Goal: Information Seeking & Learning: Check status

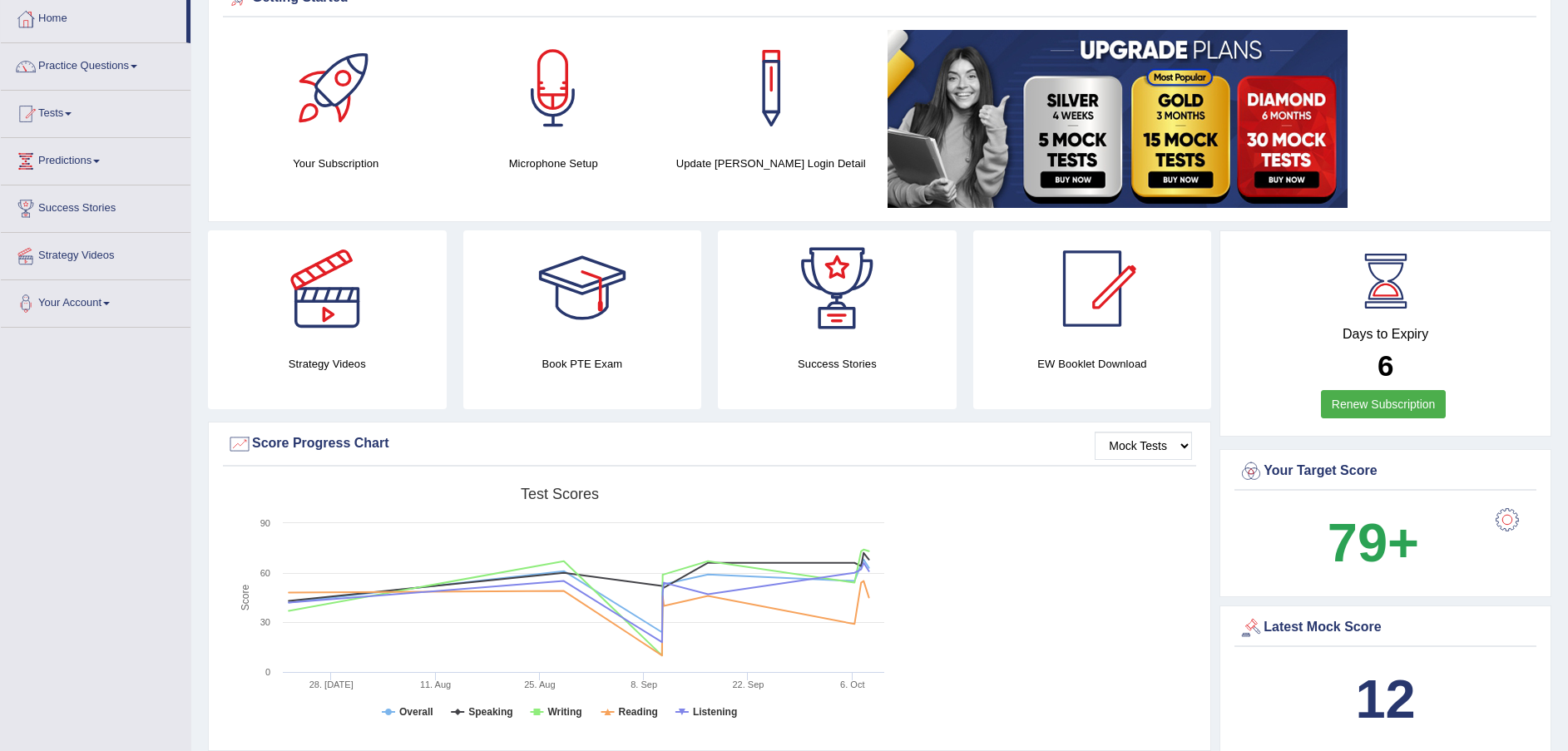
scroll to position [125, 0]
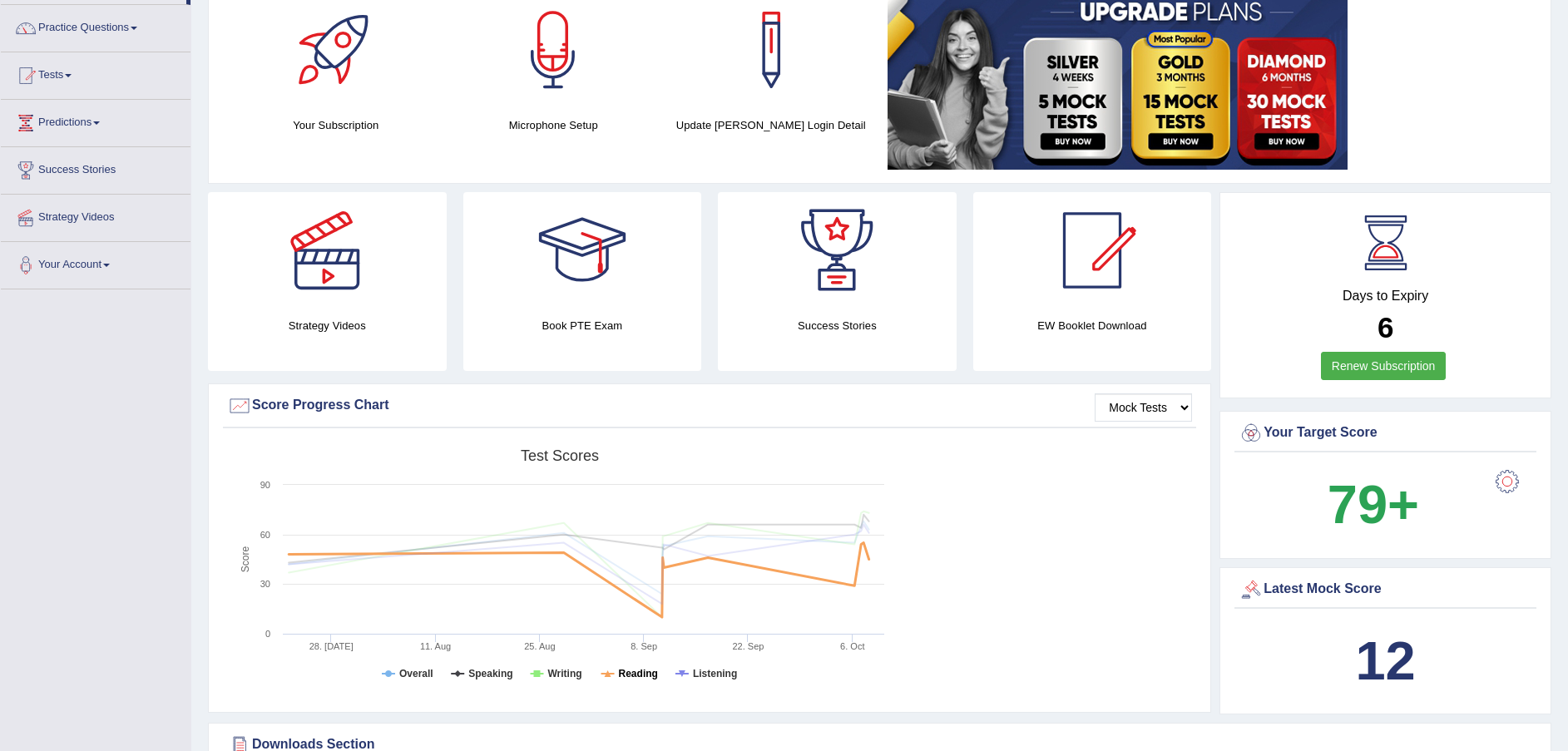
click at [634, 679] on tspan "Reading" at bounding box center [638, 674] width 39 height 12
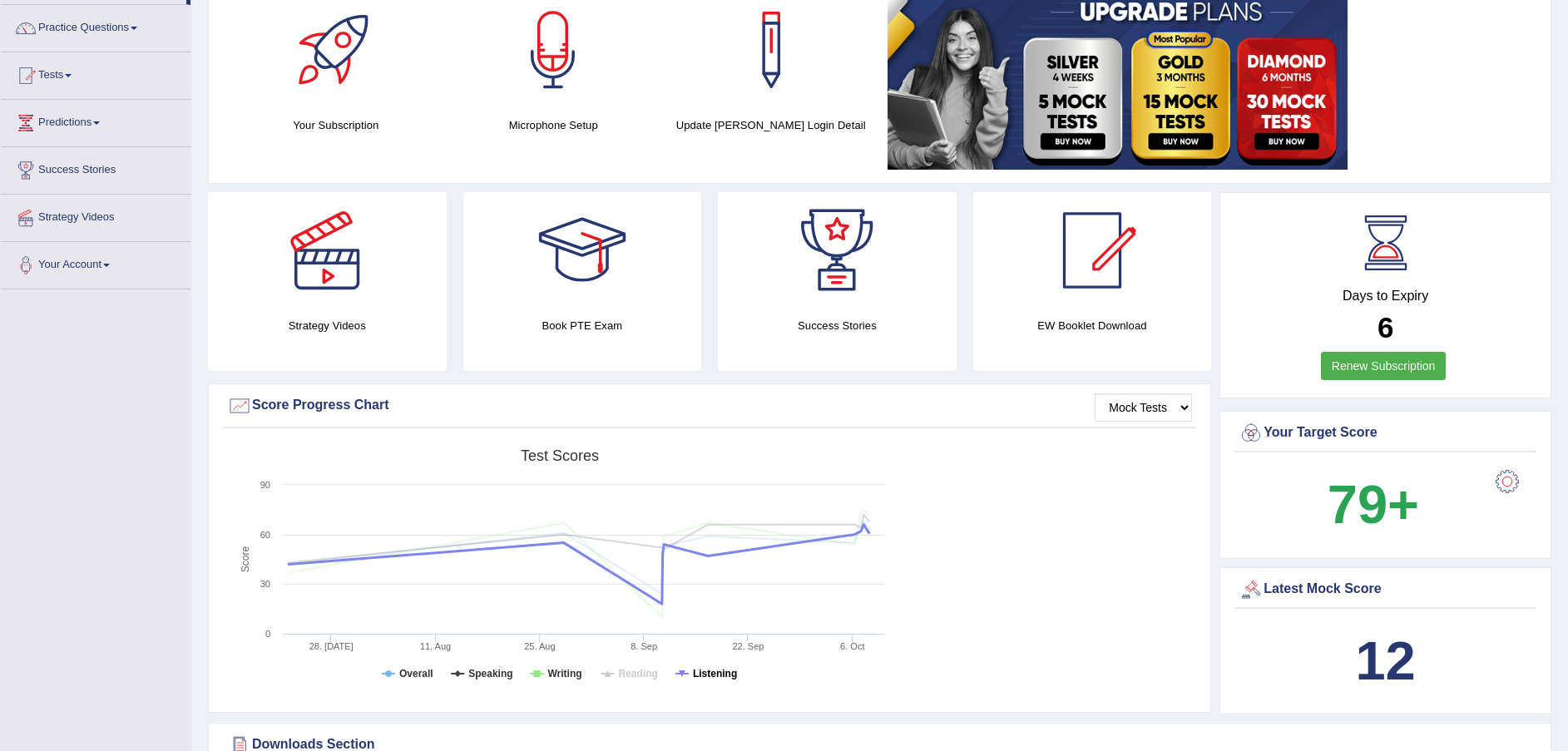
click at [709, 678] on tspan "Listening" at bounding box center [714, 674] width 44 height 12
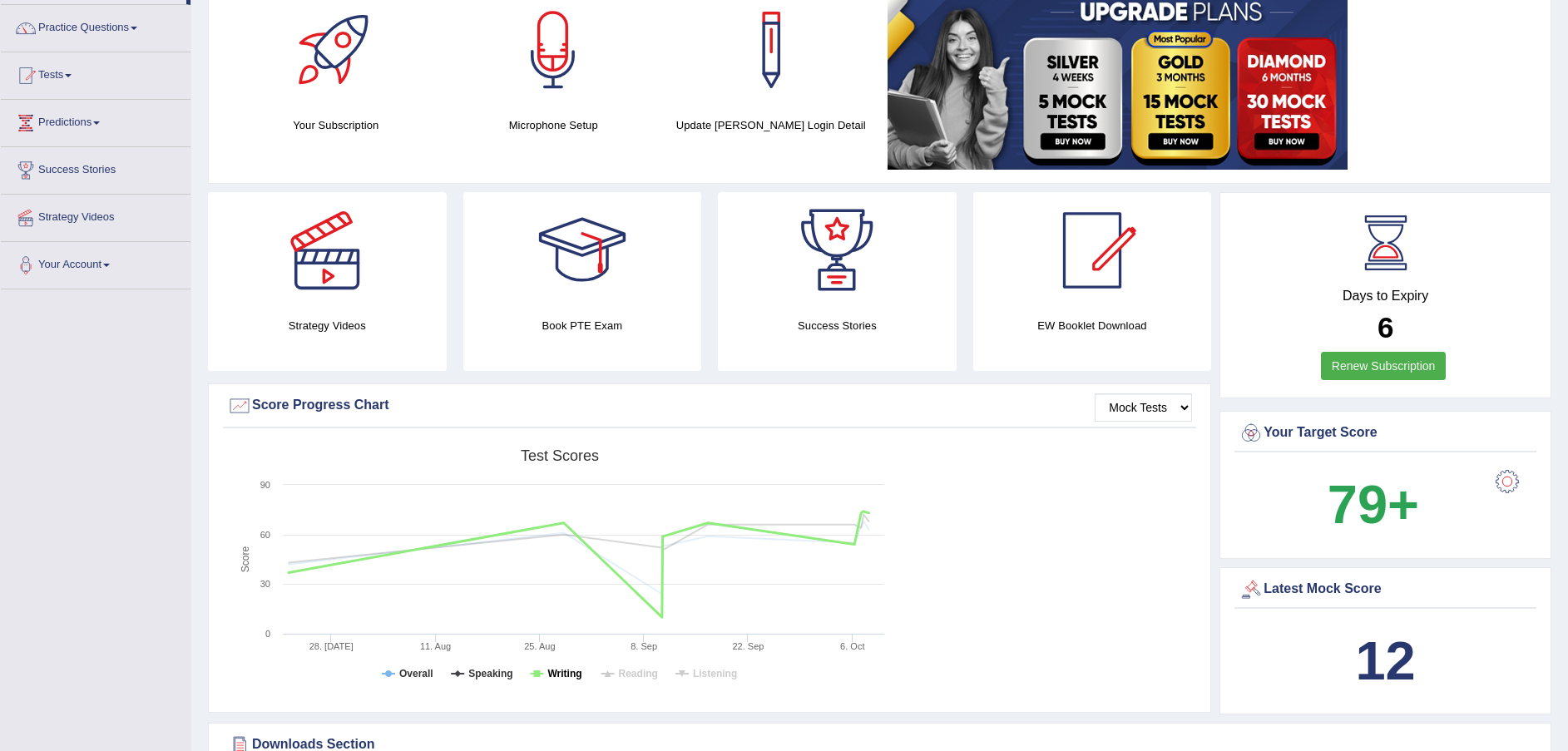
click at [571, 671] on tspan "Writing" at bounding box center [565, 674] width 34 height 12
click at [616, 670] on rect at bounding box center [559, 570] width 666 height 258
click at [683, 674] on icon at bounding box center [682, 674] width 6 height 6
click at [497, 671] on tspan "Speaking" at bounding box center [490, 674] width 44 height 12
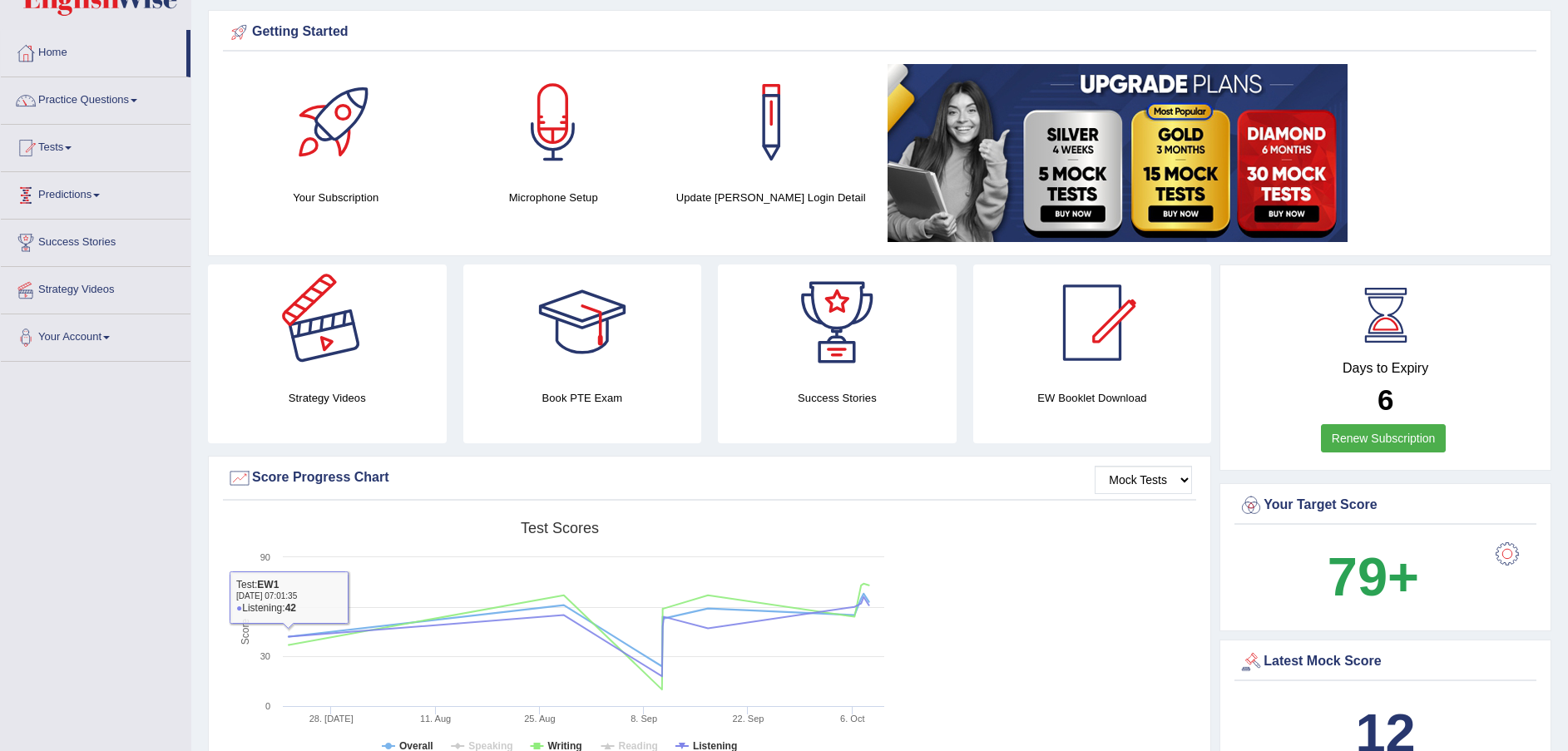
scroll to position [0, 0]
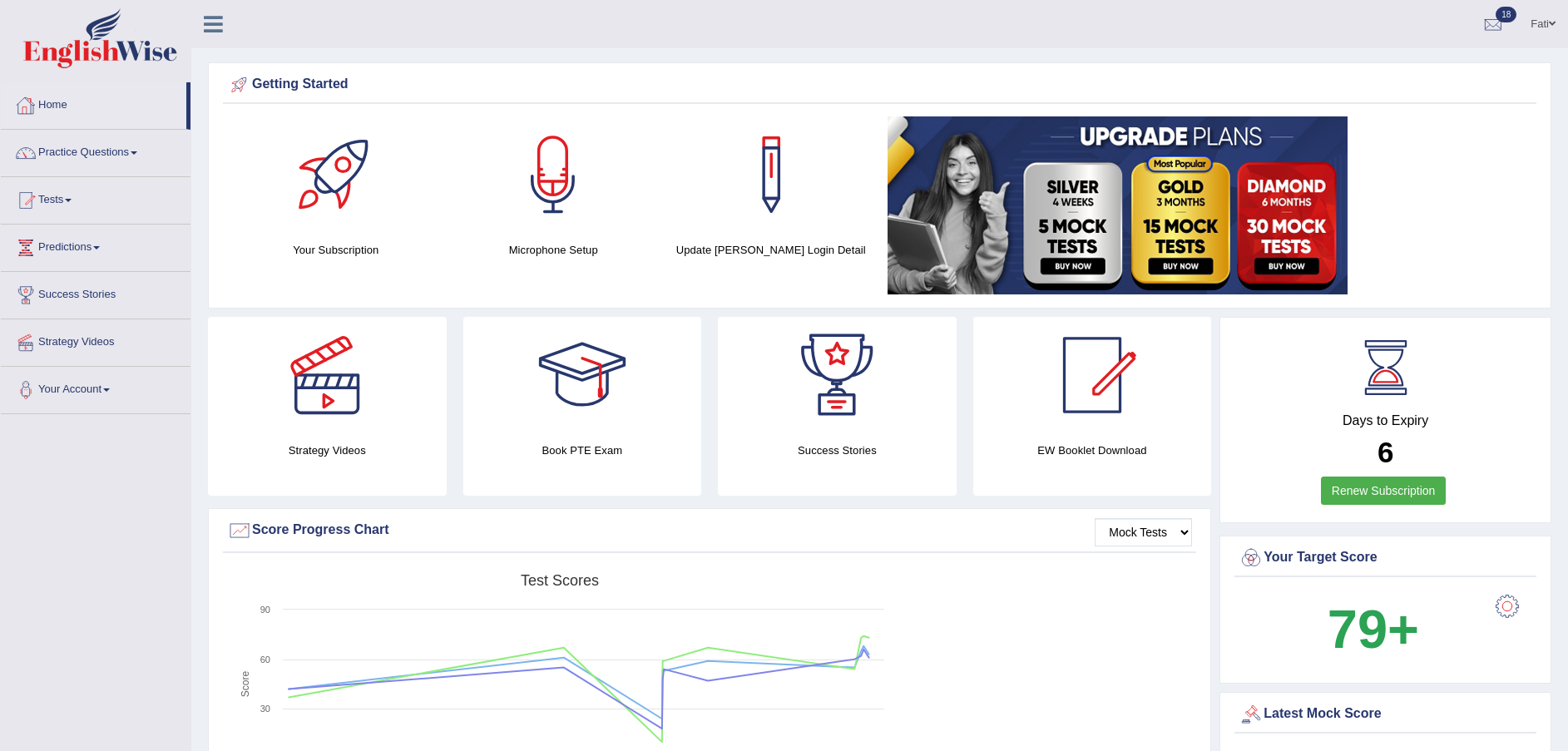
click at [72, 150] on link "Practice Questions" at bounding box center [95, 150] width 190 height 41
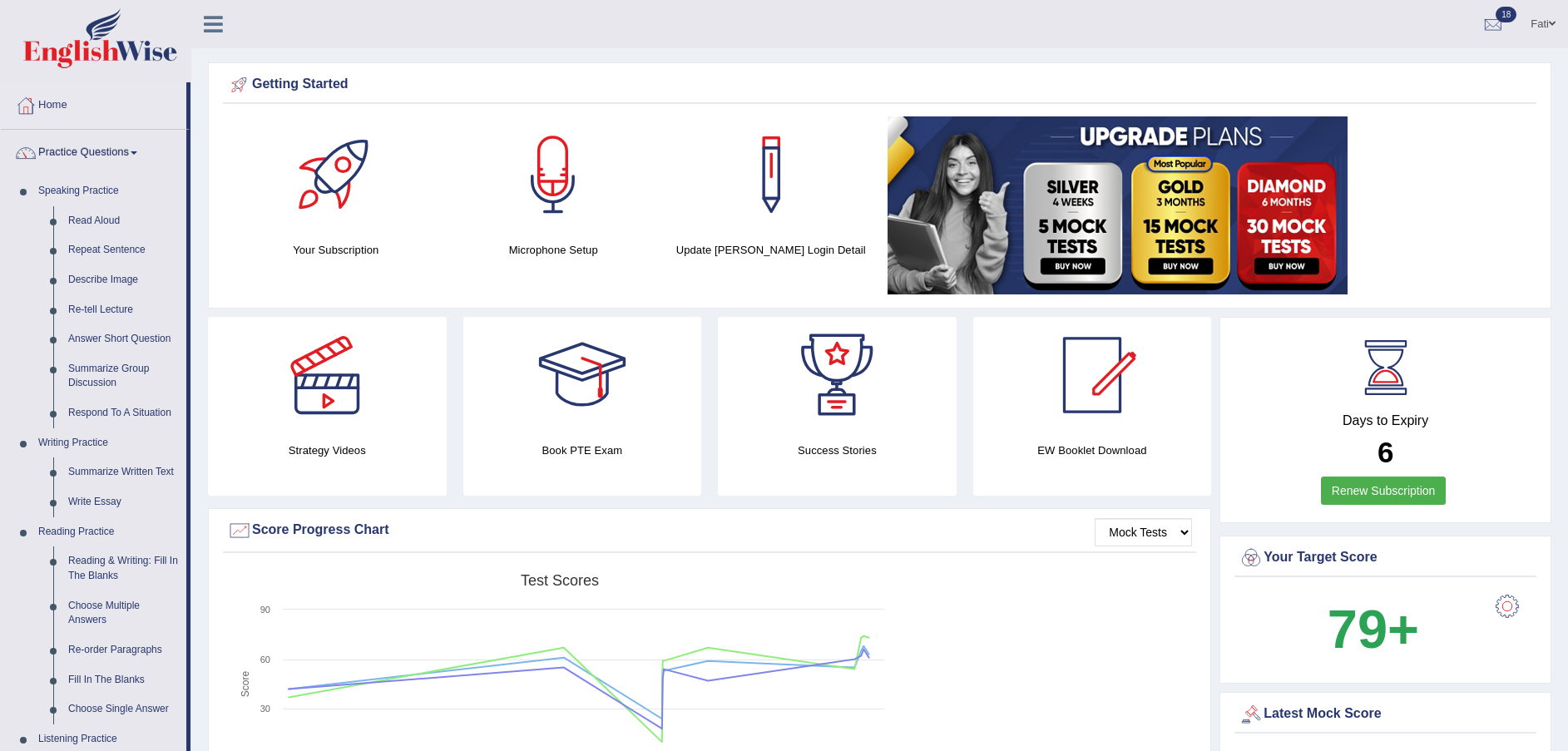
click at [93, 216] on link "Read Aloud" at bounding box center [122, 221] width 125 height 30
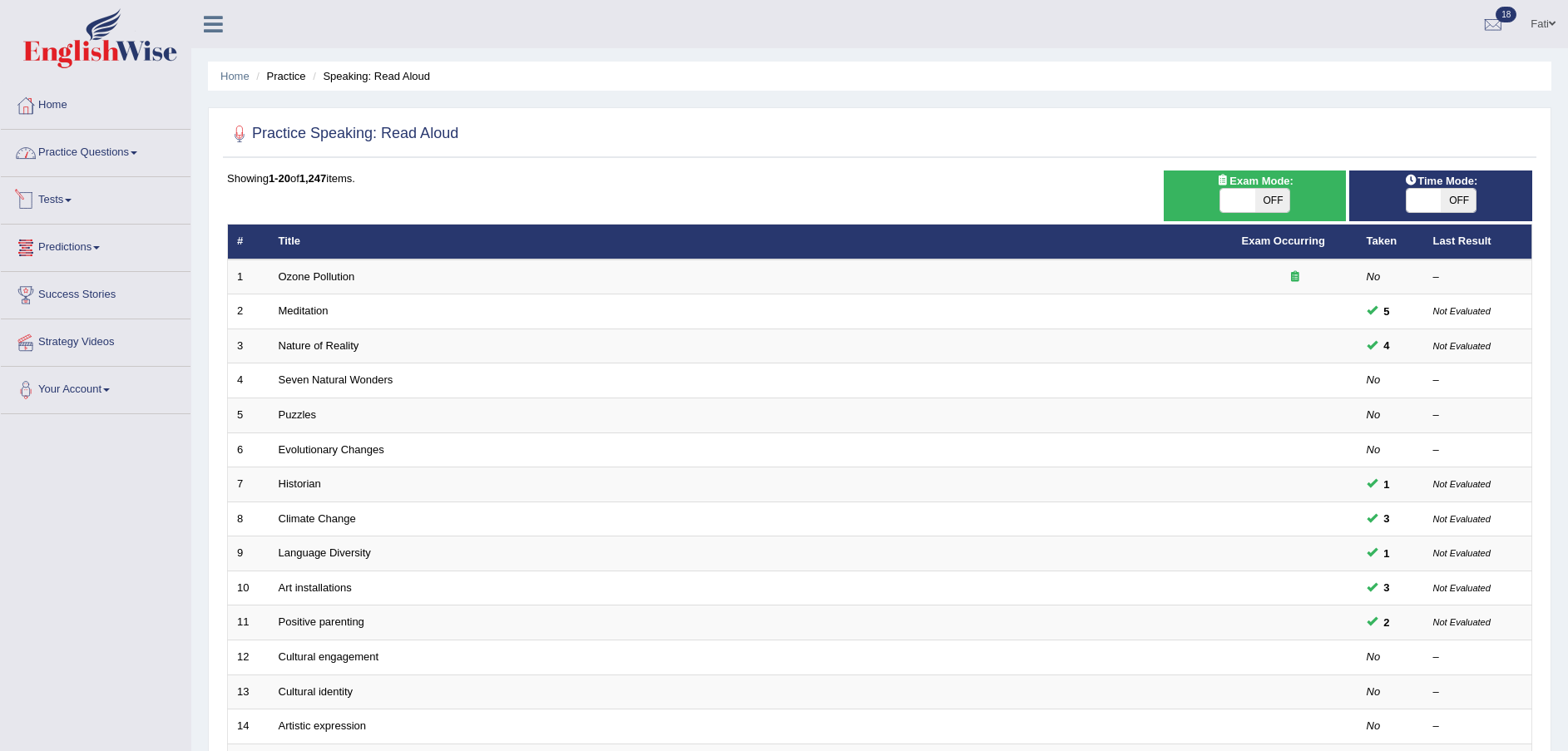
click at [81, 158] on link "Practice Questions" at bounding box center [95, 150] width 190 height 41
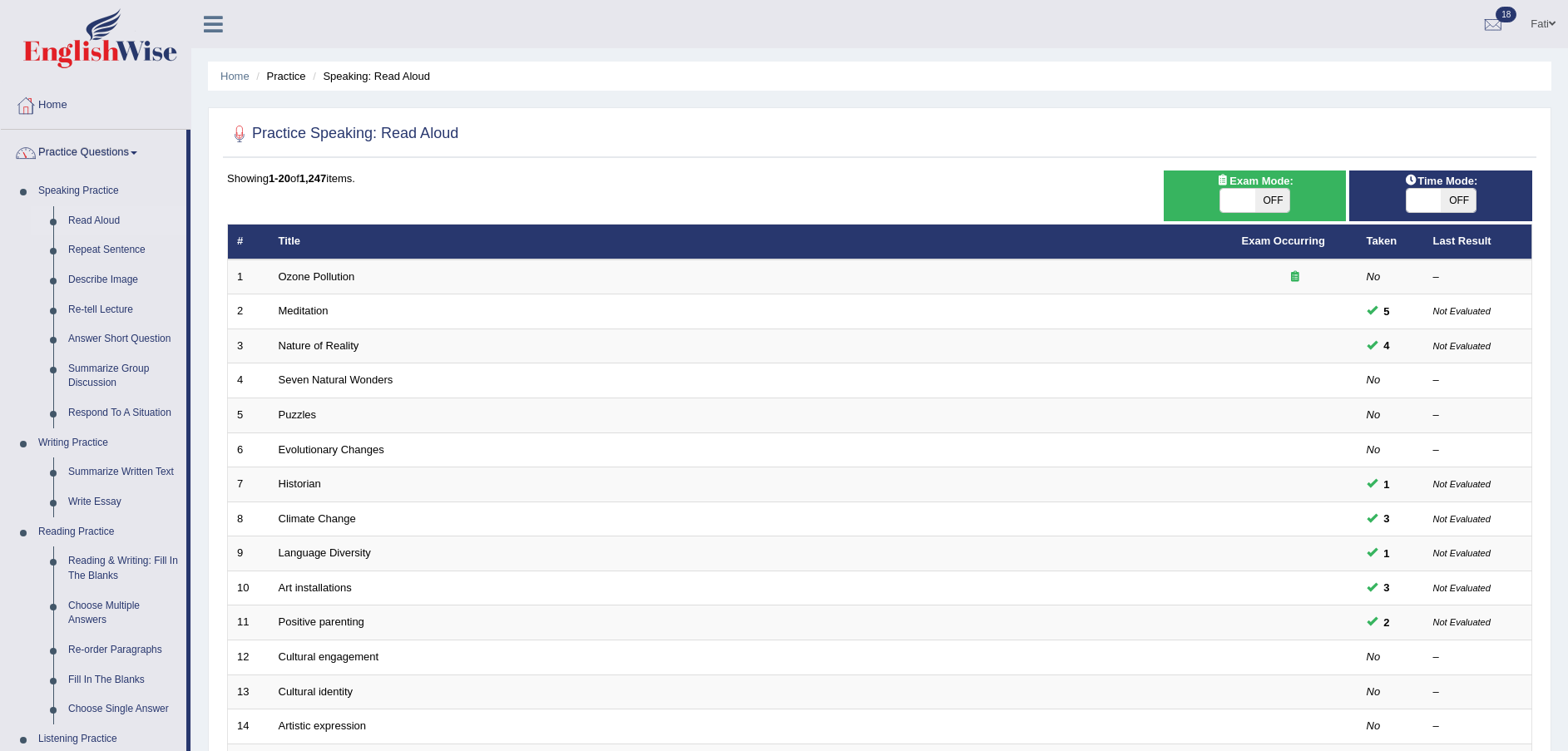
click at [88, 150] on link "Practice Questions" at bounding box center [94, 150] width 186 height 41
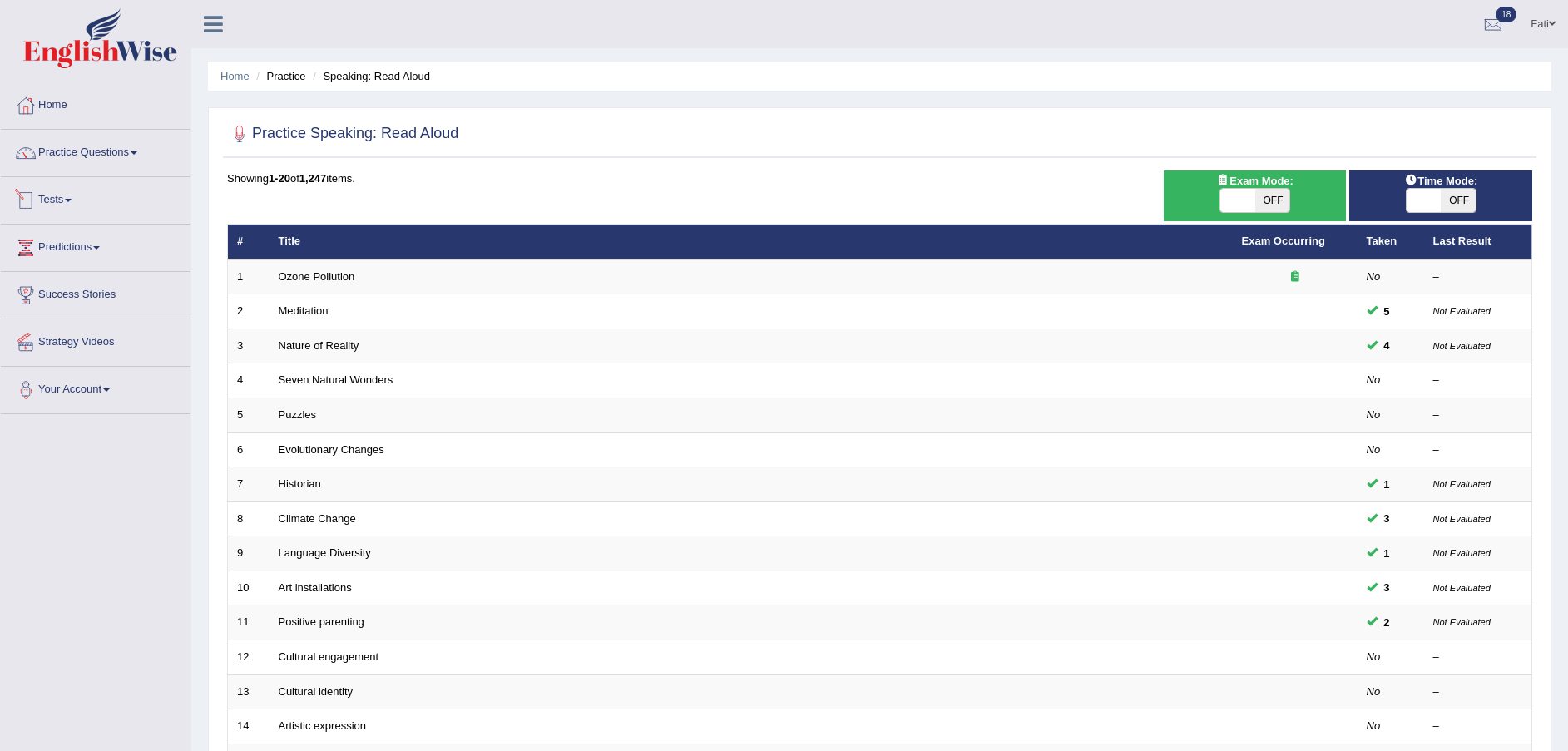
click at [68, 207] on link "Tests" at bounding box center [95, 198] width 190 height 41
click at [51, 294] on link "History" at bounding box center [108, 297] width 156 height 30
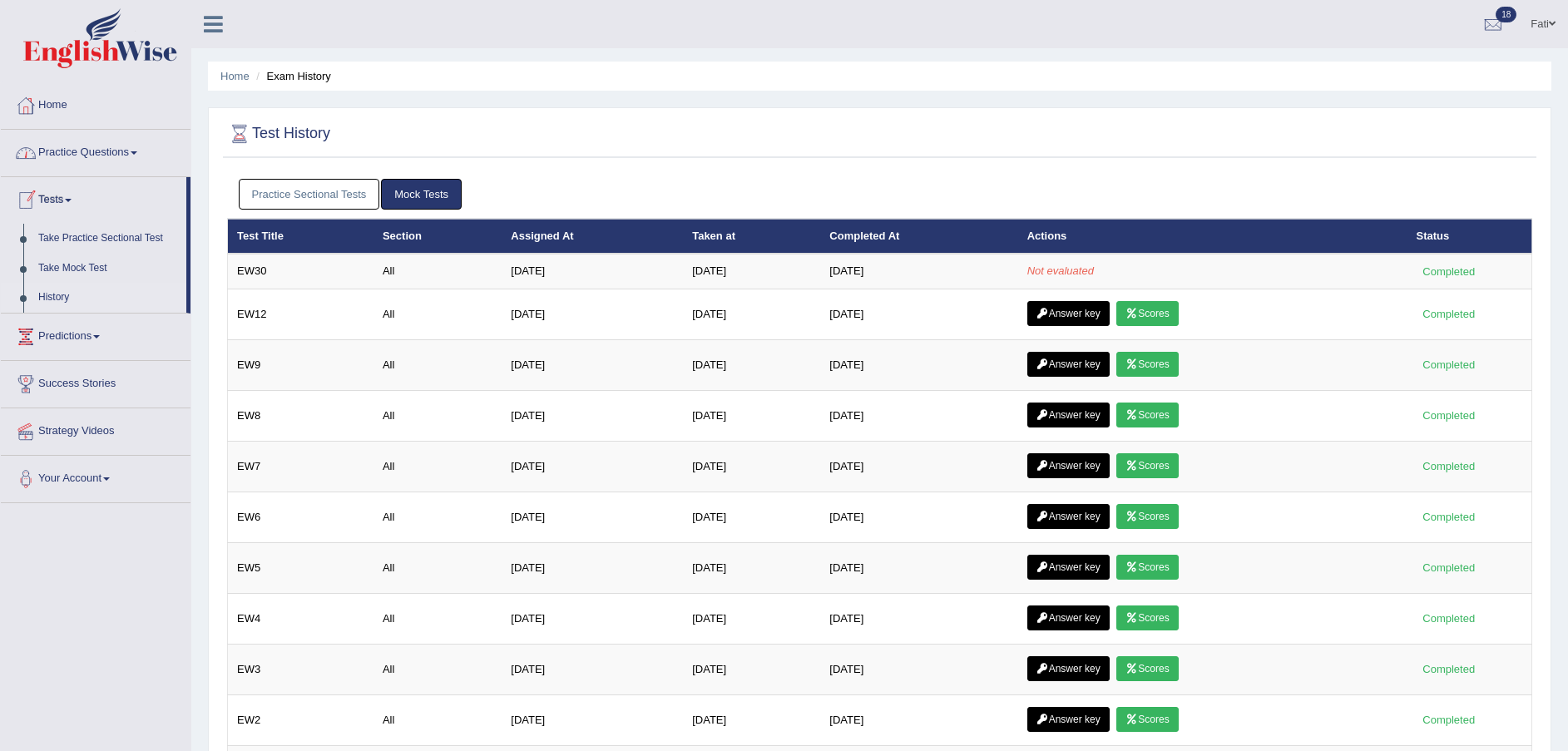
click at [73, 148] on link "Practice Questions" at bounding box center [95, 150] width 190 height 41
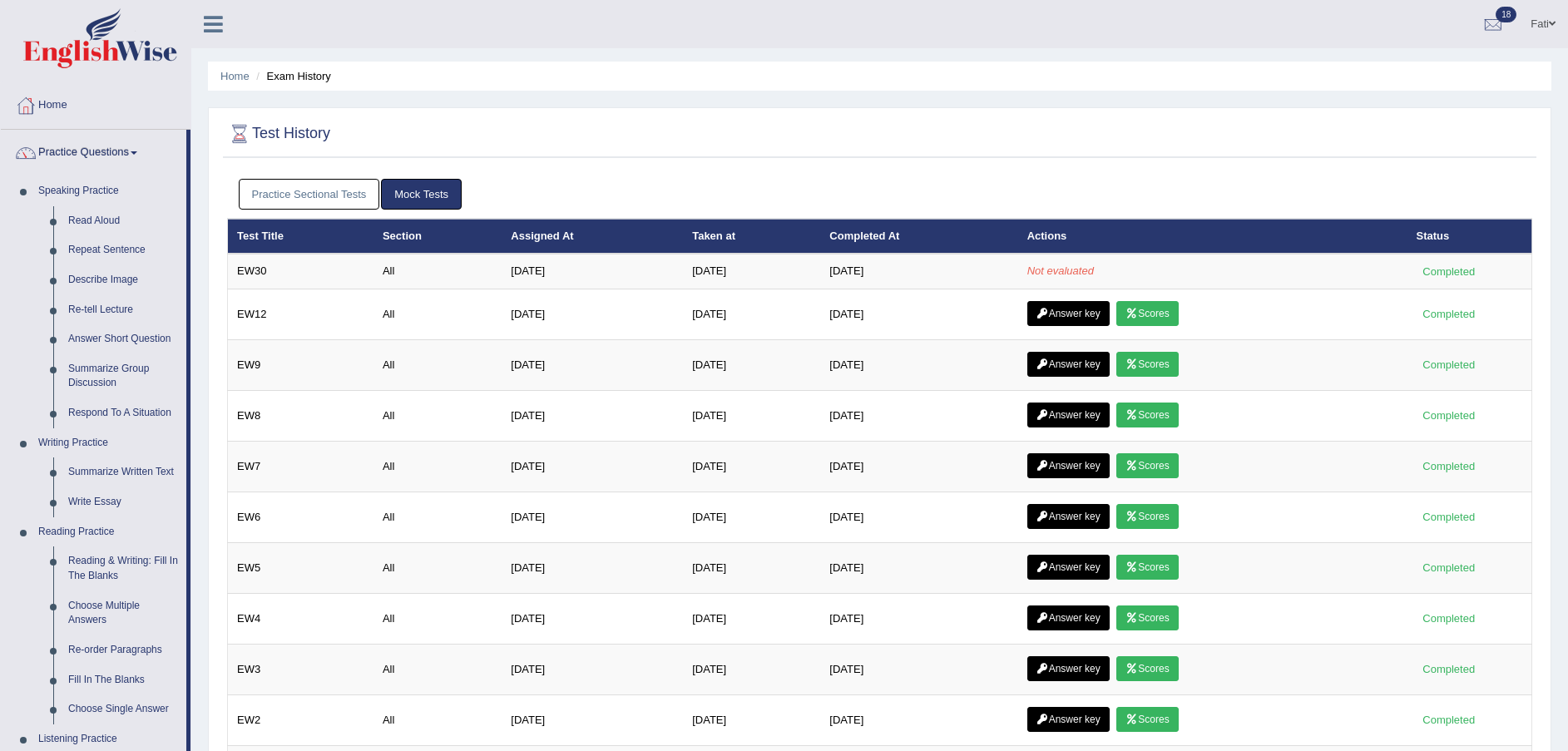
click at [81, 217] on link "Read Aloud" at bounding box center [122, 221] width 125 height 30
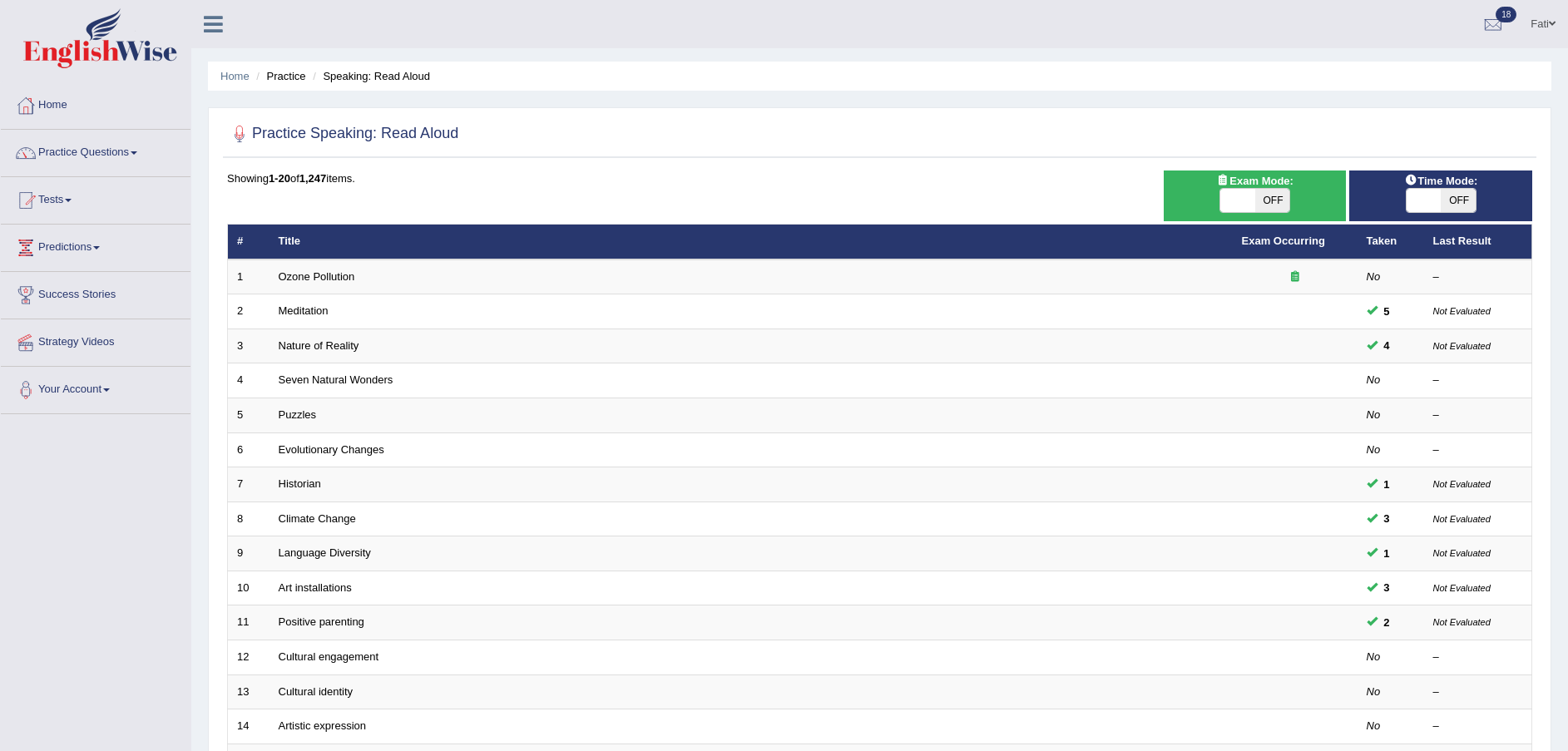
click at [772, 221] on div "Showing 1-20 of 1,247 items. # Title Exam Occurring Taken Last Result 1 Ozone P…" at bounding box center [879, 602] width 1305 height 863
click at [53, 205] on link "Tests" at bounding box center [95, 198] width 190 height 41
click at [54, 289] on link "History" at bounding box center [108, 297] width 156 height 30
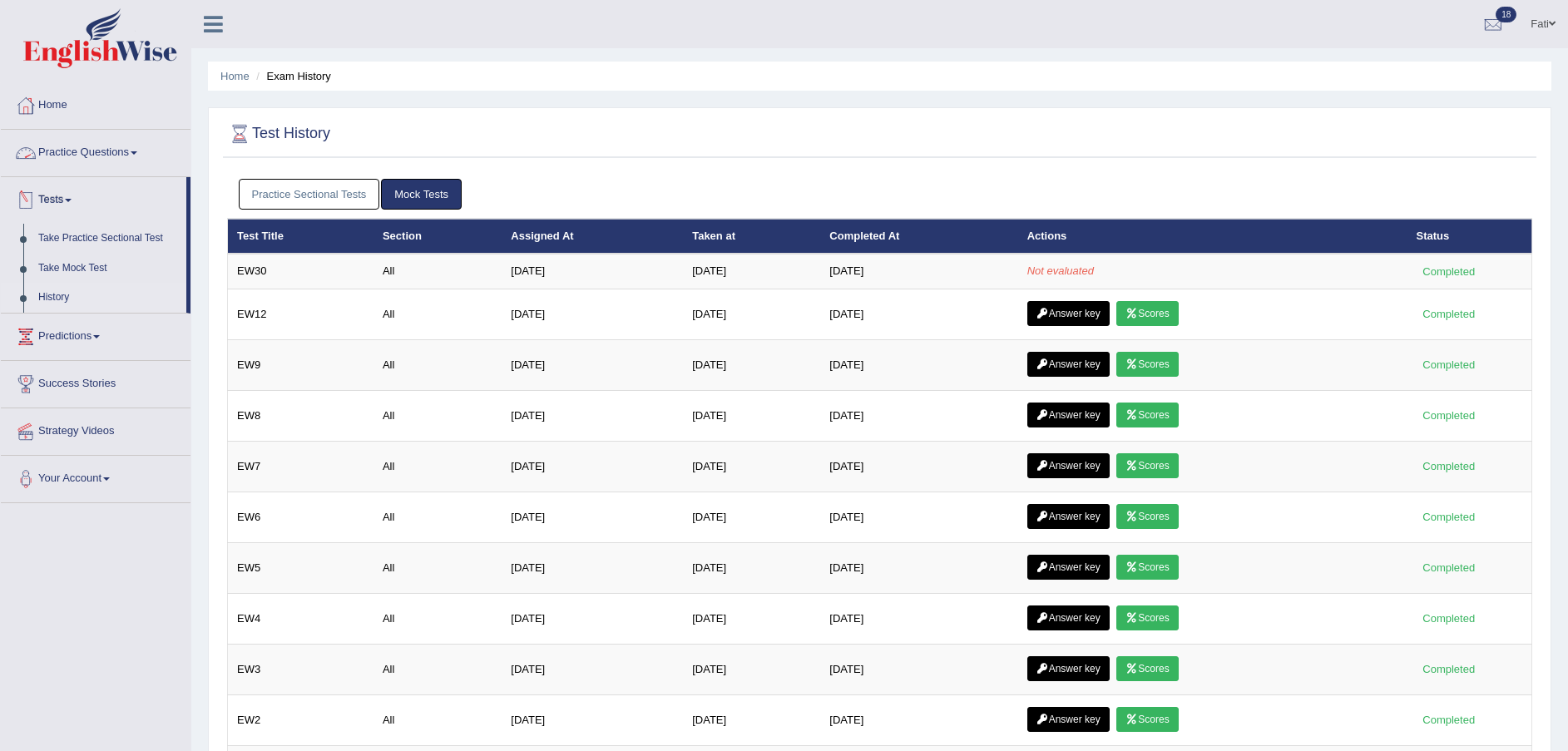
click at [83, 148] on link "Practice Questions" at bounding box center [95, 150] width 190 height 41
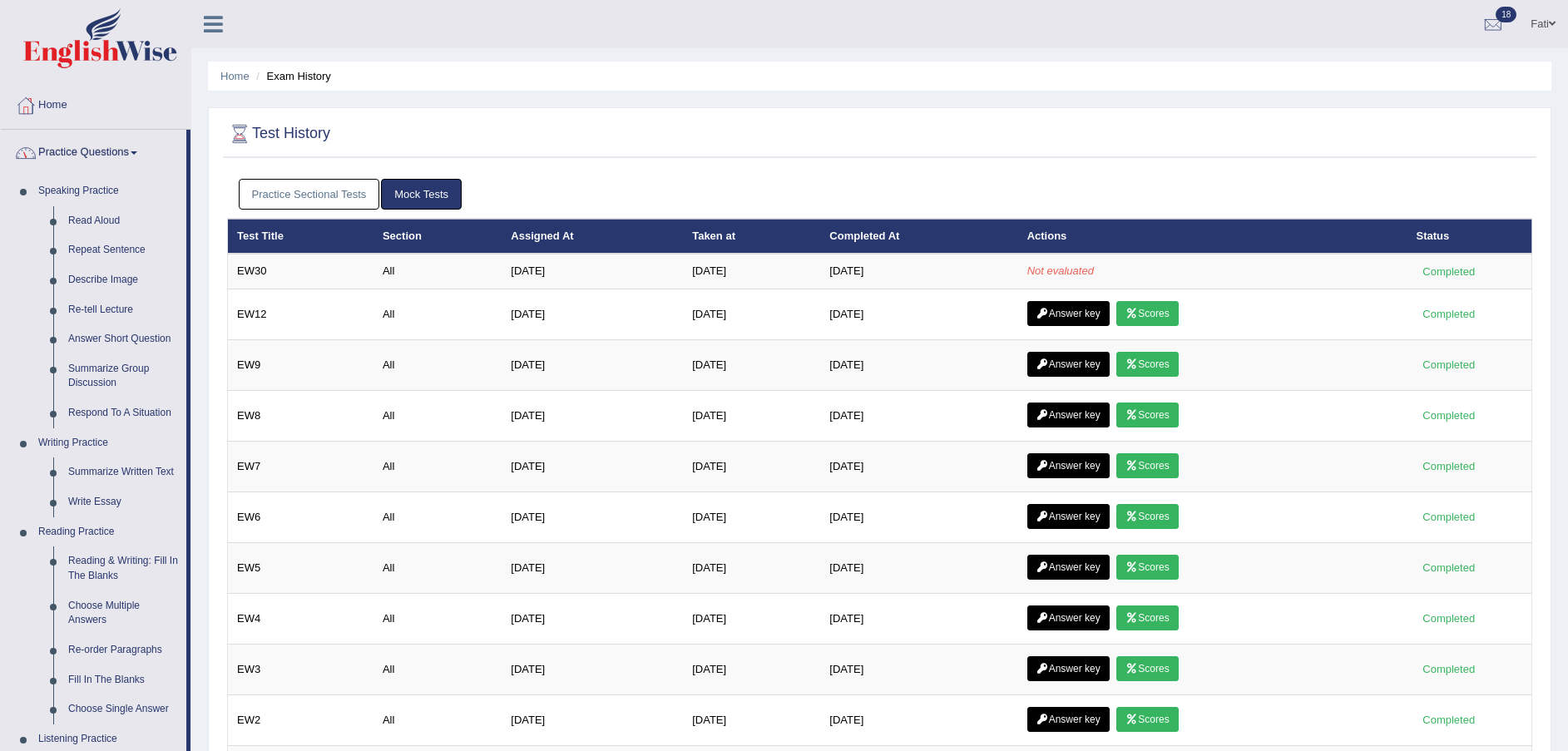
click at [93, 221] on link "Read Aloud" at bounding box center [122, 221] width 125 height 30
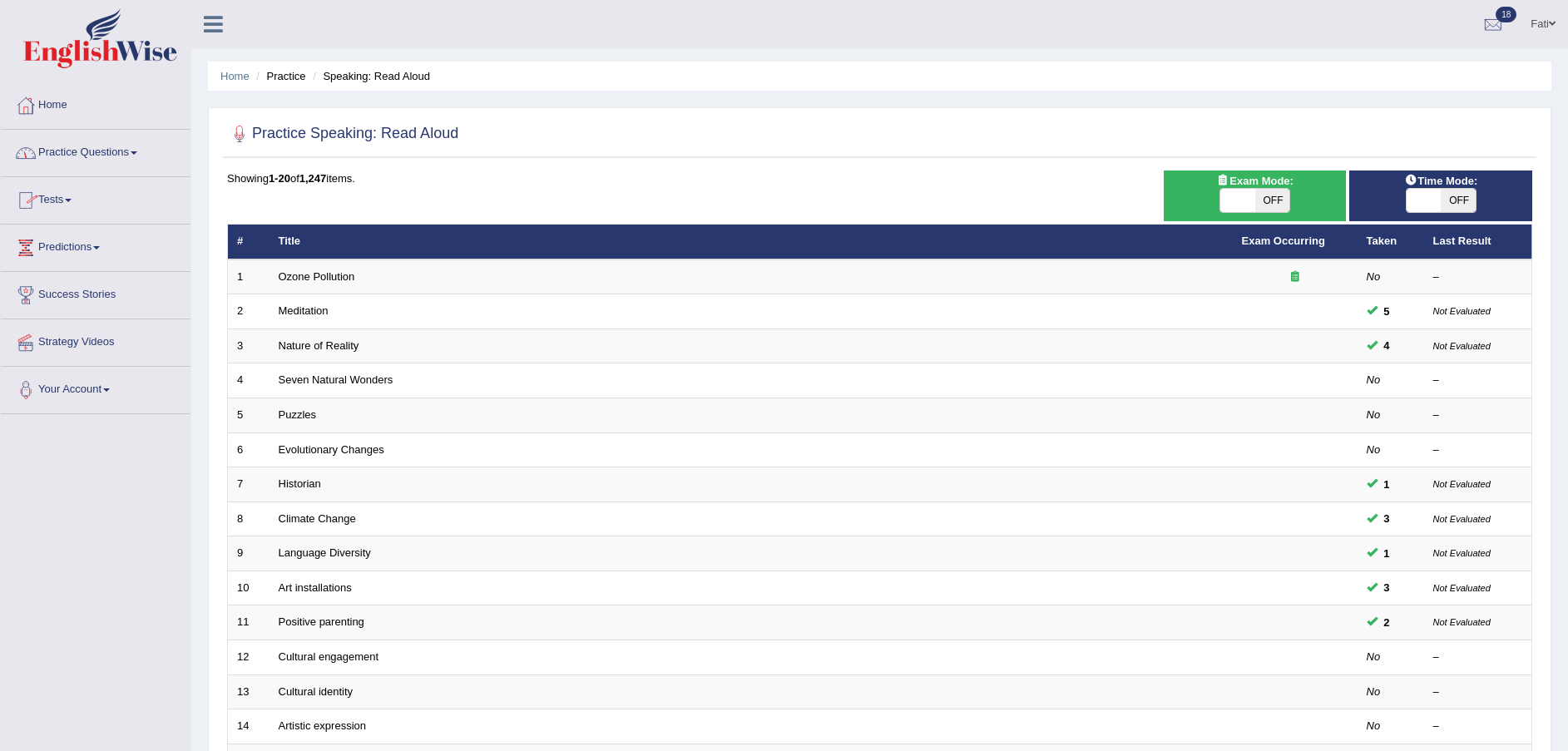
click at [91, 149] on link "Practice Questions" at bounding box center [95, 150] width 190 height 41
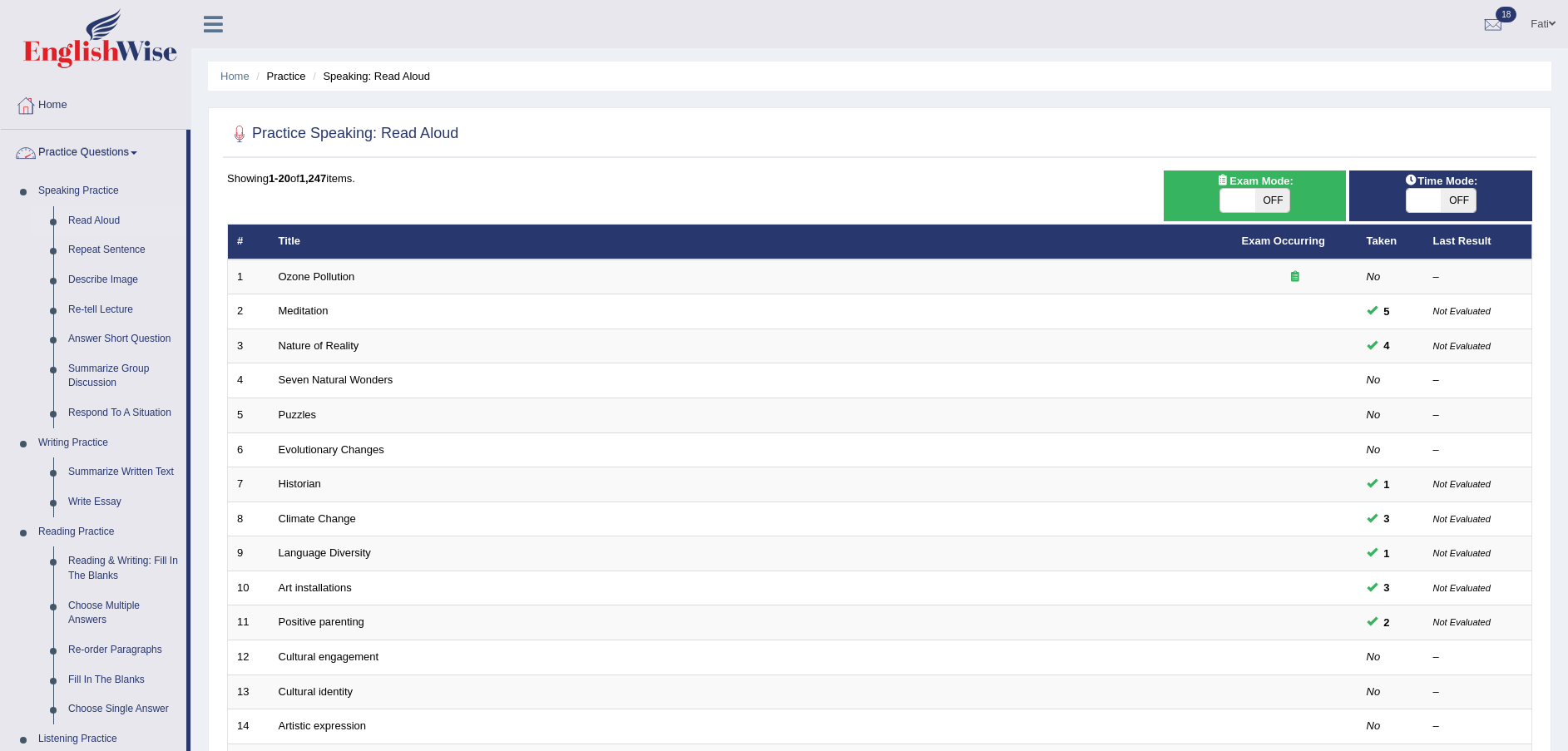
click at [97, 165] on link "Practice Questions" at bounding box center [94, 150] width 186 height 41
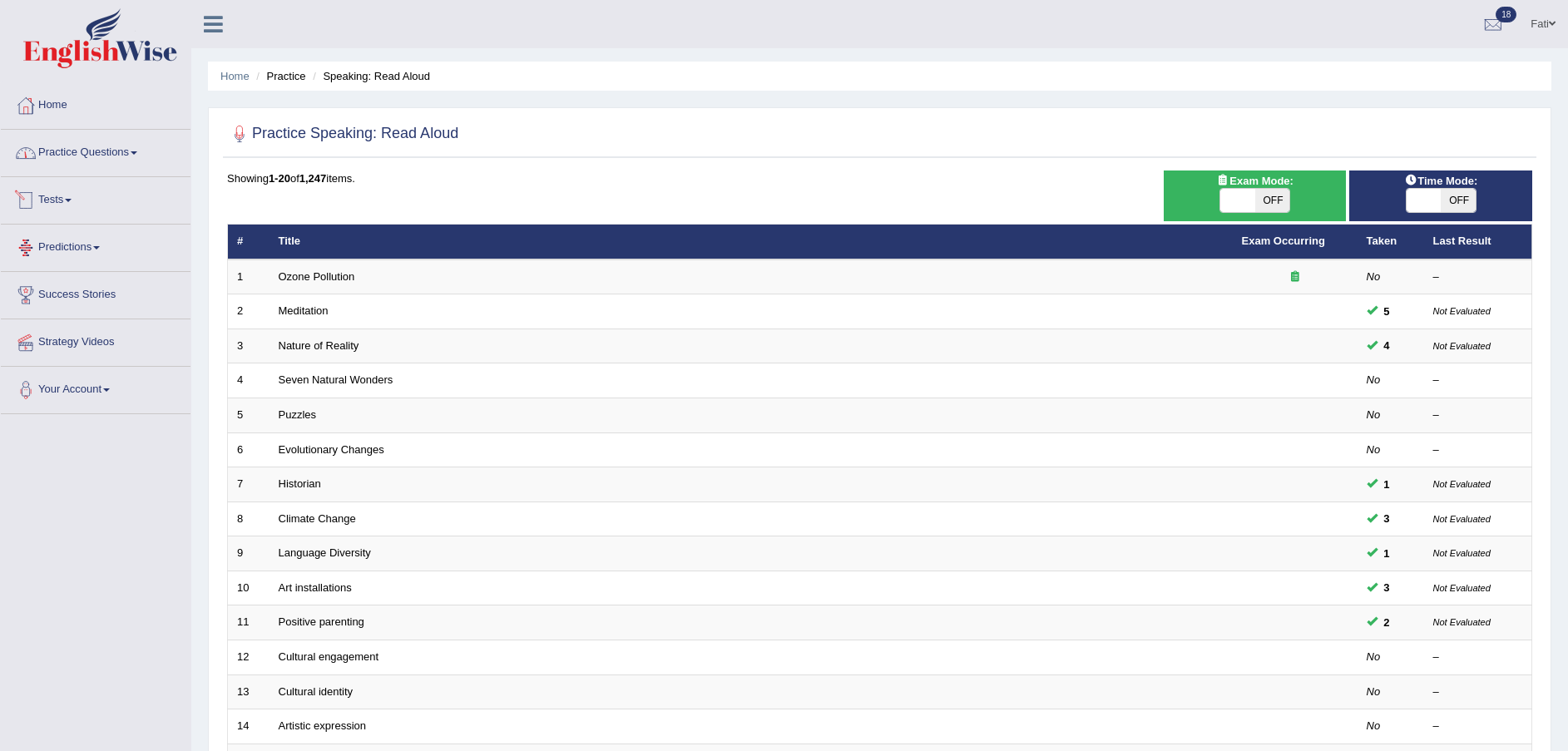
click at [72, 211] on link "Tests" at bounding box center [95, 198] width 190 height 41
click at [55, 292] on link "History" at bounding box center [108, 297] width 156 height 30
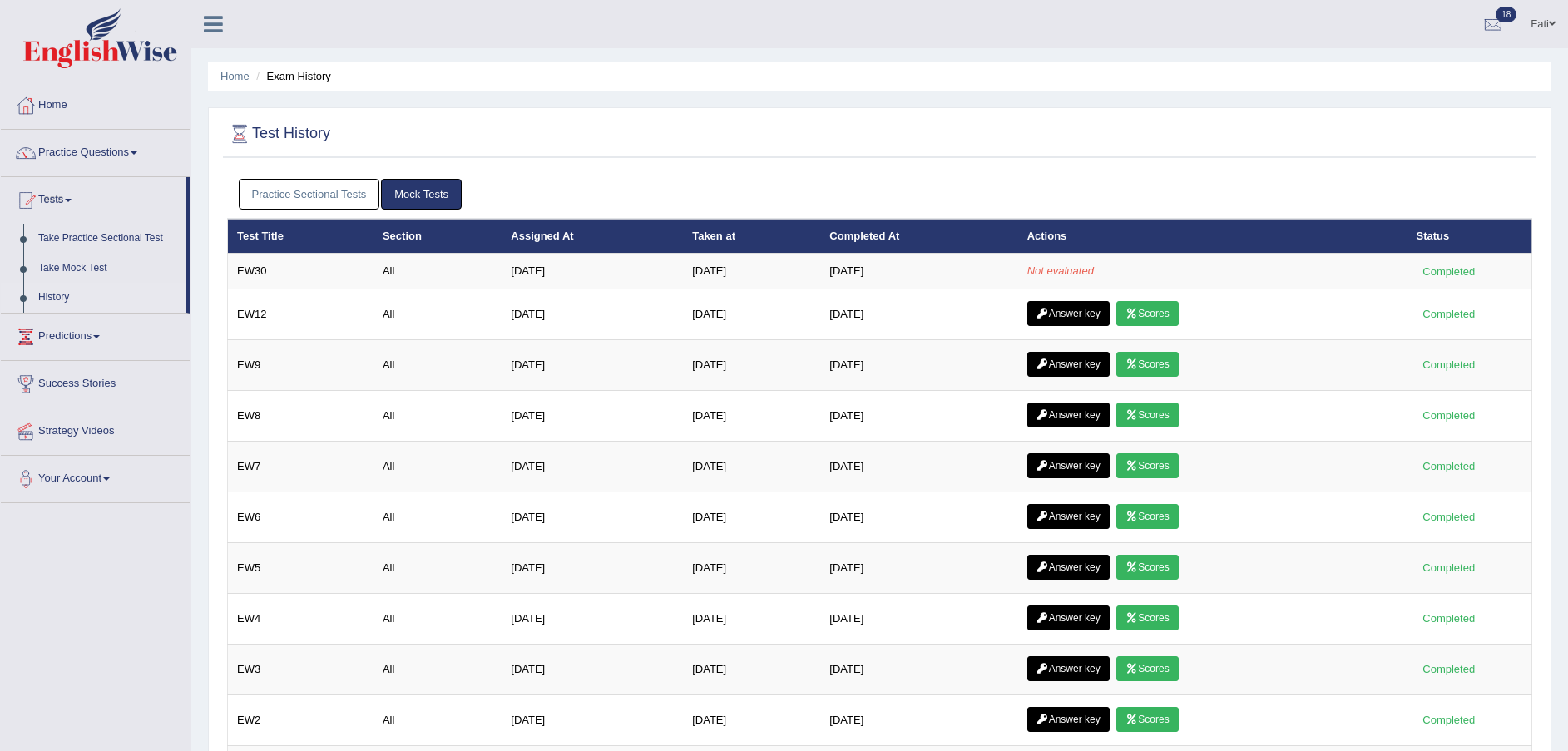
click at [1076, 312] on link "Answer key" at bounding box center [1068, 313] width 82 height 25
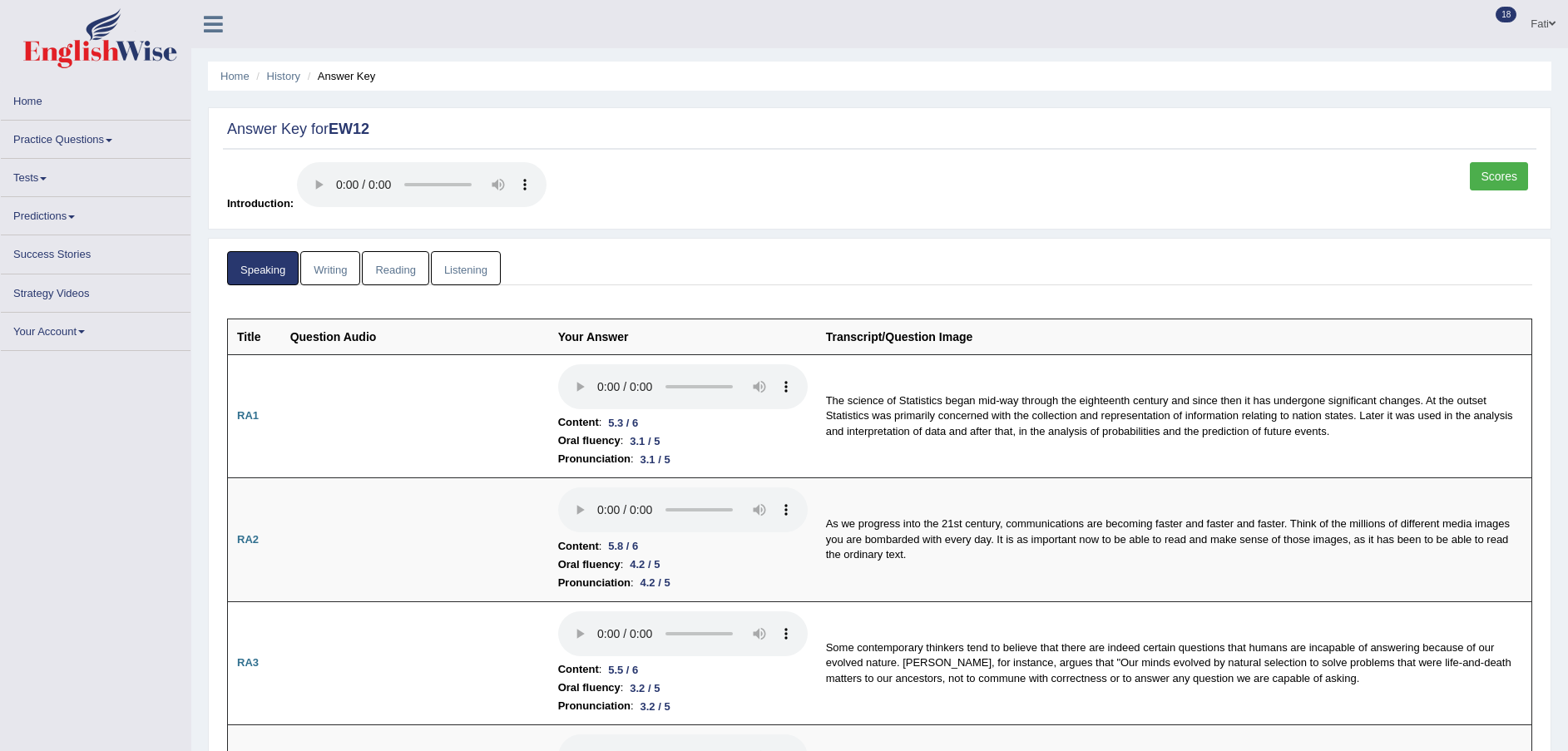
click at [402, 267] on link "Reading" at bounding box center [395, 268] width 67 height 34
click at [409, 267] on link "Reading" at bounding box center [395, 268] width 67 height 34
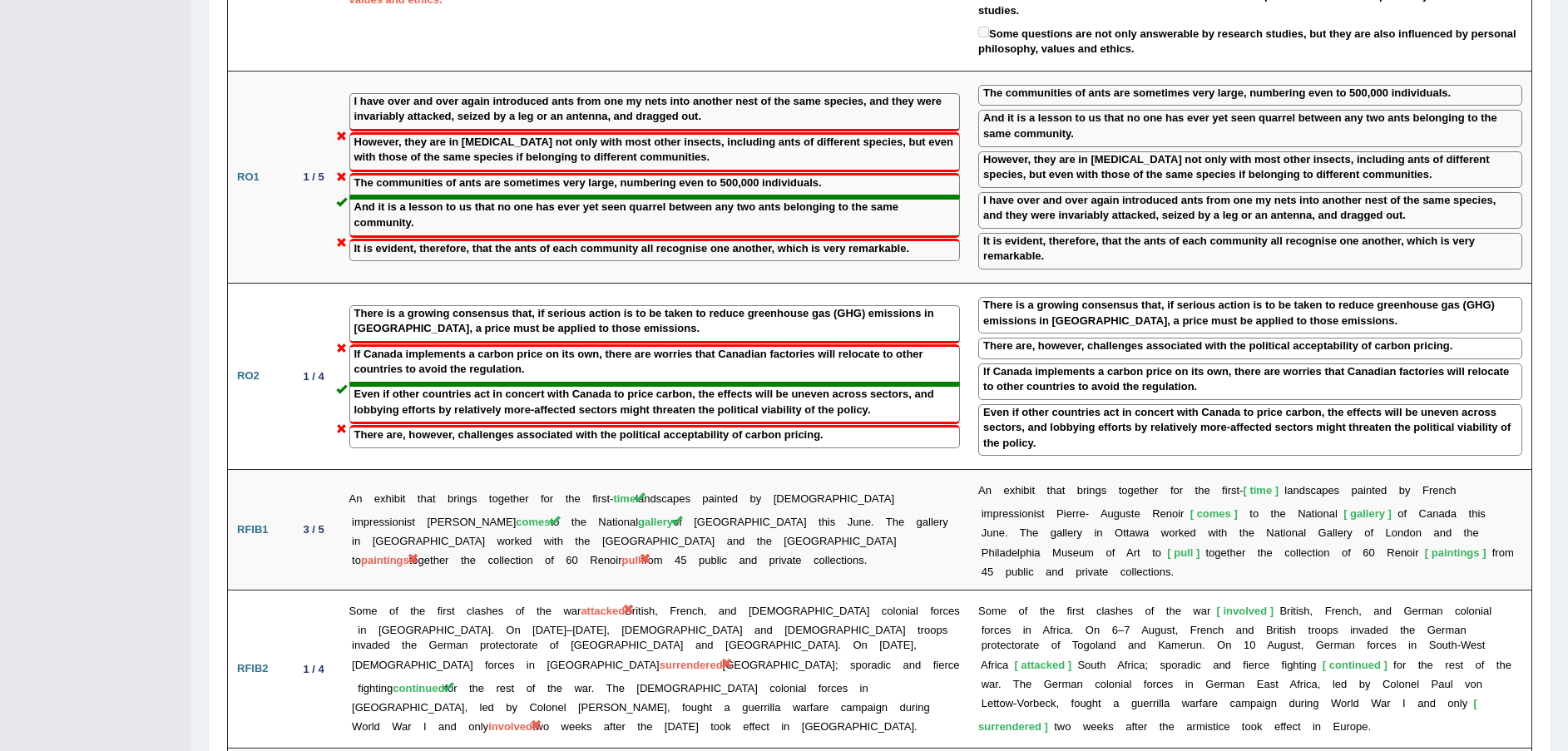
scroll to position [1754, 0]
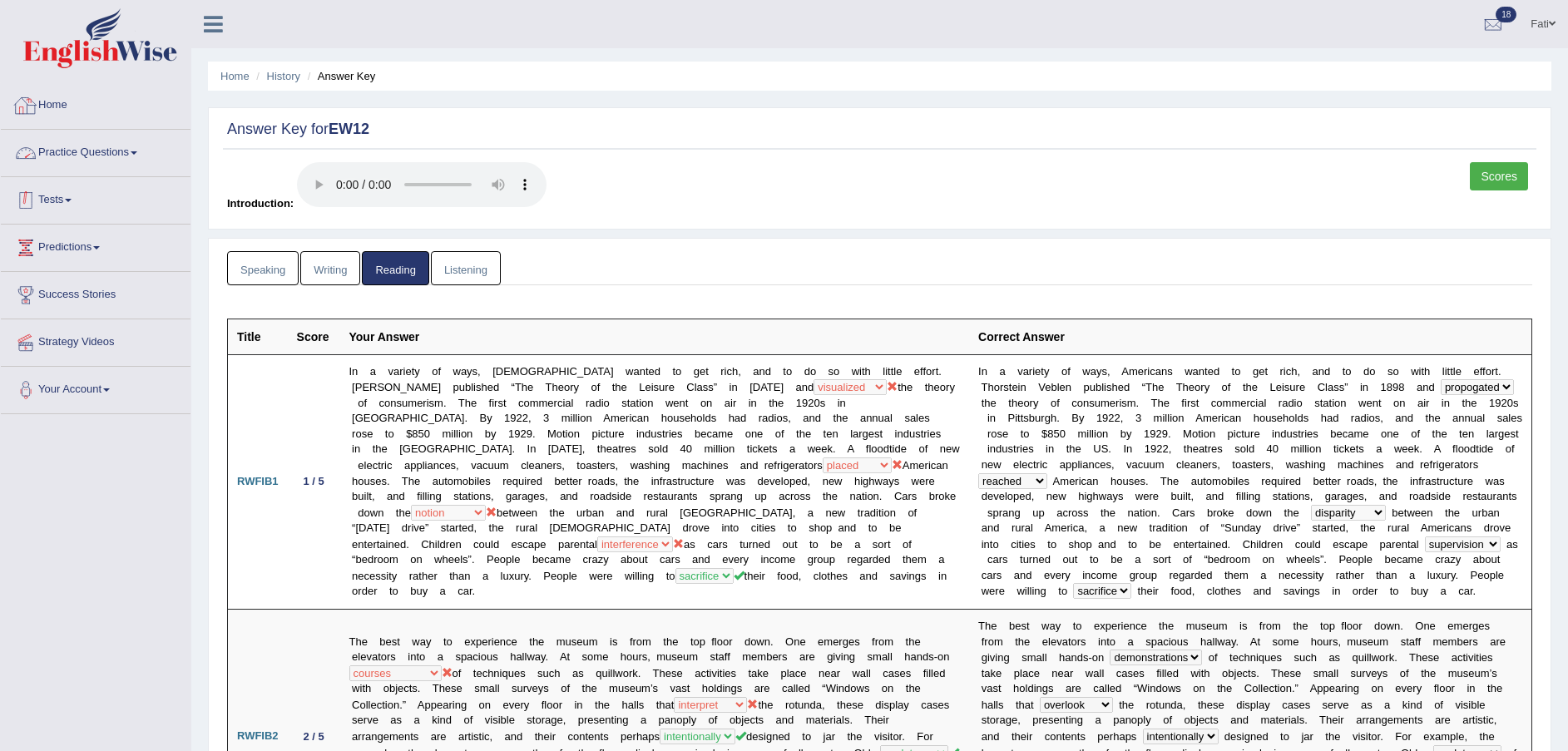
click at [63, 207] on link "Tests" at bounding box center [95, 198] width 190 height 41
click at [60, 300] on link "History" at bounding box center [108, 297] width 156 height 30
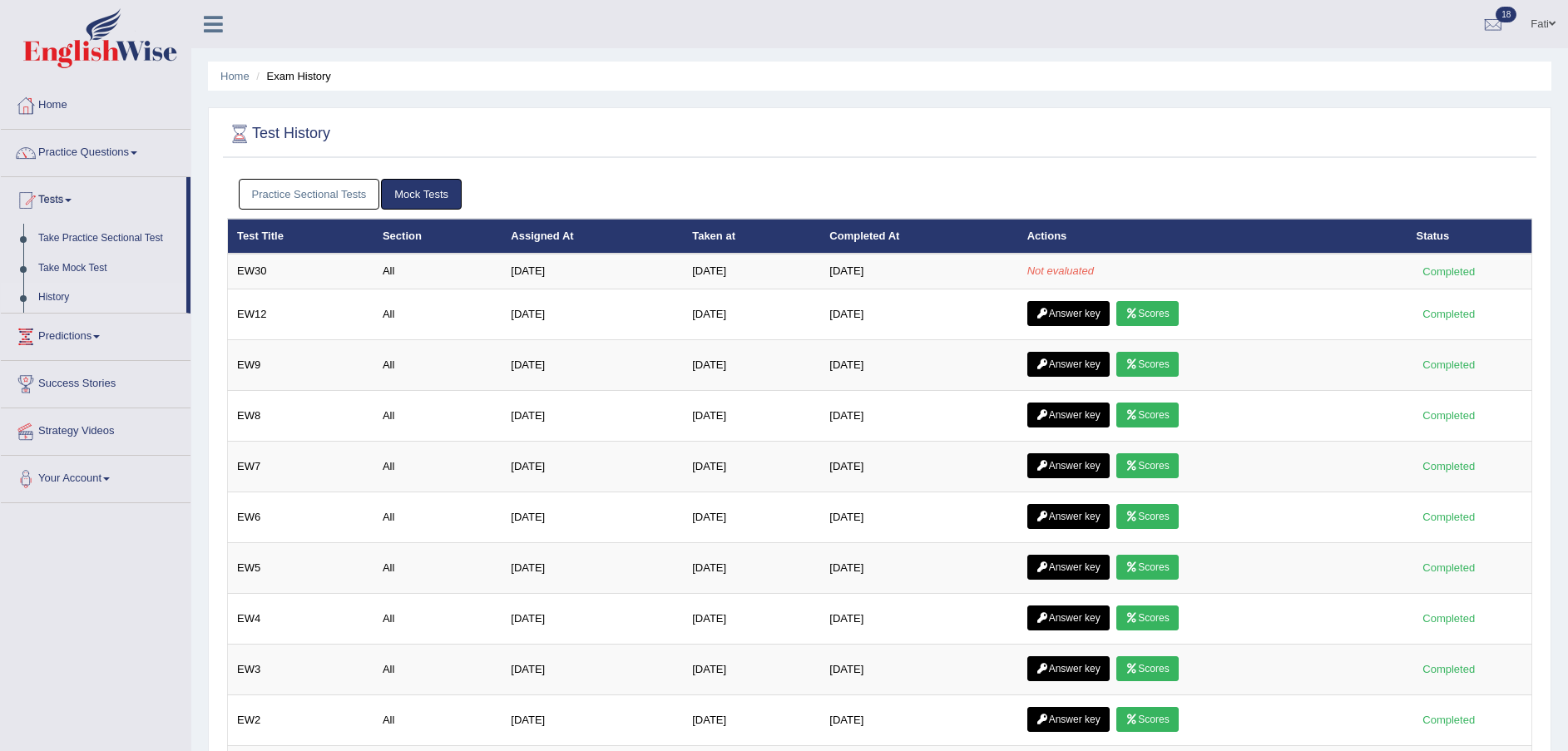
click at [1064, 362] on link "Answer key" at bounding box center [1068, 365] width 82 height 25
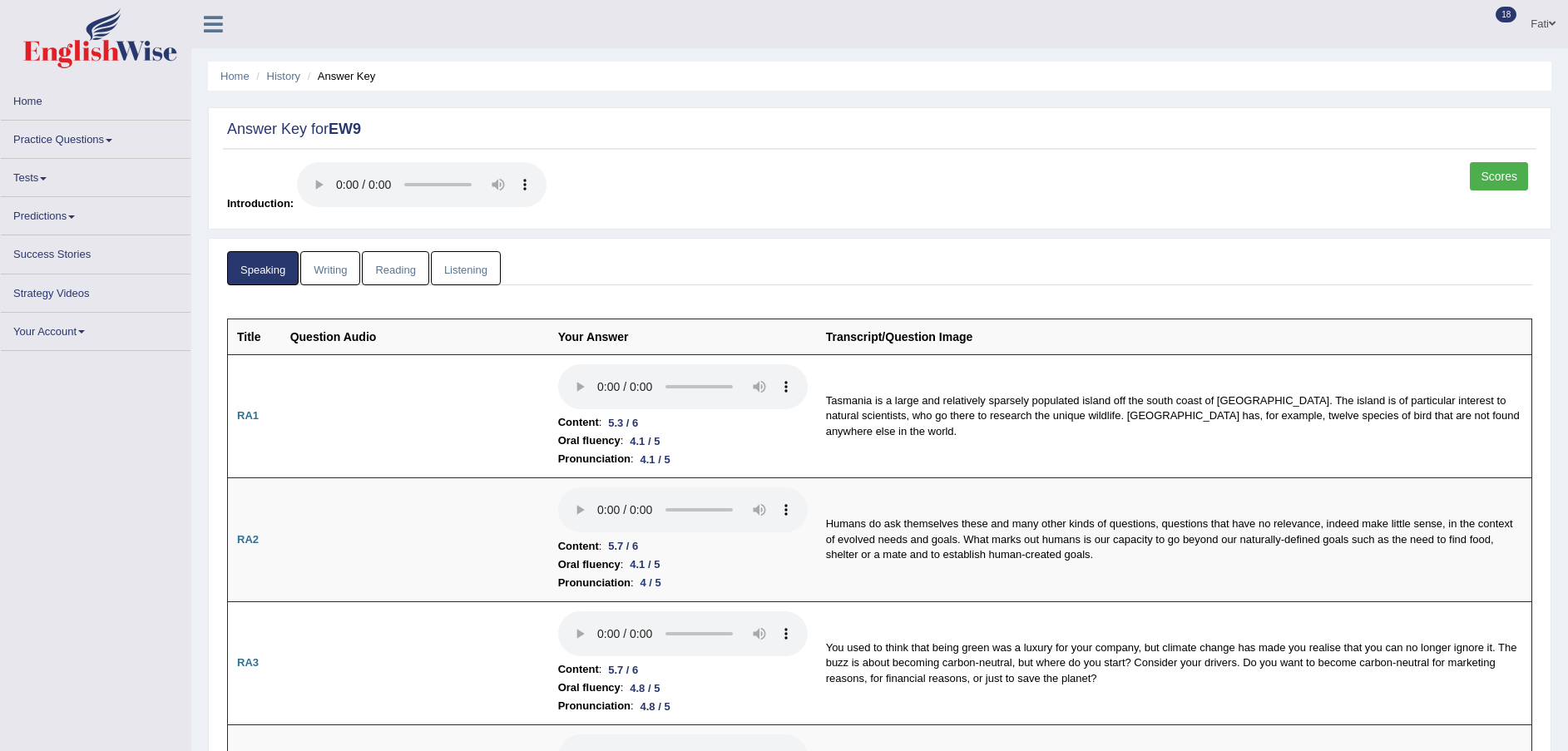
click at [397, 271] on link "Reading" at bounding box center [395, 268] width 67 height 34
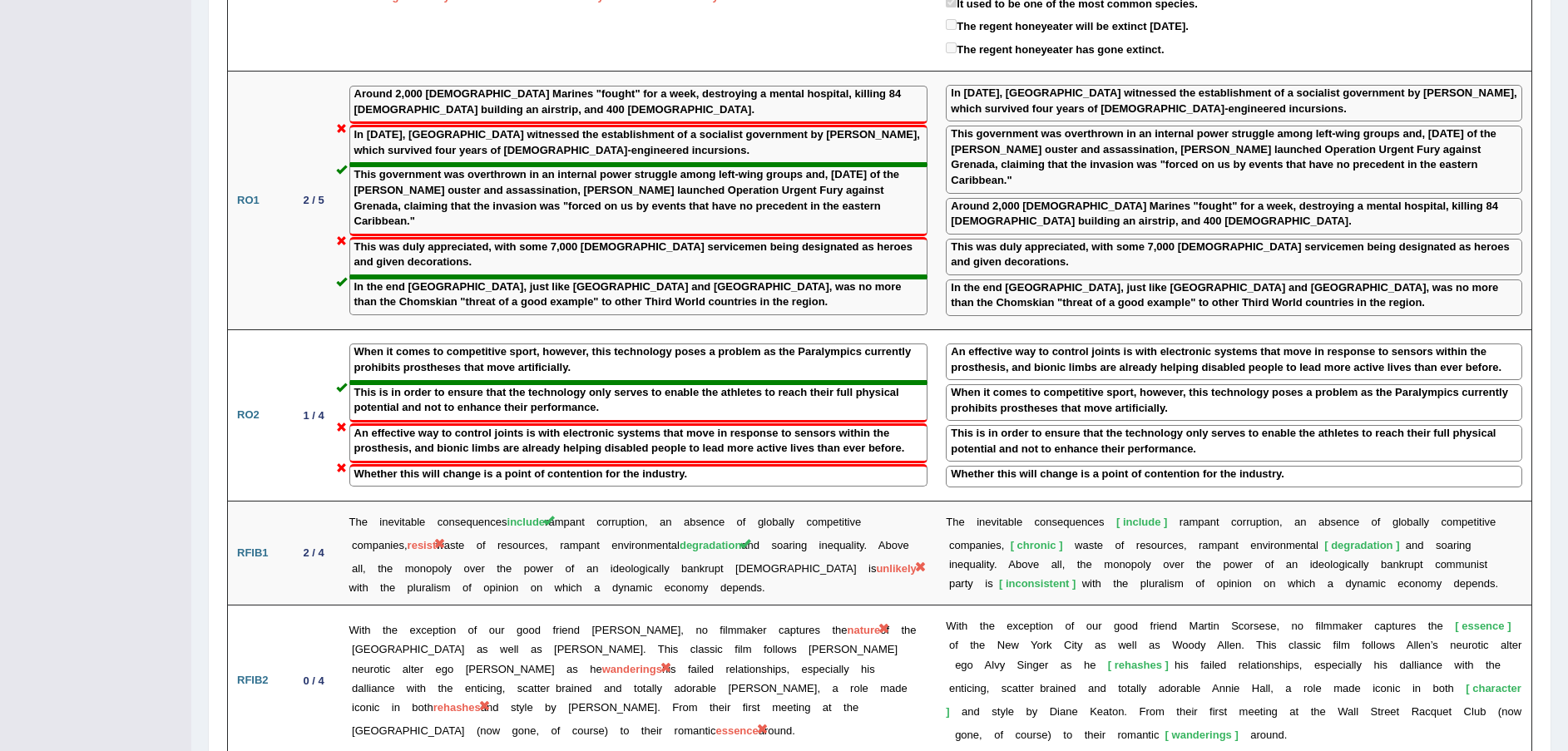
scroll to position [1497, 0]
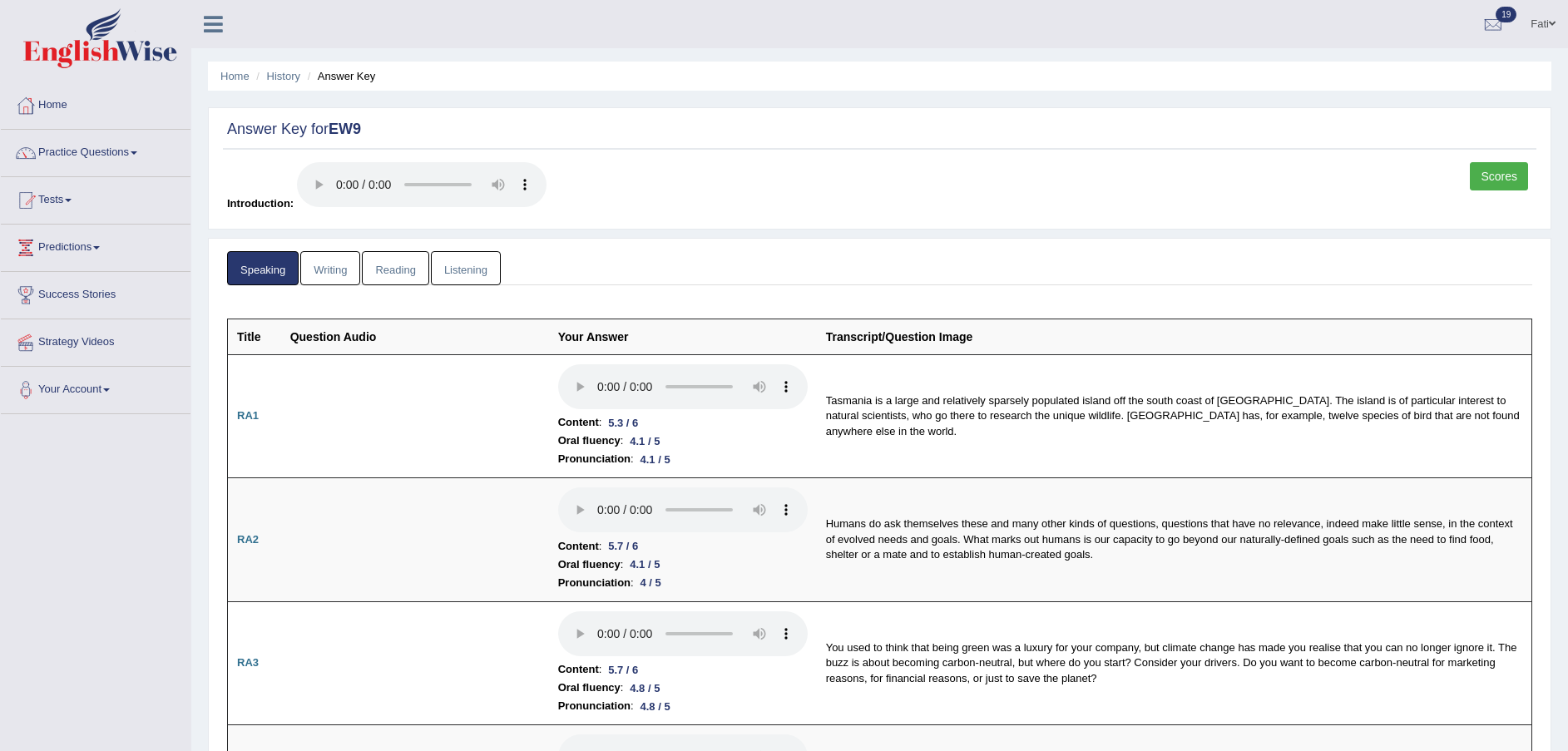
drag, startPoint x: 403, startPoint y: 267, endPoint x: 551, endPoint y: 330, distance: 160.9
click at [403, 267] on link "Reading" at bounding box center [395, 268] width 67 height 34
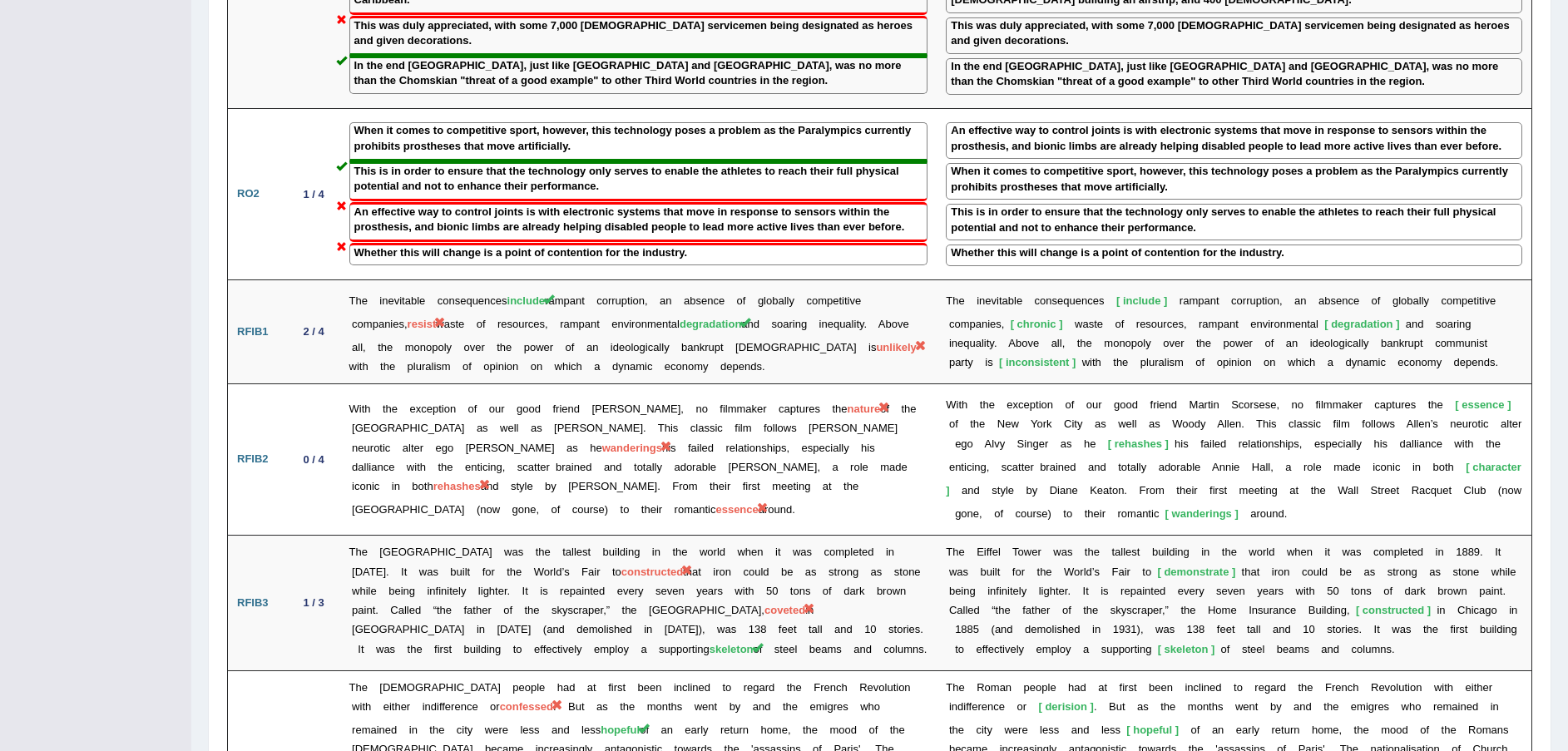
scroll to position [1371, 0]
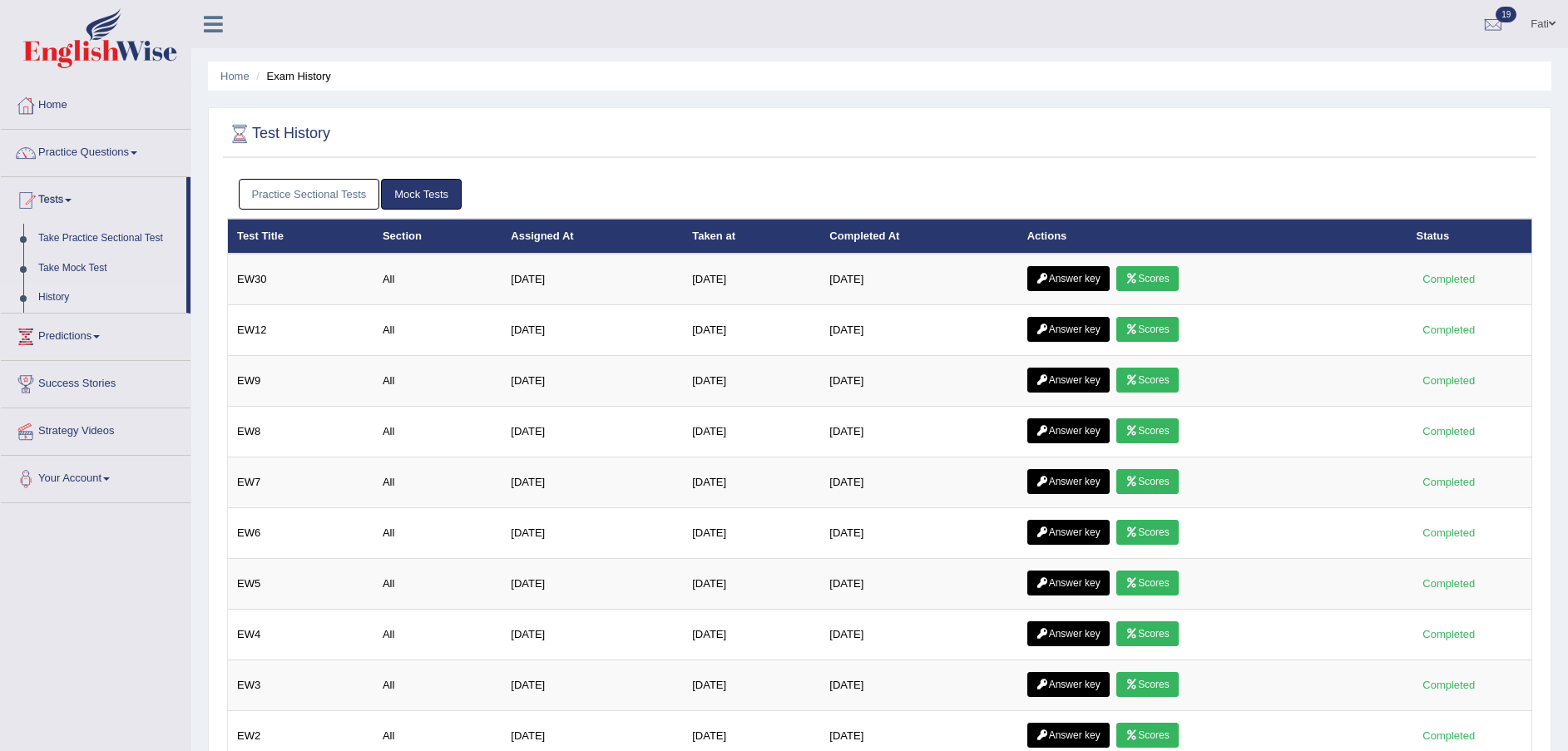
click at [1138, 280] on icon at bounding box center [1132, 278] width 13 height 10
click at [1057, 265] on td "Answer key Scores" at bounding box center [1213, 279] width 389 height 51
click at [1053, 280] on link "Answer key" at bounding box center [1068, 279] width 82 height 25
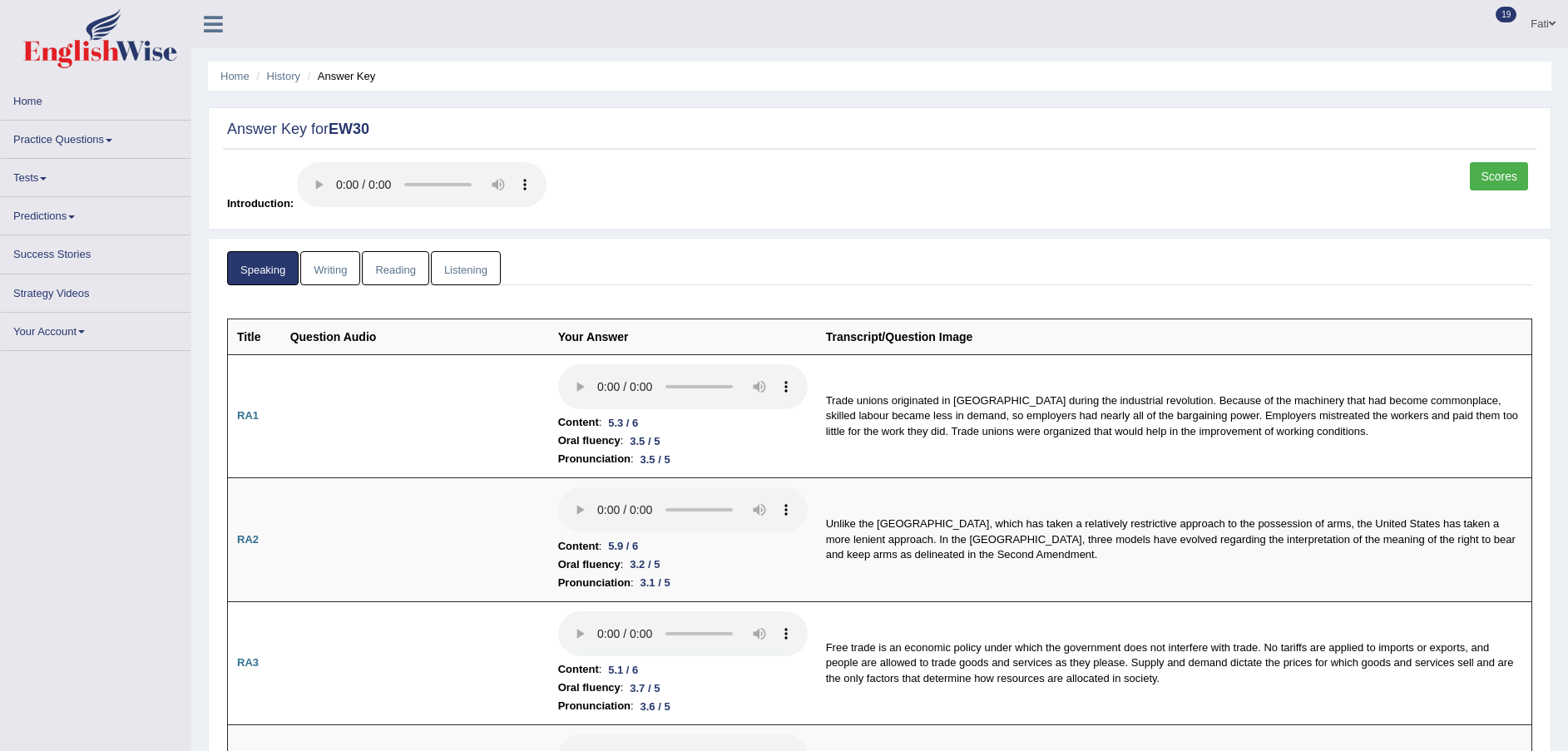
click at [449, 266] on link "Listening" at bounding box center [467, 268] width 70 height 34
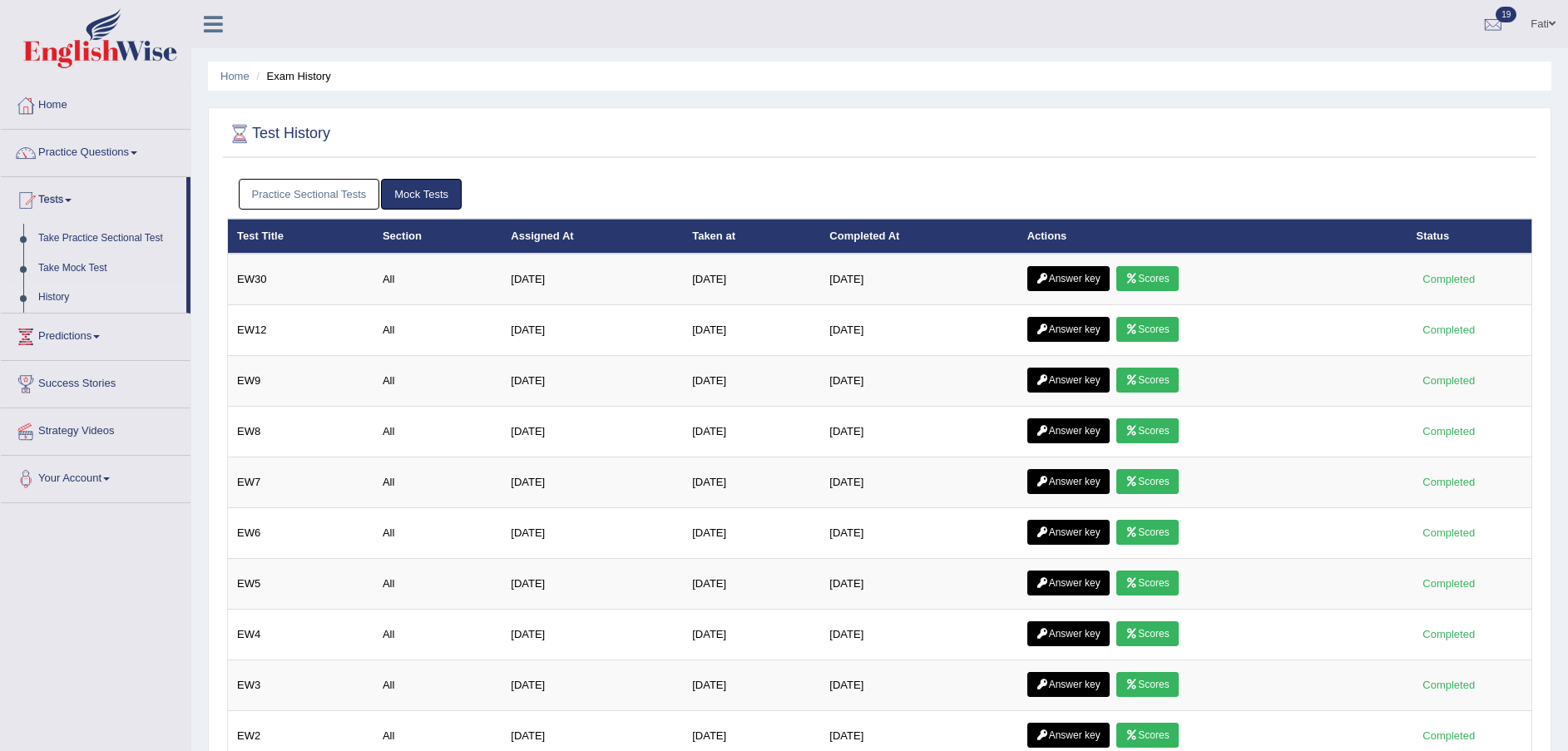
click at [1146, 331] on link "Scores" at bounding box center [1147, 330] width 61 height 25
click at [1159, 278] on link "Scores" at bounding box center [1147, 279] width 61 height 25
click at [1079, 277] on link "Answer key" at bounding box center [1068, 279] width 82 height 25
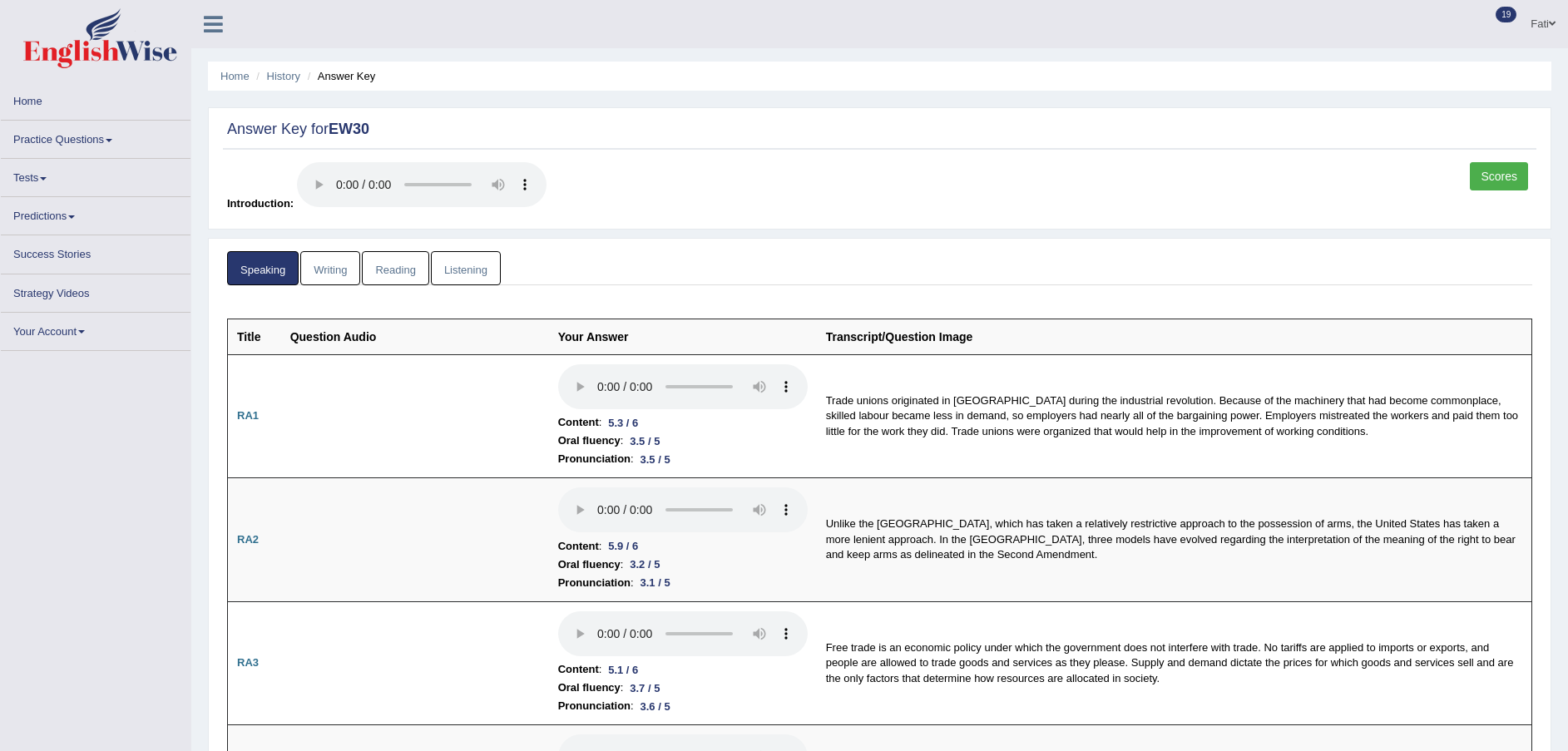
click at [472, 268] on link "Listening" at bounding box center [467, 268] width 70 height 34
click at [481, 264] on link "Listening" at bounding box center [467, 268] width 70 height 34
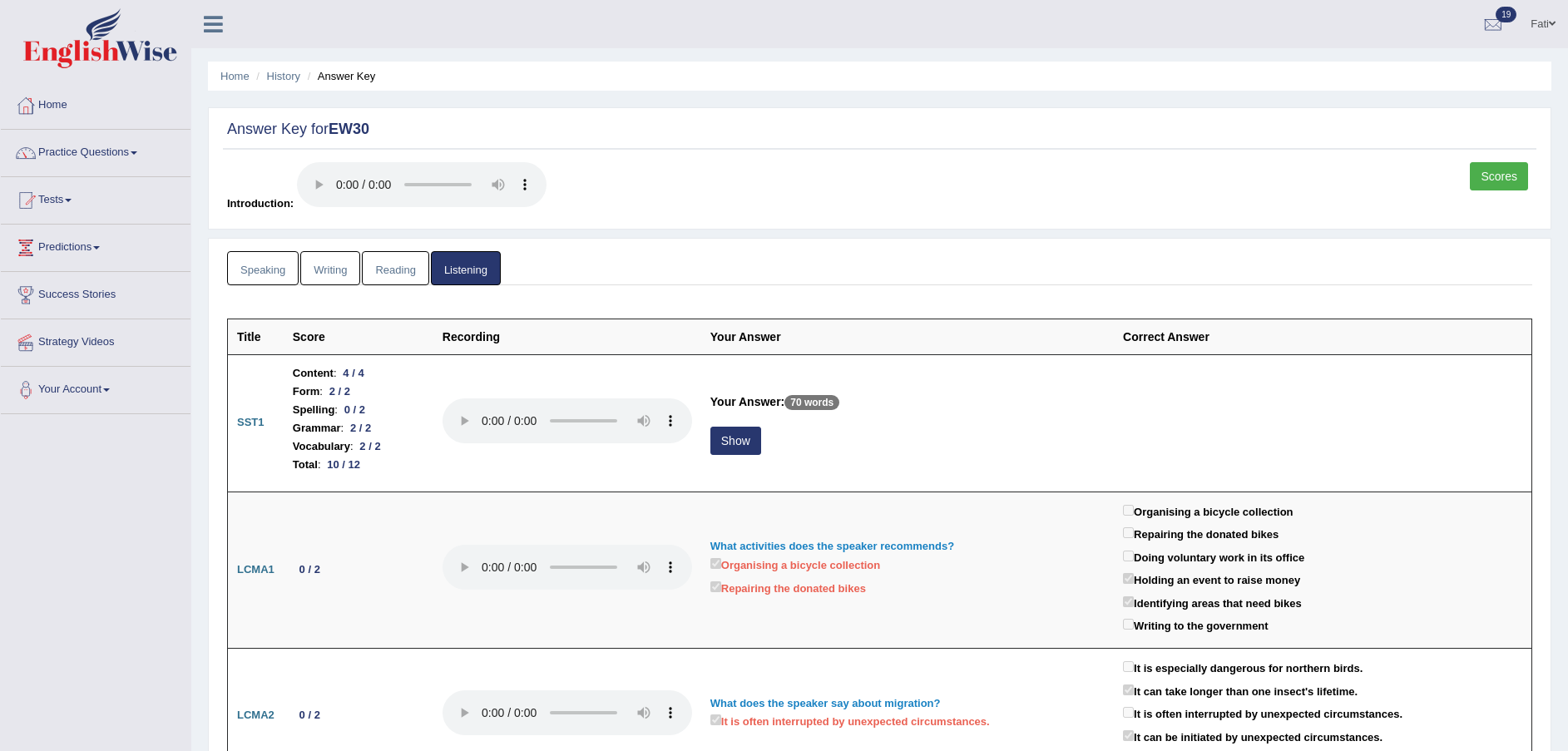
click at [736, 439] on button "Show" at bounding box center [736, 440] width 50 height 28
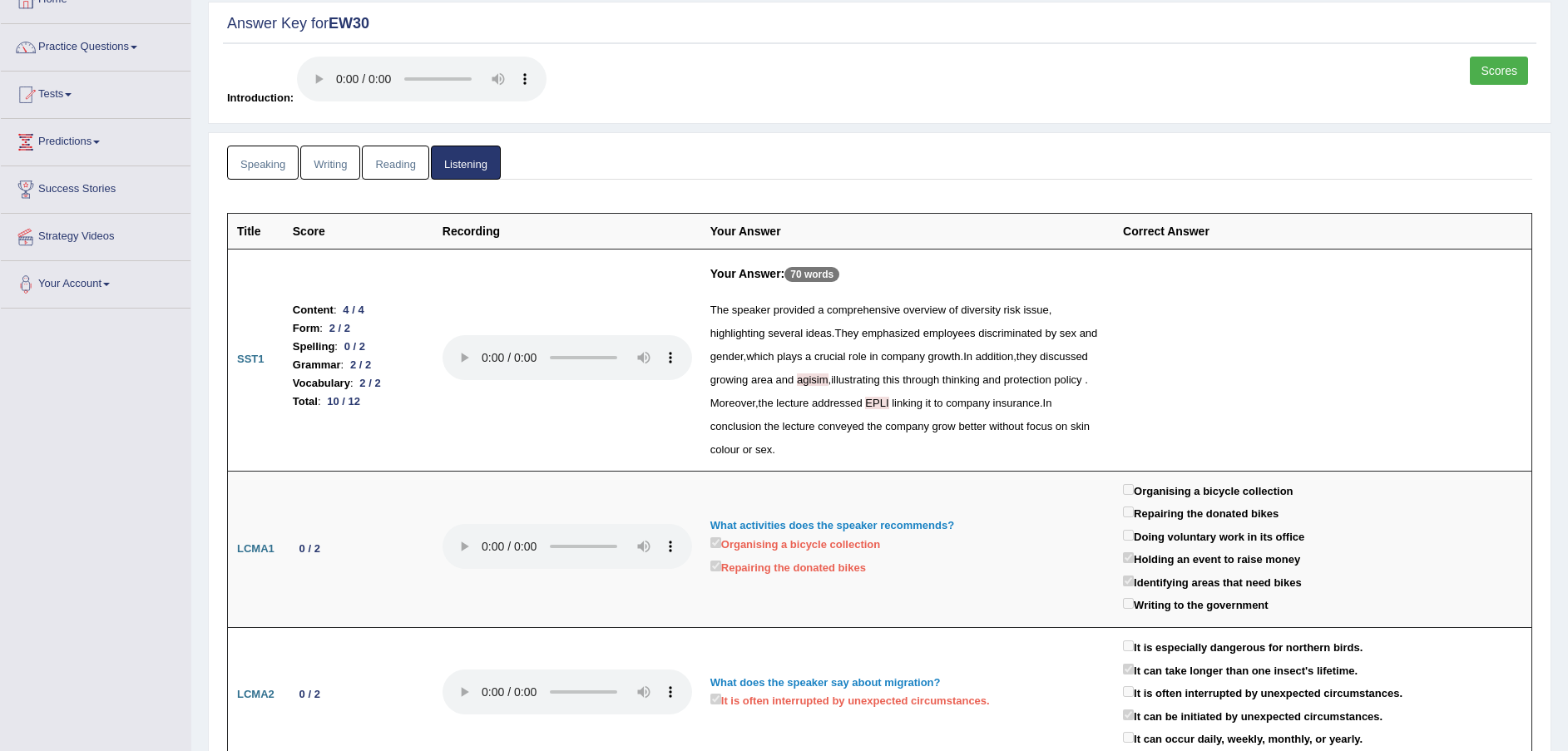
scroll to position [104, 0]
click at [365, 162] on link "Reading" at bounding box center [395, 165] width 67 height 34
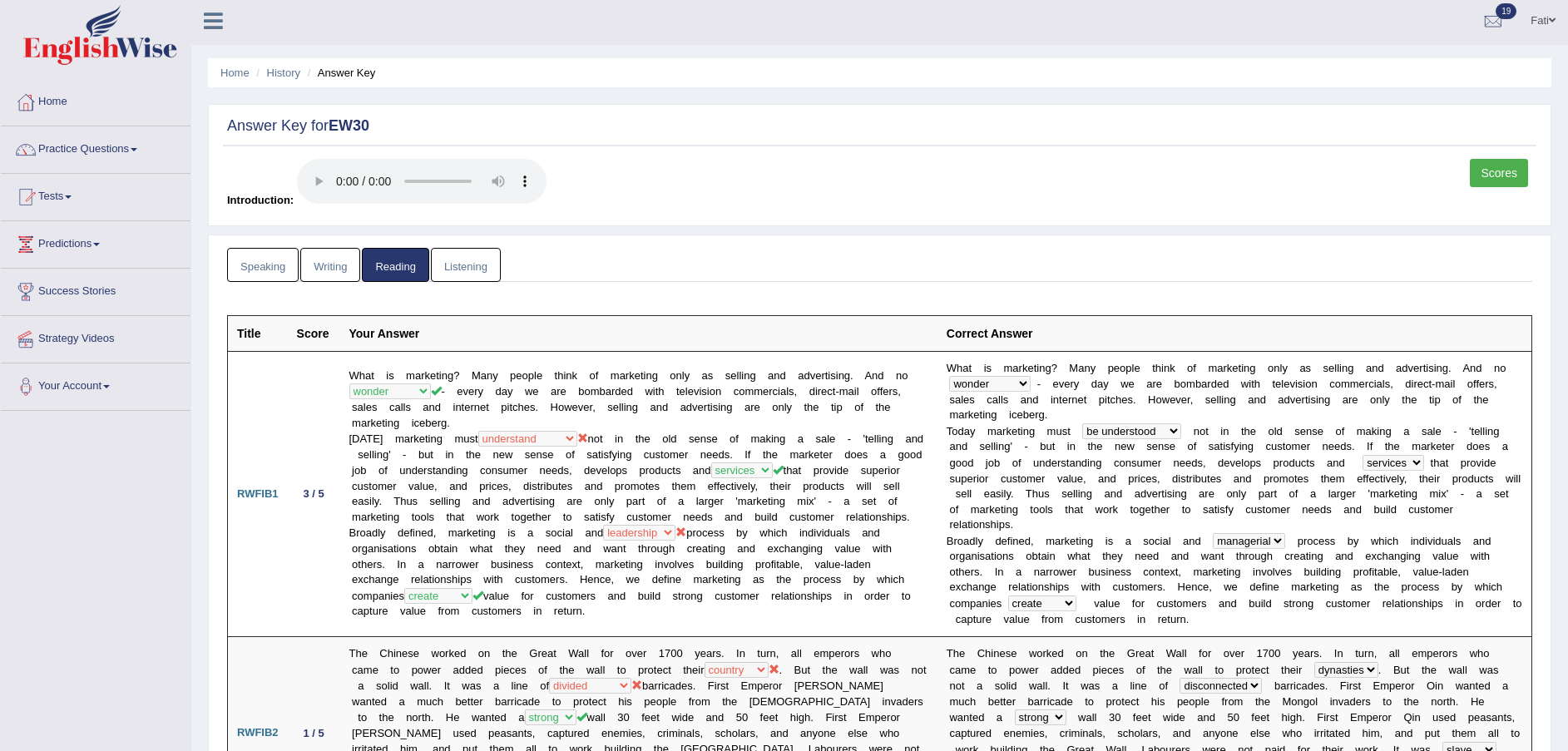
scroll to position [0, 0]
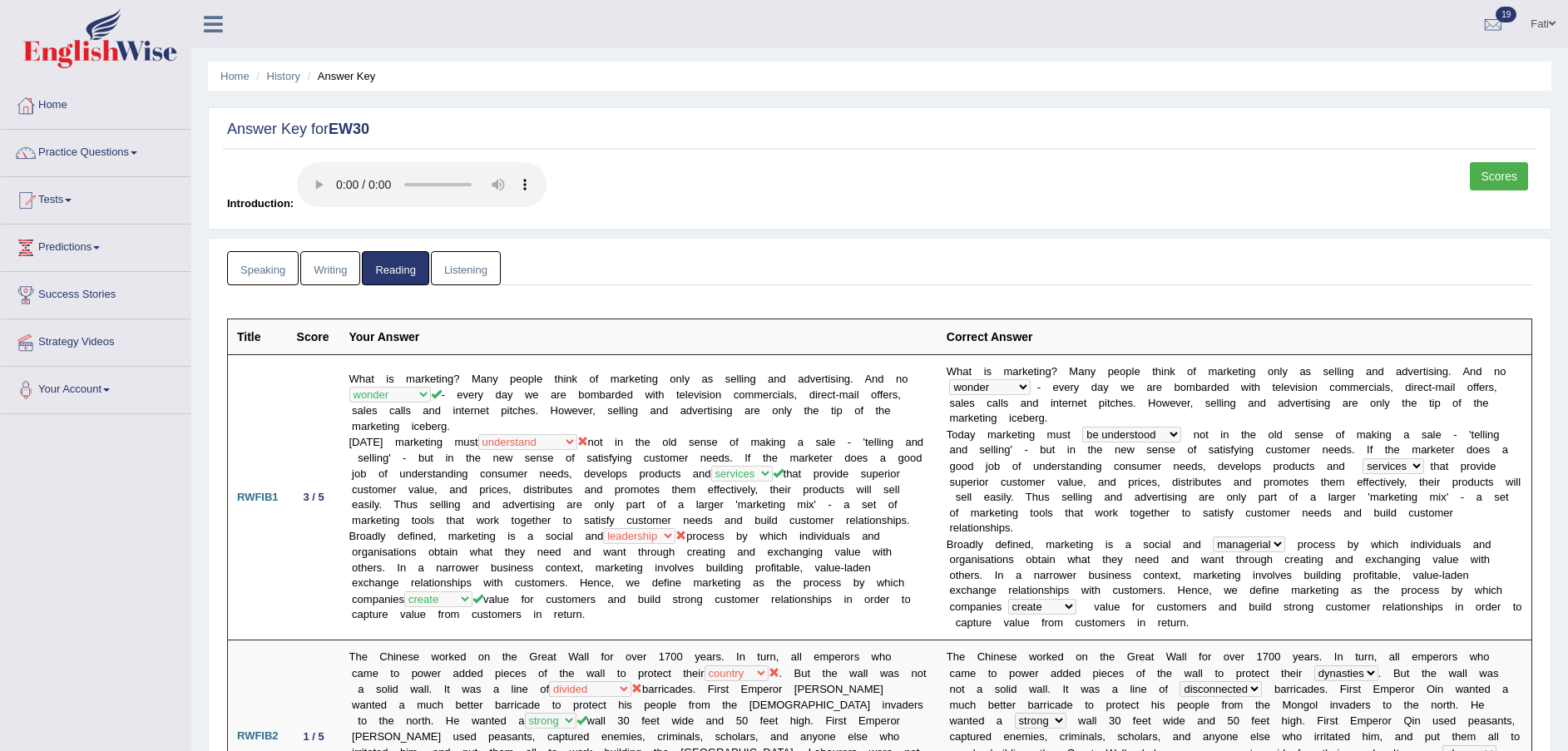
click at [86, 149] on link "Practice Questions" at bounding box center [95, 150] width 190 height 41
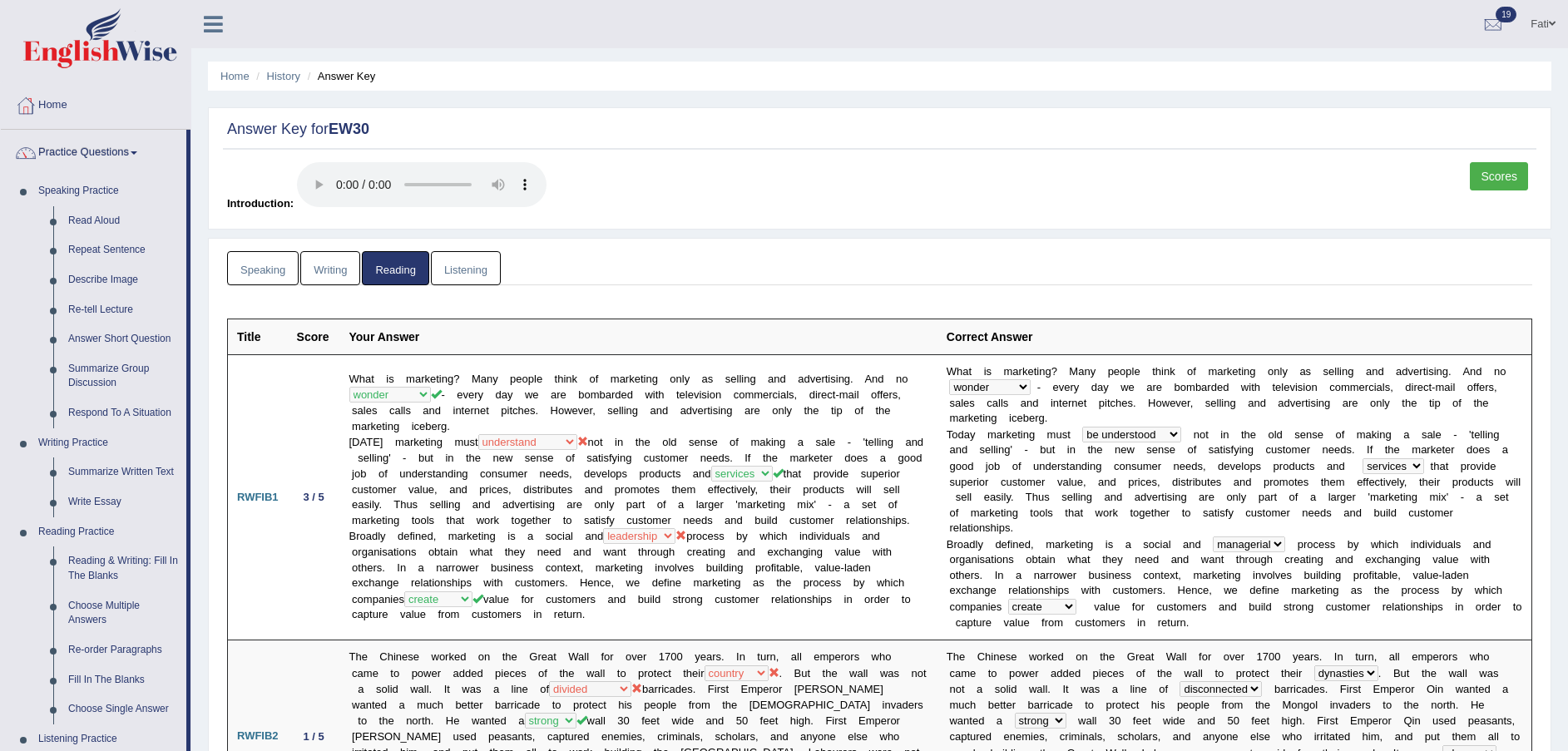
click at [101, 217] on link "Read Aloud" at bounding box center [122, 221] width 125 height 30
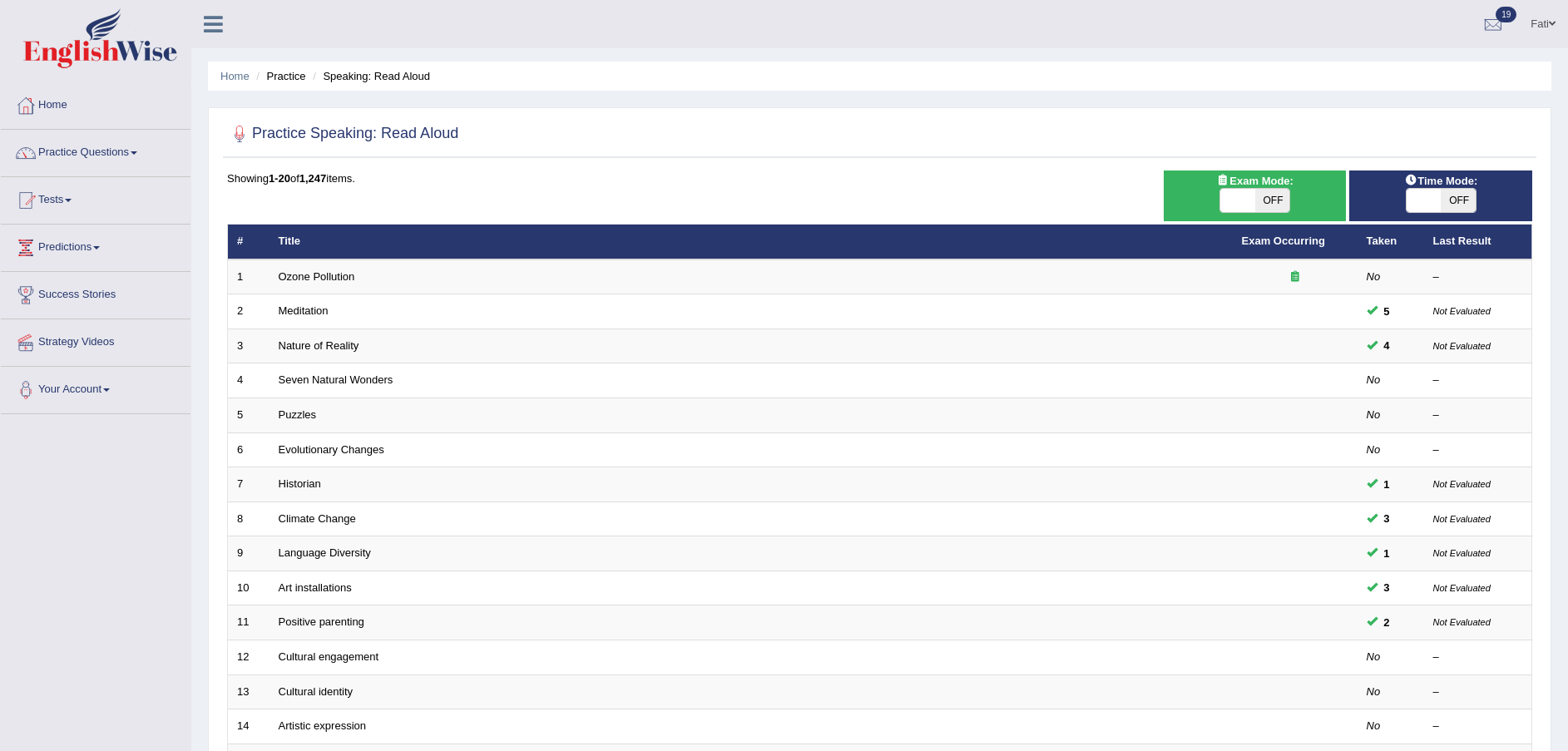
click at [1284, 195] on span "OFF" at bounding box center [1273, 201] width 35 height 23
checkbox input "true"
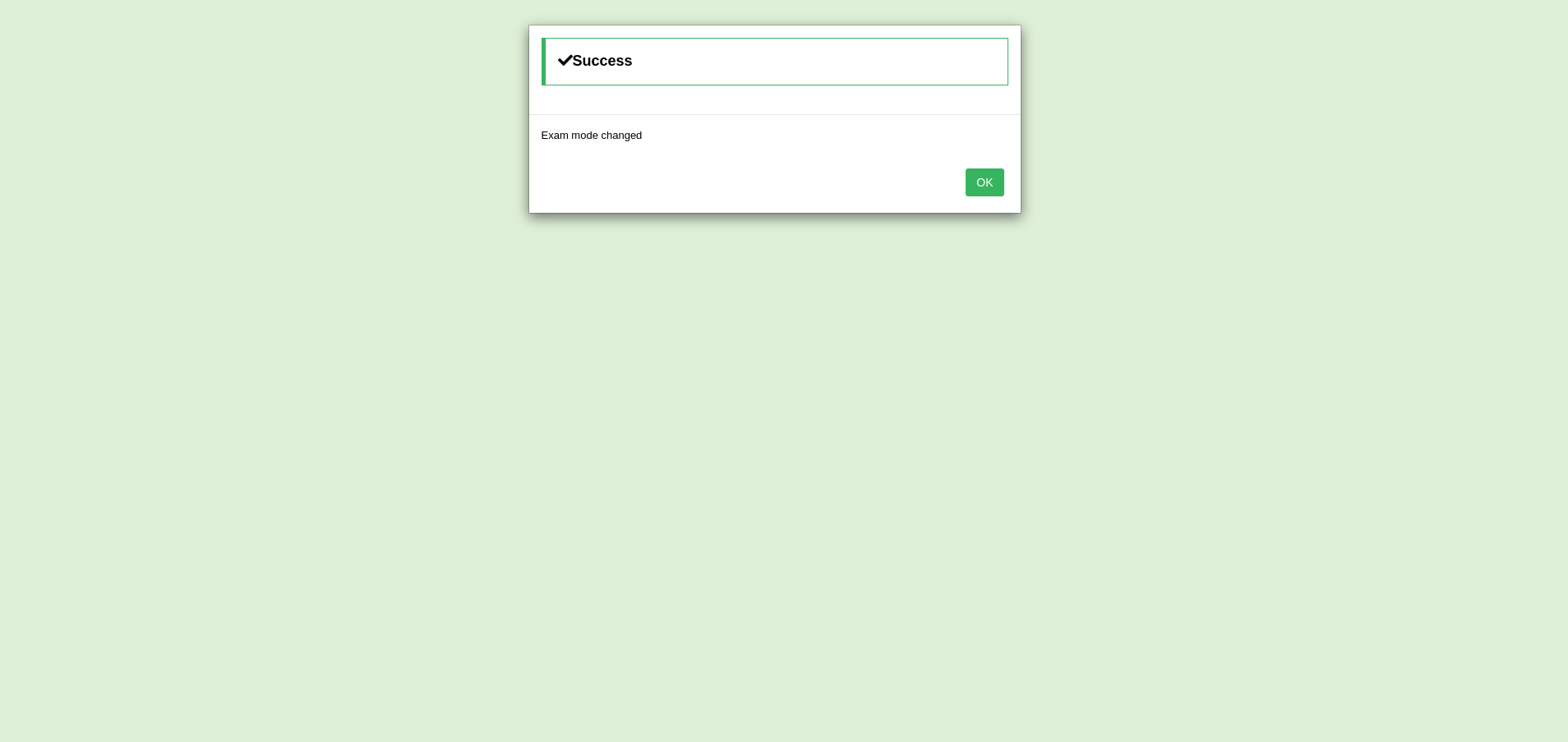
click at [980, 181] on button "OK" at bounding box center [984, 181] width 37 height 28
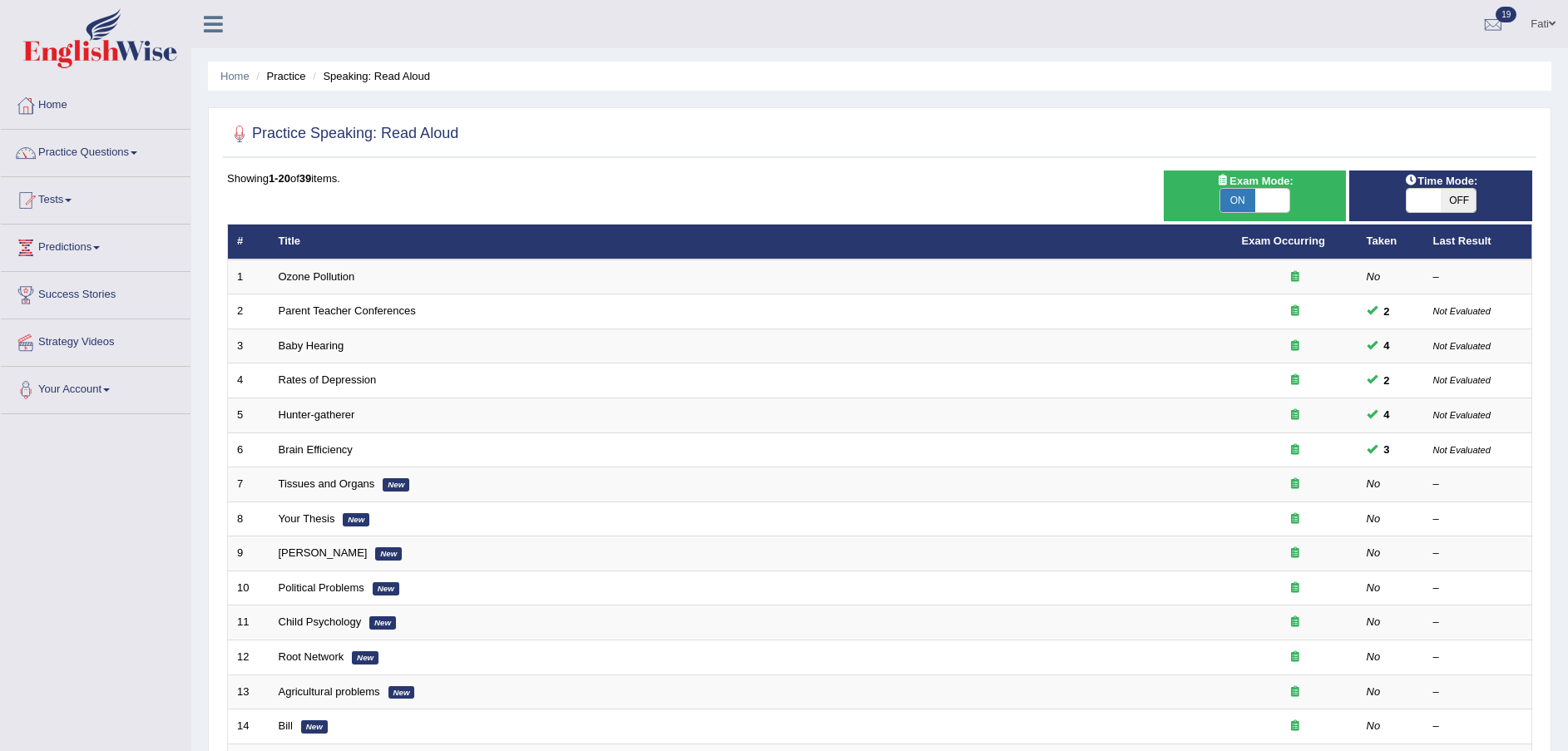
click at [1446, 186] on span "Time Mode:" at bounding box center [1441, 180] width 86 height 17
click at [1465, 196] on span "OFF" at bounding box center [1458, 201] width 35 height 23
checkbox input "true"
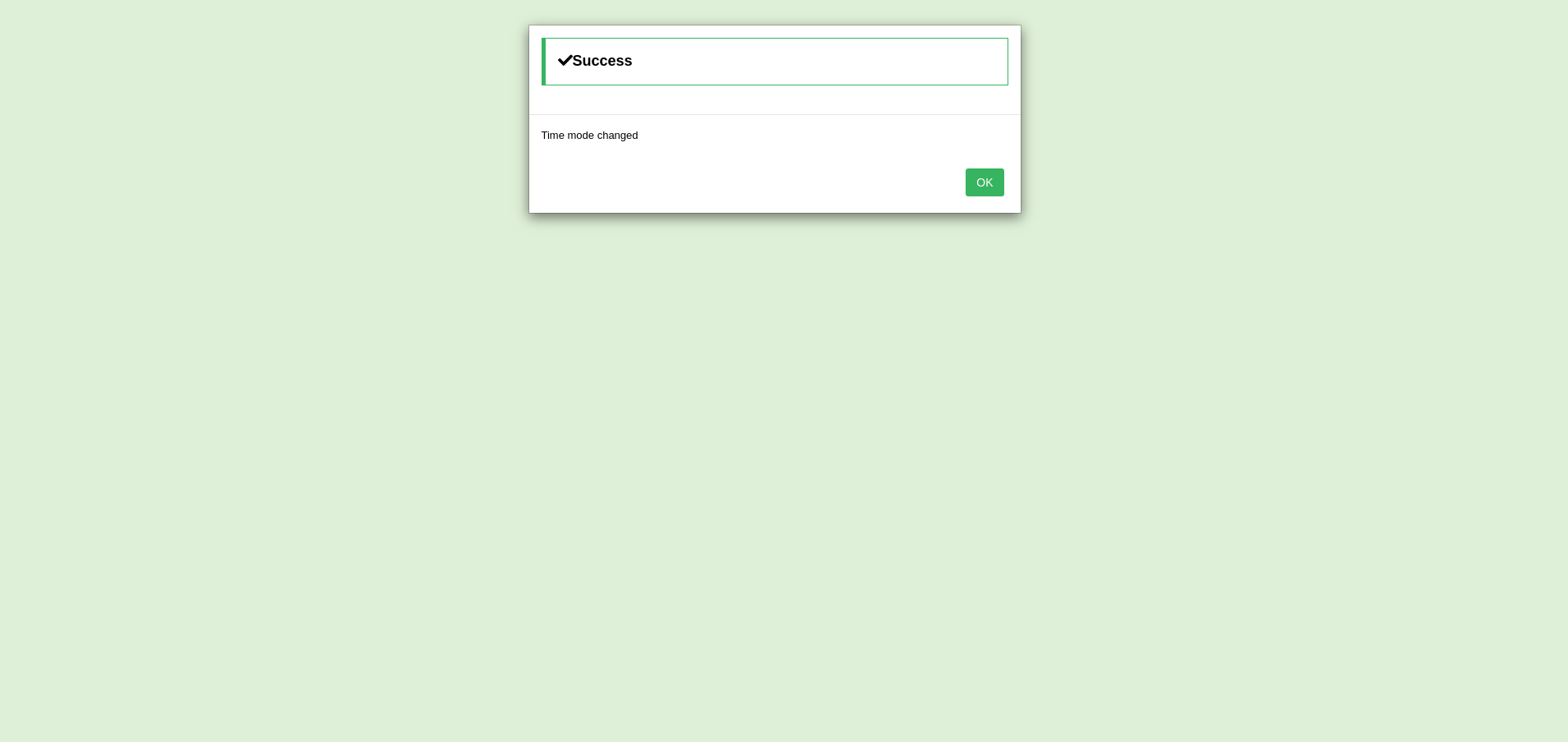
click at [981, 189] on button "OK" at bounding box center [984, 181] width 37 height 28
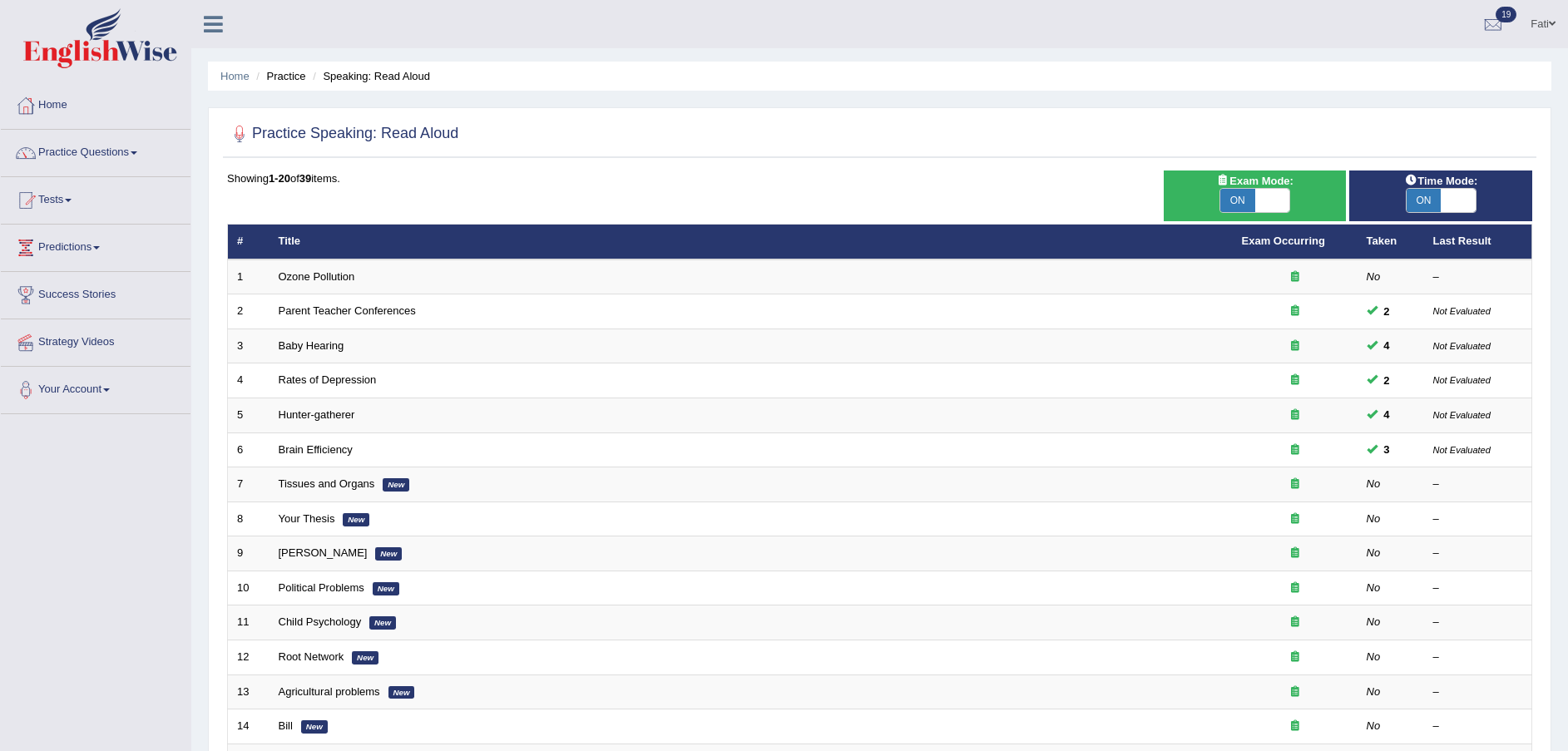
click at [300, 283] on td "Ozone Pollution" at bounding box center [751, 276] width 964 height 35
drag, startPoint x: 300, startPoint y: 283, endPoint x: 318, endPoint y: 276, distance: 19.3
click at [322, 276] on link "Ozone Pollution" at bounding box center [316, 276] width 77 height 13
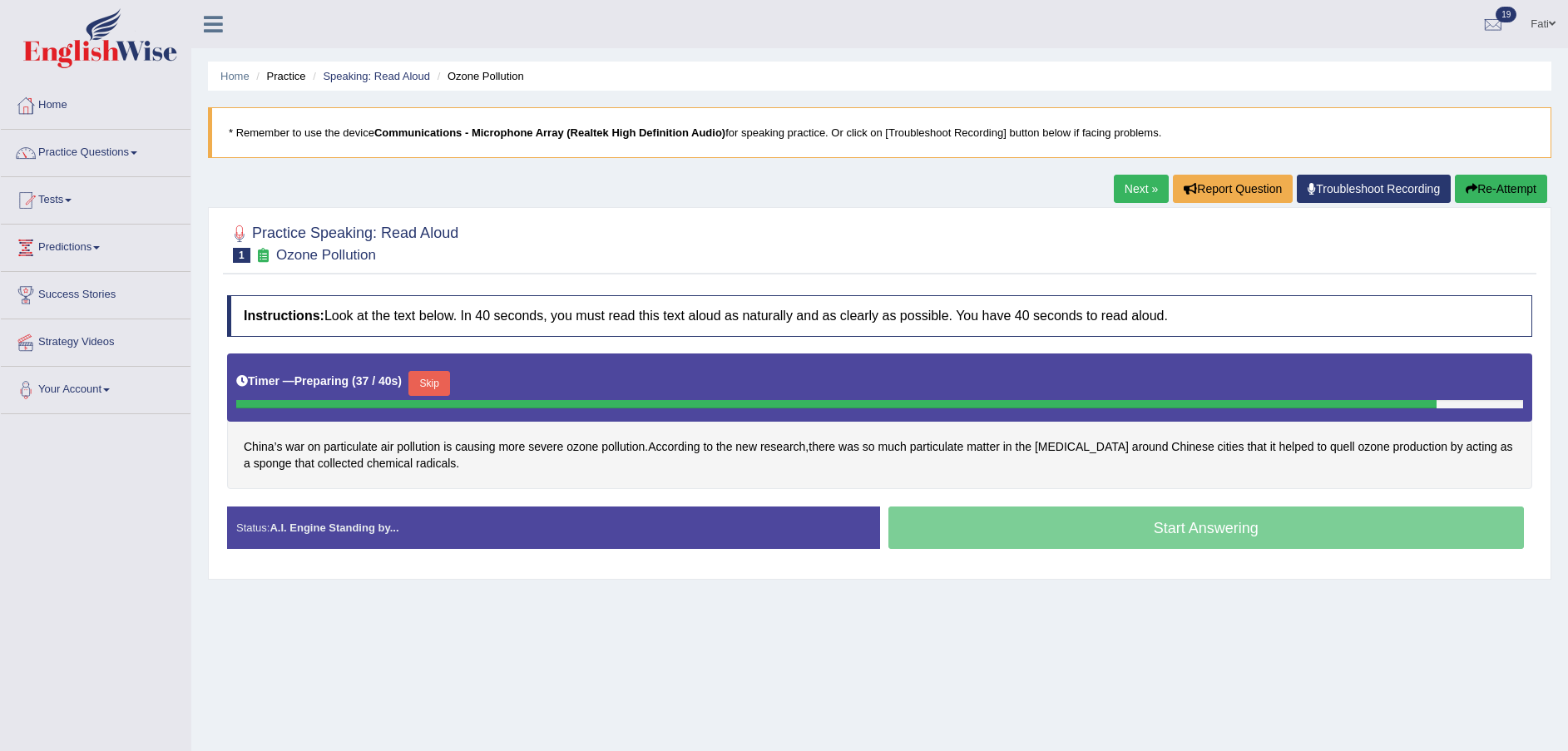
click at [1330, 446] on span "quell" at bounding box center [1343, 447] width 25 height 17
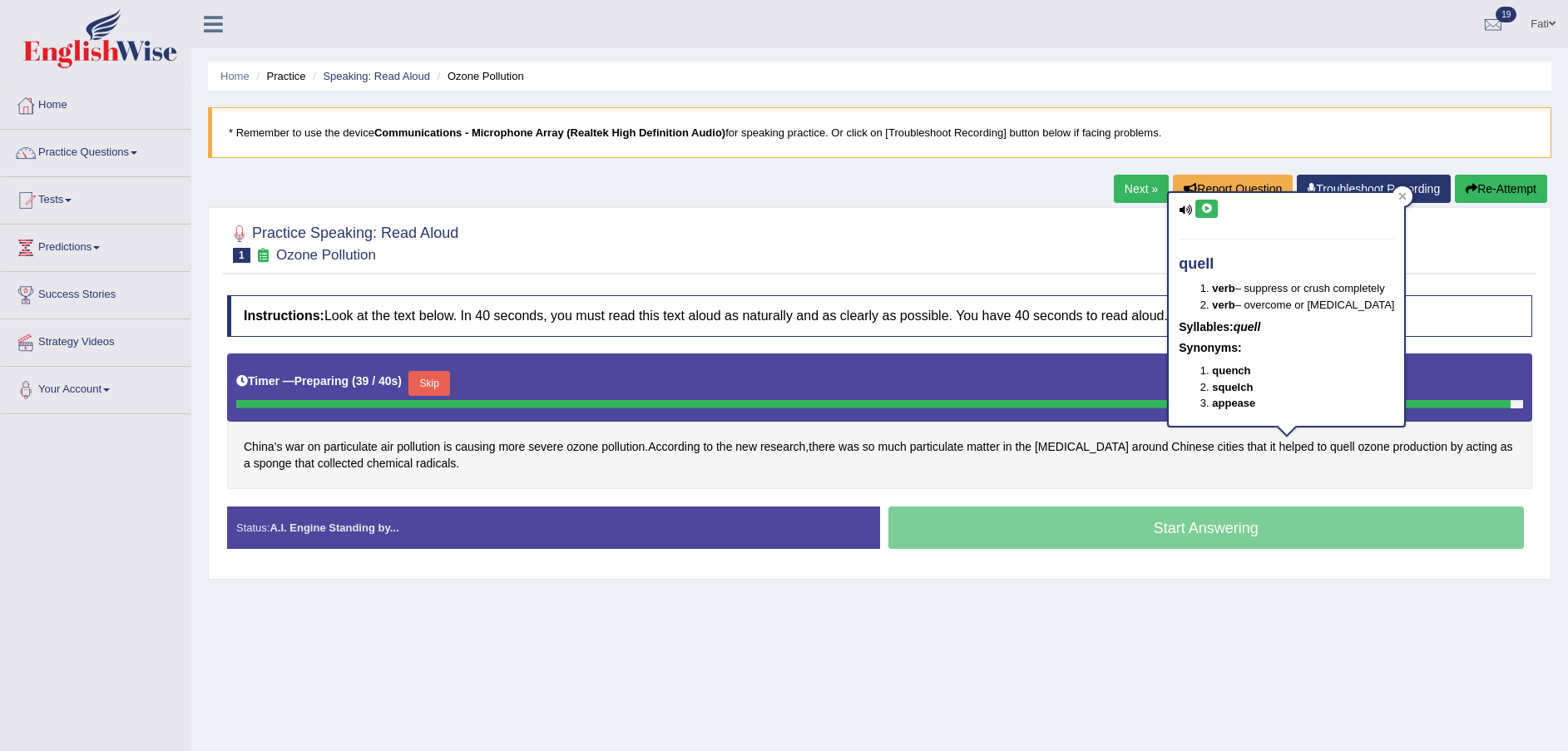
click at [1201, 207] on icon at bounding box center [1207, 208] width 13 height 10
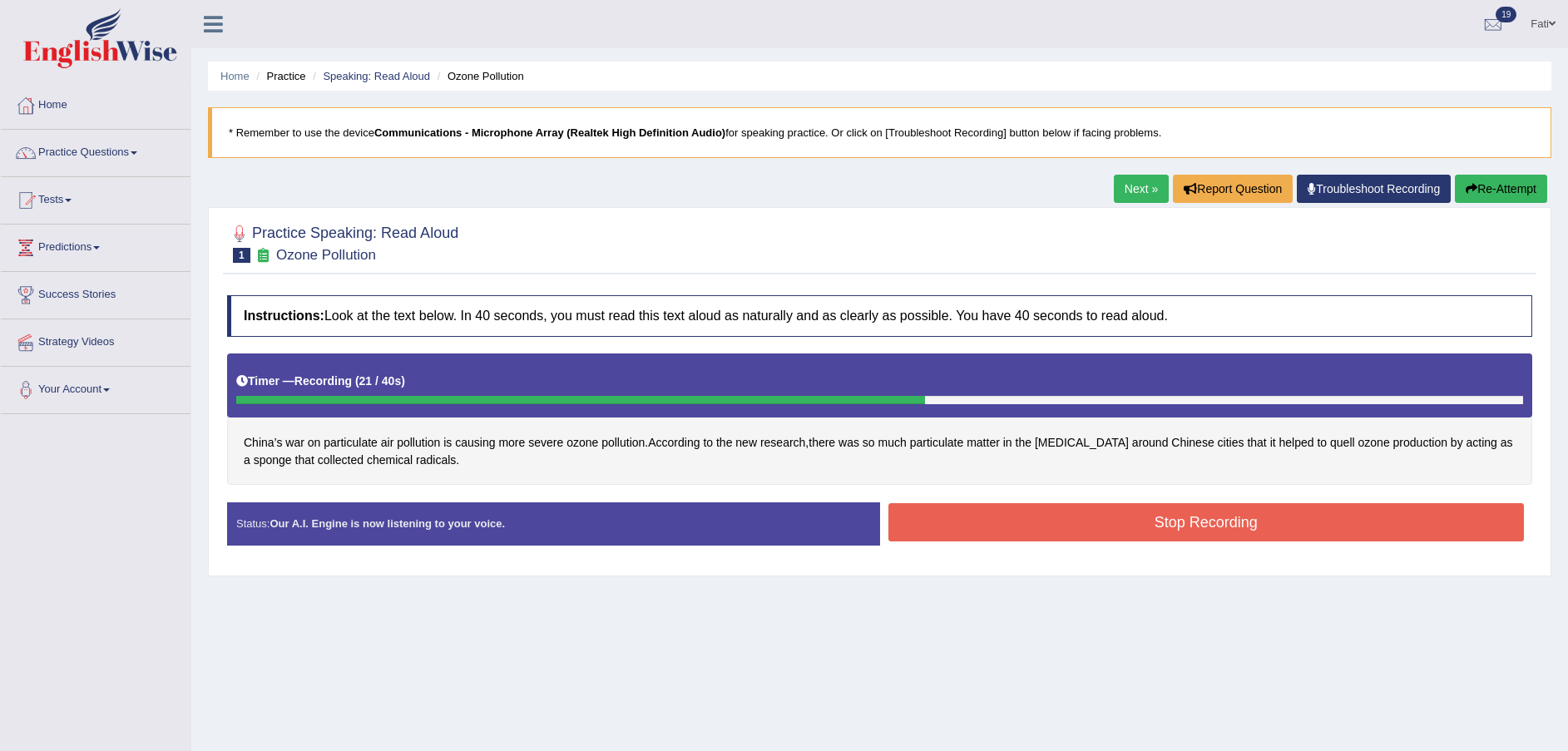
click at [1001, 267] on div at bounding box center [879, 242] width 1305 height 50
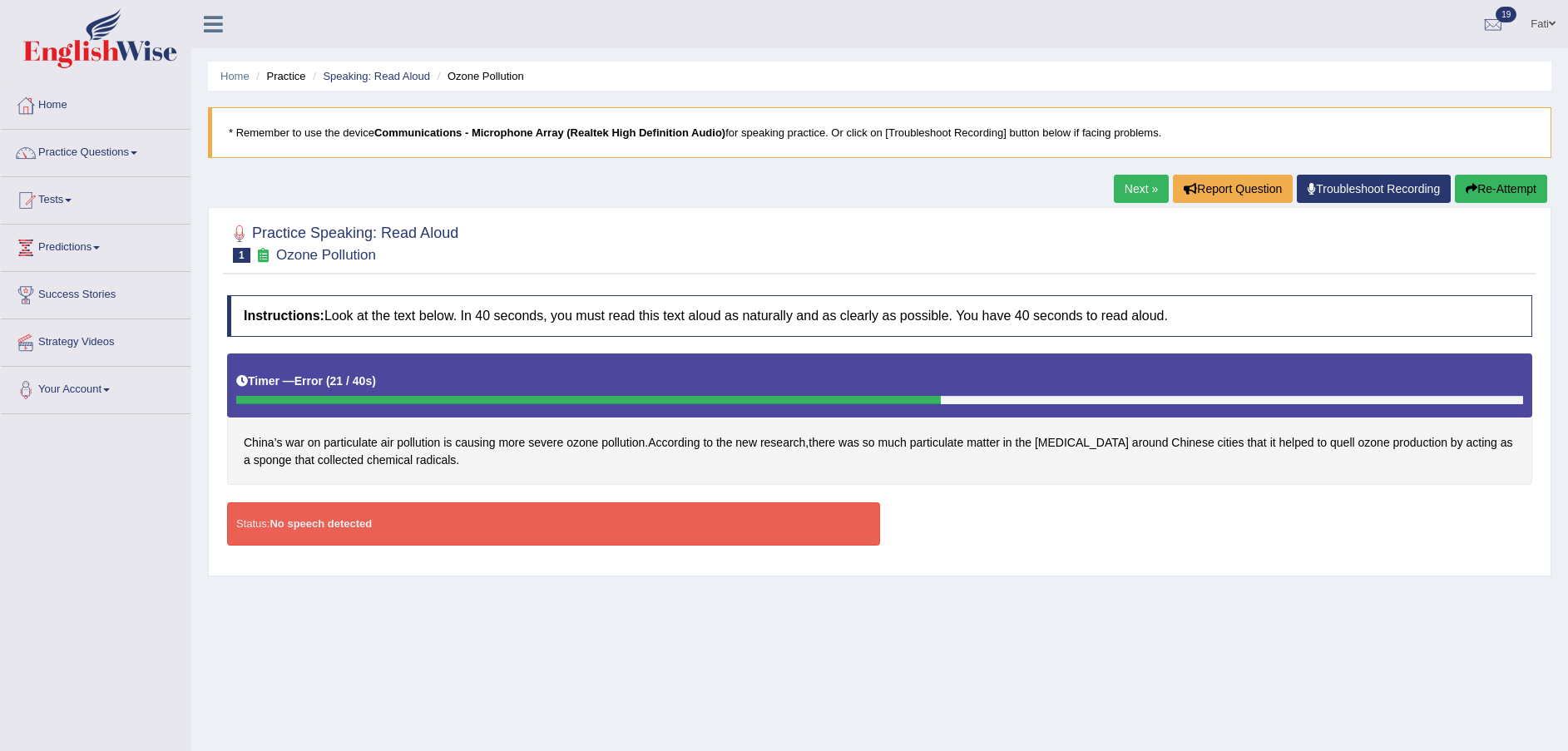
click at [1479, 194] on button "Re-Attempt" at bounding box center [1501, 188] width 93 height 28
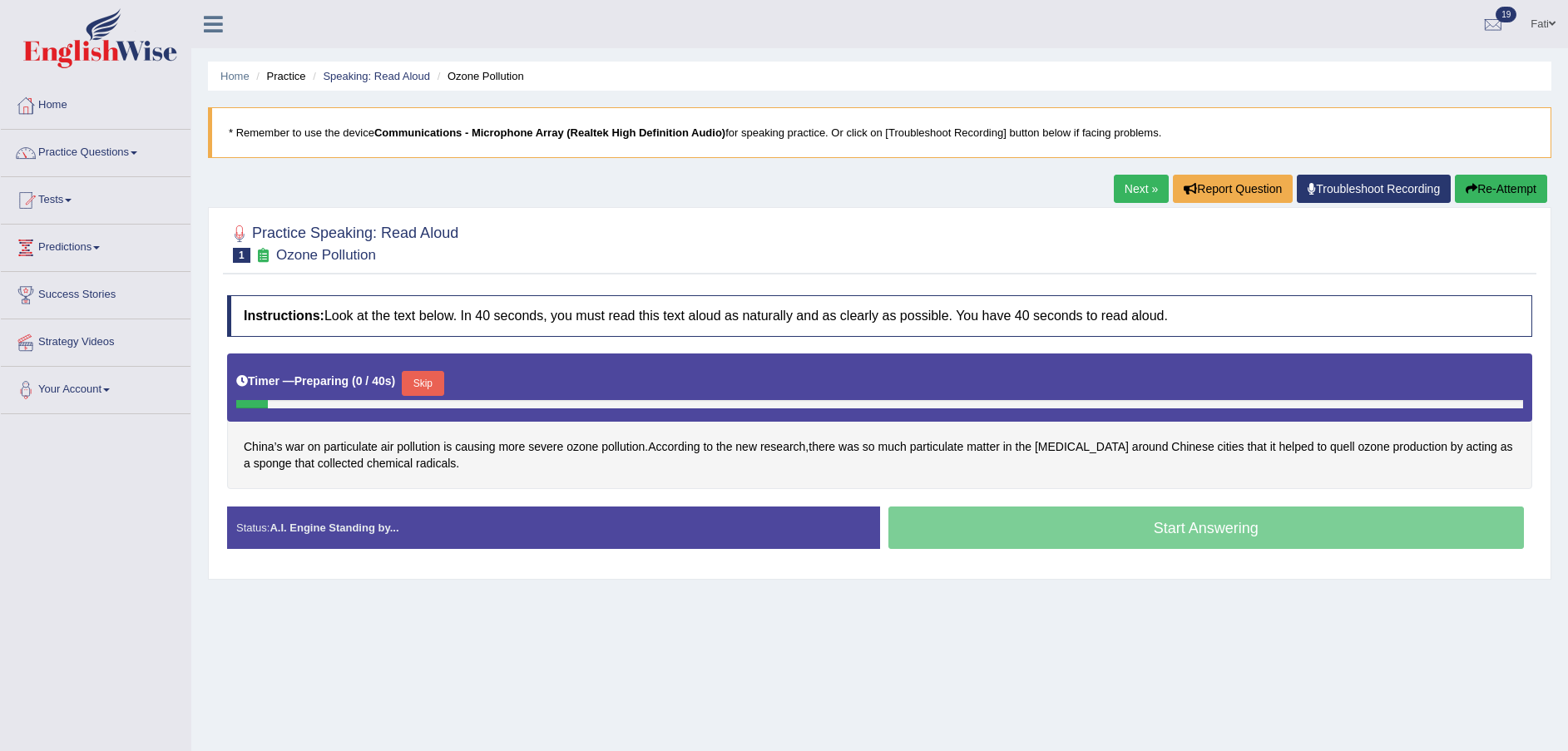
click at [1330, 446] on span "quell" at bounding box center [1343, 447] width 25 height 17
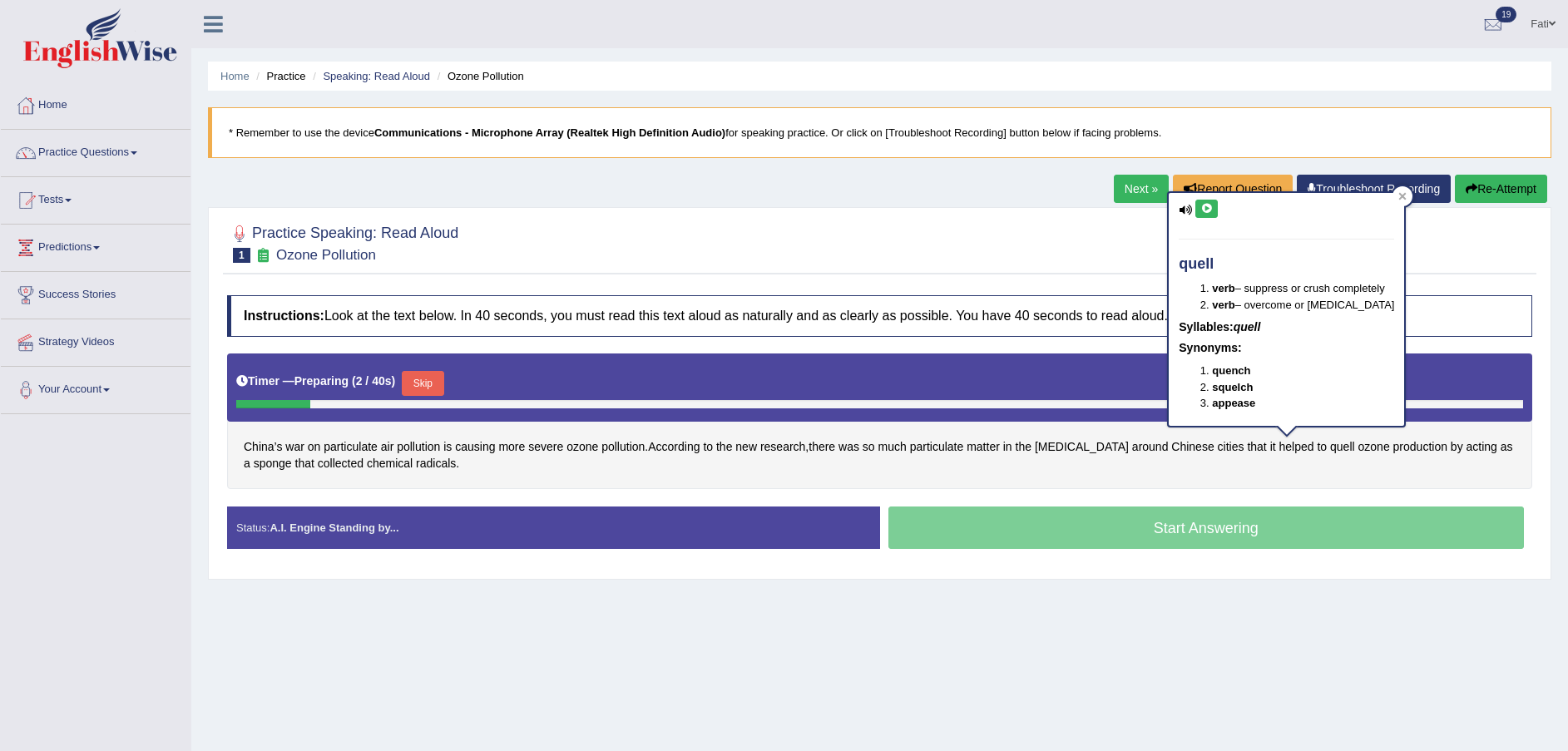
click at [1201, 206] on icon at bounding box center [1207, 208] width 13 height 10
click at [1207, 210] on icon at bounding box center [1207, 208] width 13 height 10
click at [1186, 210] on icon at bounding box center [1185, 210] width 14 height 11
click at [1207, 208] on icon at bounding box center [1207, 208] width 13 height 10
click at [1182, 208] on icon at bounding box center [1185, 210] width 14 height 11
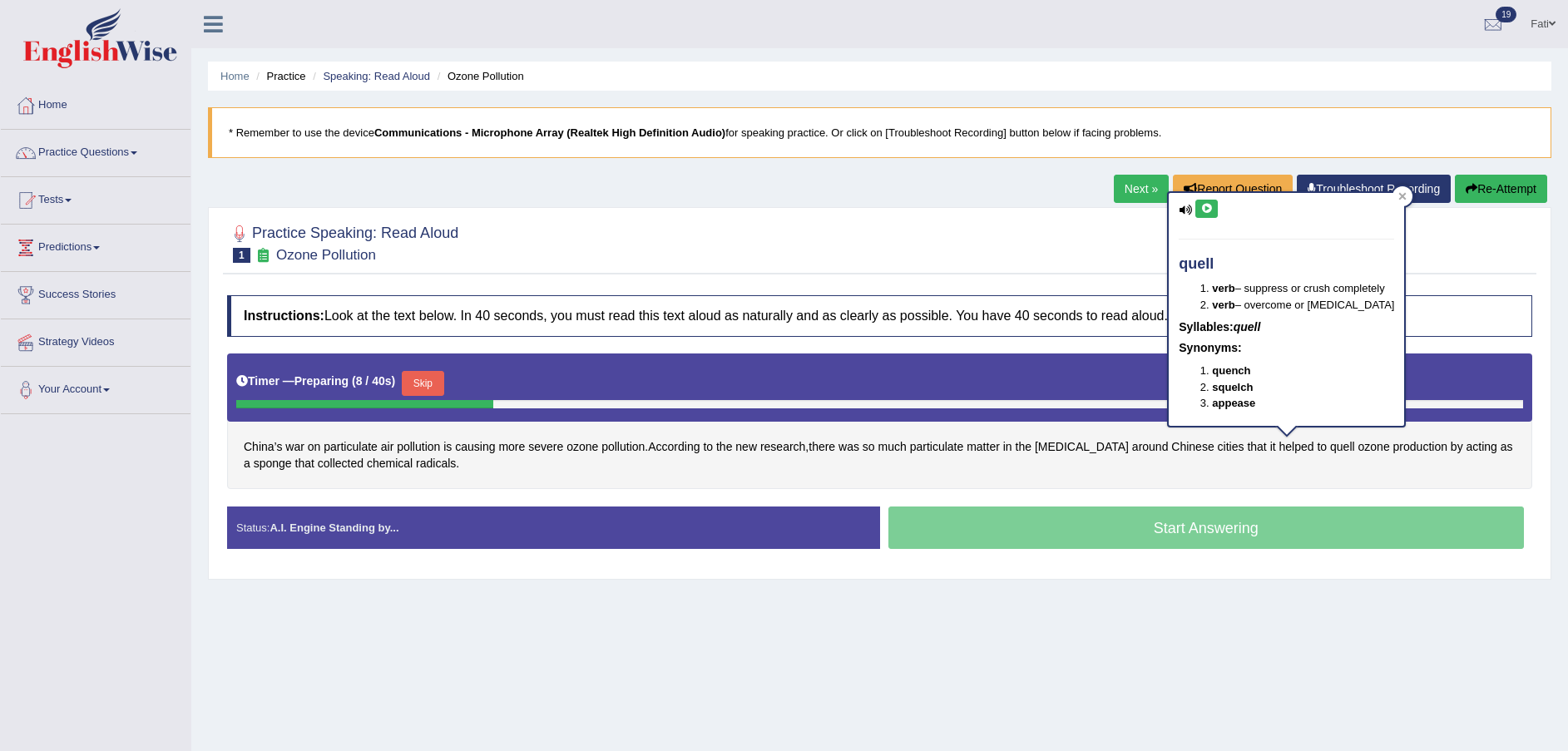
click at [1189, 211] on icon at bounding box center [1185, 210] width 14 height 11
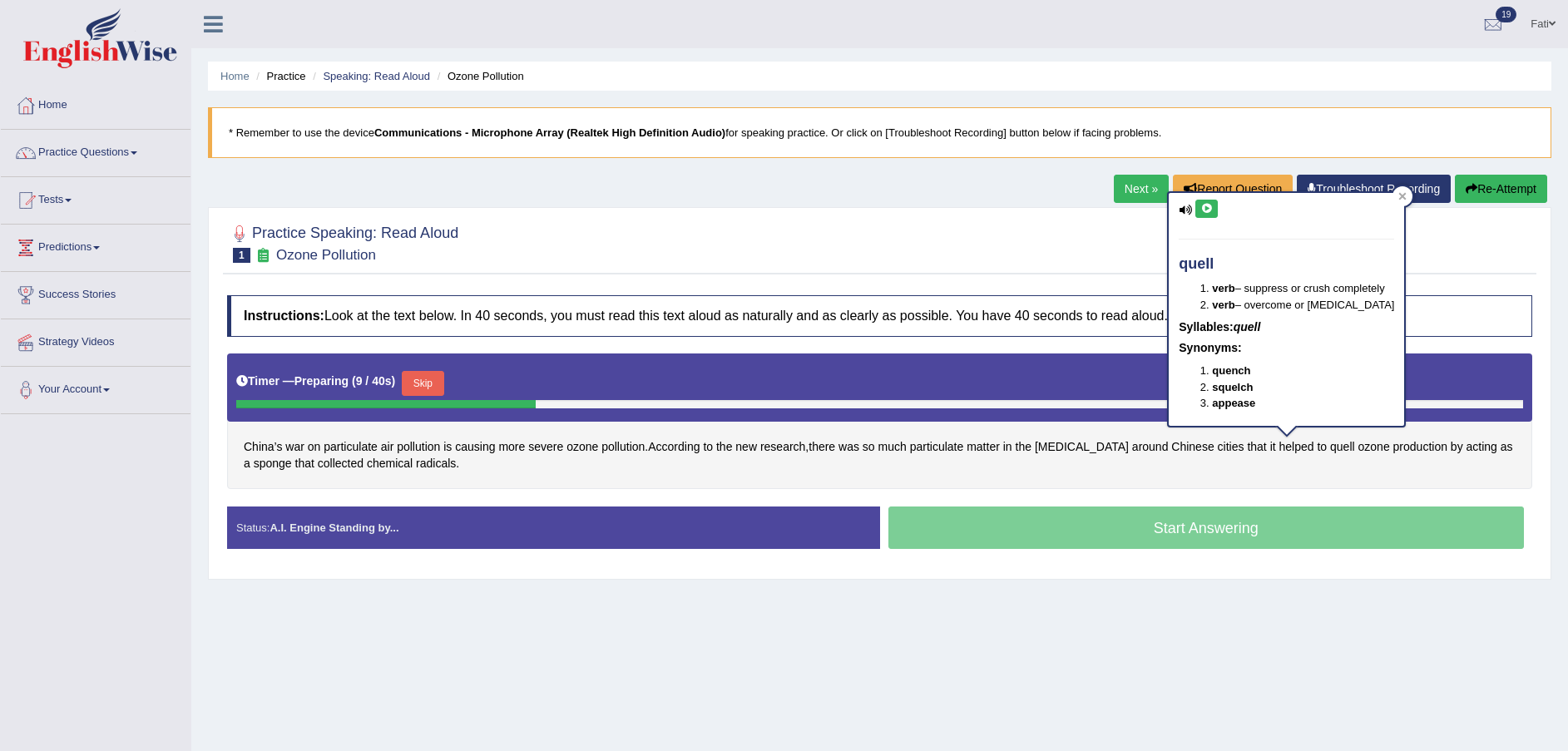
click at [1189, 211] on icon at bounding box center [1185, 210] width 14 height 11
click at [1208, 209] on icon at bounding box center [1207, 208] width 13 height 10
click at [1208, 208] on icon at bounding box center [1207, 208] width 13 height 10
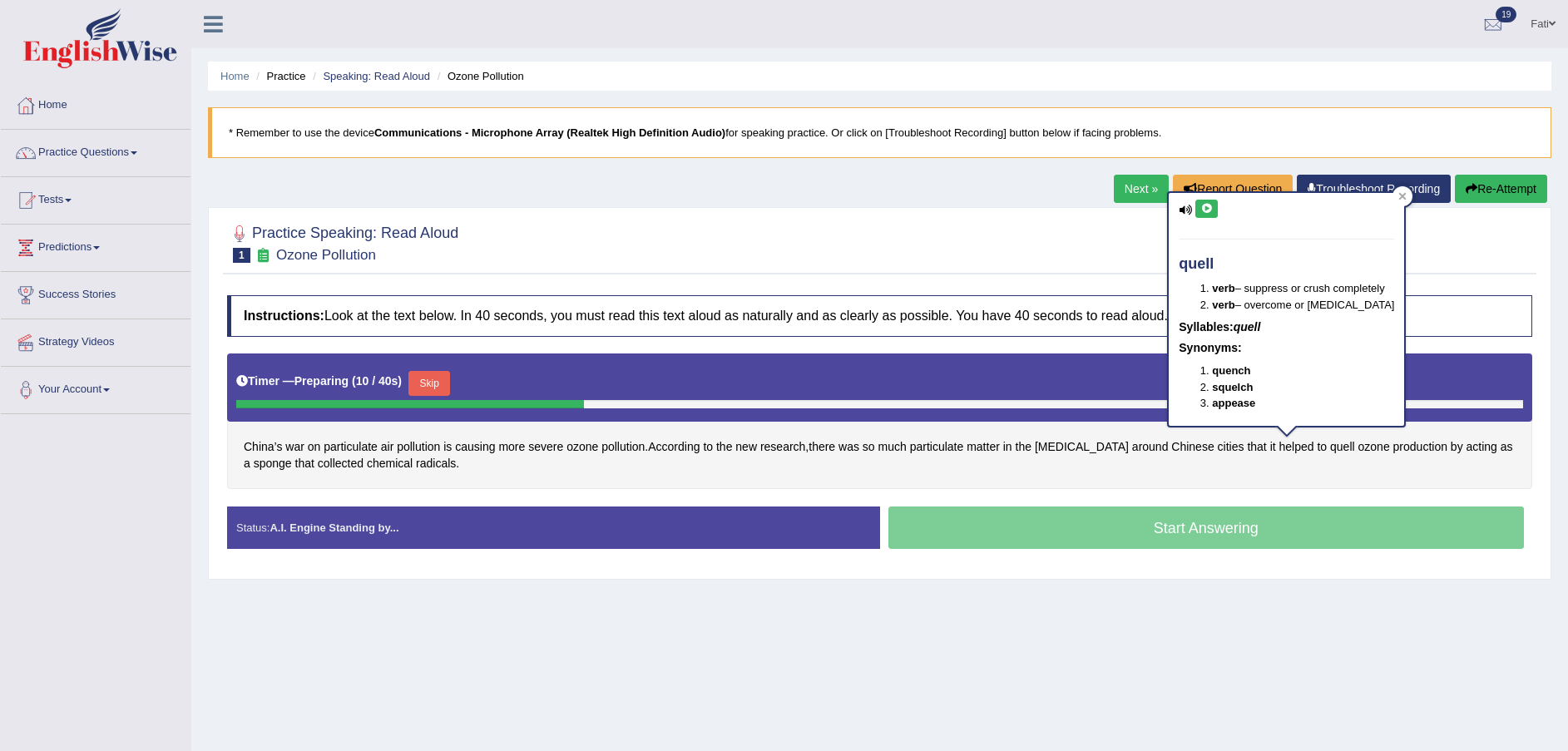
click at [1208, 208] on icon at bounding box center [1207, 208] width 13 height 10
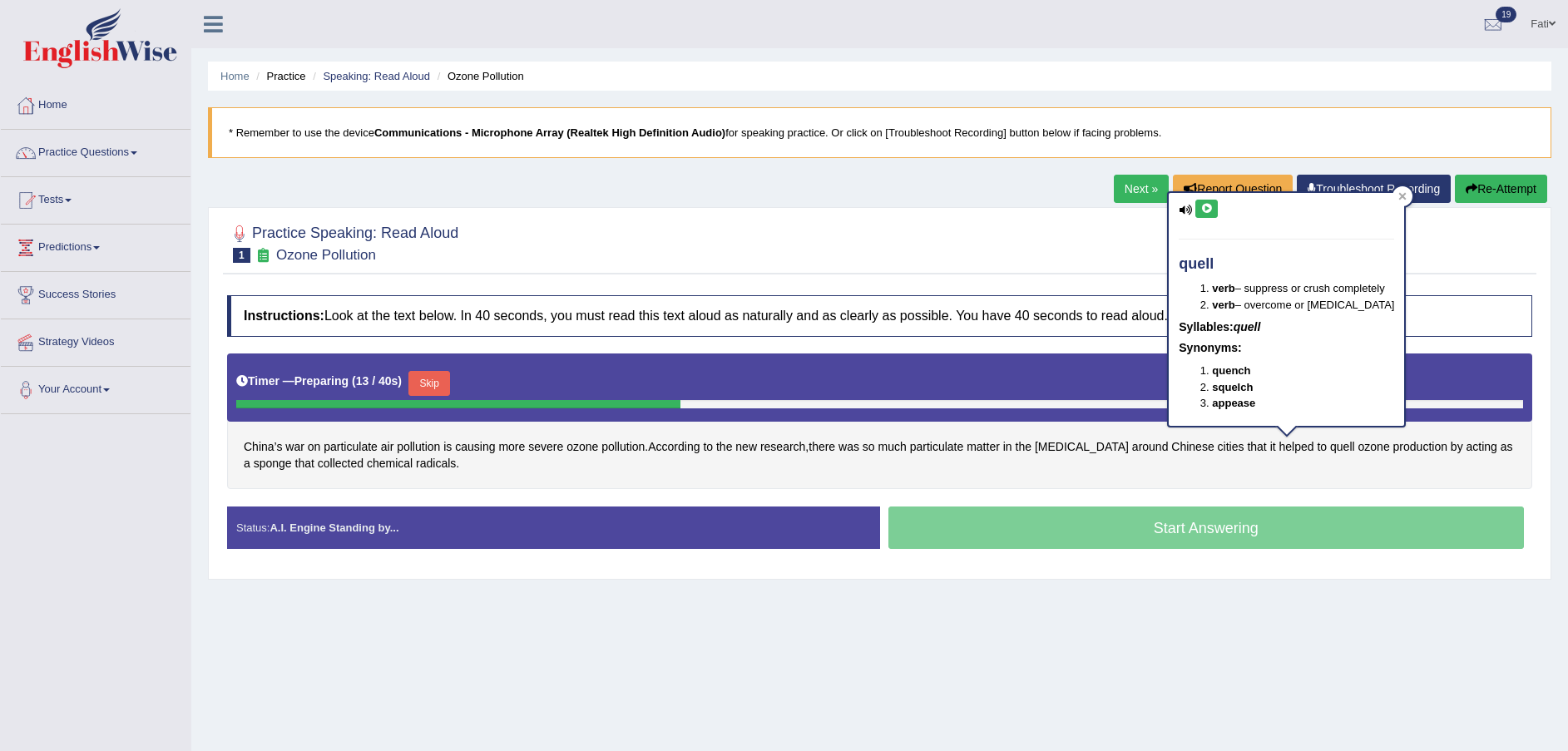
click at [1201, 262] on h4 "quell" at bounding box center [1286, 265] width 215 height 16
click at [1399, 196] on icon at bounding box center [1402, 195] width 8 height 8
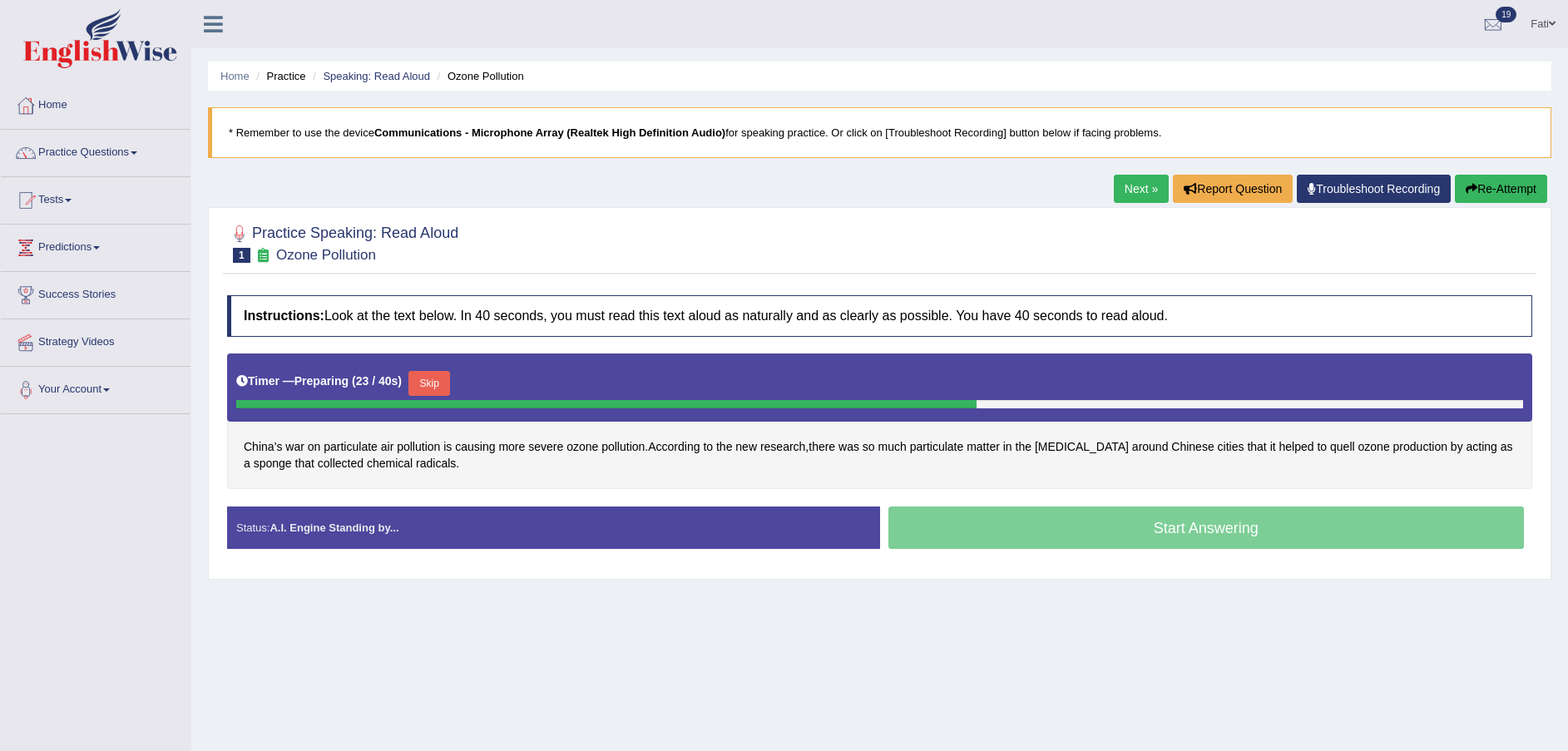
click at [418, 382] on button "Skip" at bounding box center [430, 384] width 41 height 25
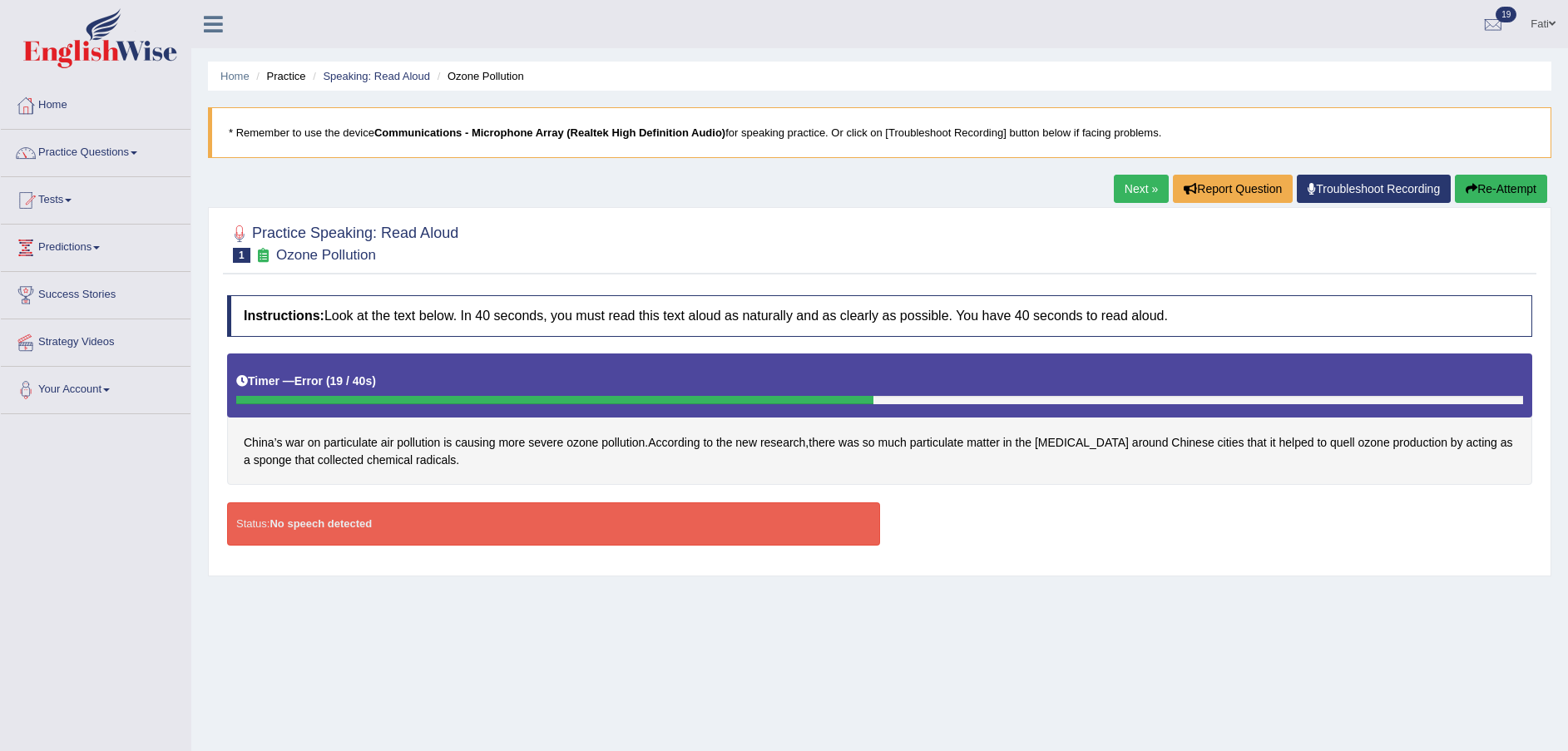
click at [1506, 192] on button "Re-Attempt" at bounding box center [1501, 188] width 93 height 28
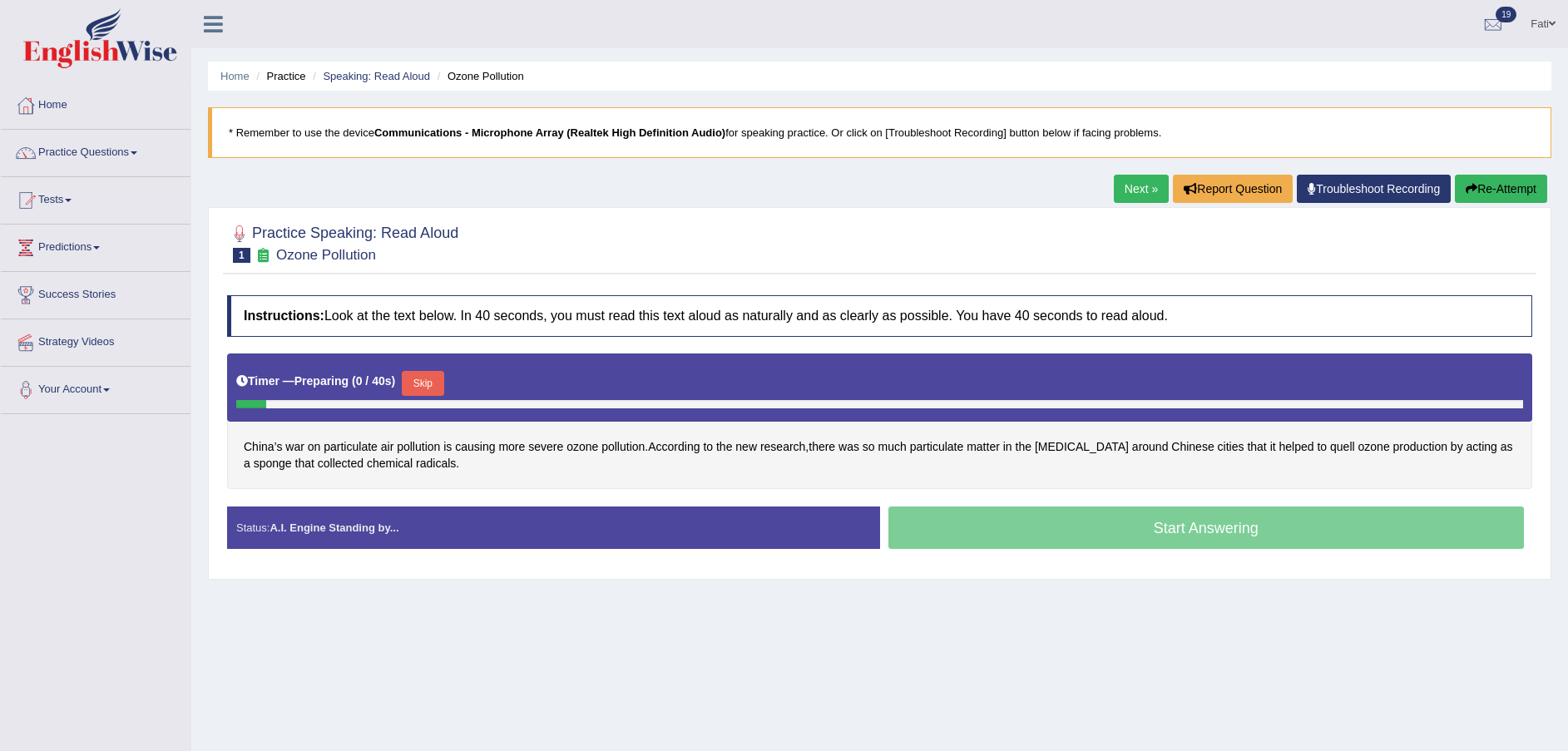
click at [414, 380] on button "Skip" at bounding box center [422, 384] width 41 height 25
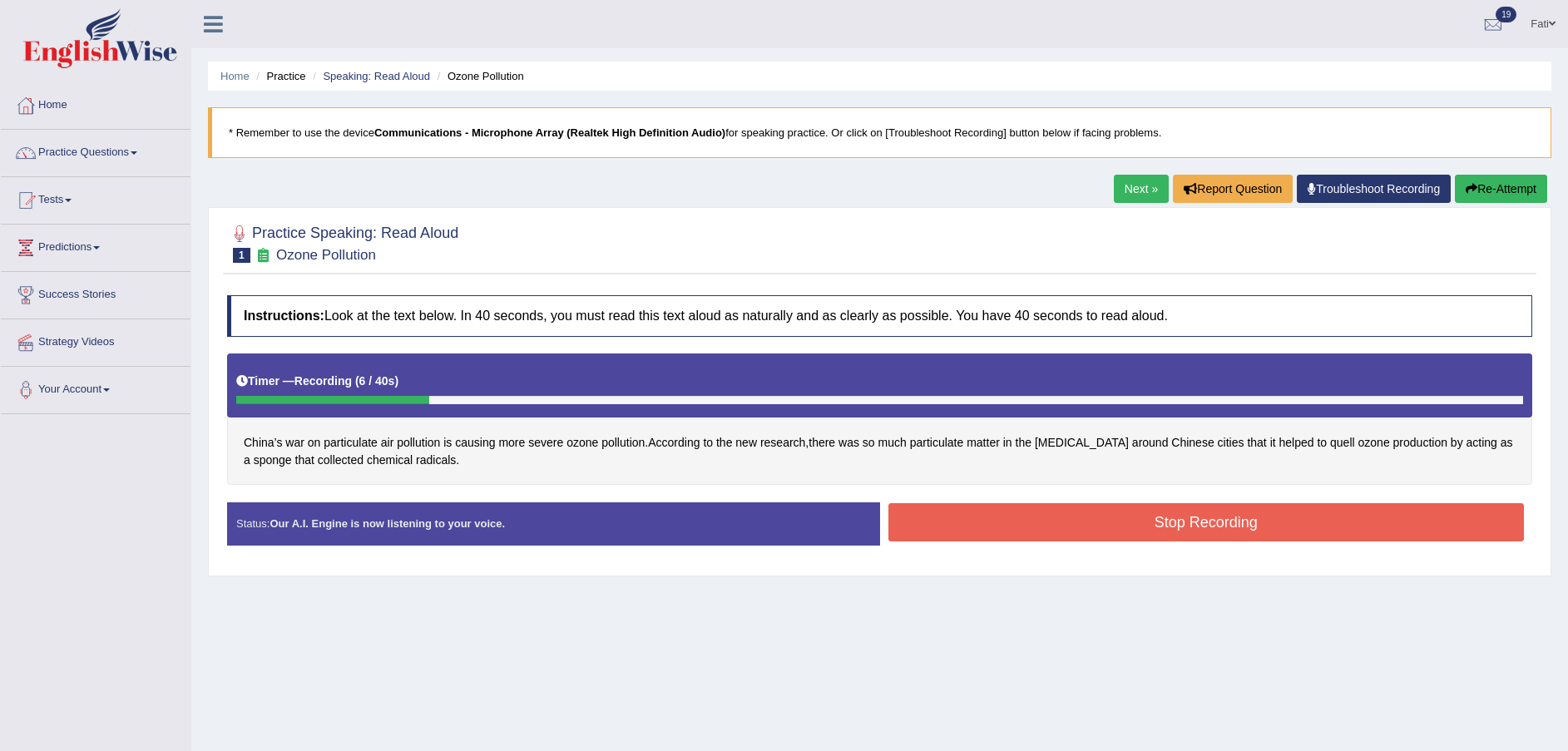
click at [1491, 193] on button "Re-Attempt" at bounding box center [1501, 188] width 93 height 28
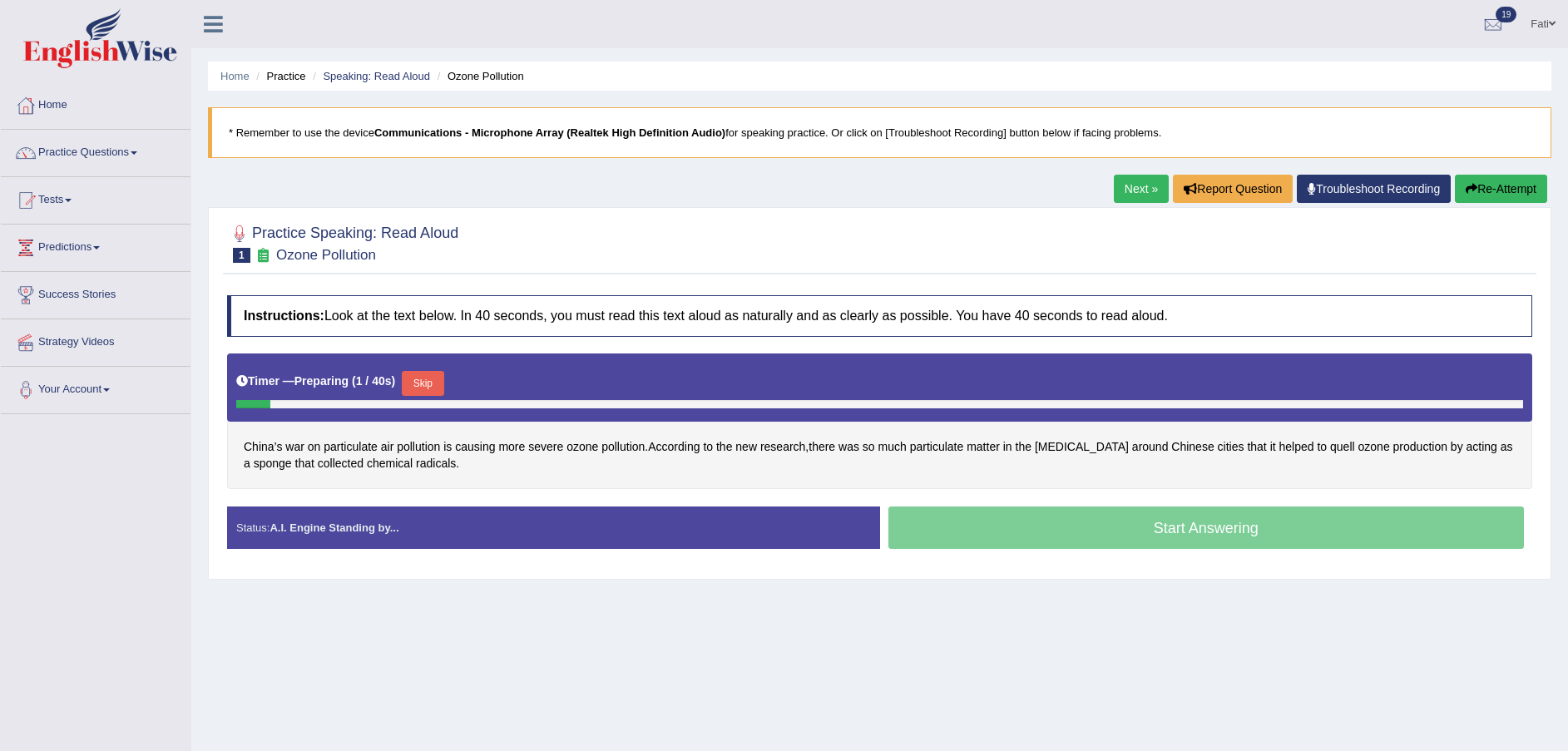
click at [430, 381] on button "Skip" at bounding box center [422, 384] width 41 height 25
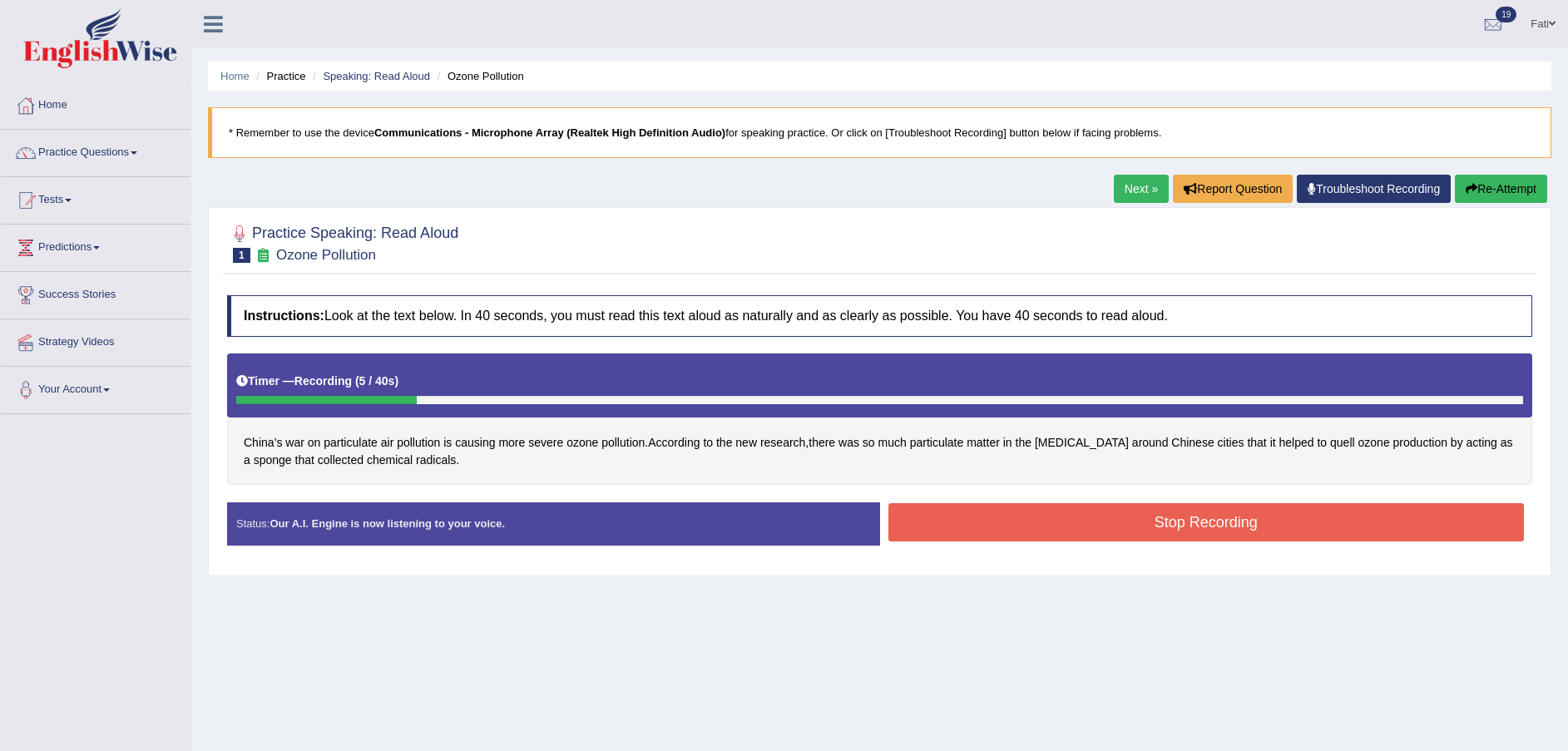
click at [1517, 186] on button "Re-Attempt" at bounding box center [1501, 188] width 93 height 28
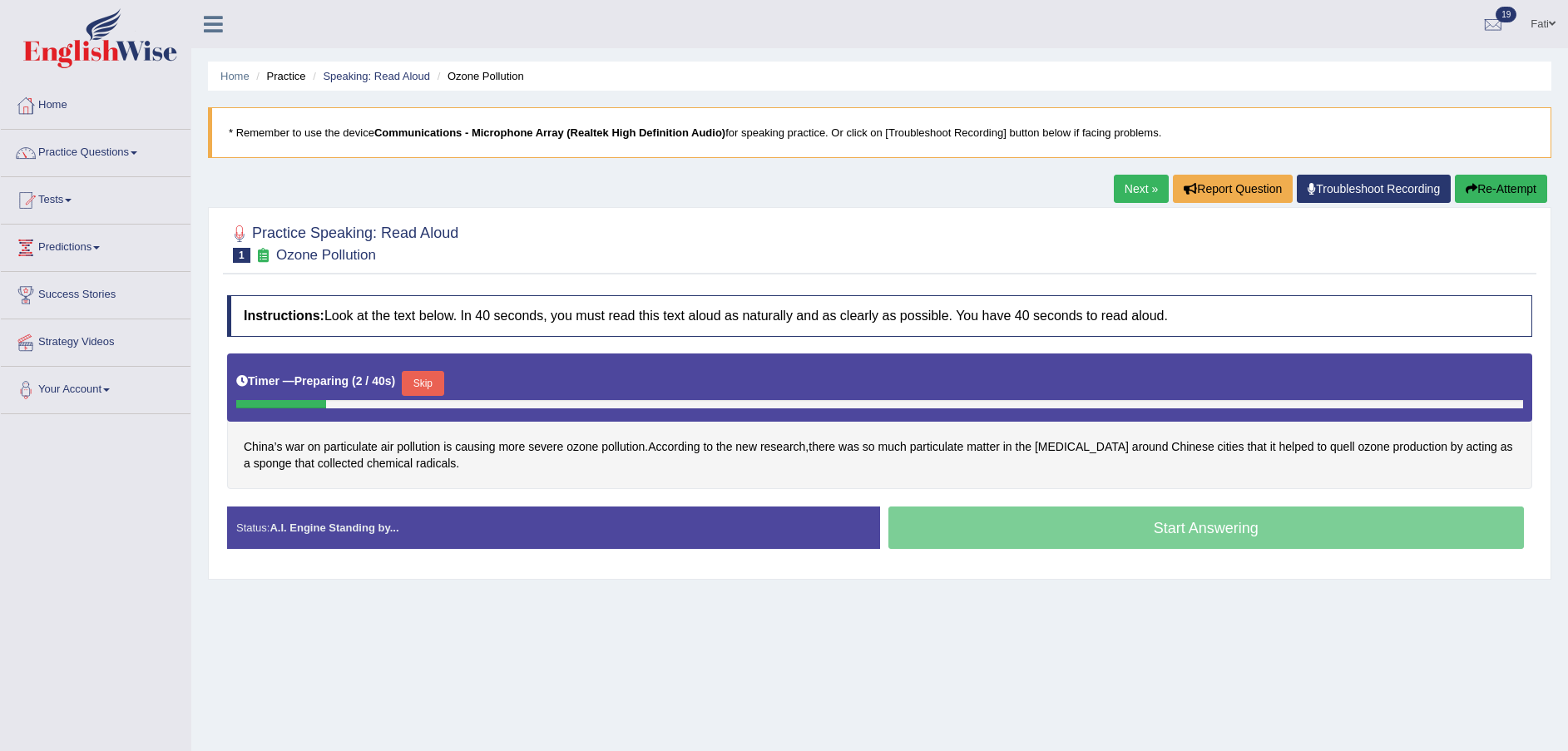
click at [407, 384] on button "Skip" at bounding box center [422, 384] width 41 height 25
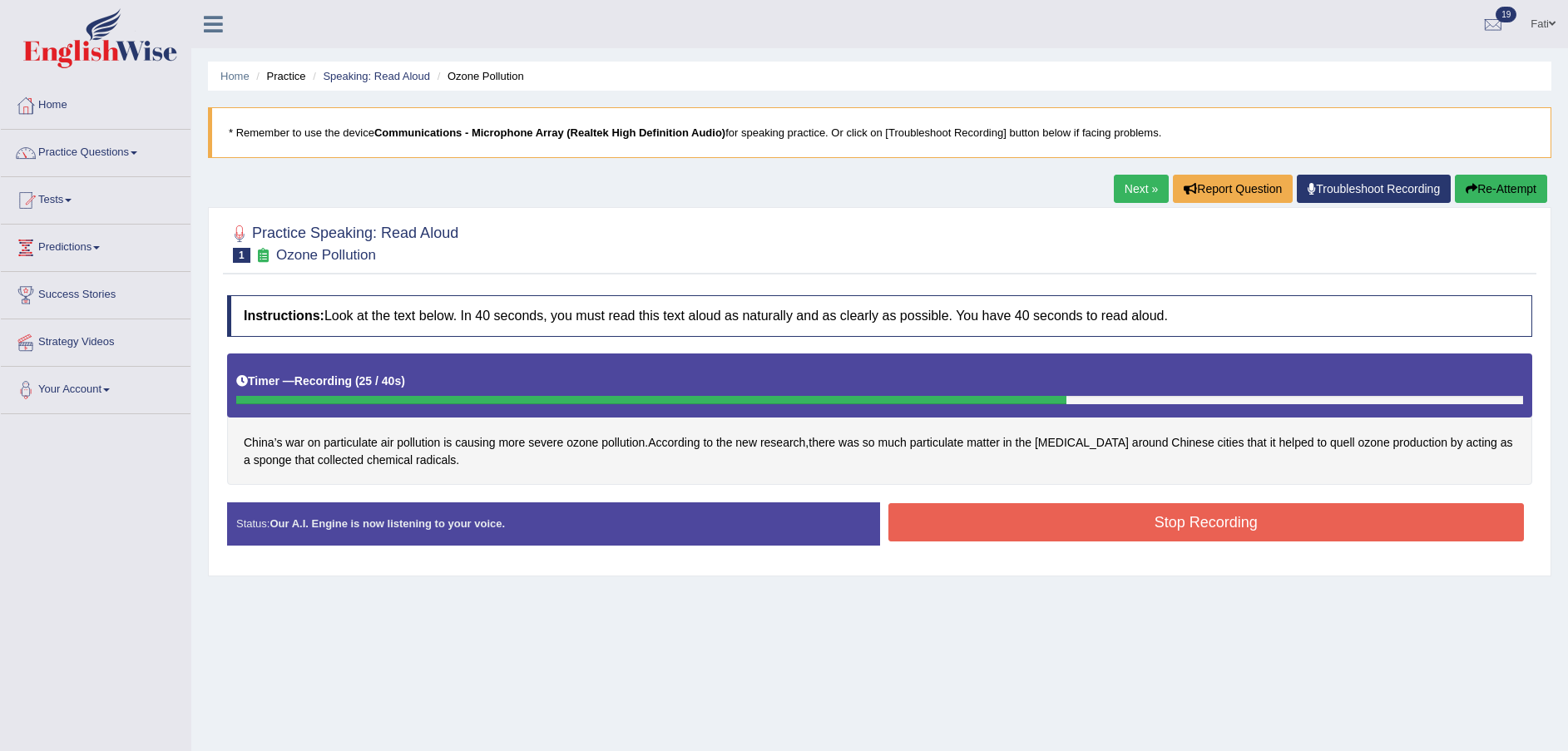
click at [1056, 529] on button "Stop Recording" at bounding box center [1207, 522] width 637 height 38
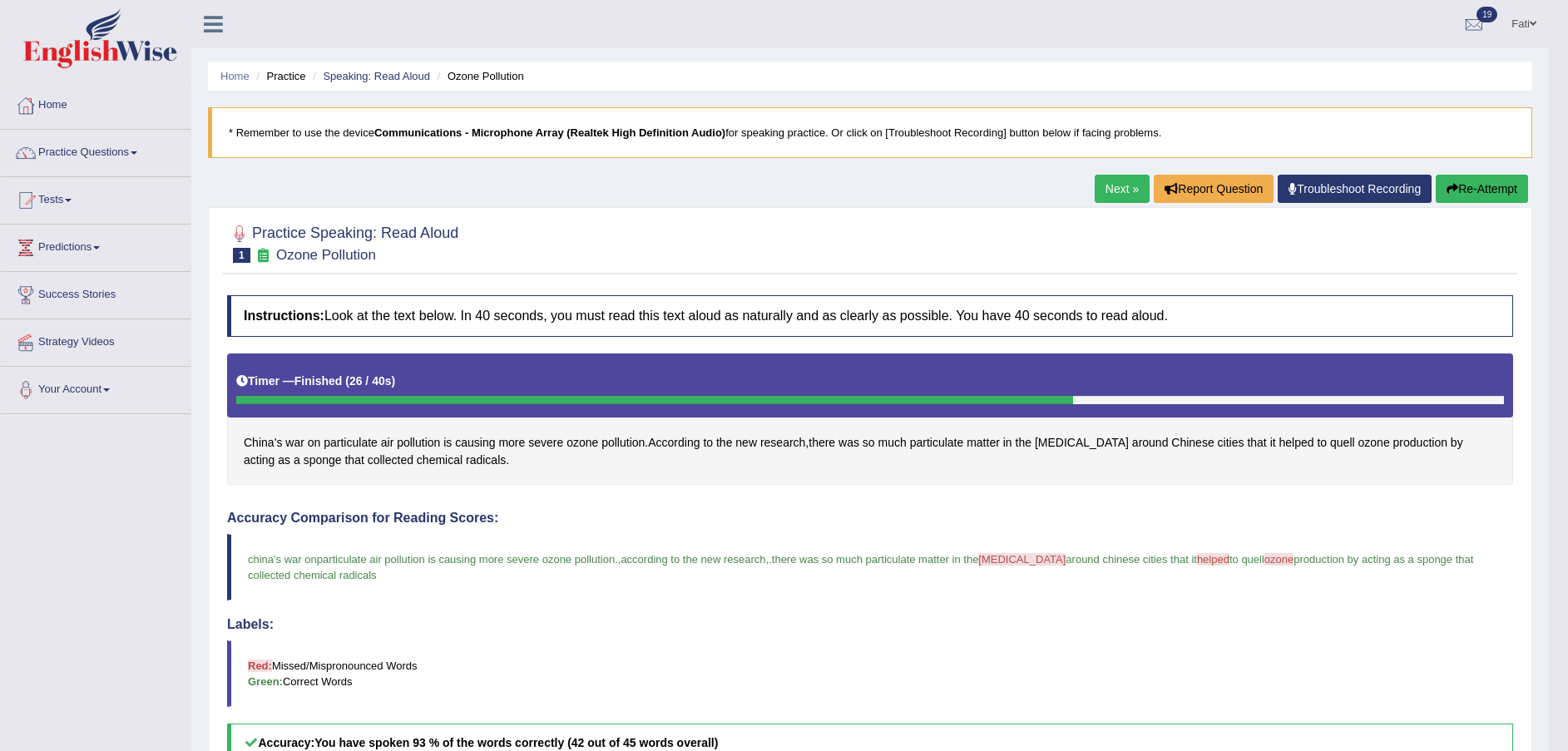
click at [1510, 184] on button "Re-Attempt" at bounding box center [1482, 188] width 93 height 28
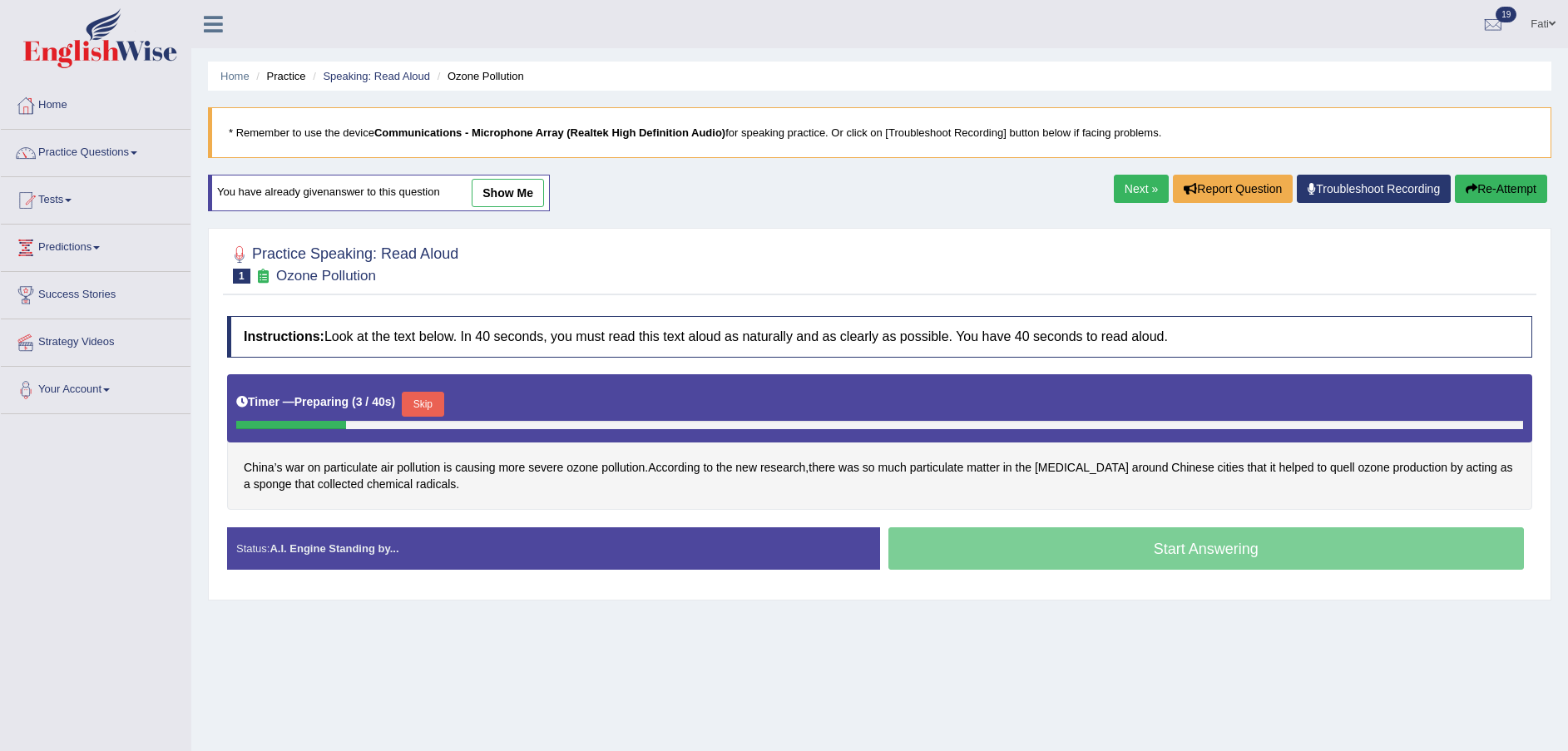
click at [419, 396] on button "Skip" at bounding box center [422, 404] width 41 height 25
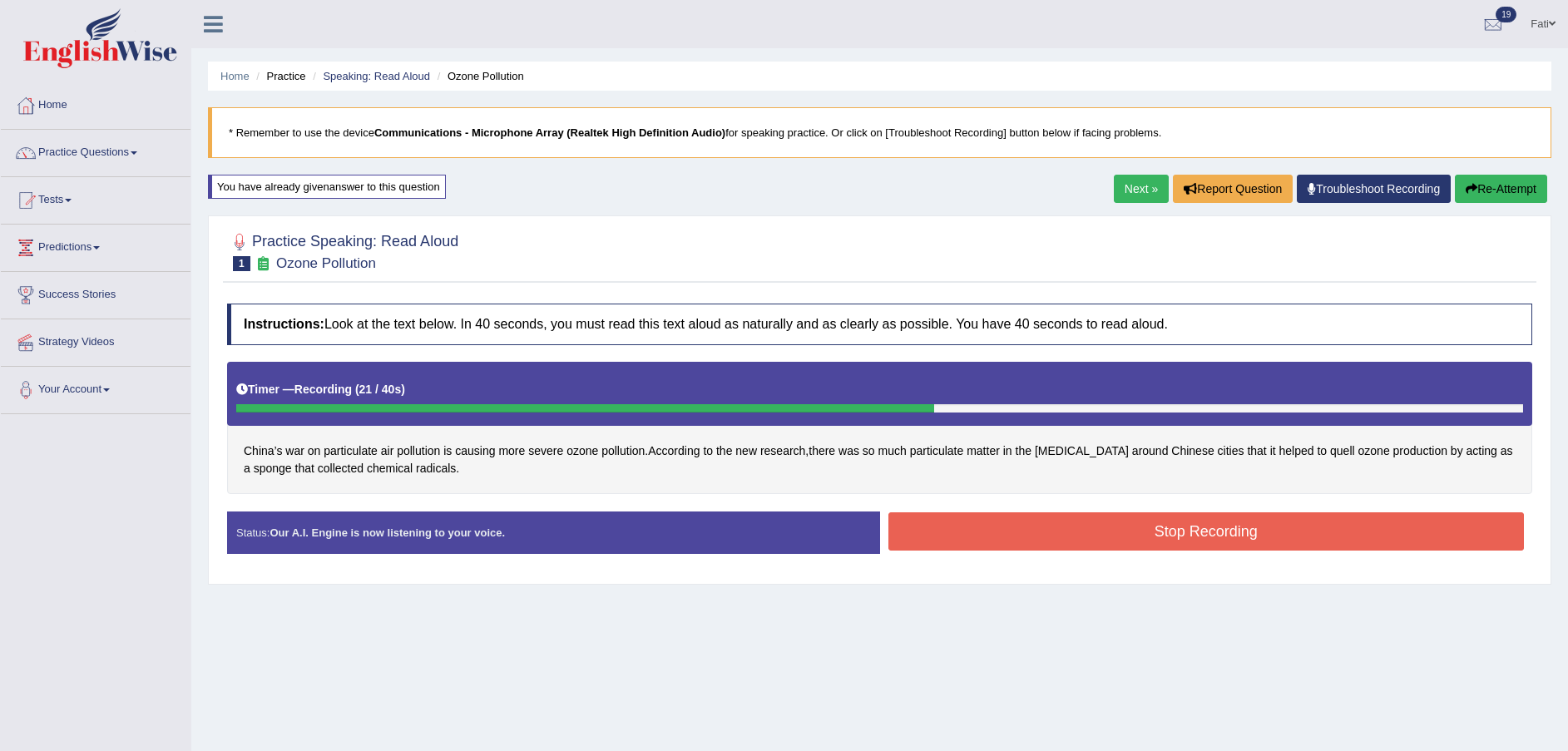
click at [1003, 523] on button "Stop Recording" at bounding box center [1207, 531] width 637 height 38
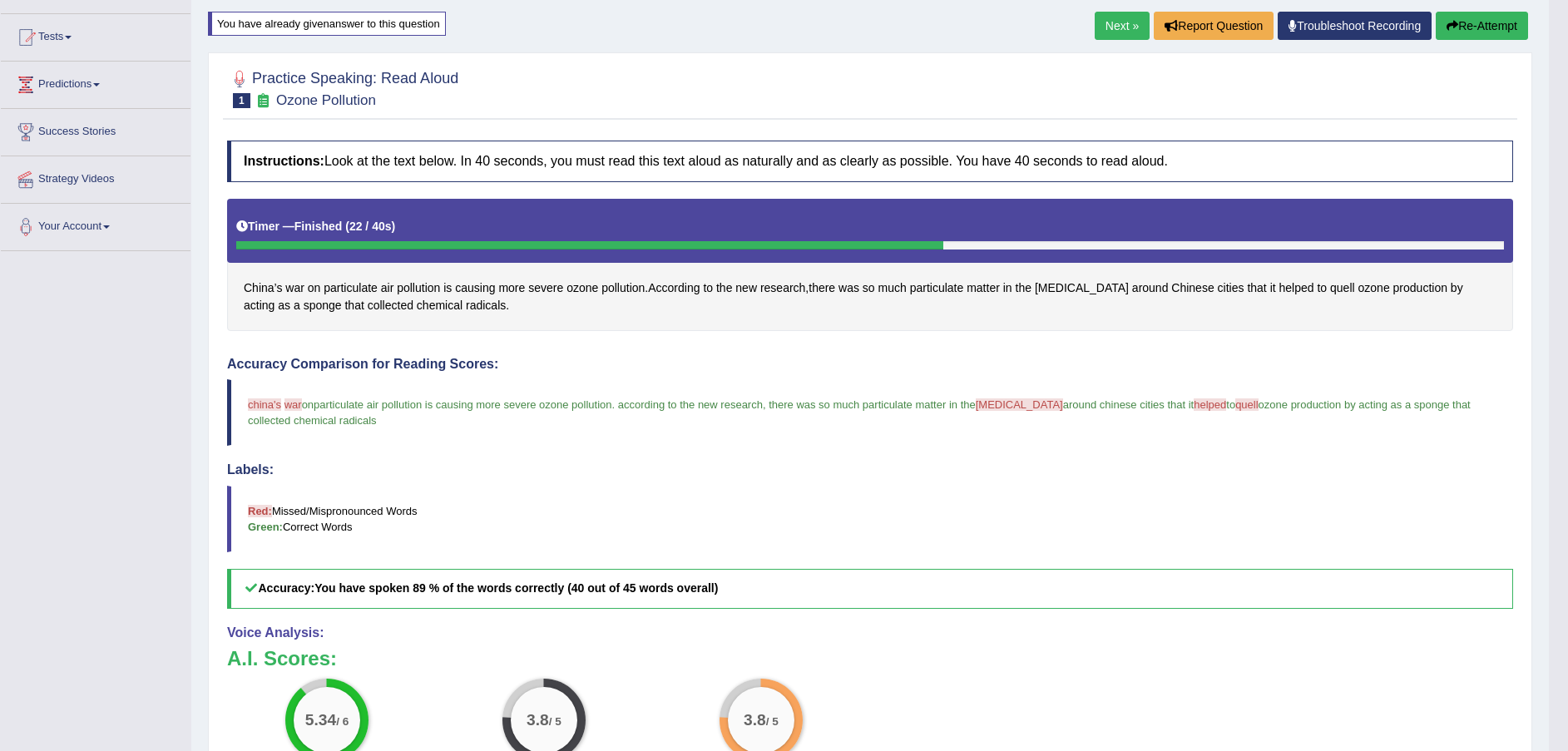
scroll to position [125, 0]
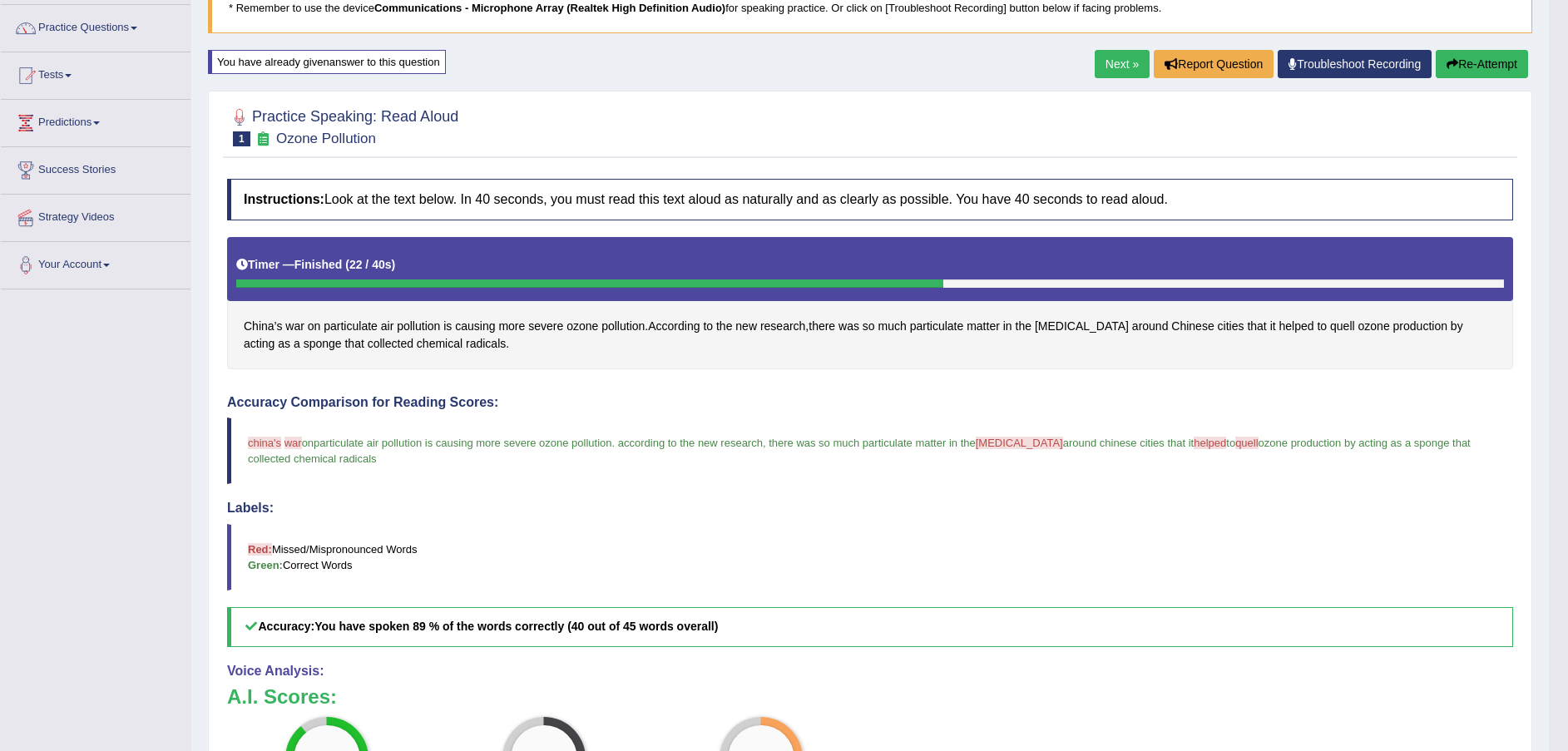
click at [1464, 62] on button "Re-Attempt" at bounding box center [1482, 63] width 93 height 28
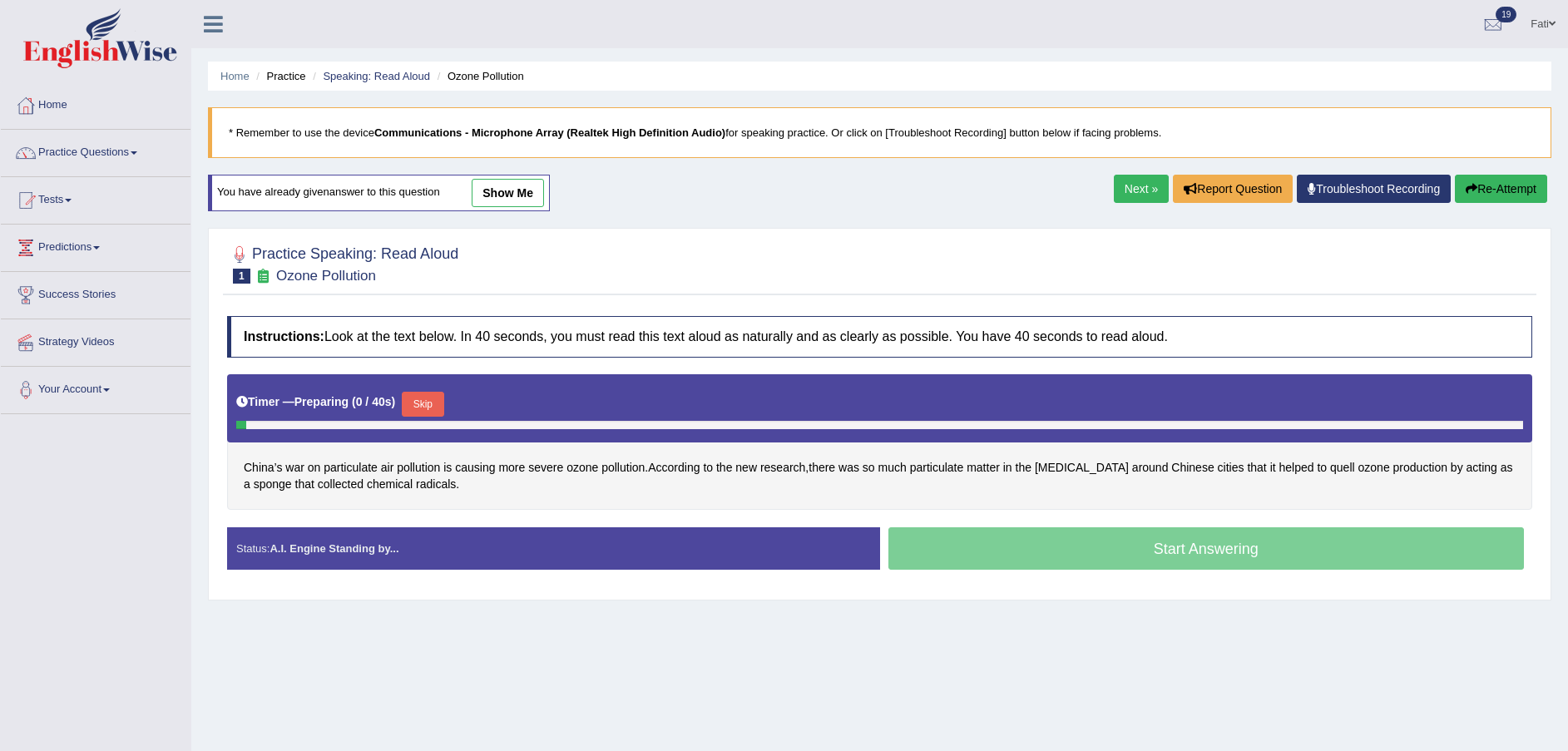
scroll to position [122, 0]
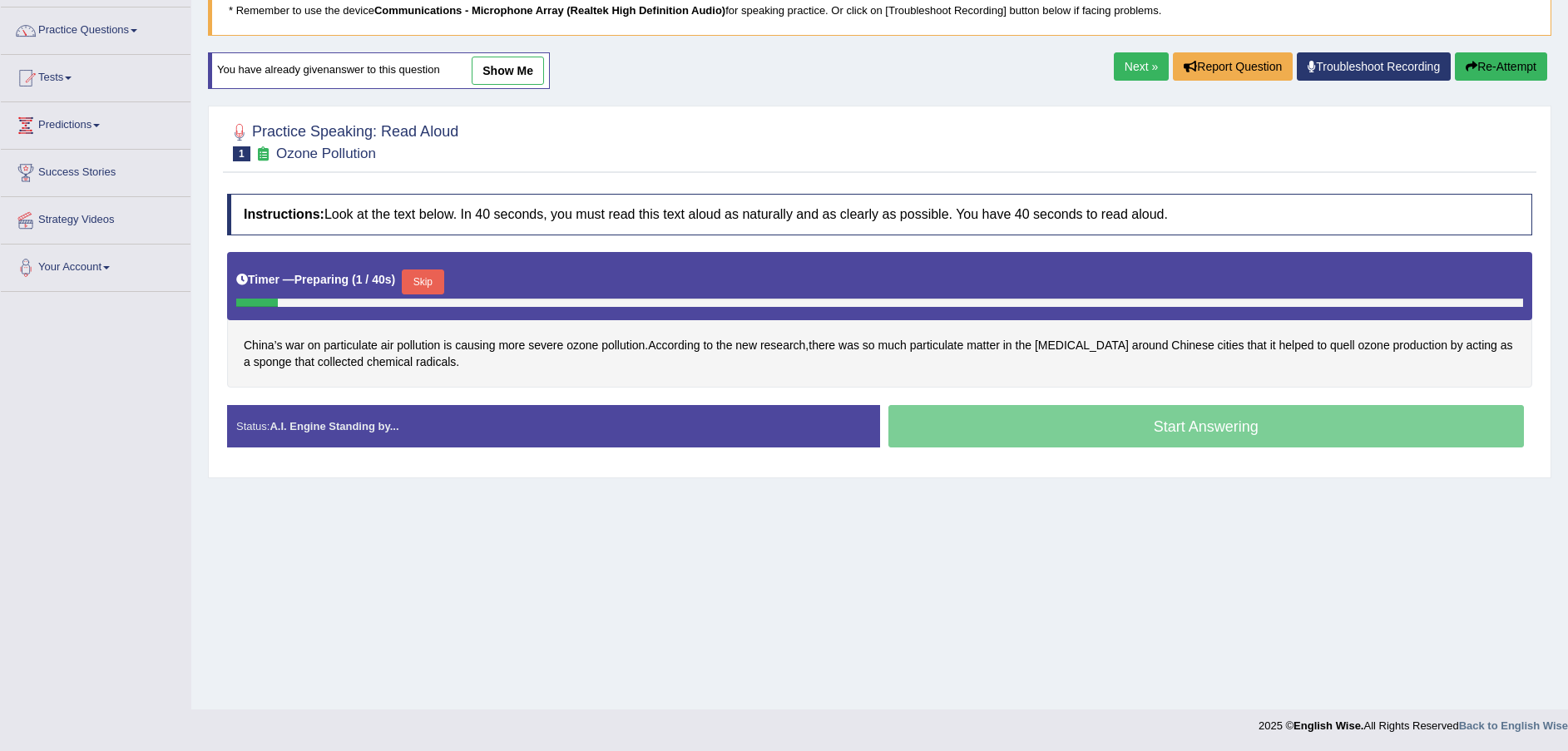
click at [410, 275] on button "Skip" at bounding box center [422, 282] width 41 height 25
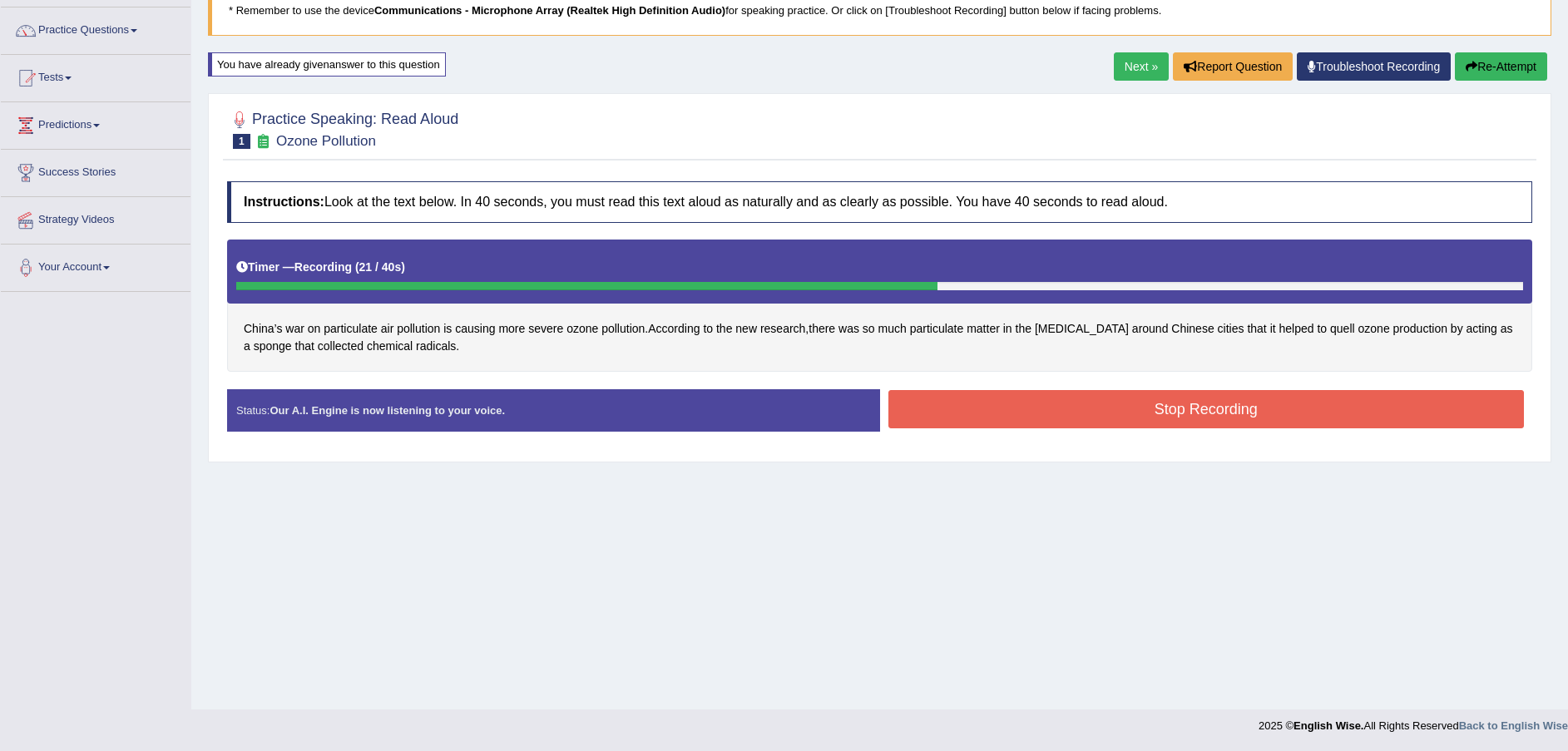
click at [1046, 401] on button "Stop Recording" at bounding box center [1207, 409] width 637 height 38
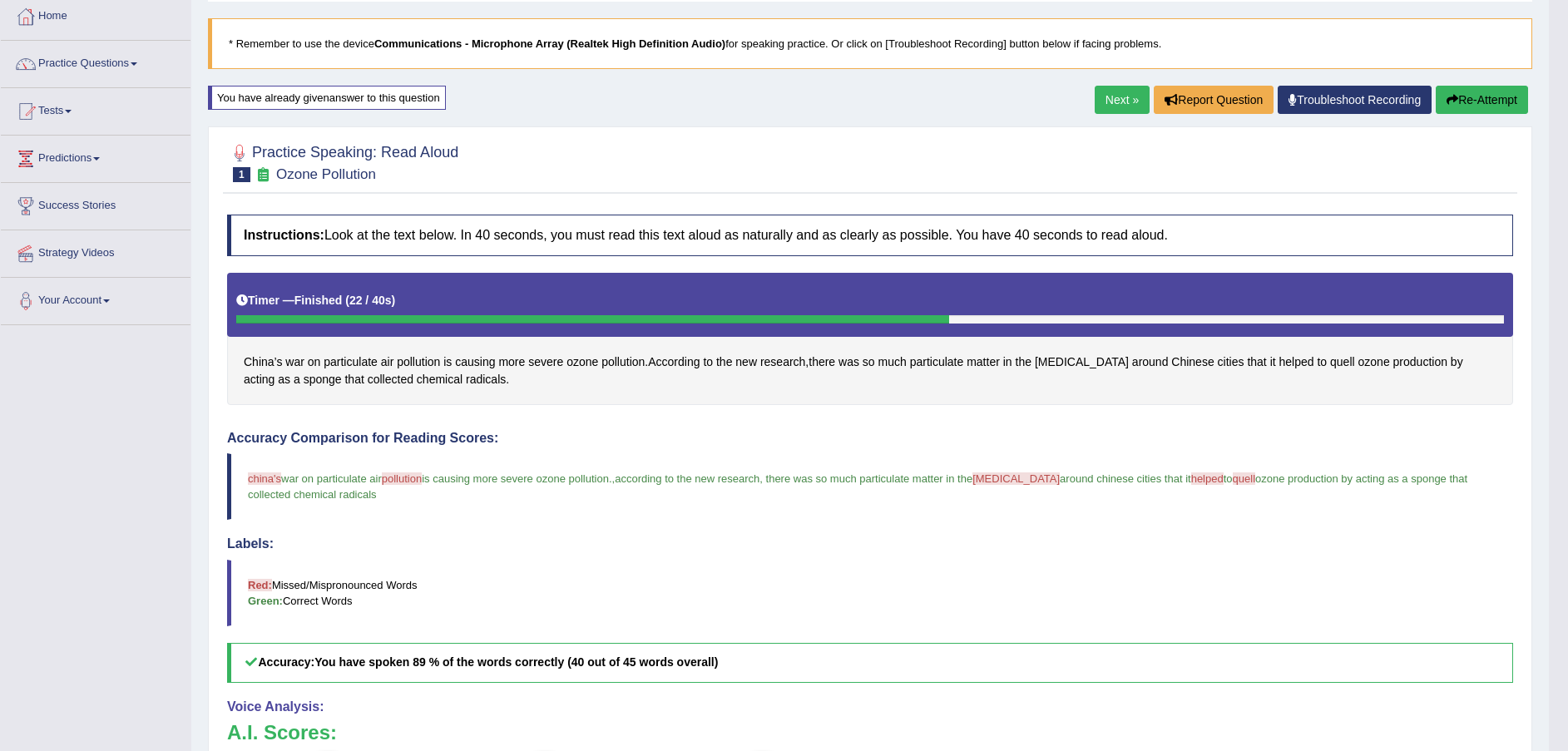
scroll to position [0, 0]
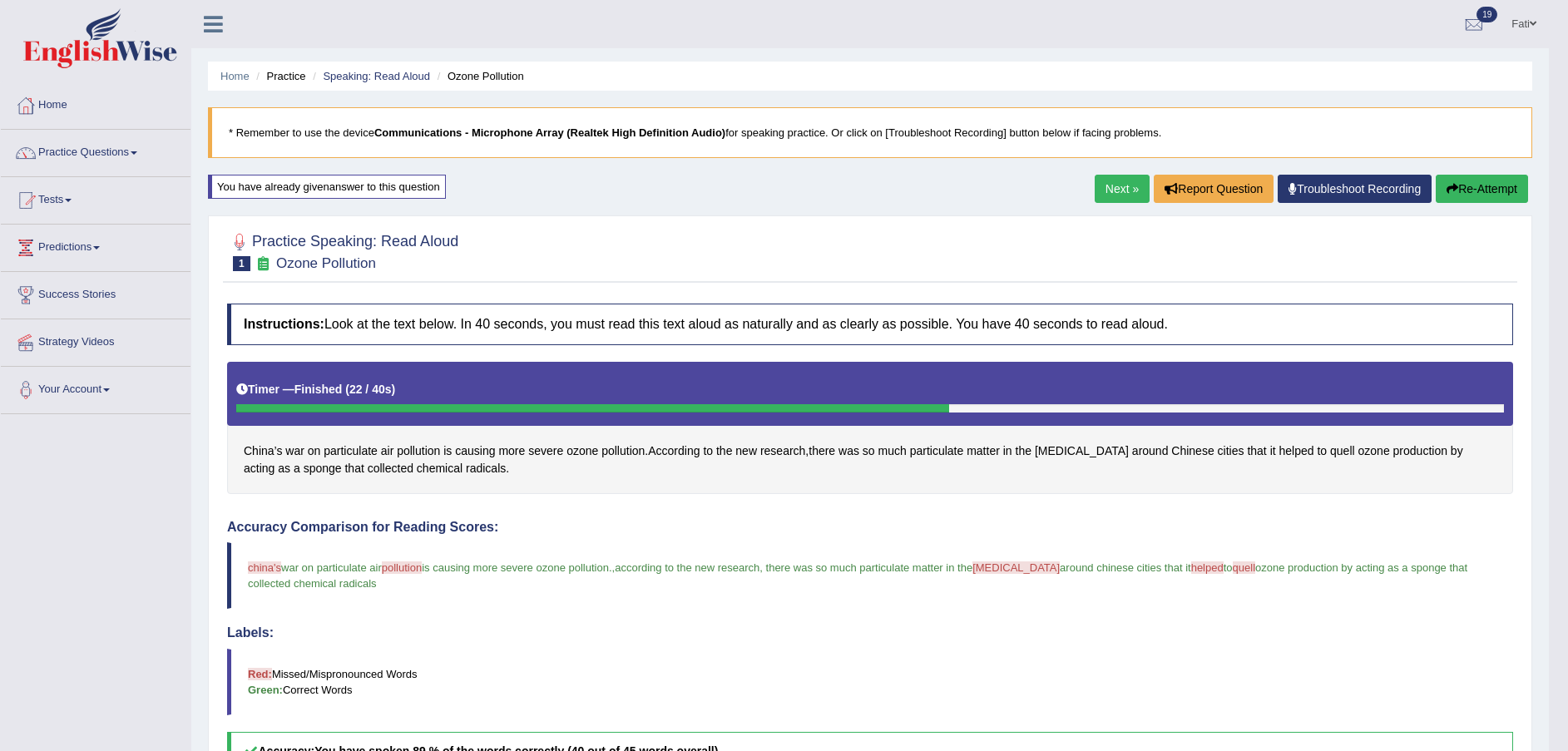
click at [1330, 447] on span "quell" at bounding box center [1343, 450] width 25 height 17
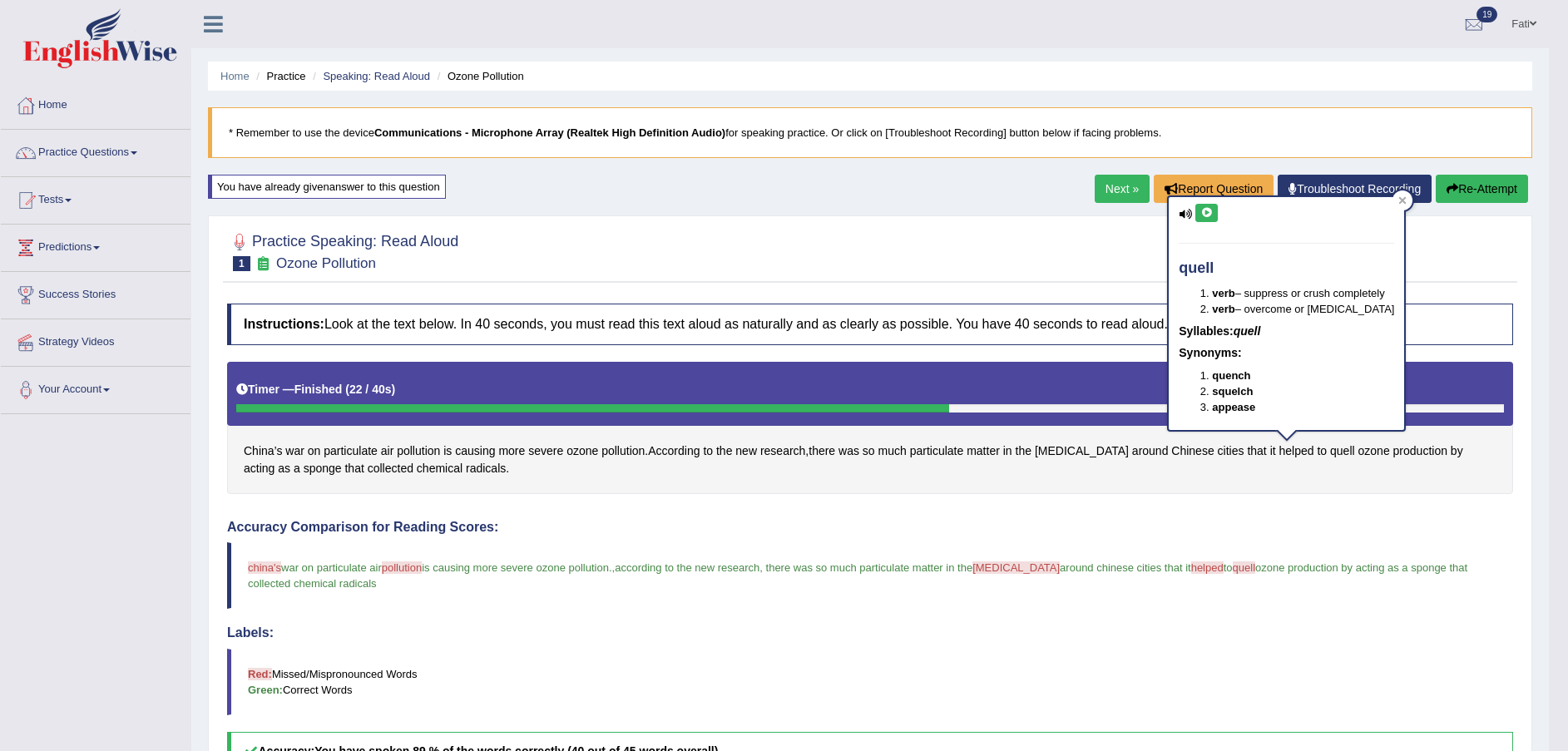
click at [1204, 212] on icon at bounding box center [1207, 213] width 13 height 10
click at [1204, 213] on icon at bounding box center [1207, 213] width 13 height 10
click at [1400, 204] on div at bounding box center [1402, 201] width 20 height 20
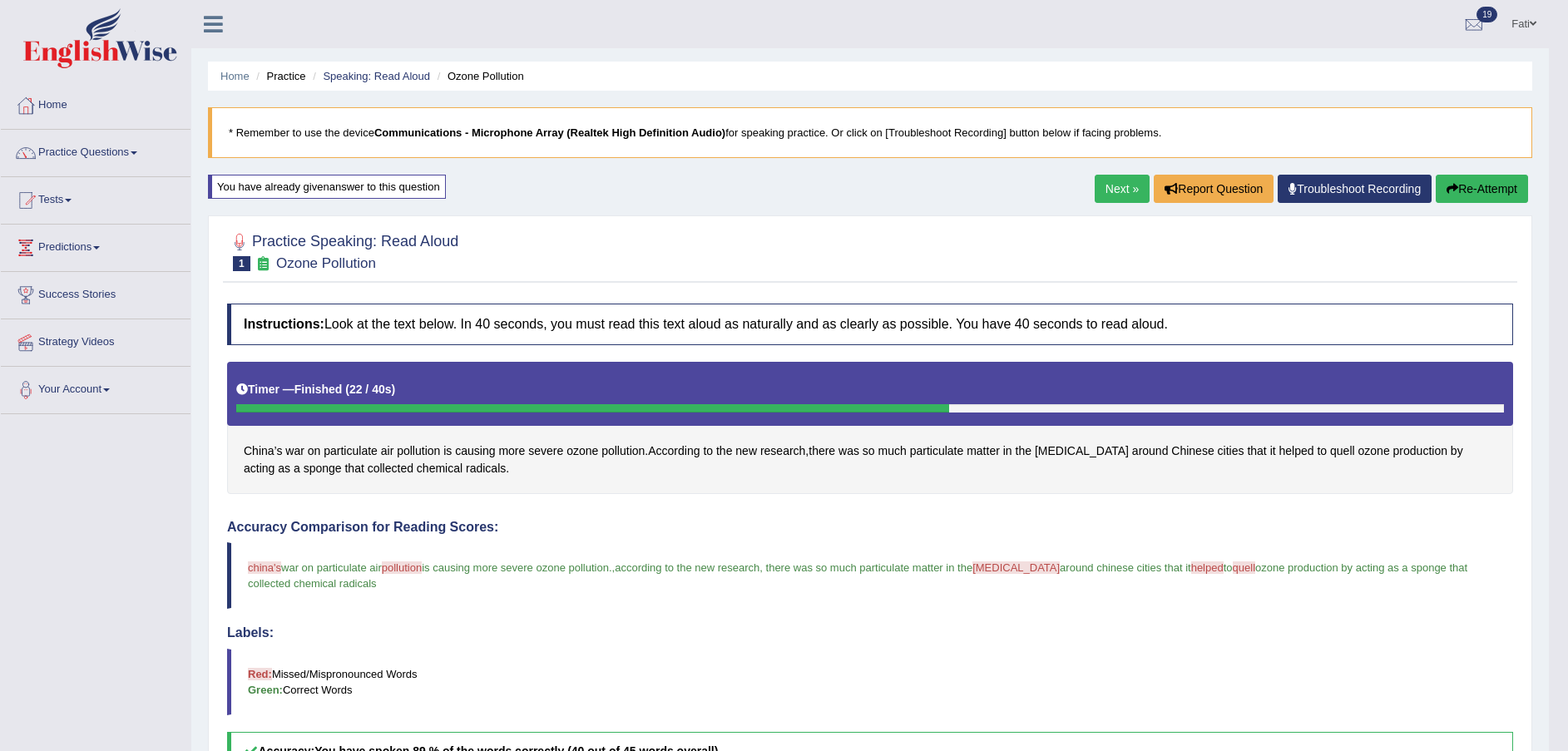
click at [1006, 566] on span "[MEDICAL_DATA]" at bounding box center [1016, 568] width 87 height 13
click at [1005, 569] on span "[MEDICAL_DATA]" at bounding box center [1016, 568] width 87 height 13
click at [1063, 449] on span "[MEDICAL_DATA]" at bounding box center [1082, 450] width 94 height 17
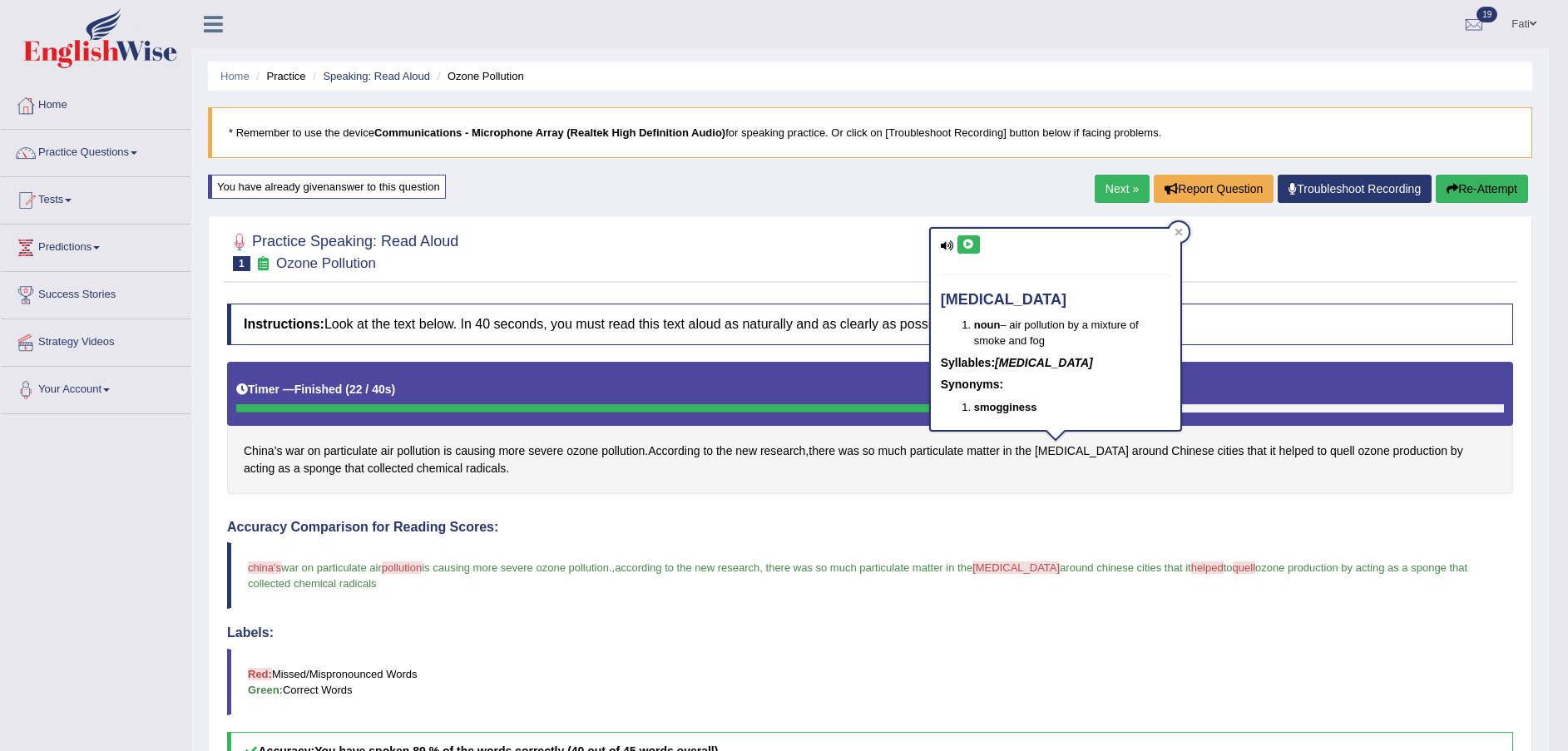
click at [972, 234] on div "smog noun – air pollution by a mixture of smoke and fog Syllables: smog Synonym…" at bounding box center [1056, 330] width 249 height 202
click at [969, 246] on icon at bounding box center [969, 244] width 13 height 10
click at [1180, 231] on icon at bounding box center [1178, 232] width 7 height 7
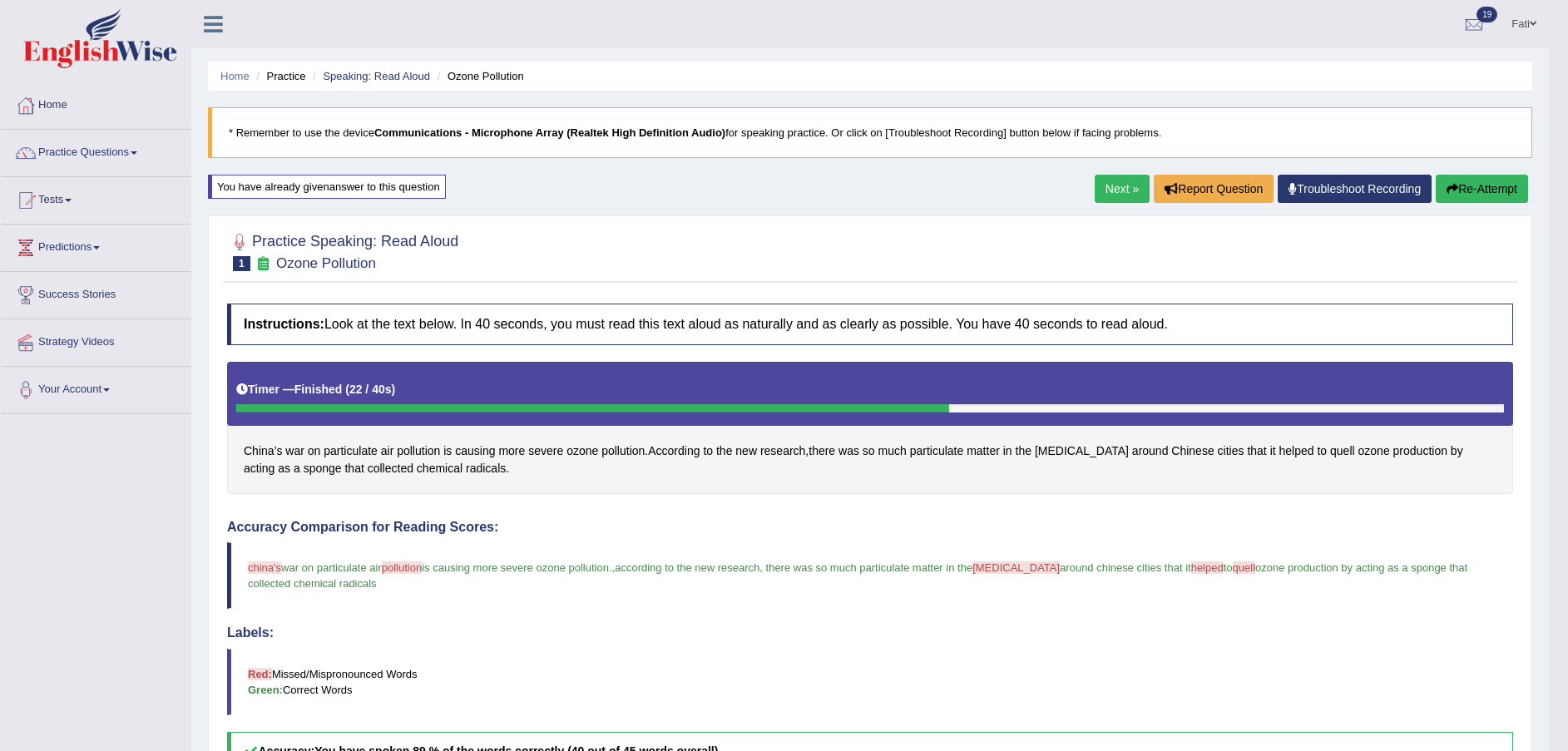
click at [1484, 190] on button "Re-Attempt" at bounding box center [1482, 188] width 93 height 28
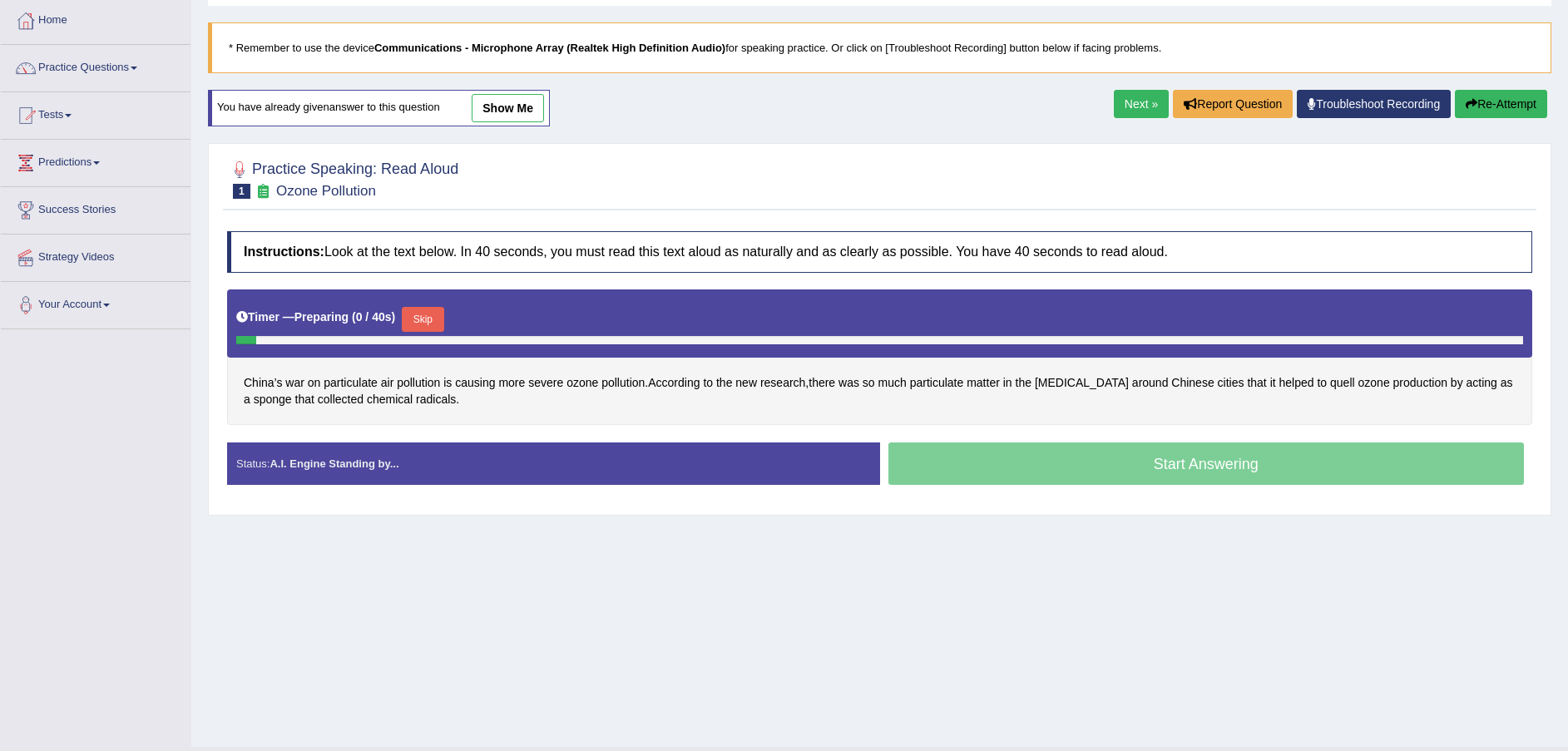
scroll to position [122, 0]
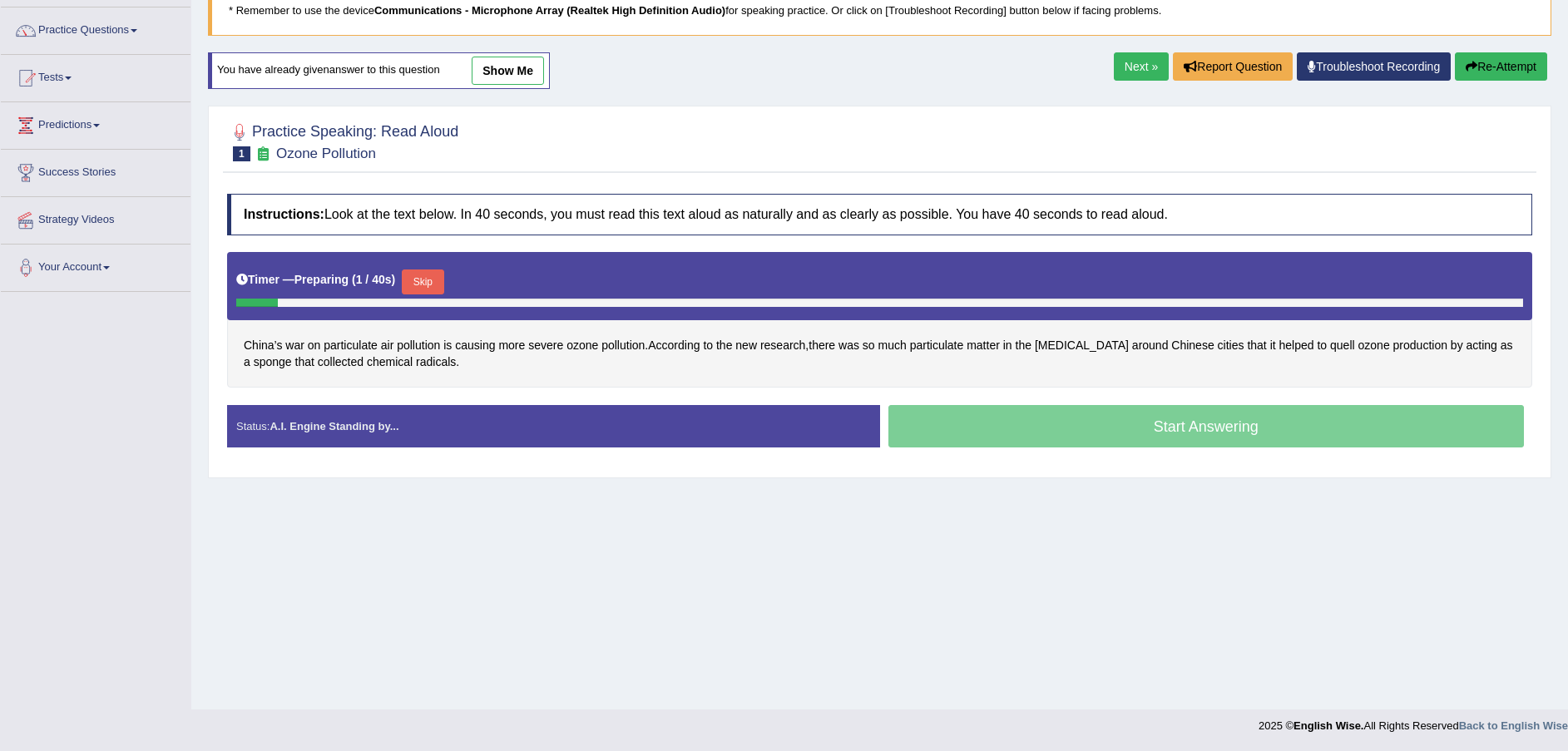
click at [403, 278] on button "Skip" at bounding box center [422, 282] width 41 height 25
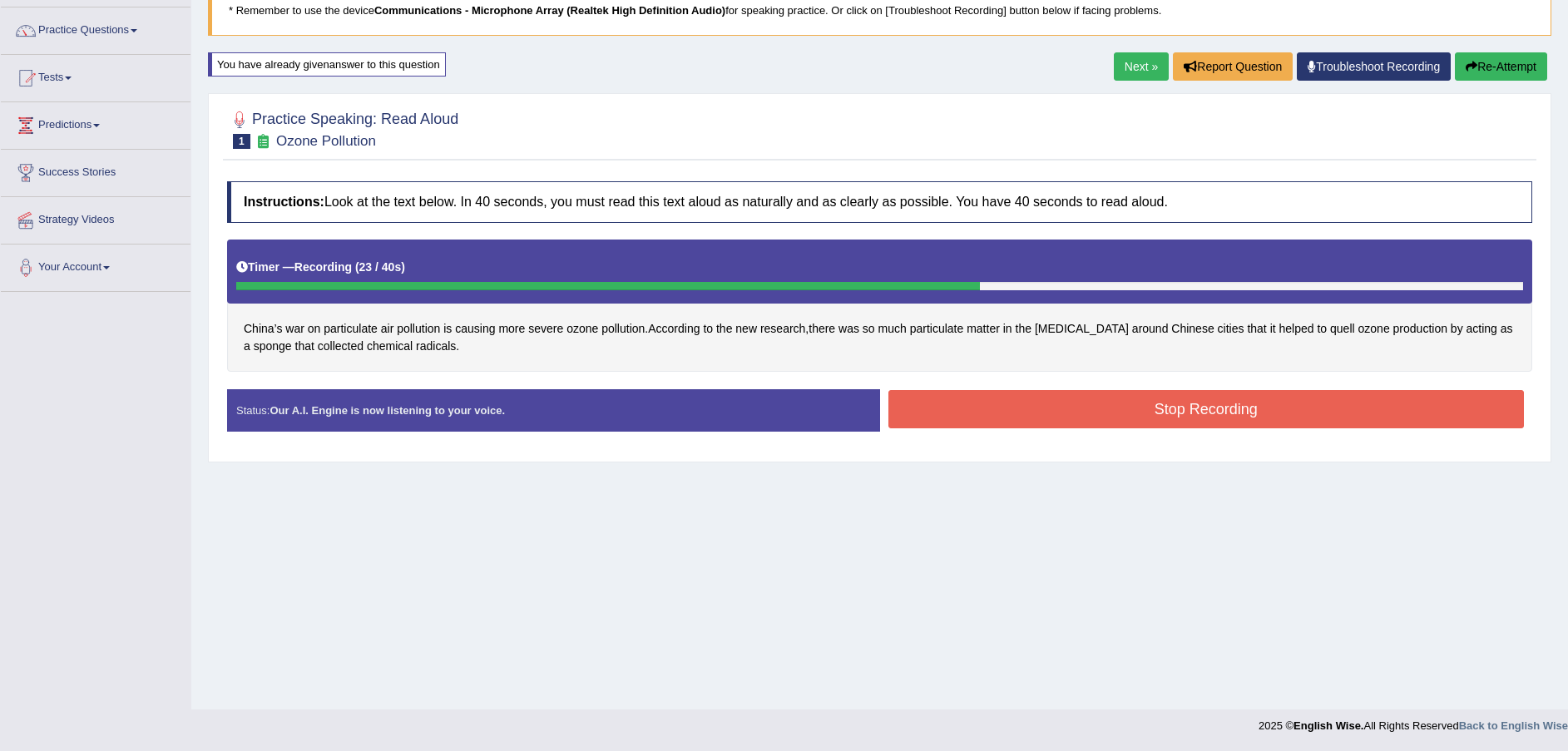
click at [992, 404] on button "Stop Recording" at bounding box center [1207, 409] width 637 height 38
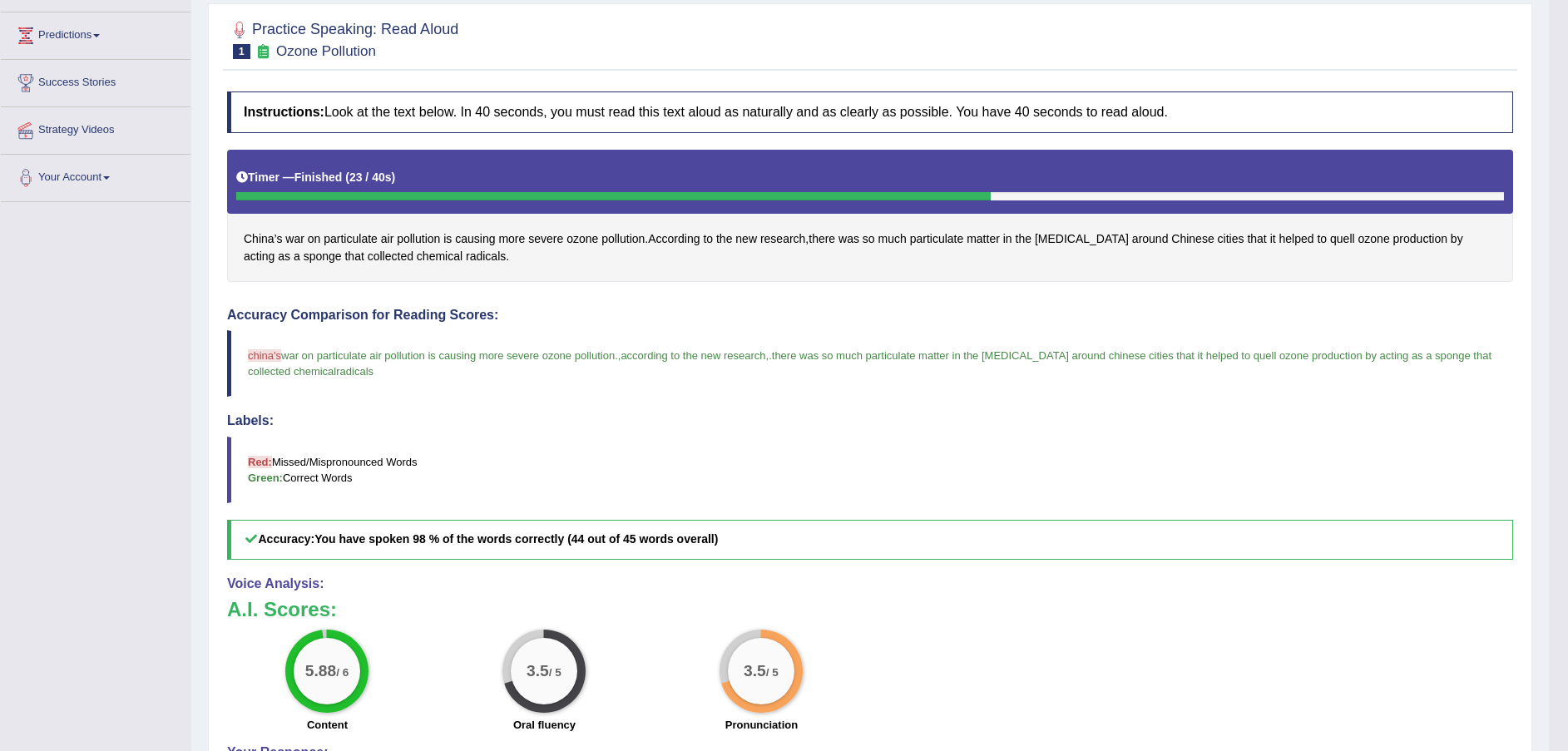
scroll to position [247, 0]
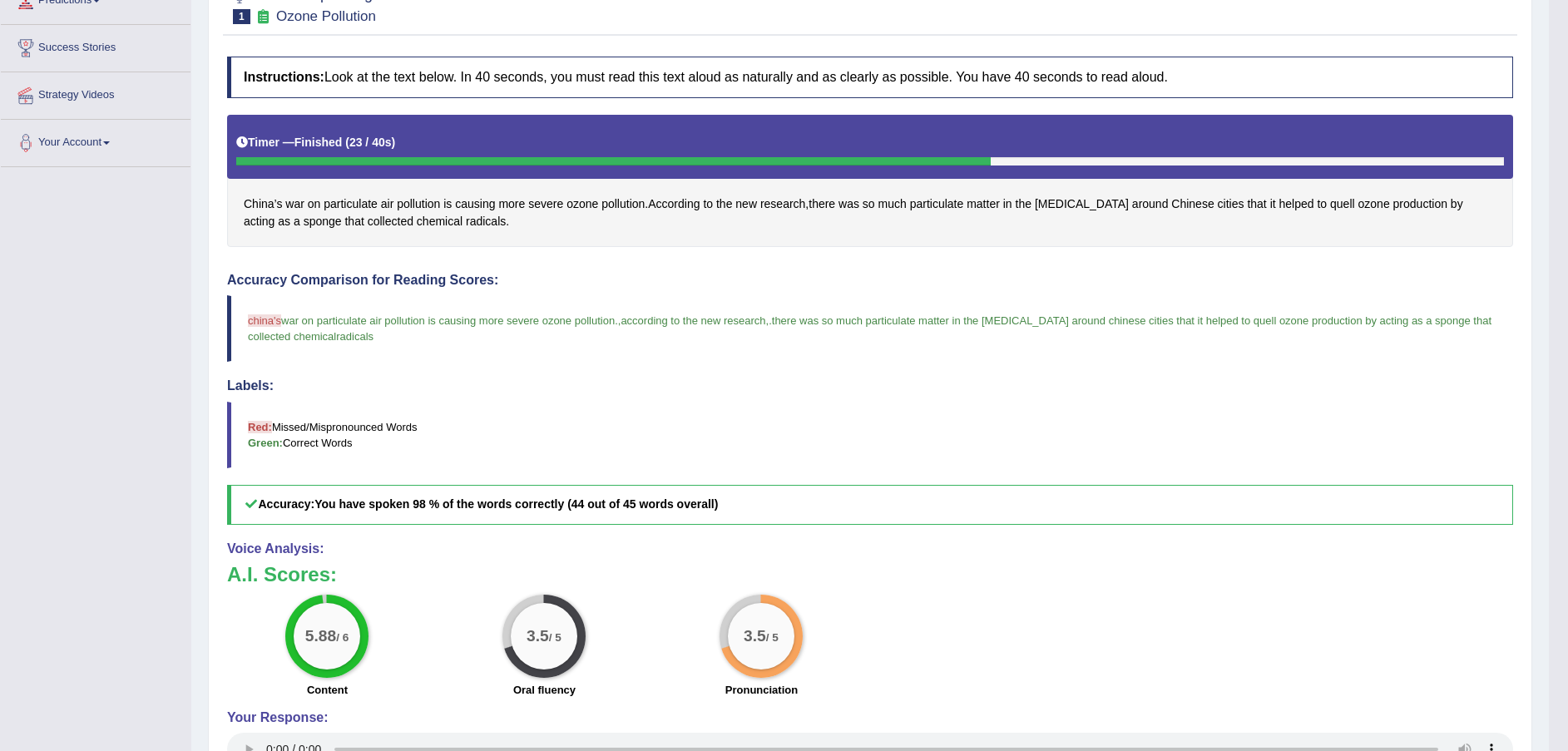
click at [255, 322] on span "china's" at bounding box center [264, 321] width 33 height 13
click at [259, 199] on span "China’s" at bounding box center [263, 204] width 38 height 17
click at [241, 67] on icon at bounding box center [240, 69] width 13 height 10
click at [238, 71] on icon at bounding box center [240, 69] width 13 height 10
click at [622, 275] on h4 "Accuracy Comparison for Reading Scores:" at bounding box center [870, 280] width 1286 height 15
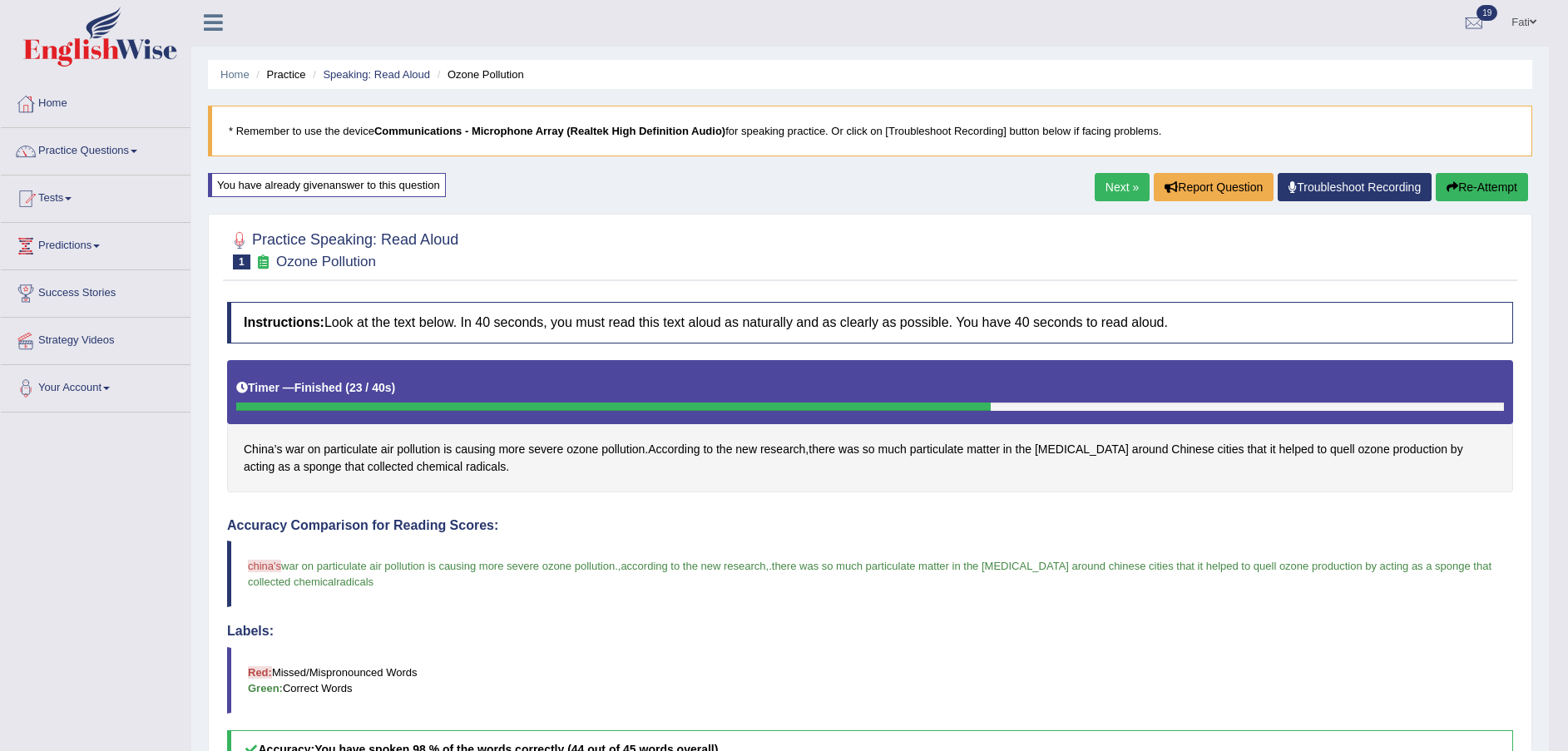
scroll to position [0, 0]
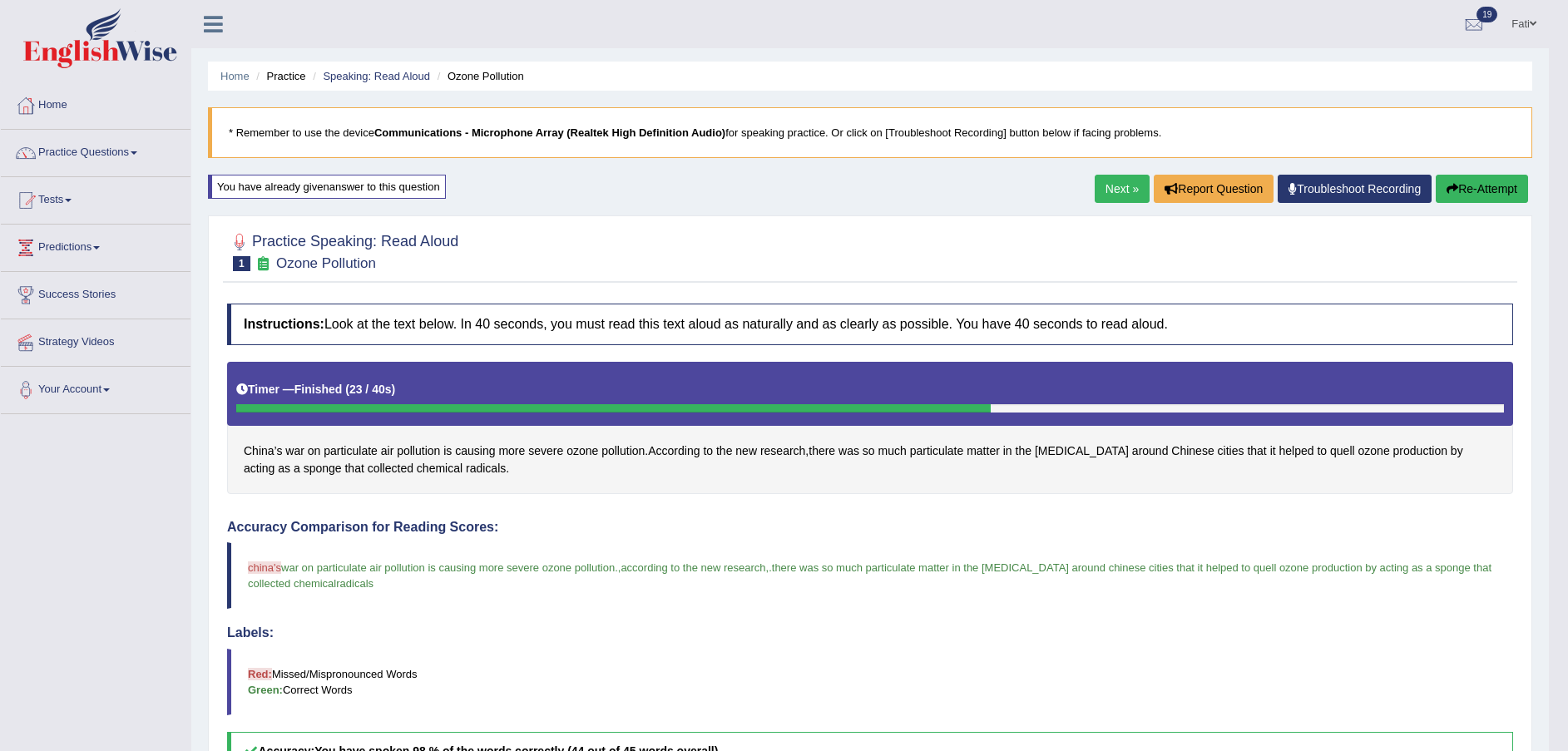
click at [1105, 187] on link "Next »" at bounding box center [1122, 188] width 55 height 28
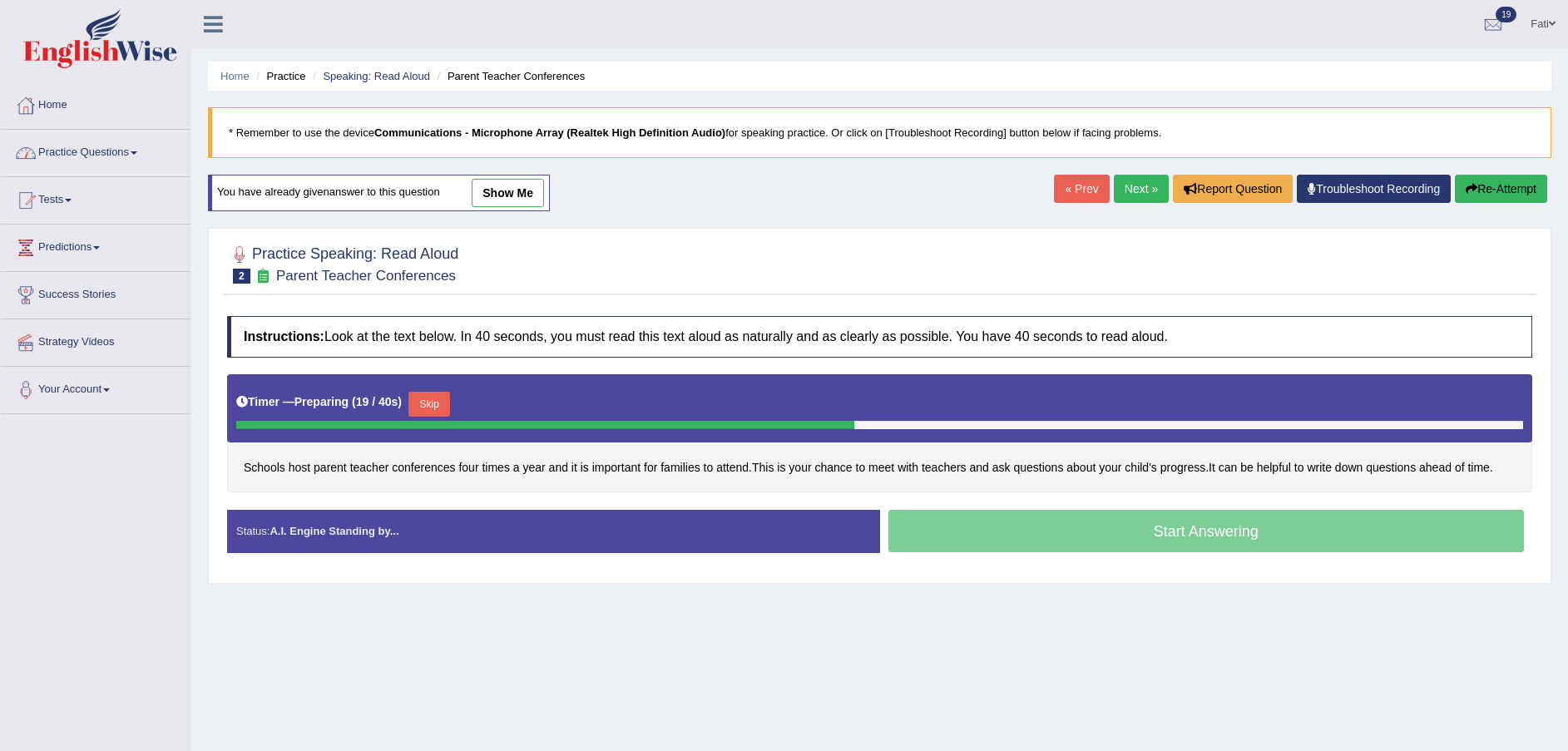
click at [412, 404] on button "Skip" at bounding box center [430, 404] width 41 height 25
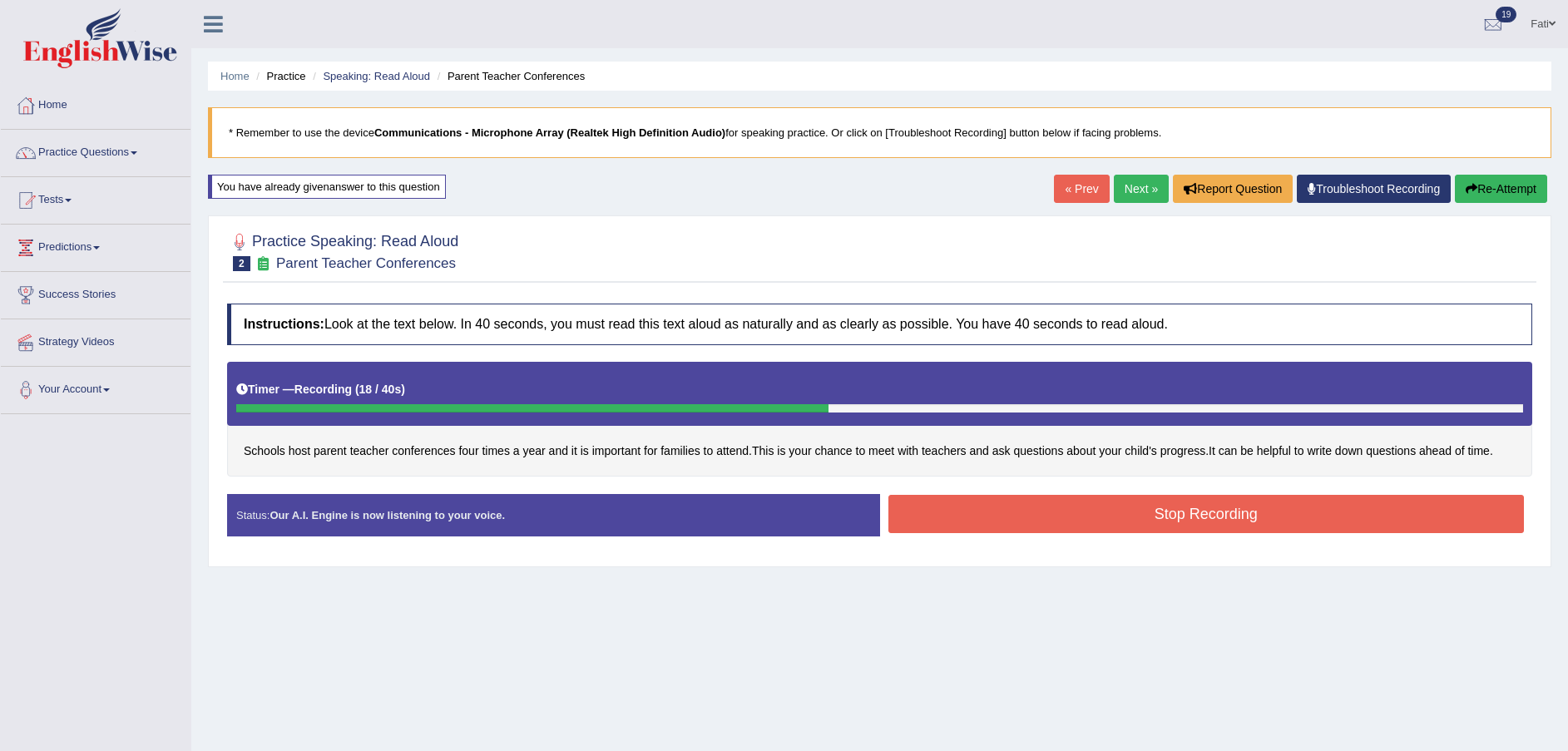
click at [1120, 512] on button "Stop Recording" at bounding box center [1207, 514] width 637 height 38
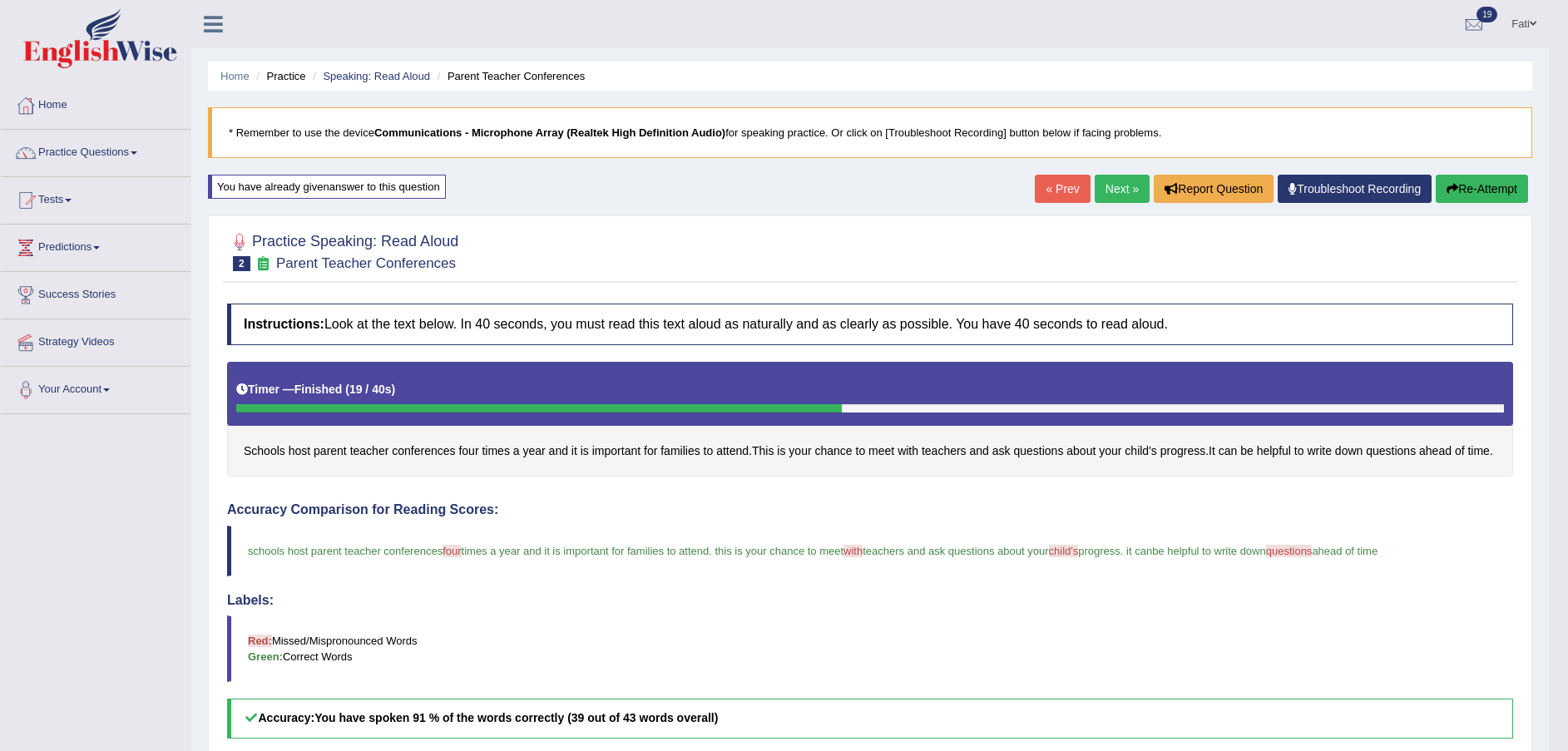
click at [1481, 184] on button "Re-Attempt" at bounding box center [1482, 188] width 93 height 28
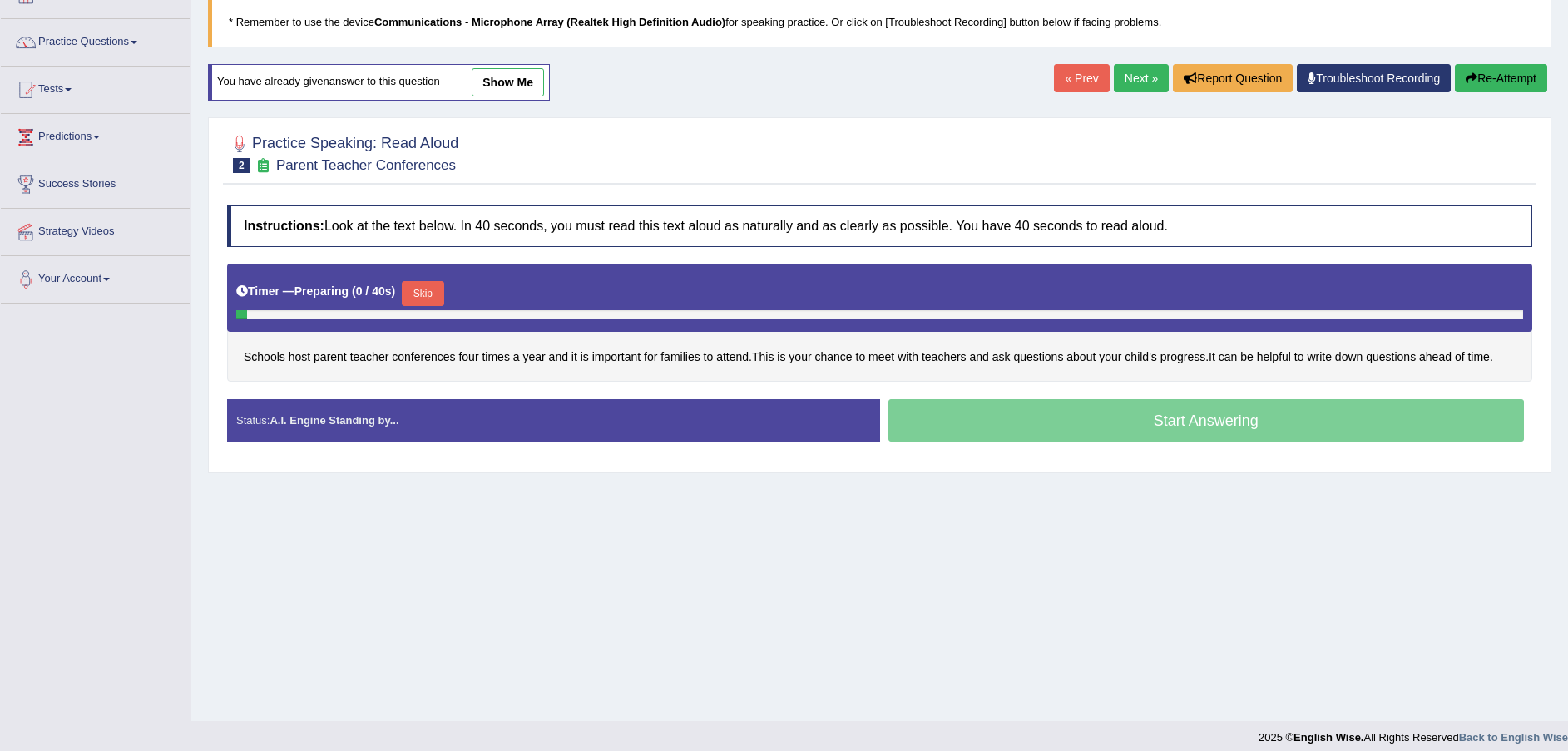
scroll to position [122, 0]
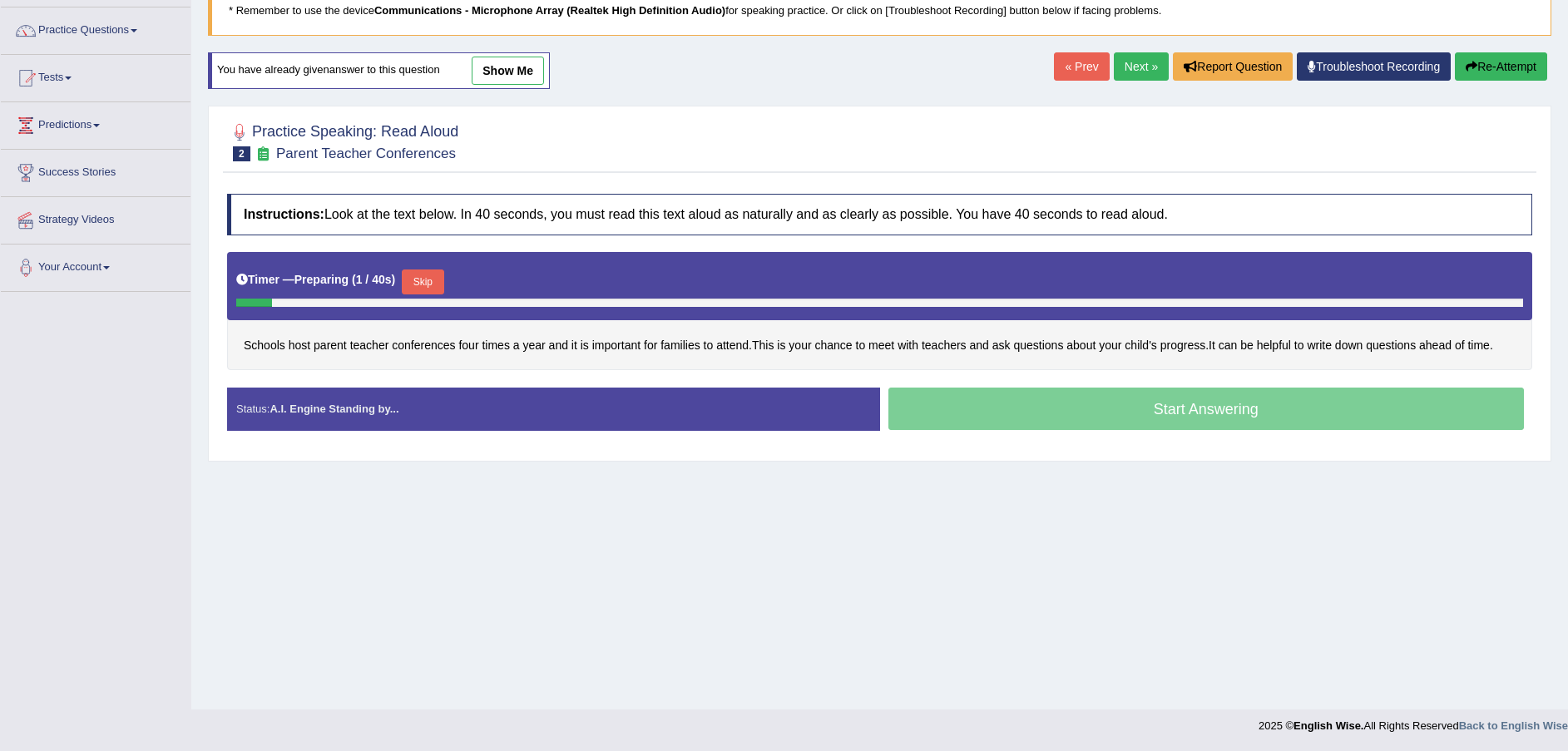
click at [420, 285] on button "Skip" at bounding box center [422, 282] width 41 height 25
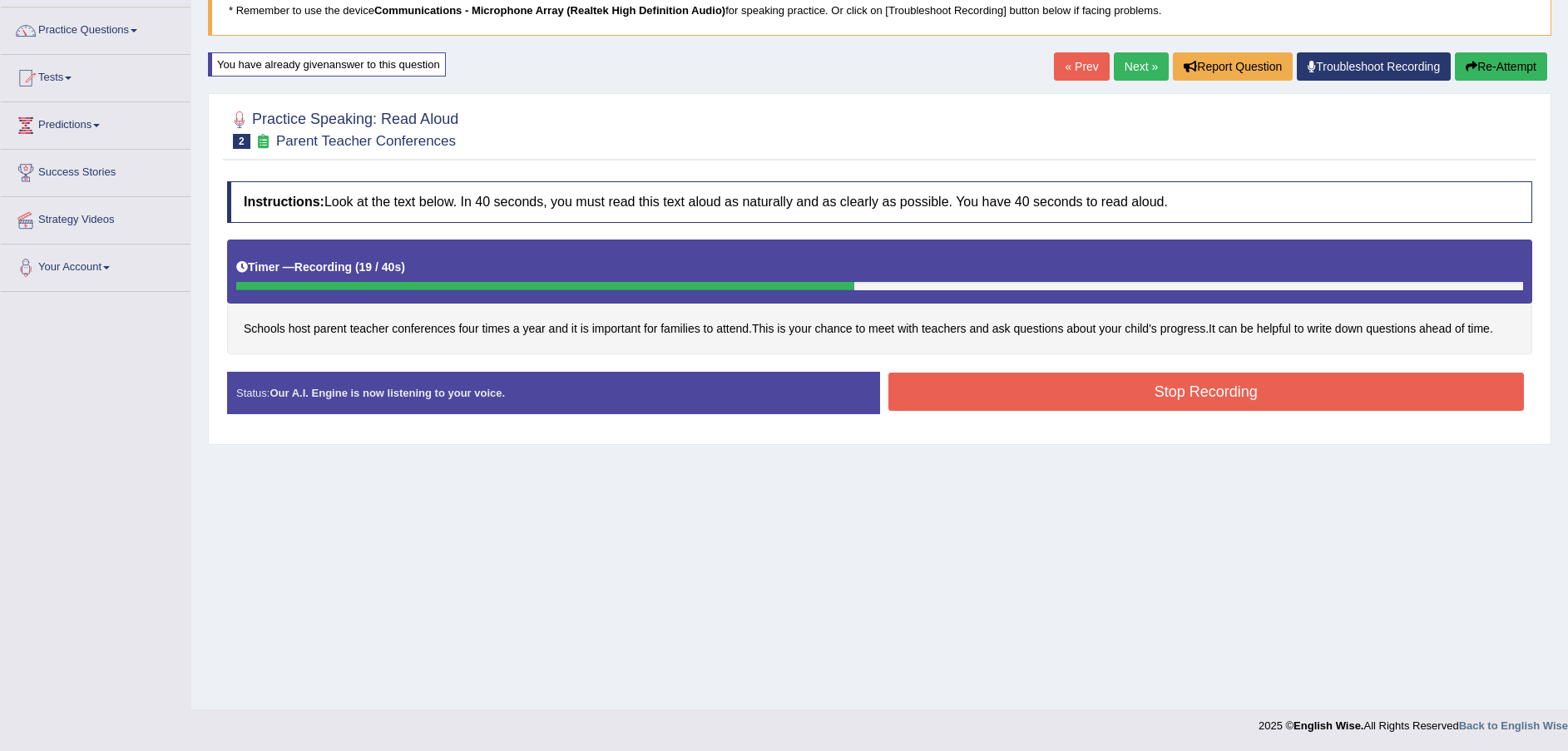
click at [1237, 382] on button "Stop Recording" at bounding box center [1207, 392] width 637 height 38
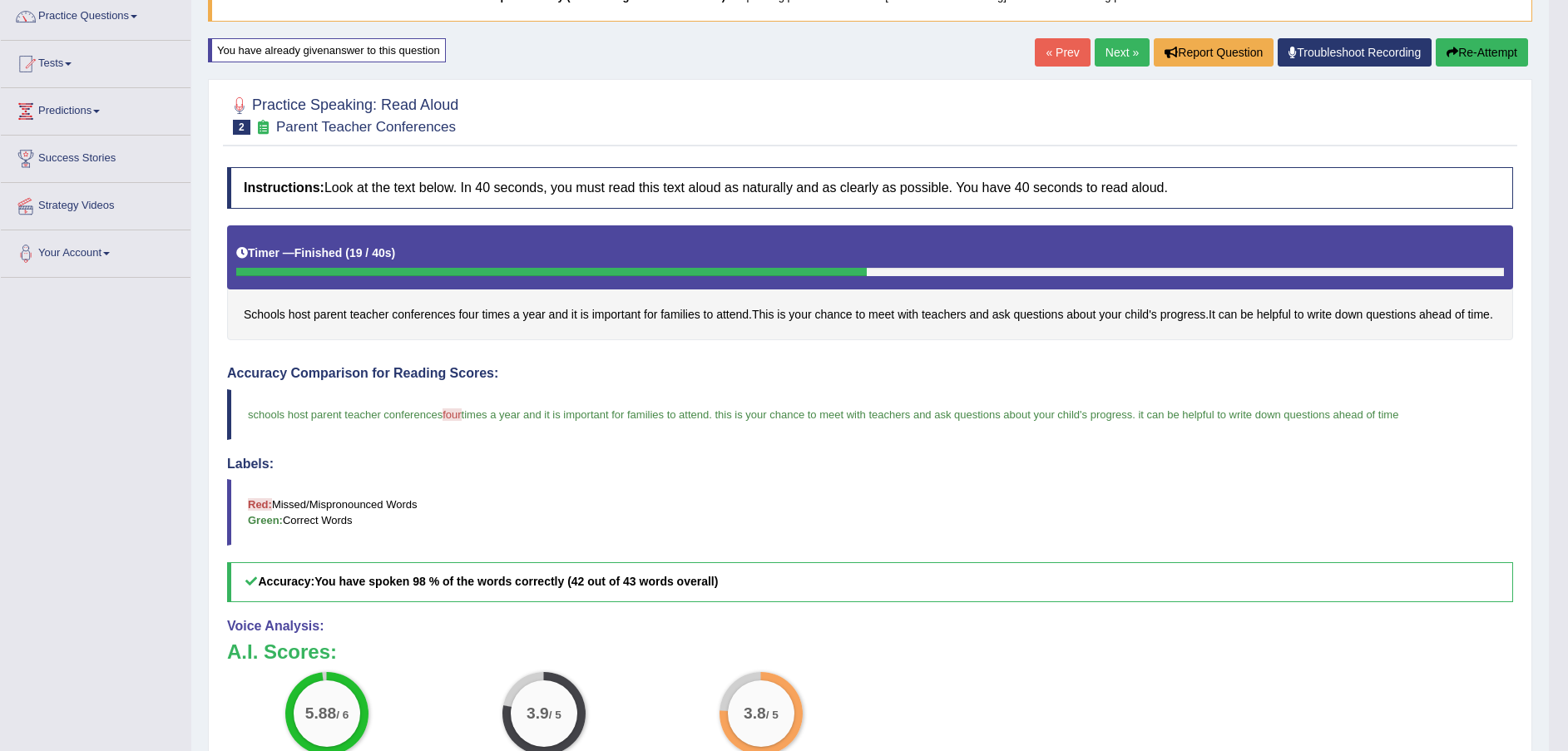
scroll to position [0, 0]
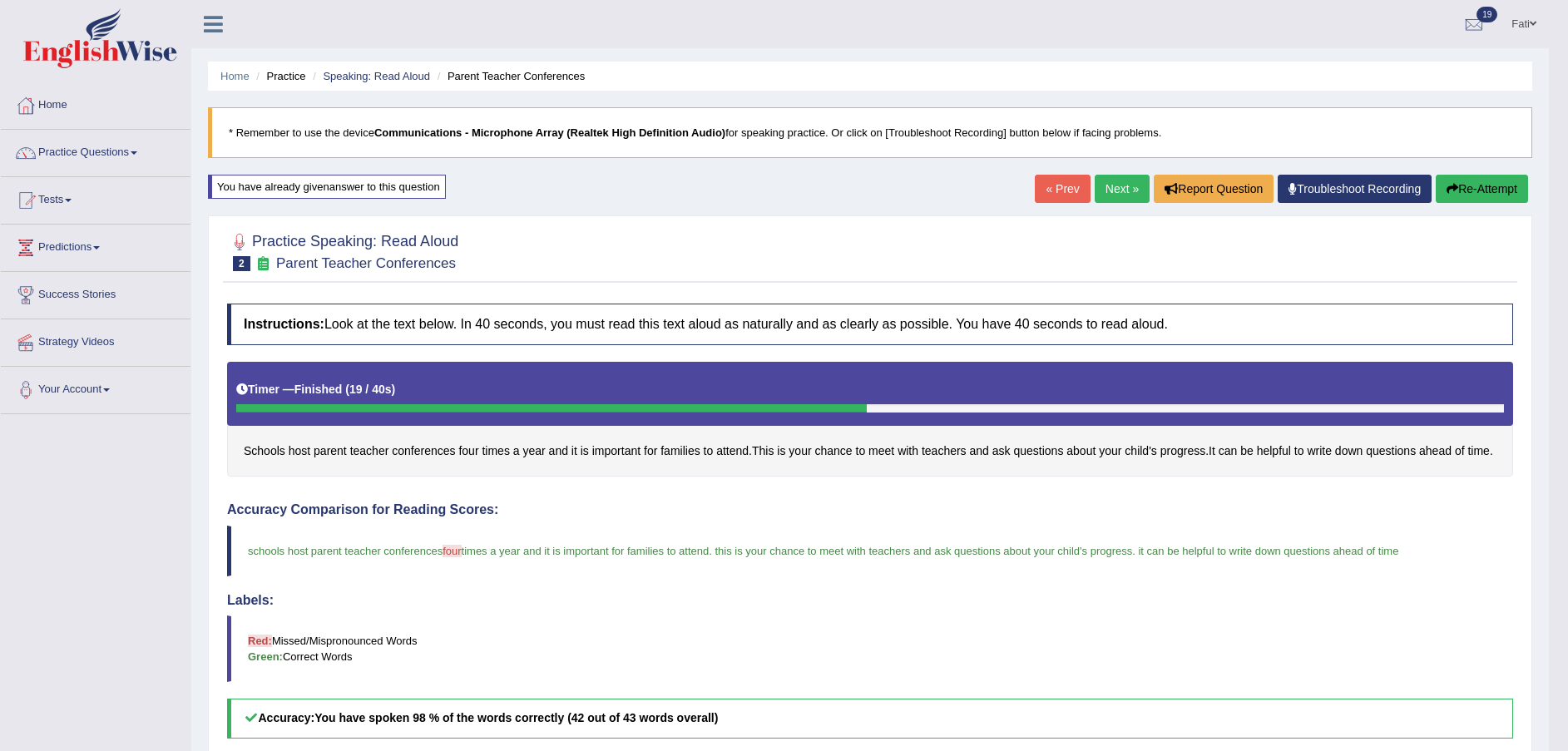
click at [1461, 190] on button "Re-Attempt" at bounding box center [1482, 188] width 93 height 28
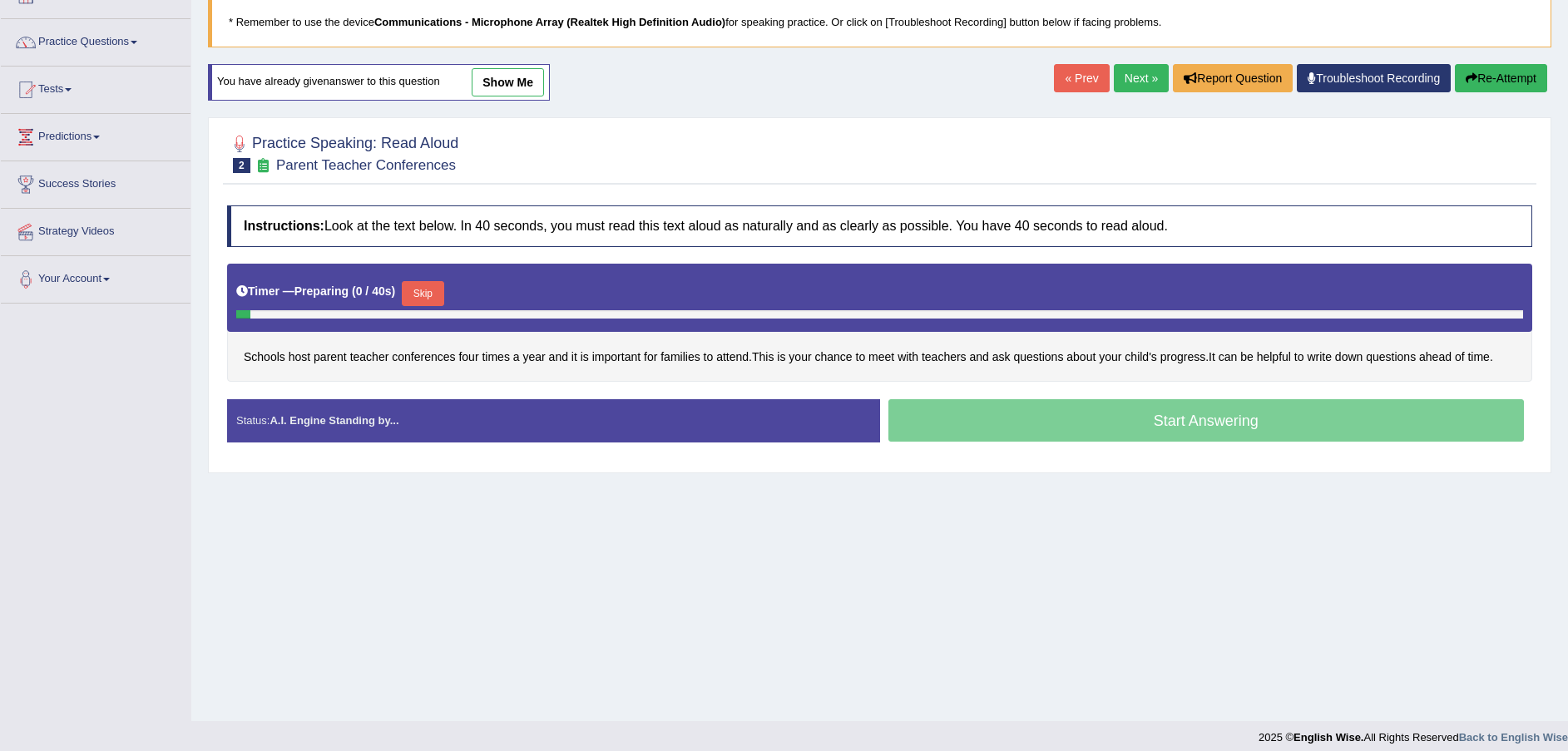
scroll to position [122, 0]
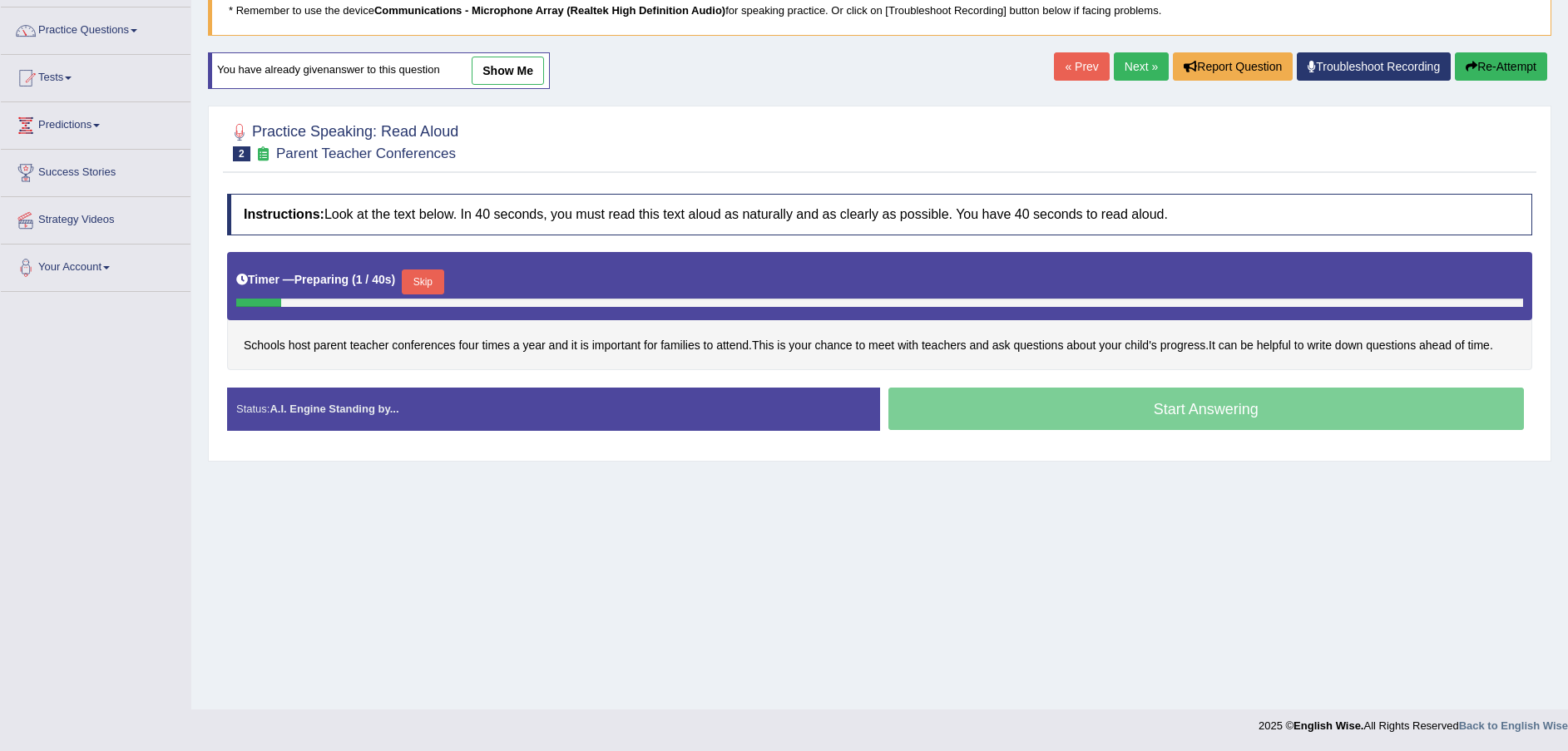
click at [427, 281] on button "Skip" at bounding box center [422, 282] width 41 height 25
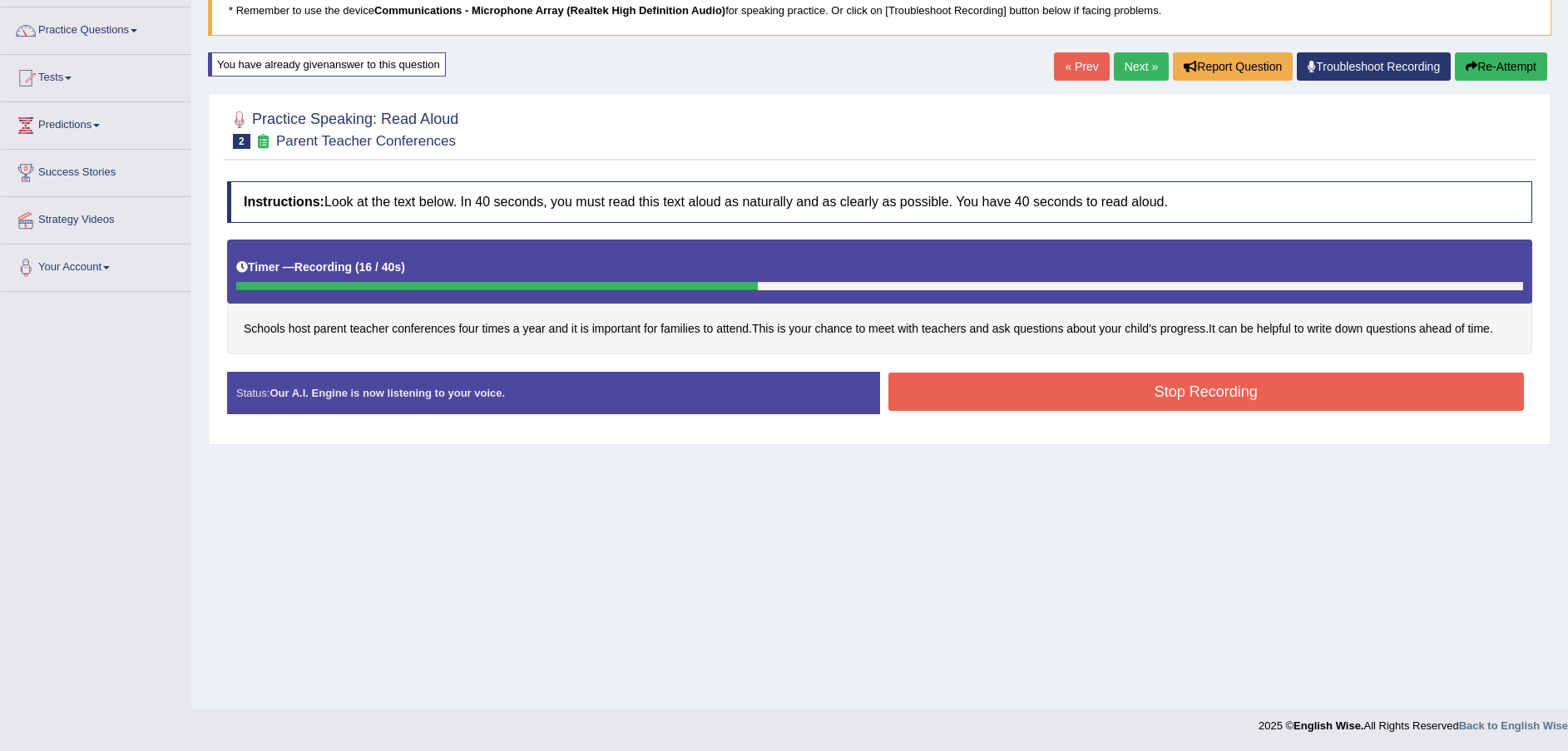
click at [1189, 392] on button "Stop Recording" at bounding box center [1207, 392] width 637 height 38
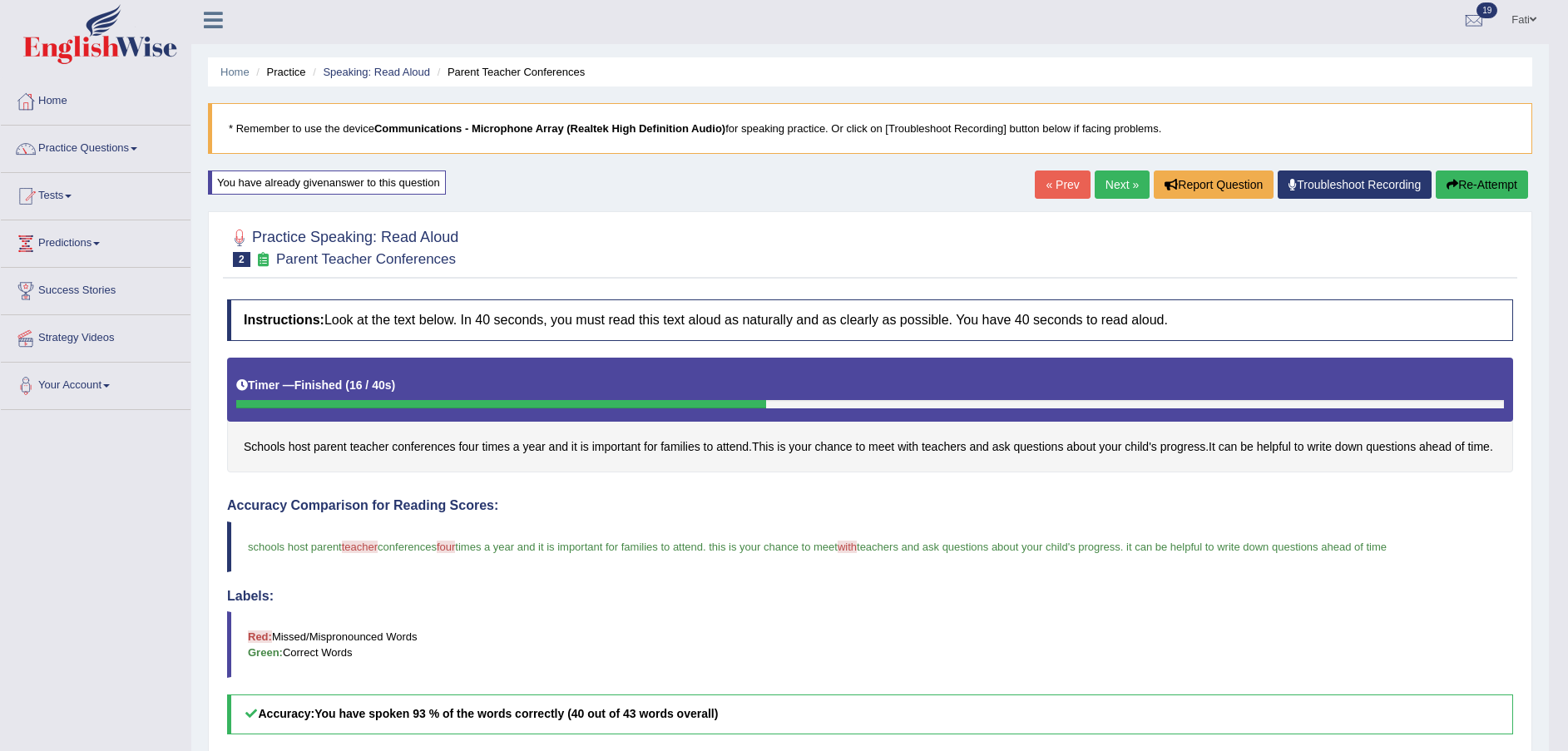
scroll to position [0, 0]
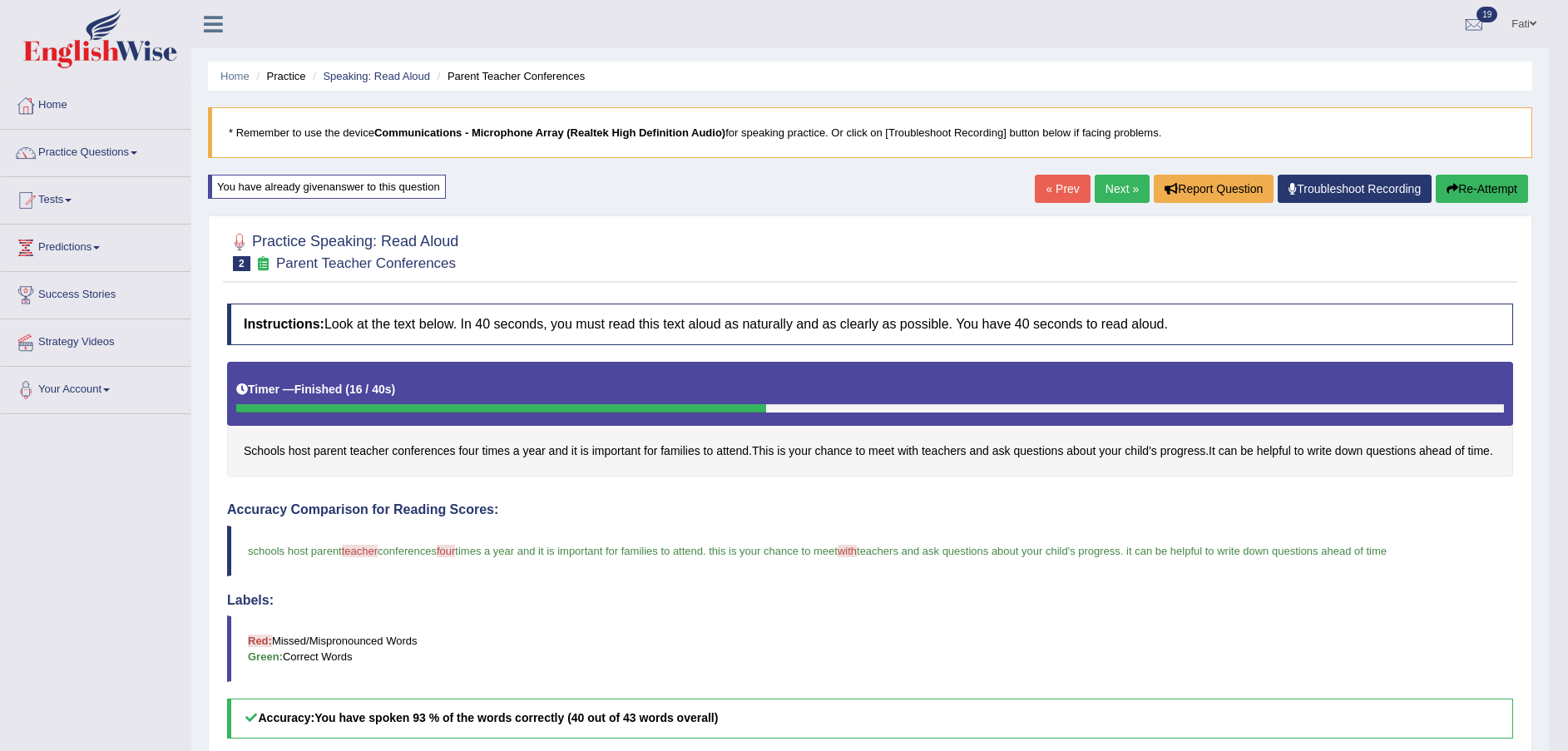
click at [1482, 193] on button "Re-Attempt" at bounding box center [1482, 188] width 93 height 28
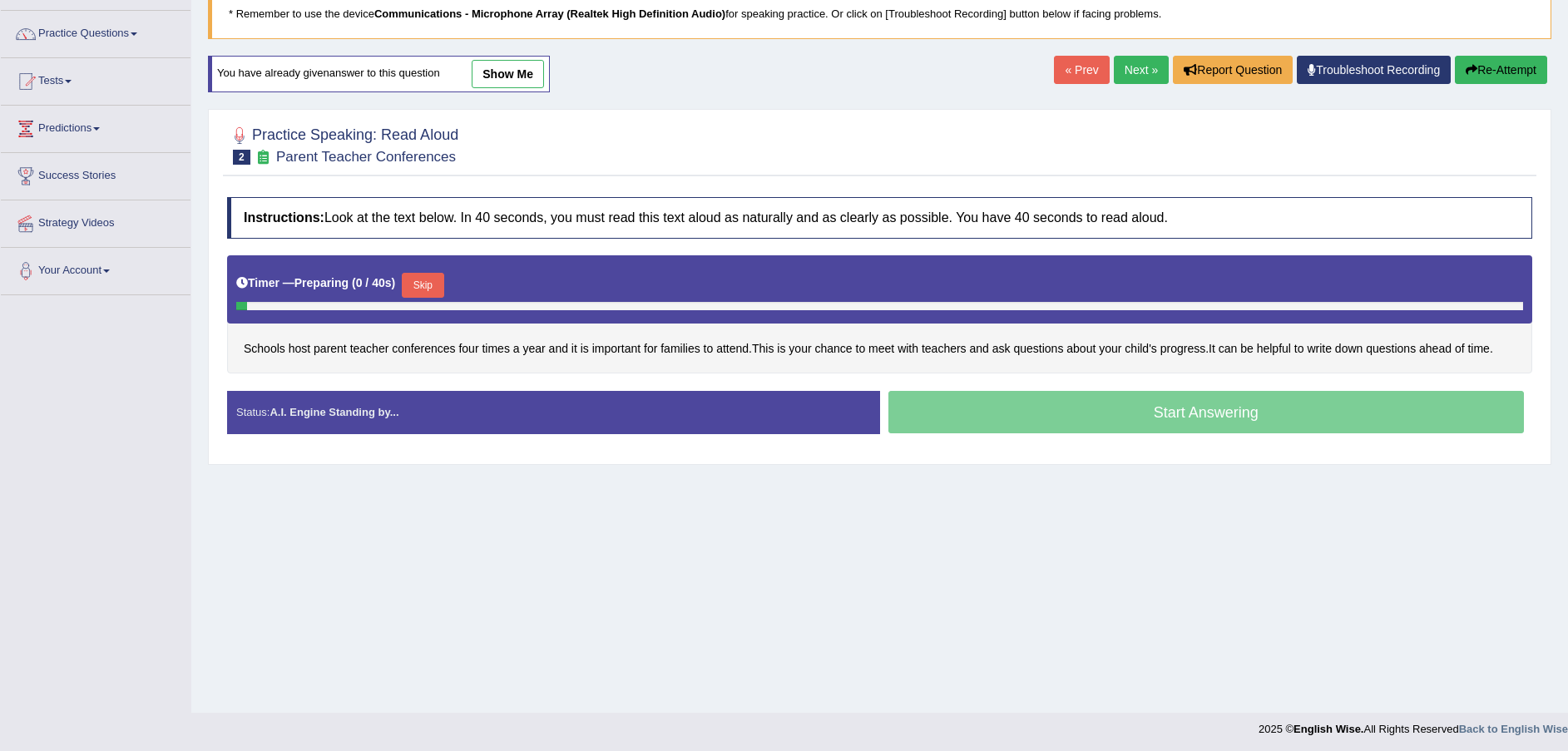
scroll to position [122, 0]
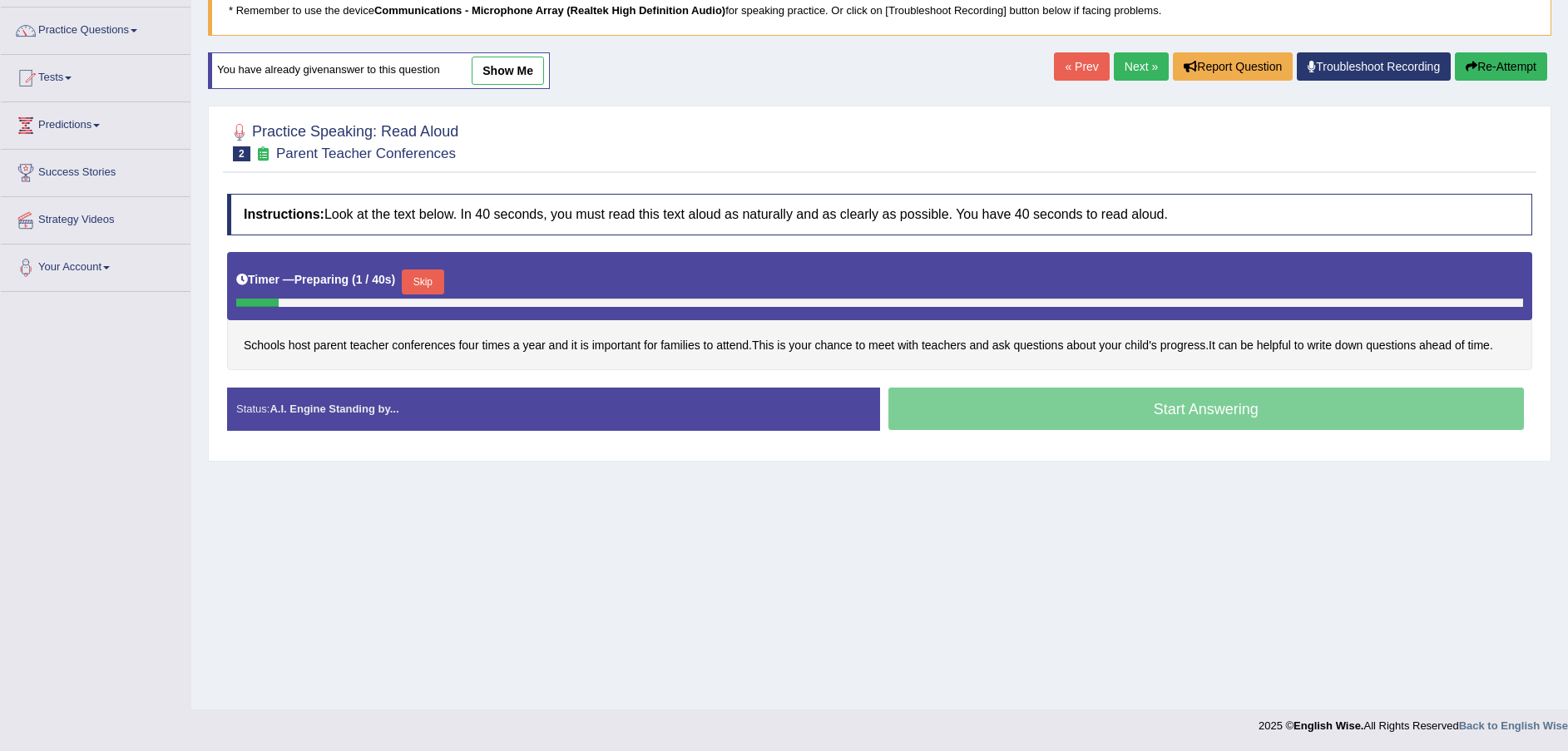
click at [422, 285] on button "Skip" at bounding box center [422, 282] width 41 height 25
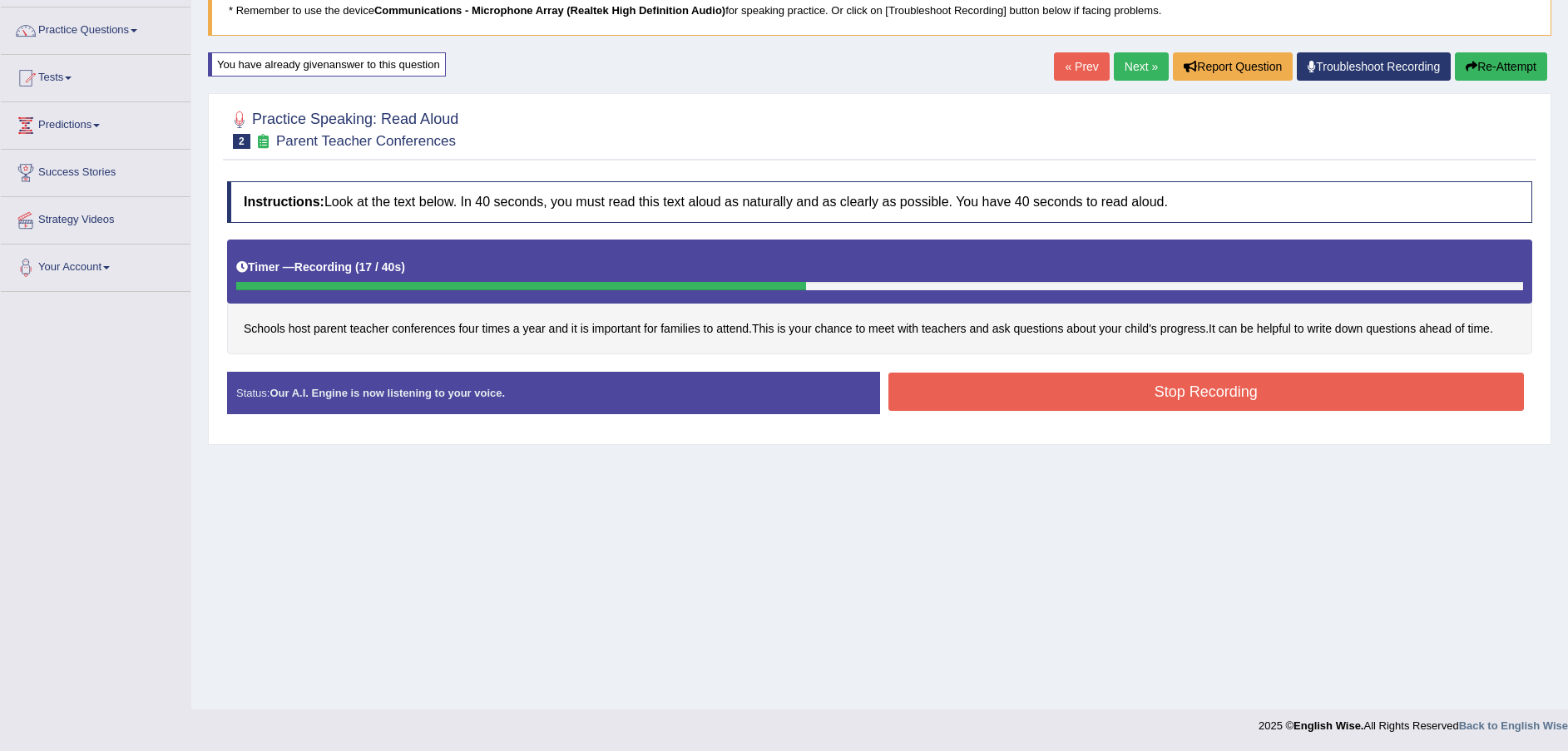
click at [1068, 402] on button "Stop Recording" at bounding box center [1207, 392] width 637 height 38
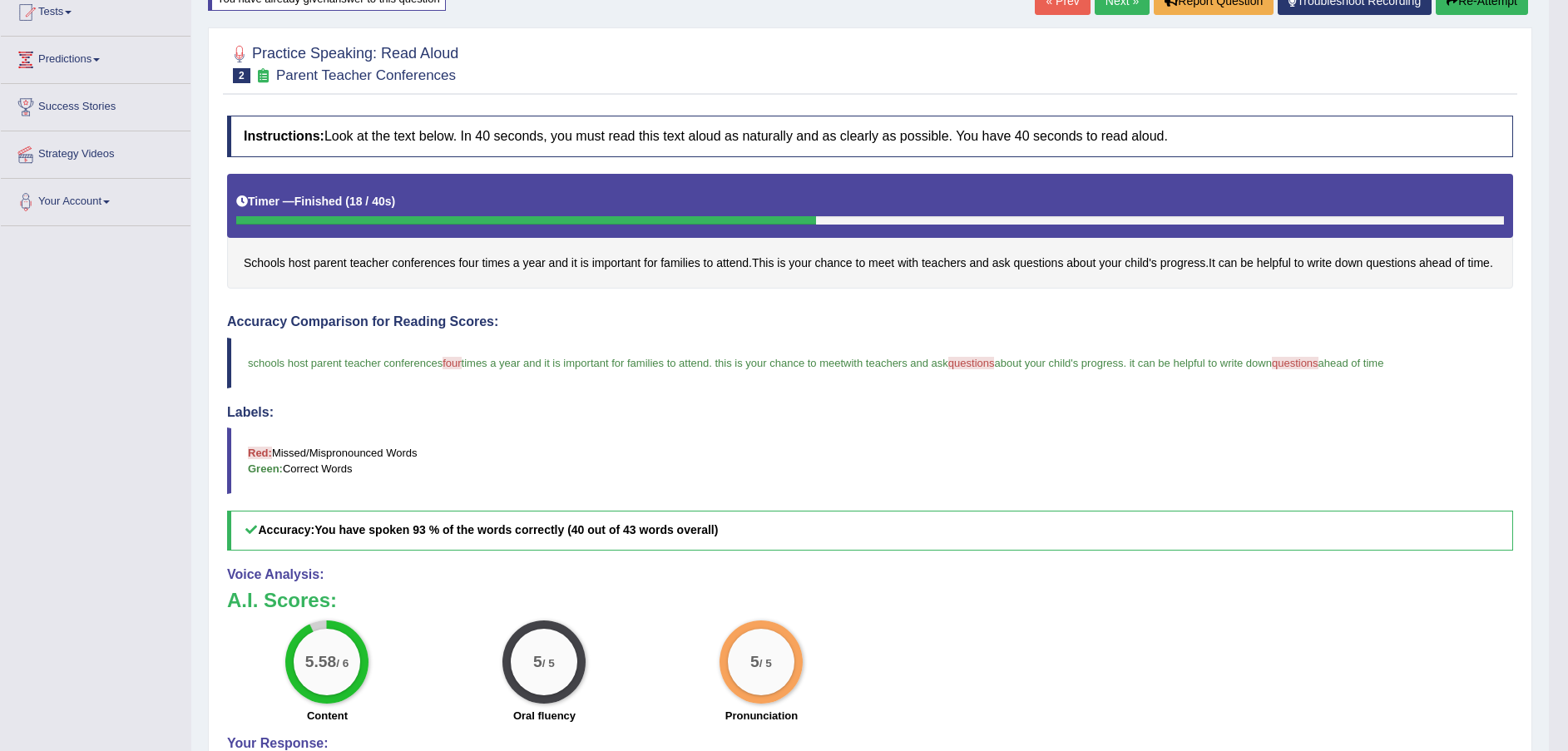
scroll to position [129, 0]
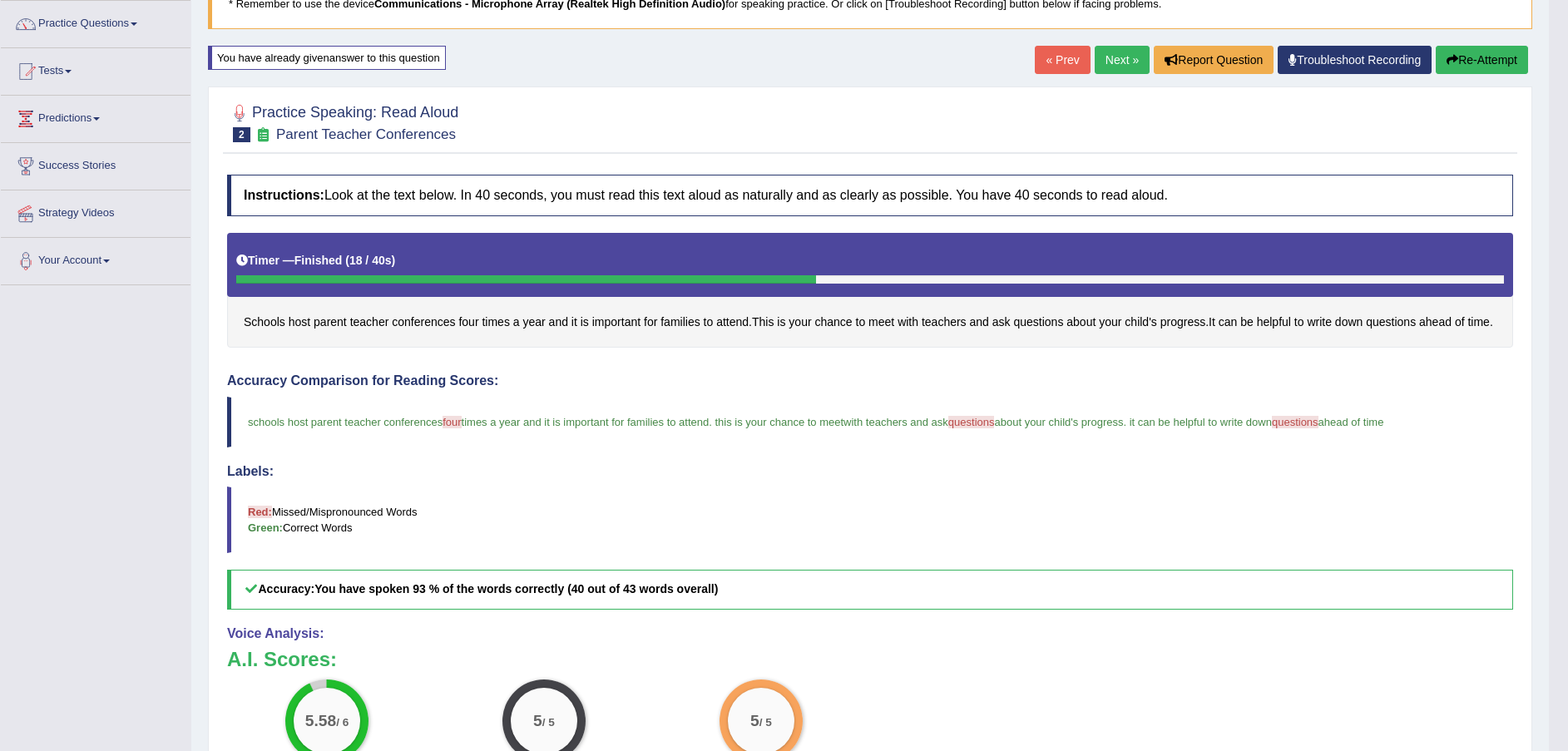
click at [1119, 66] on link "Next »" at bounding box center [1122, 59] width 55 height 28
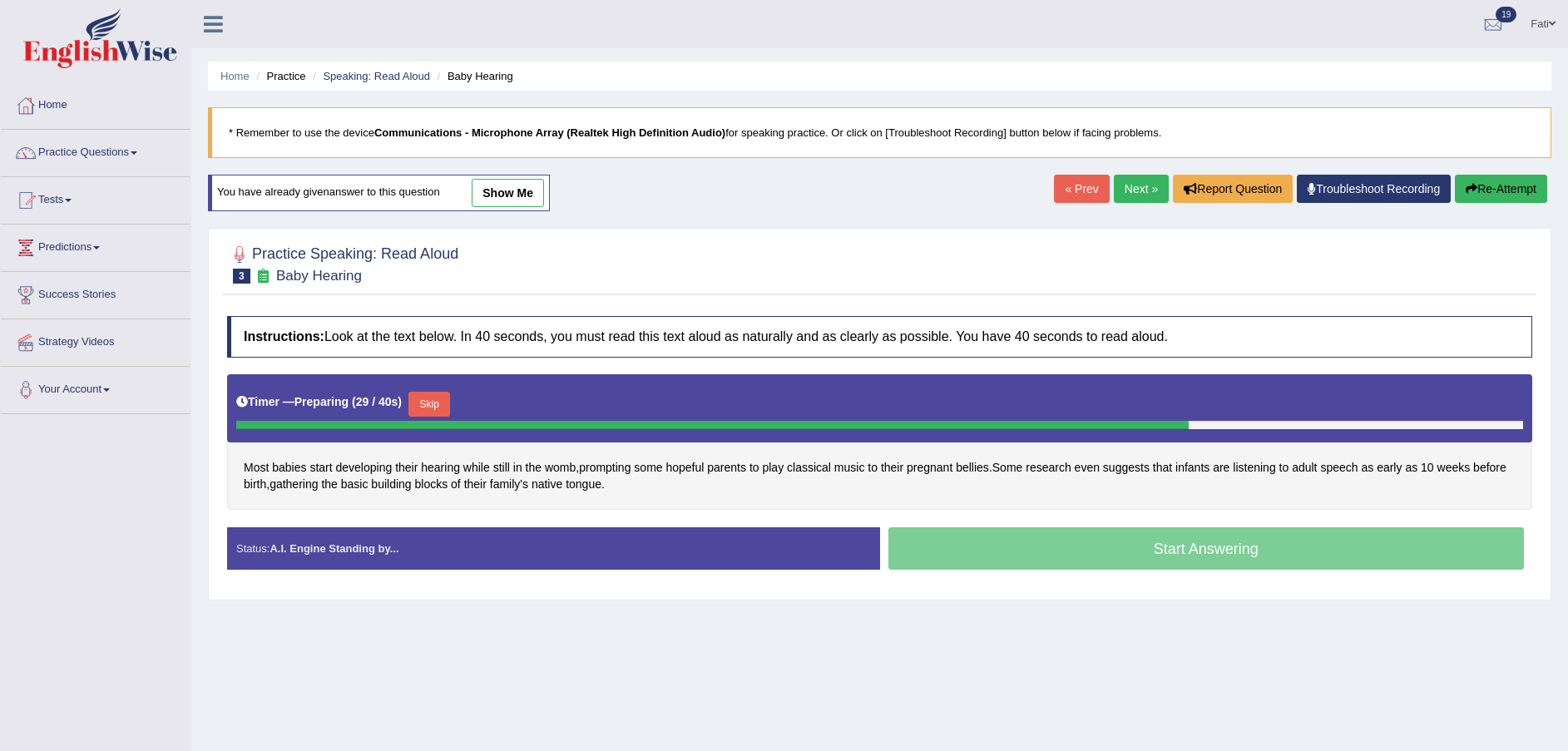
click at [419, 399] on button "Skip" at bounding box center [430, 404] width 41 height 25
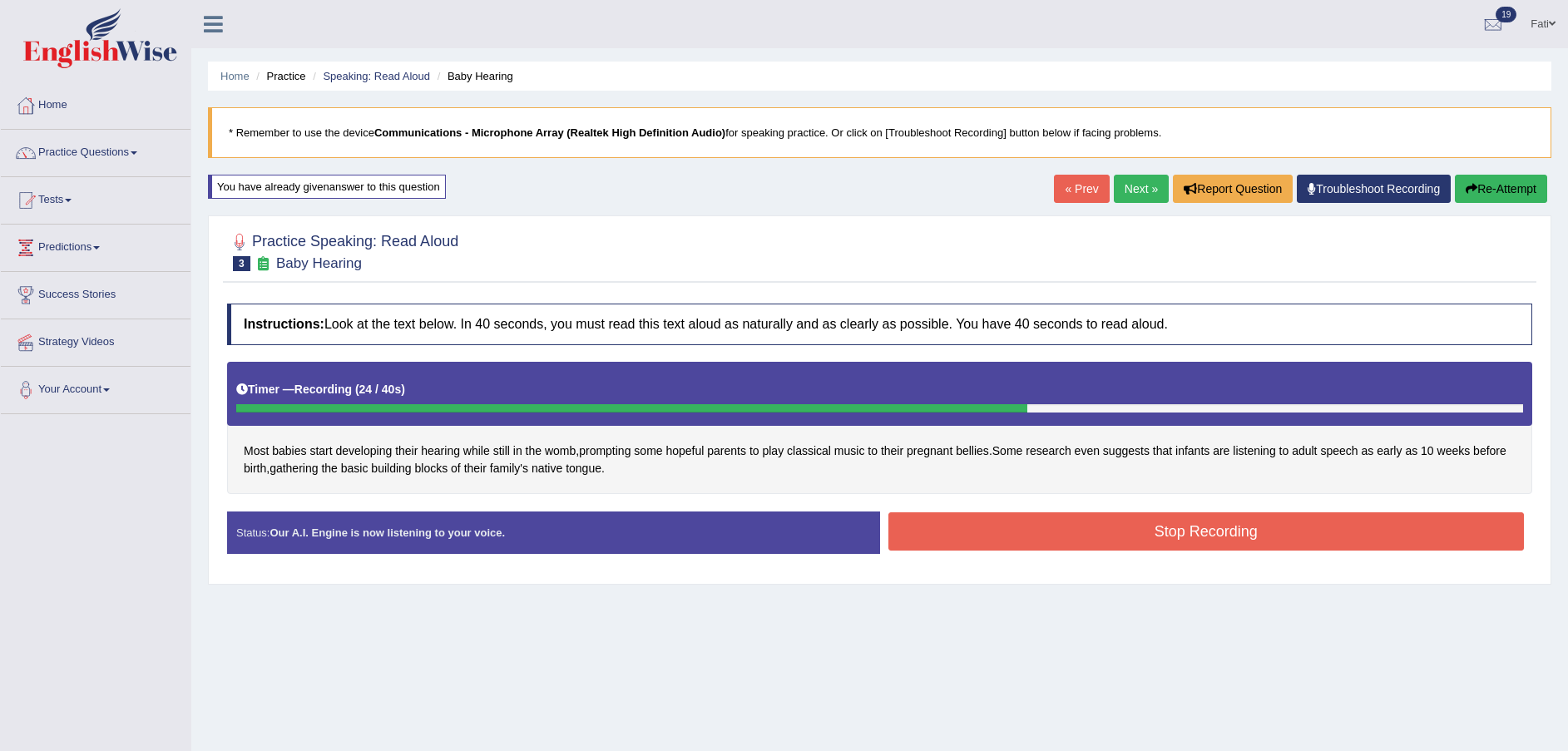
click at [1042, 529] on button "Stop Recording" at bounding box center [1207, 531] width 637 height 38
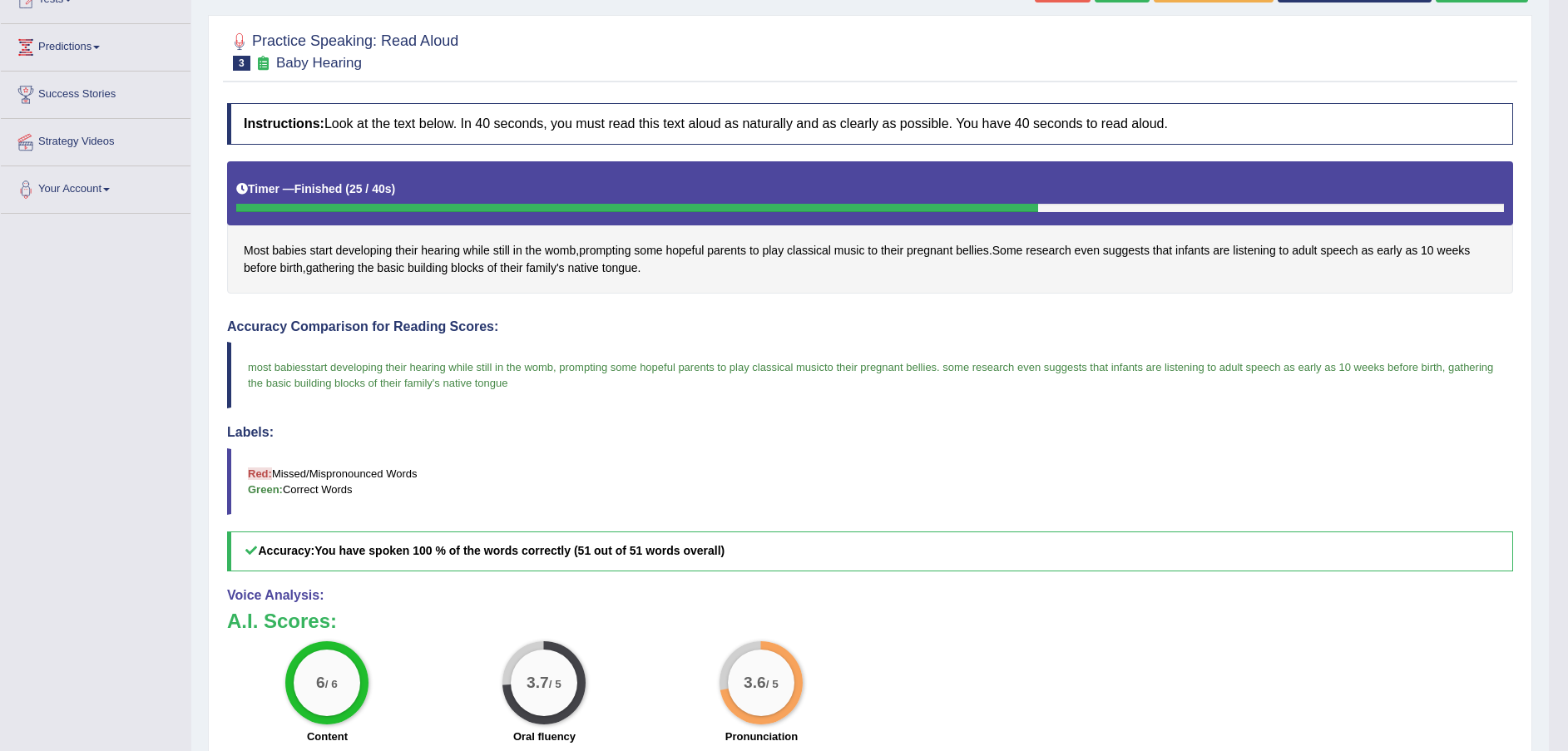
scroll to position [145, 0]
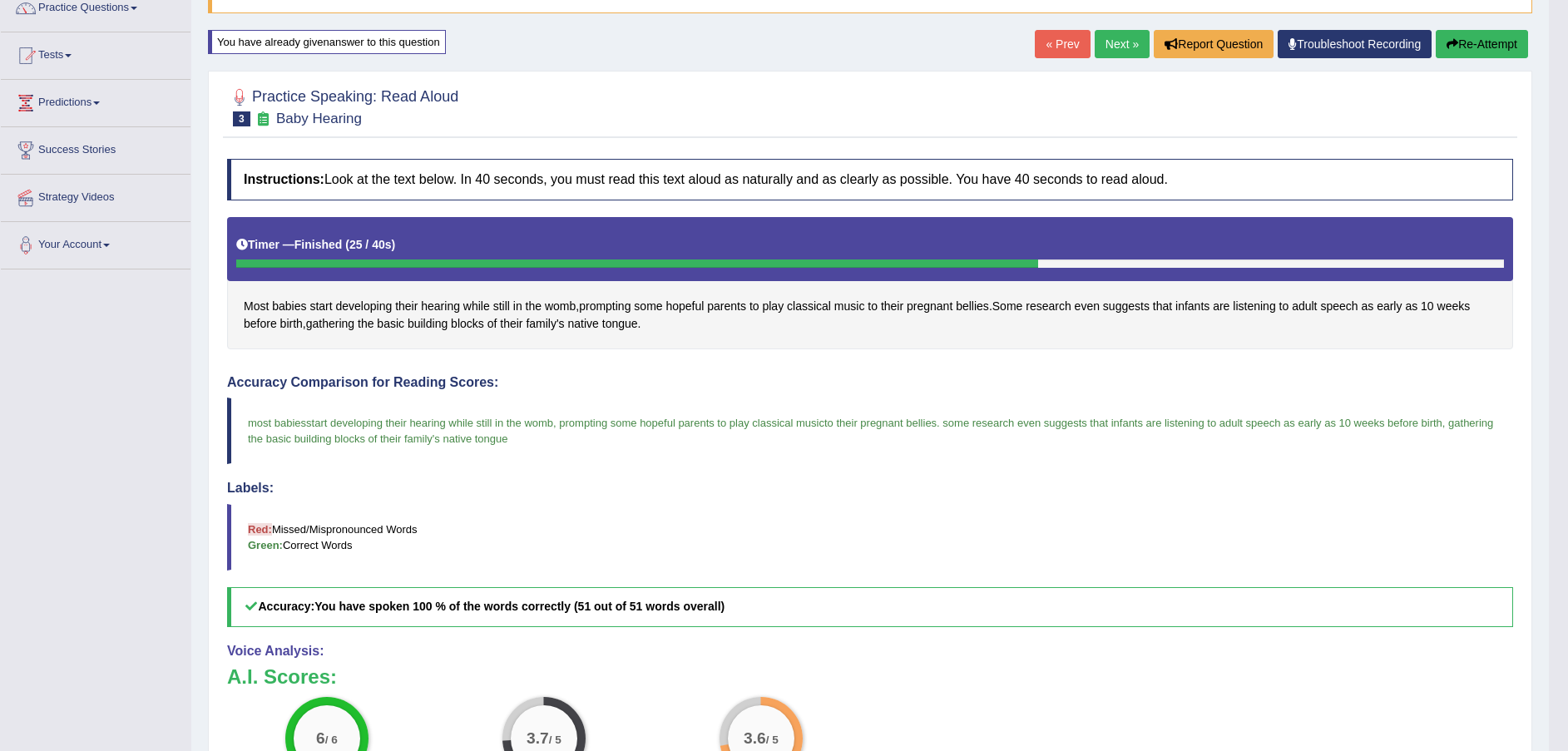
click at [1455, 39] on icon "button" at bounding box center [1452, 43] width 12 height 12
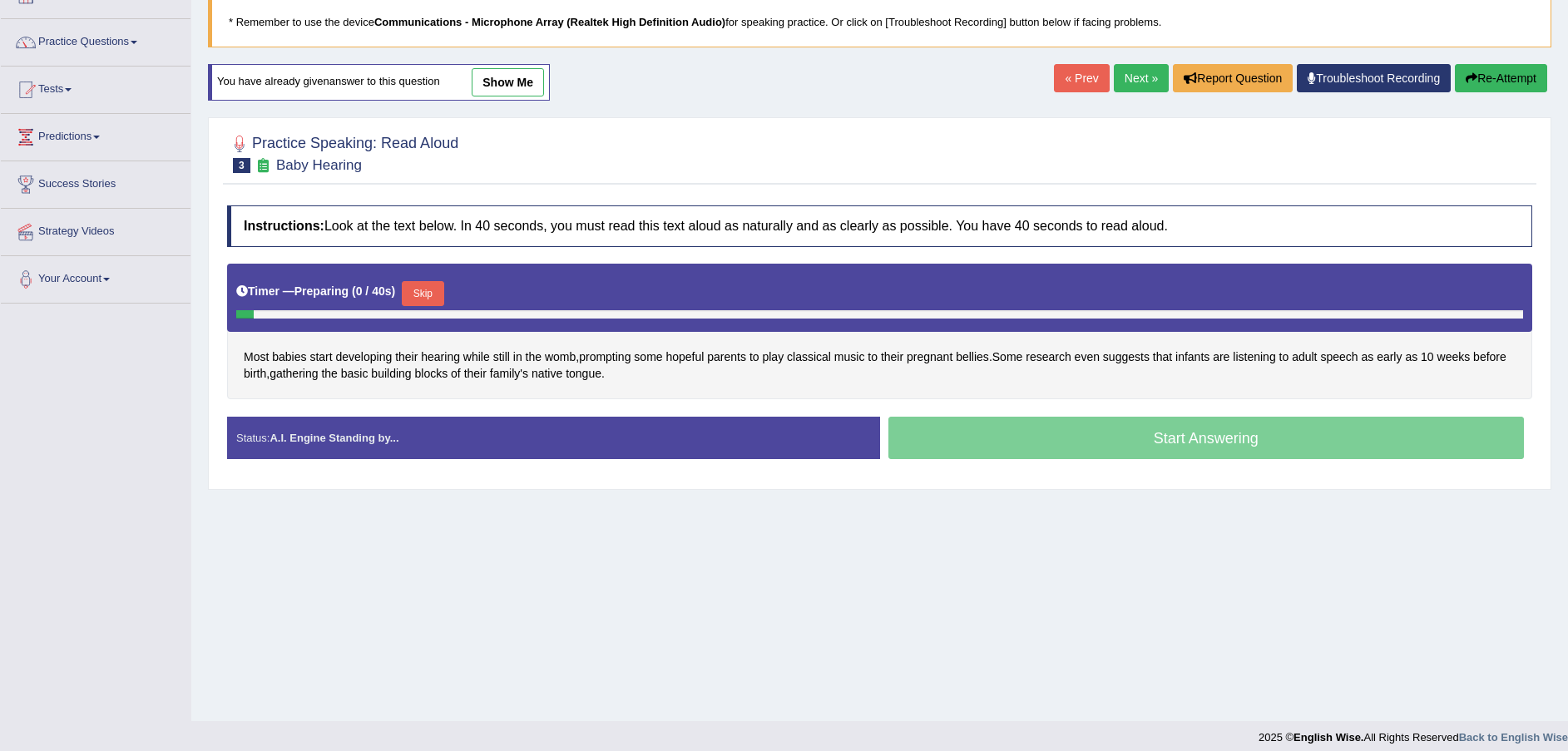
scroll to position [122, 0]
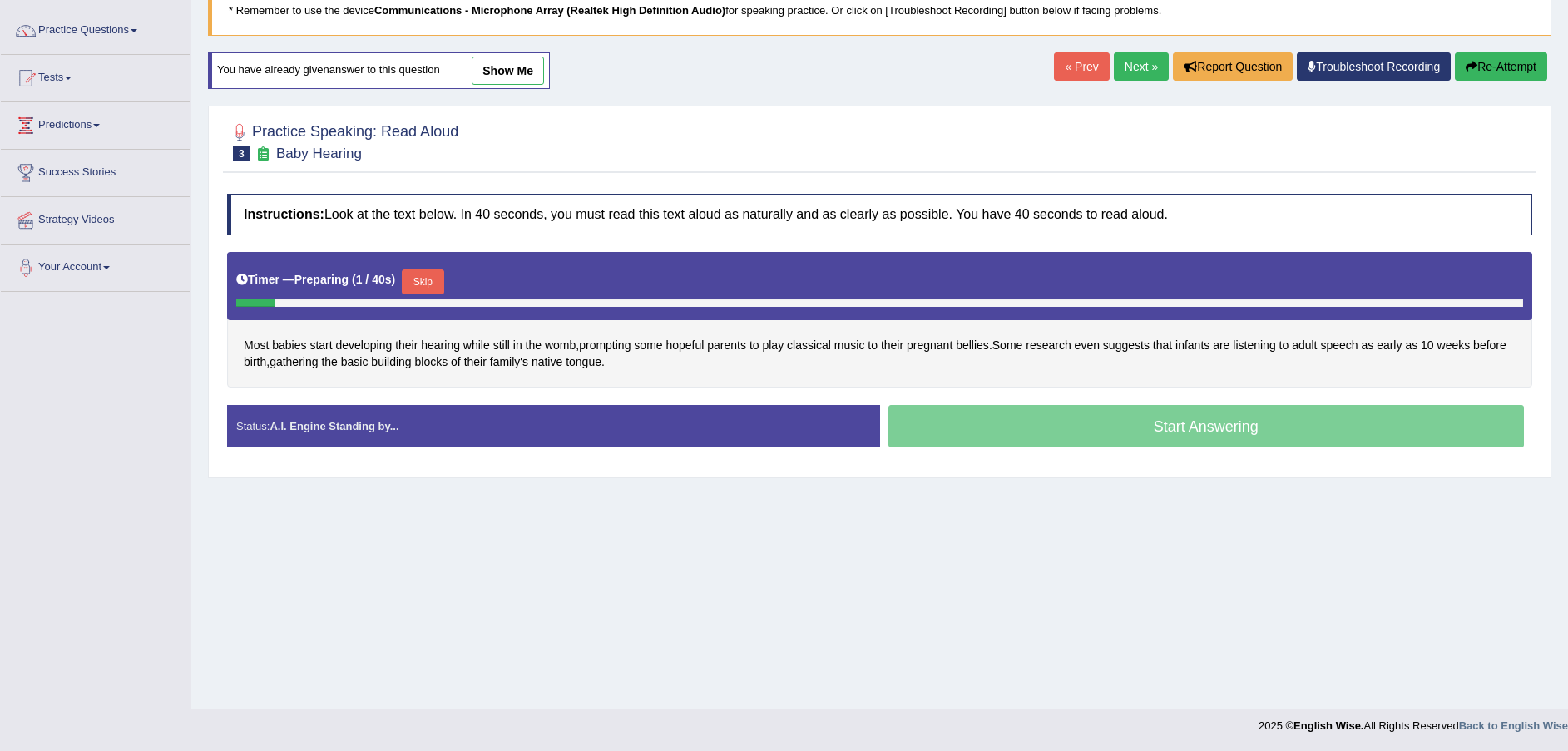
click at [422, 283] on button "Skip" at bounding box center [422, 282] width 41 height 25
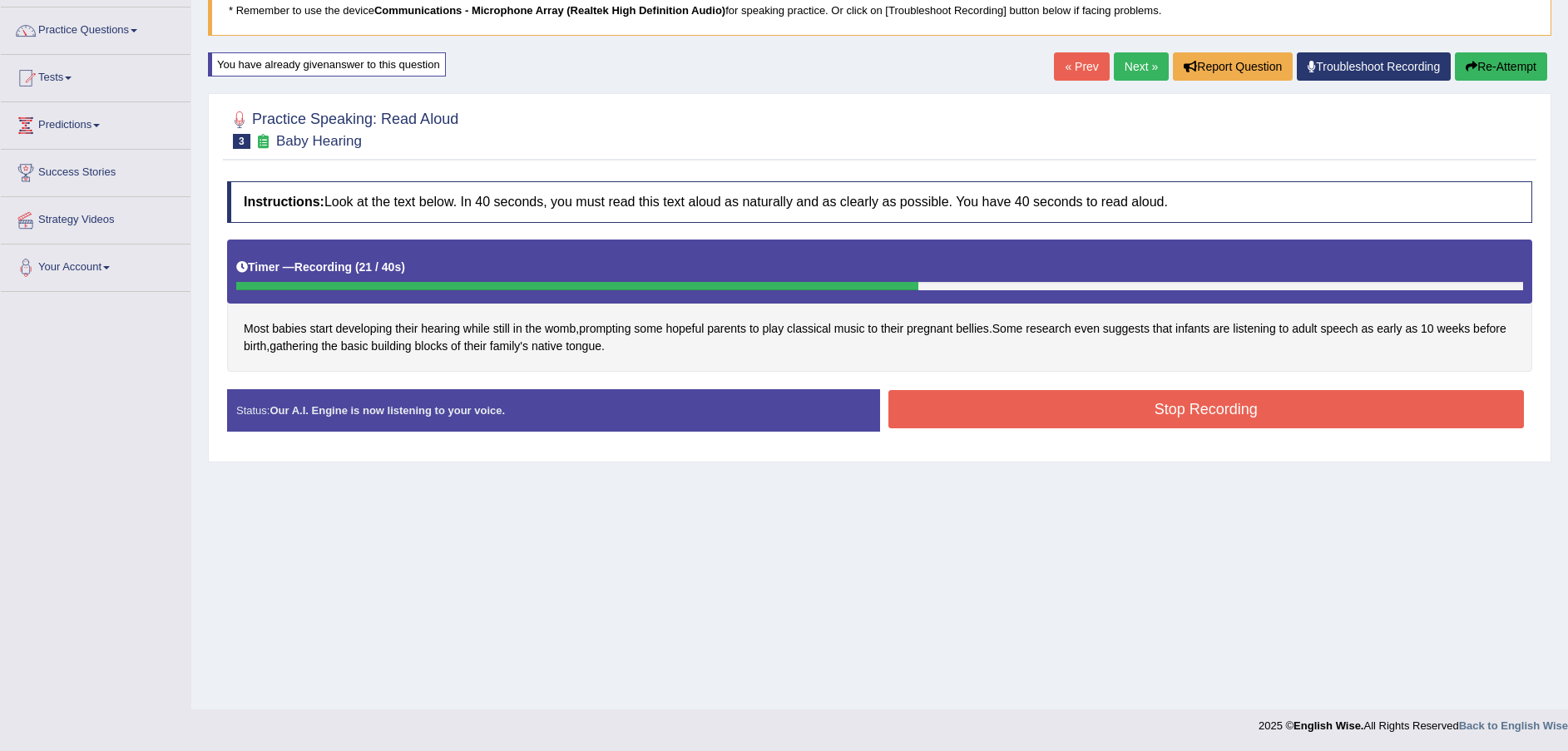
click at [983, 419] on button "Stop Recording" at bounding box center [1207, 409] width 637 height 38
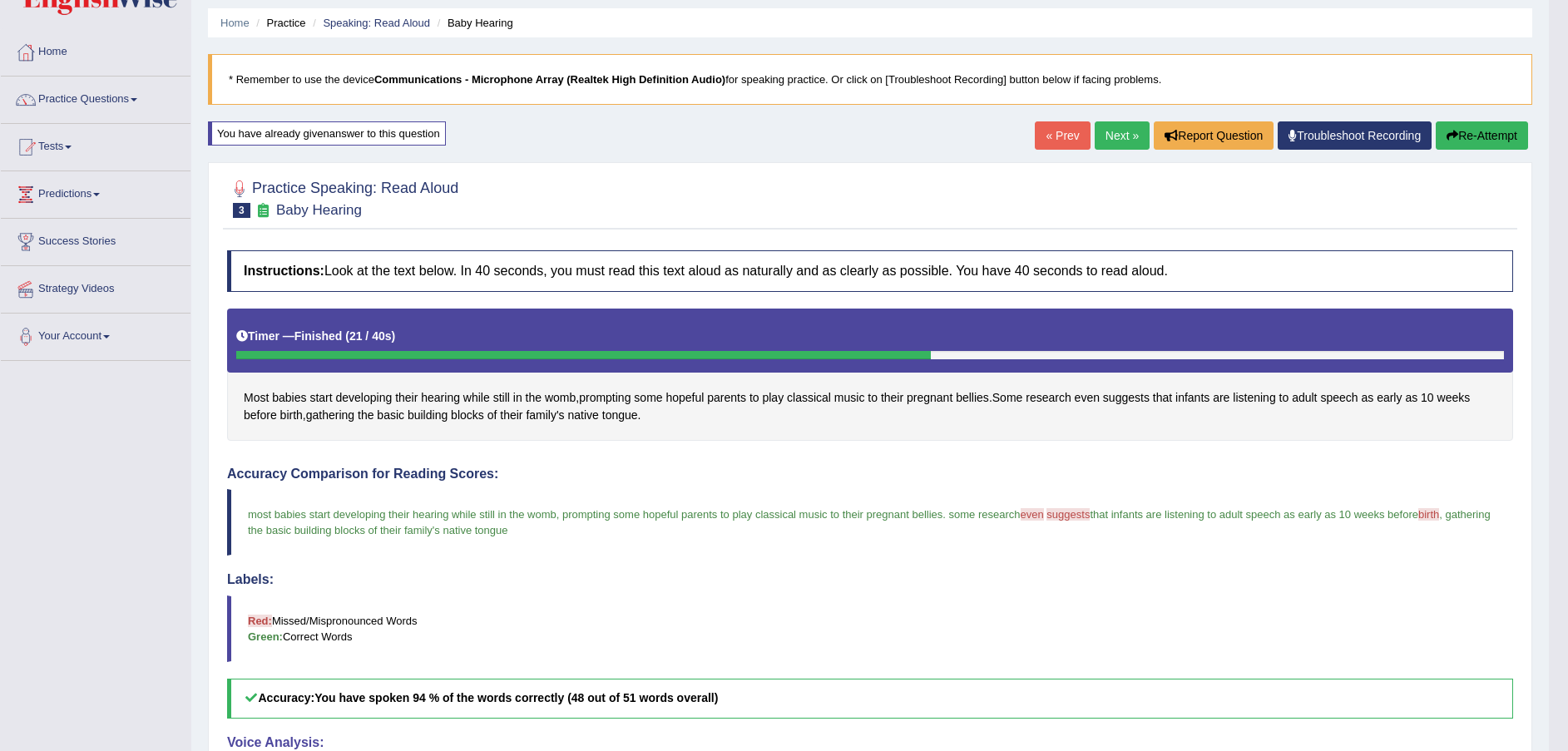
scroll to position [20, 0]
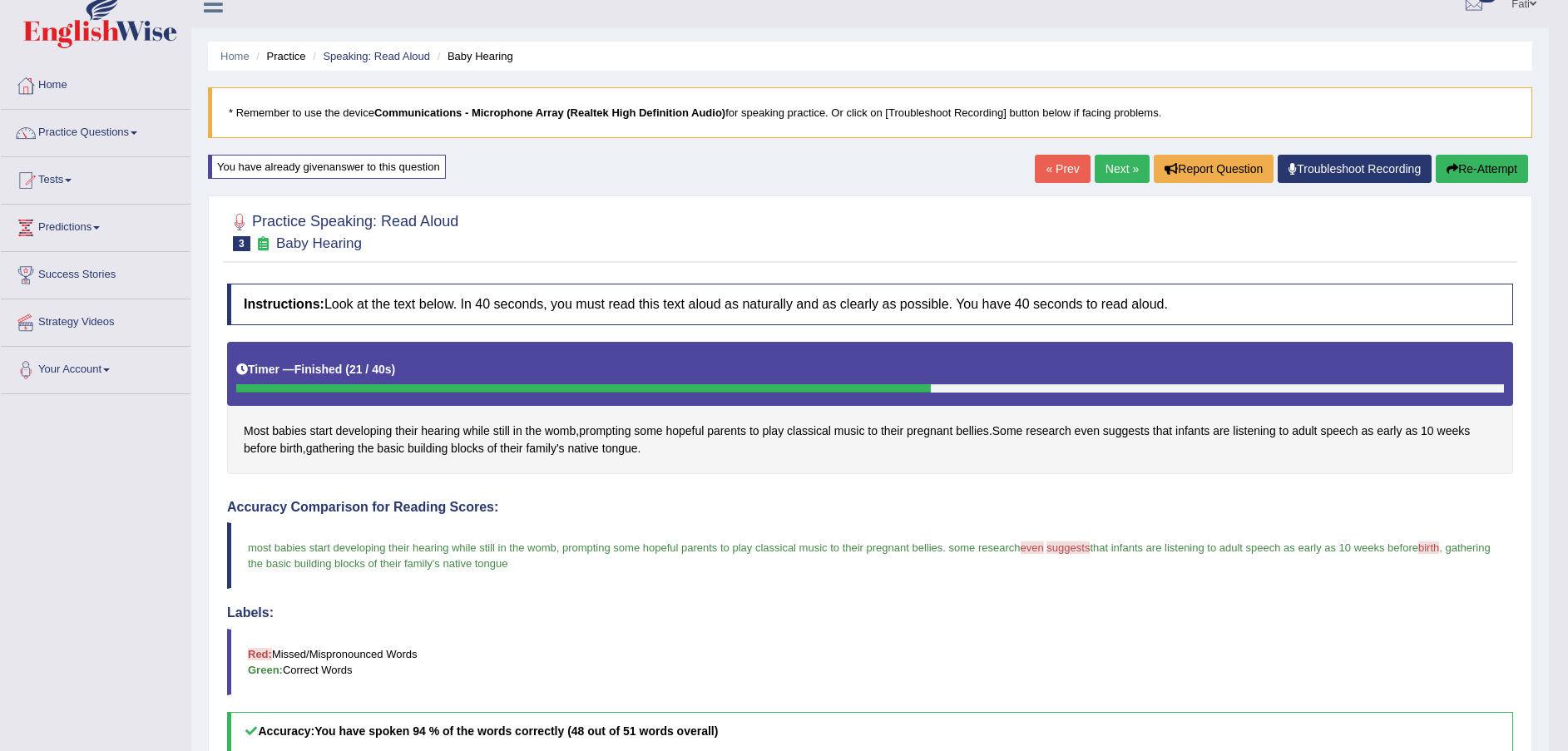
click at [1473, 174] on button "Re-Attempt" at bounding box center [1482, 168] width 93 height 28
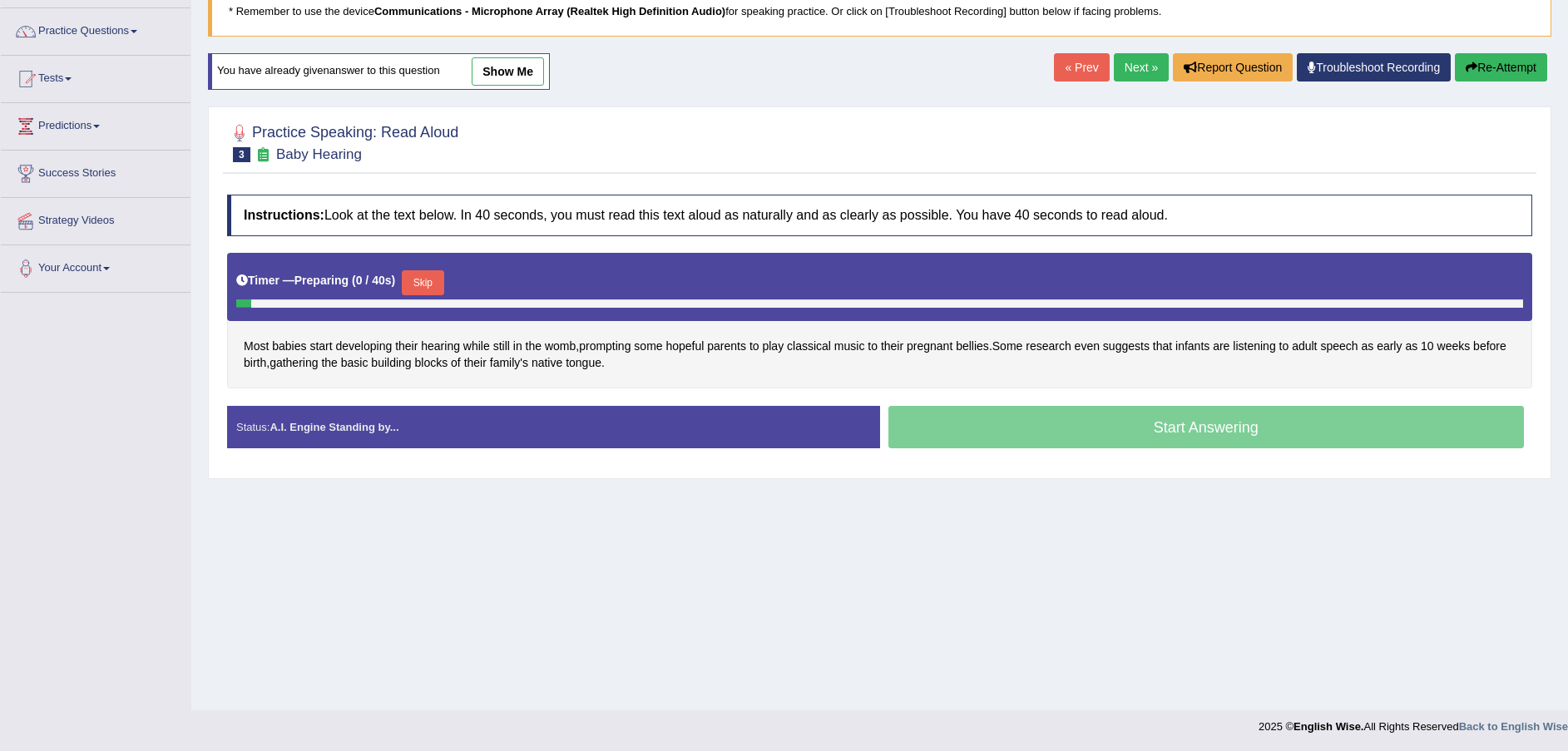
scroll to position [122, 0]
click at [423, 278] on button "Skip" at bounding box center [422, 282] width 41 height 25
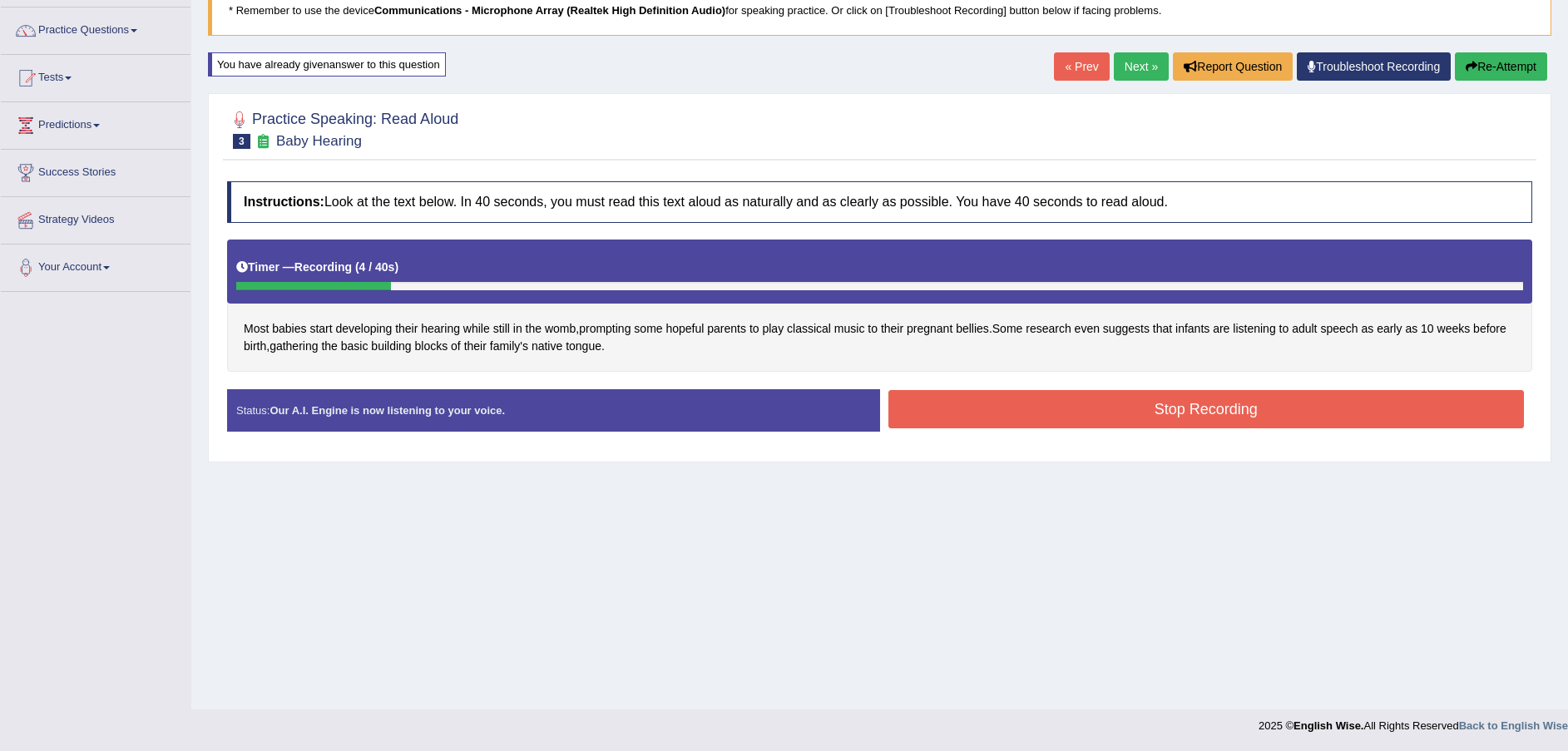
click at [1522, 77] on button "Re-Attempt" at bounding box center [1501, 66] width 93 height 28
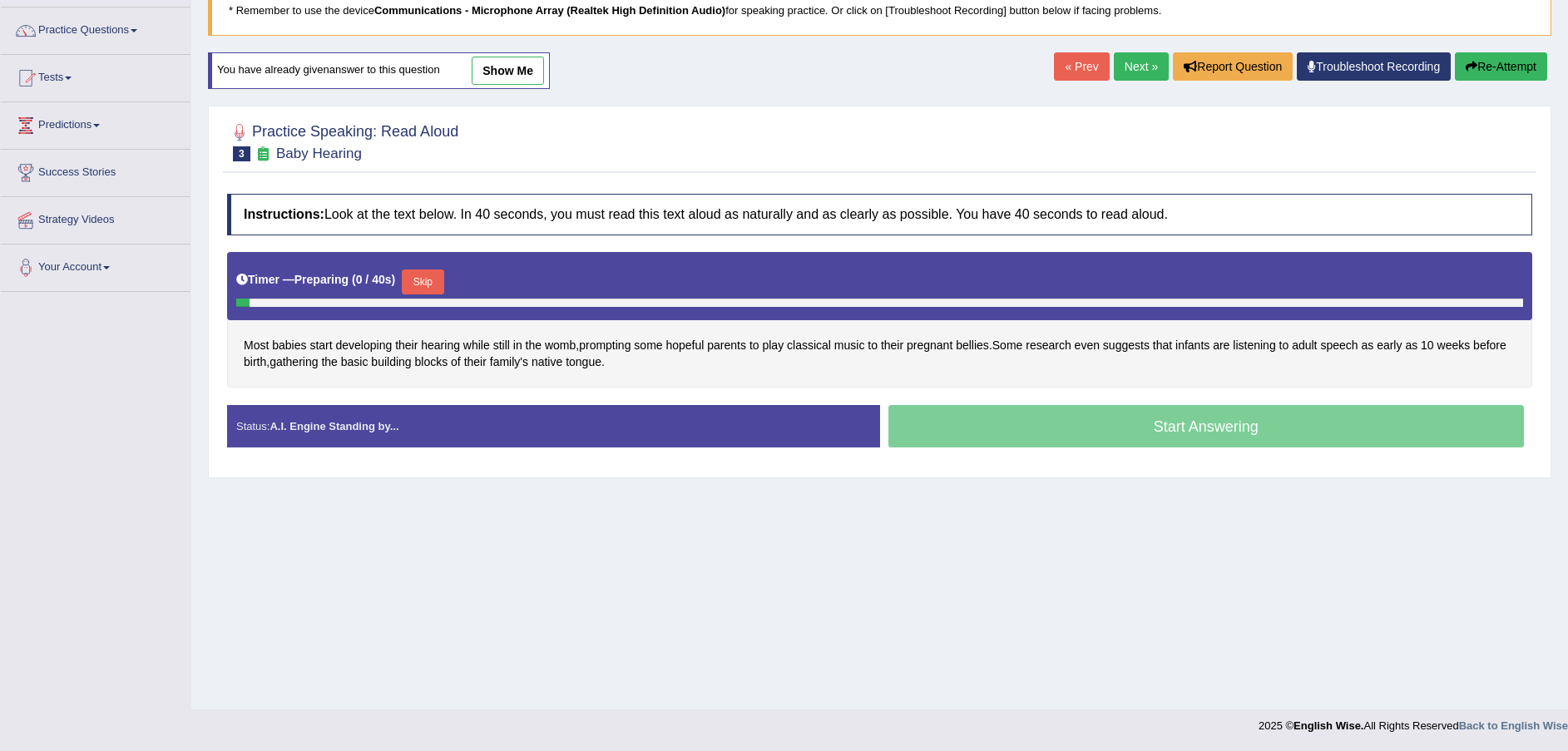
click at [405, 279] on button "Skip" at bounding box center [422, 282] width 41 height 25
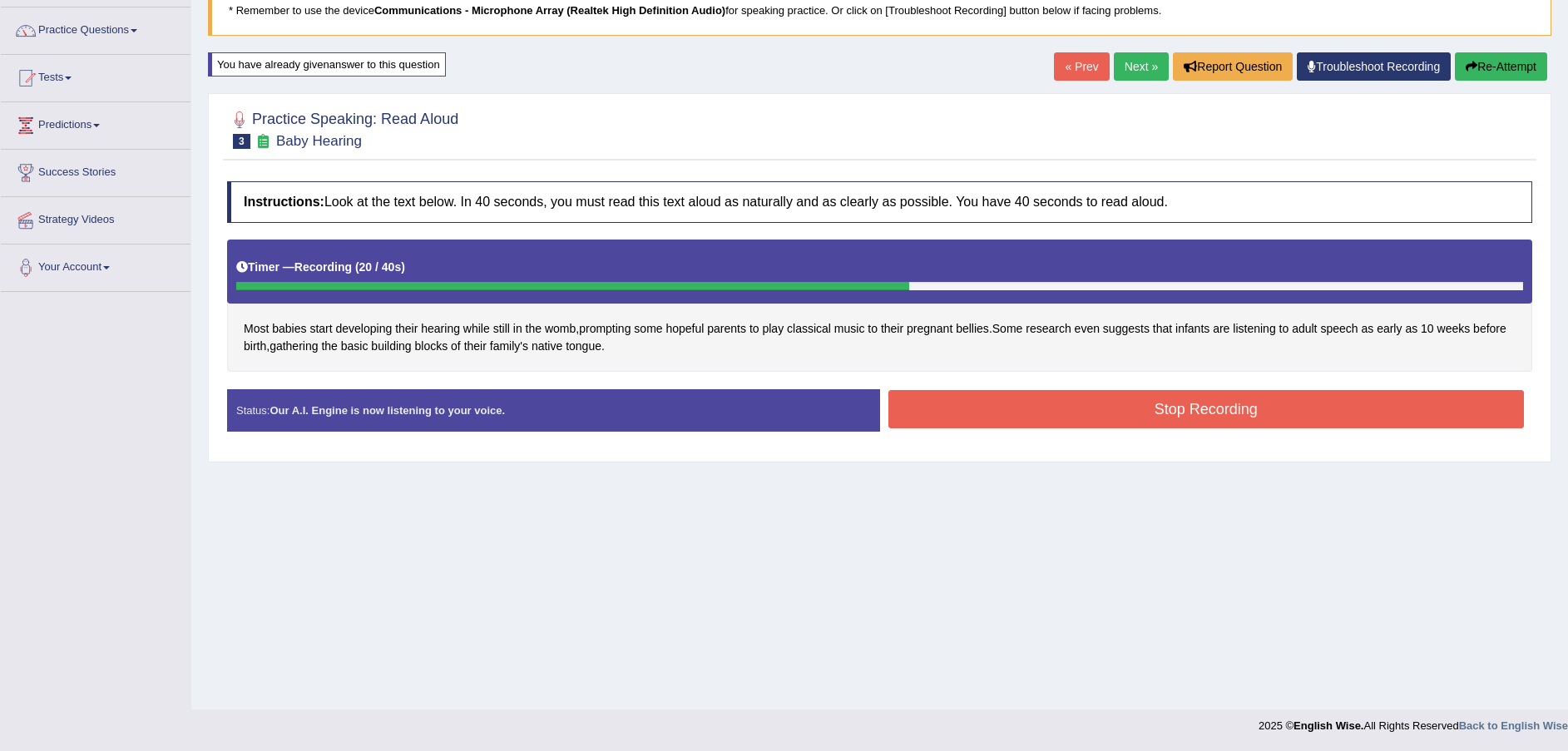
click at [1112, 411] on button "Stop Recording" at bounding box center [1207, 409] width 637 height 38
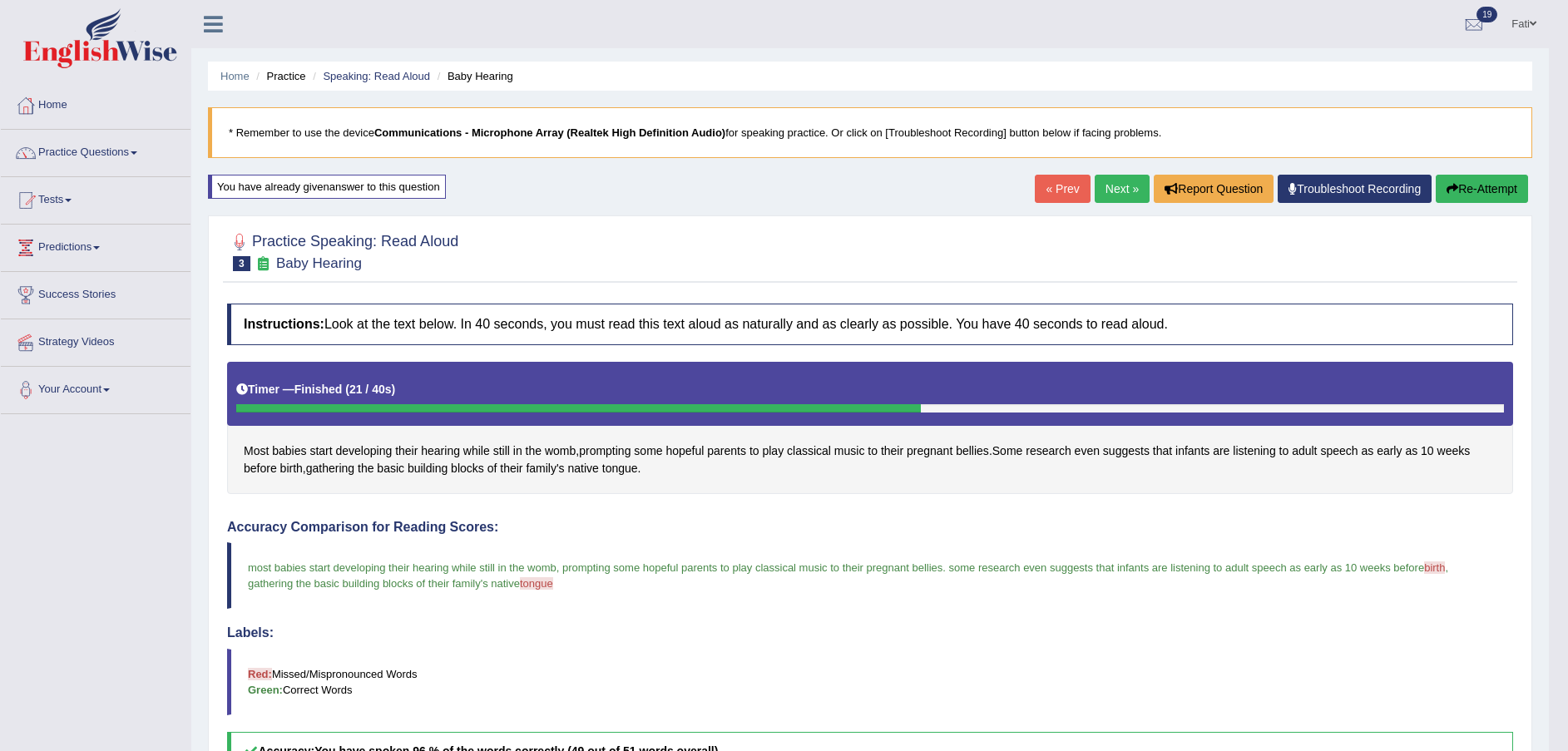
click at [1103, 191] on link "Next »" at bounding box center [1122, 188] width 55 height 28
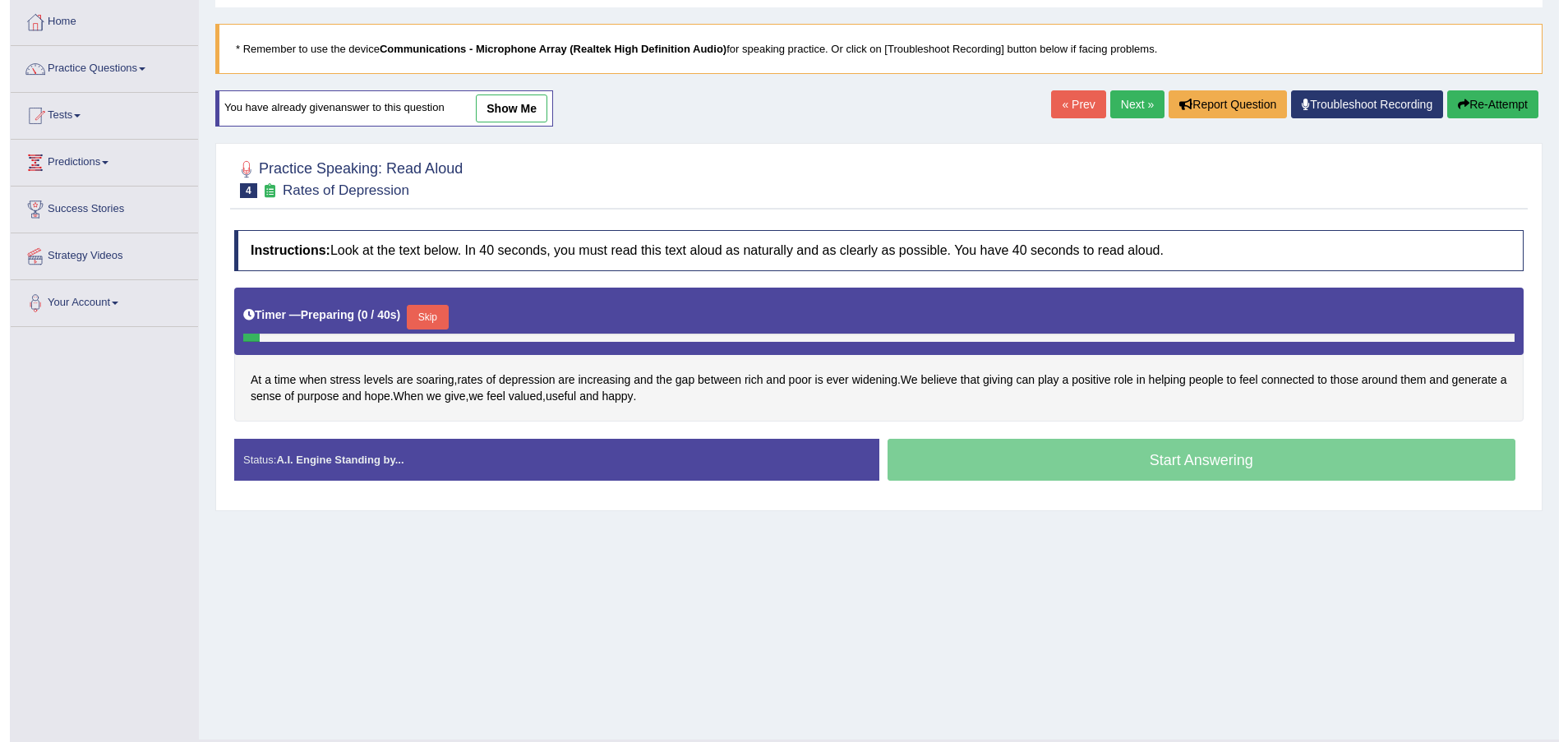
scroll to position [121, 0]
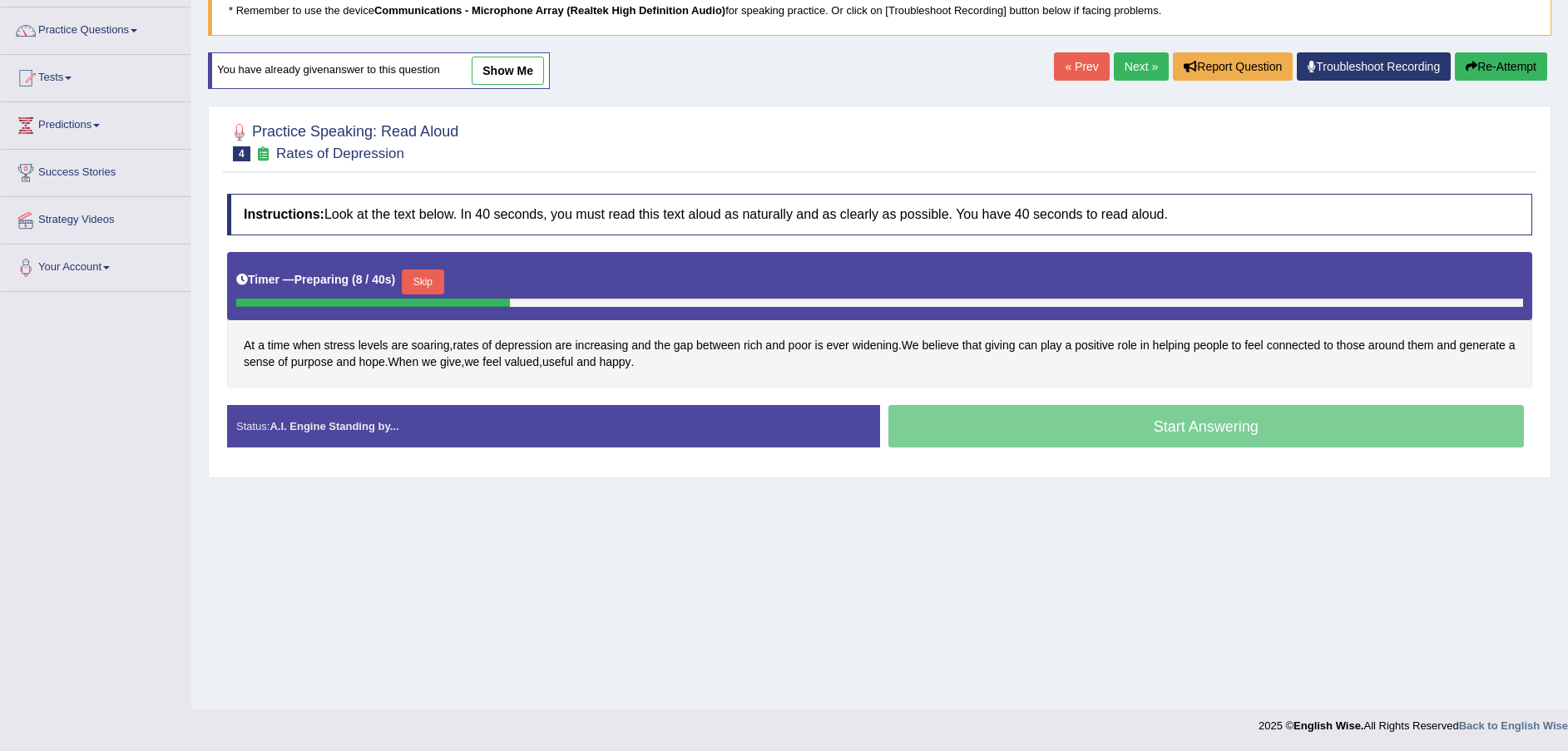
click at [420, 345] on span "soaring" at bounding box center [431, 345] width 38 height 17
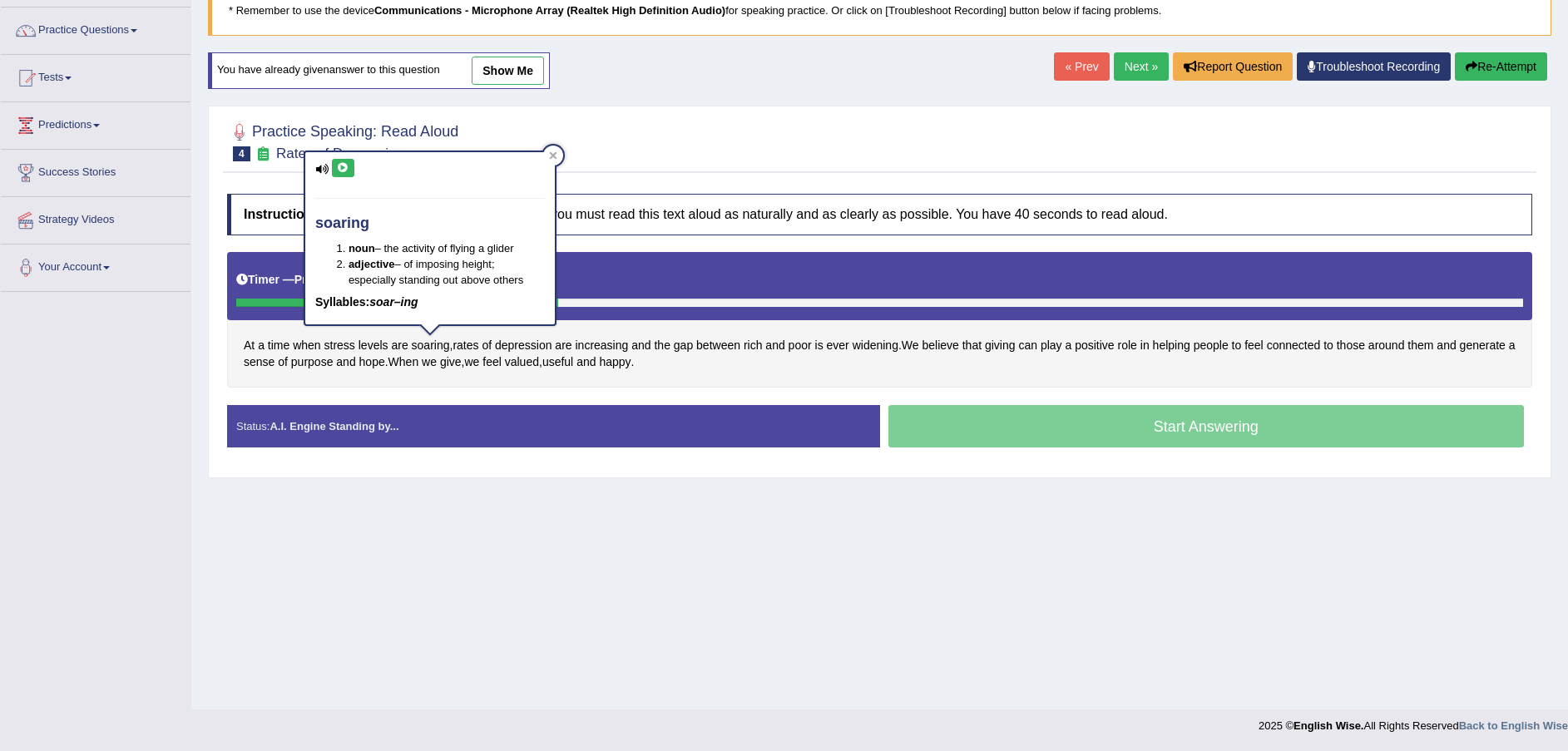
click at [349, 169] on icon at bounding box center [343, 167] width 13 height 10
click at [448, 515] on div "Home Practice Speaking: Read Aloud Rates of Depression * Remember to use the de…" at bounding box center [879, 294] width 1377 height 832
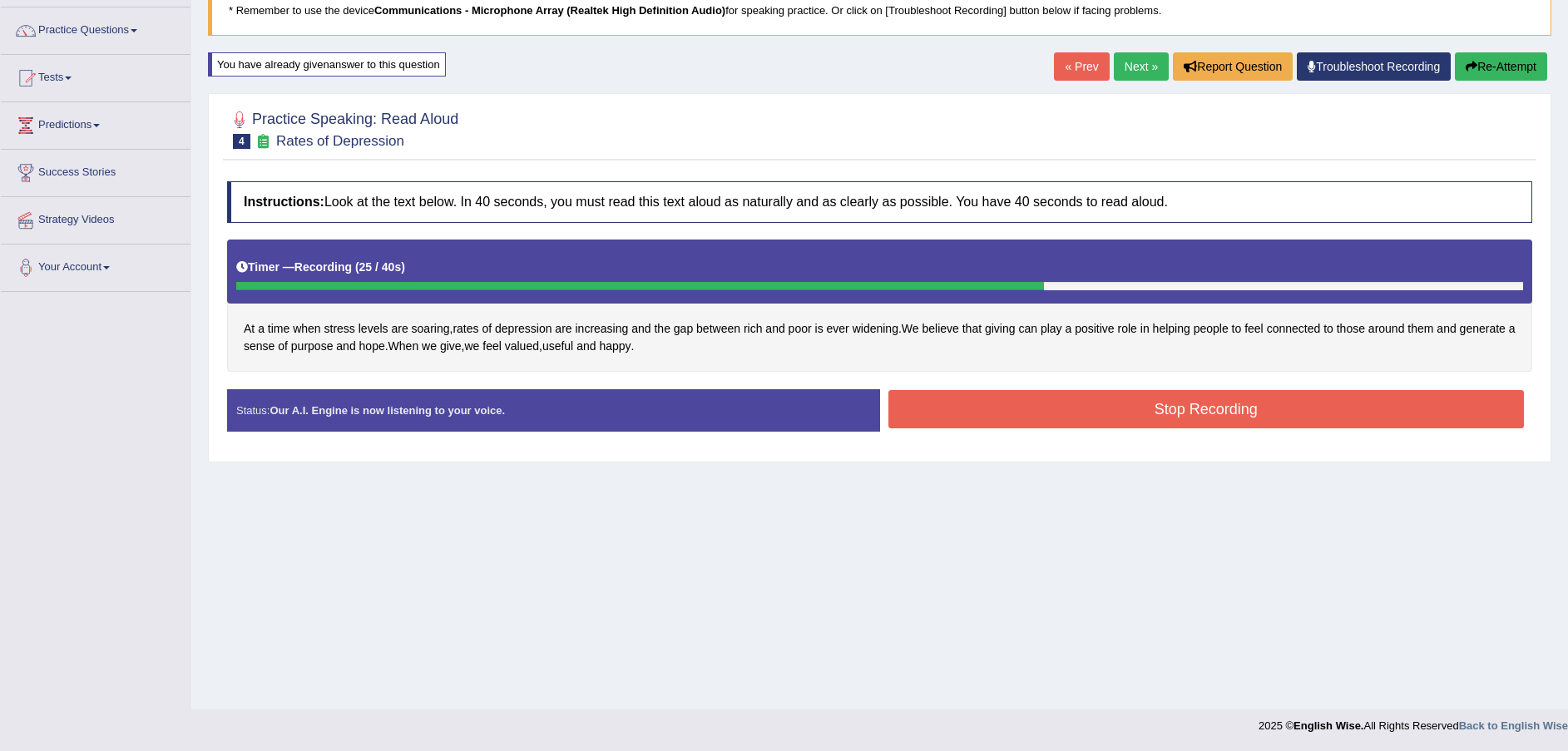
click at [1014, 404] on button "Stop Recording" at bounding box center [1207, 409] width 637 height 38
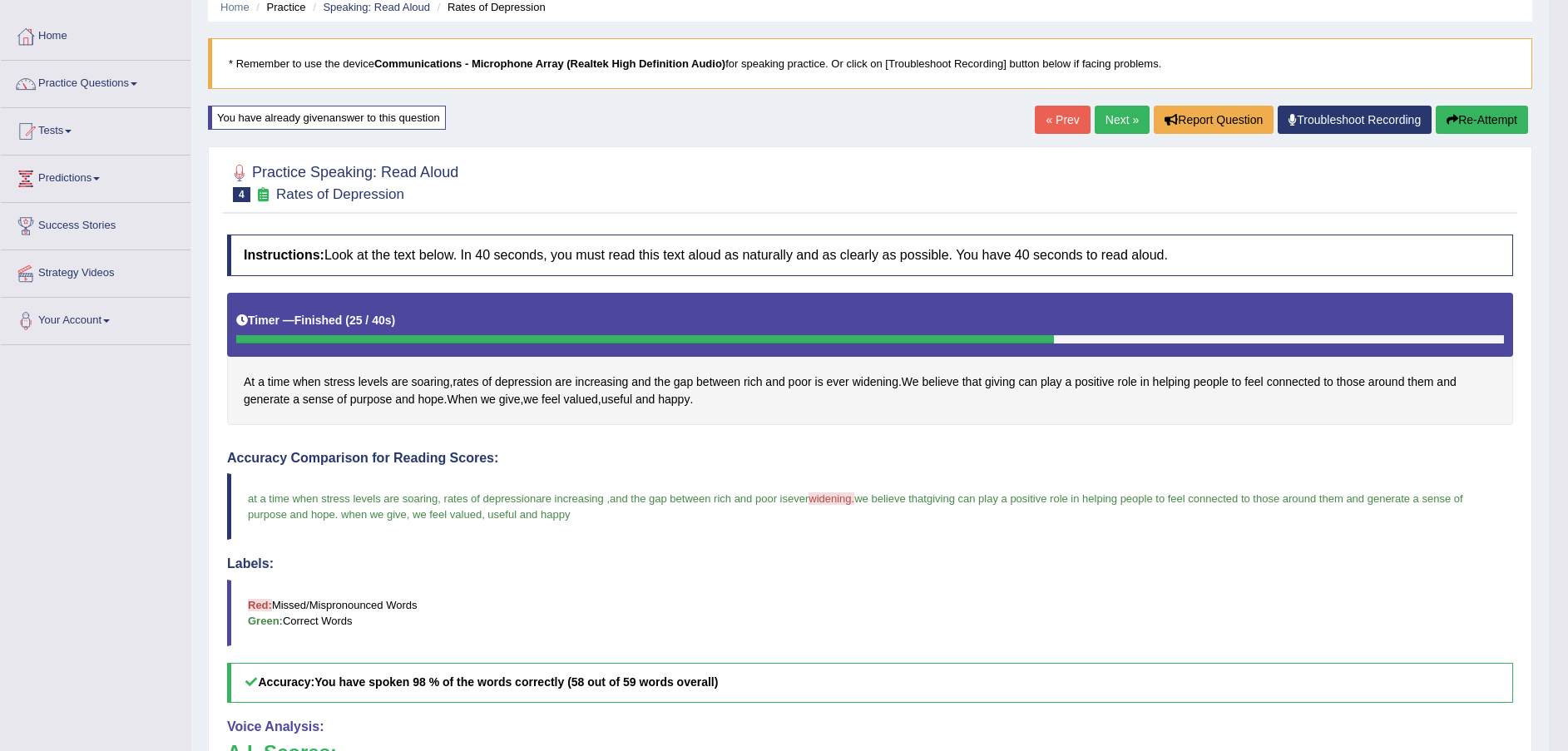
scroll to position [20, 0]
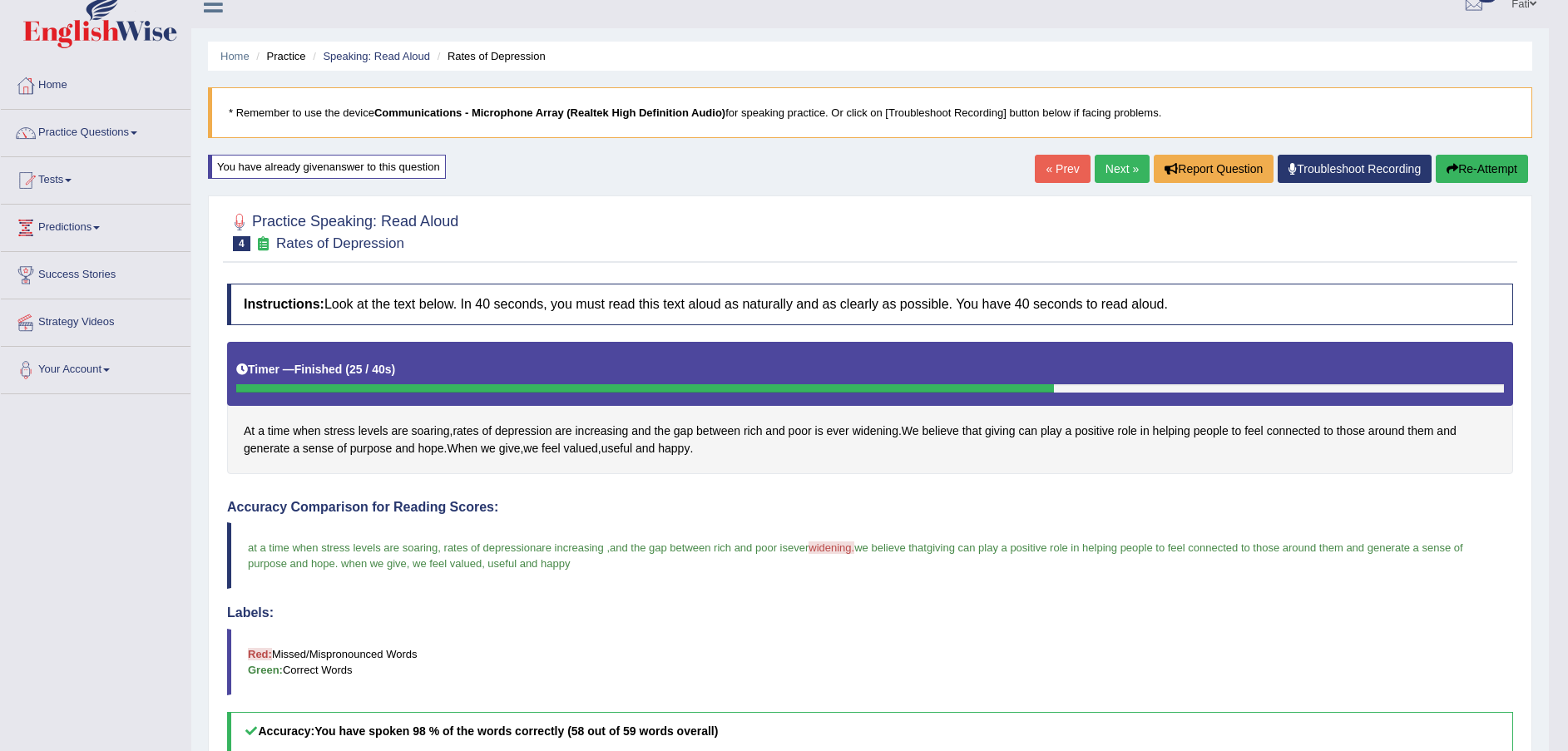
click at [884, 431] on span "widening" at bounding box center [875, 430] width 46 height 17
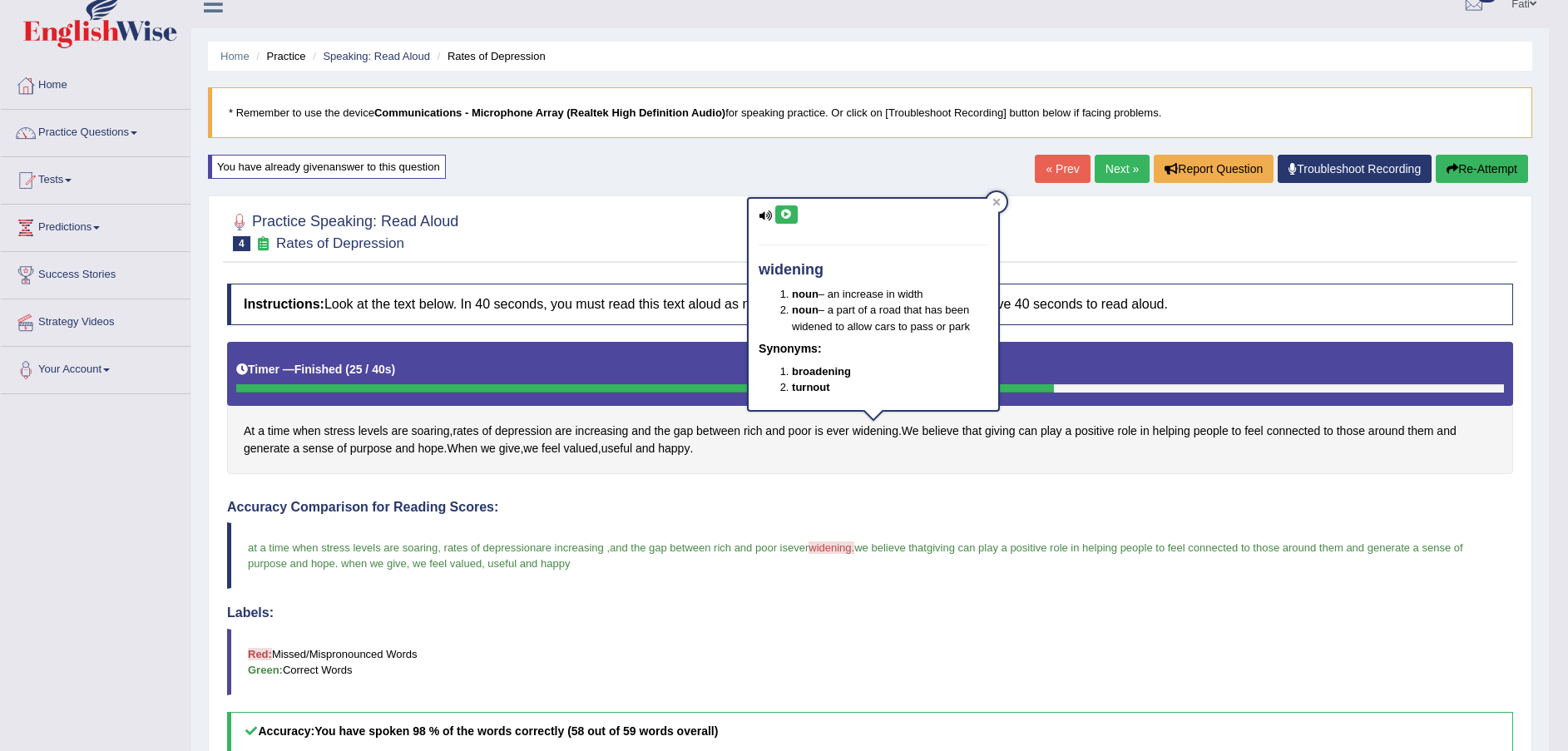
click at [794, 212] on button at bounding box center [786, 214] width 23 height 18
click at [998, 198] on icon at bounding box center [996, 202] width 8 height 8
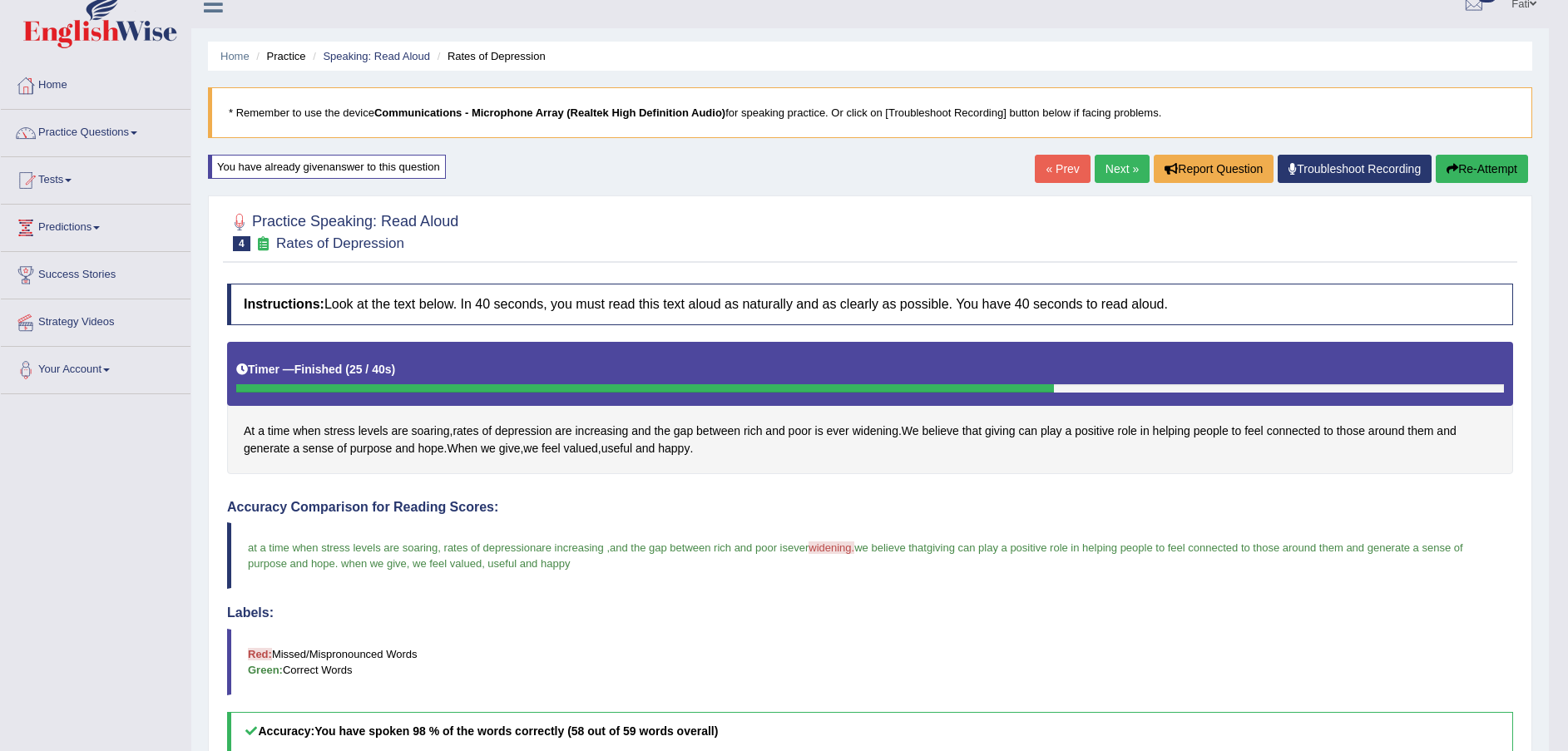
click at [1123, 172] on link "Next »" at bounding box center [1122, 168] width 55 height 28
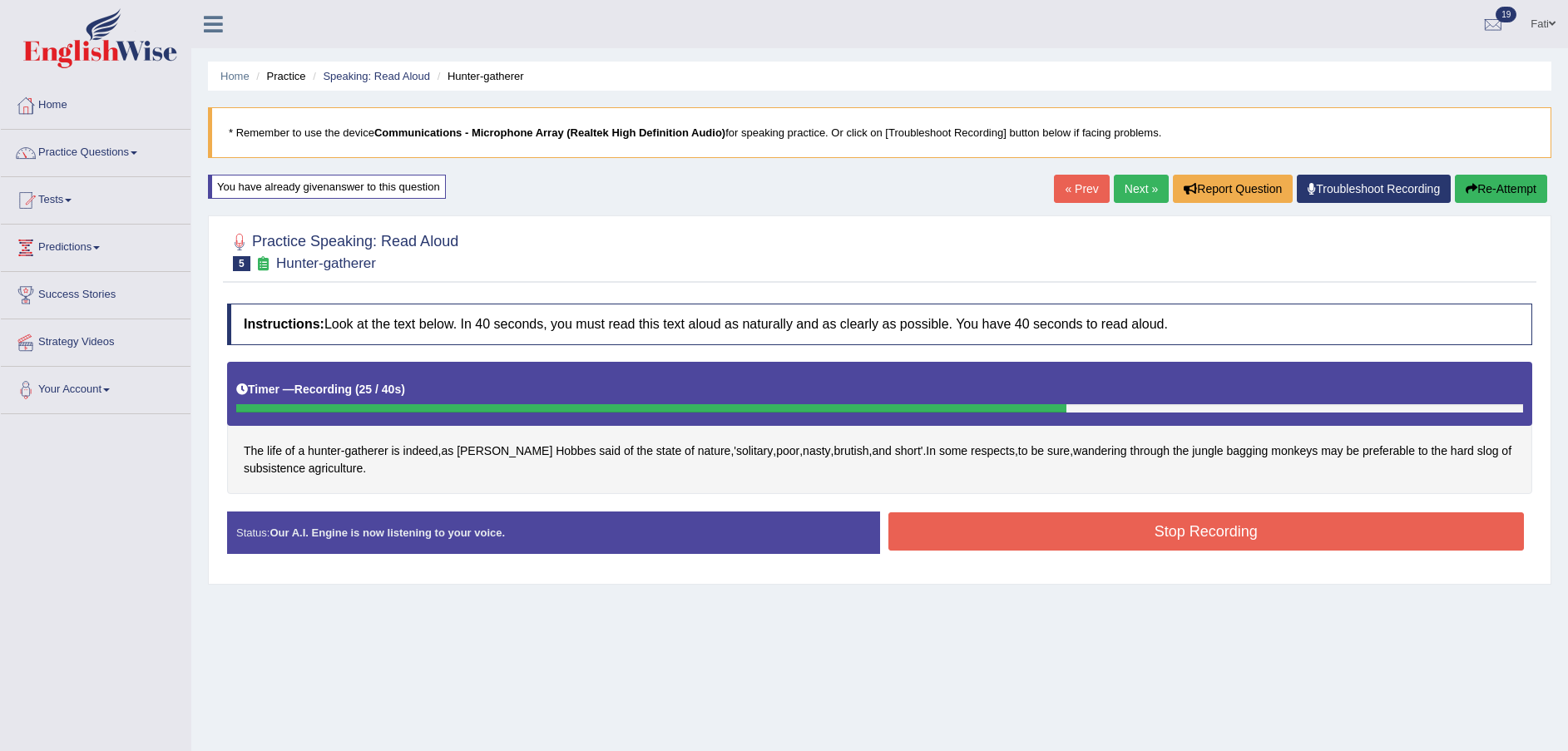
click at [1092, 538] on button "Stop Recording" at bounding box center [1207, 531] width 637 height 38
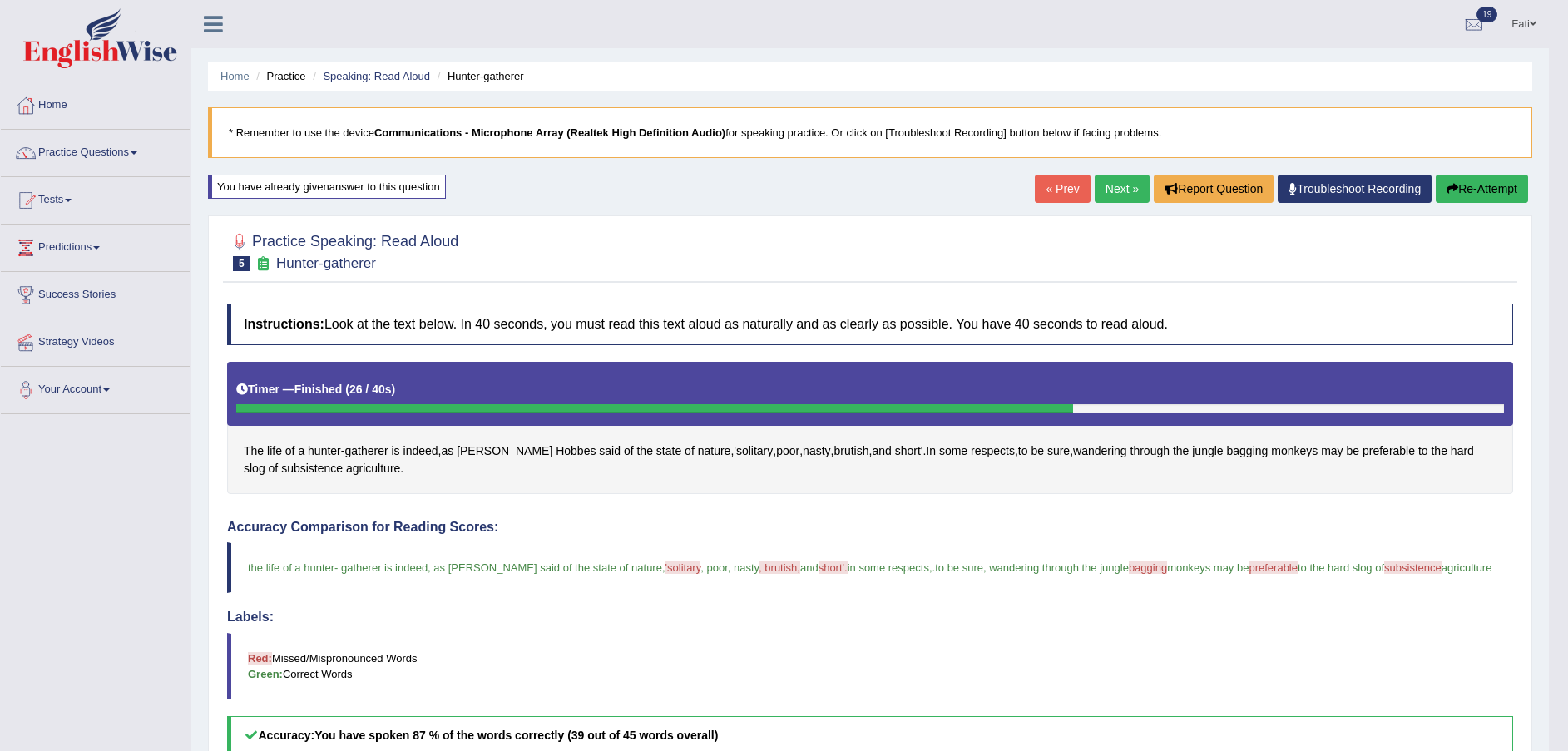
click at [1463, 189] on button "Re-Attempt" at bounding box center [1482, 188] width 93 height 28
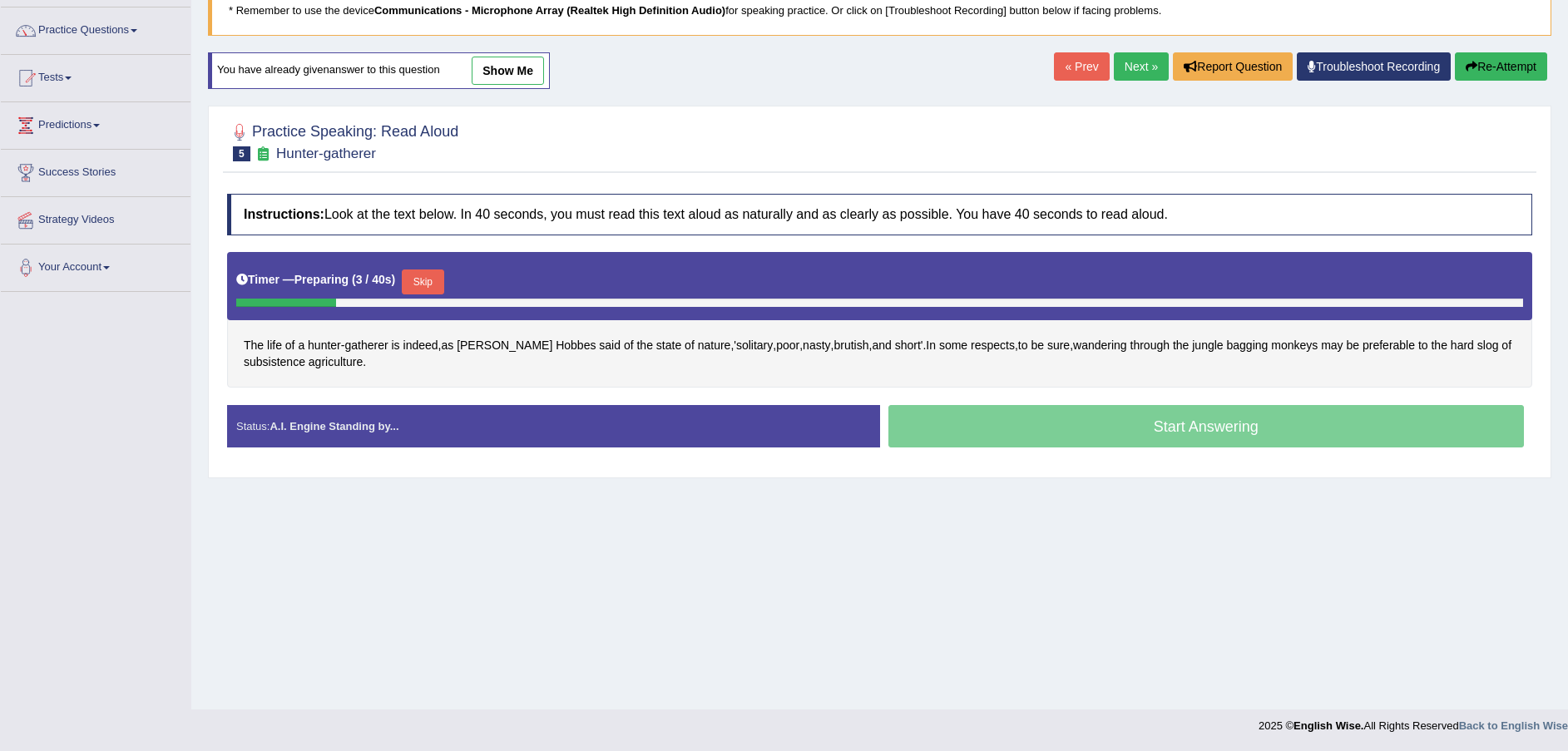
click at [734, 344] on span "'solitary" at bounding box center [753, 345] width 39 height 17
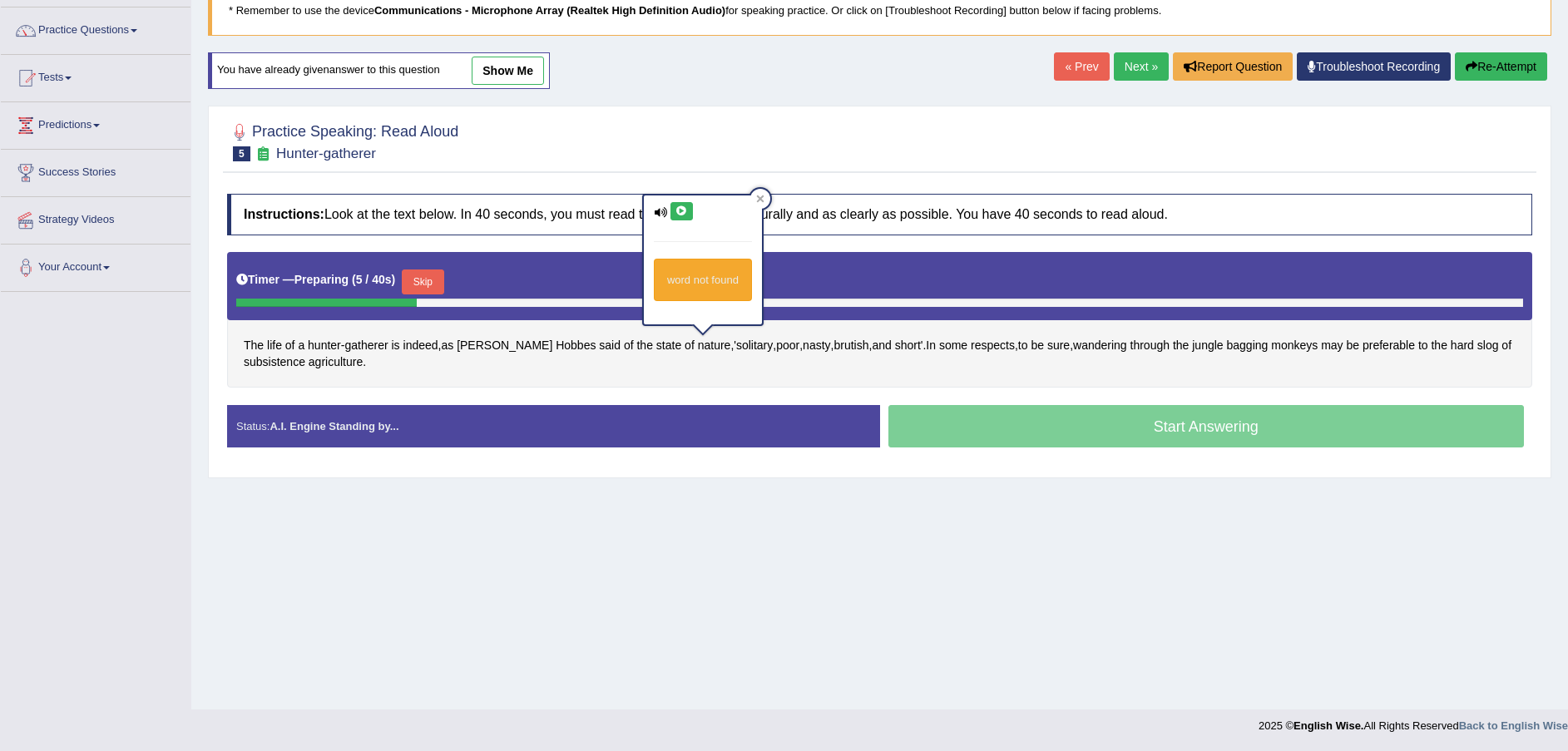
click at [672, 209] on button at bounding box center [682, 211] width 23 height 18
click at [680, 210] on icon at bounding box center [682, 211] width 13 height 10
click at [657, 207] on icon at bounding box center [660, 213] width 14 height 11
click at [677, 211] on icon at bounding box center [682, 211] width 13 height 10
click at [682, 207] on icon at bounding box center [682, 211] width 13 height 10
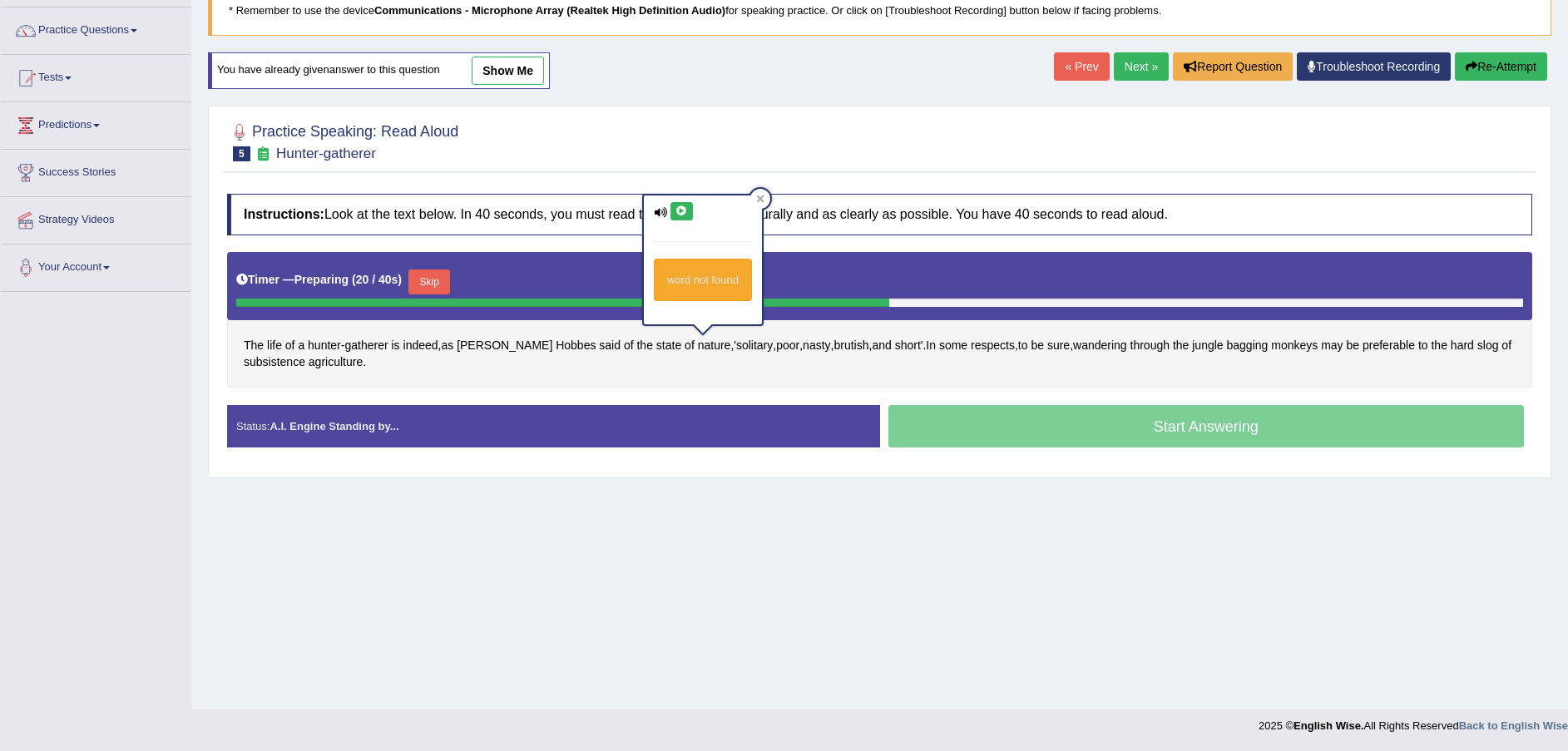
click at [684, 210] on icon at bounding box center [682, 211] width 13 height 10
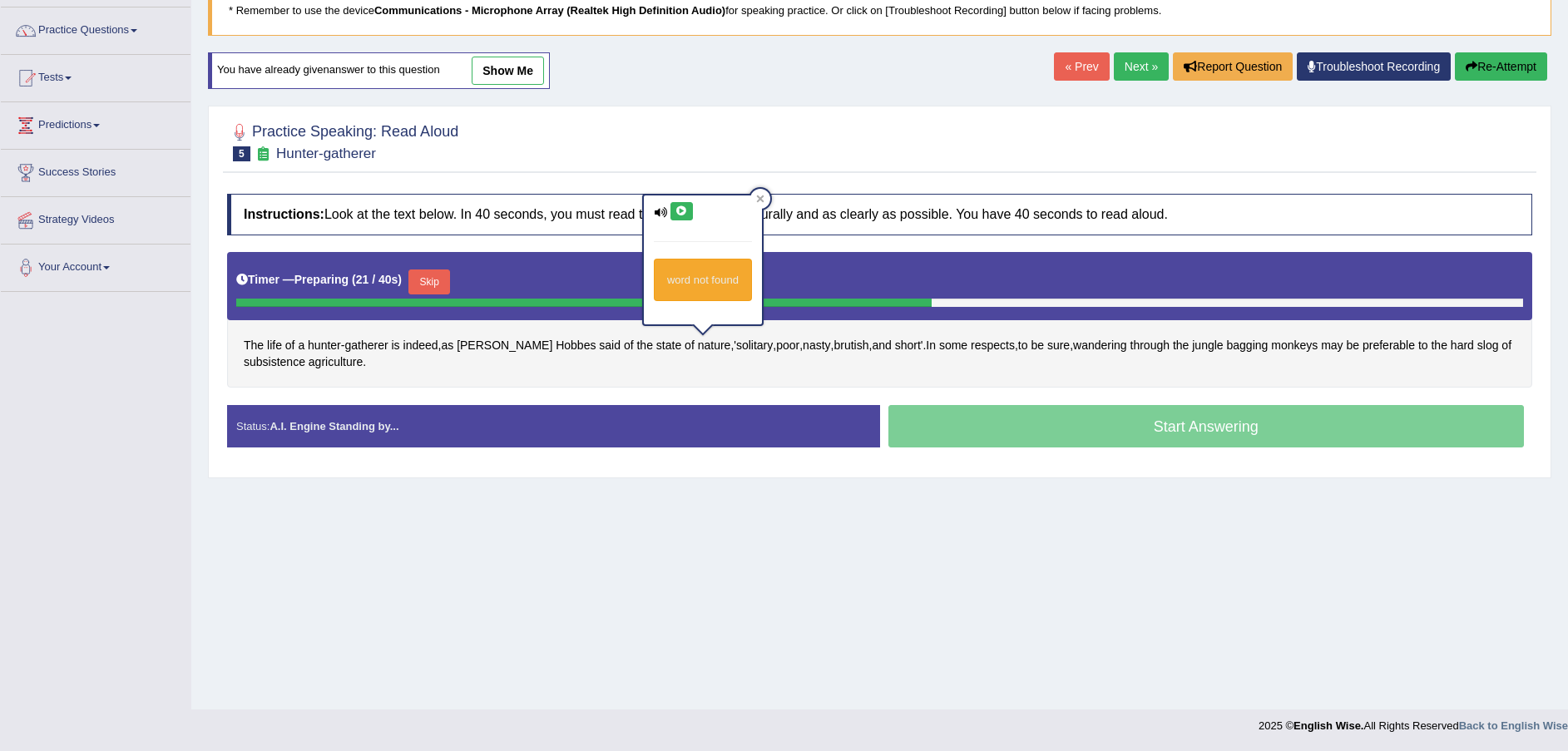
click at [684, 210] on icon at bounding box center [682, 211] width 13 height 10
click at [759, 198] on icon at bounding box center [760, 198] width 8 height 8
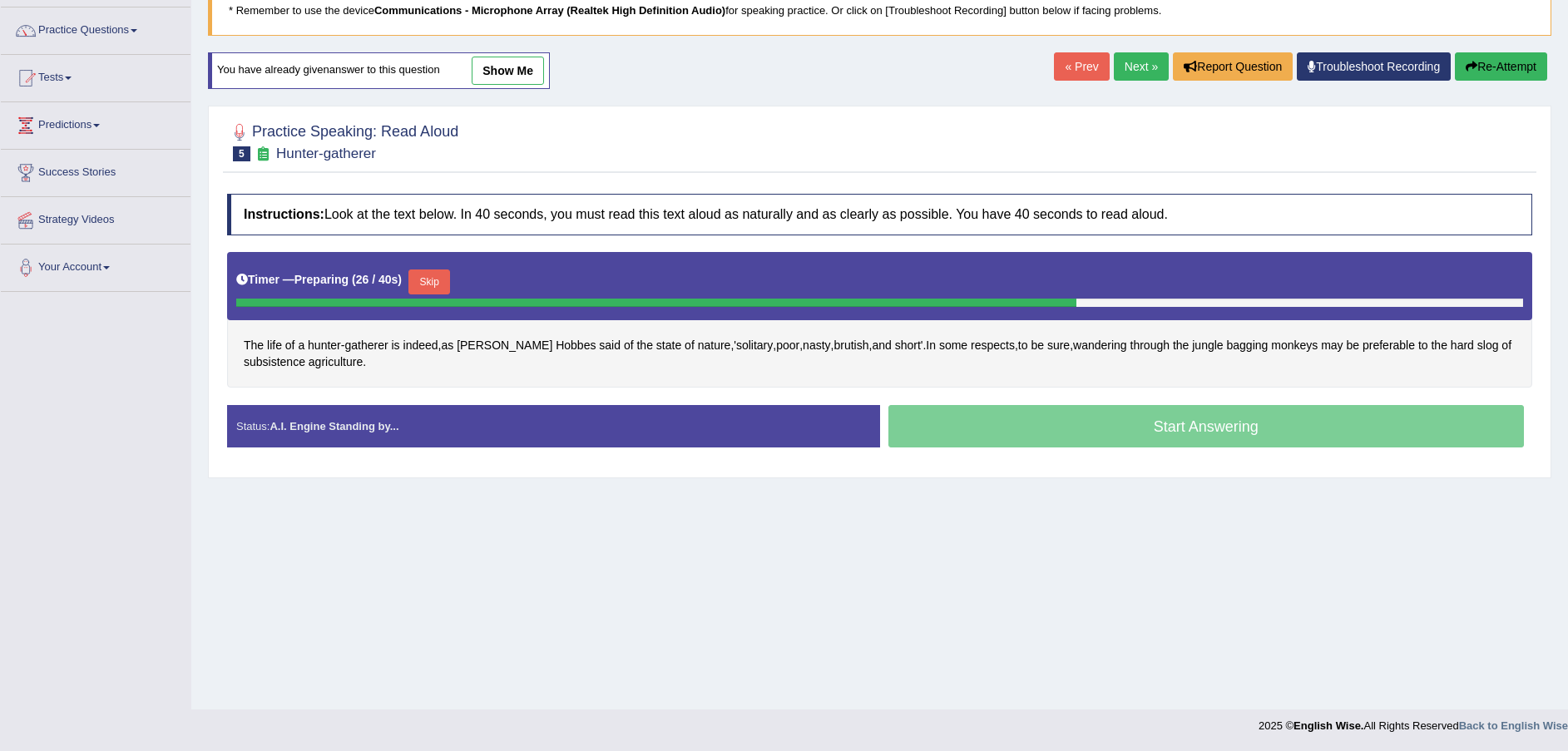
click at [278, 363] on span "subsistence" at bounding box center [275, 362] width 61 height 17
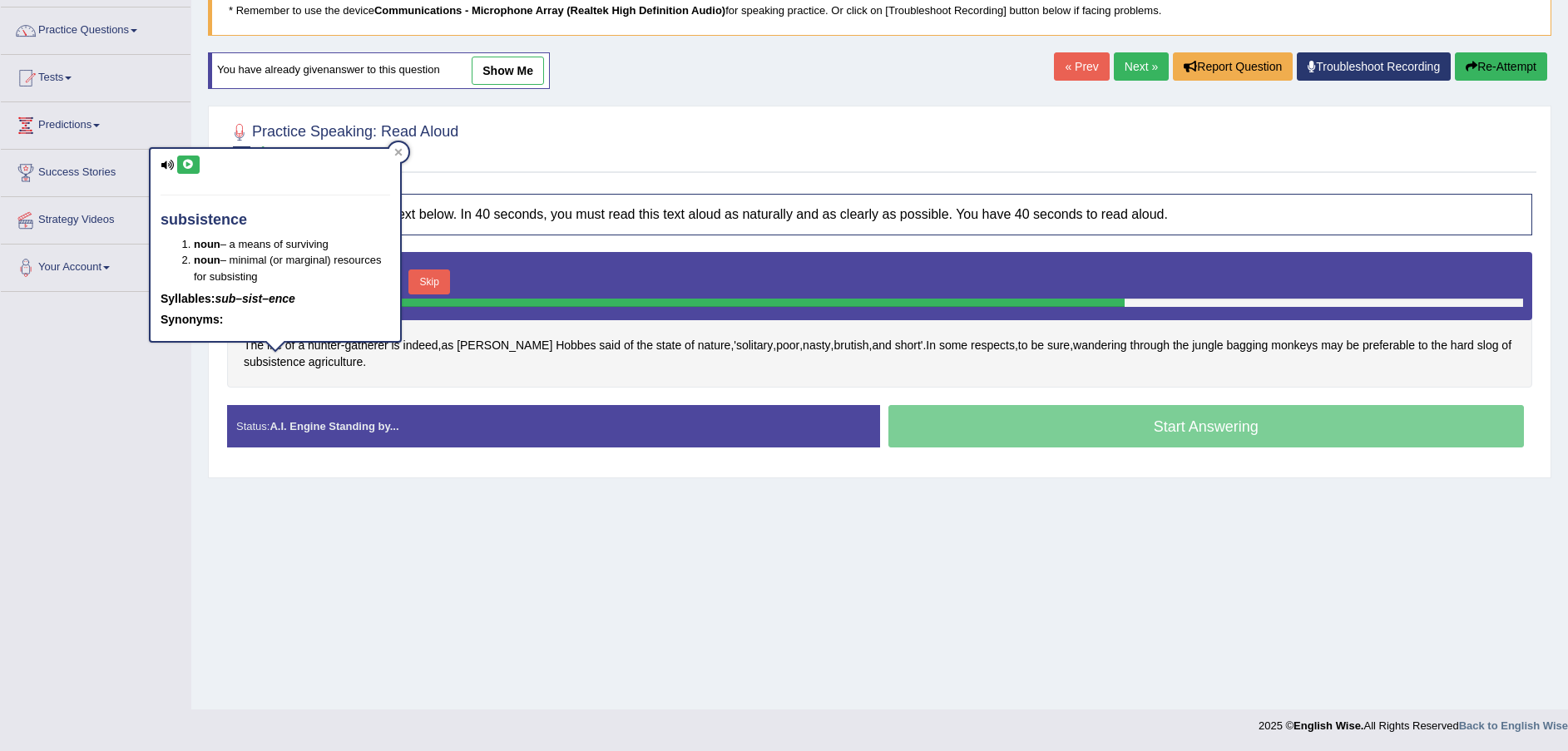
click at [189, 160] on icon at bounding box center [188, 164] width 13 height 10
click at [403, 152] on div at bounding box center [398, 152] width 20 height 20
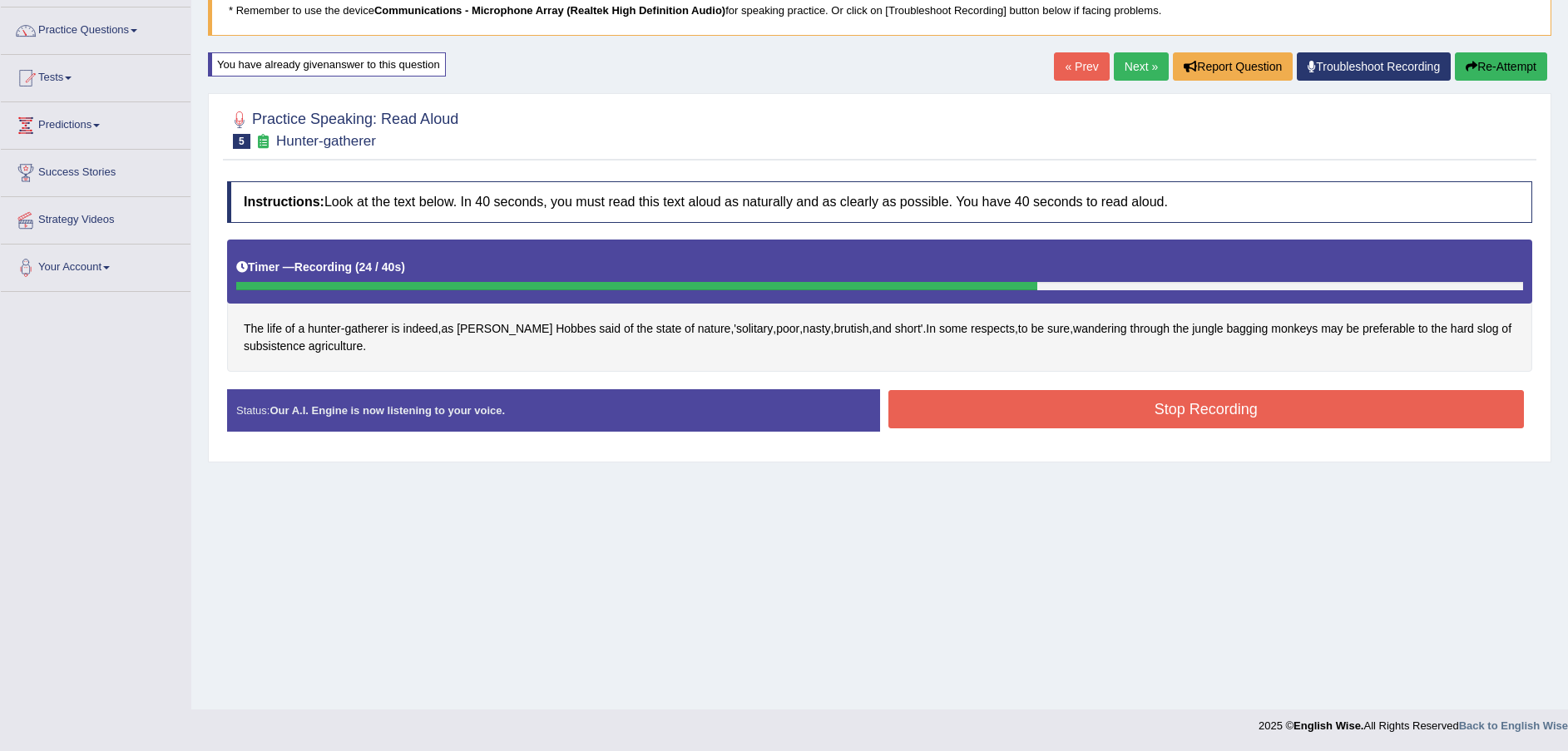
click at [982, 405] on button "Stop Recording" at bounding box center [1207, 409] width 637 height 38
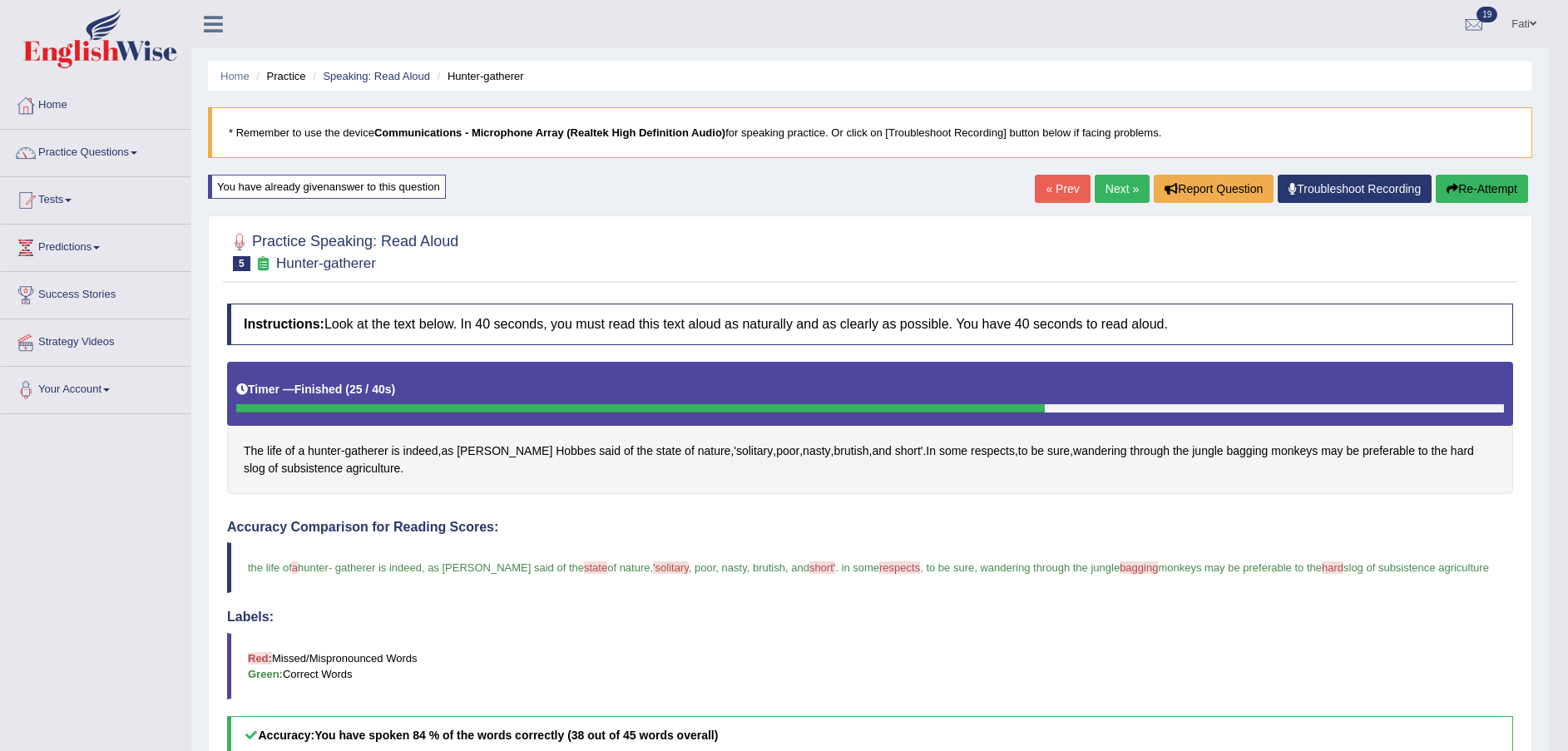
click at [1492, 181] on button "Re-Attempt" at bounding box center [1482, 188] width 93 height 28
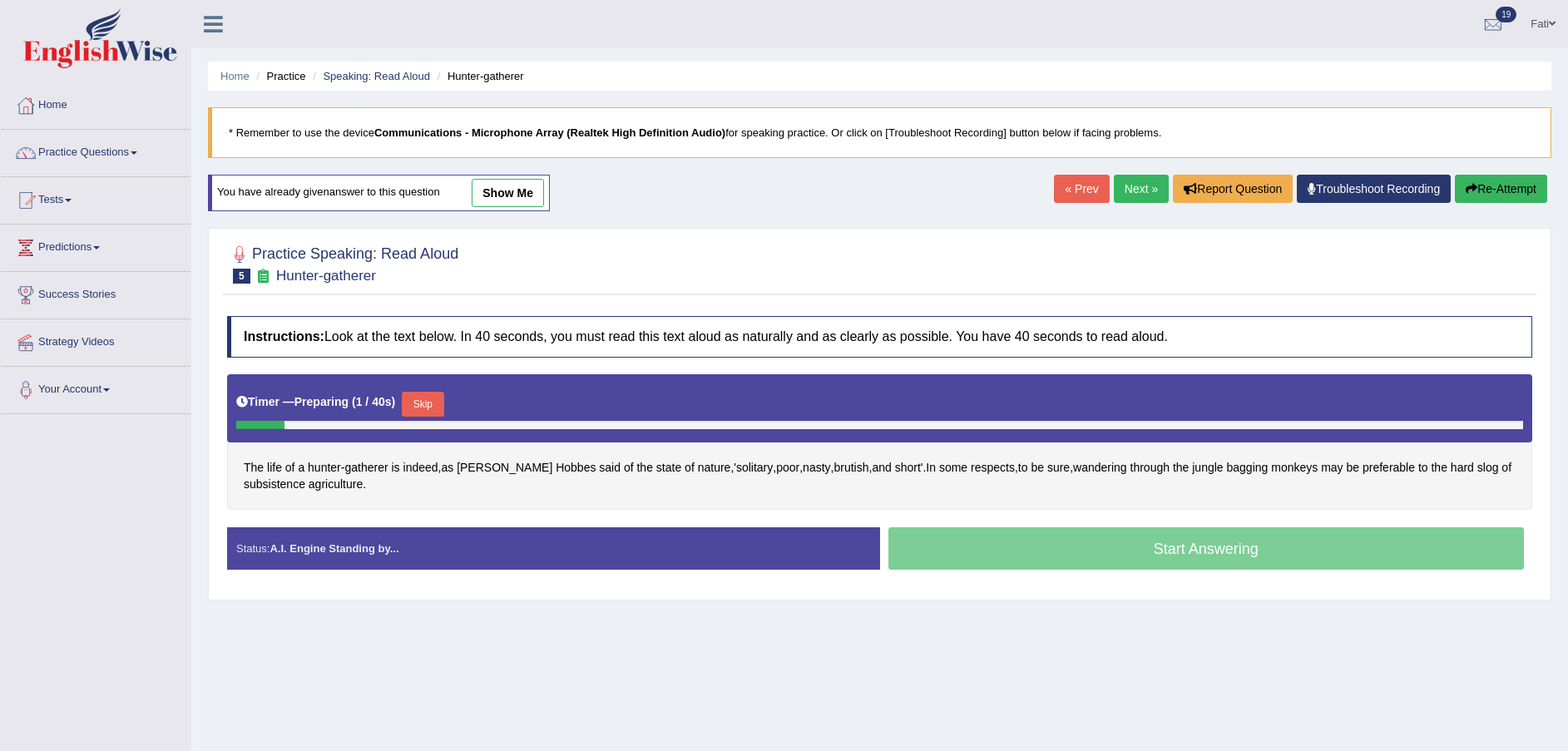
click at [415, 396] on button "Skip" at bounding box center [422, 404] width 41 height 25
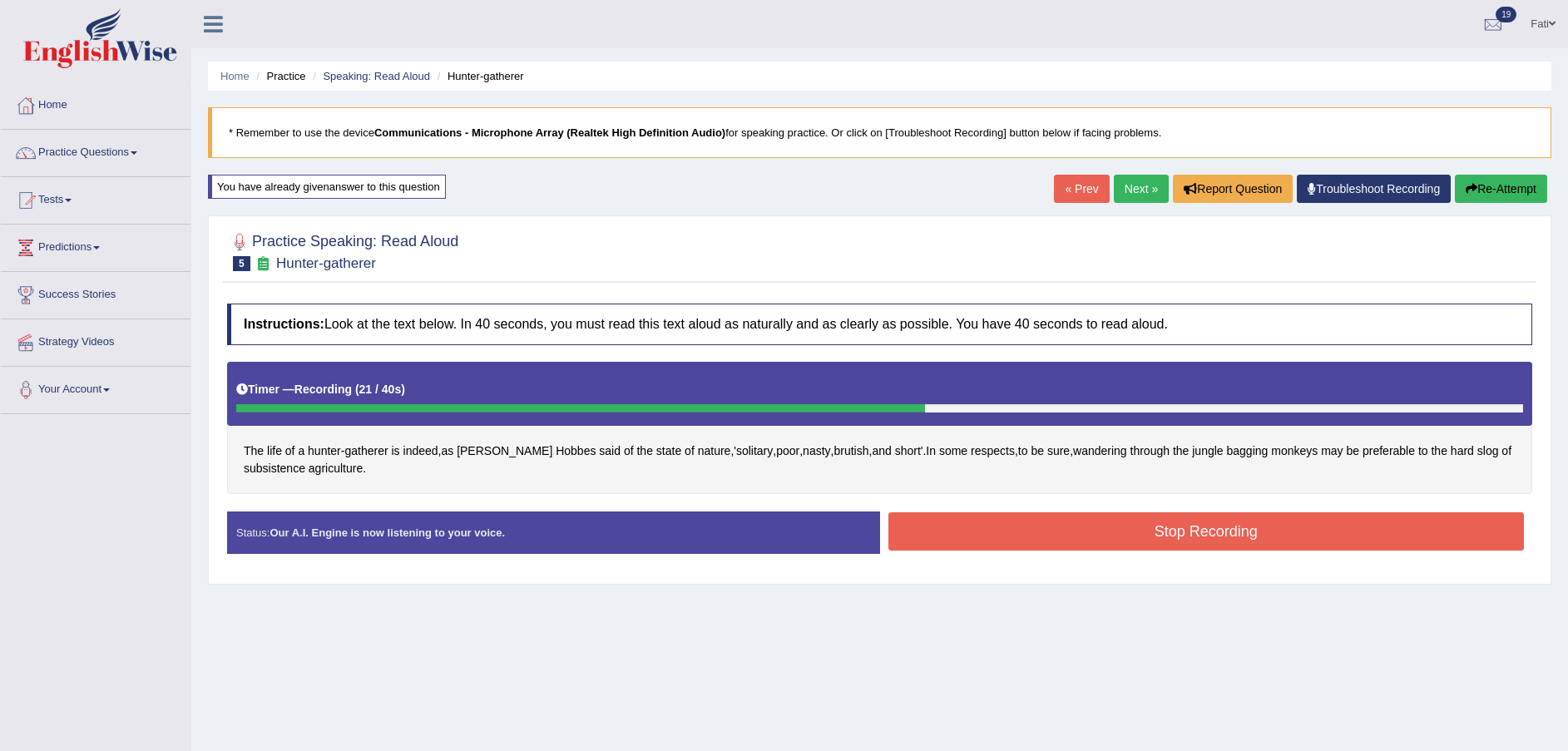
click at [1062, 529] on button "Stop Recording" at bounding box center [1207, 531] width 637 height 38
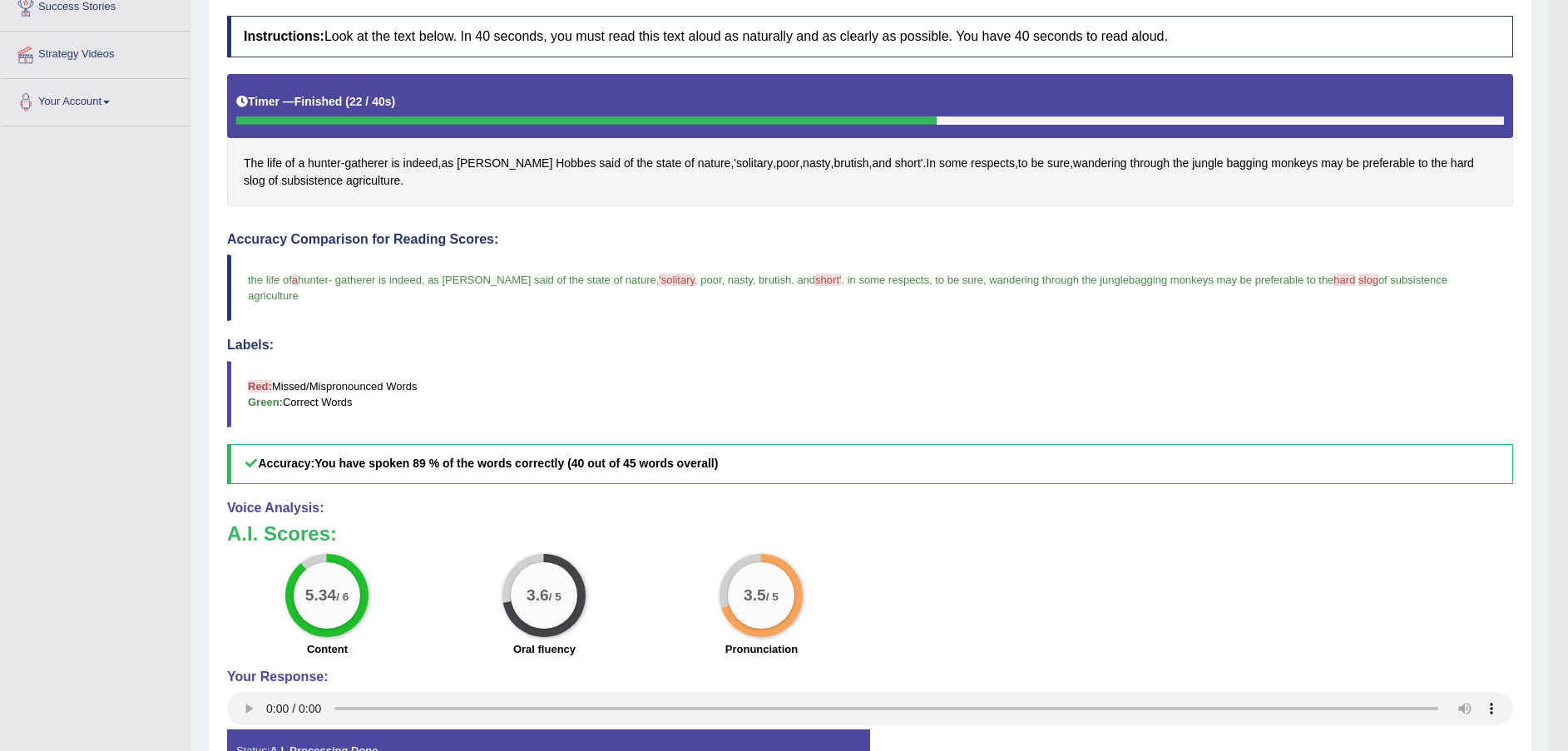
scroll to position [375, 0]
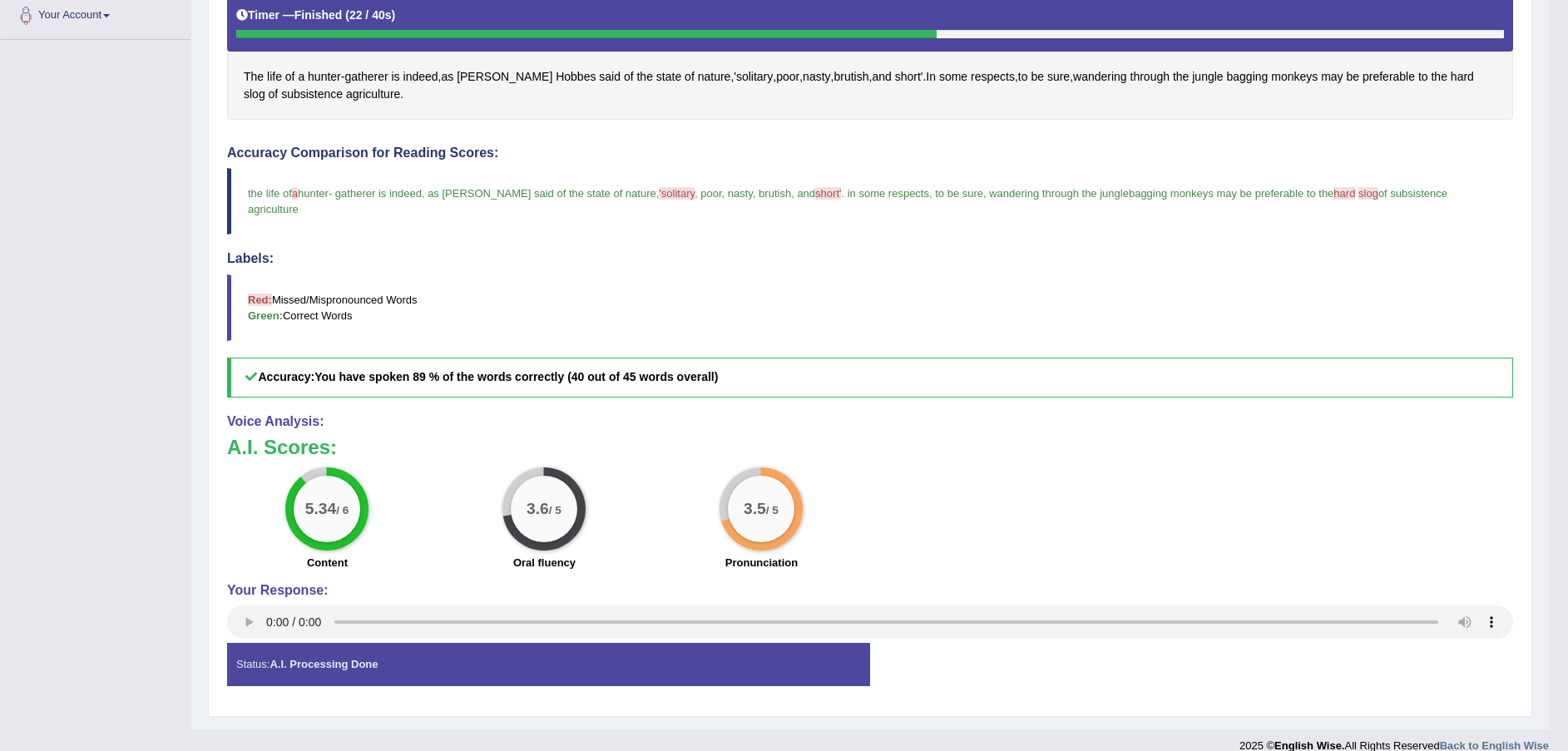
click at [673, 189] on span "'solitary" at bounding box center [677, 194] width 36 height 13
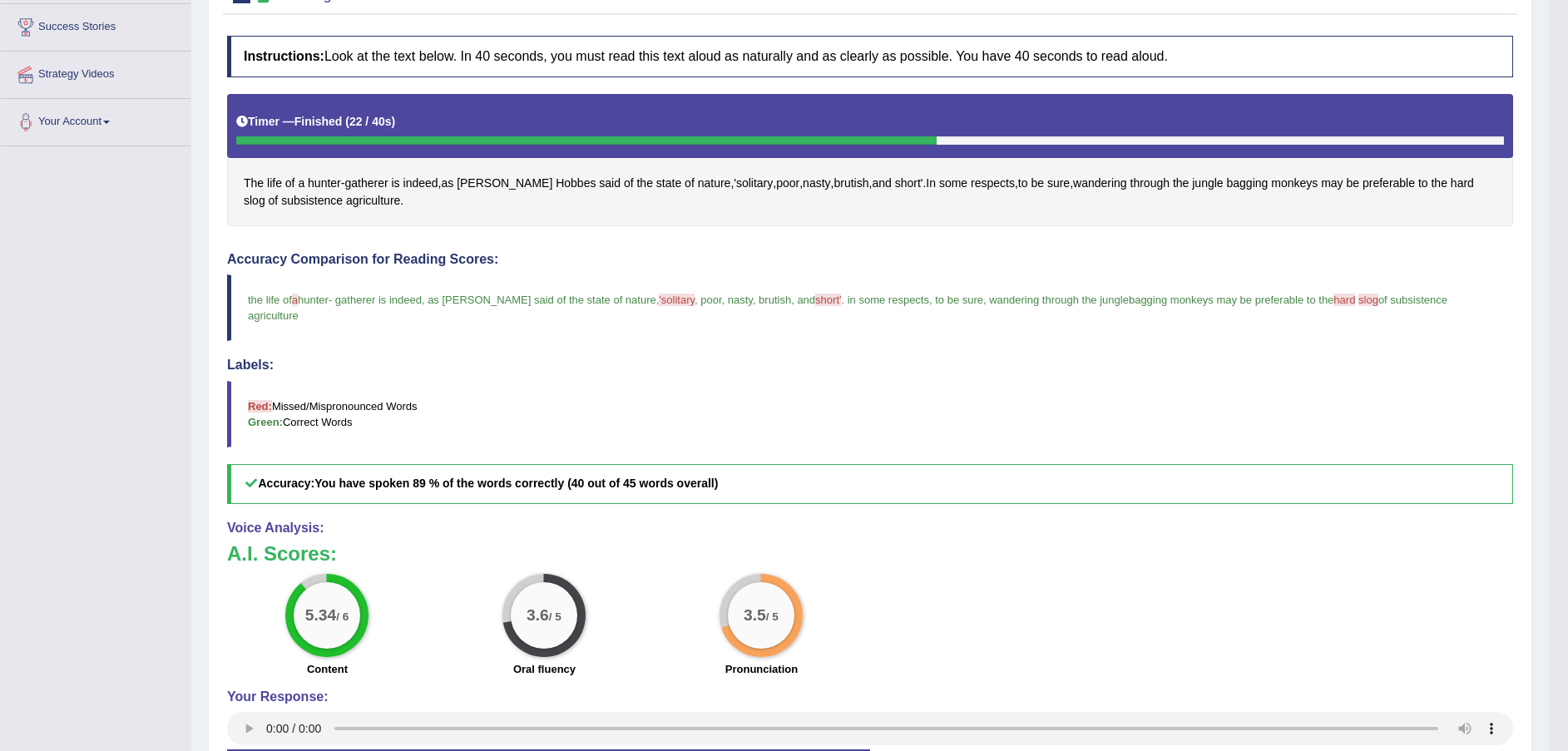
scroll to position [125, 0]
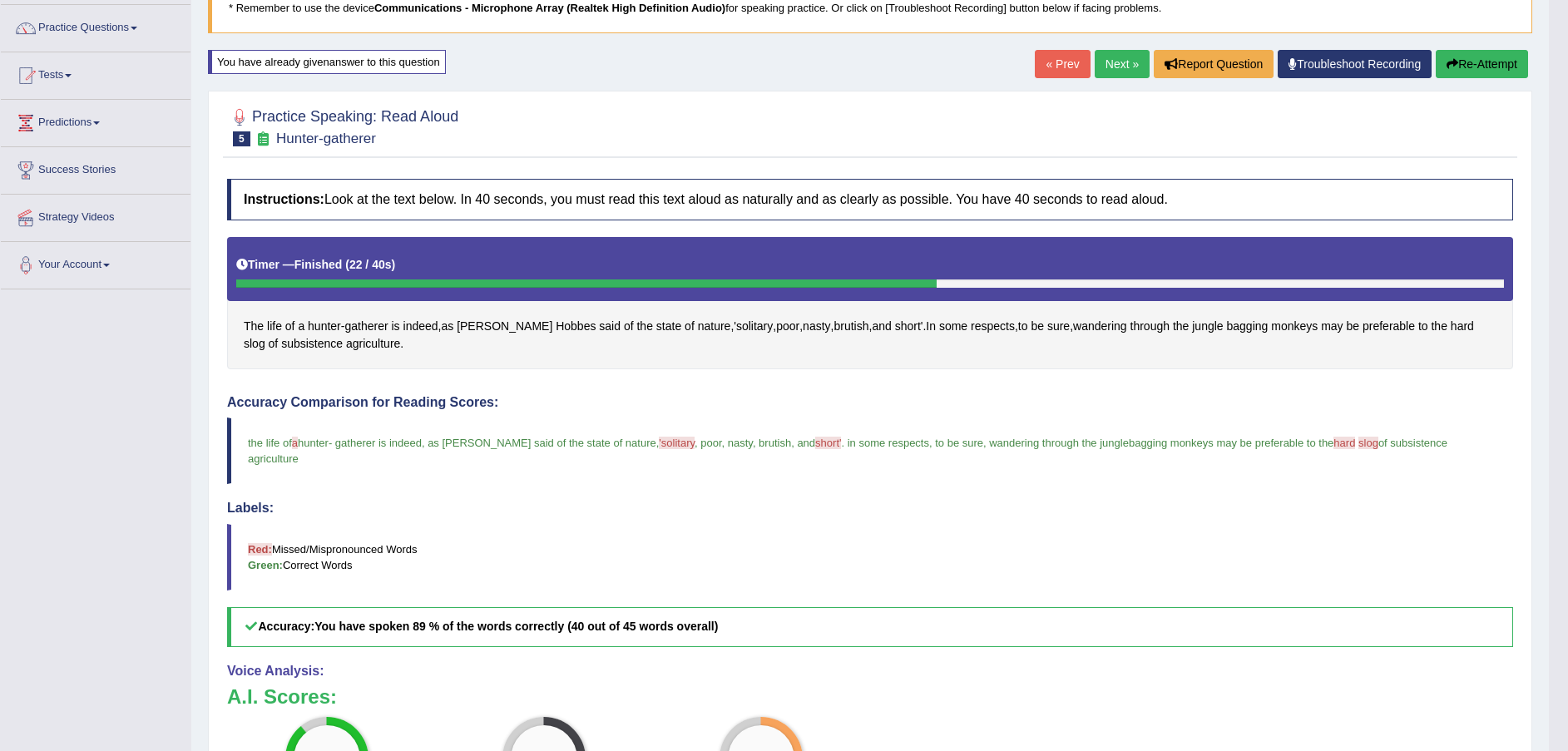
click at [734, 324] on span "'solitary" at bounding box center [753, 326] width 39 height 17
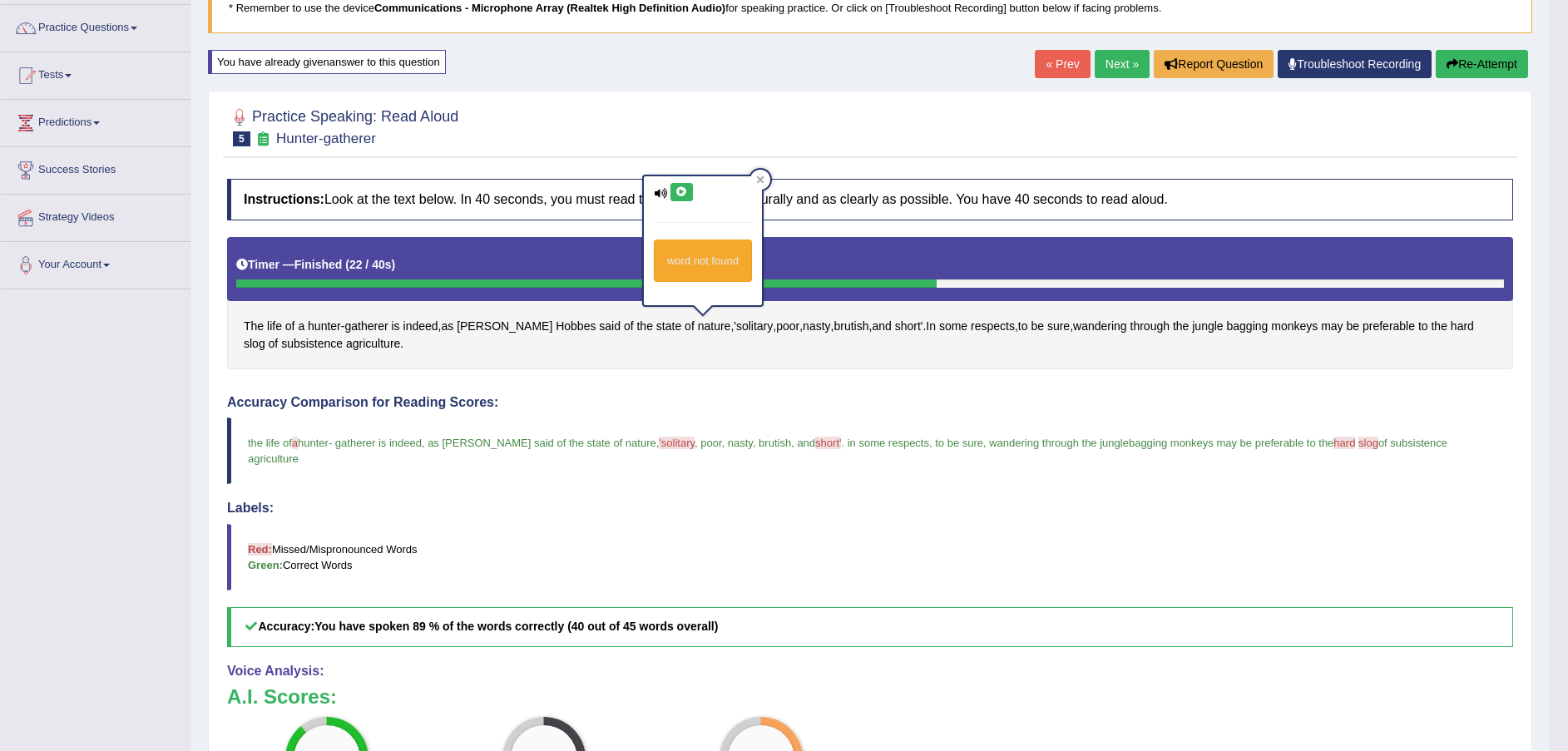
click at [679, 195] on icon at bounding box center [682, 192] width 13 height 10
click at [765, 177] on icon at bounding box center [760, 179] width 8 height 8
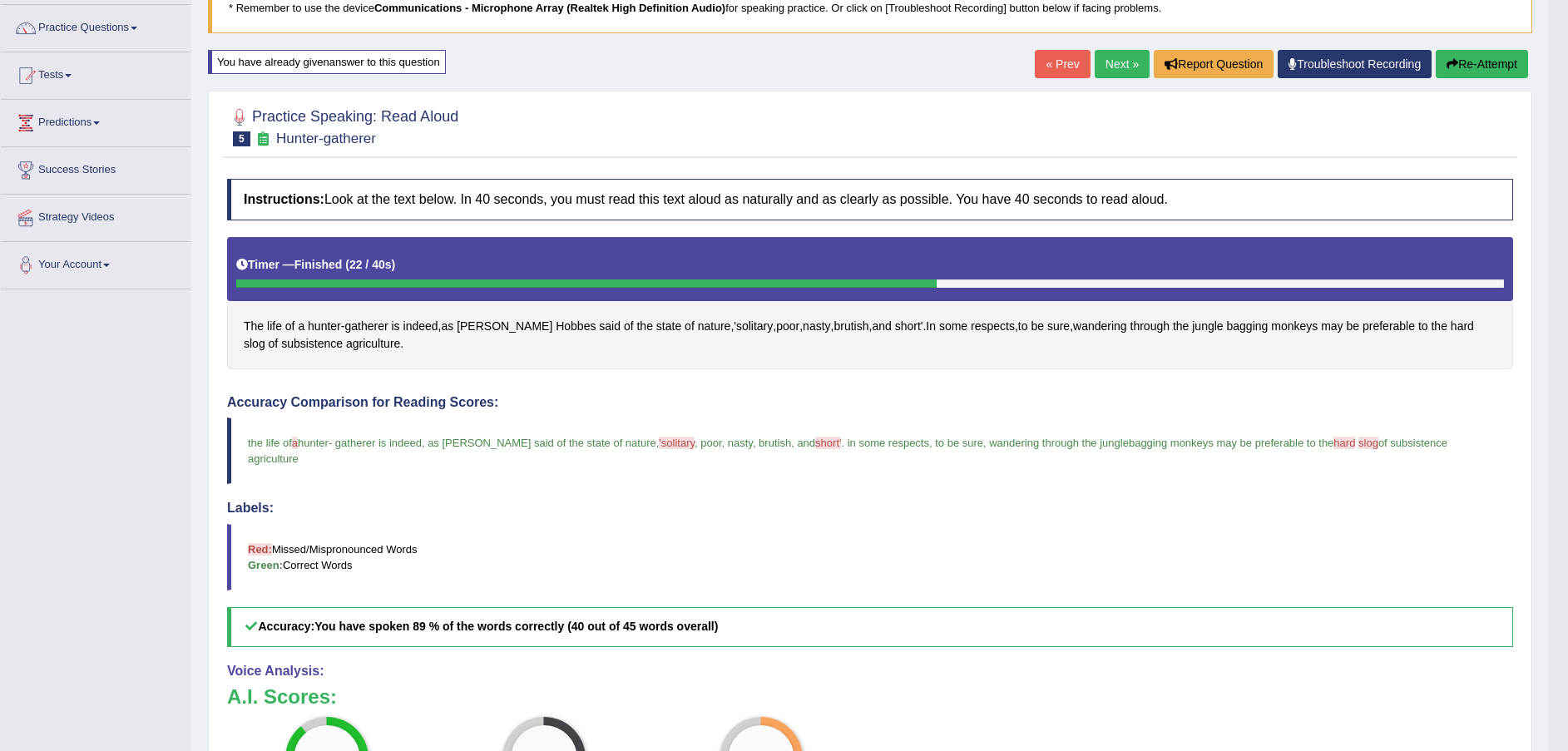
click at [1368, 442] on span "slog" at bounding box center [1368, 443] width 20 height 13
click at [266, 335] on span "slog" at bounding box center [255, 343] width 22 height 17
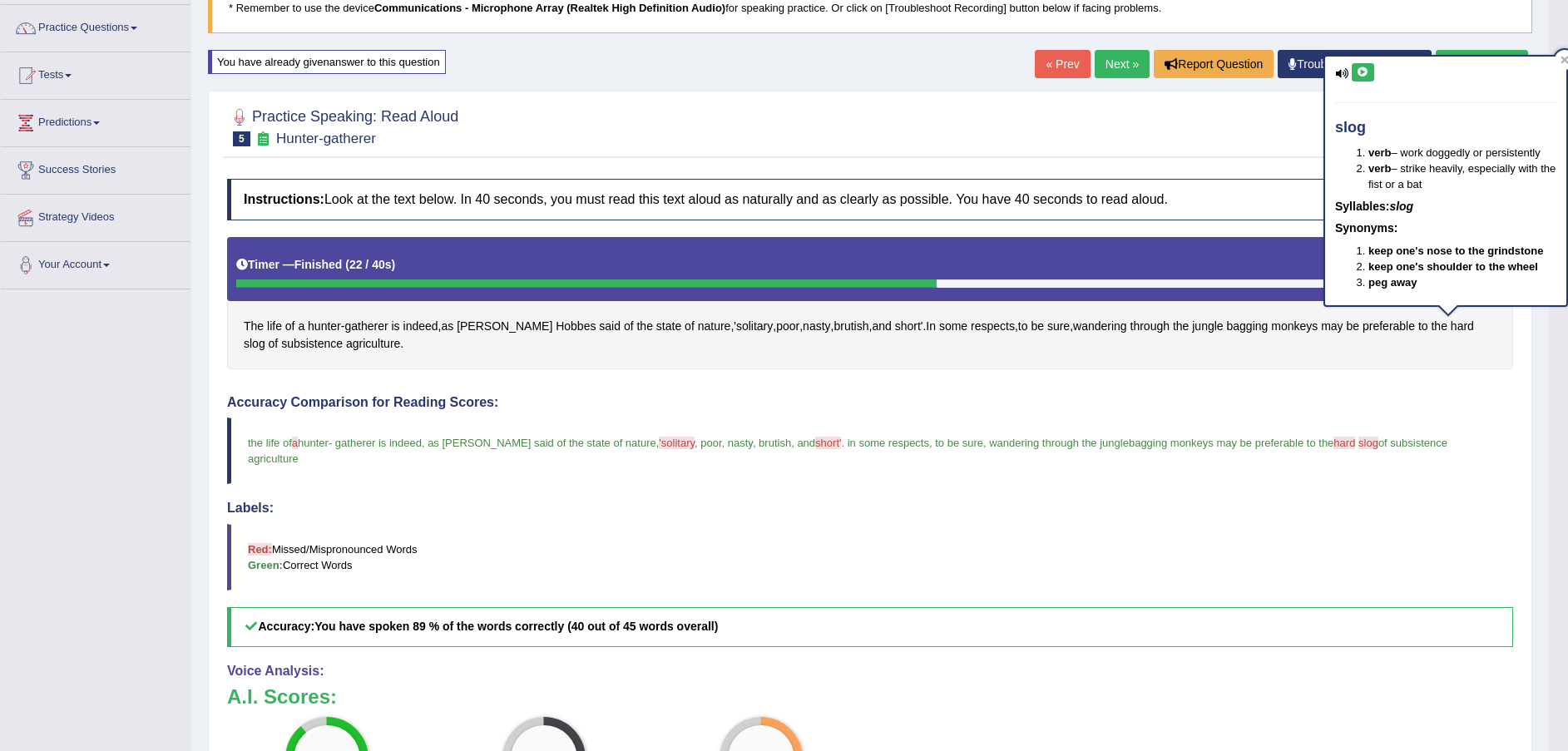
click at [1361, 75] on icon at bounding box center [1364, 72] width 13 height 10
click at [1255, 132] on div at bounding box center [870, 126] width 1286 height 50
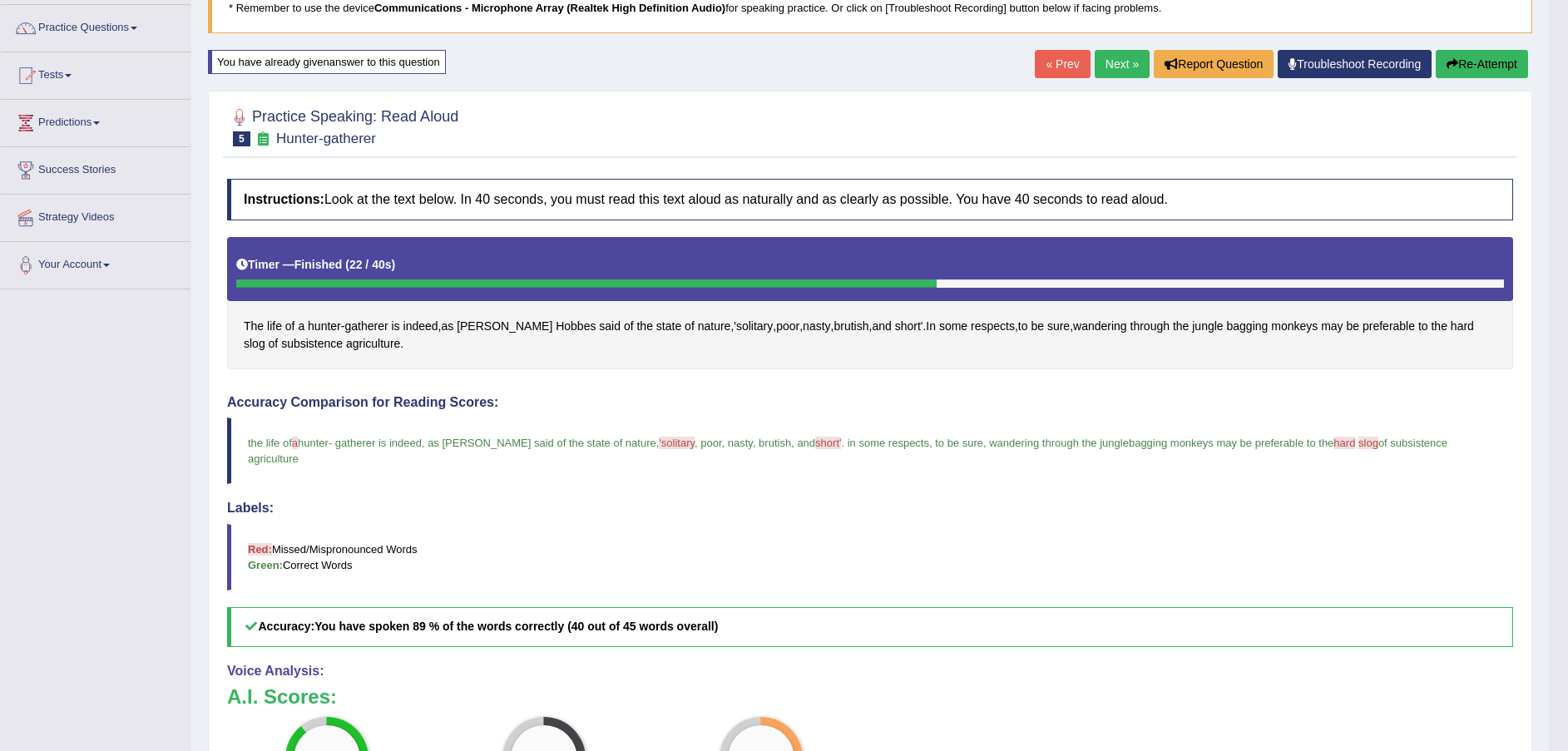
click at [1492, 56] on button "Re-Attempt" at bounding box center [1482, 63] width 93 height 28
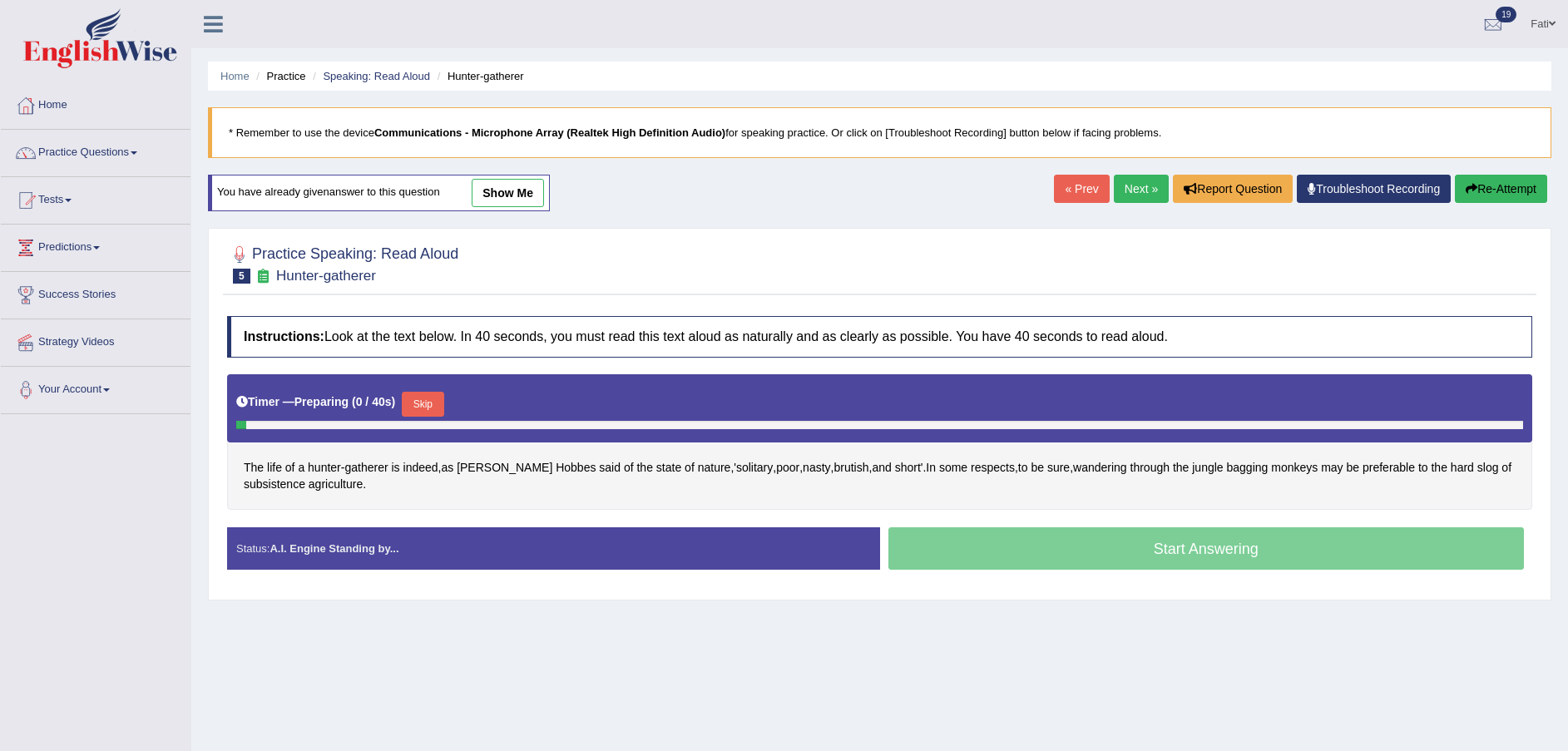
scroll to position [122, 0]
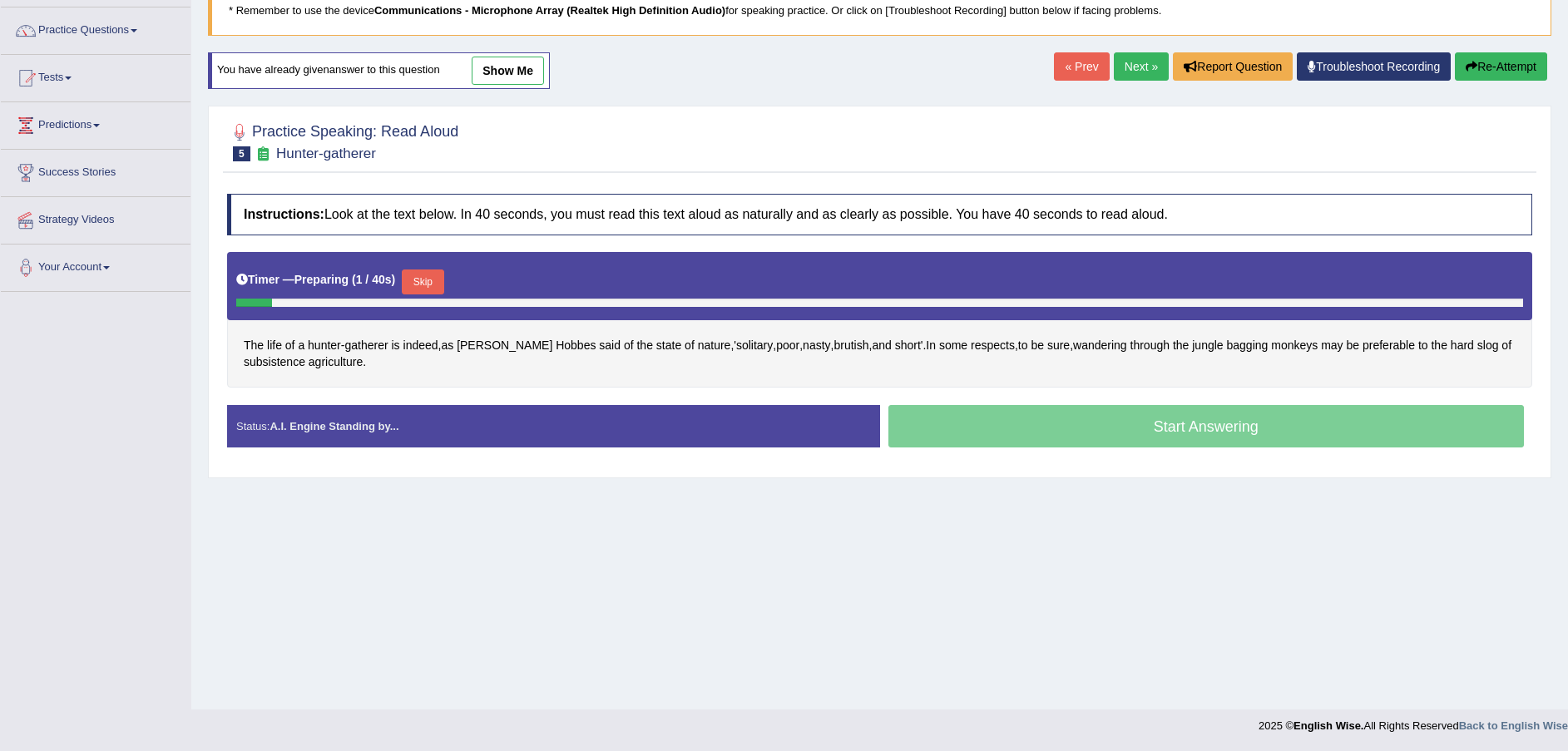
click at [431, 284] on button "Skip" at bounding box center [422, 282] width 41 height 25
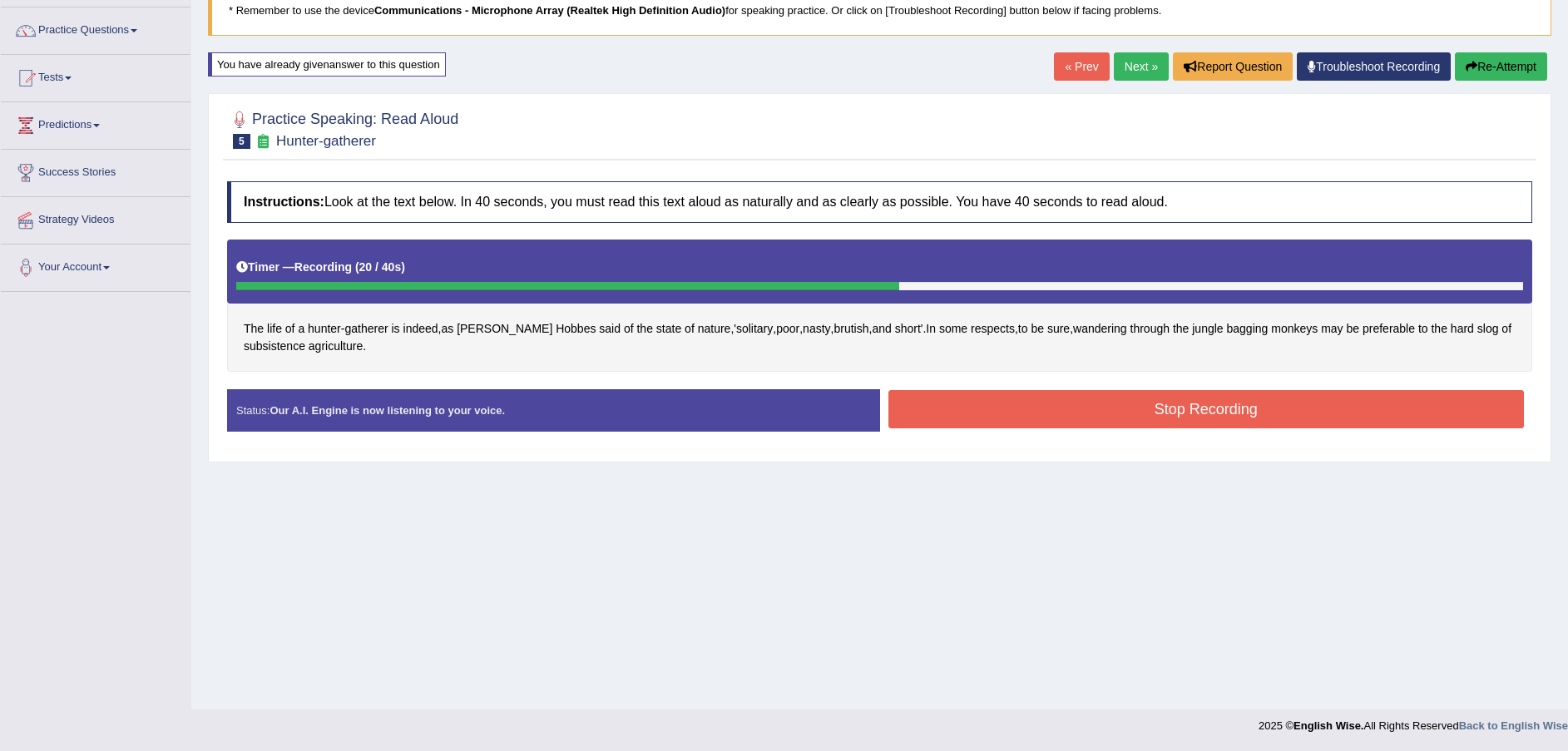
click at [1050, 412] on button "Stop Recording" at bounding box center [1207, 409] width 637 height 38
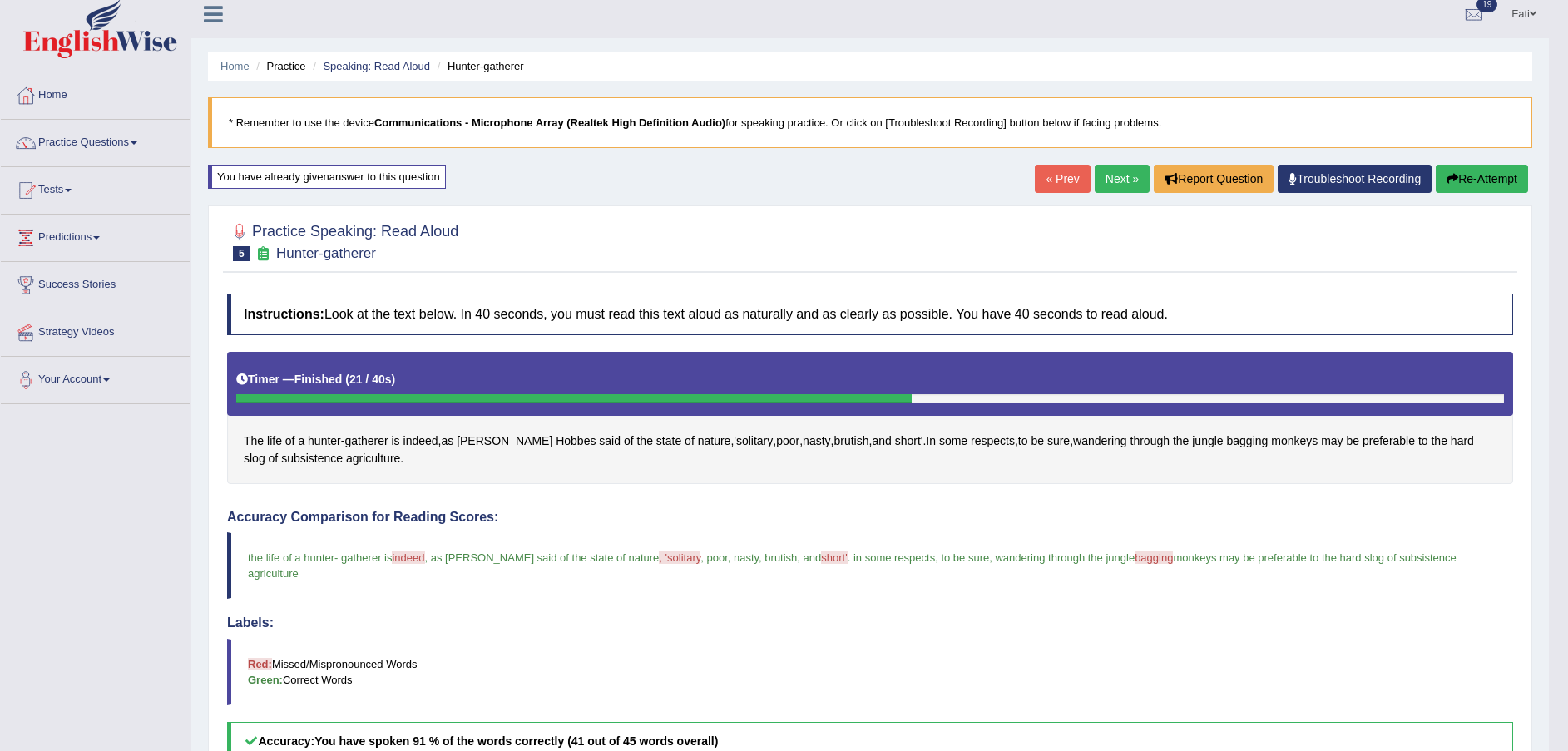
scroll to position [0, 0]
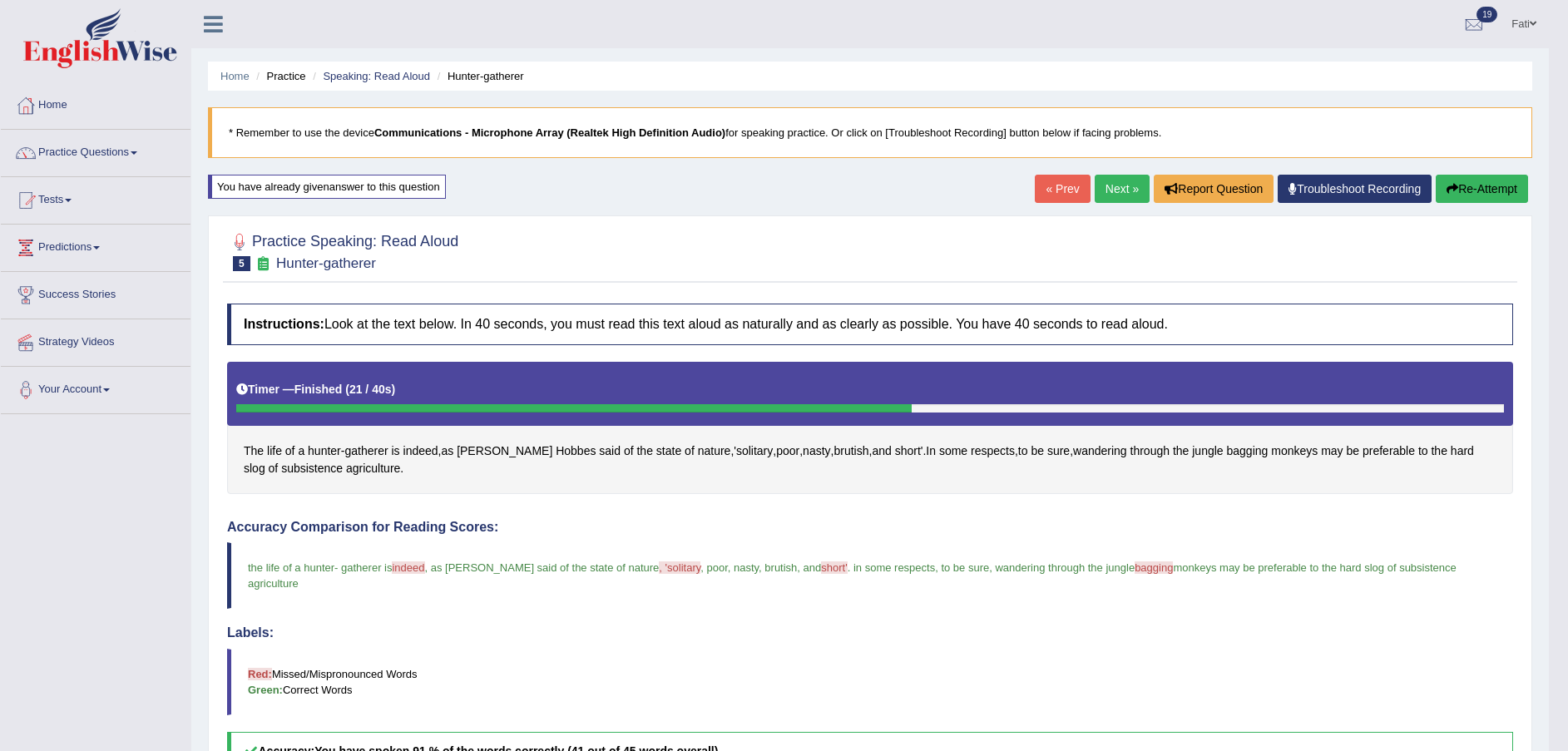
click at [1462, 181] on button "Re-Attempt" at bounding box center [1482, 188] width 93 height 28
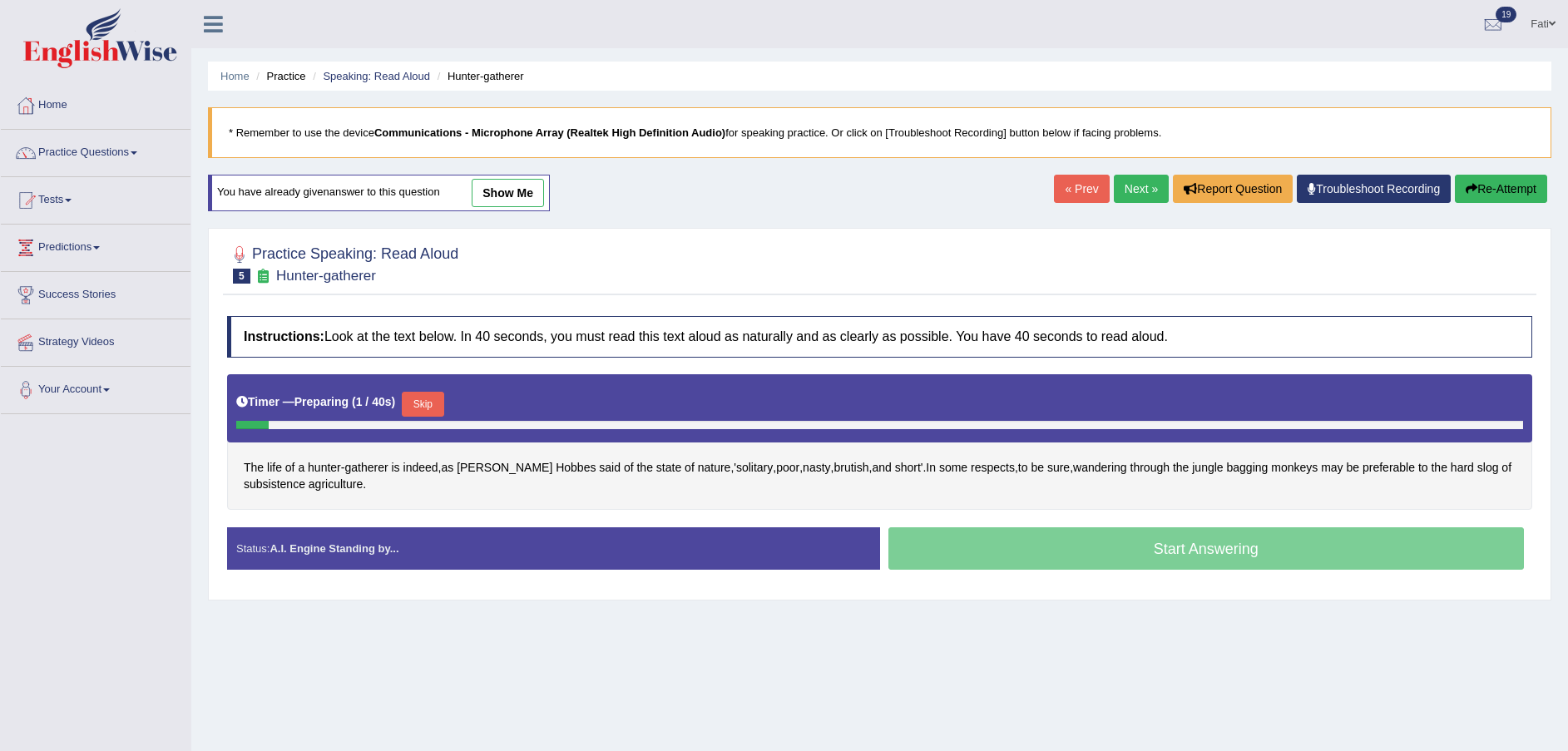
click at [420, 404] on button "Skip" at bounding box center [422, 404] width 41 height 25
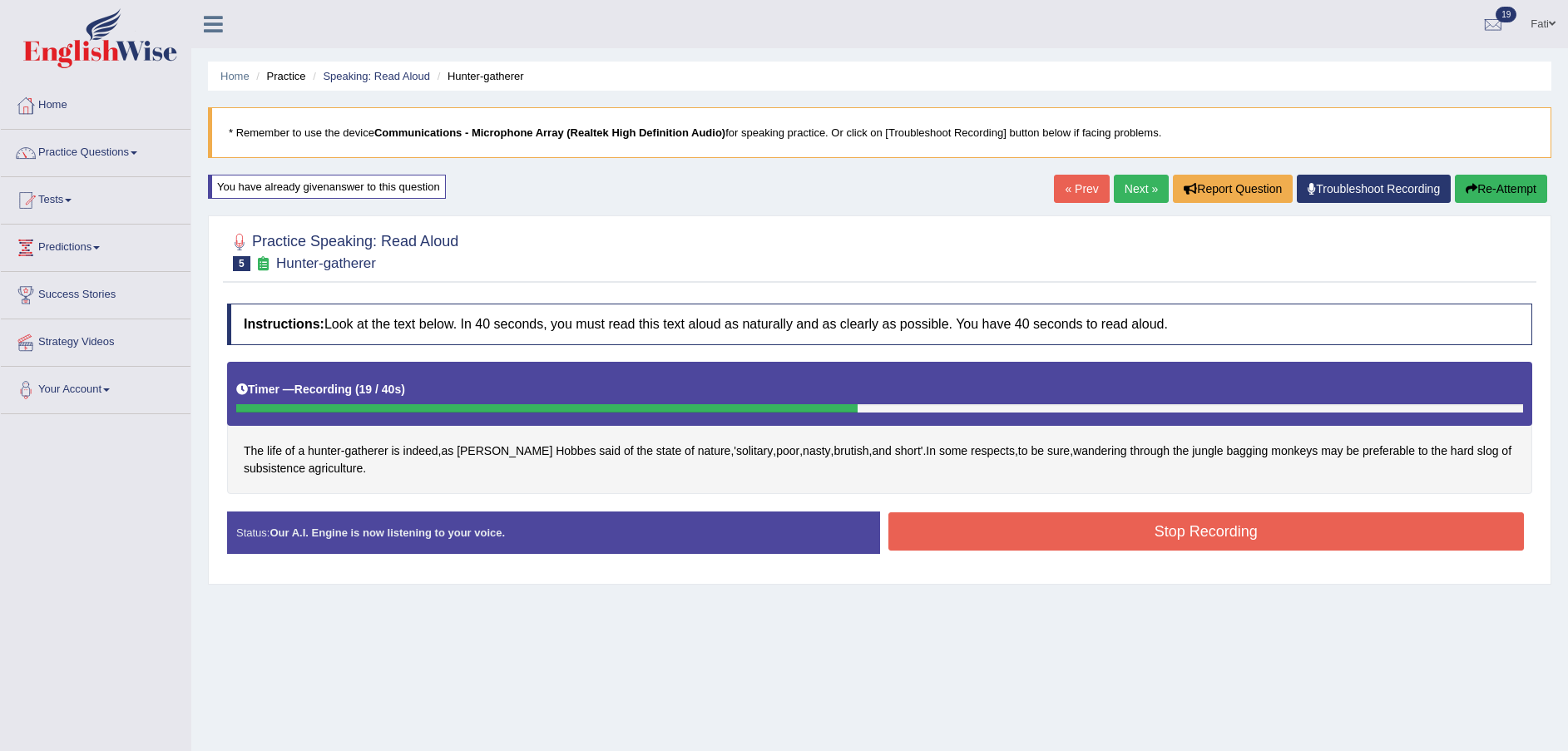
click at [1155, 530] on button "Stop Recording" at bounding box center [1207, 531] width 637 height 38
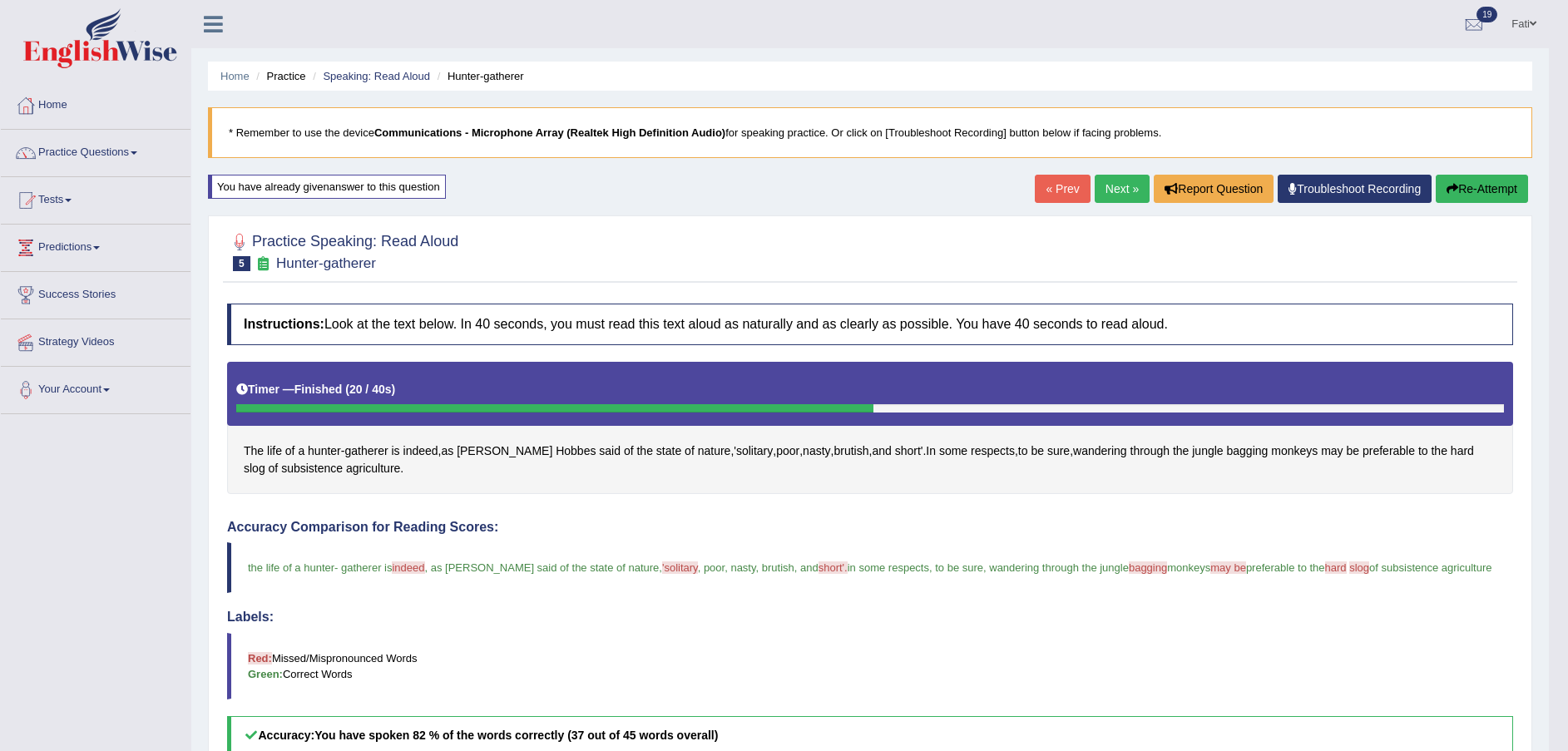
click at [1481, 194] on button "Re-Attempt" at bounding box center [1482, 188] width 93 height 28
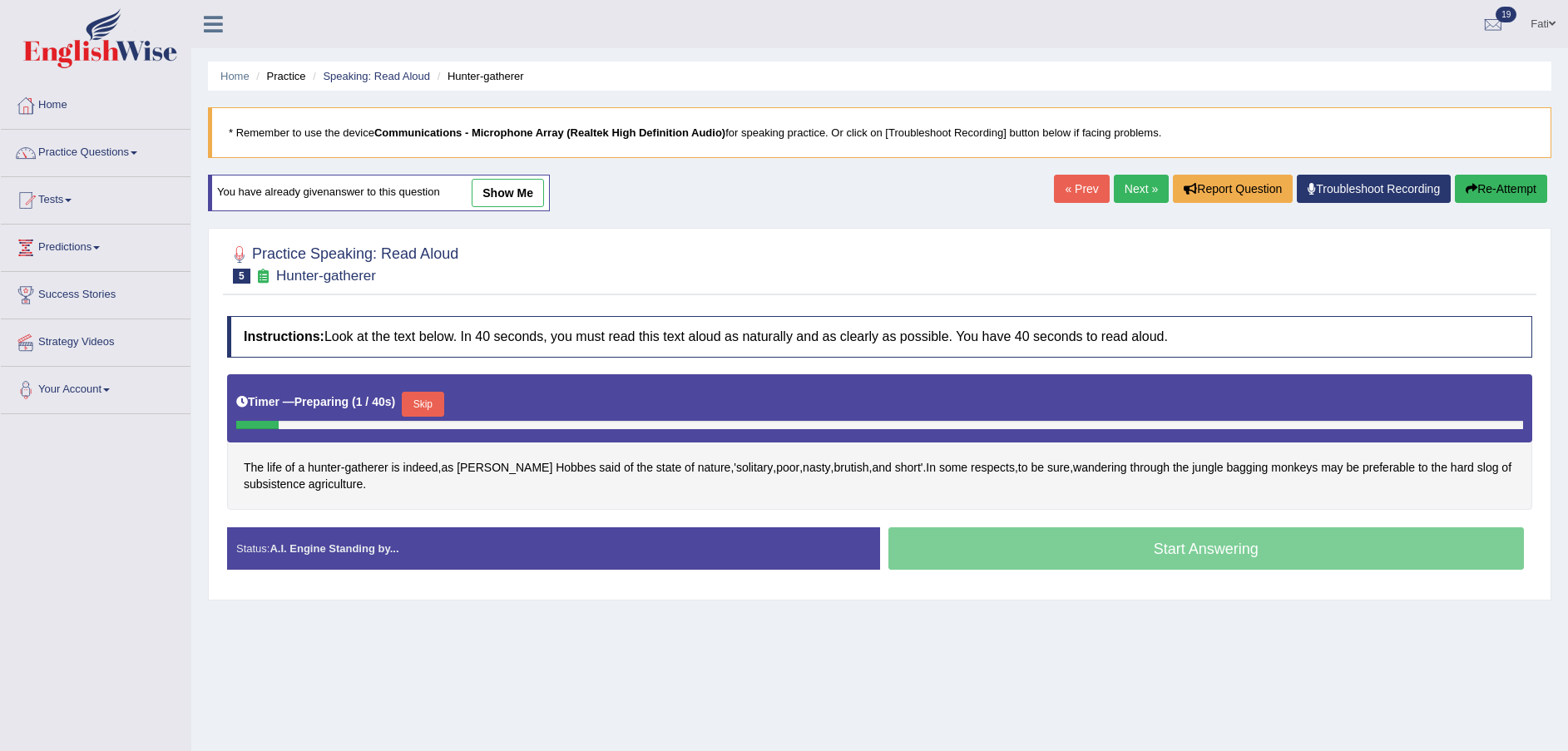
click at [414, 403] on button "Skip" at bounding box center [422, 404] width 41 height 25
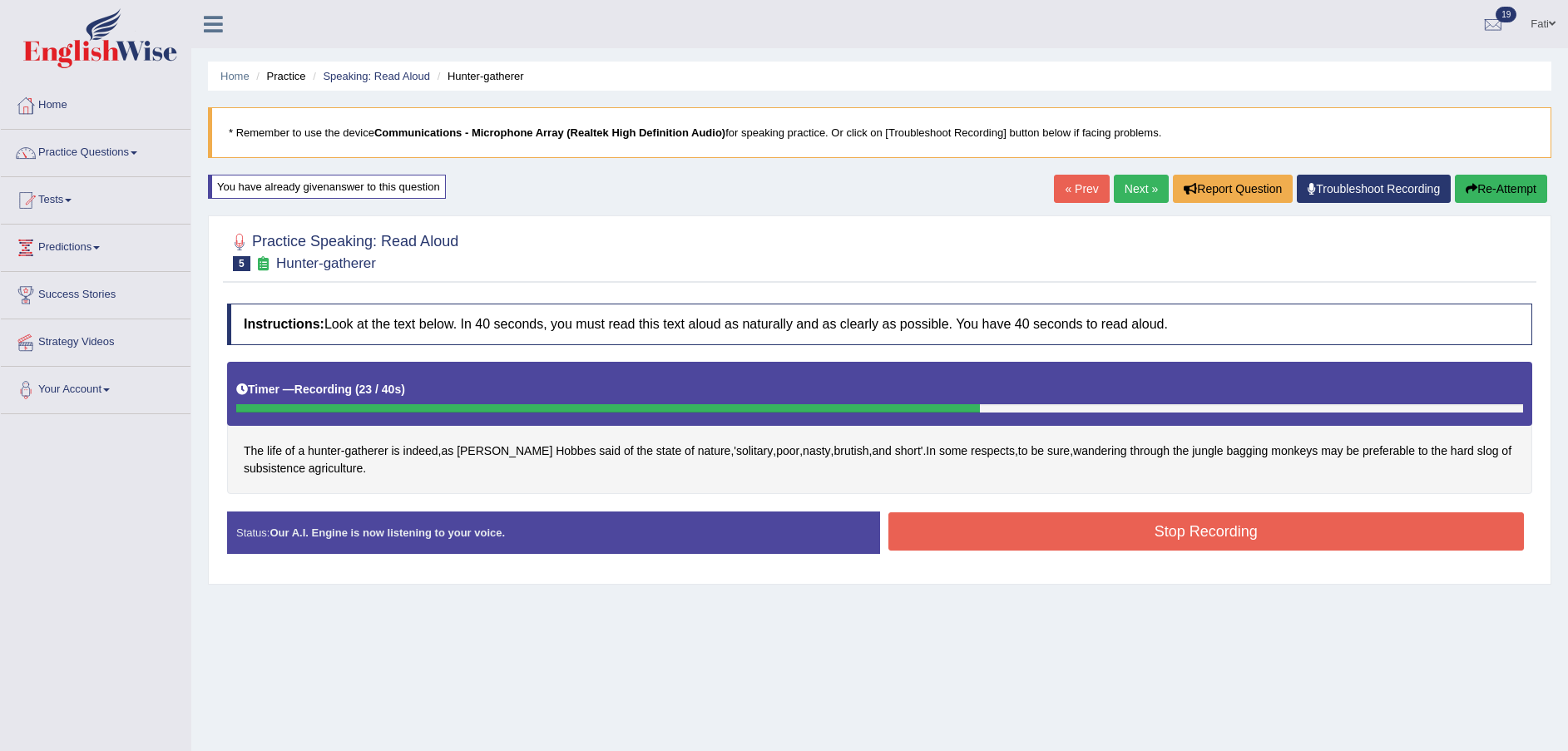
click at [1013, 531] on button "Stop Recording" at bounding box center [1207, 531] width 637 height 38
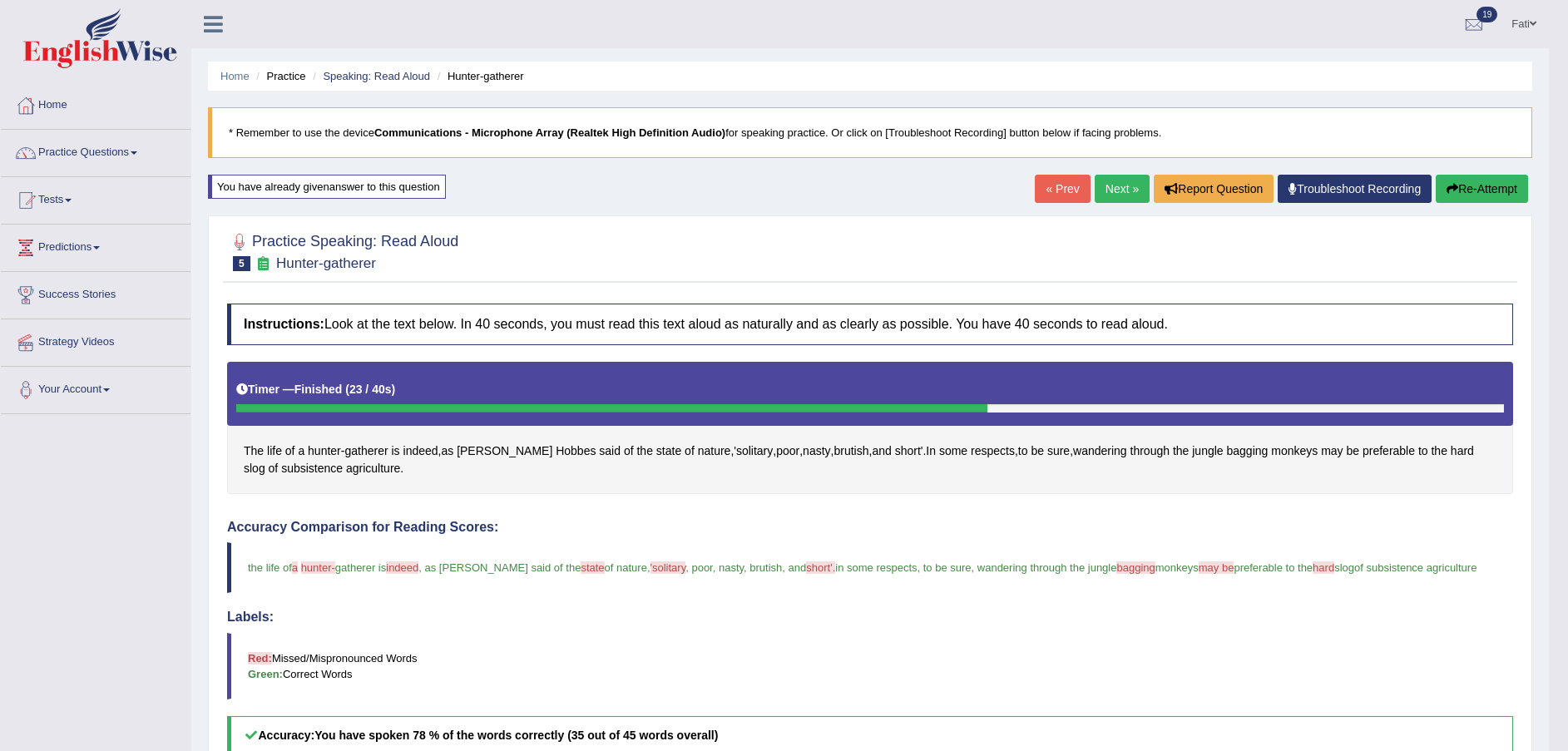
click at [1460, 187] on button "Re-Attempt" at bounding box center [1482, 188] width 93 height 28
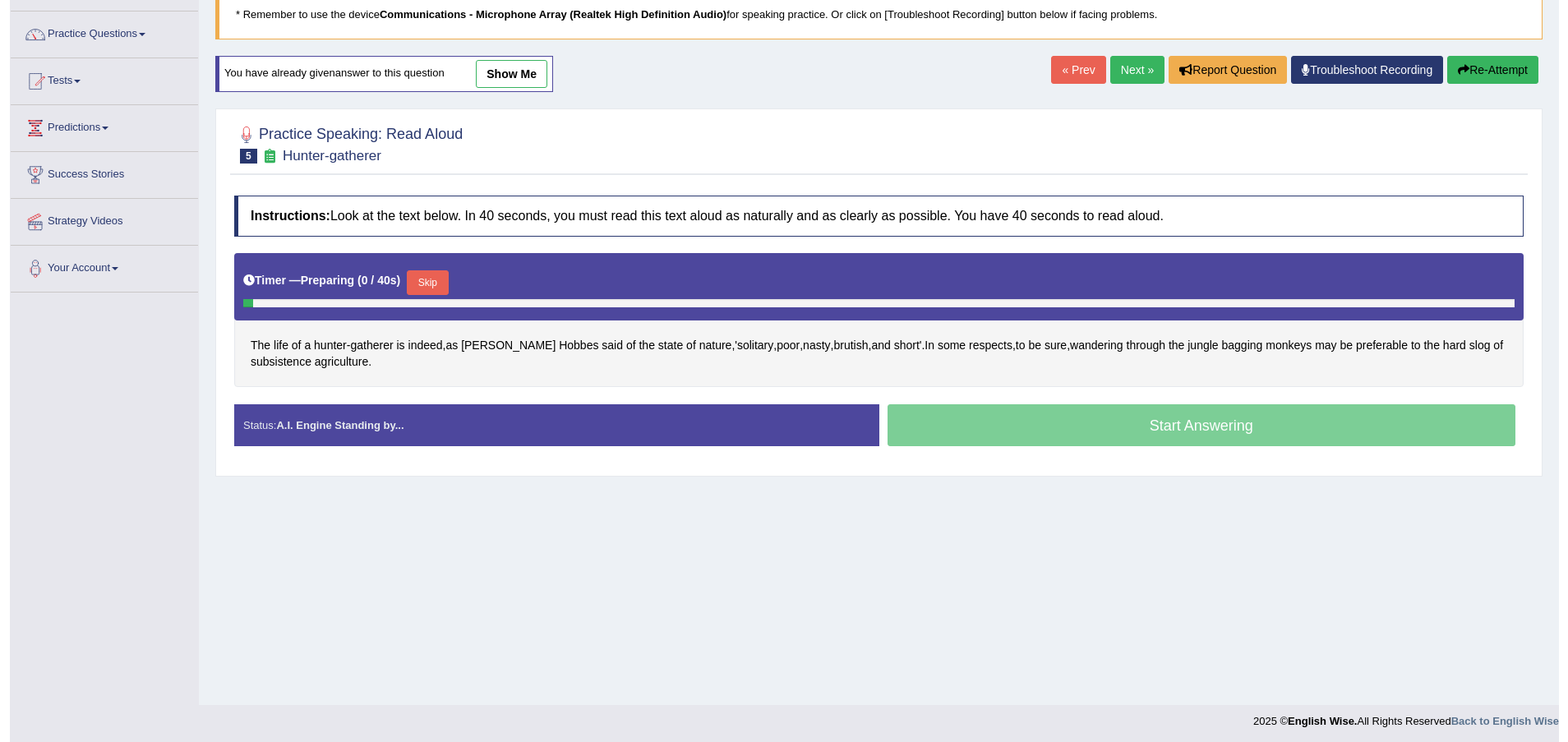
scroll to position [121, 0]
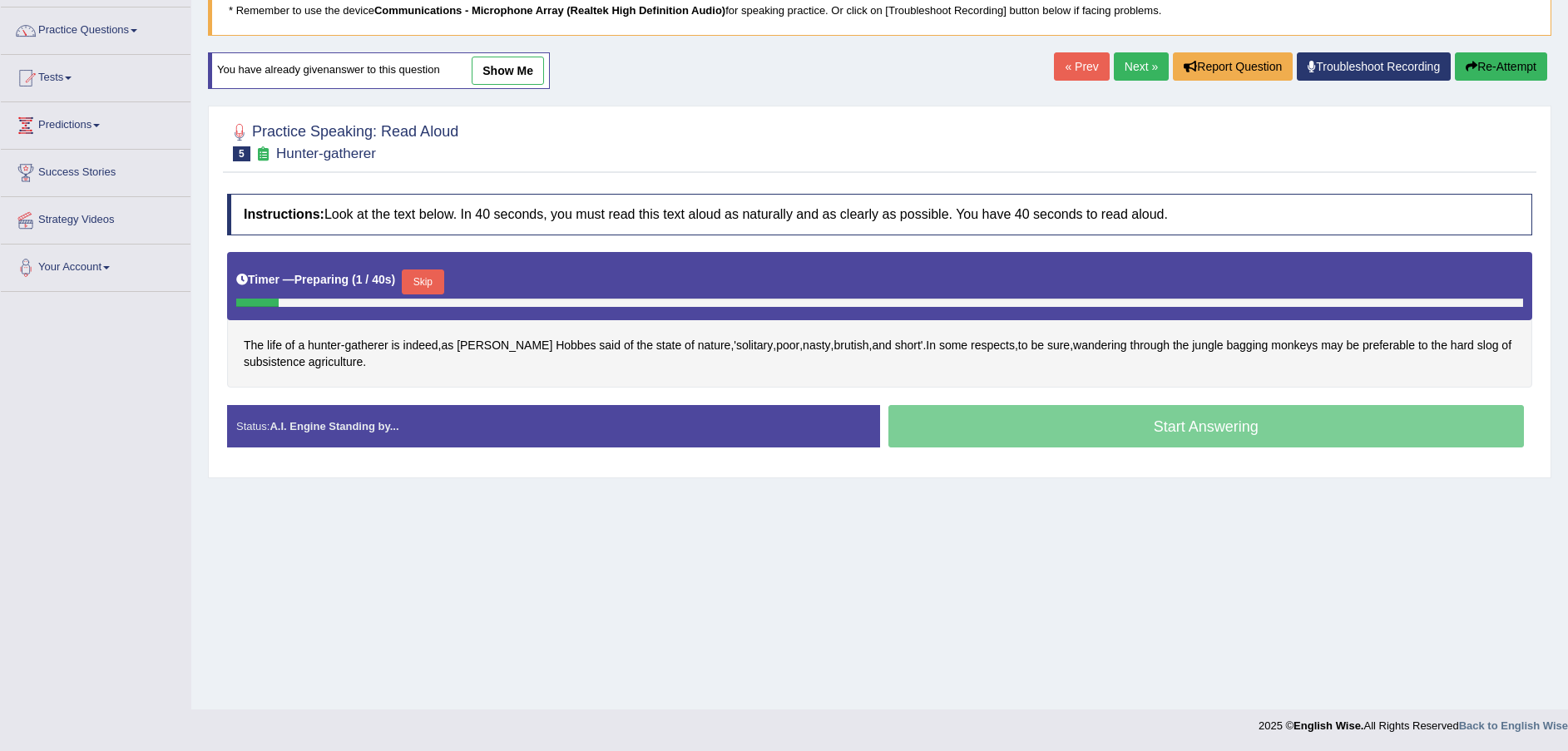
click at [423, 282] on button "Skip" at bounding box center [422, 282] width 41 height 25
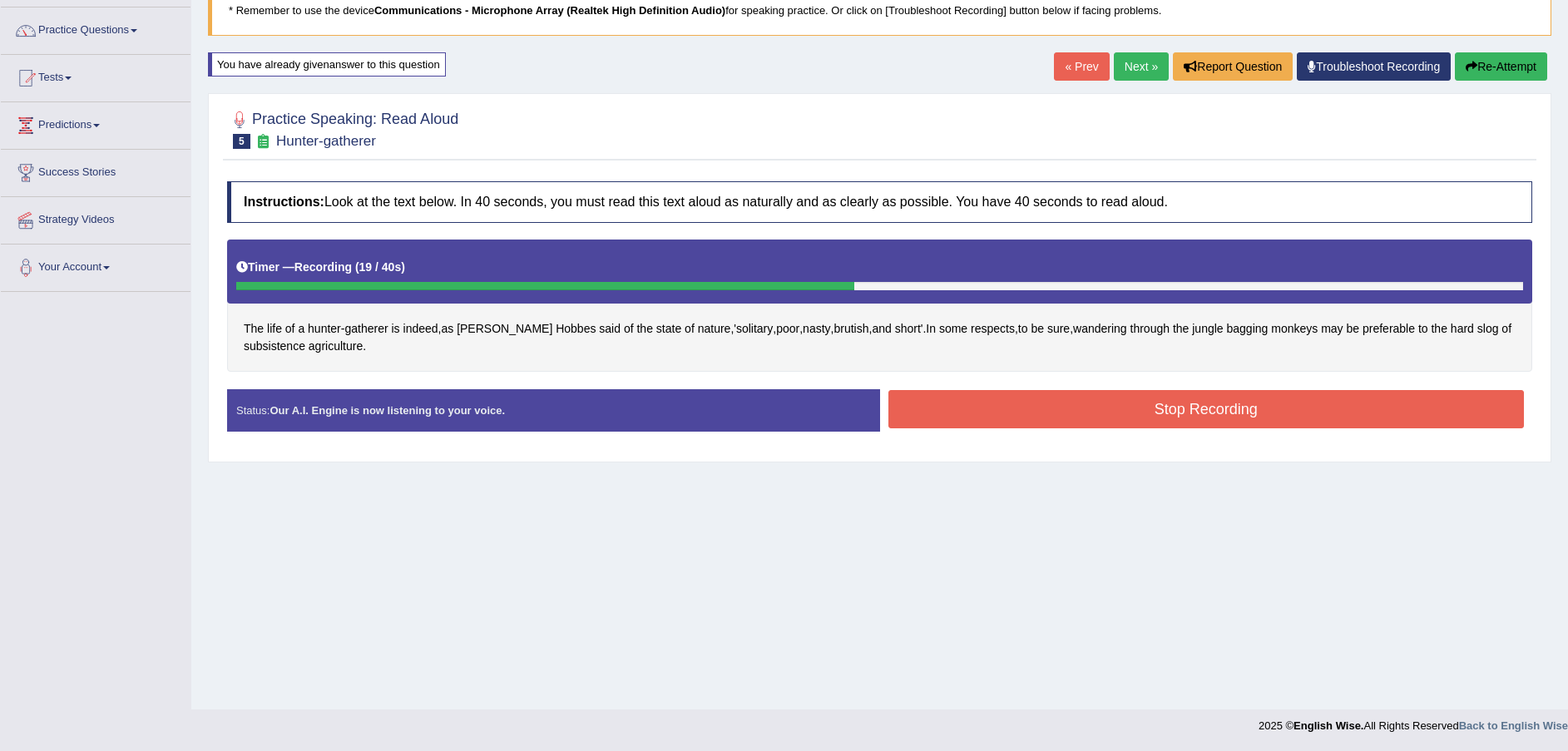
click at [1093, 406] on button "Stop Recording" at bounding box center [1207, 409] width 637 height 38
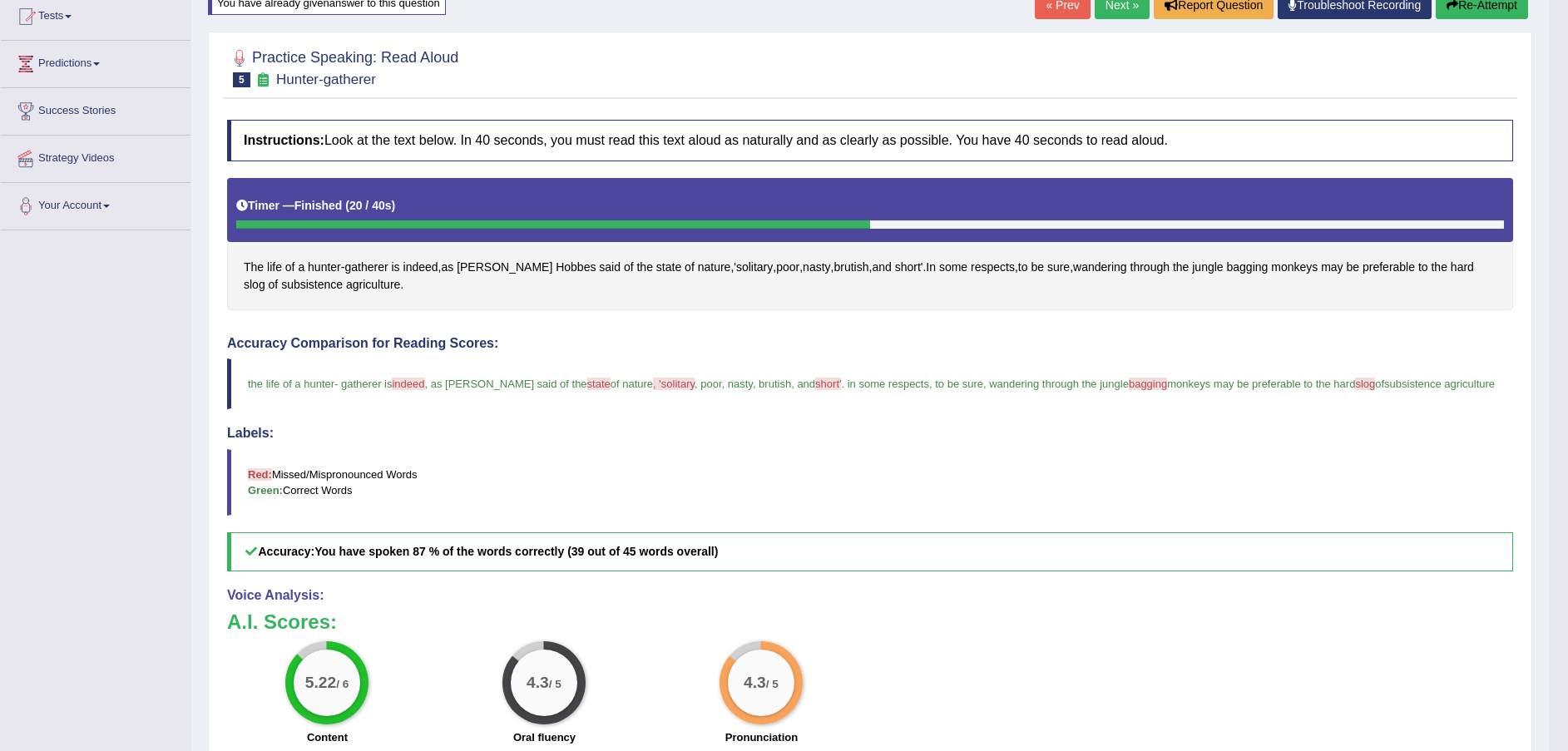
scroll to position [145, 0]
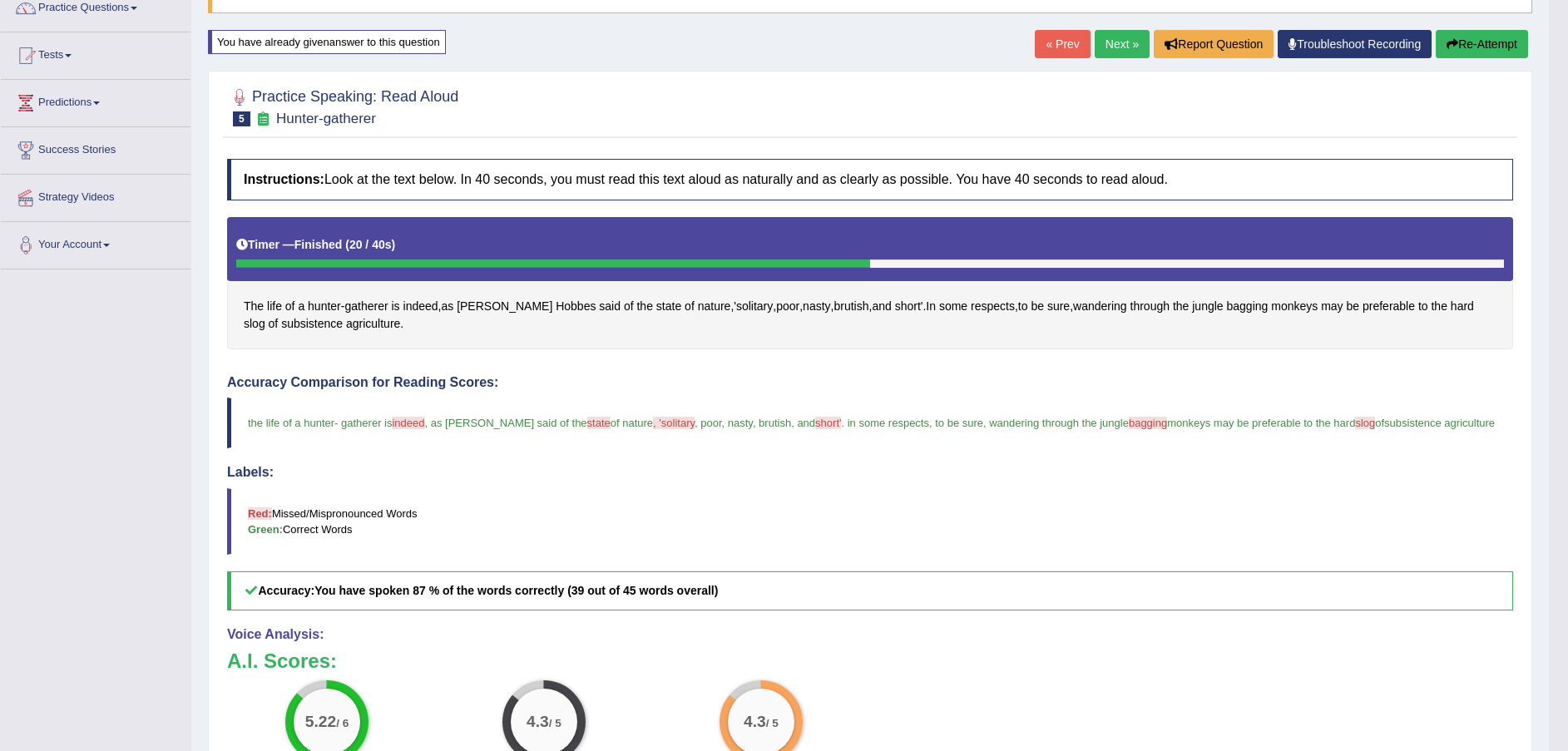
click at [1453, 40] on icon "button" at bounding box center [1452, 43] width 12 height 12
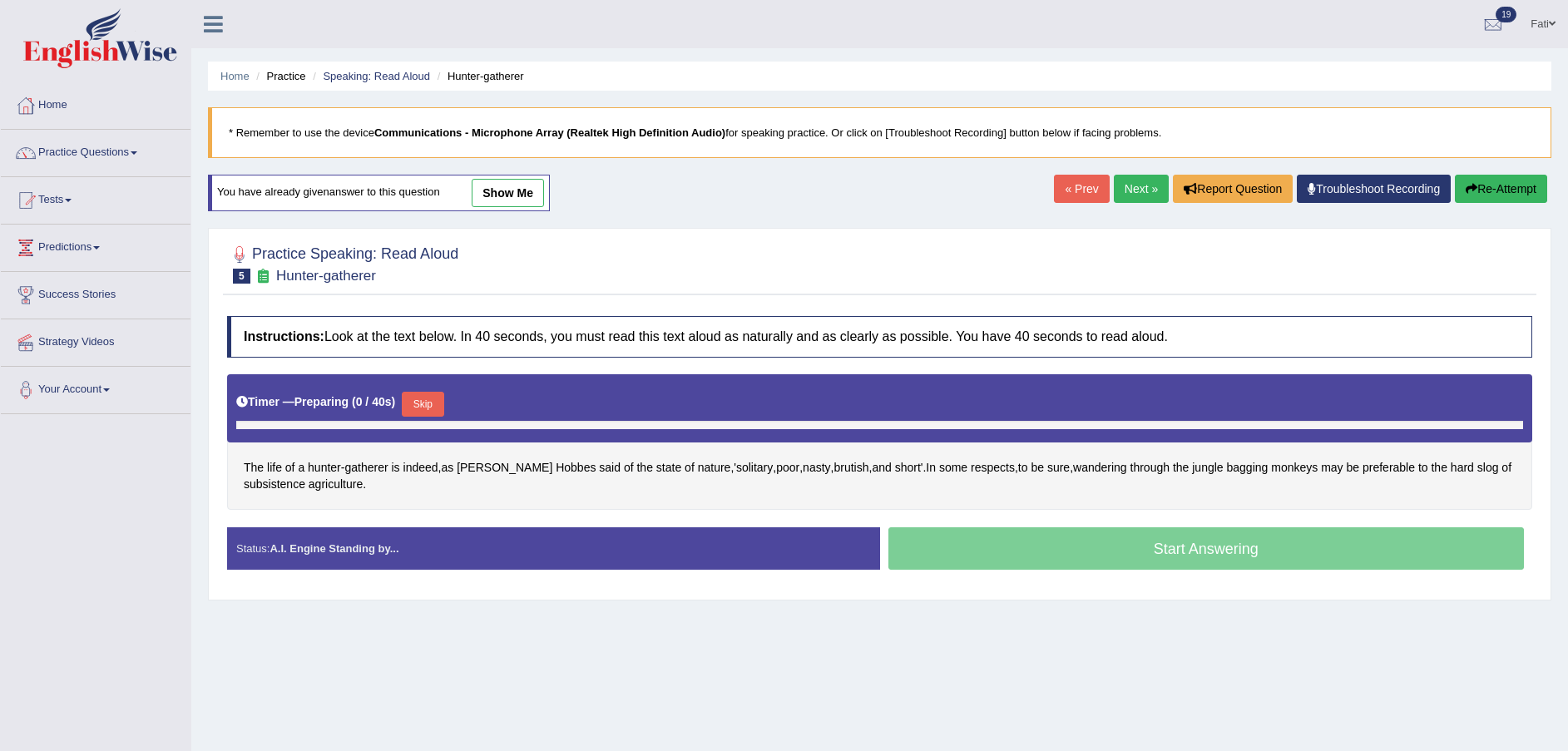
scroll to position [122, 0]
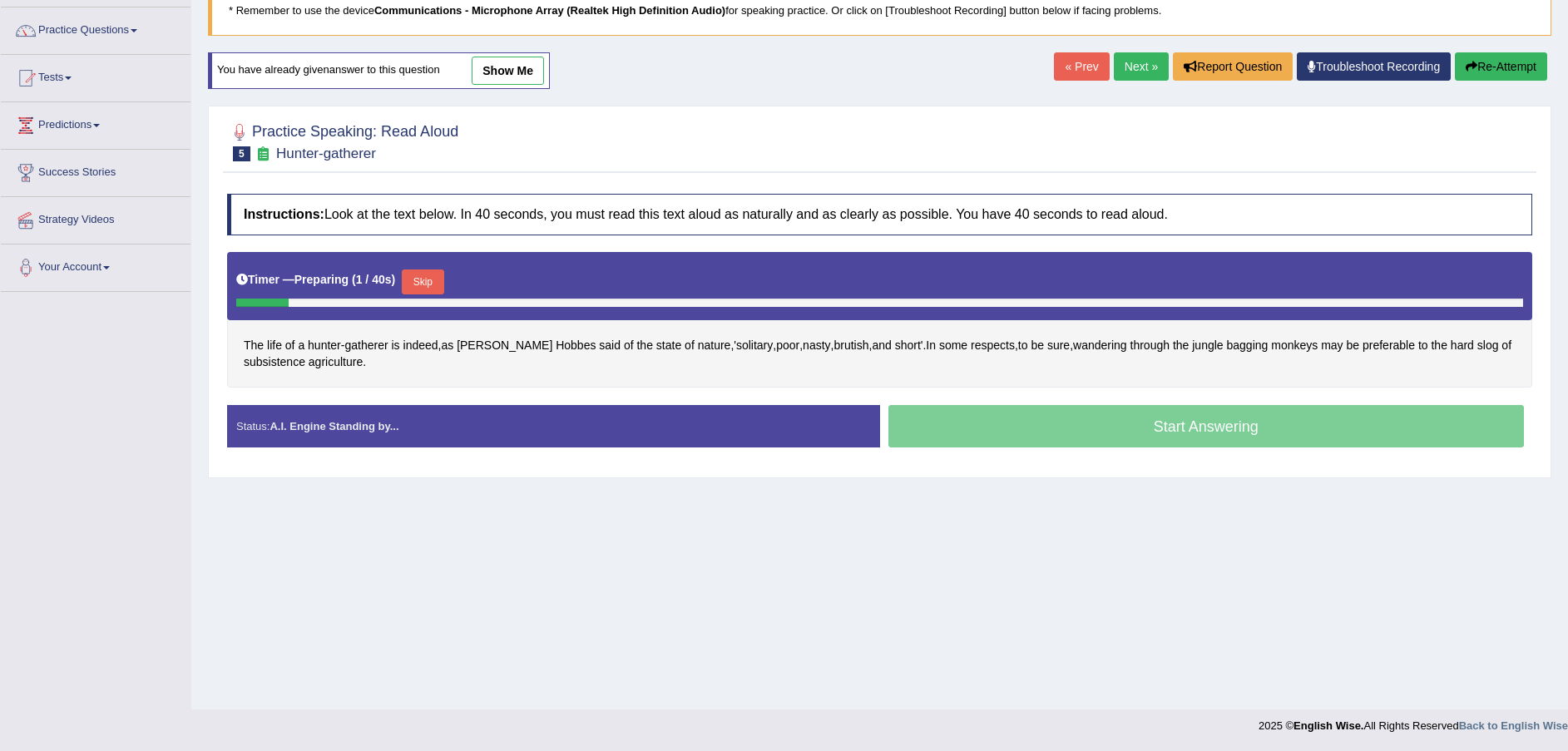
click at [430, 278] on button "Skip" at bounding box center [422, 282] width 41 height 25
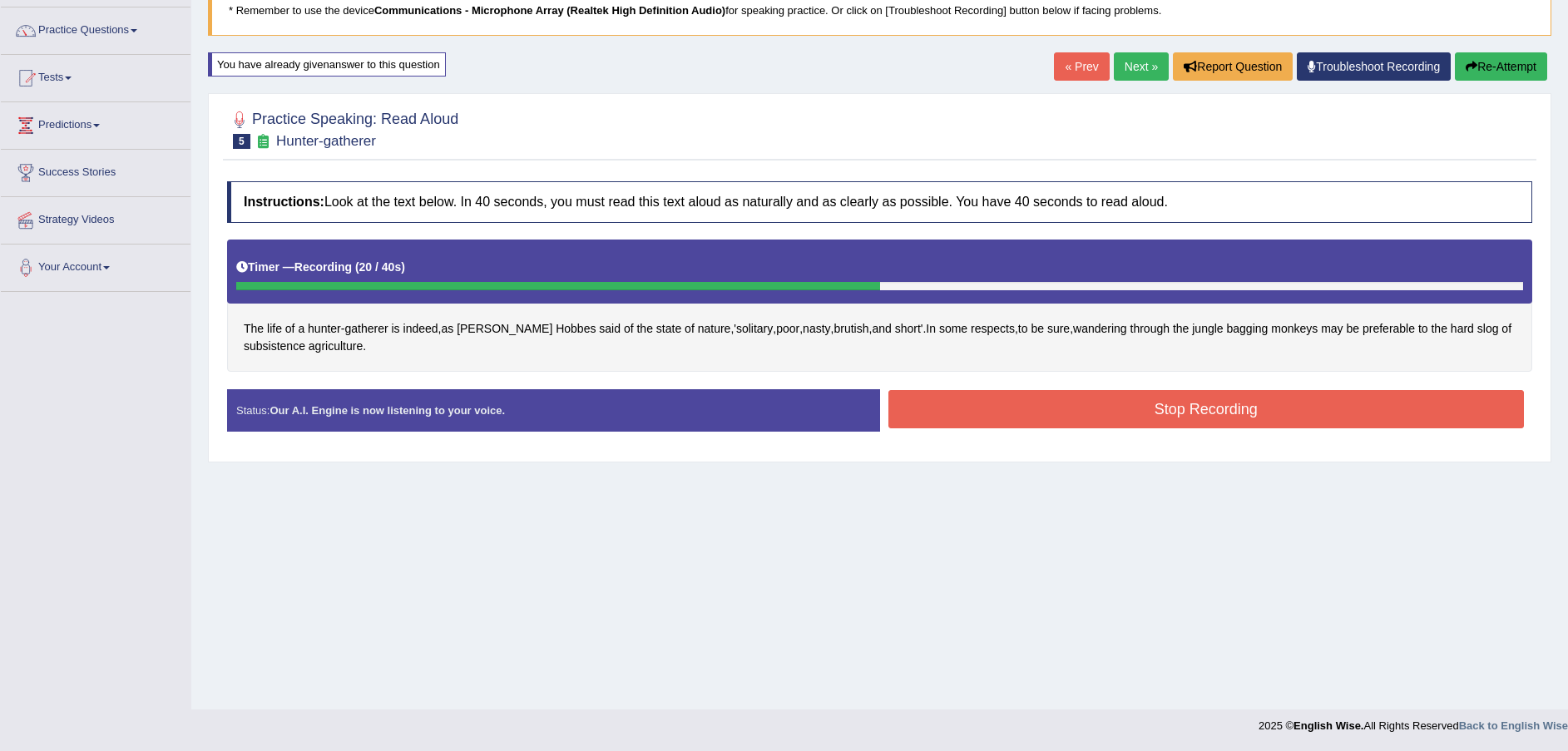
click at [964, 410] on button "Stop Recording" at bounding box center [1207, 409] width 637 height 38
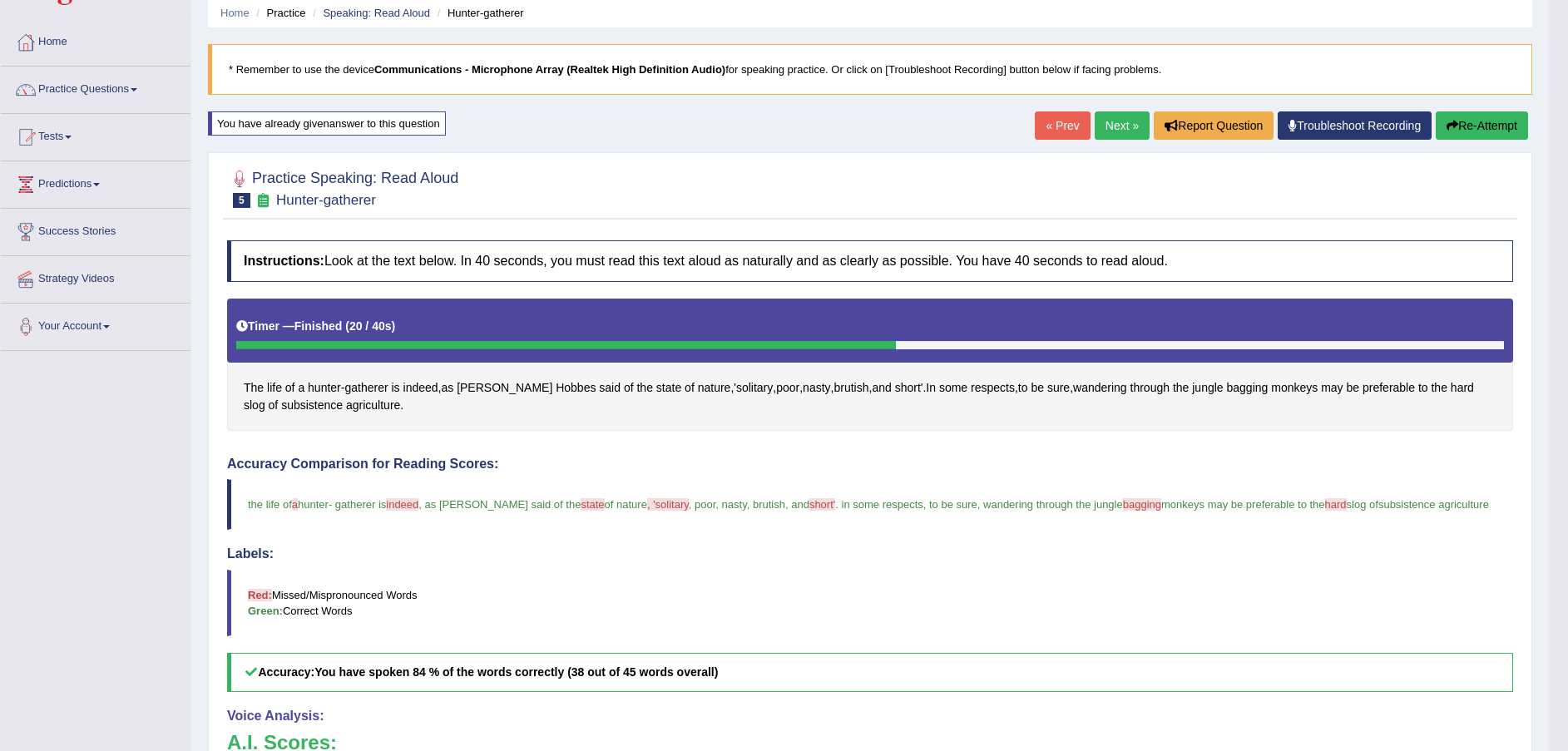
scroll to position [20, 0]
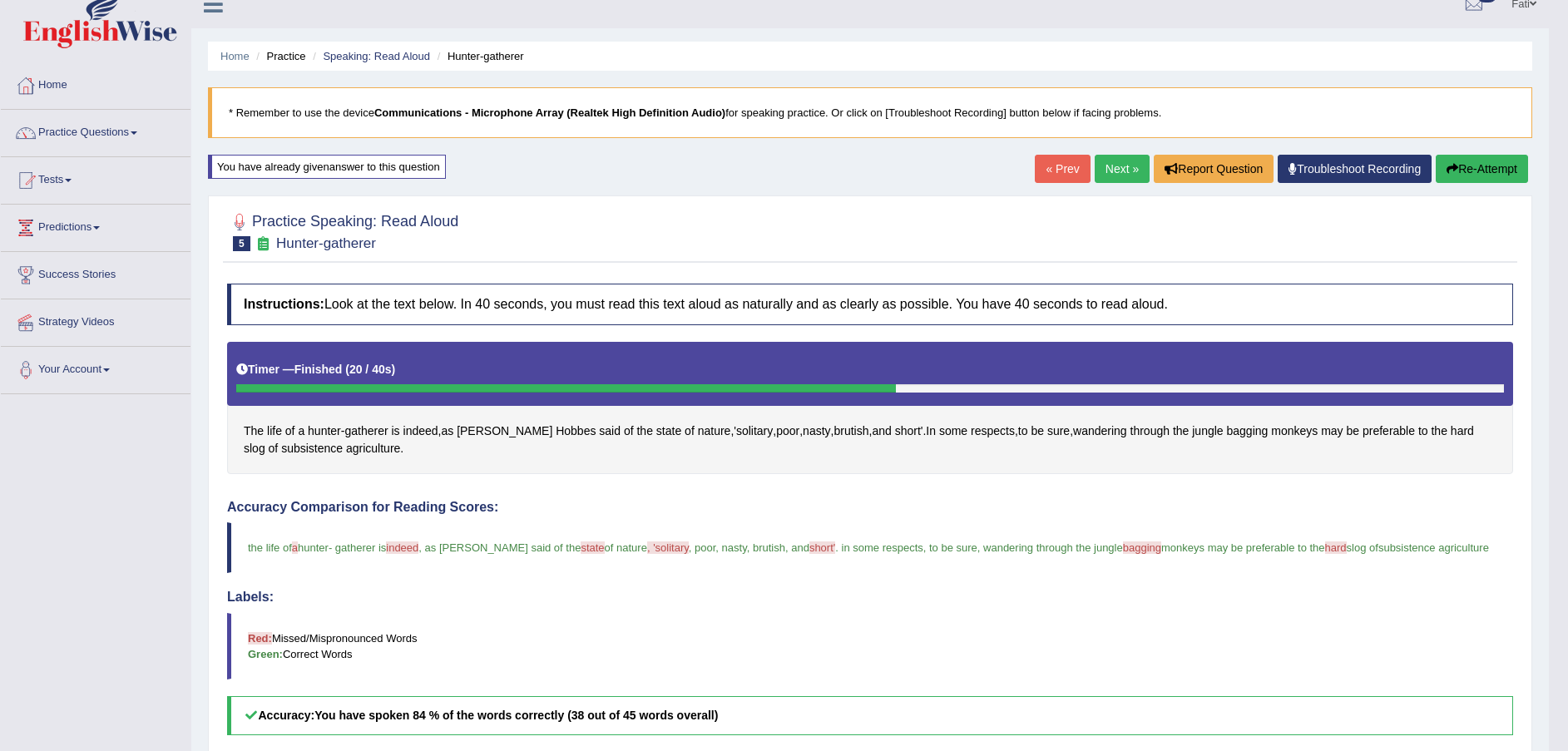
click at [1478, 176] on button "Re-Attempt" at bounding box center [1482, 168] width 93 height 28
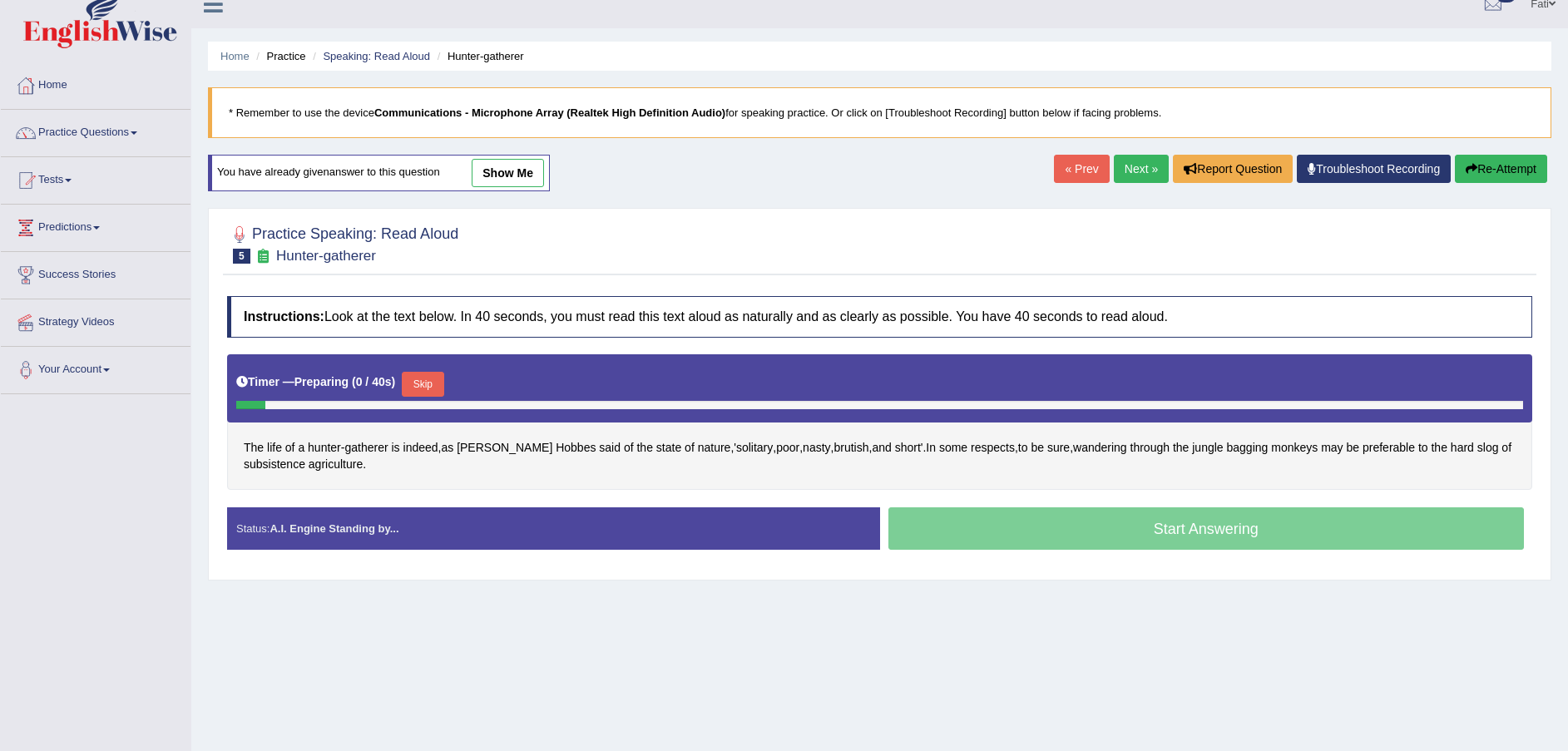
click at [429, 385] on button "Skip" at bounding box center [422, 385] width 41 height 25
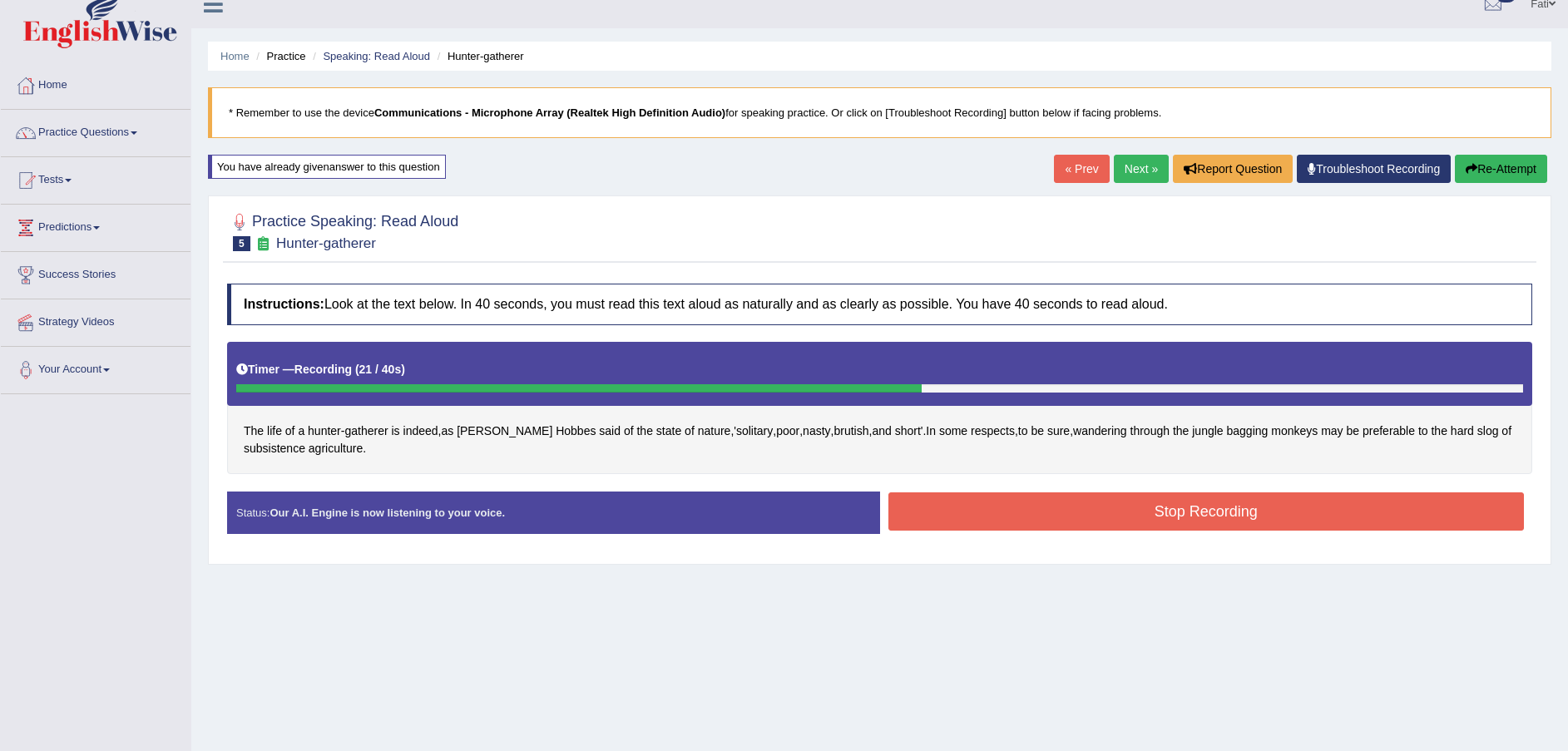
click at [1021, 503] on button "Stop Recording" at bounding box center [1207, 511] width 637 height 38
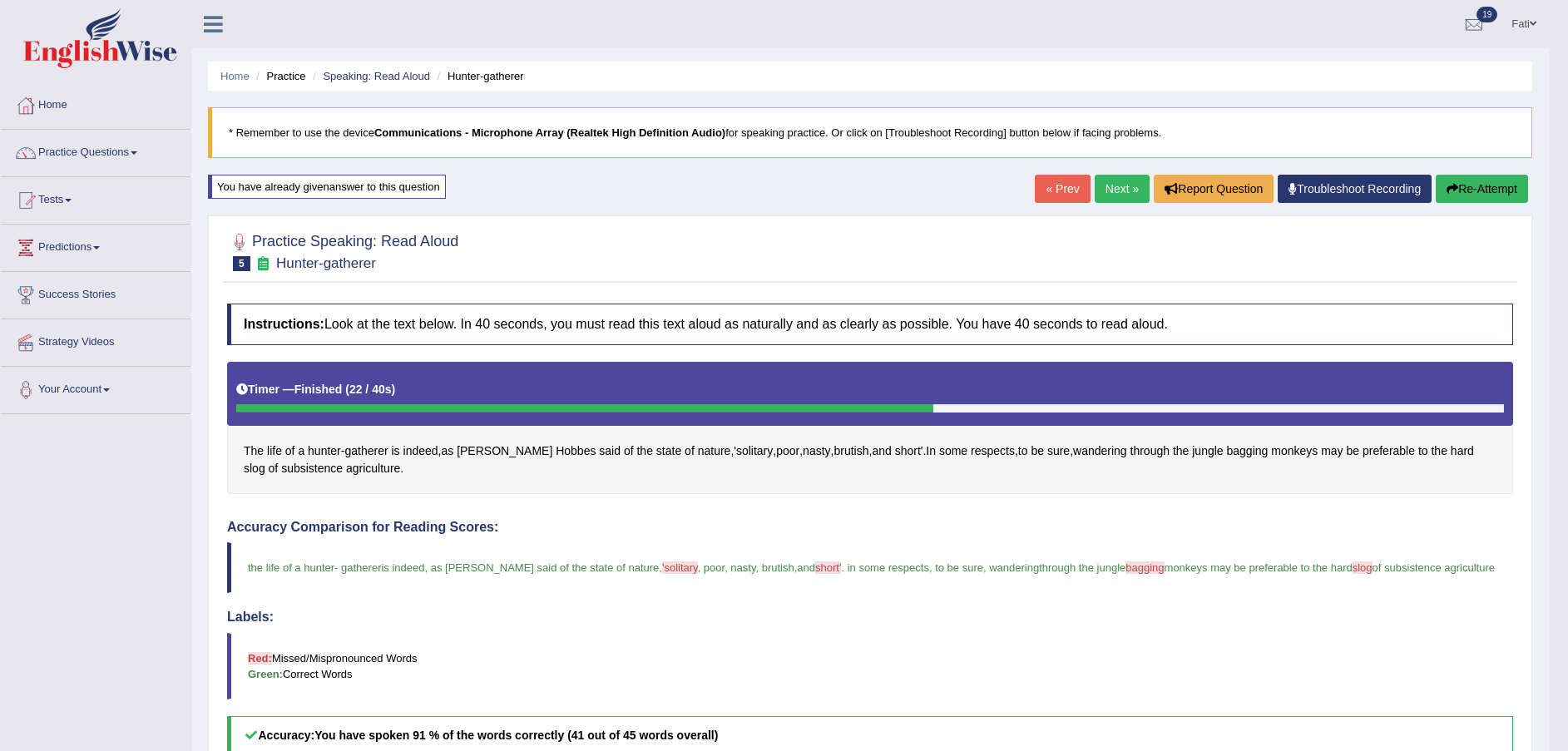
click at [1484, 182] on button "Re-Attempt" at bounding box center [1482, 188] width 93 height 28
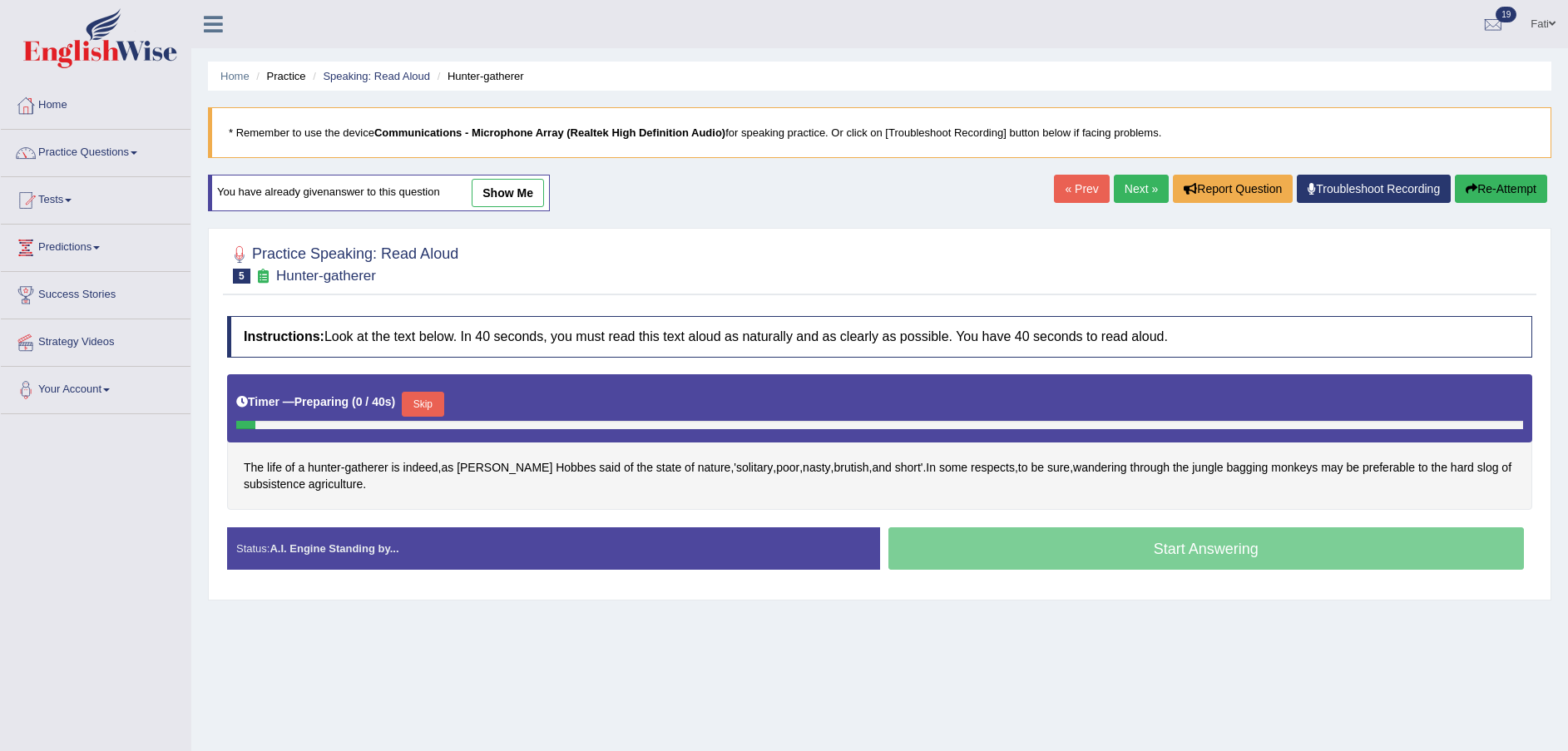
click at [425, 399] on button "Skip" at bounding box center [422, 404] width 41 height 25
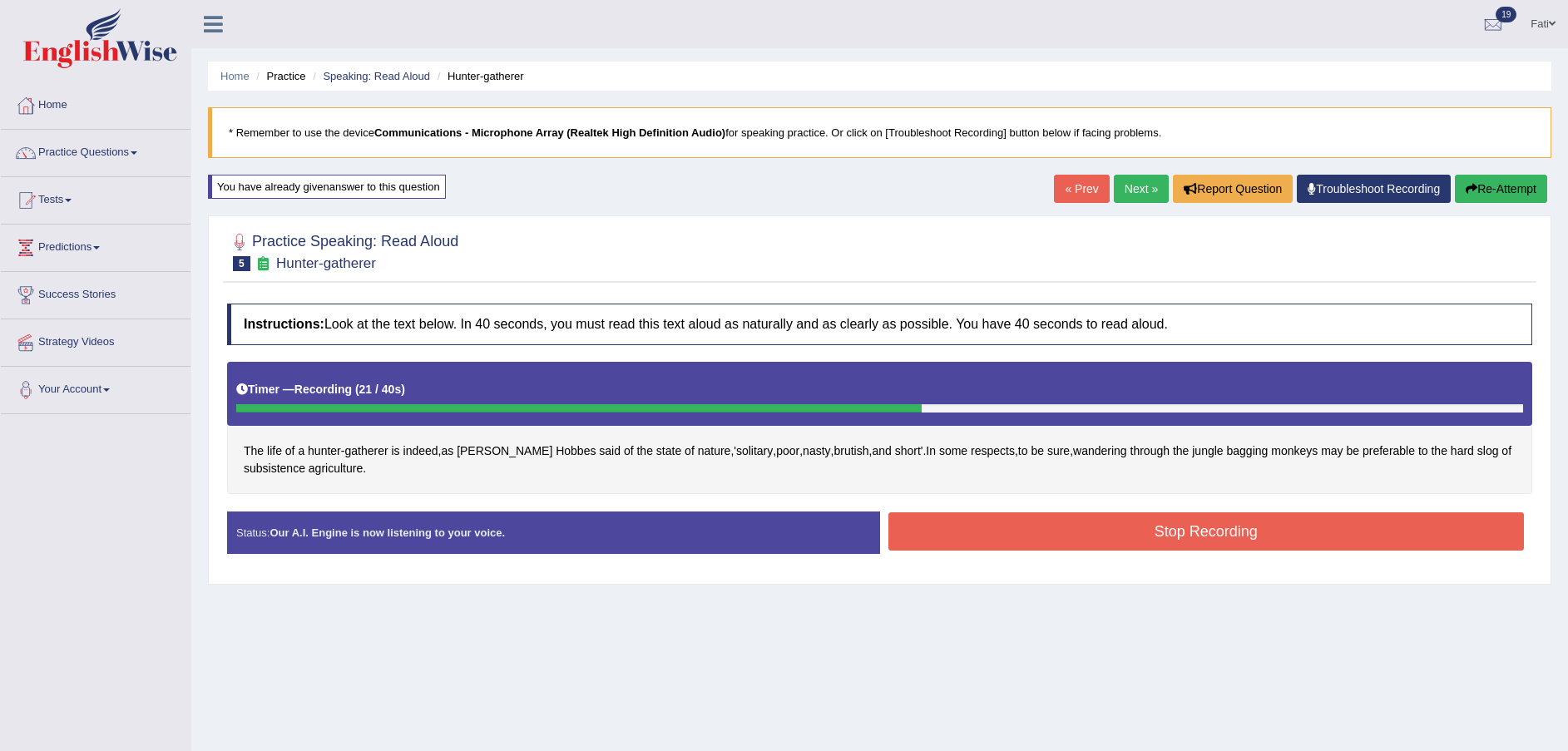
click at [1054, 531] on button "Stop Recording" at bounding box center [1207, 531] width 637 height 38
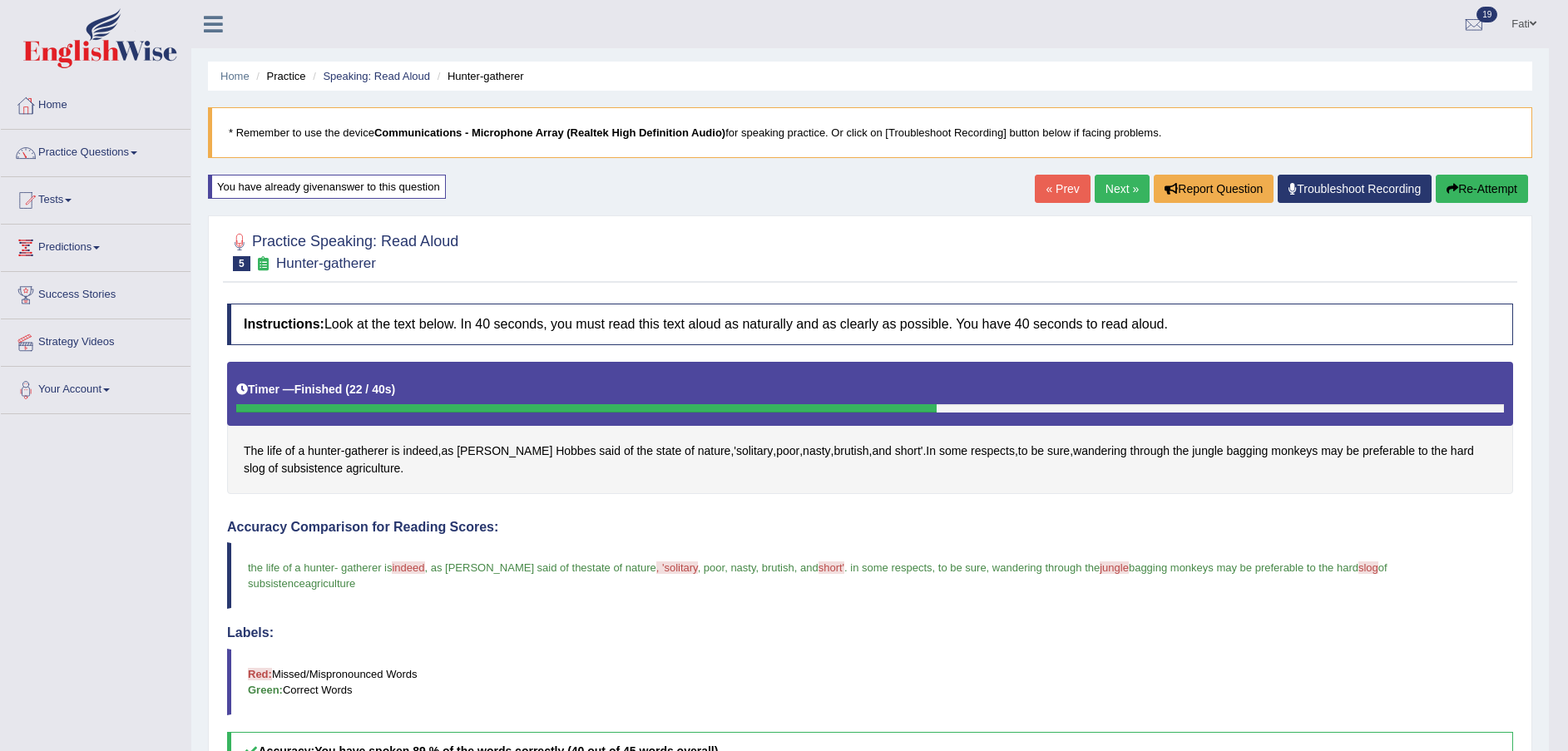
click at [1110, 190] on link "Next »" at bounding box center [1122, 188] width 55 height 28
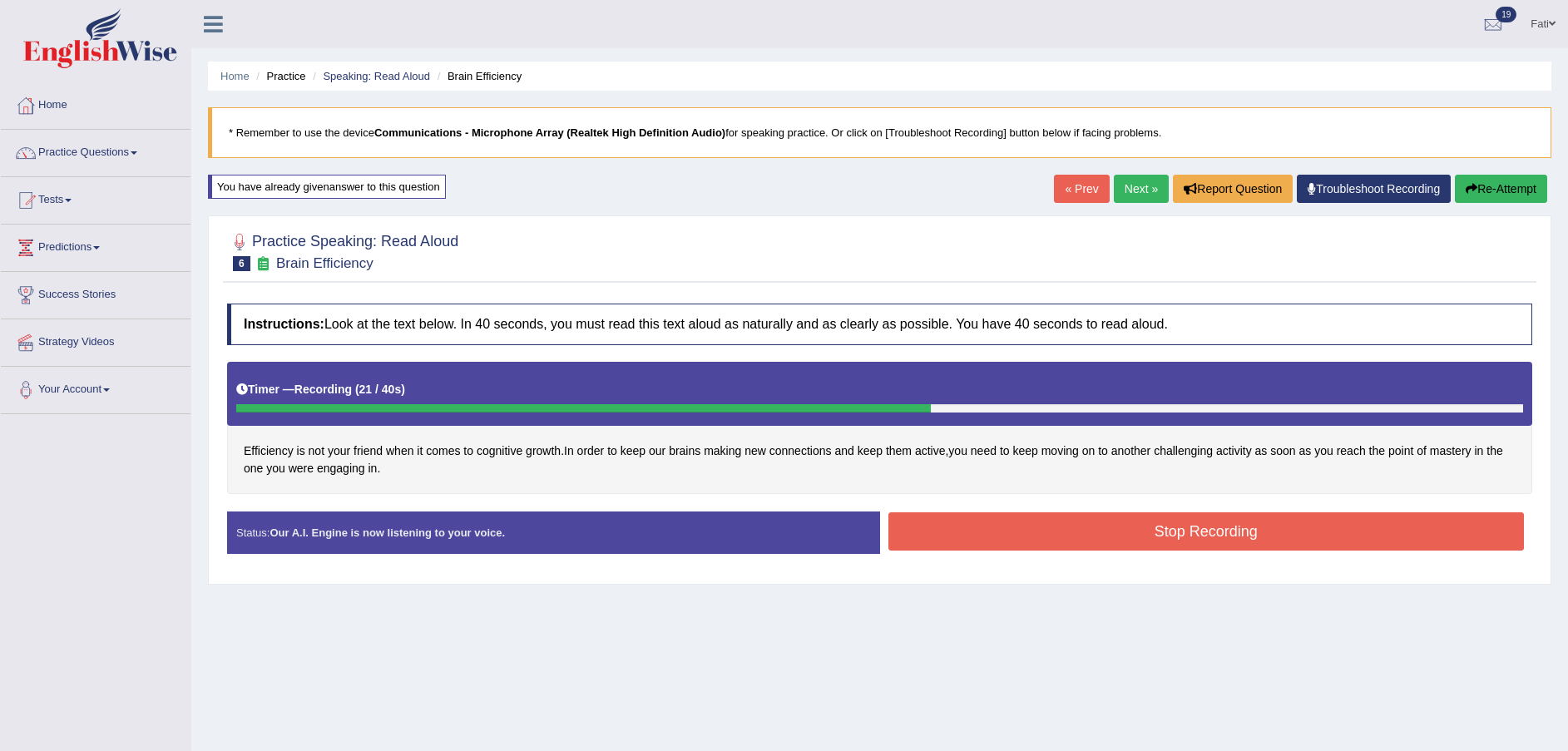
click at [1262, 538] on button "Stop Recording" at bounding box center [1207, 531] width 637 height 38
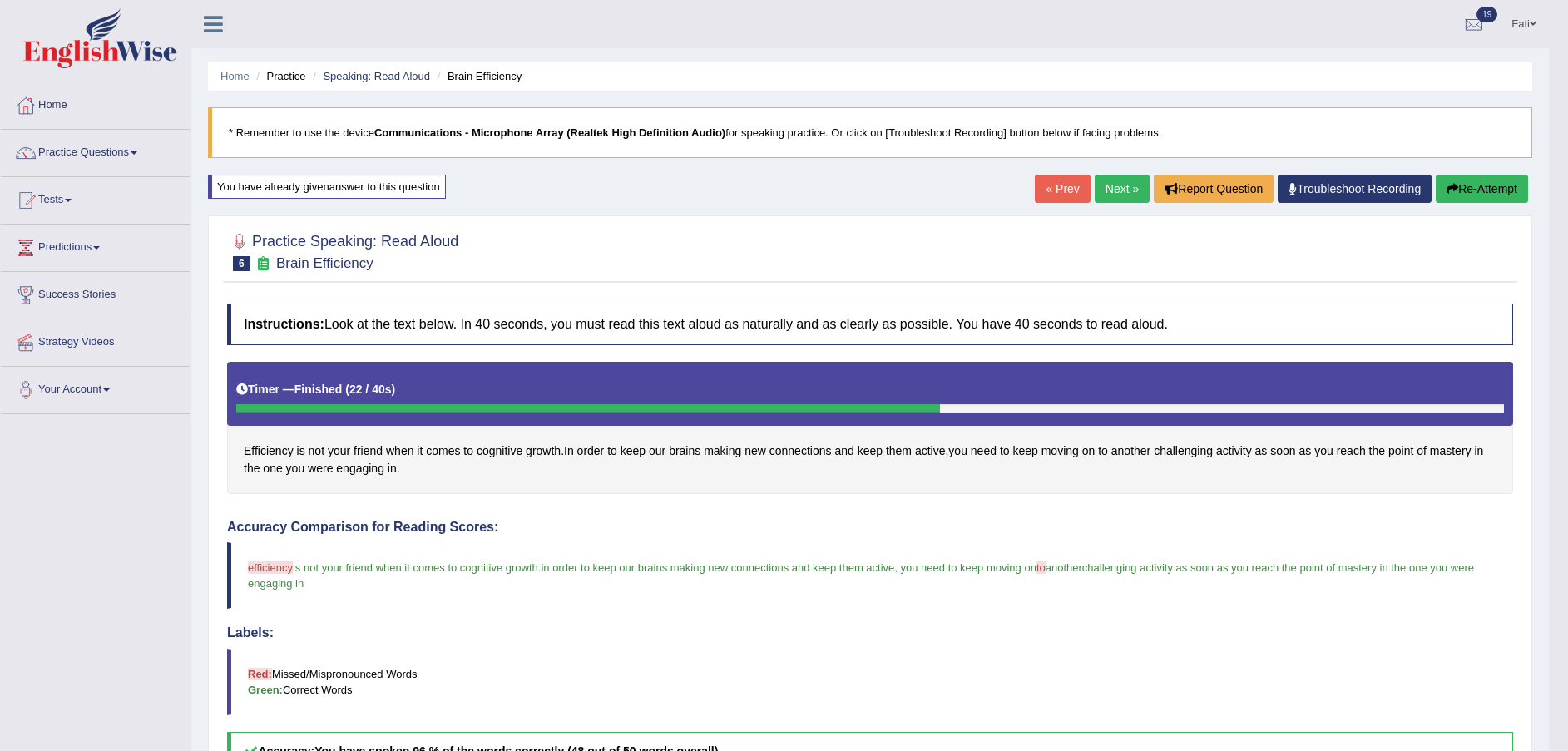
click at [263, 565] on span "efficiency" at bounding box center [270, 568] width 45 height 13
click at [273, 449] on span "Efficiency" at bounding box center [268, 450] width 50 height 17
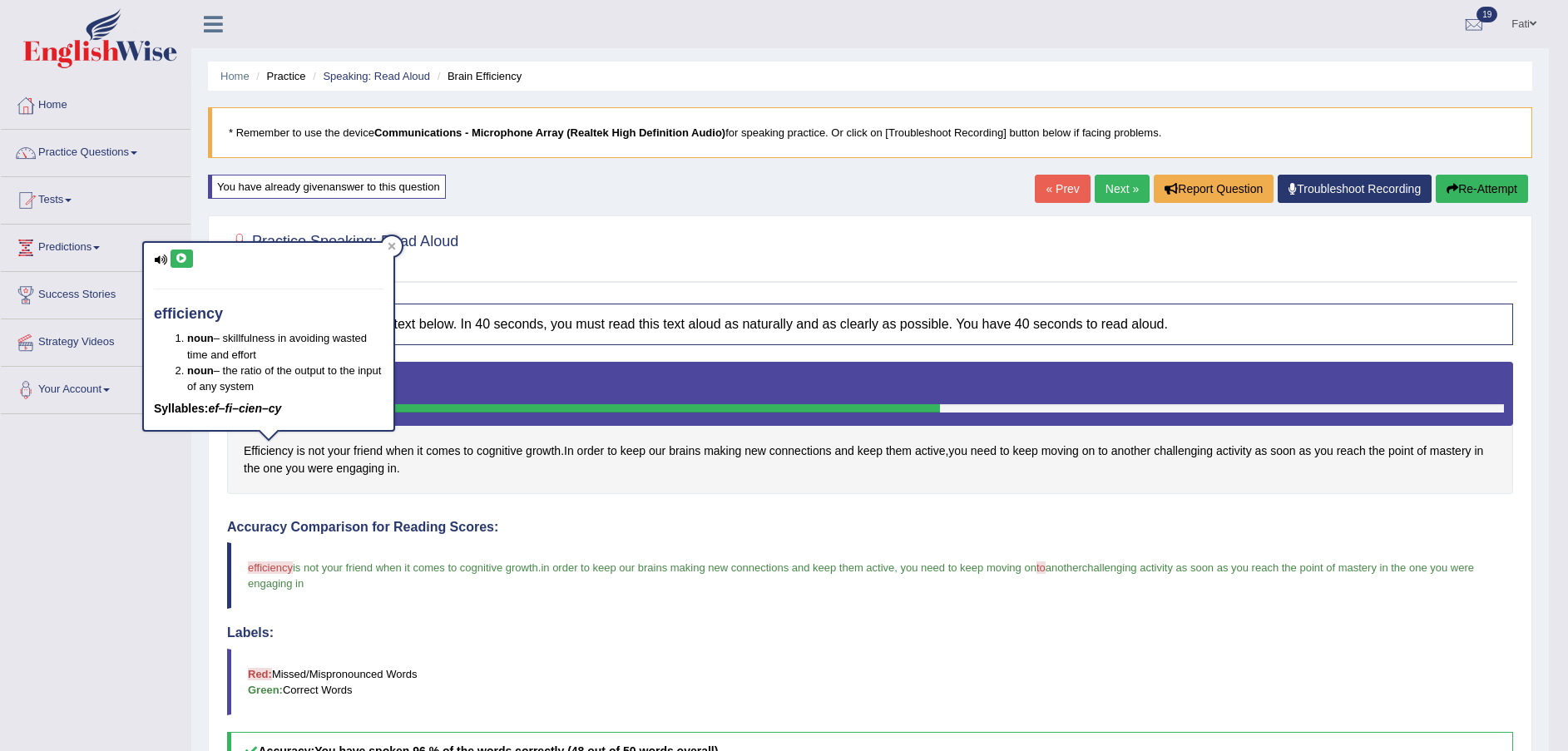
click at [180, 251] on button at bounding box center [181, 258] width 23 height 18
click at [441, 647] on div "Labels: Red: Missed/Mispronounced Words Green: Correct Words" at bounding box center [870, 671] width 1286 height 90
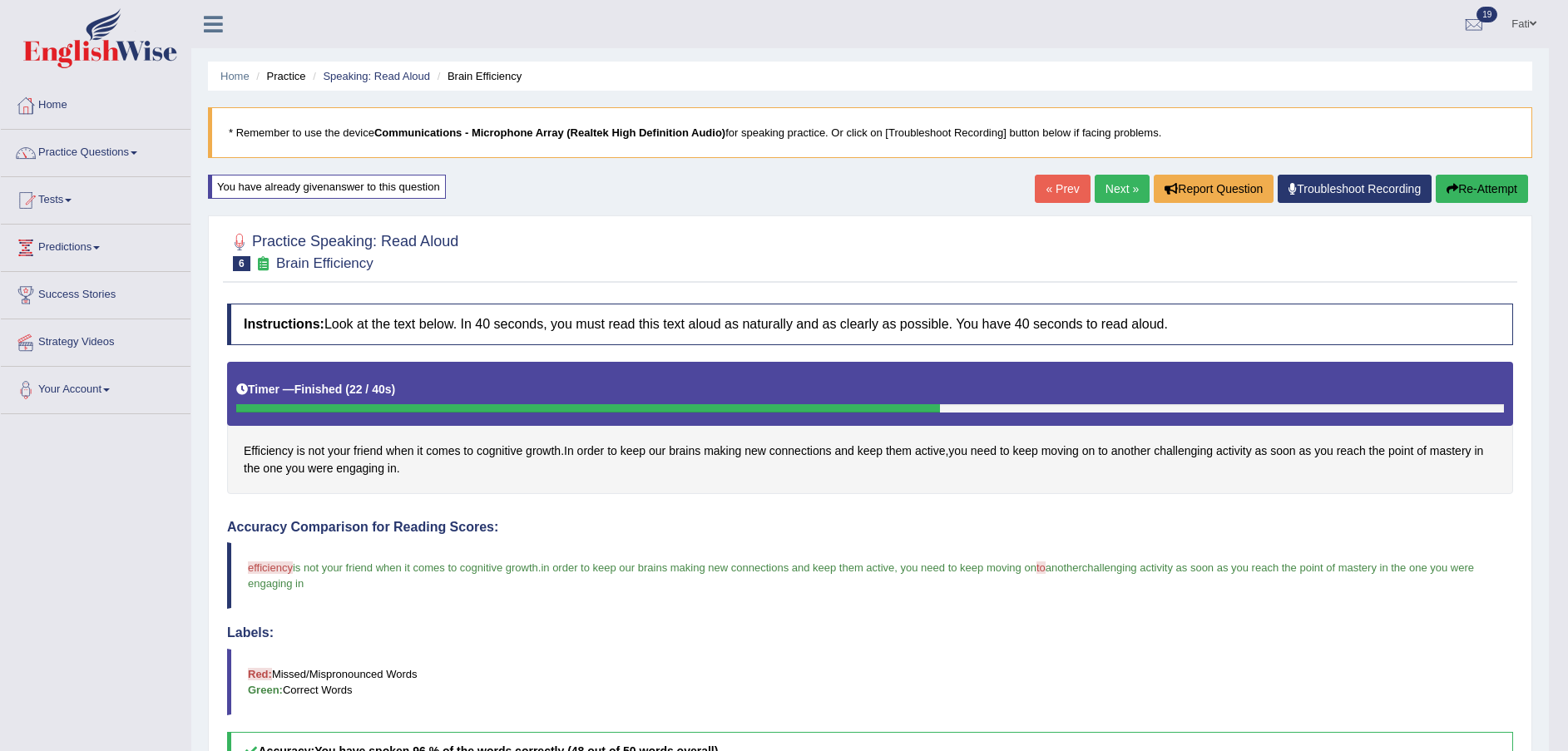
click at [1492, 191] on button "Re-Attempt" at bounding box center [1482, 188] width 93 height 28
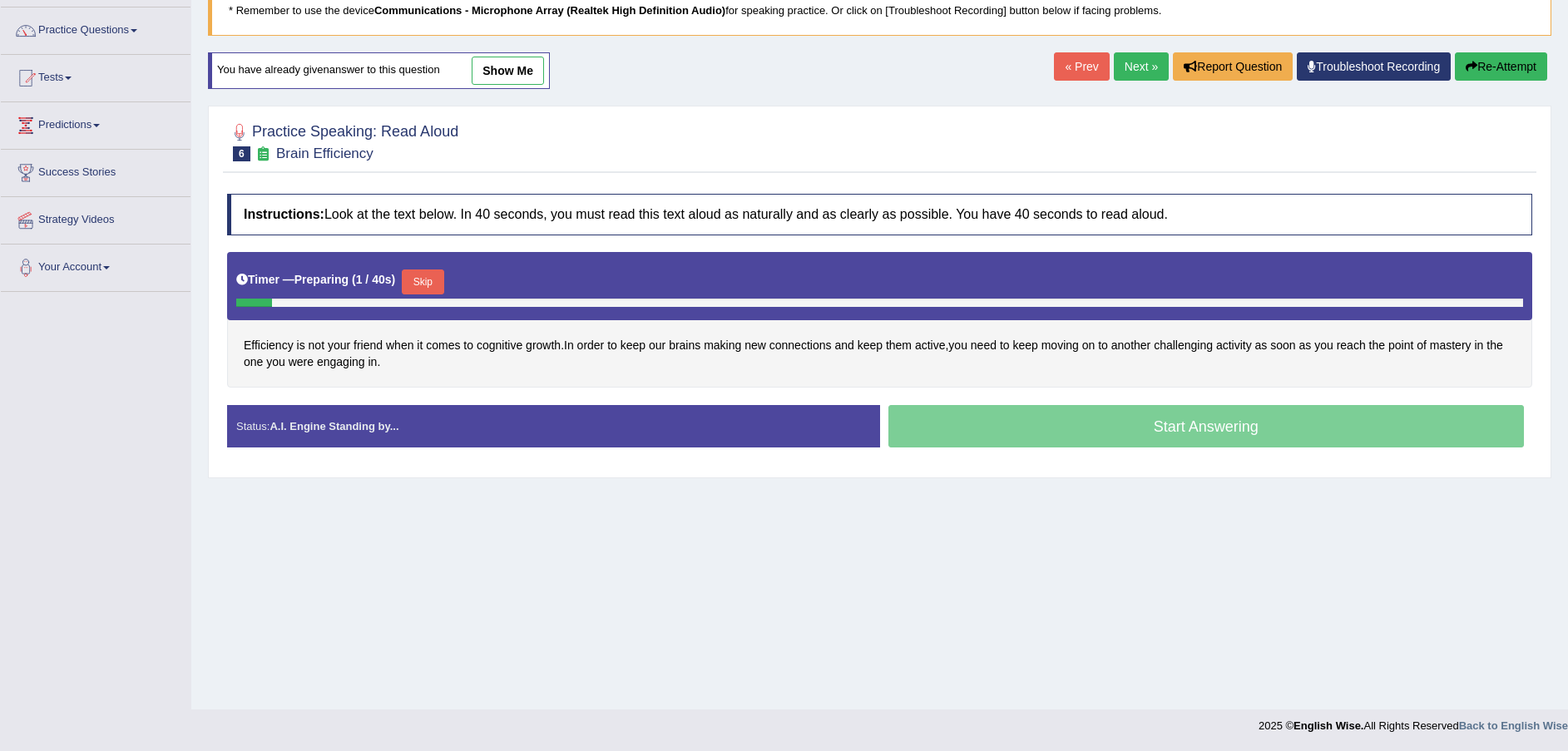
click at [427, 272] on button "Skip" at bounding box center [422, 282] width 41 height 25
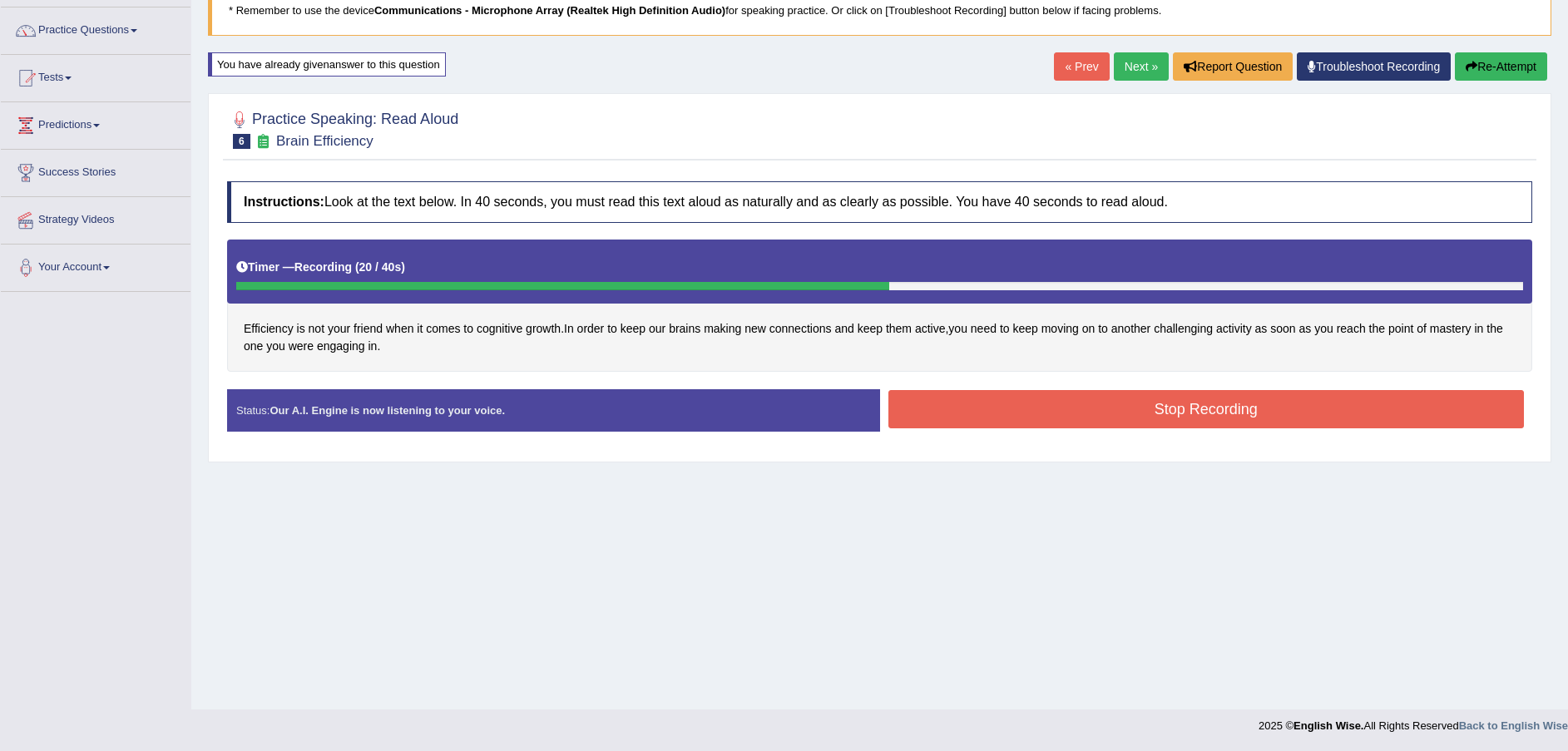
click at [1097, 399] on button "Stop Recording" at bounding box center [1207, 409] width 637 height 38
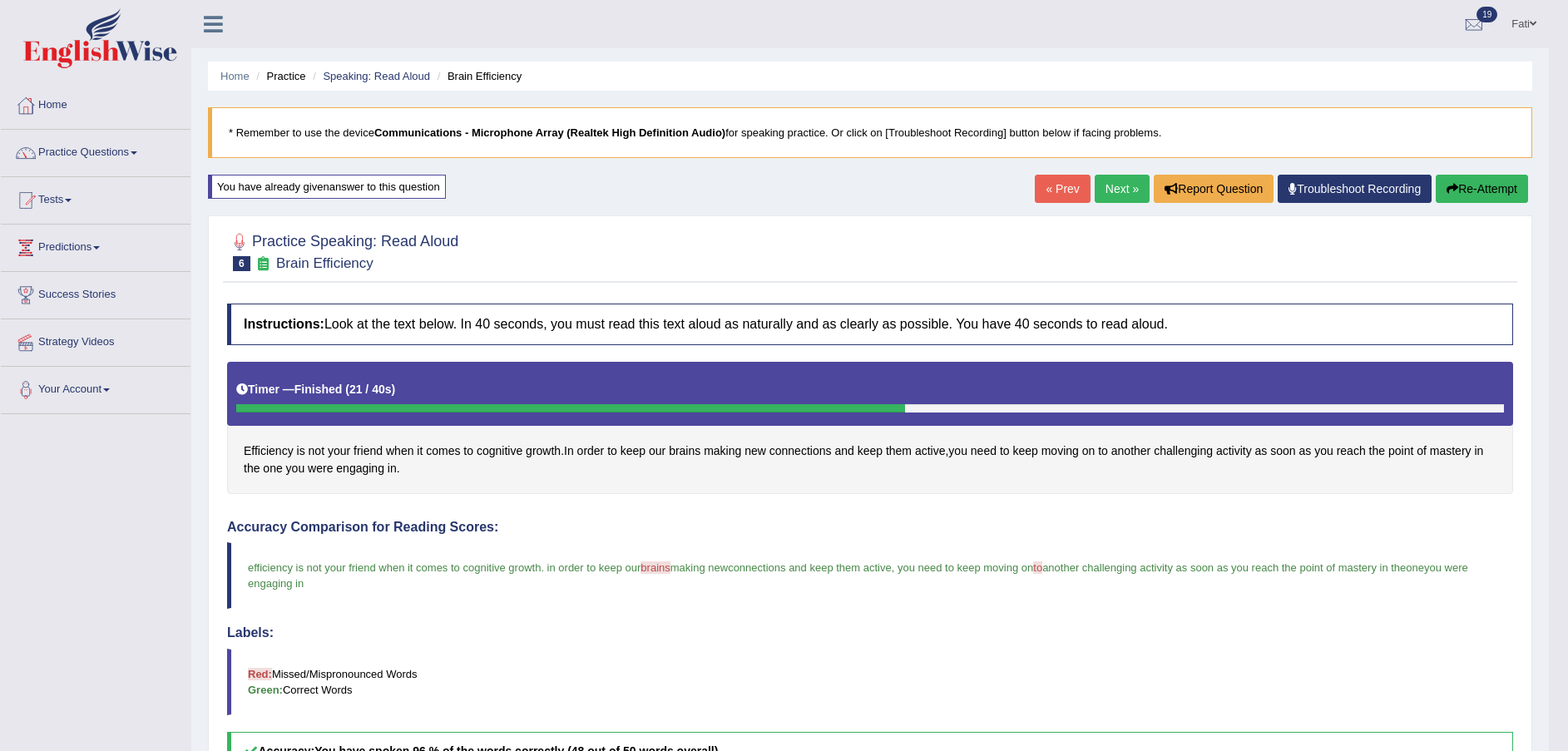
click at [1117, 191] on link "Next »" at bounding box center [1122, 188] width 55 height 28
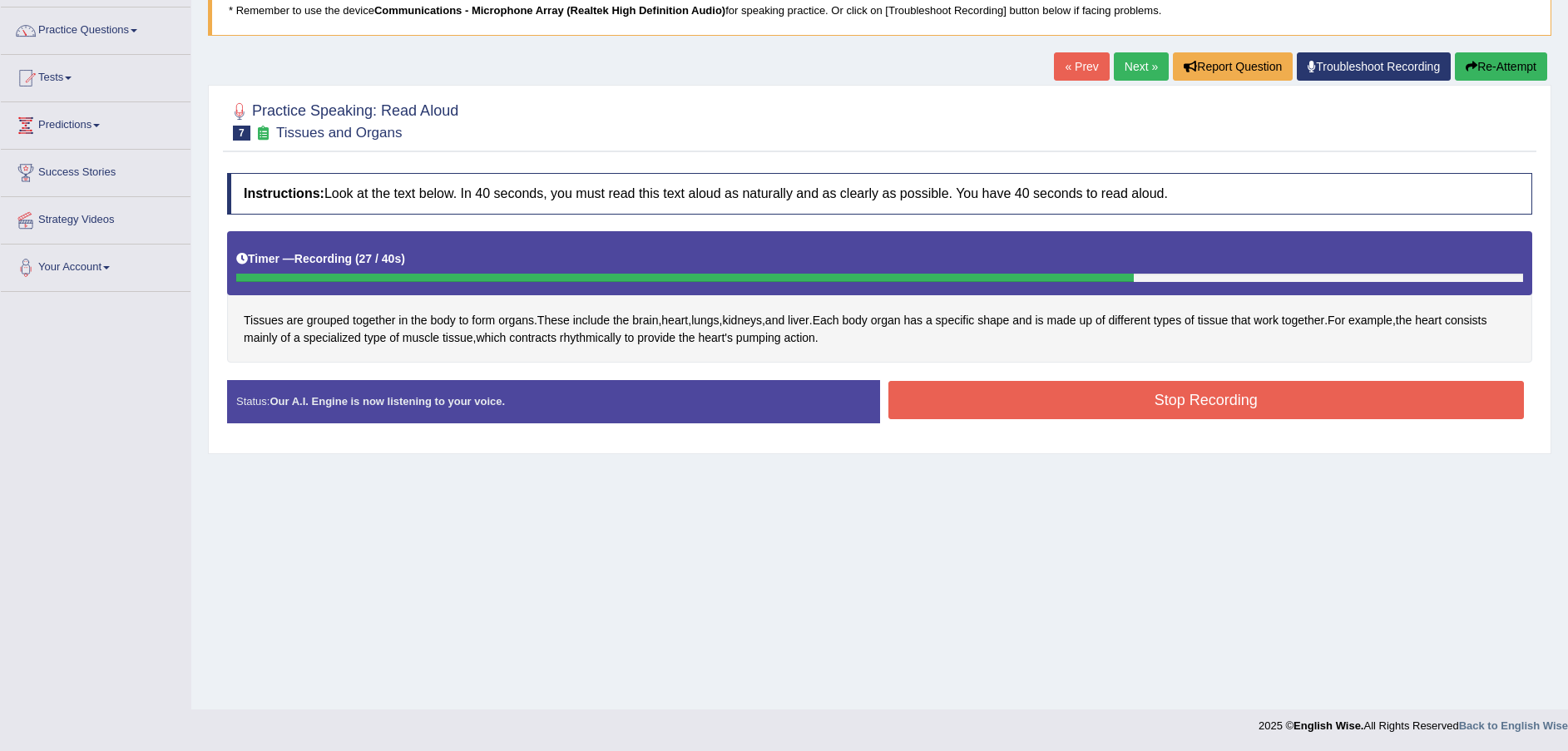
click at [1078, 403] on button "Stop Recording" at bounding box center [1207, 400] width 637 height 38
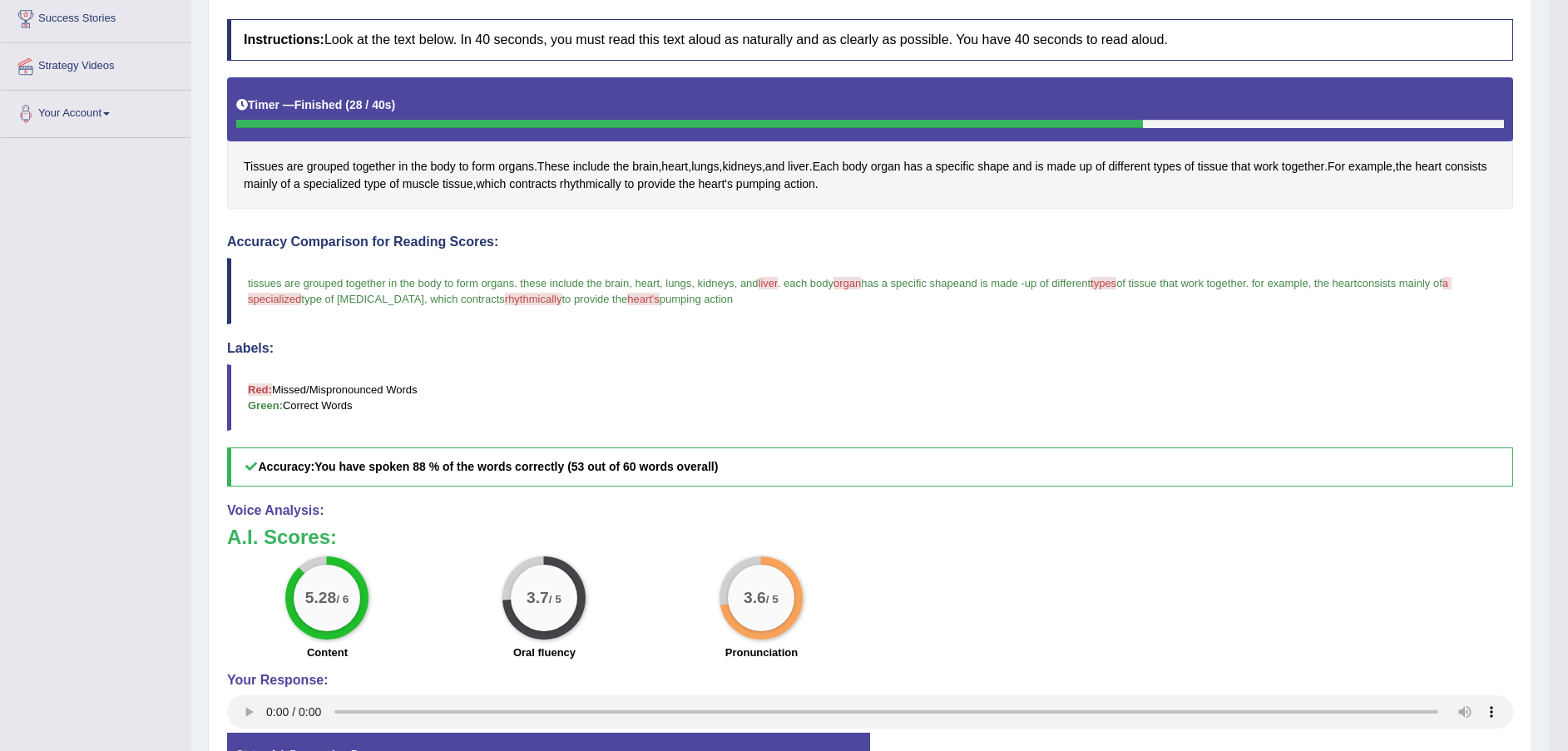
scroll to position [372, 0]
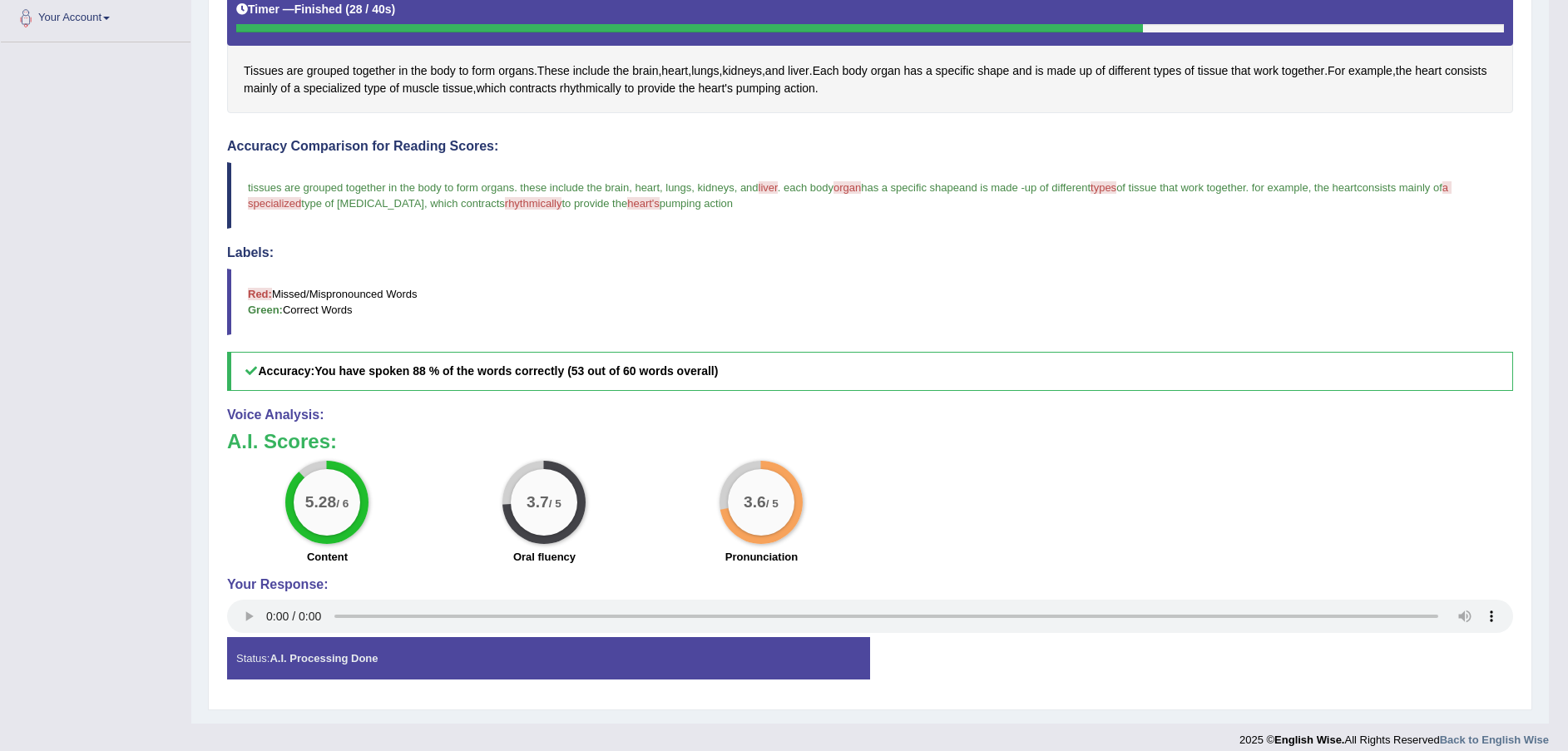
click at [621, 82] on span "rhythmically" at bounding box center [591, 88] width 61 height 17
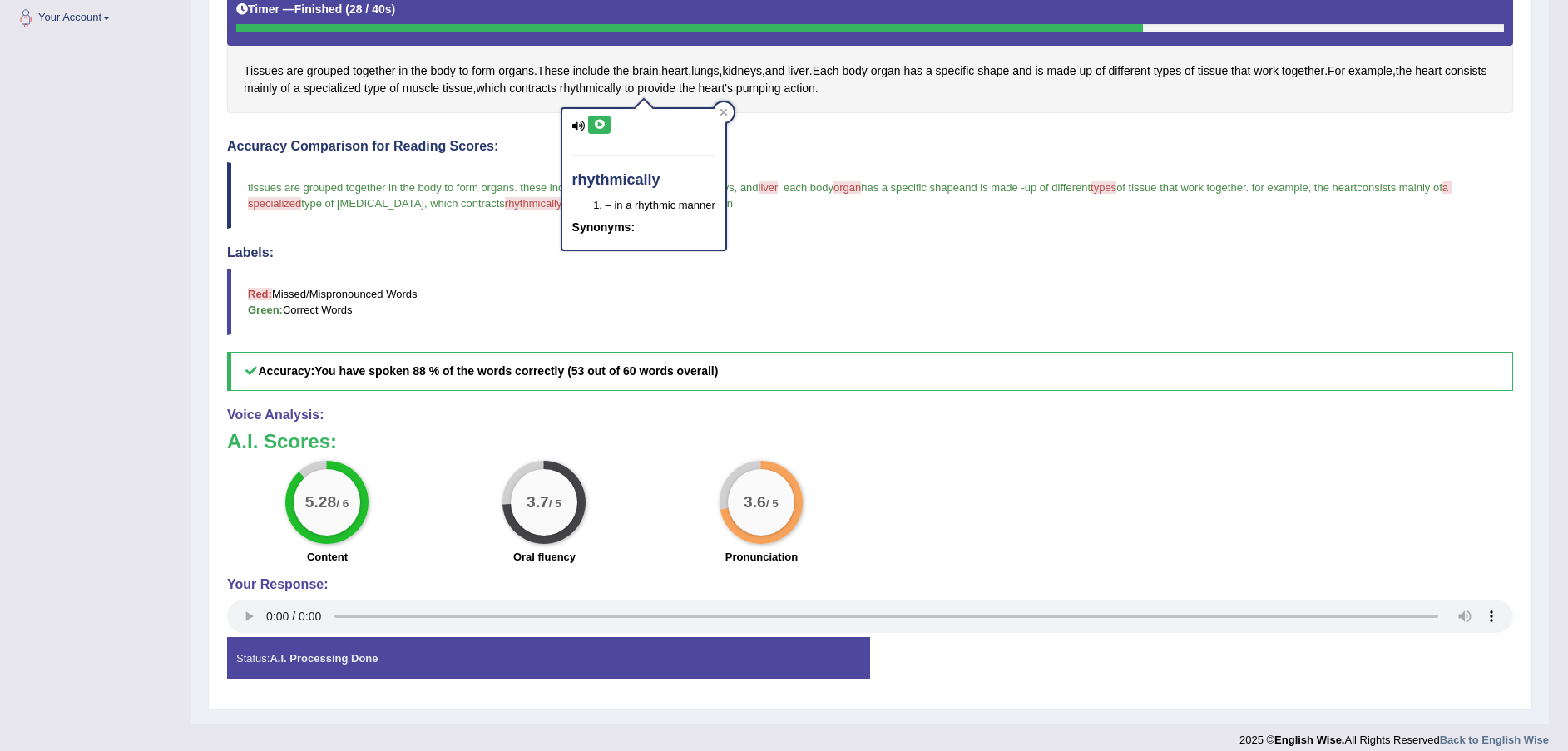
click at [594, 127] on icon at bounding box center [600, 124] width 13 height 10
click at [603, 125] on icon at bounding box center [600, 124] width 13 height 10
click at [828, 122] on div "Instructions: Look at the text below. In 40 seconds, you must read this text al…" at bounding box center [870, 308] width 1294 height 786
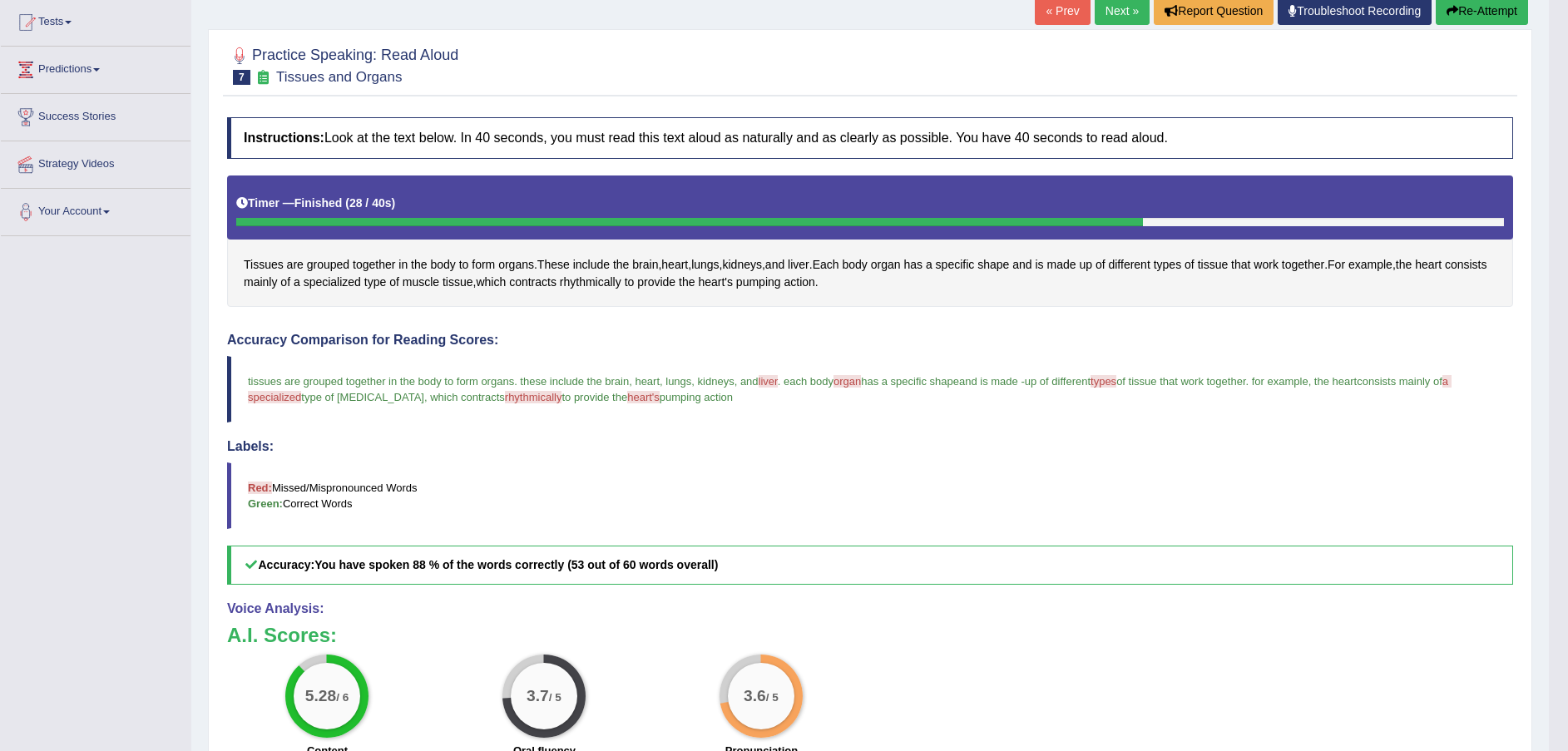
scroll to position [122, 0]
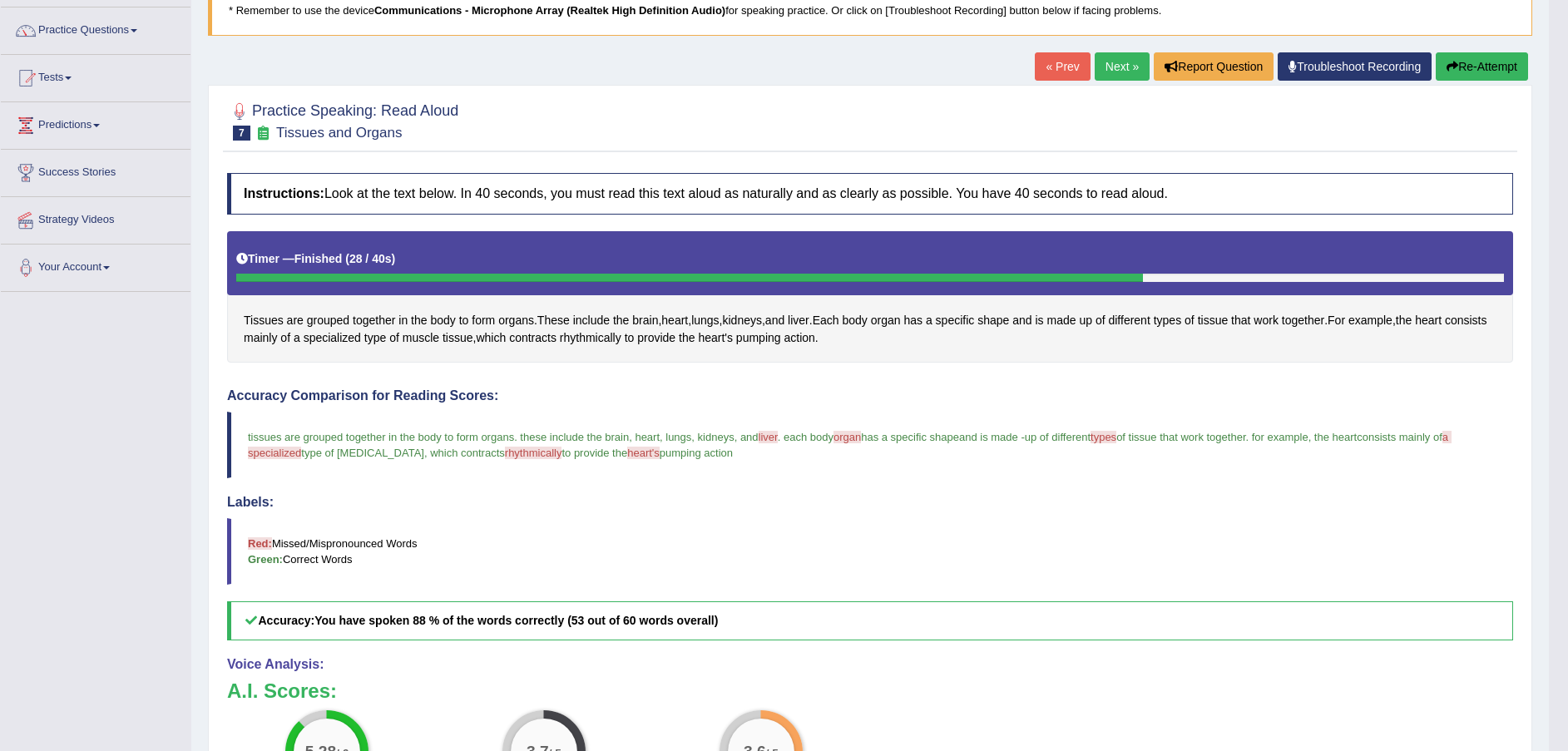
click at [1449, 60] on icon "button" at bounding box center [1452, 66] width 12 height 12
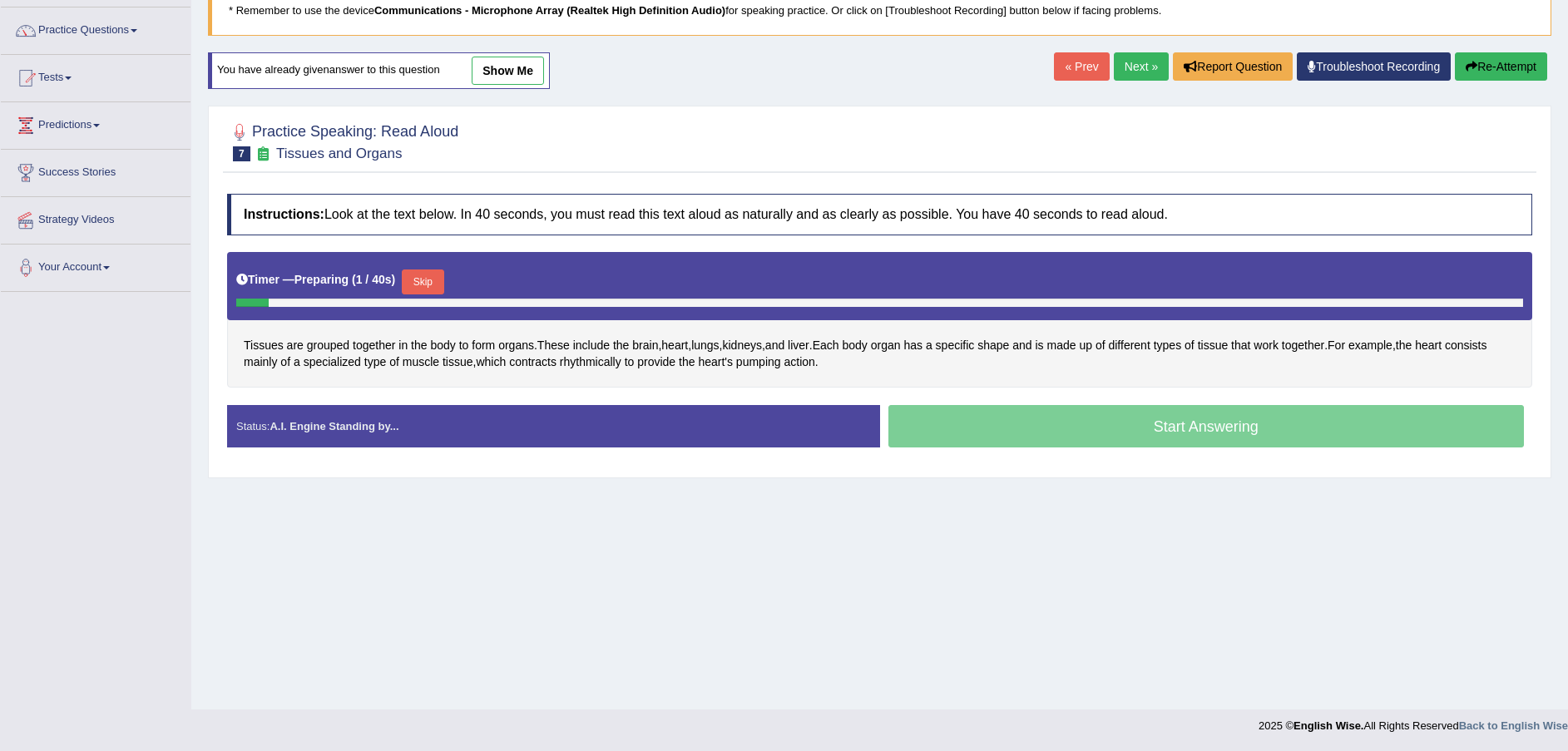
click at [424, 276] on button "Skip" at bounding box center [422, 282] width 41 height 25
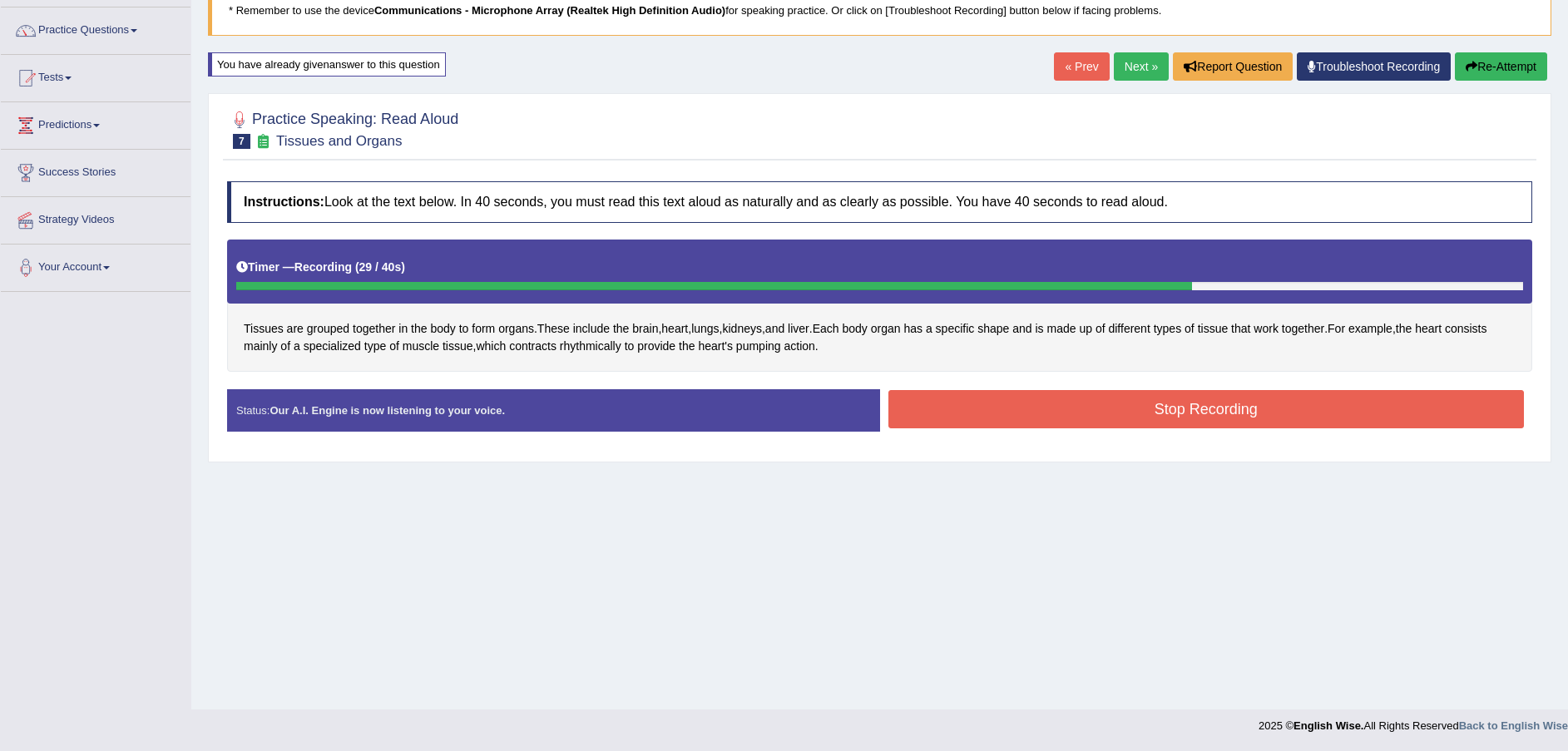
click at [961, 407] on button "Stop Recording" at bounding box center [1207, 409] width 637 height 38
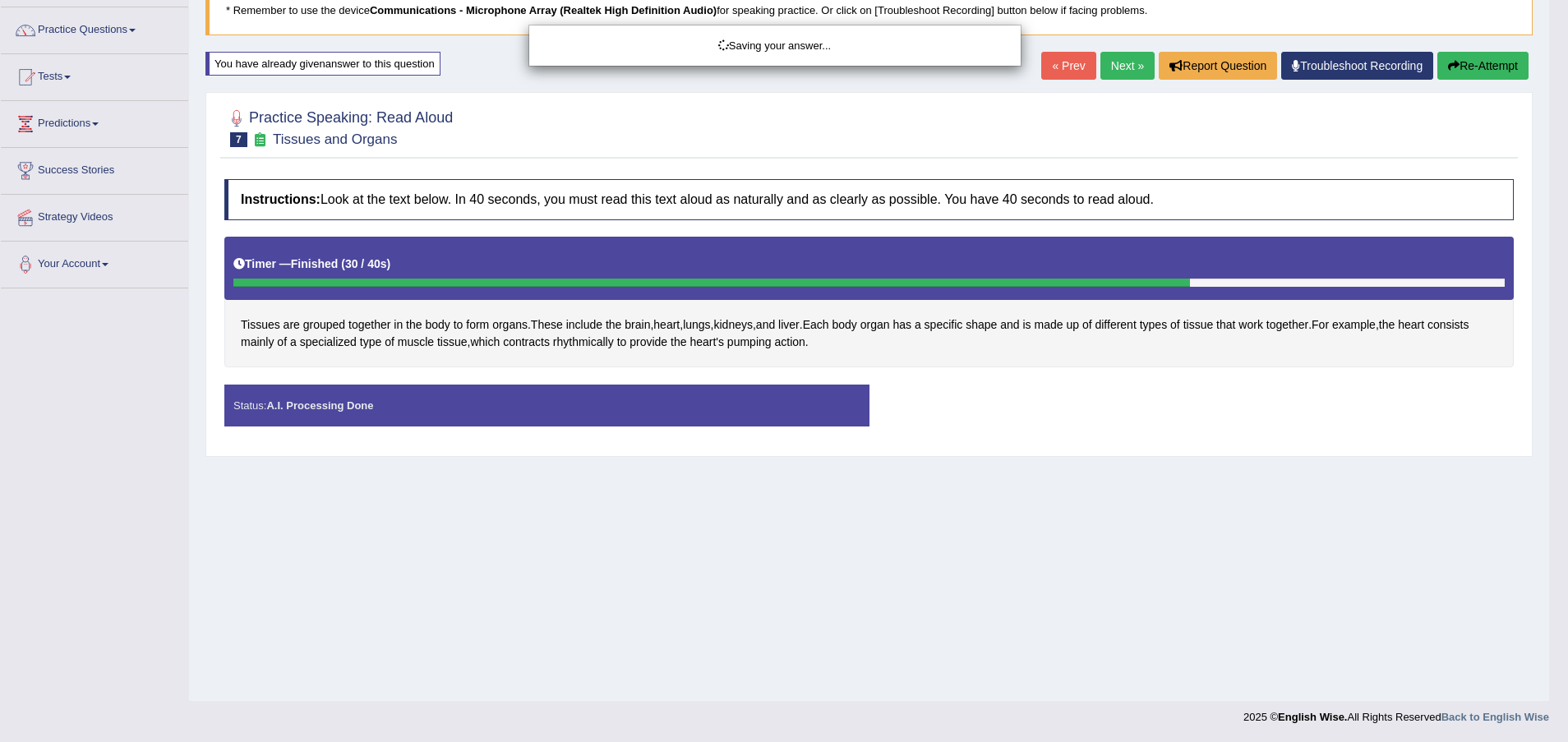
click at [588, 343] on div "Saving your answer..." at bounding box center [784, 371] width 1568 height 742
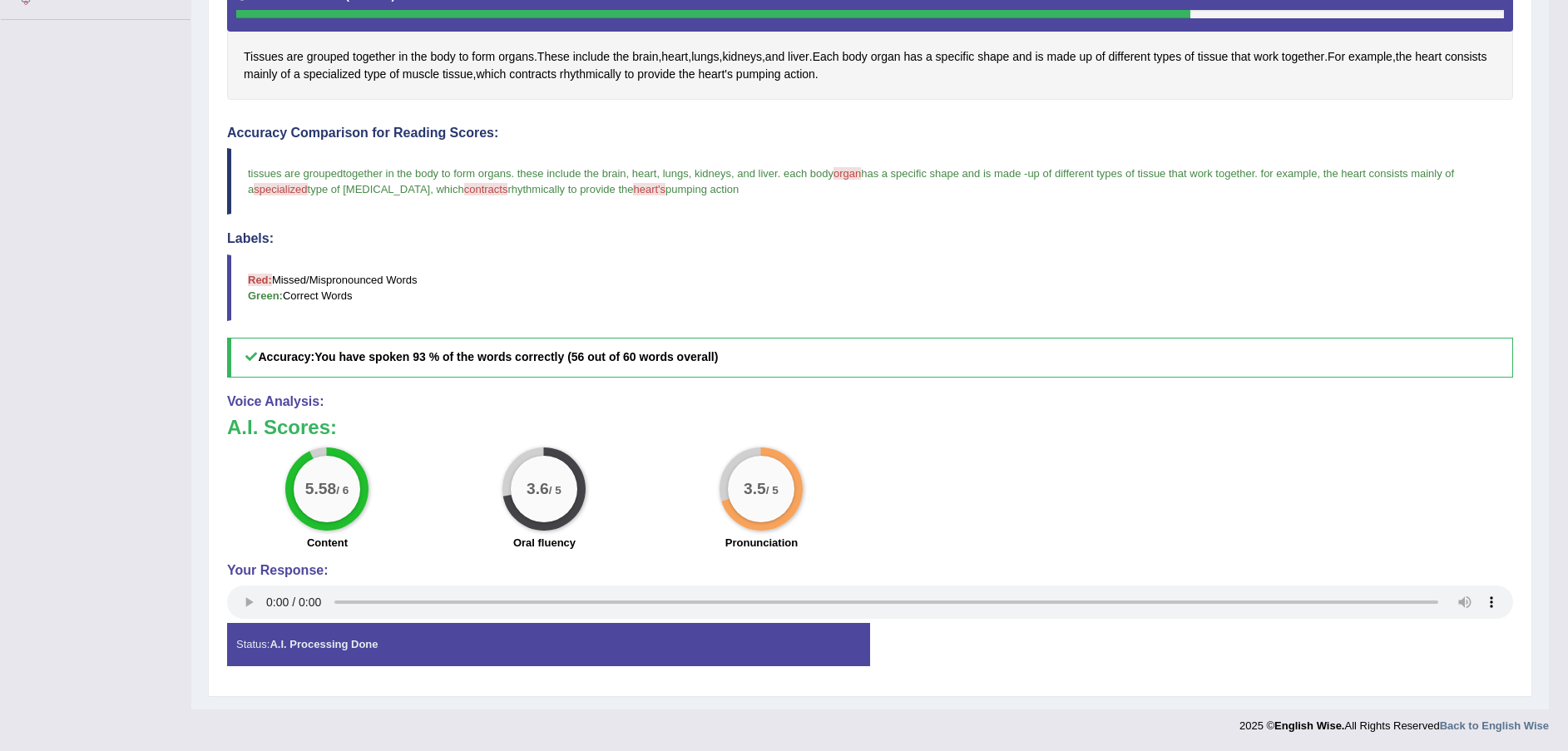
scroll to position [269, 0]
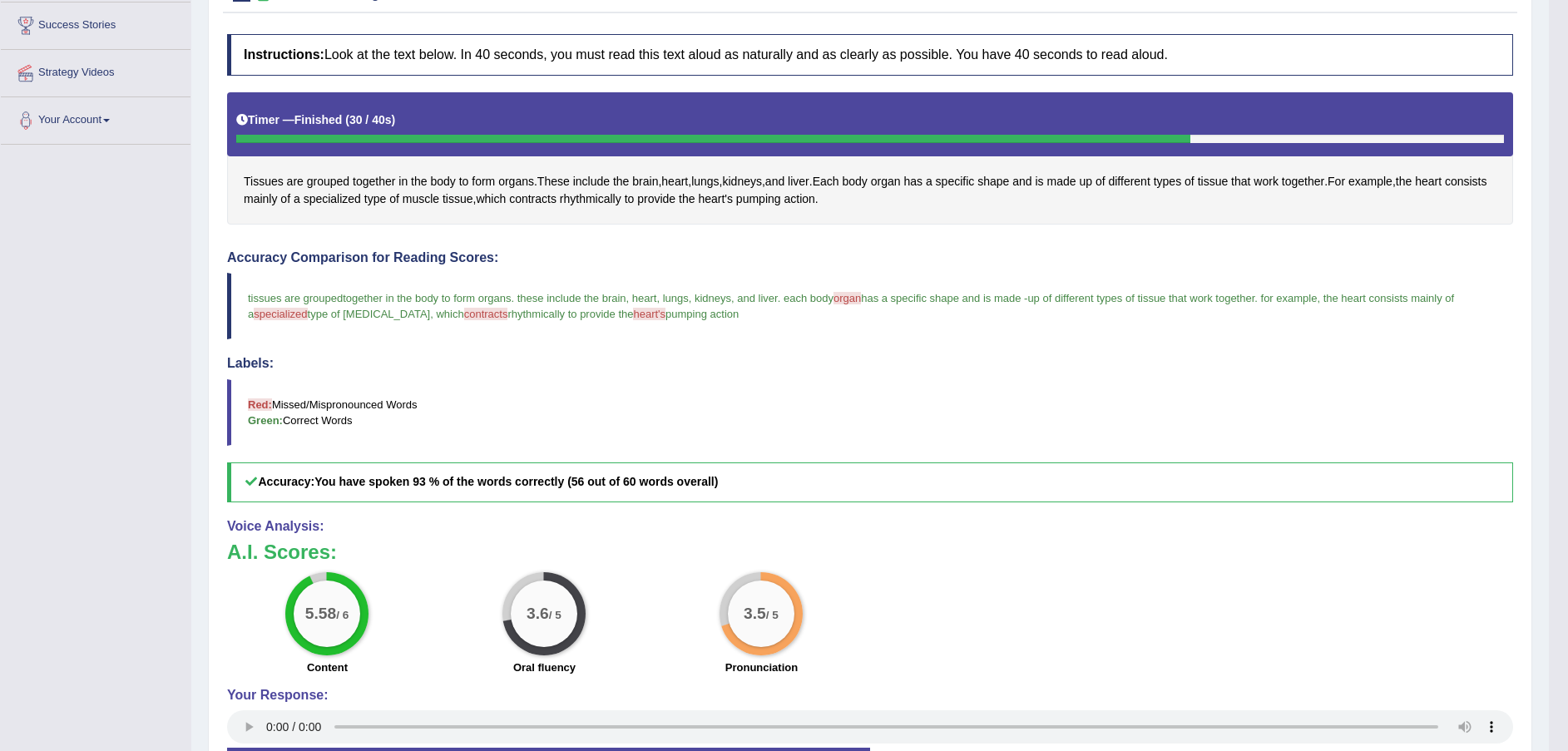
click at [621, 195] on span "rhythmically" at bounding box center [591, 199] width 61 height 17
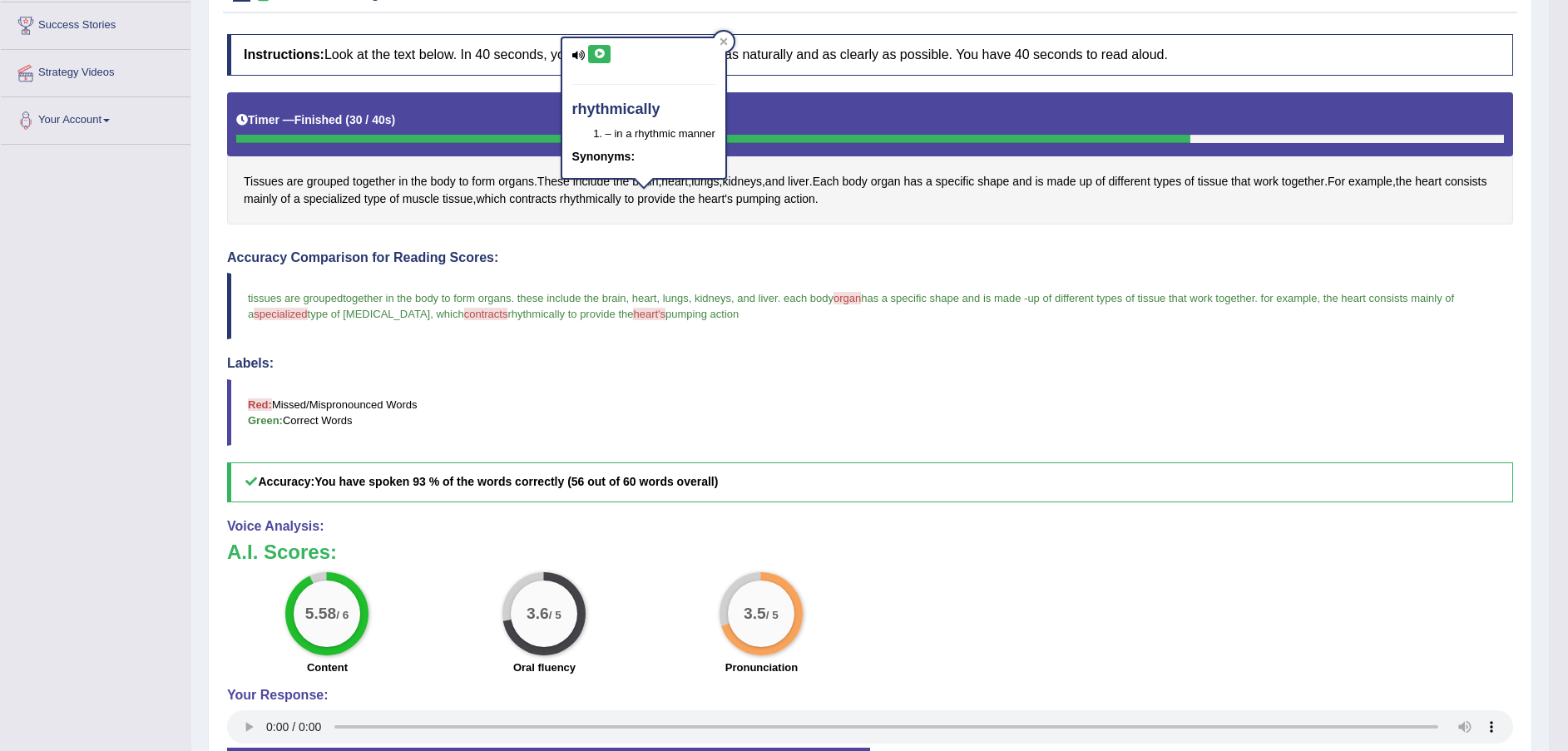
click at [603, 52] on icon at bounding box center [600, 54] width 13 height 10
click at [721, 38] on icon at bounding box center [723, 41] width 7 height 7
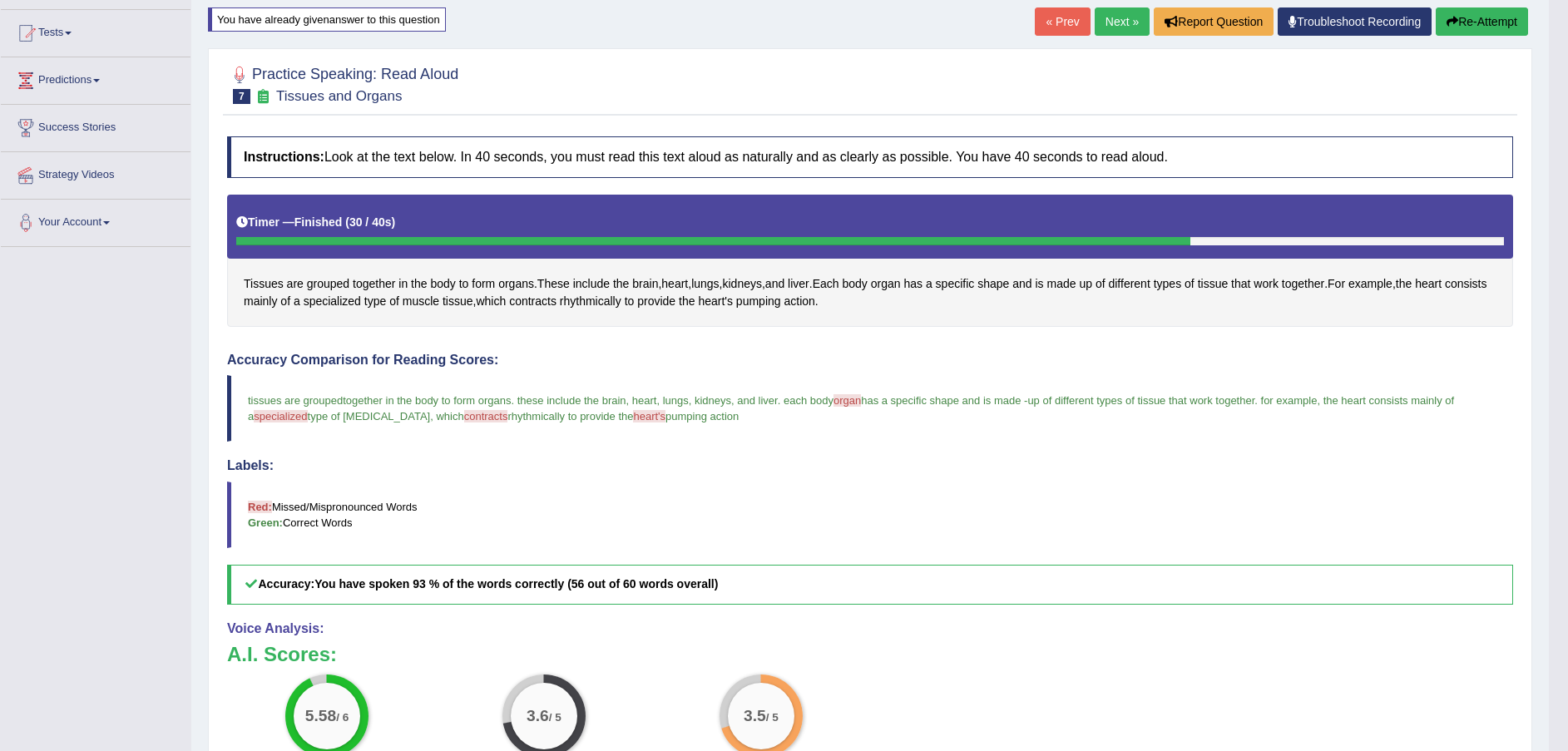
scroll to position [145, 0]
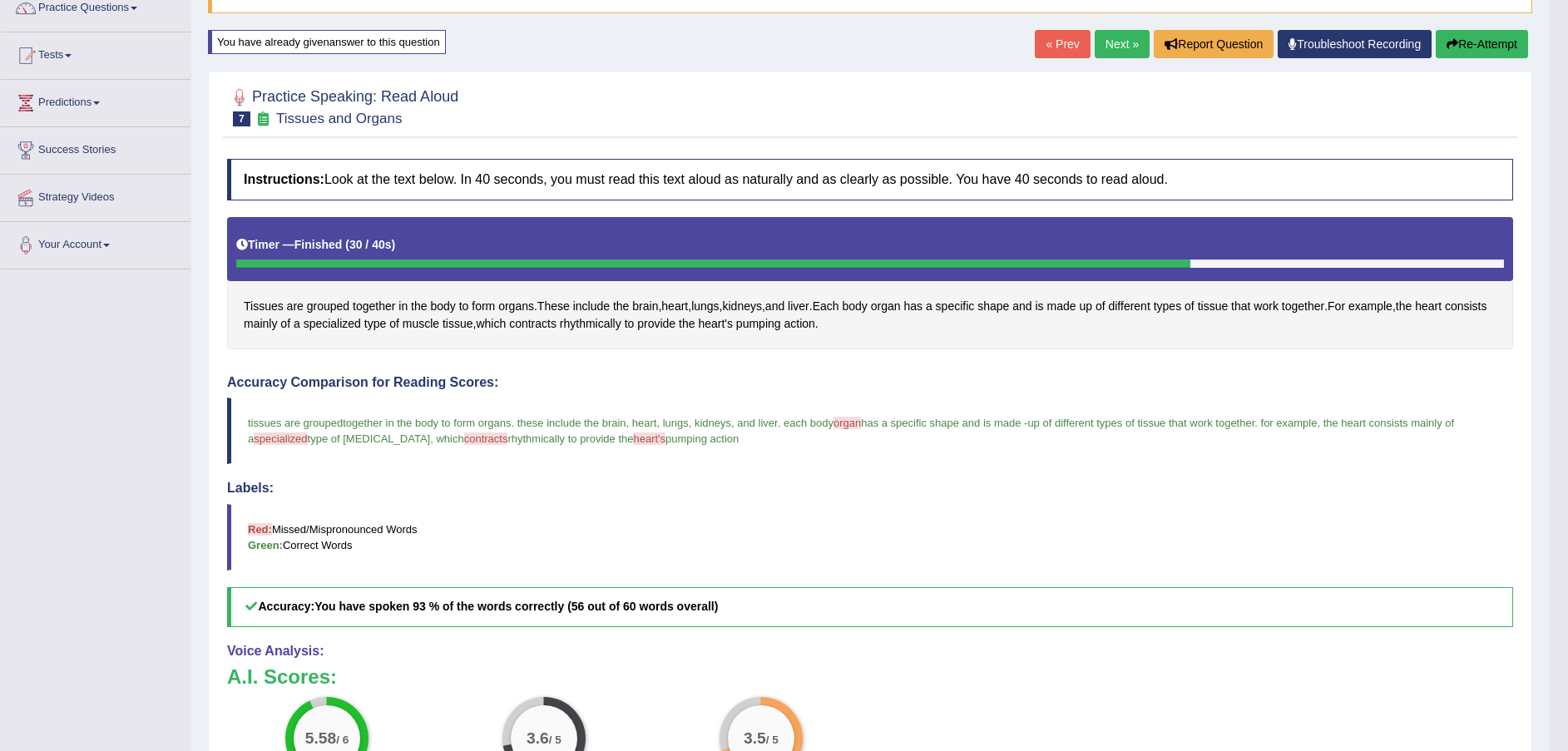
click at [1479, 47] on button "Re-Attempt" at bounding box center [1482, 43] width 93 height 28
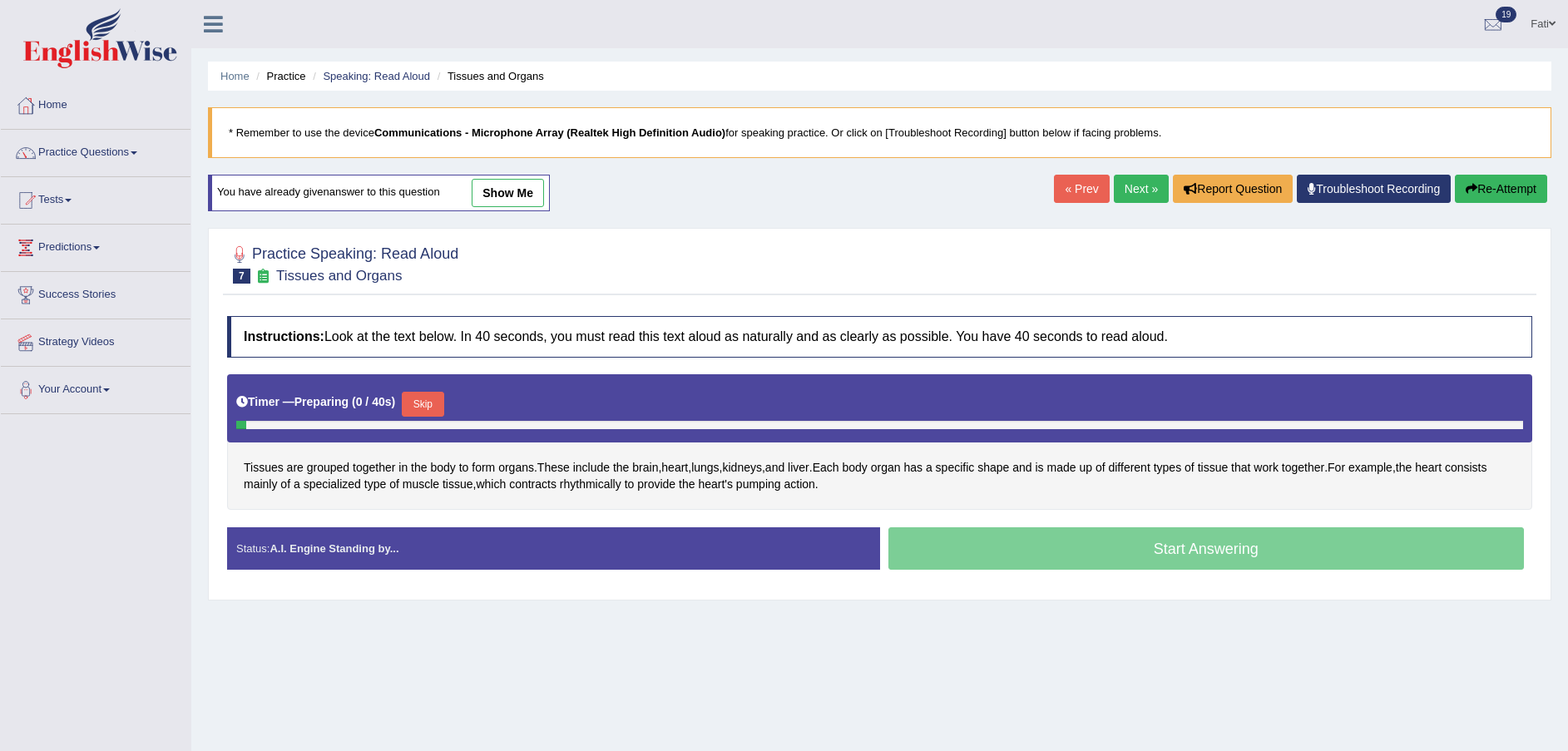
scroll to position [122, 0]
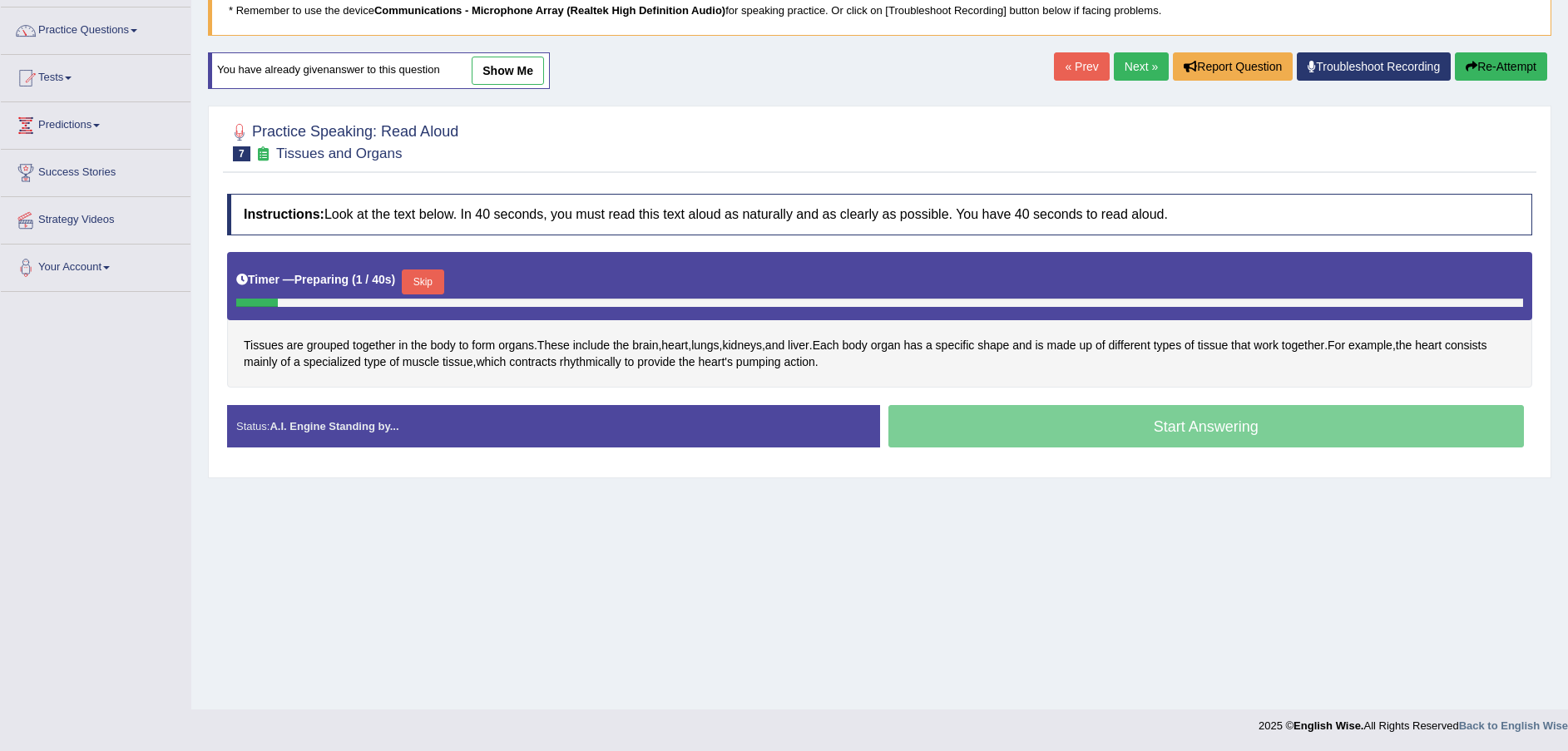
click at [421, 271] on button "Skip" at bounding box center [422, 282] width 41 height 25
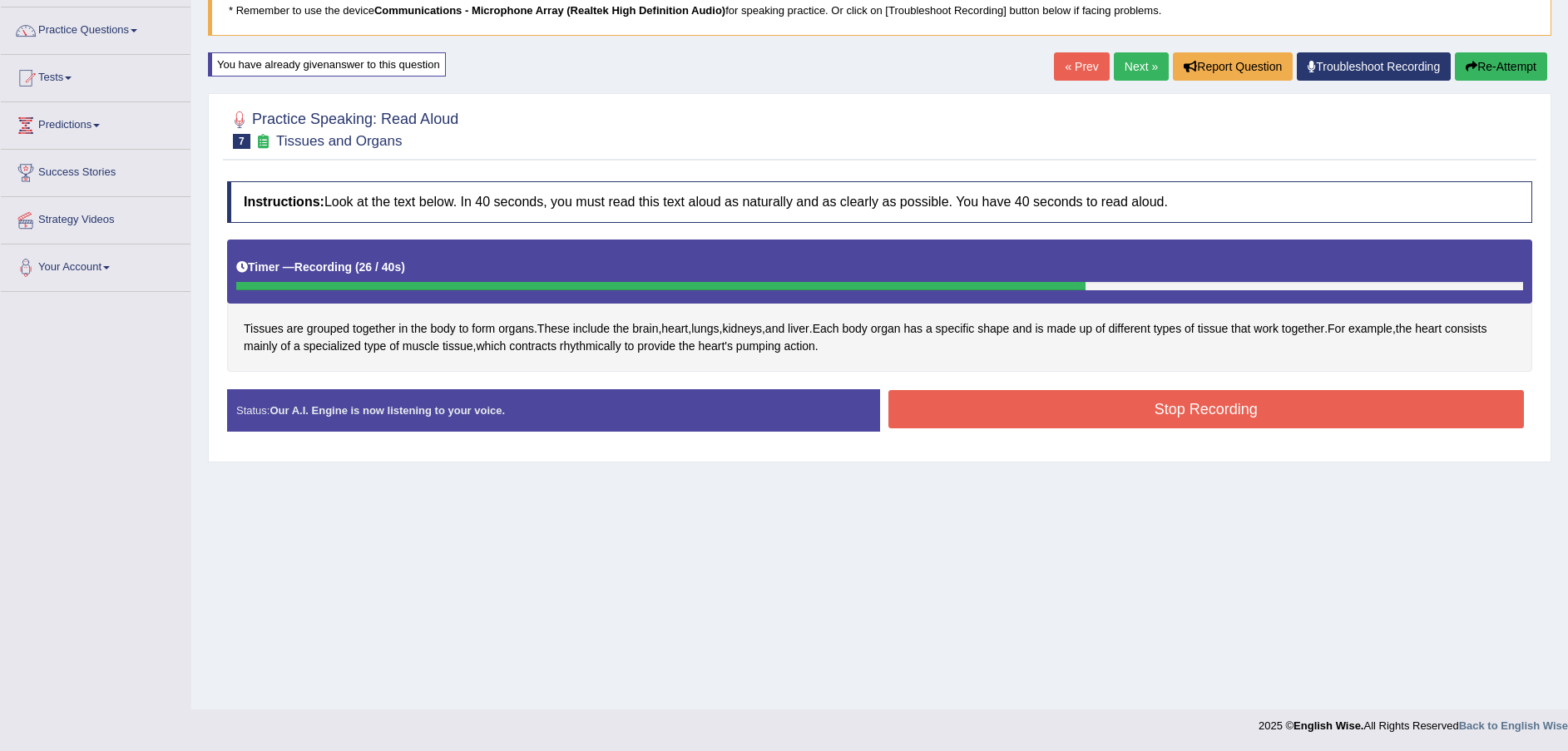
click at [952, 405] on button "Stop Recording" at bounding box center [1207, 409] width 637 height 38
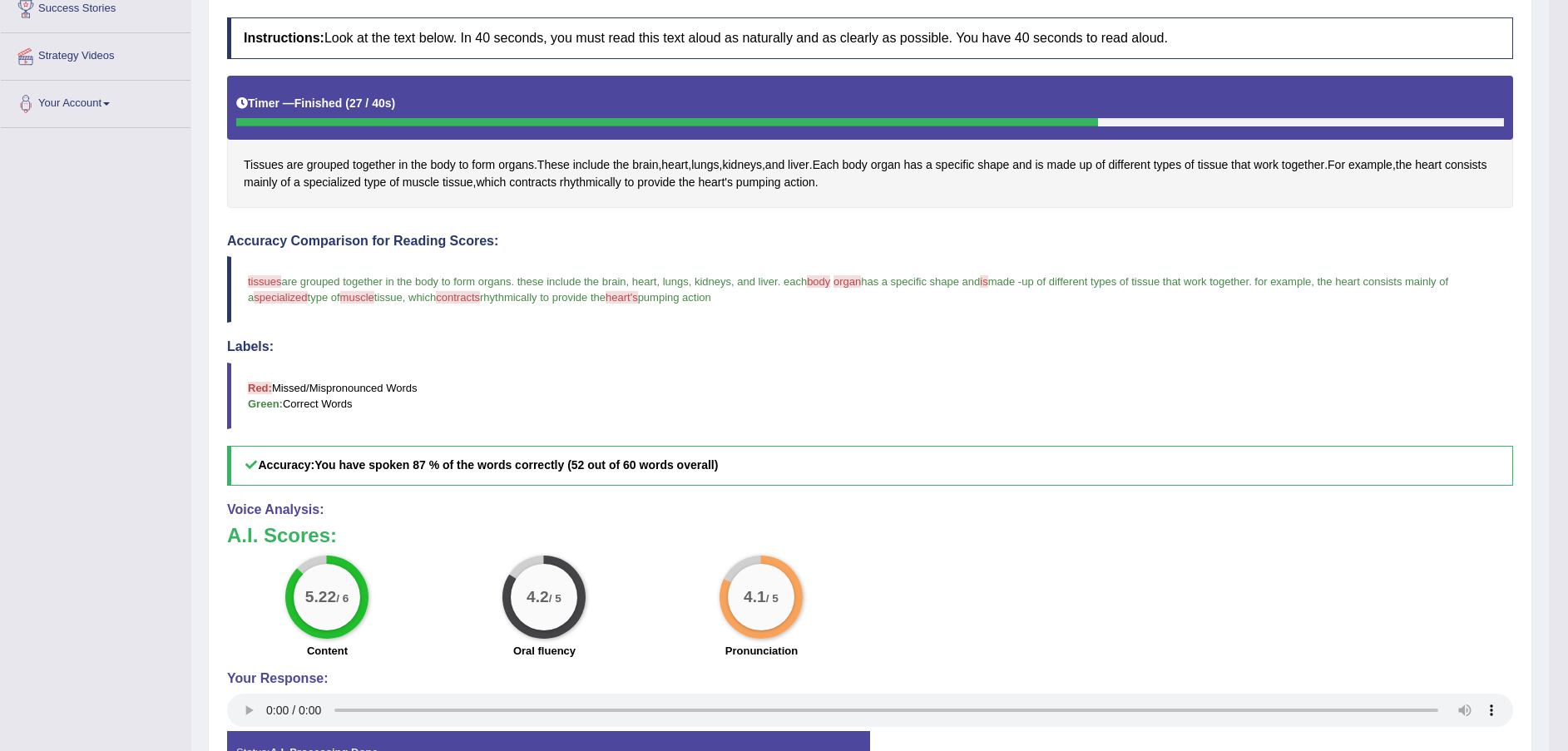
scroll to position [145, 0]
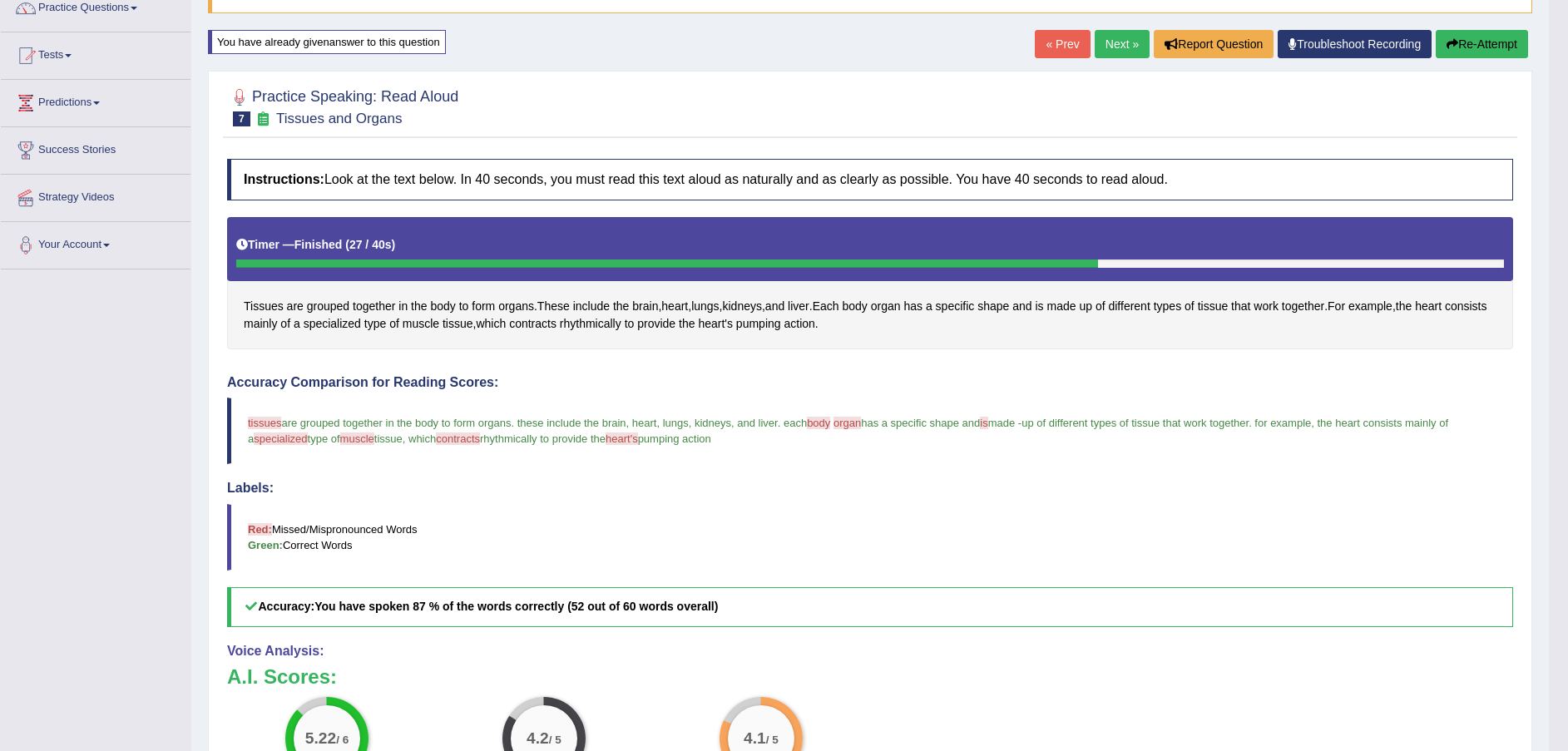
click at [1475, 43] on button "Re-Attempt" at bounding box center [1482, 43] width 93 height 28
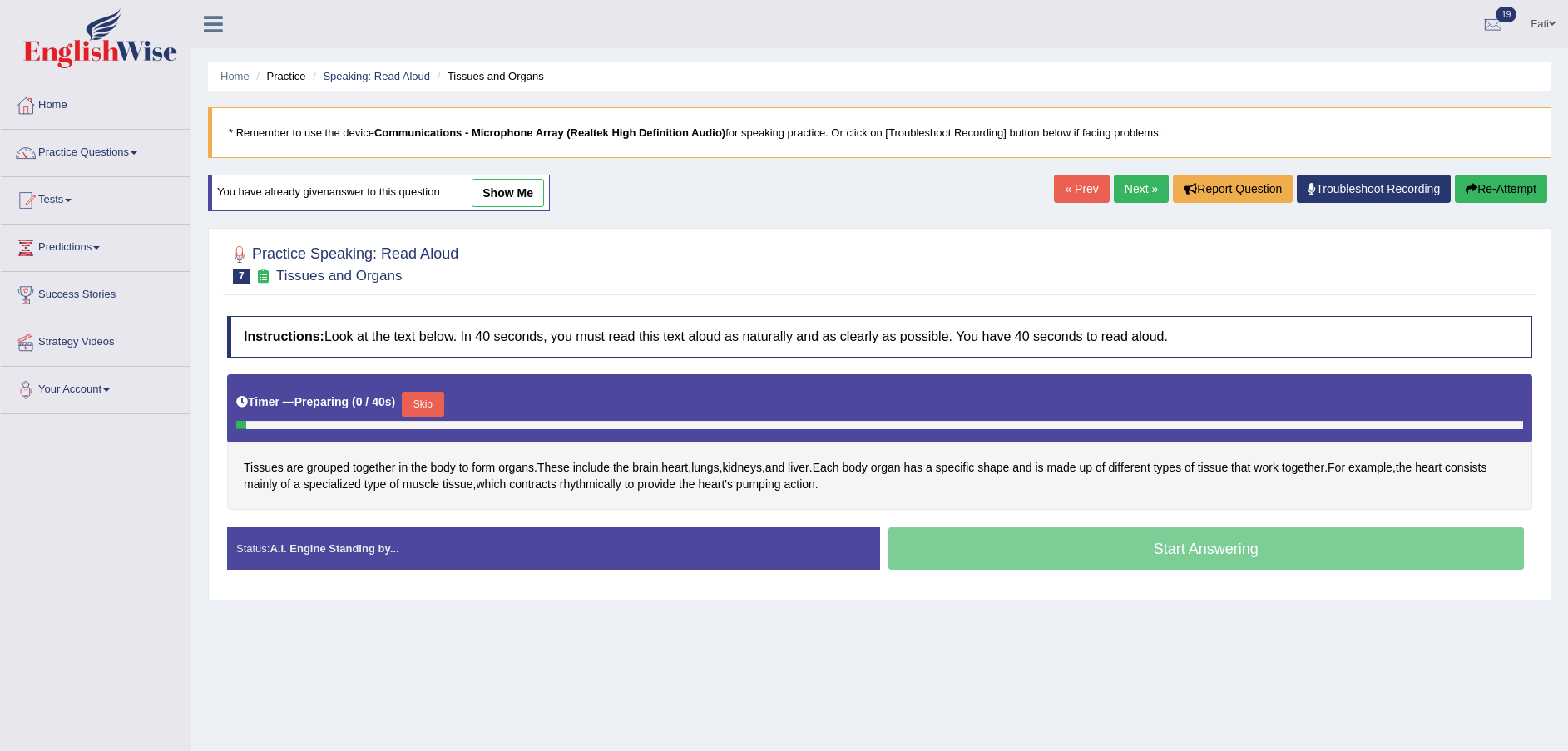
scroll to position [122, 0]
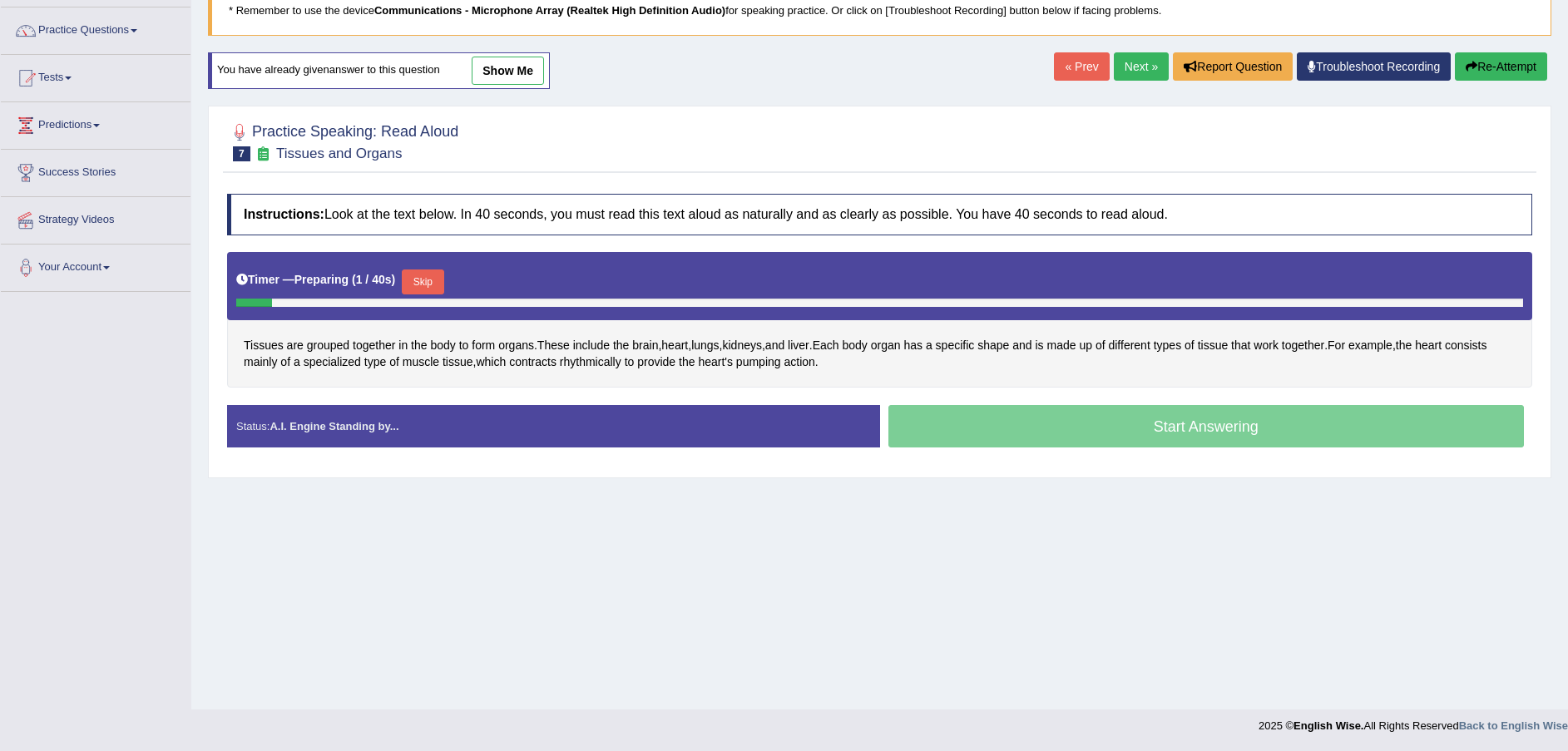
click at [424, 278] on button "Skip" at bounding box center [422, 282] width 41 height 25
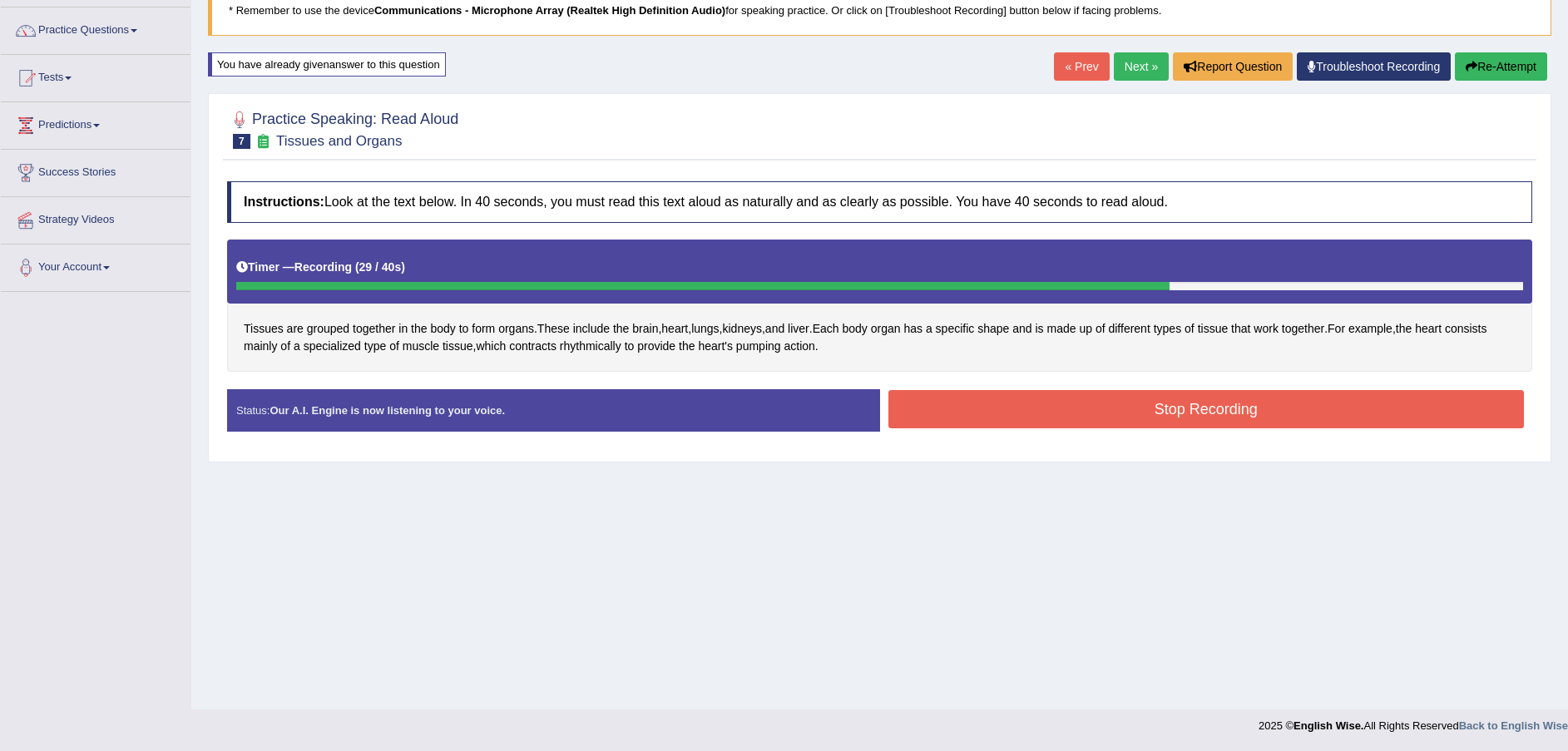
click at [991, 409] on button "Stop Recording" at bounding box center [1207, 409] width 637 height 38
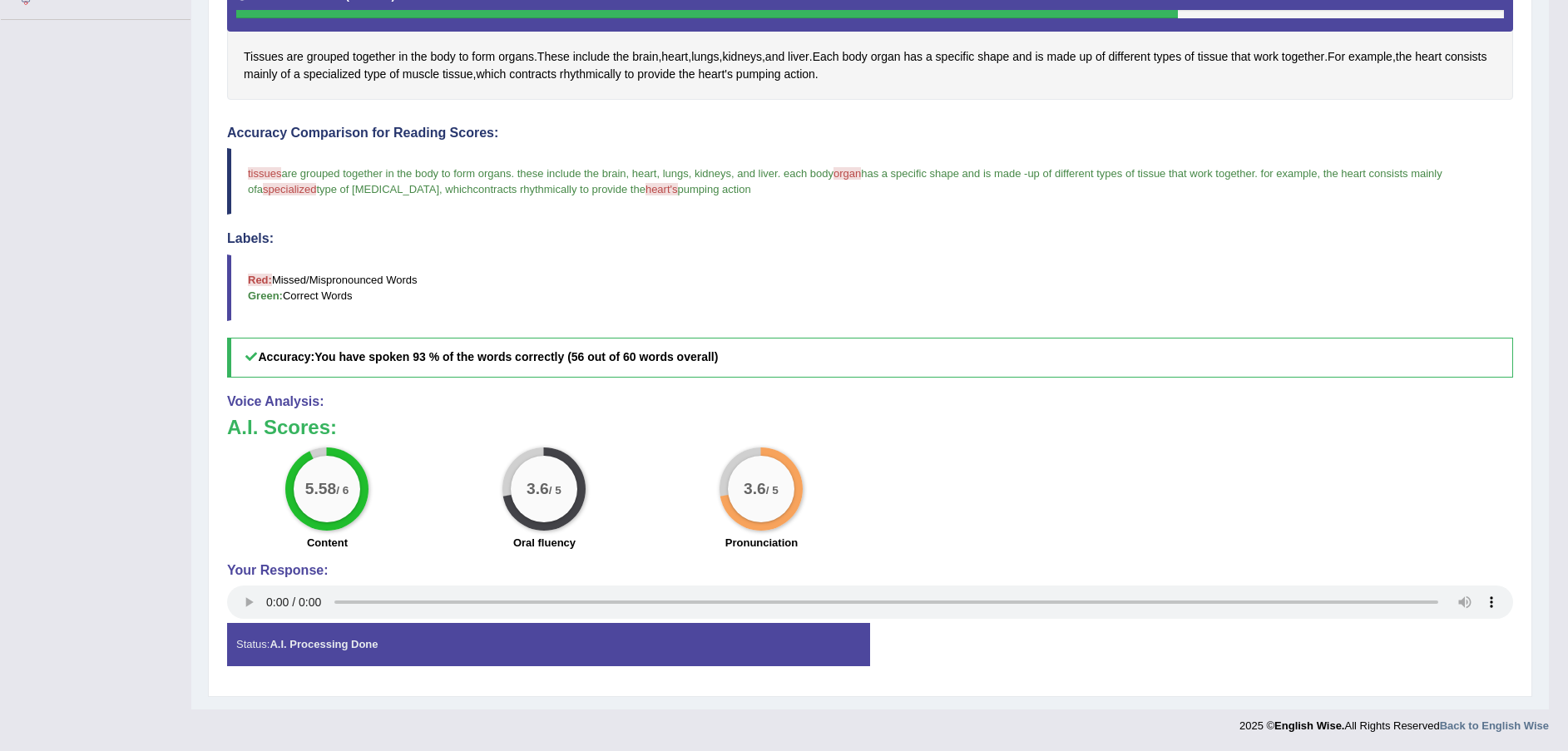
scroll to position [0, 0]
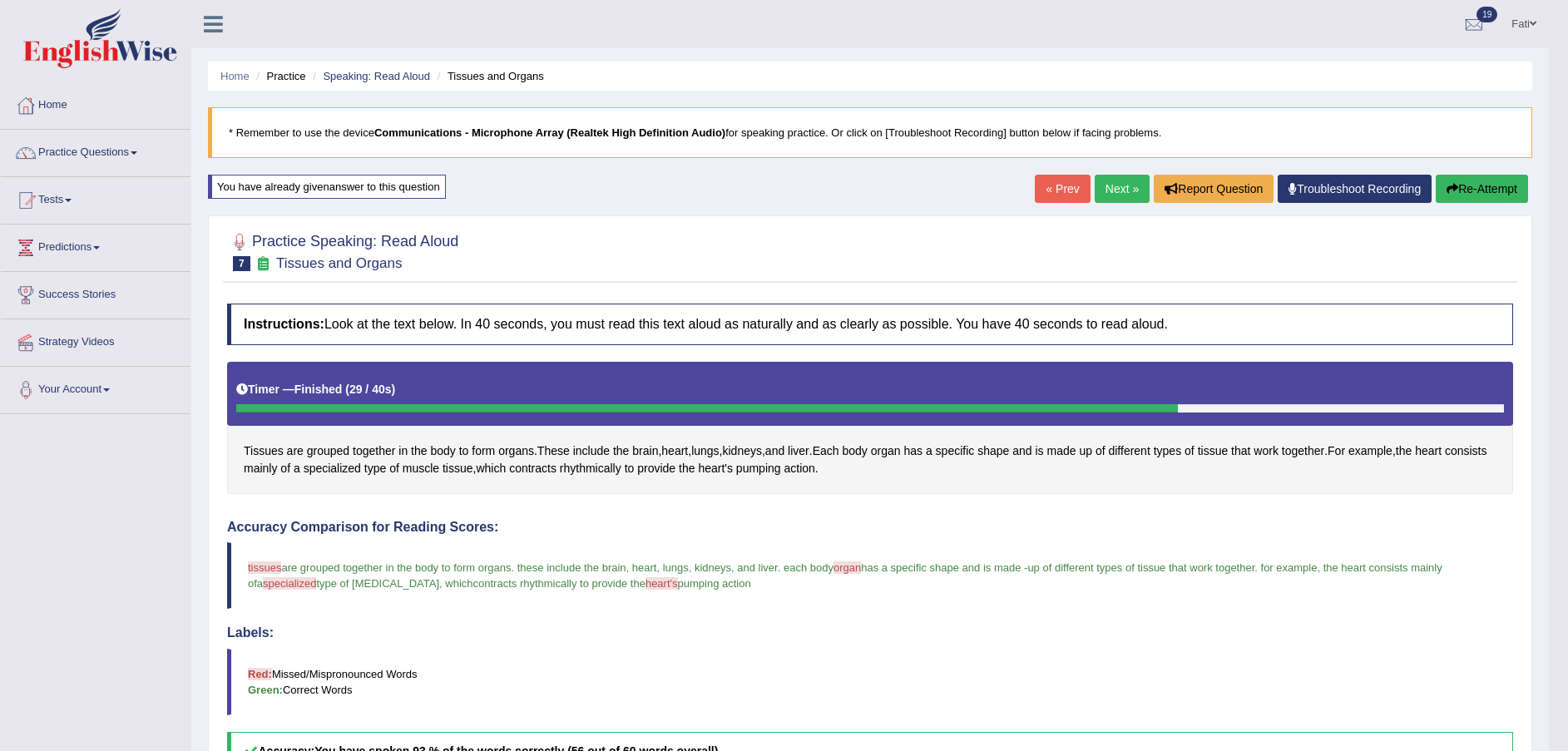
click at [1120, 182] on link "Next »" at bounding box center [1122, 188] width 55 height 28
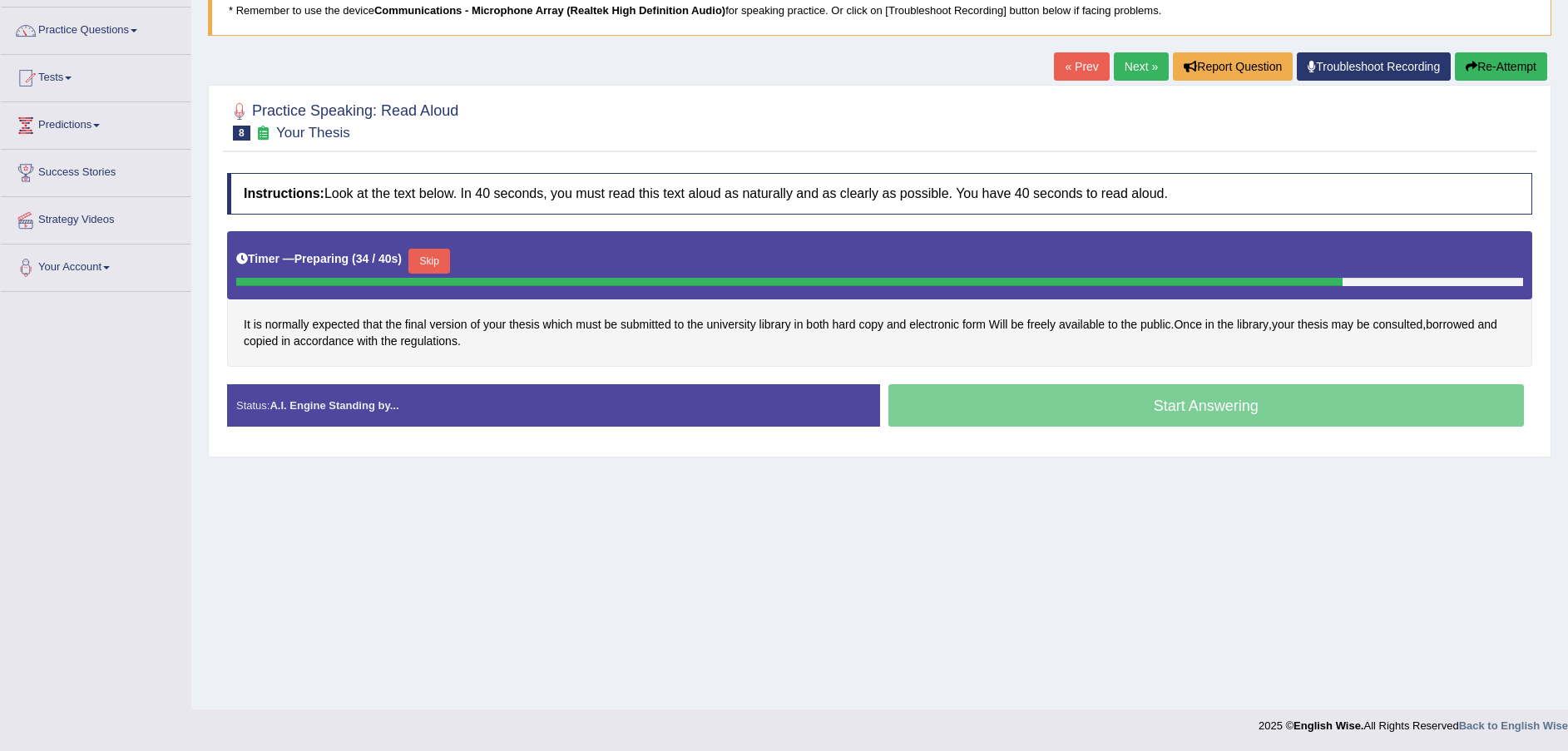
click at [428, 254] on button "Skip" at bounding box center [430, 261] width 41 height 25
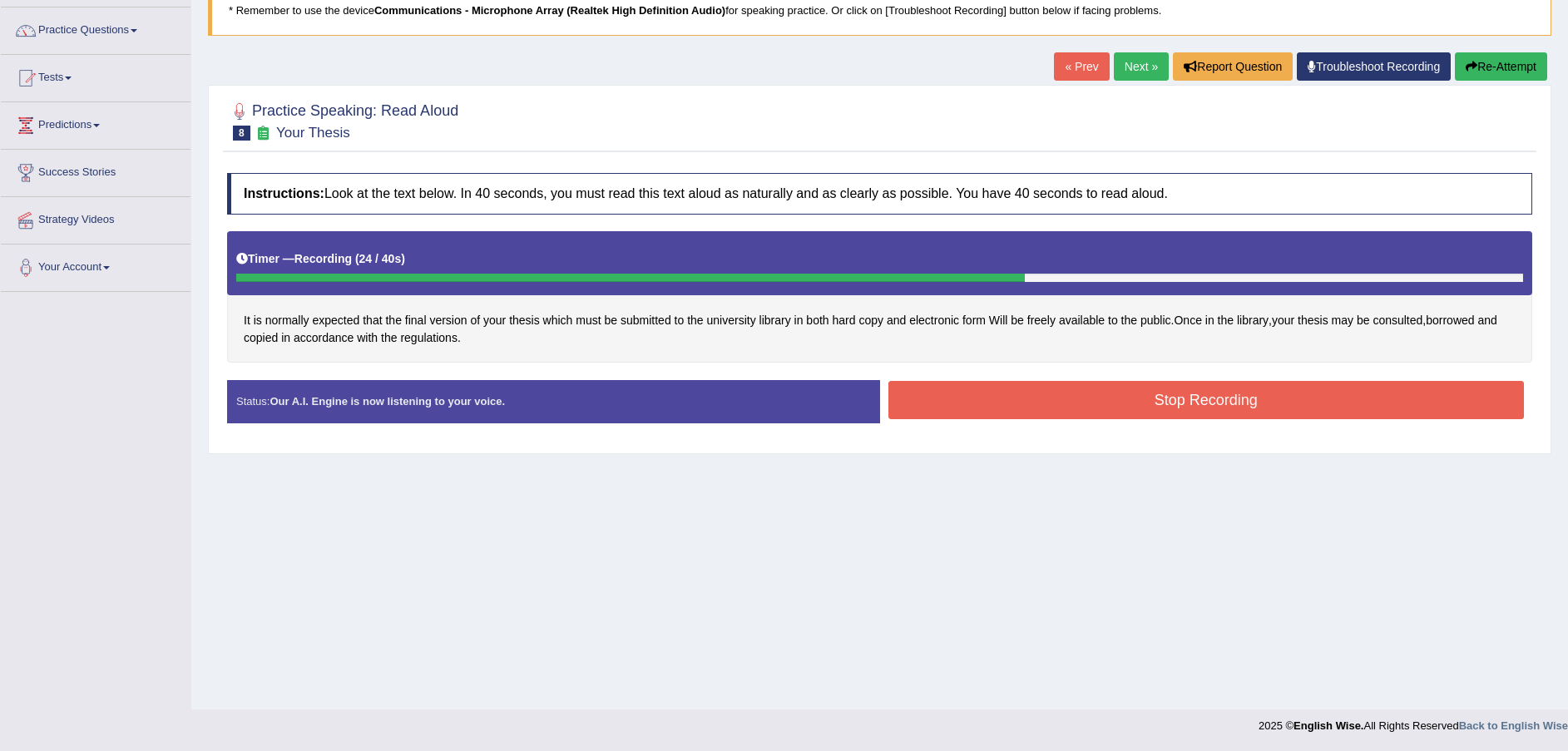
click at [1178, 403] on button "Stop Recording" at bounding box center [1207, 400] width 637 height 38
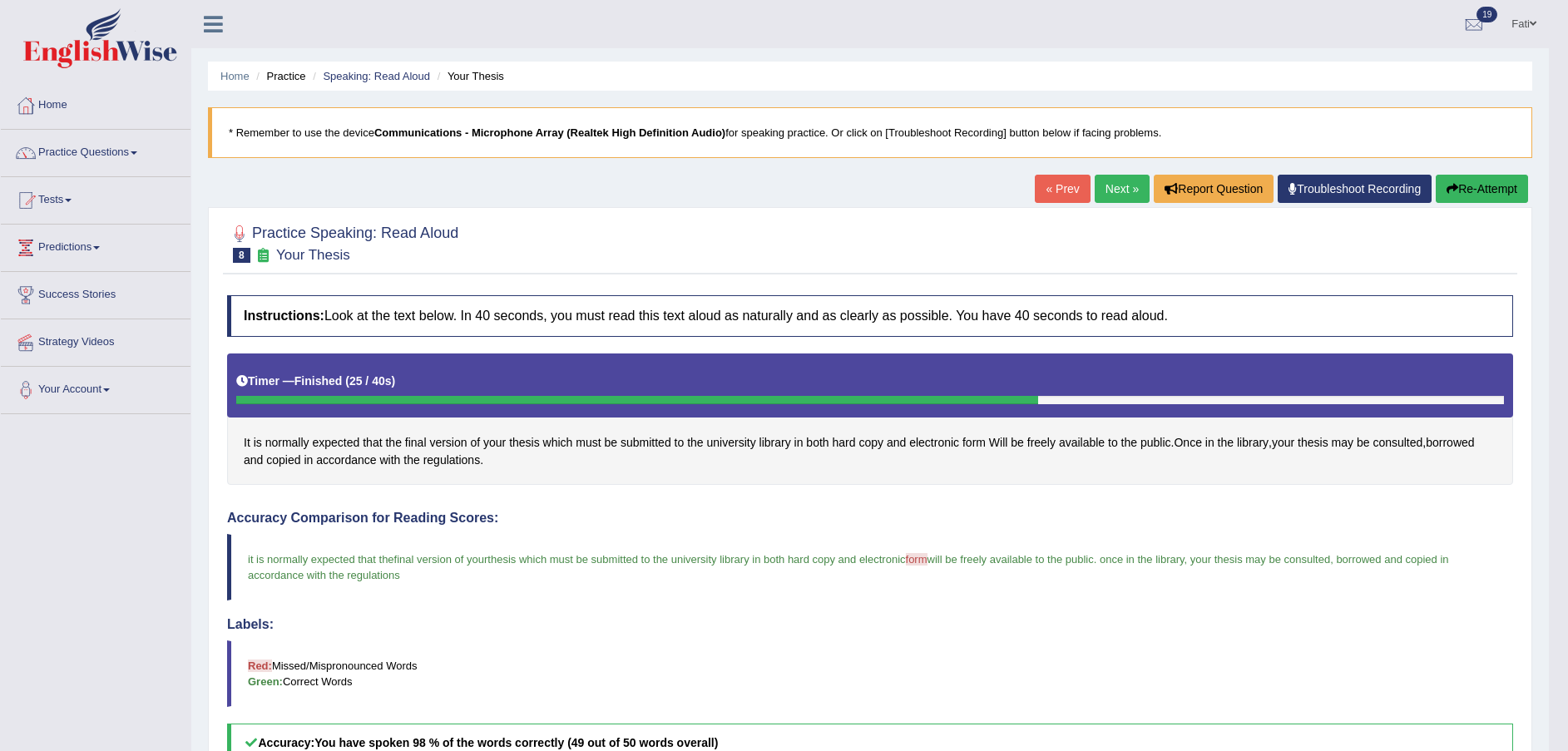
click at [1500, 190] on button "Re-Attempt" at bounding box center [1482, 188] width 93 height 28
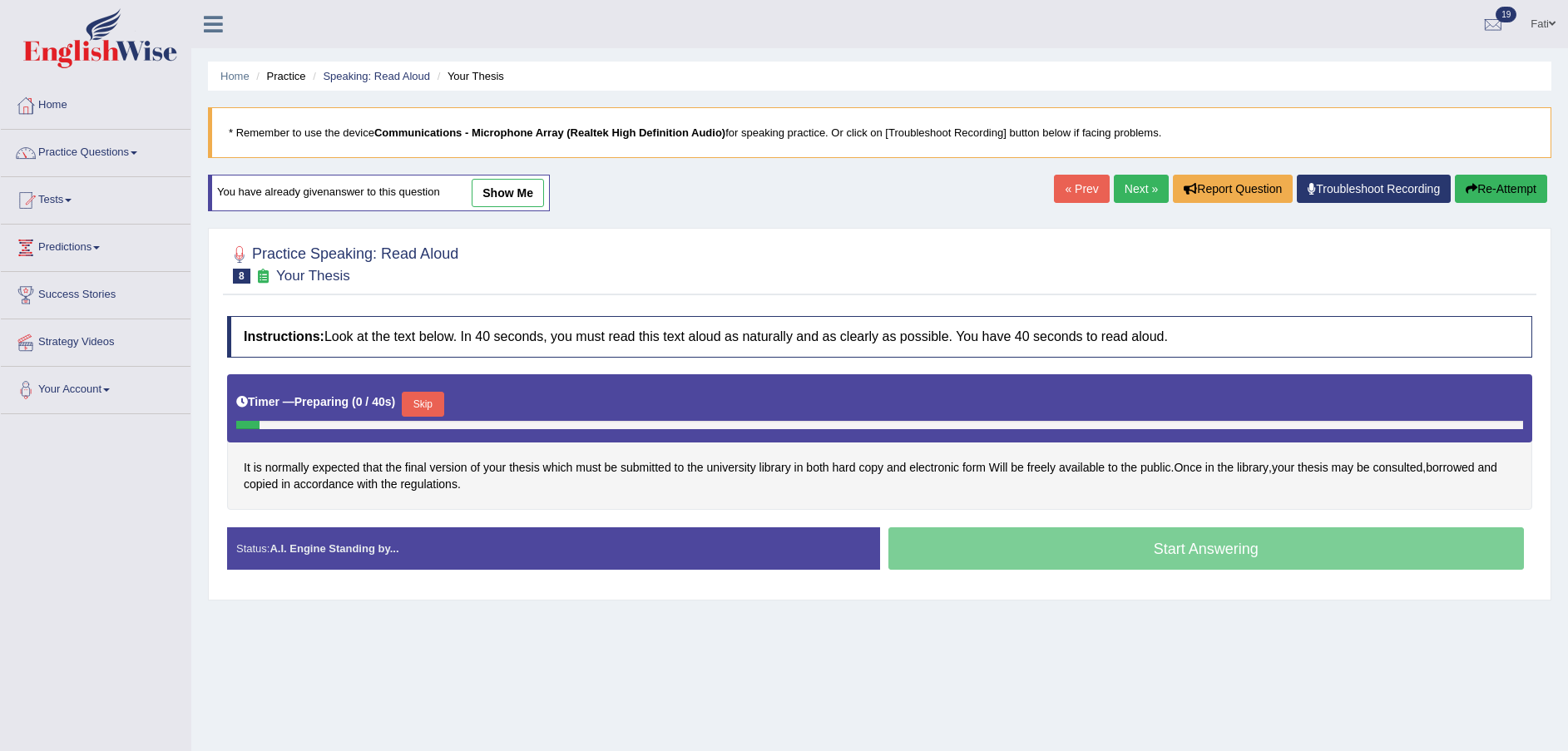
click at [430, 403] on button "Skip" at bounding box center [422, 404] width 41 height 25
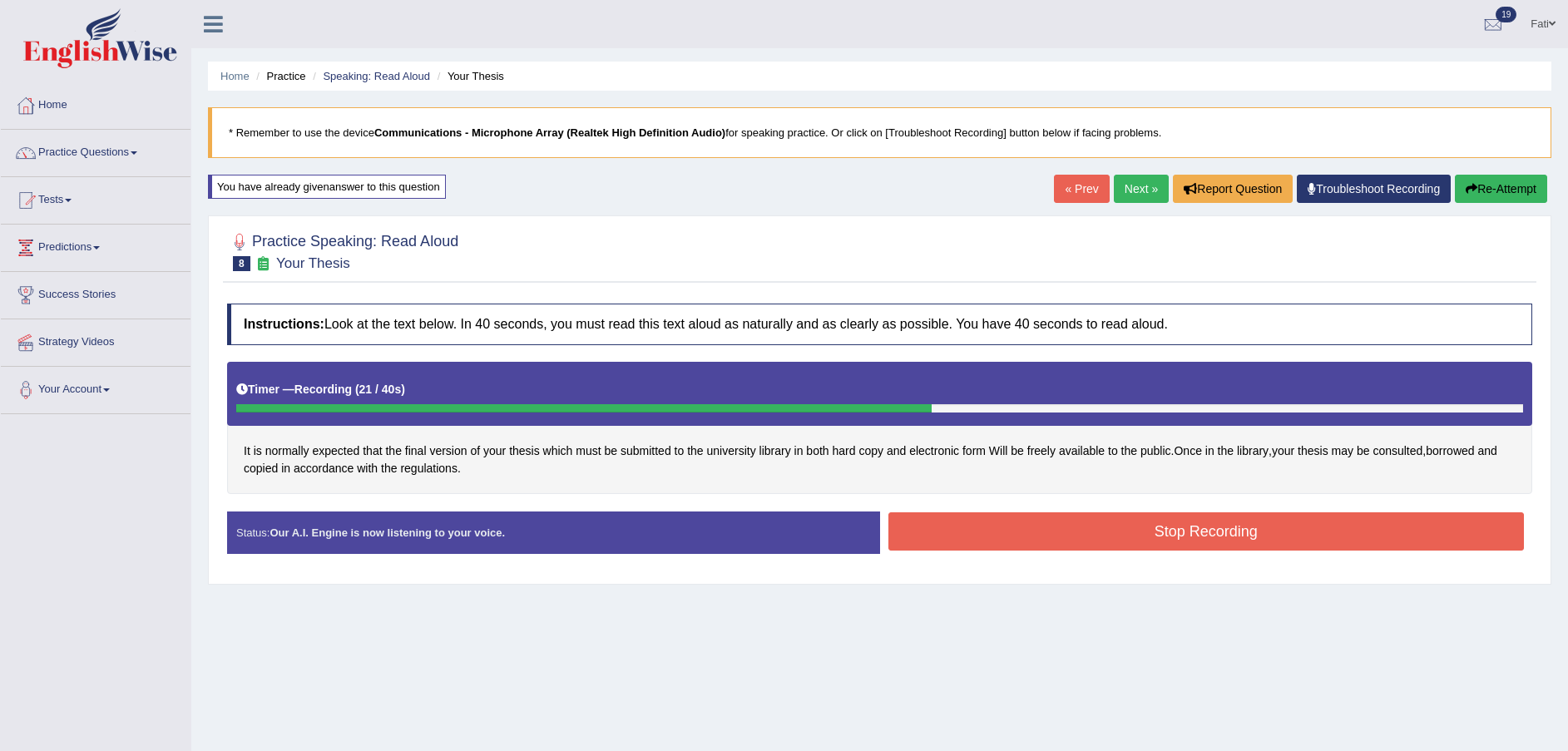
click at [1188, 529] on button "Stop Recording" at bounding box center [1207, 531] width 637 height 38
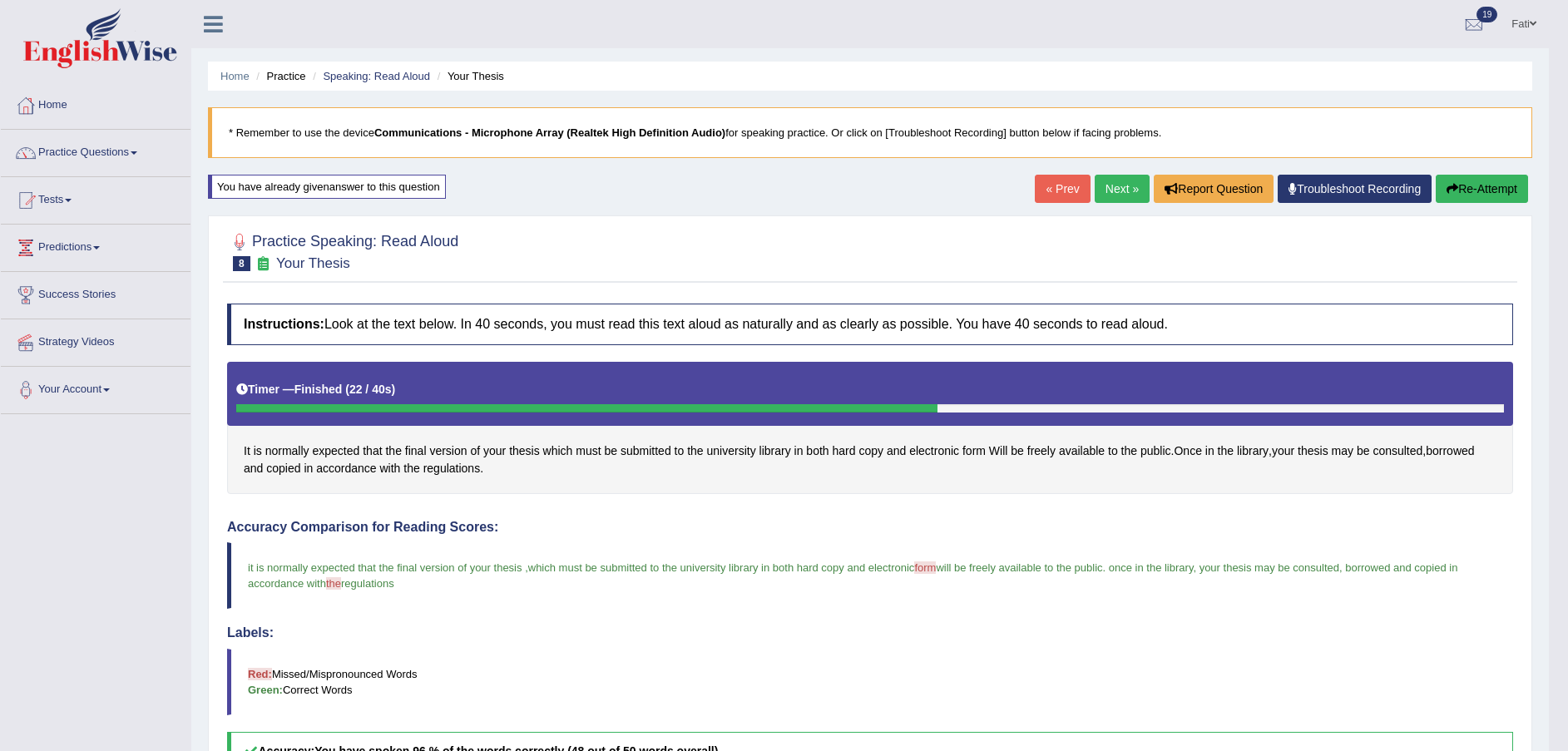
click at [1108, 191] on link "Next »" at bounding box center [1122, 188] width 55 height 28
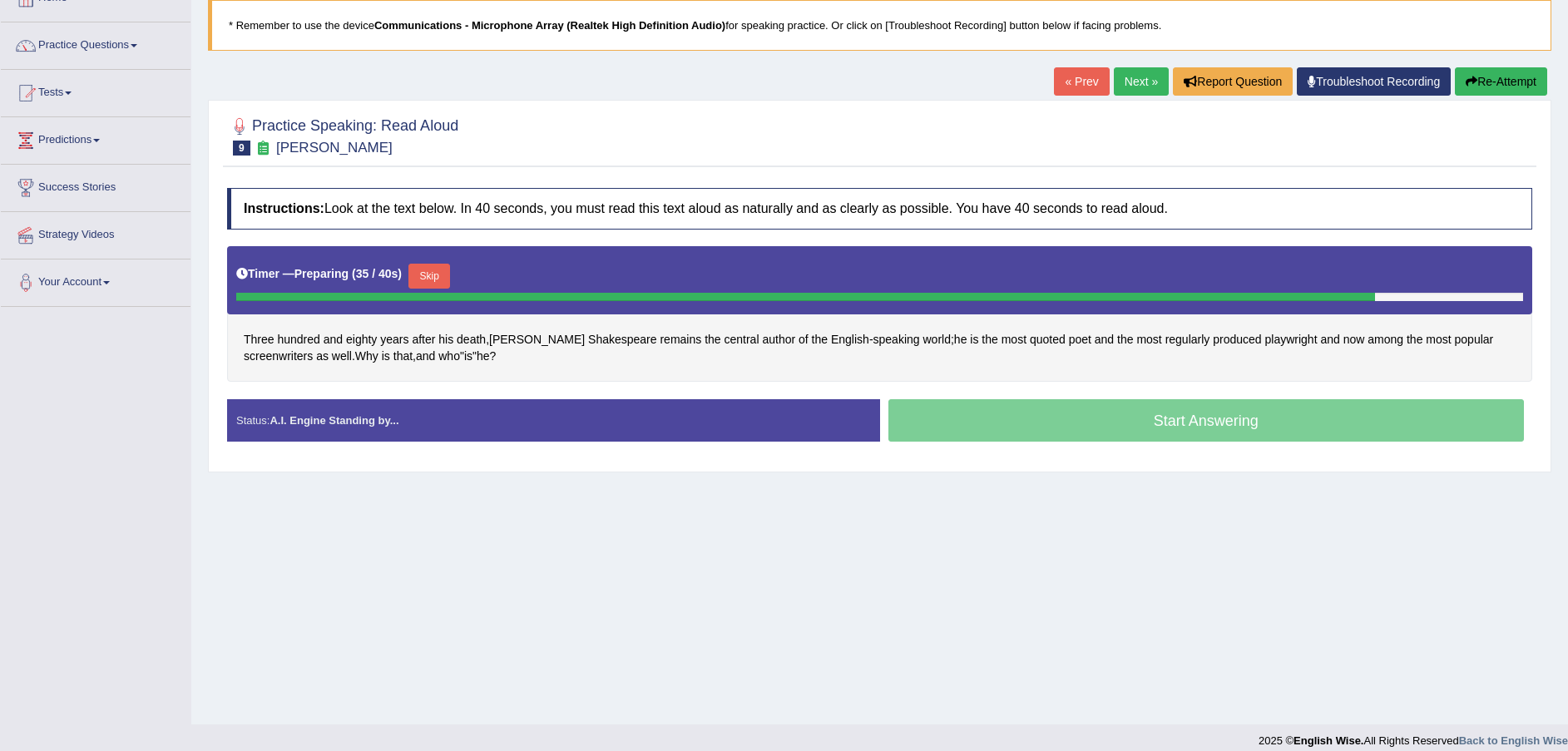
scroll to position [122, 0]
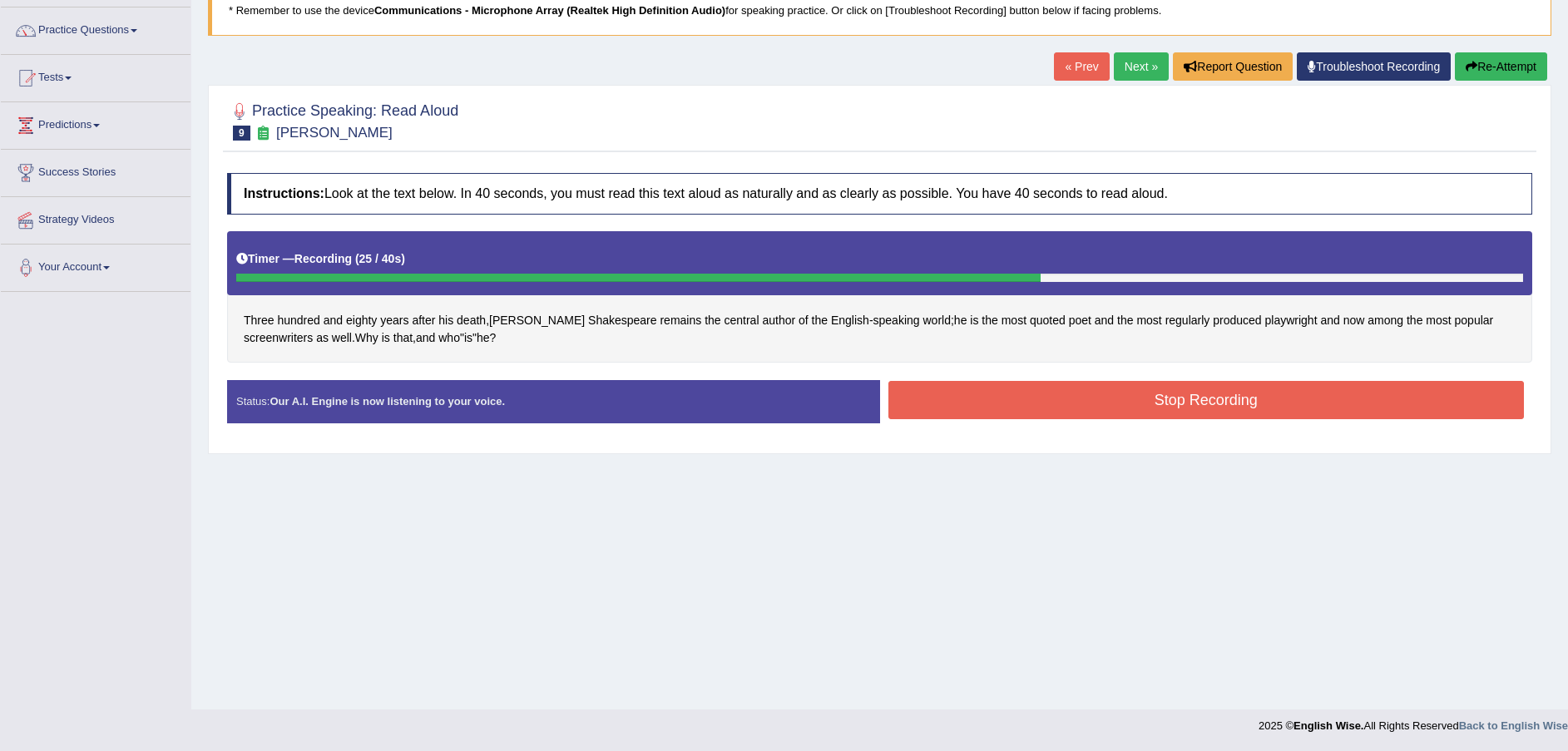
click at [1125, 405] on button "Stop Recording" at bounding box center [1207, 400] width 637 height 38
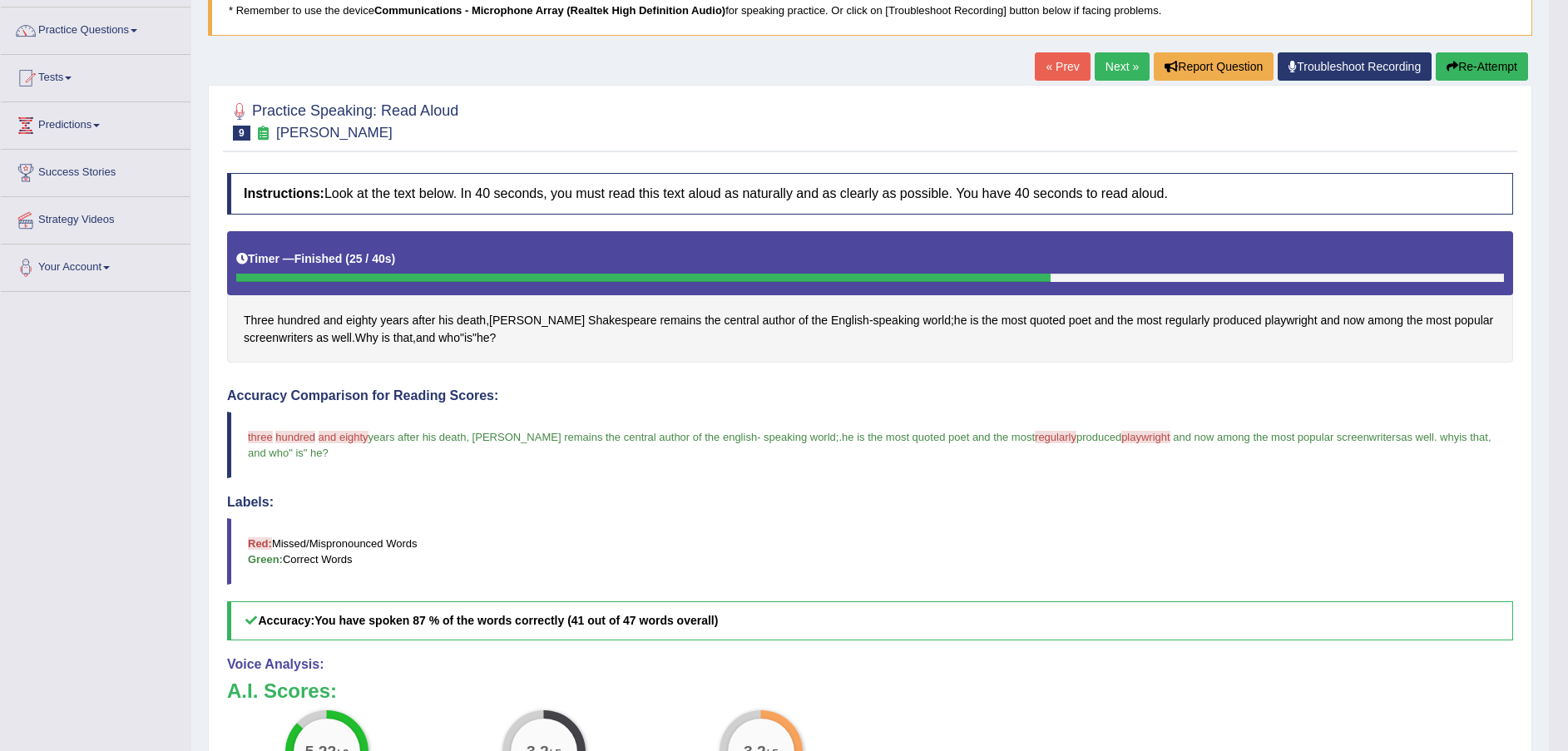
click at [1466, 69] on button "Re-Attempt" at bounding box center [1482, 66] width 93 height 28
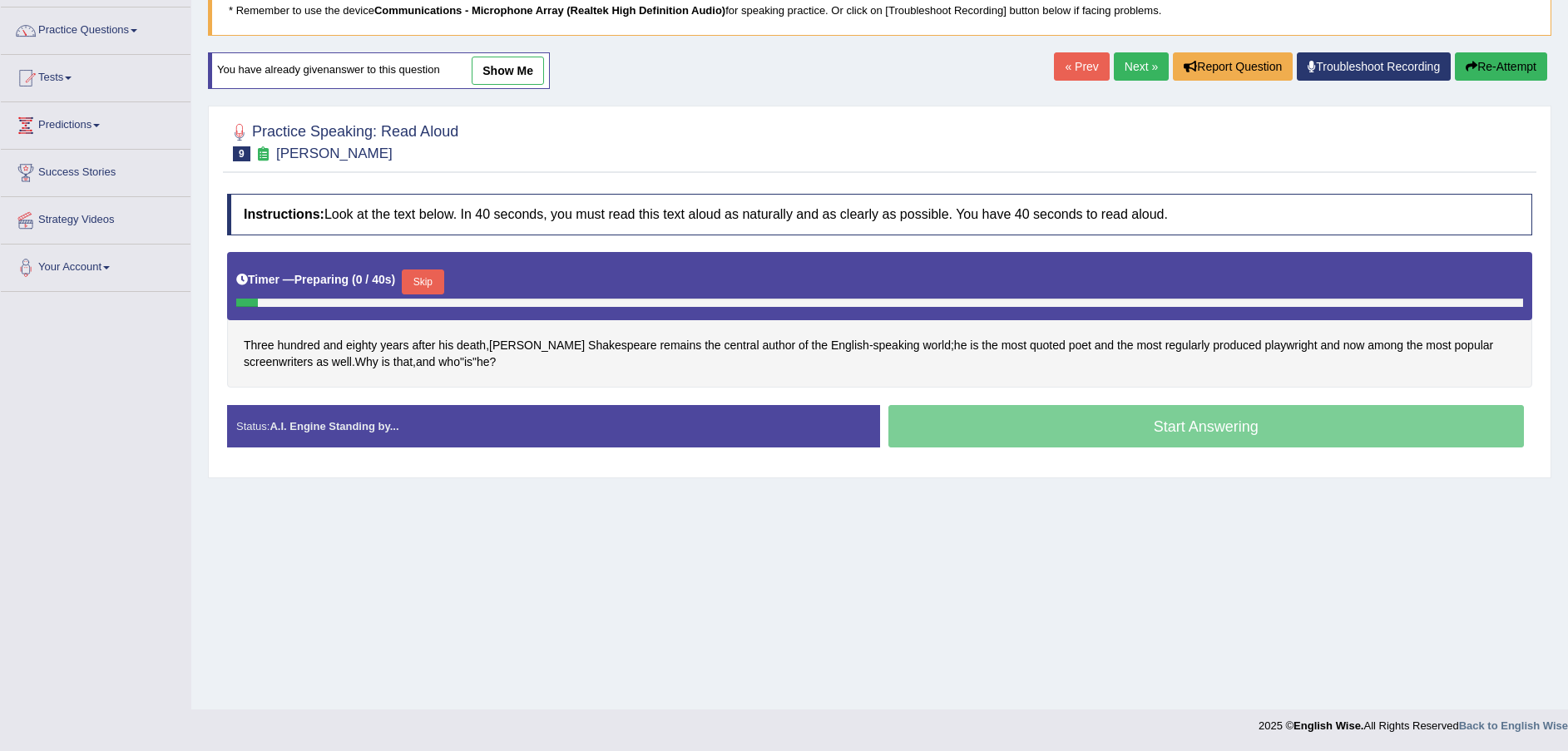
click at [413, 280] on button "Skip" at bounding box center [422, 282] width 41 height 25
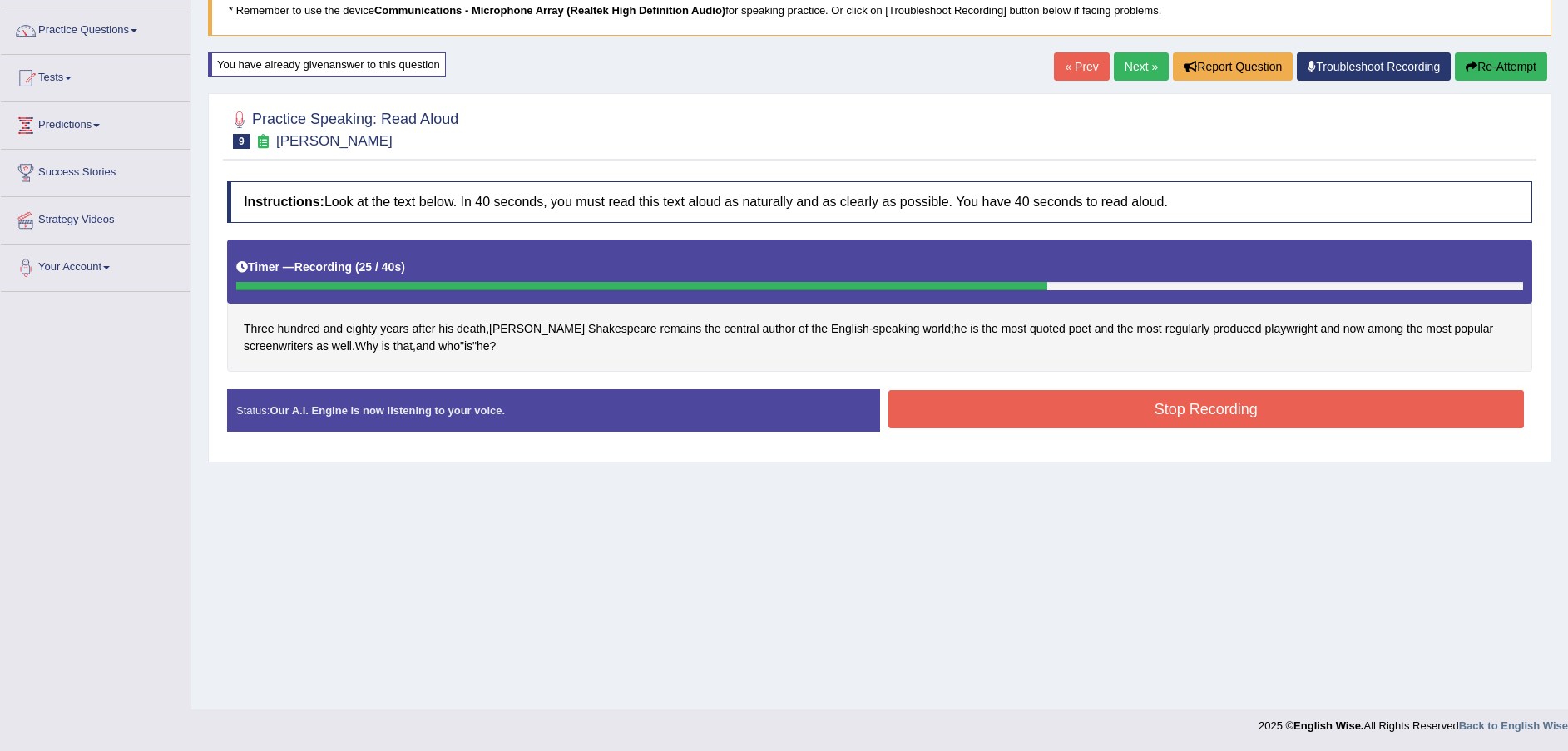
click at [1086, 422] on button "Stop Recording" at bounding box center [1207, 409] width 637 height 38
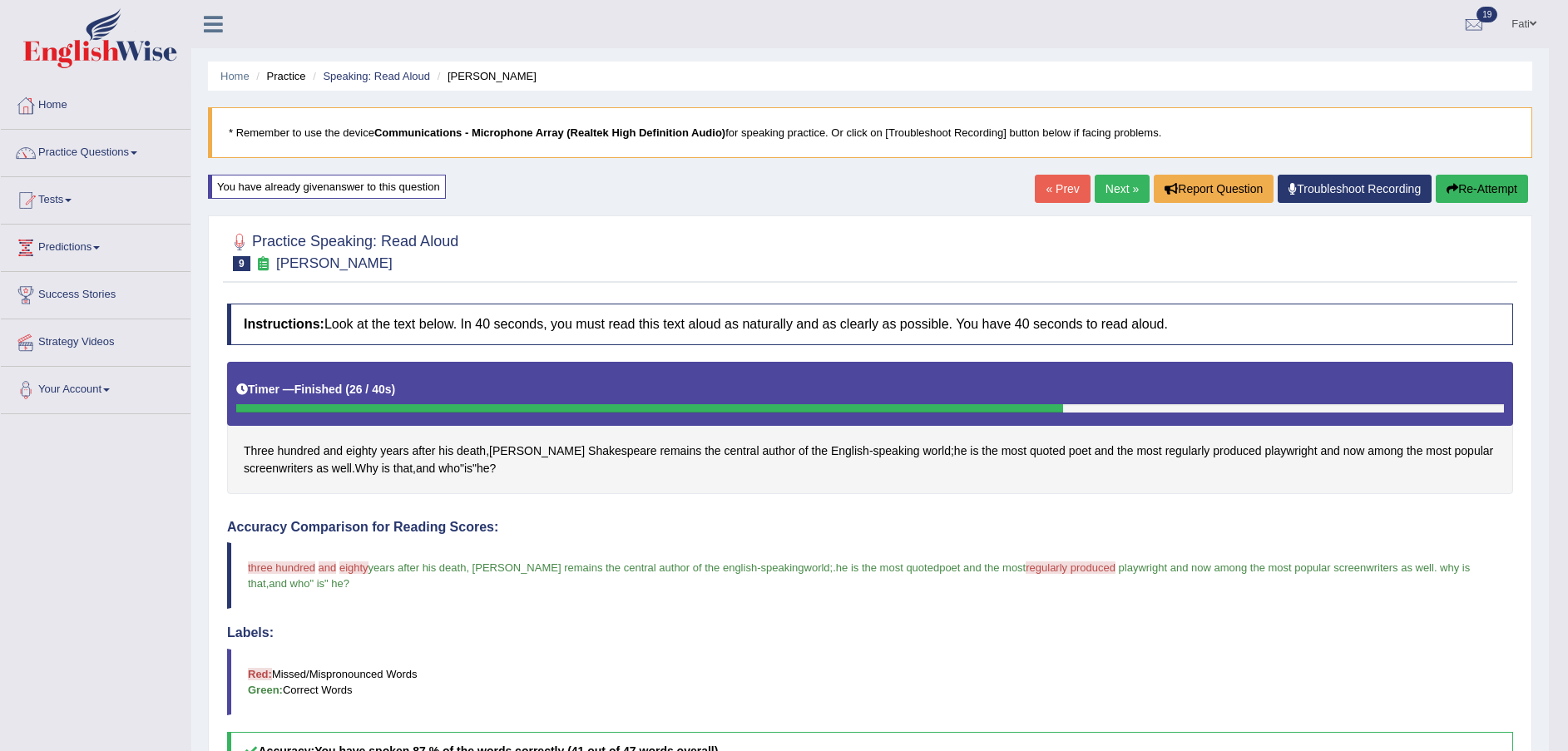
click at [1448, 183] on icon "button" at bounding box center [1452, 188] width 12 height 12
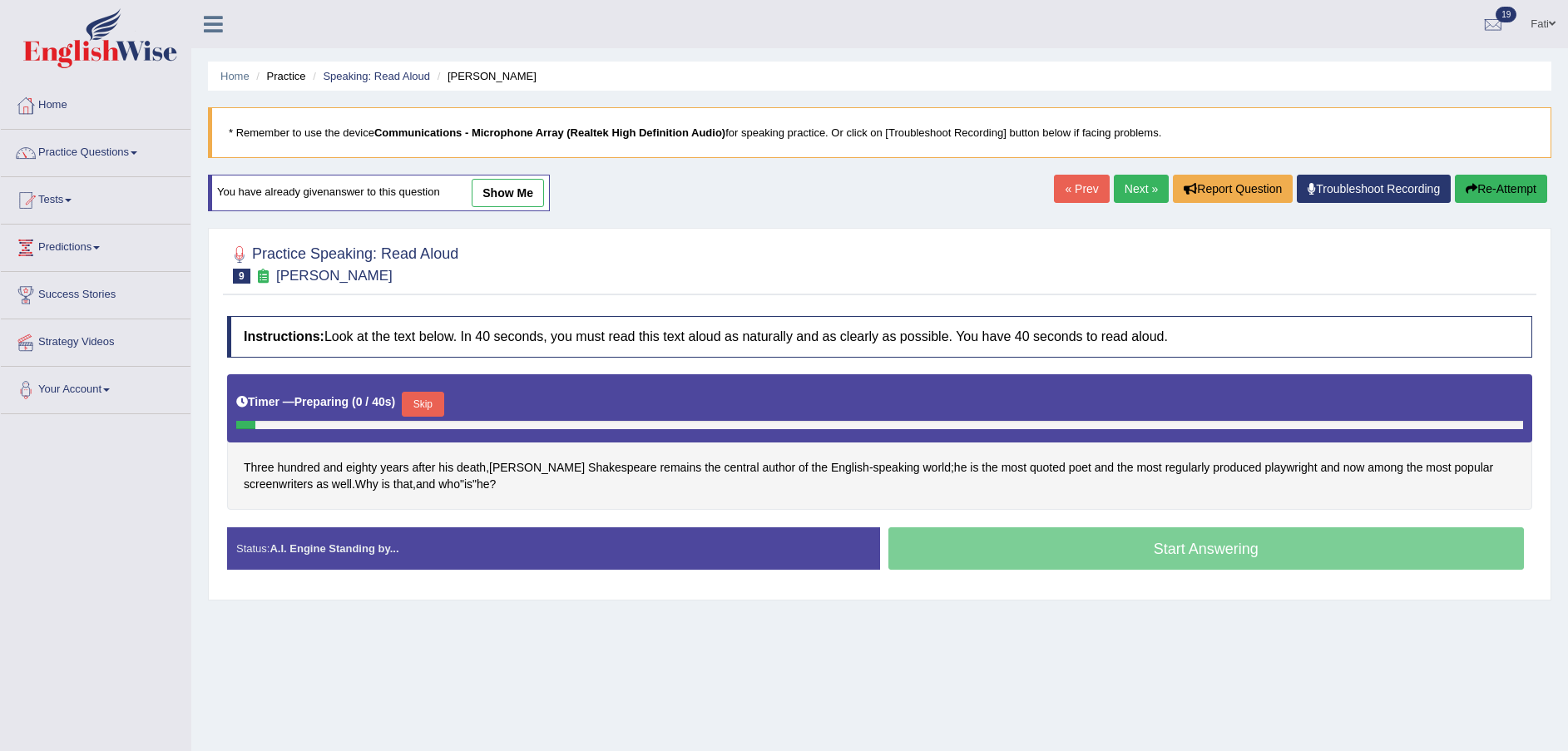
click at [413, 400] on button "Skip" at bounding box center [422, 404] width 41 height 25
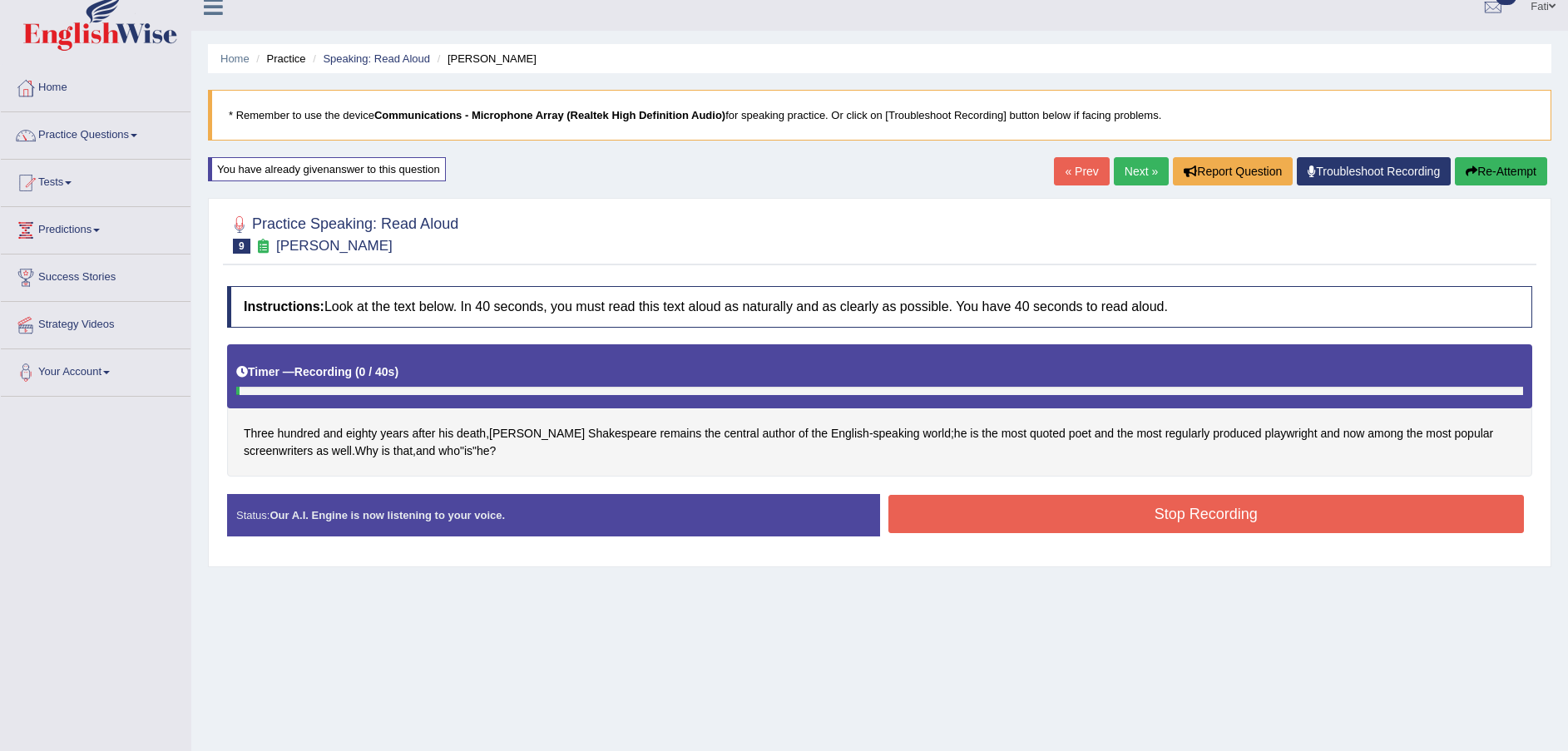
scroll to position [122, 0]
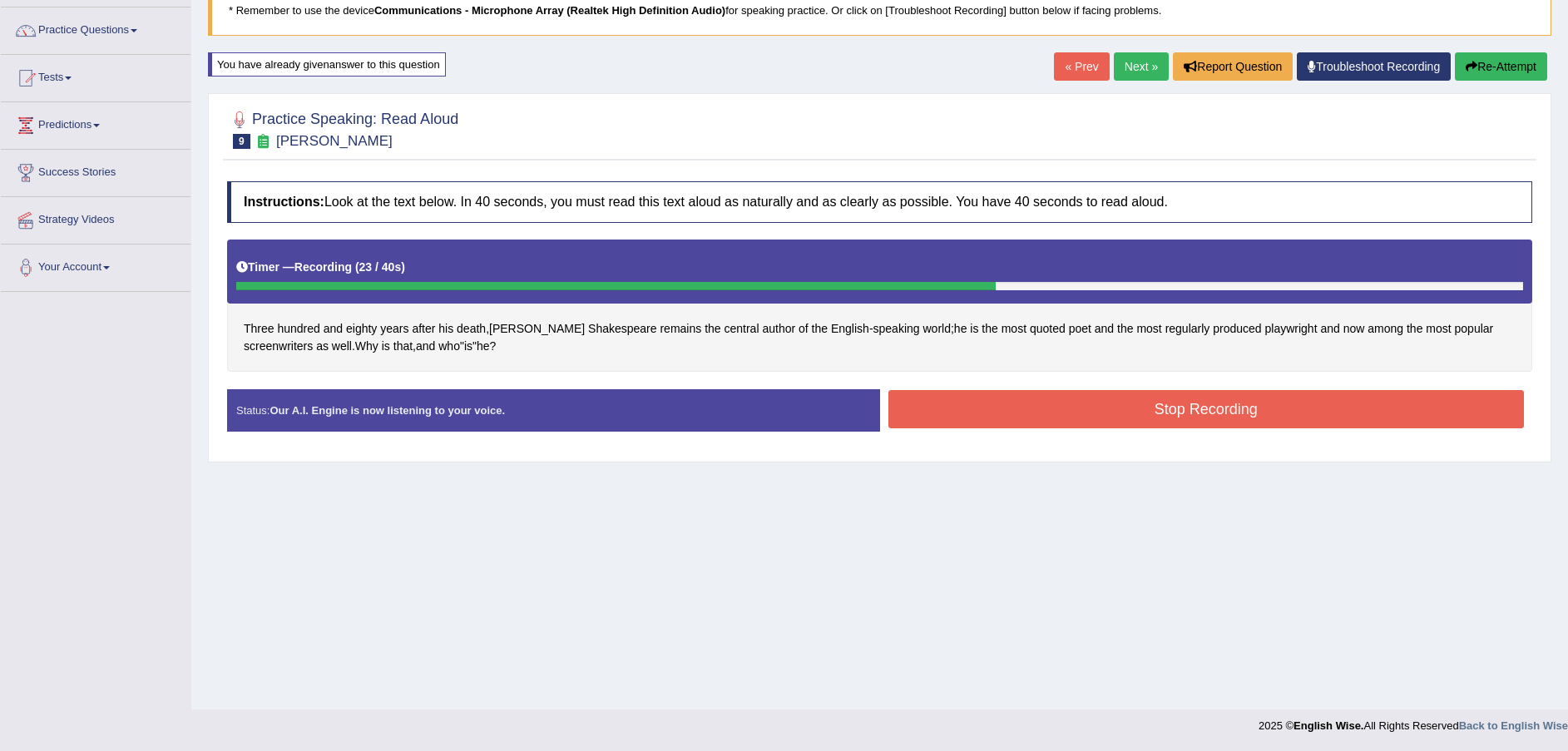
click at [1006, 430] on div "Stop Recording" at bounding box center [1206, 411] width 653 height 42
click at [1001, 411] on button "Stop Recording" at bounding box center [1207, 409] width 637 height 38
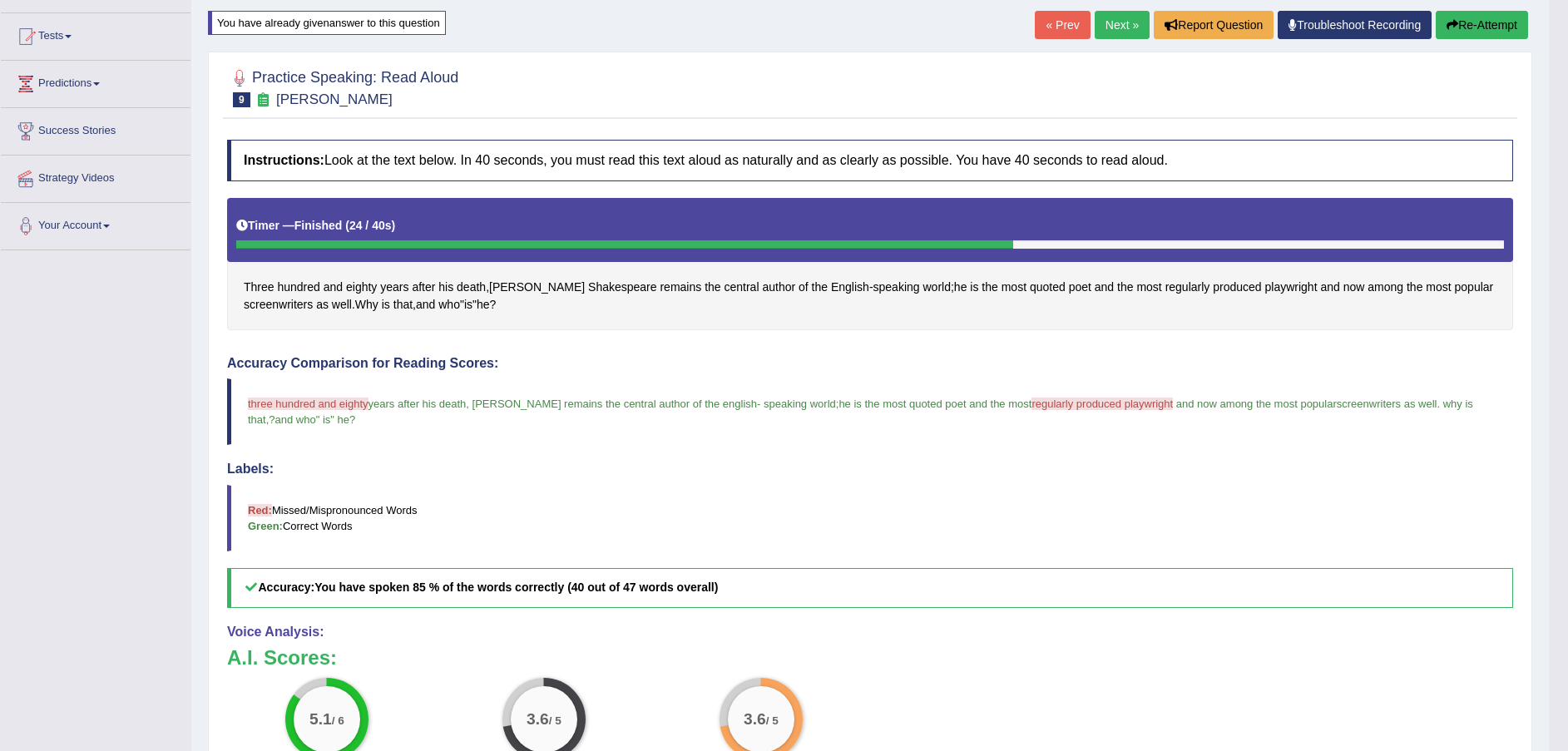
scroll to position [0, 0]
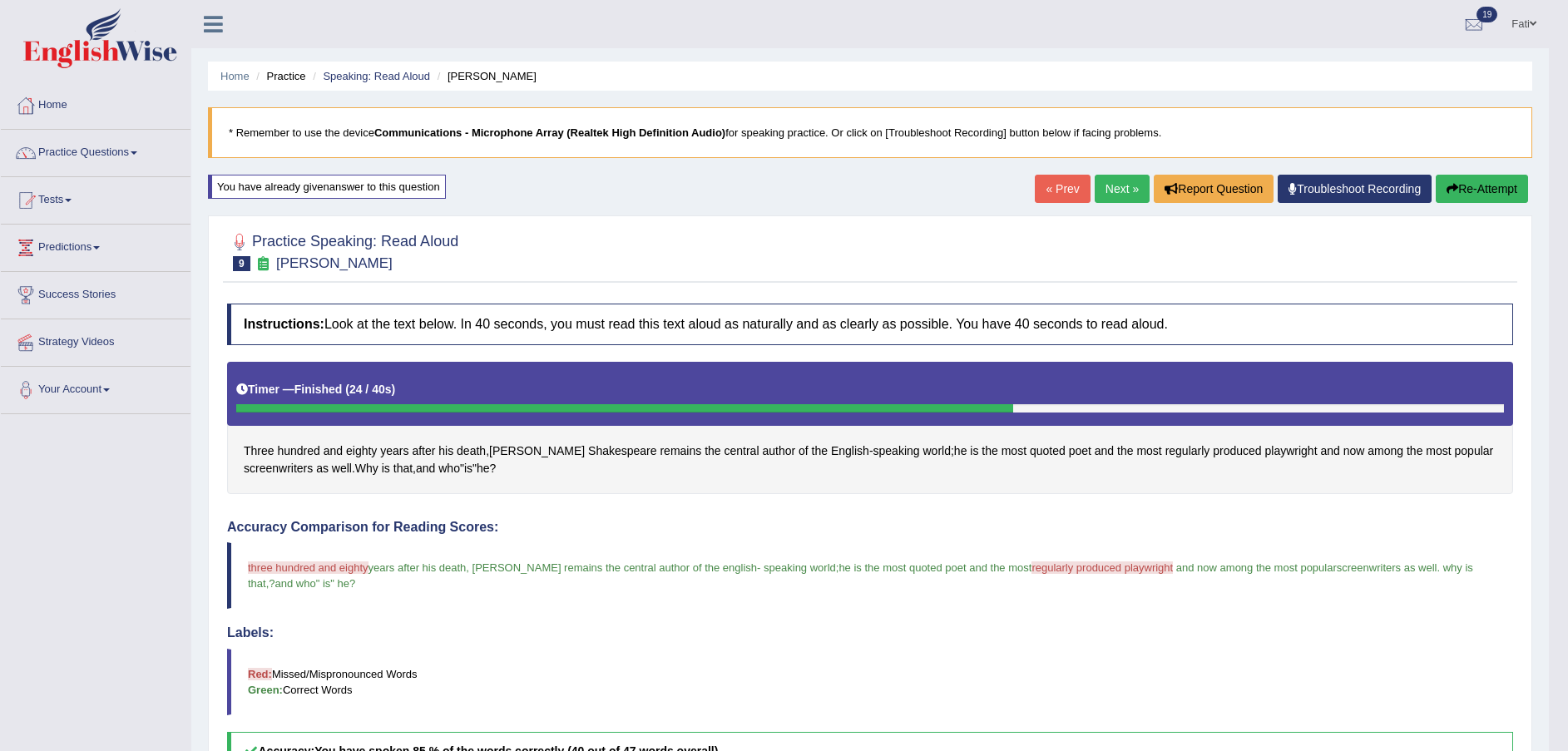
click at [1457, 183] on button "Re-Attempt" at bounding box center [1482, 188] width 93 height 28
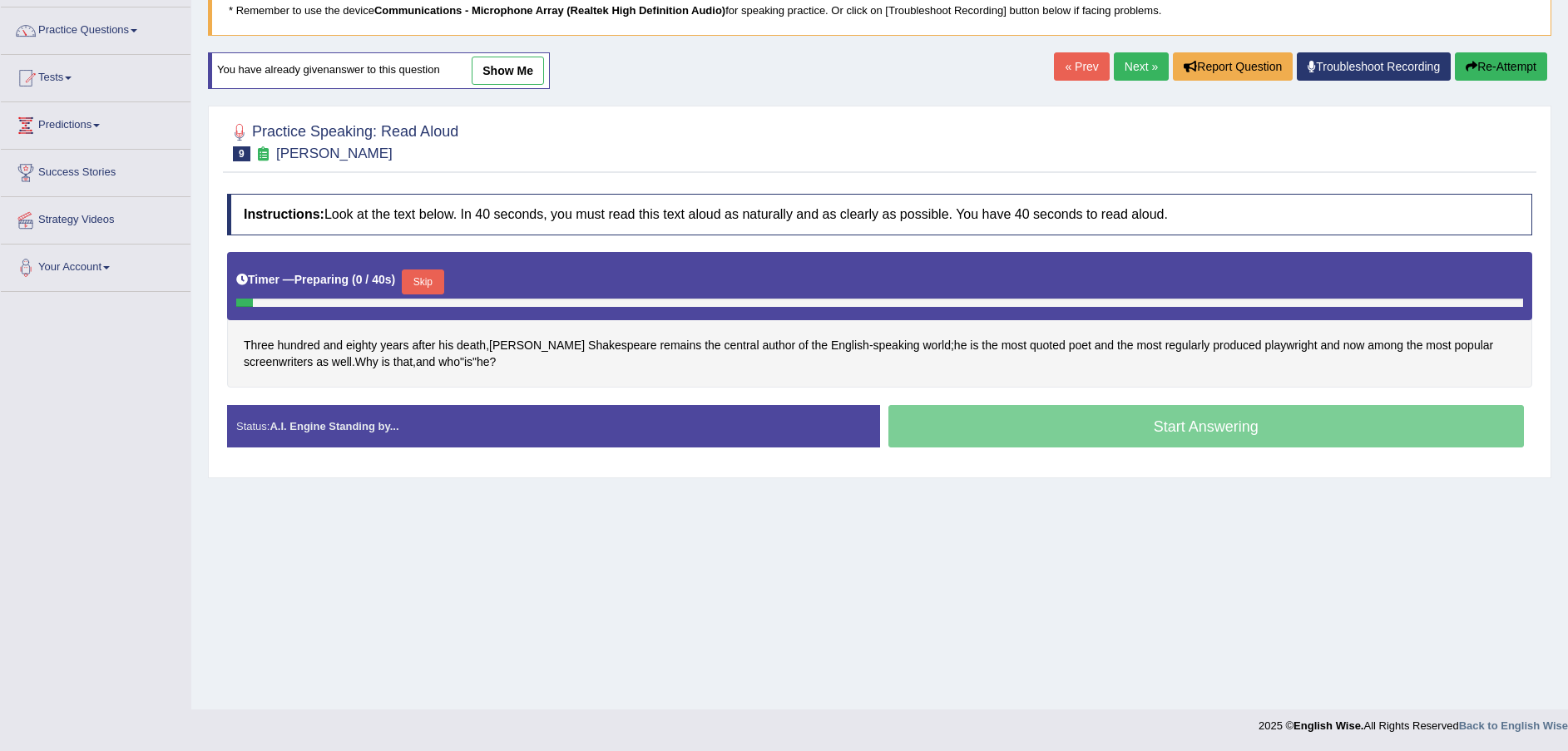
click at [402, 275] on button "Skip" at bounding box center [422, 282] width 41 height 25
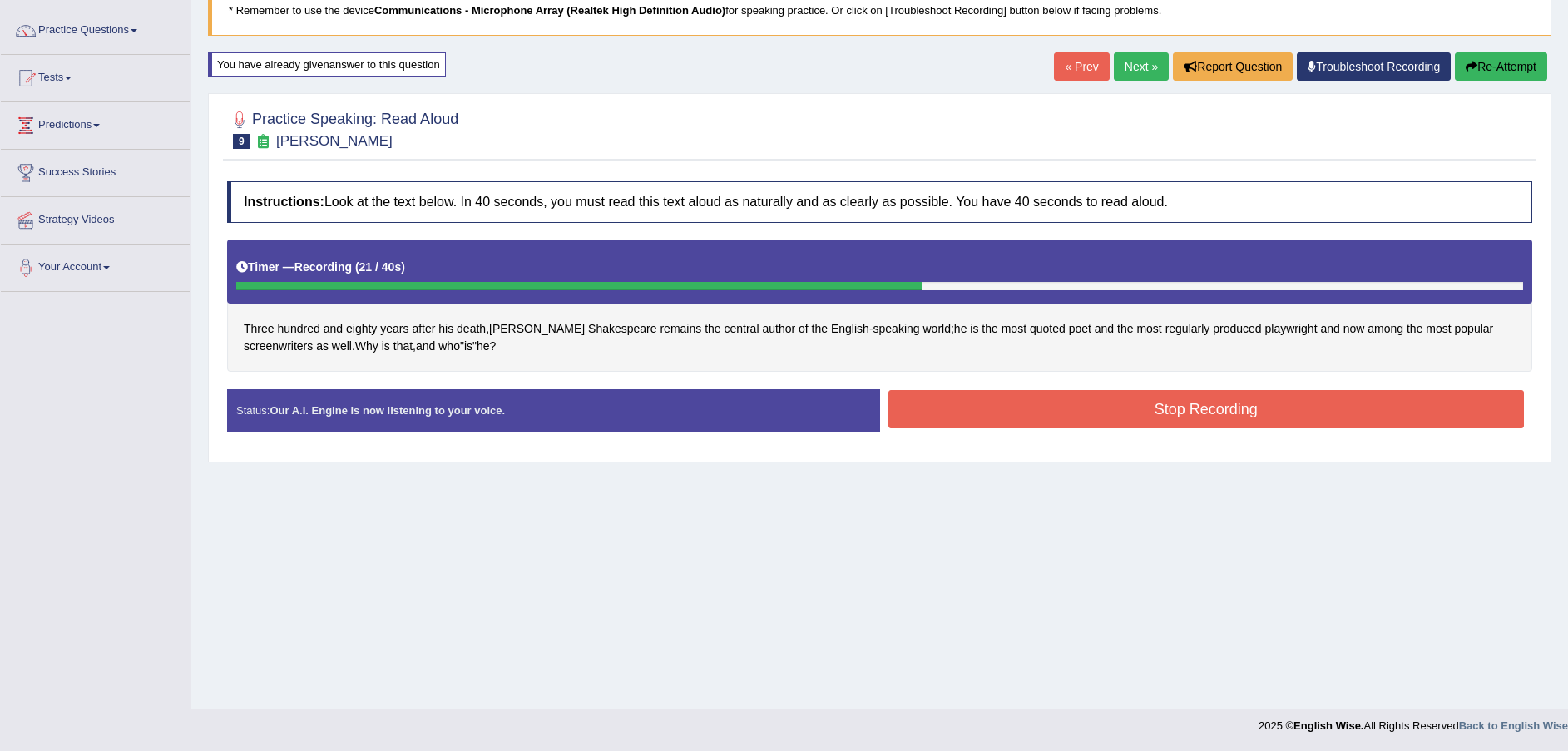
click at [1003, 412] on button "Stop Recording" at bounding box center [1207, 409] width 637 height 38
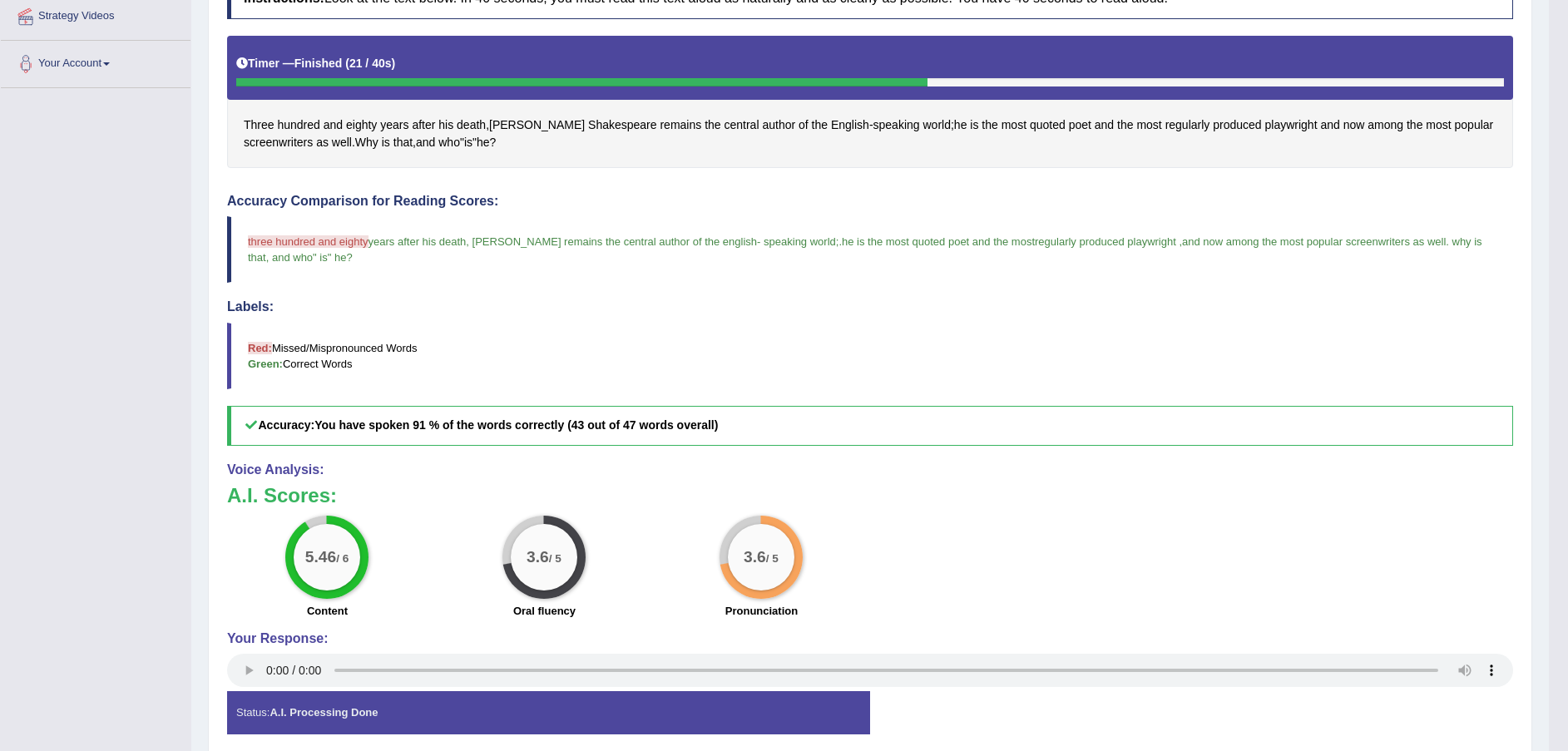
scroll to position [269, 0]
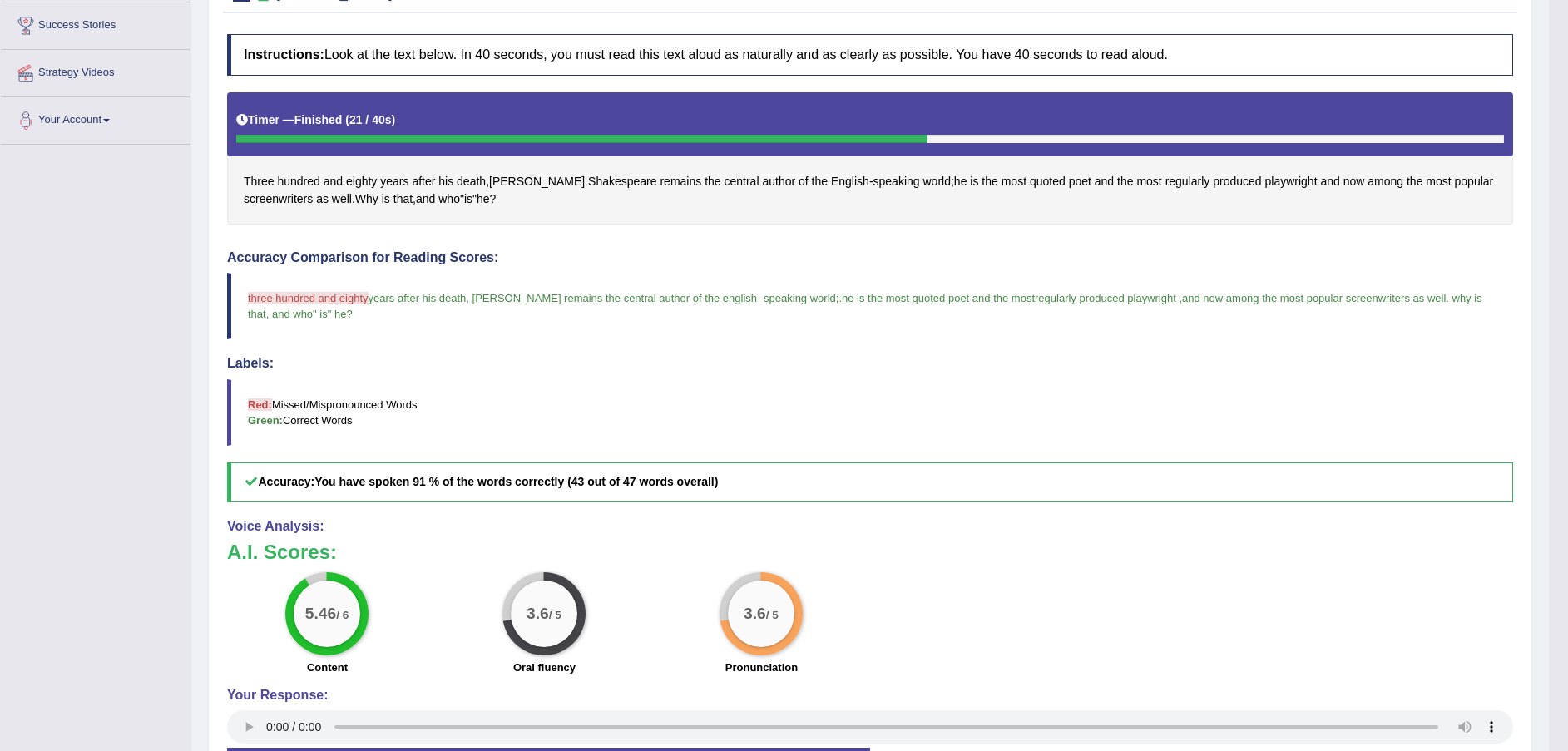
click at [256, 180] on span "Three" at bounding box center [259, 181] width 31 height 17
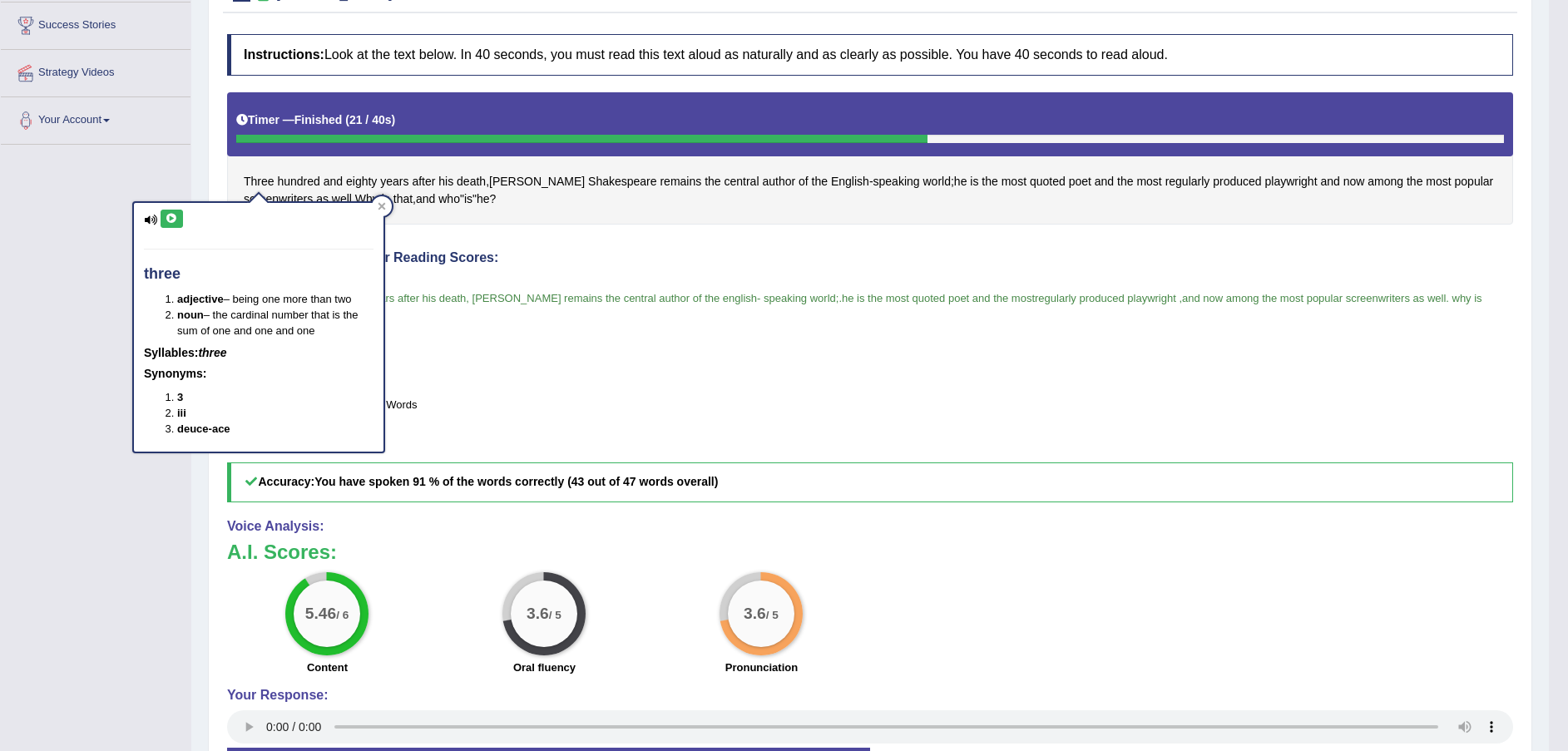
click at [168, 216] on icon at bounding box center [172, 218] width 13 height 10
click at [384, 204] on icon at bounding box center [382, 206] width 7 height 7
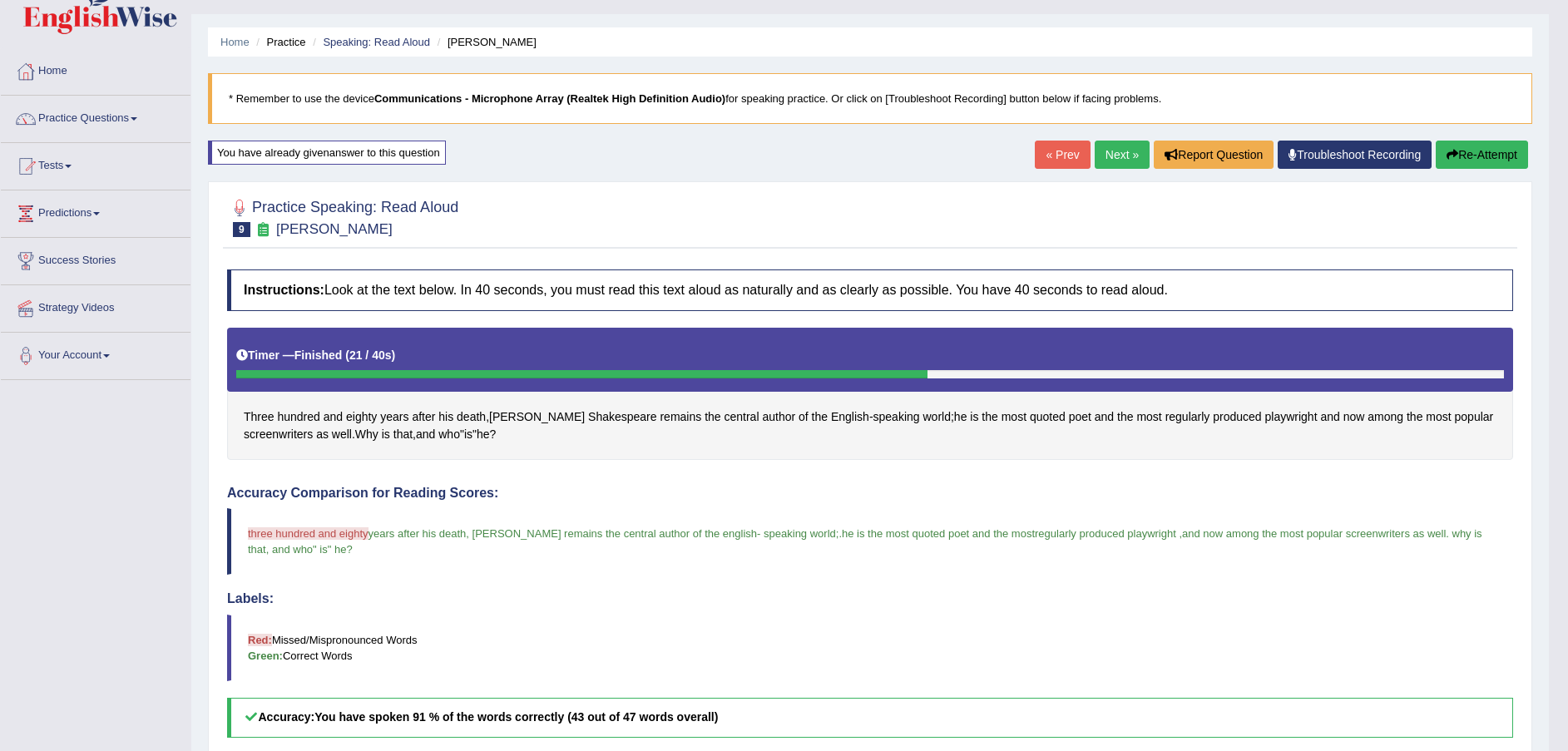
scroll to position [0, 0]
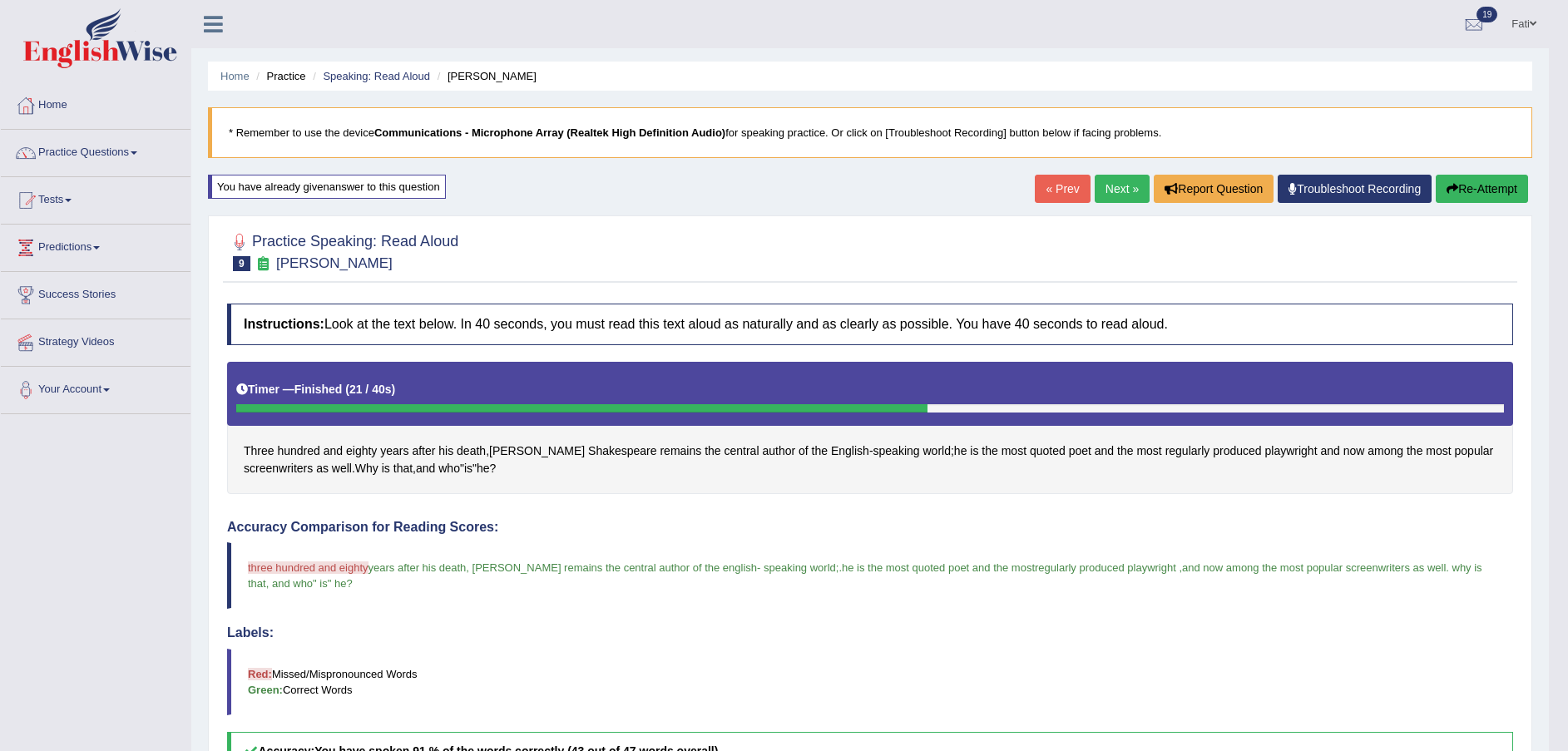
click at [1472, 185] on button "Re-Attempt" at bounding box center [1482, 188] width 93 height 28
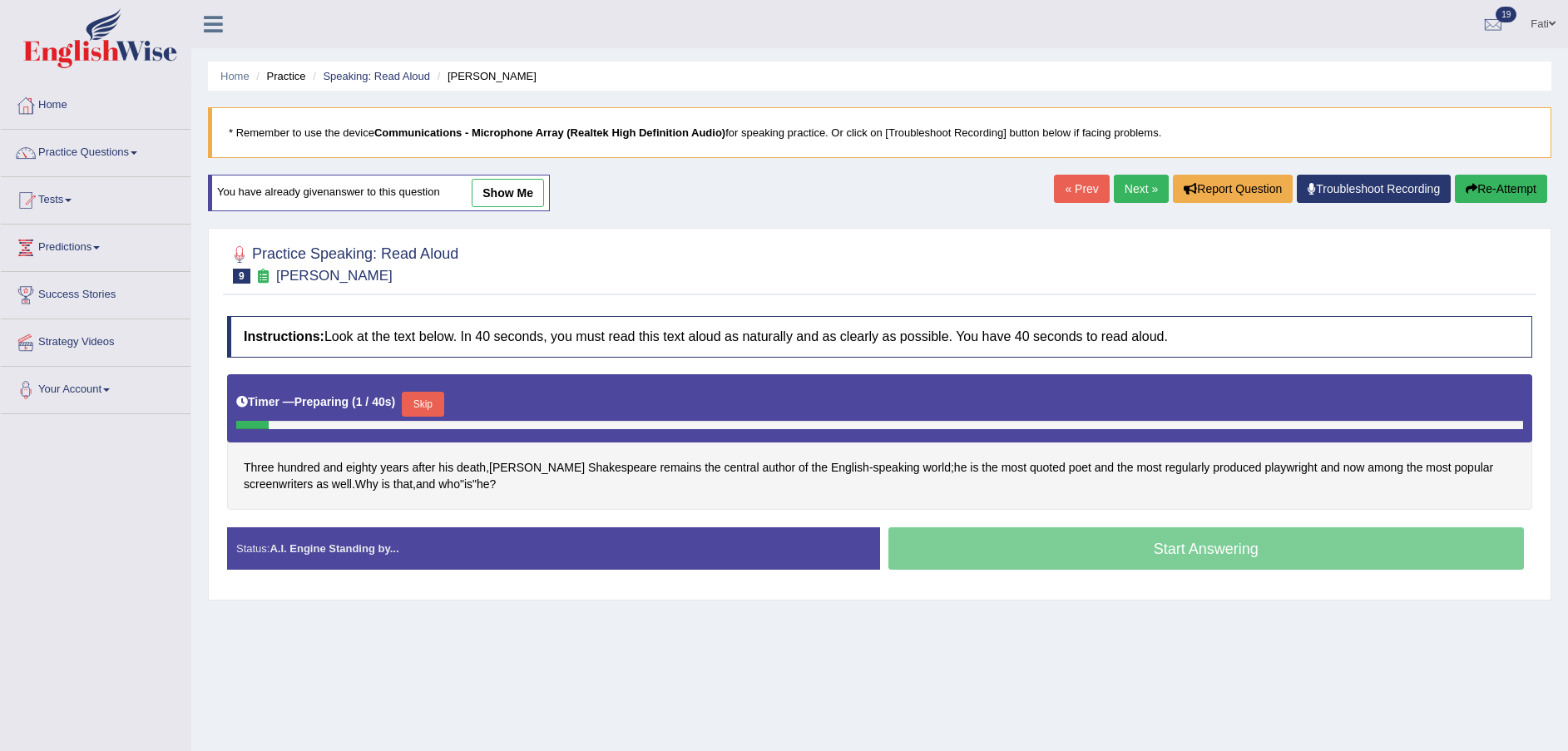
click at [417, 408] on button "Skip" at bounding box center [422, 404] width 41 height 25
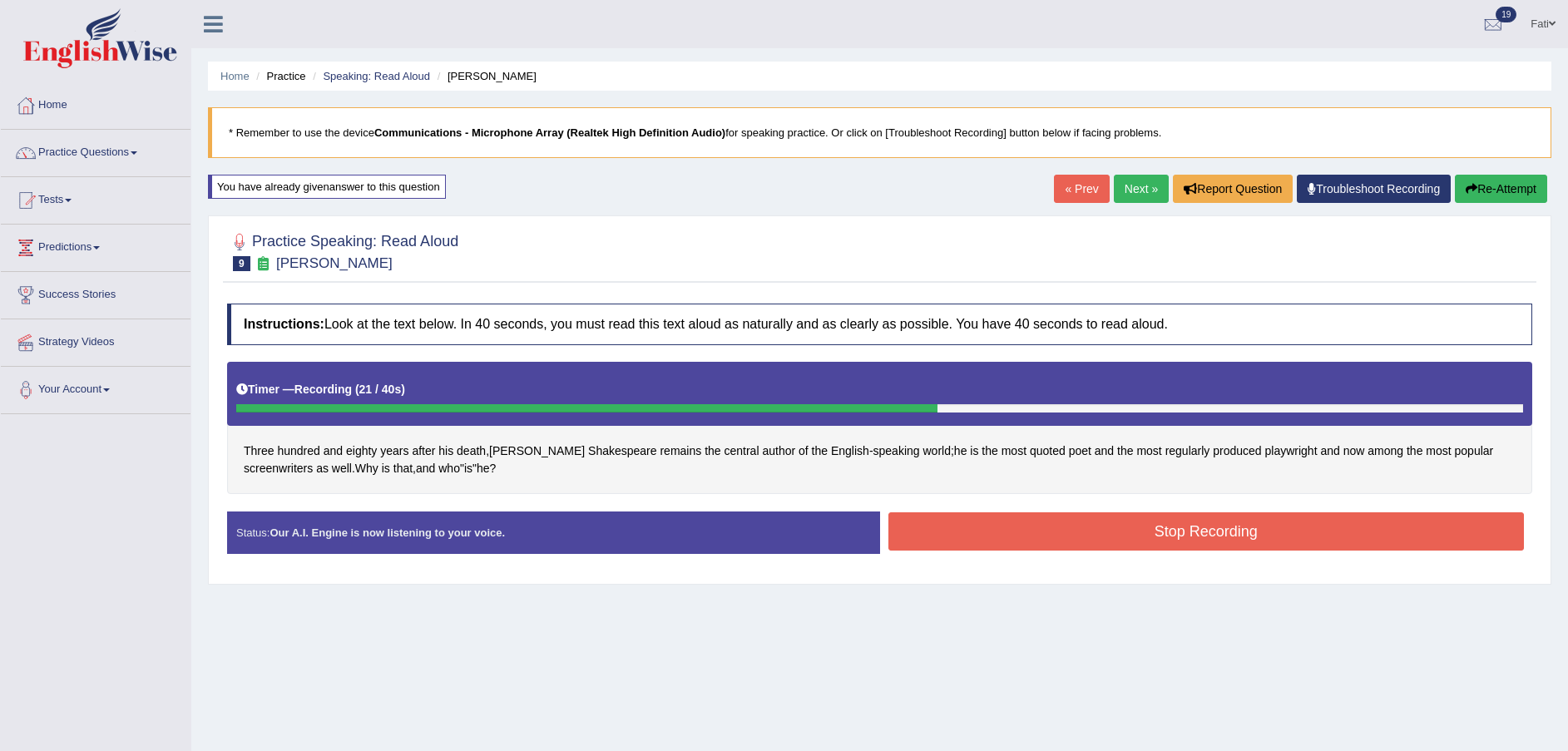
click at [1125, 539] on button "Stop Recording" at bounding box center [1207, 531] width 637 height 38
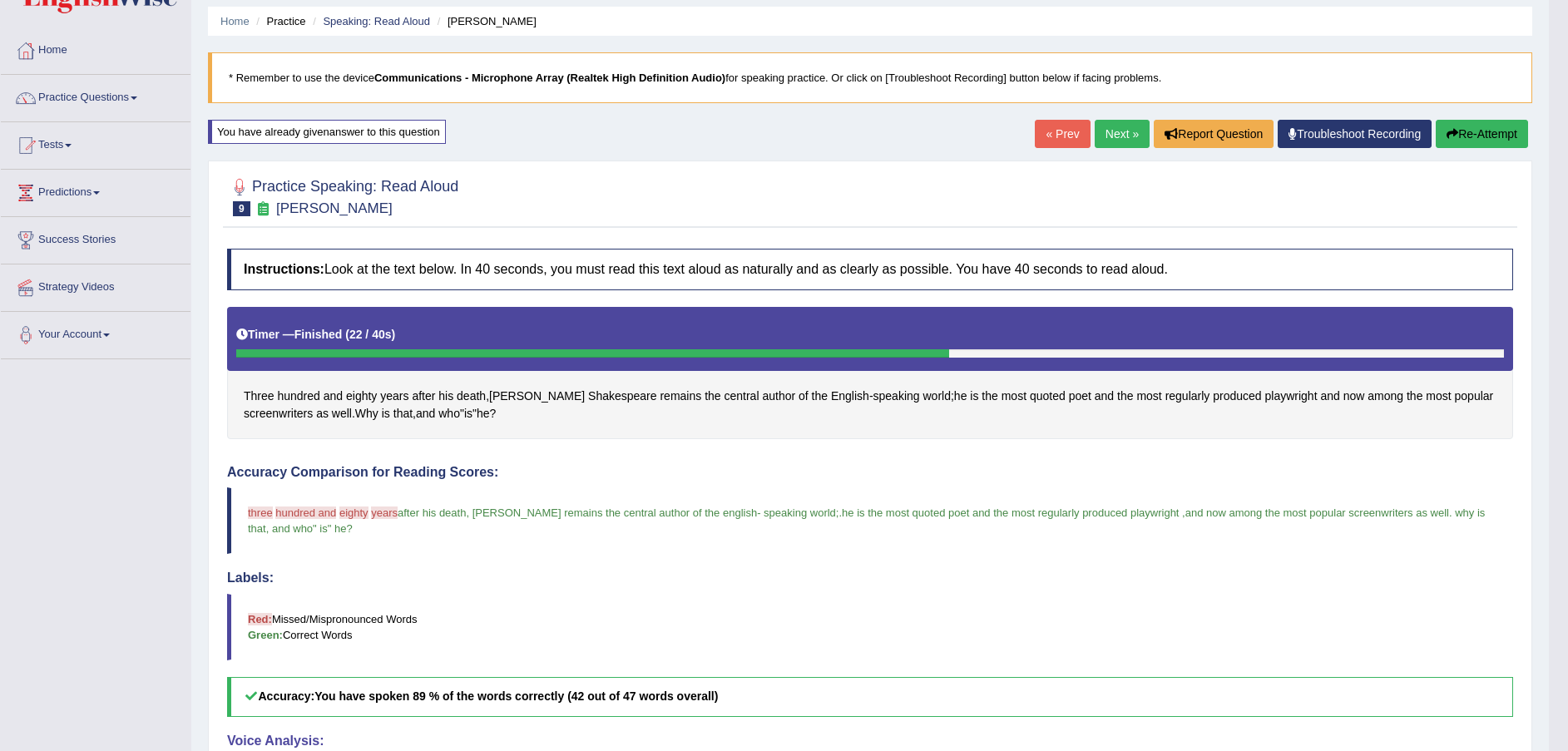
scroll to position [20, 0]
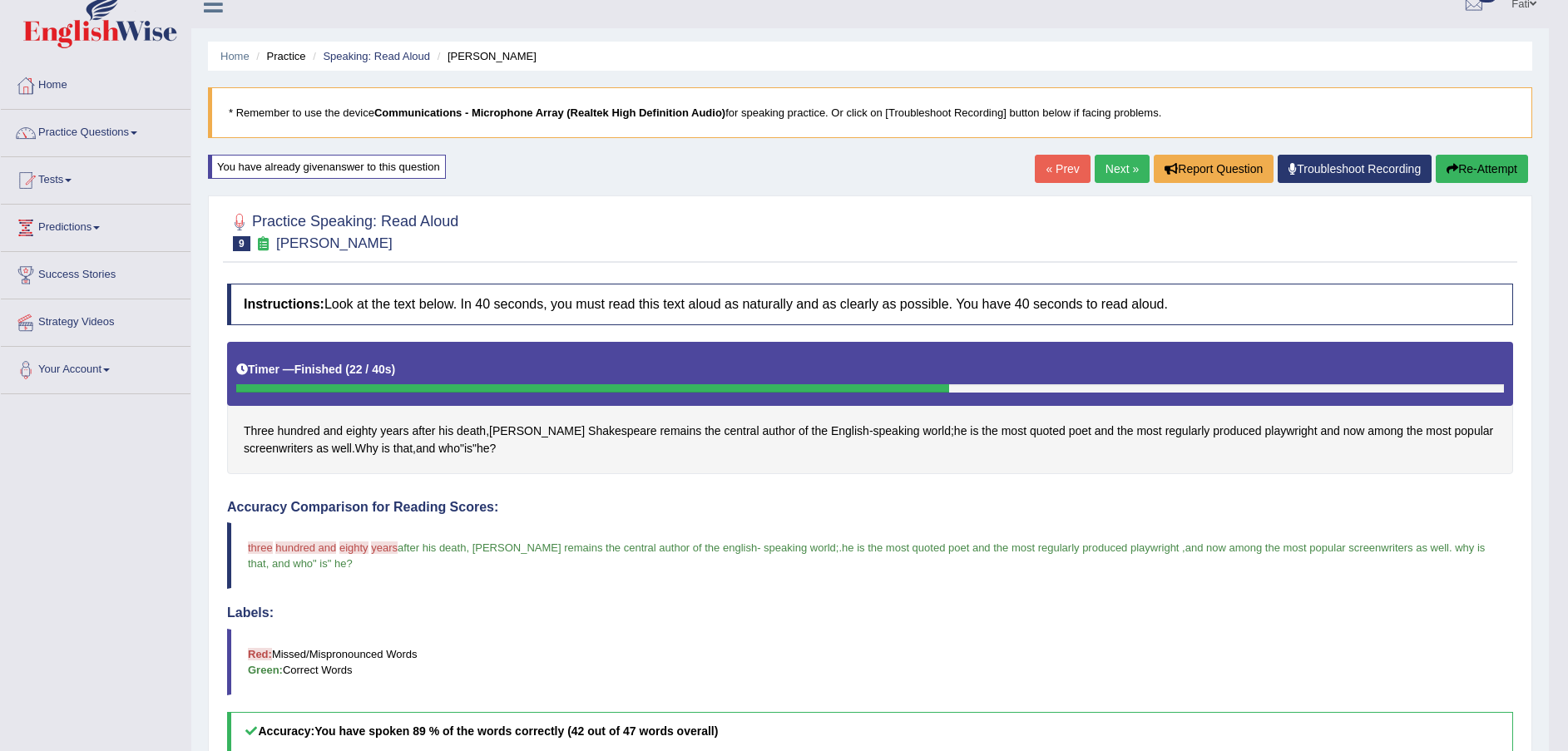
click at [1491, 162] on button "Re-Attempt" at bounding box center [1482, 168] width 93 height 28
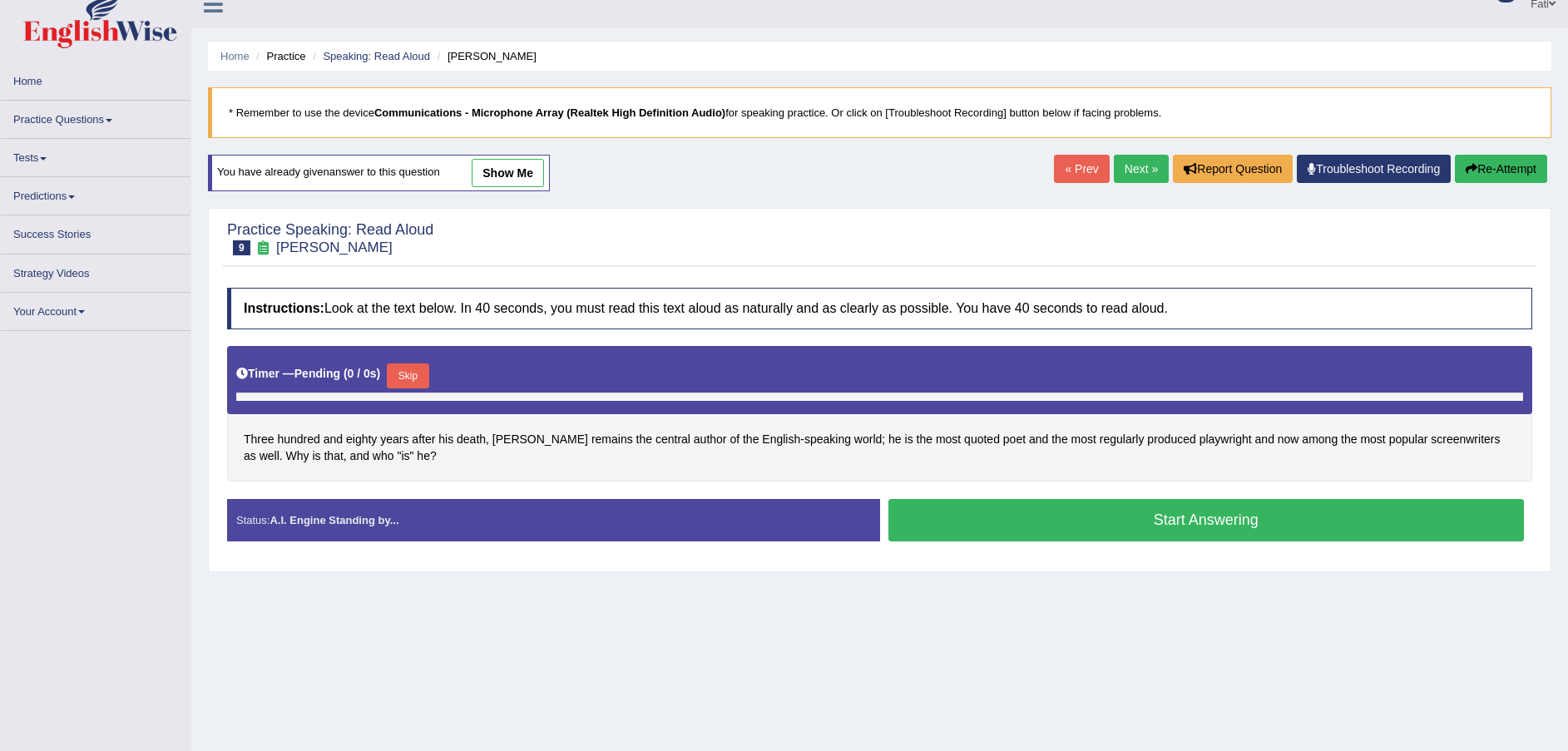
click at [417, 378] on button "Skip" at bounding box center [408, 376] width 41 height 25
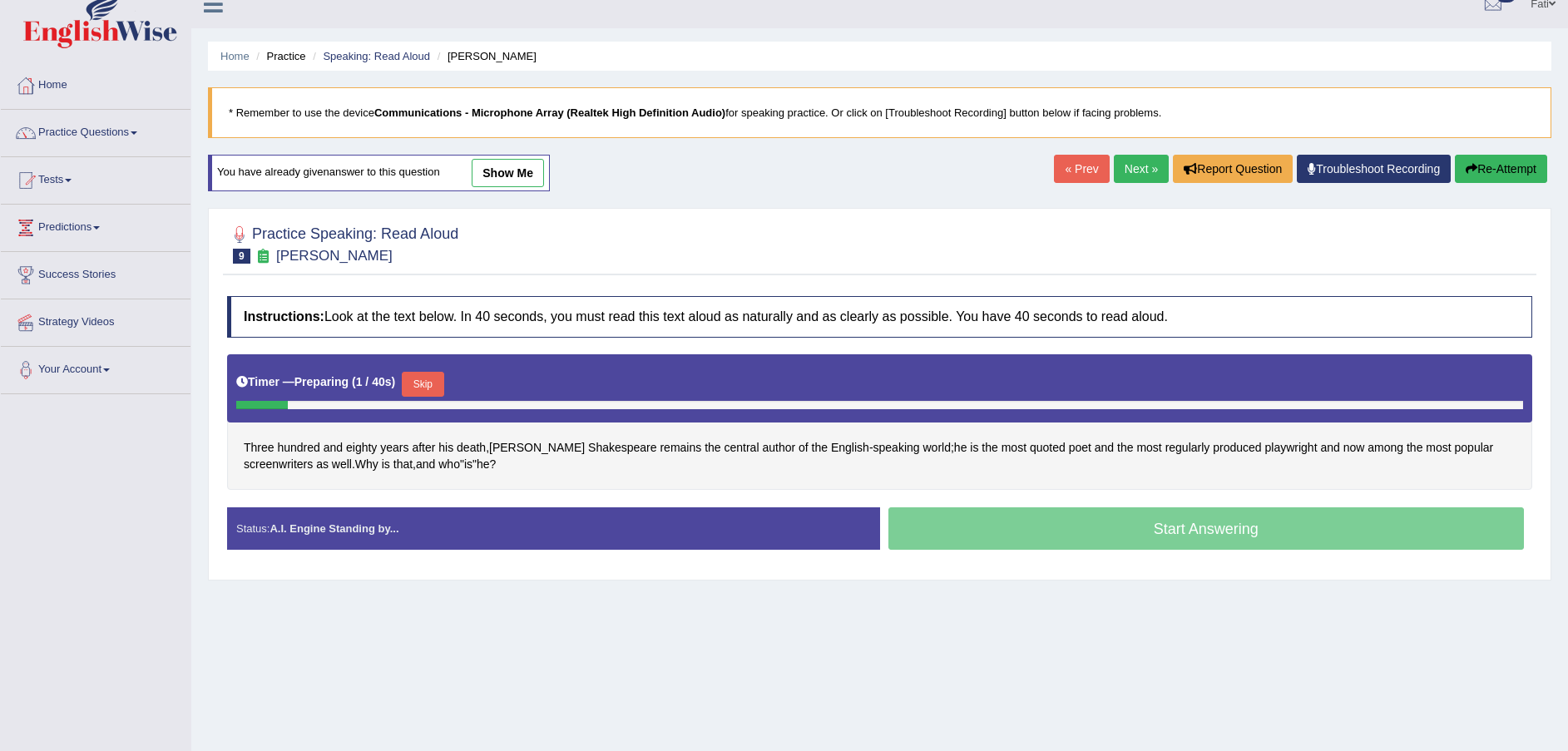
click at [400, 385] on div "Timer — Preparing ( 1 / 40s ) Skip" at bounding box center [879, 384] width 1287 height 33
click at [414, 385] on button "Skip" at bounding box center [422, 385] width 41 height 25
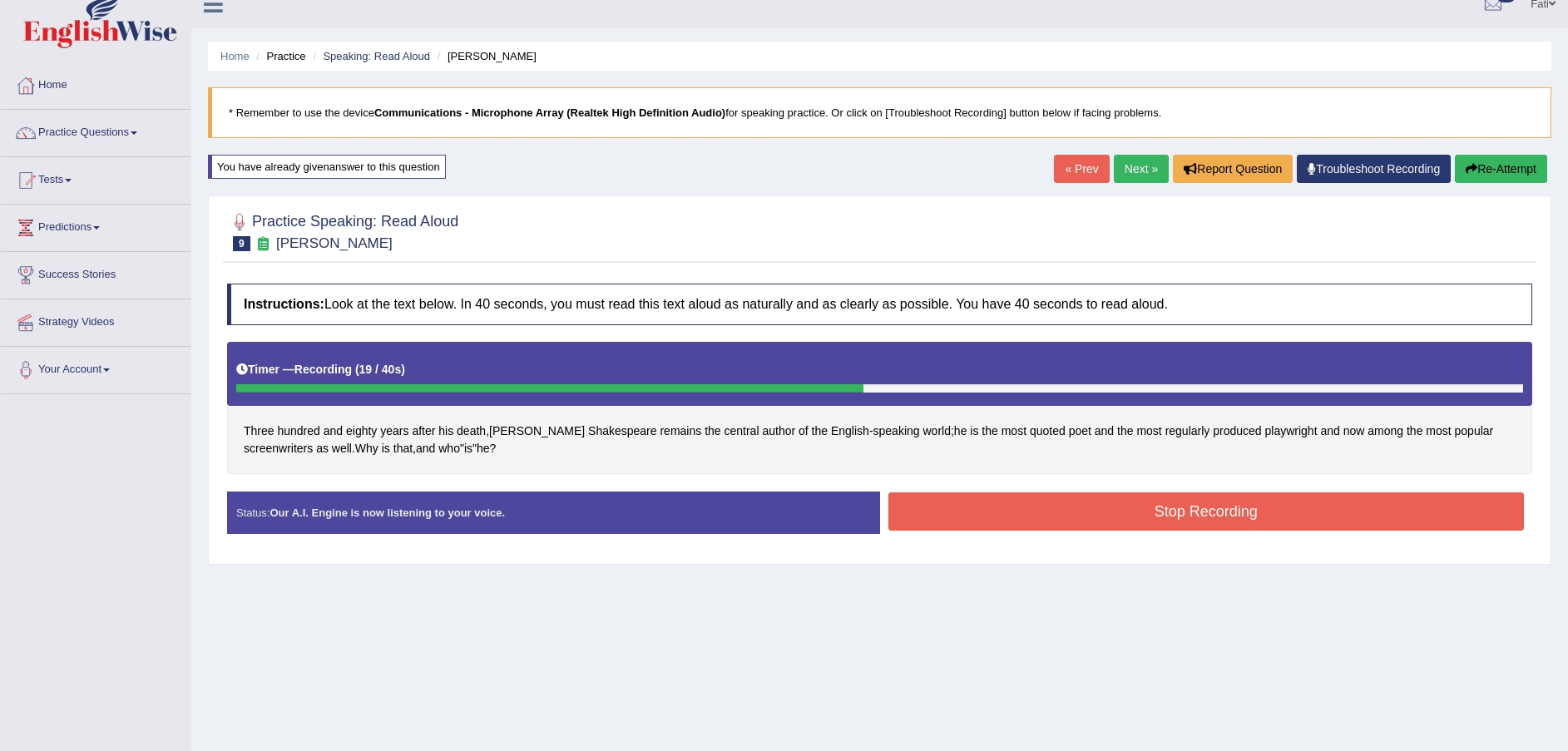
click at [973, 497] on button "Stop Recording" at bounding box center [1207, 511] width 637 height 38
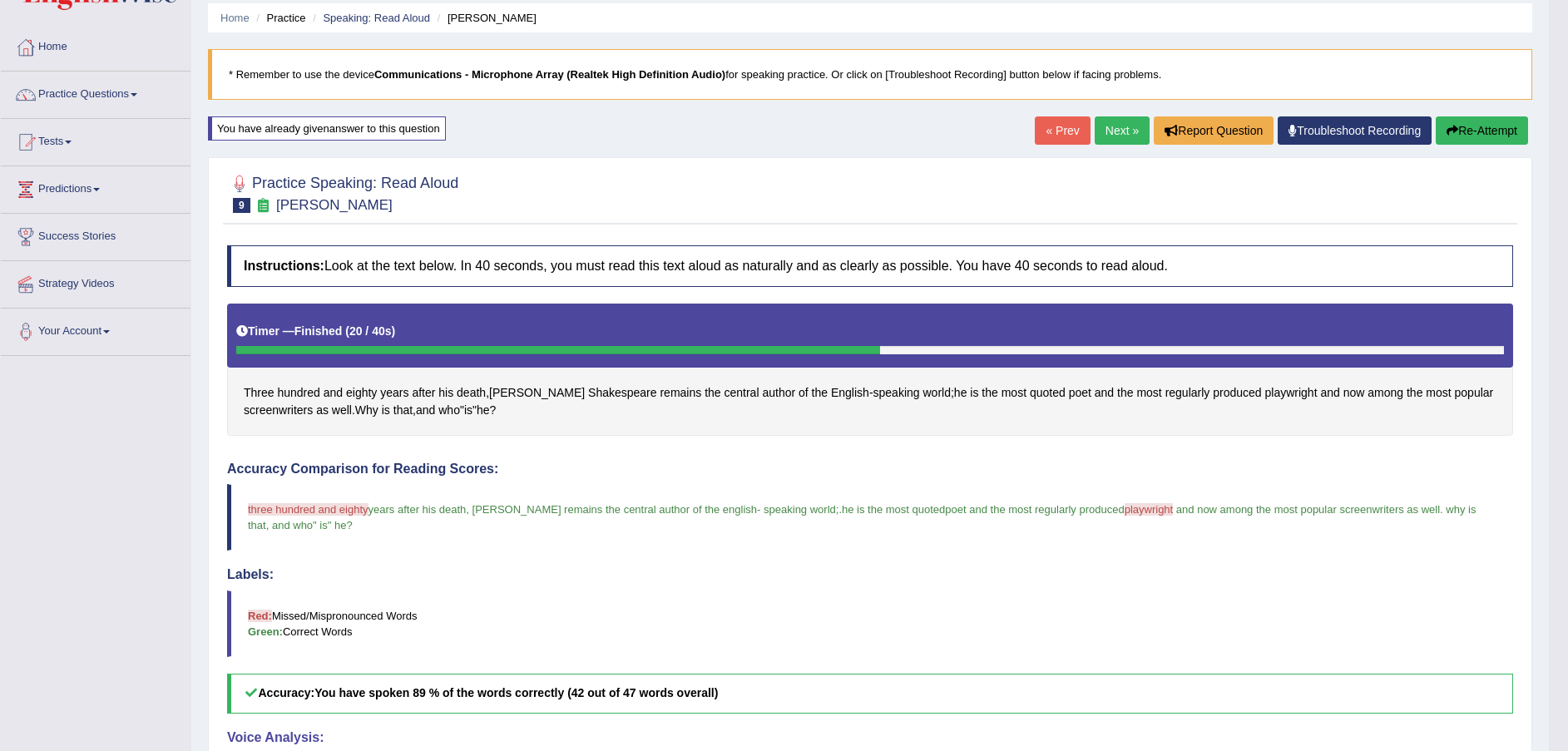
scroll to position [20, 0]
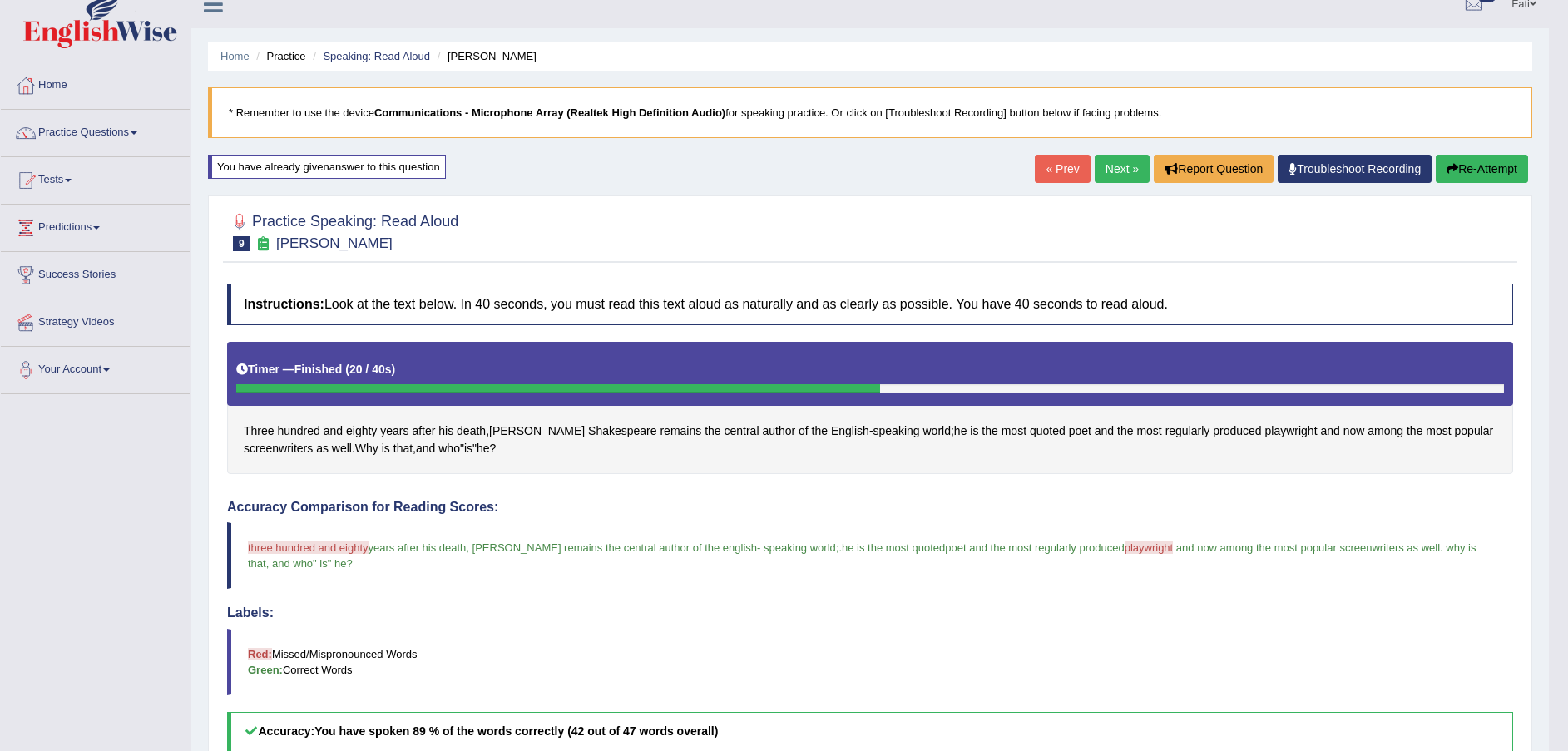
click at [1114, 162] on link "Next »" at bounding box center [1122, 168] width 55 height 28
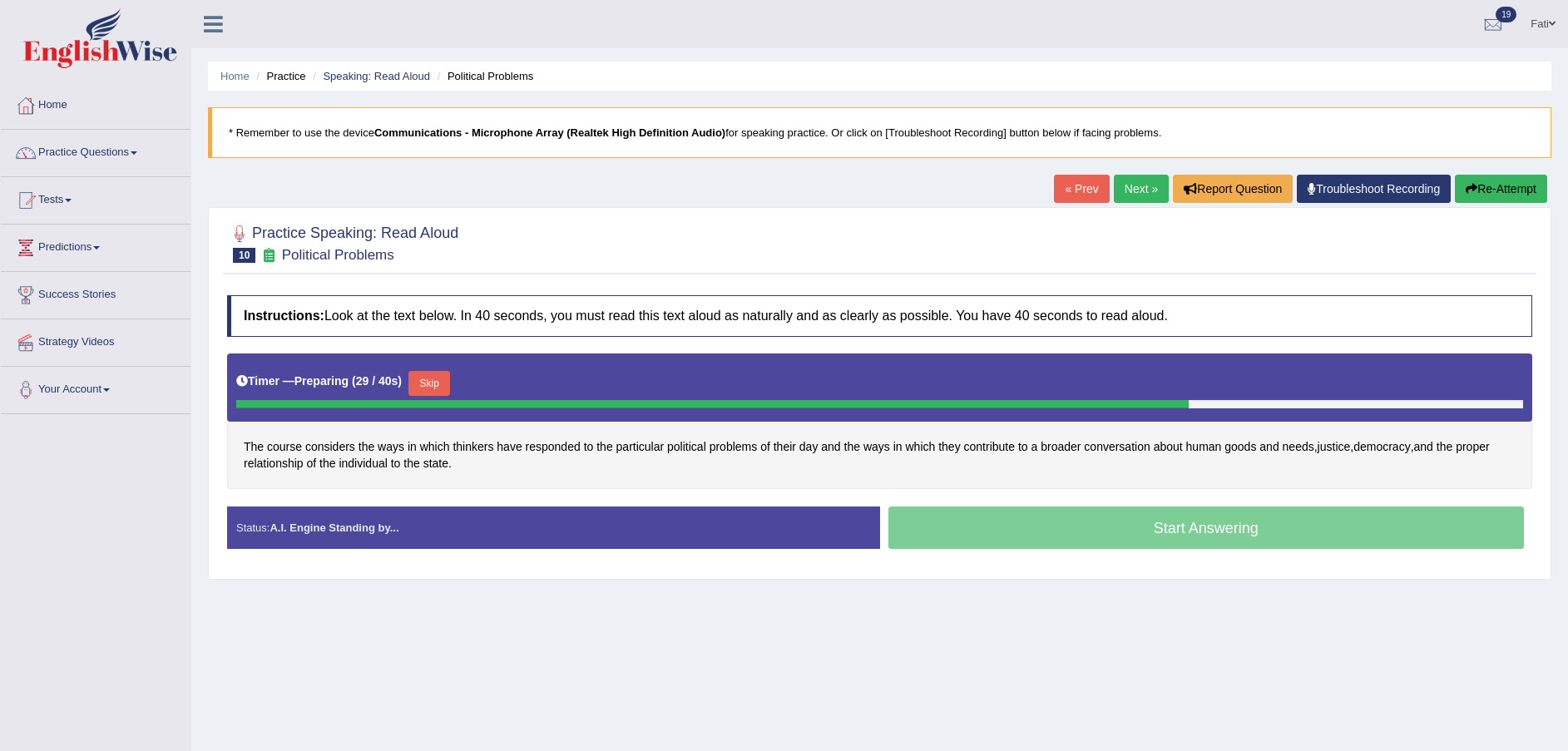
click at [429, 385] on button "Skip" at bounding box center [430, 384] width 41 height 25
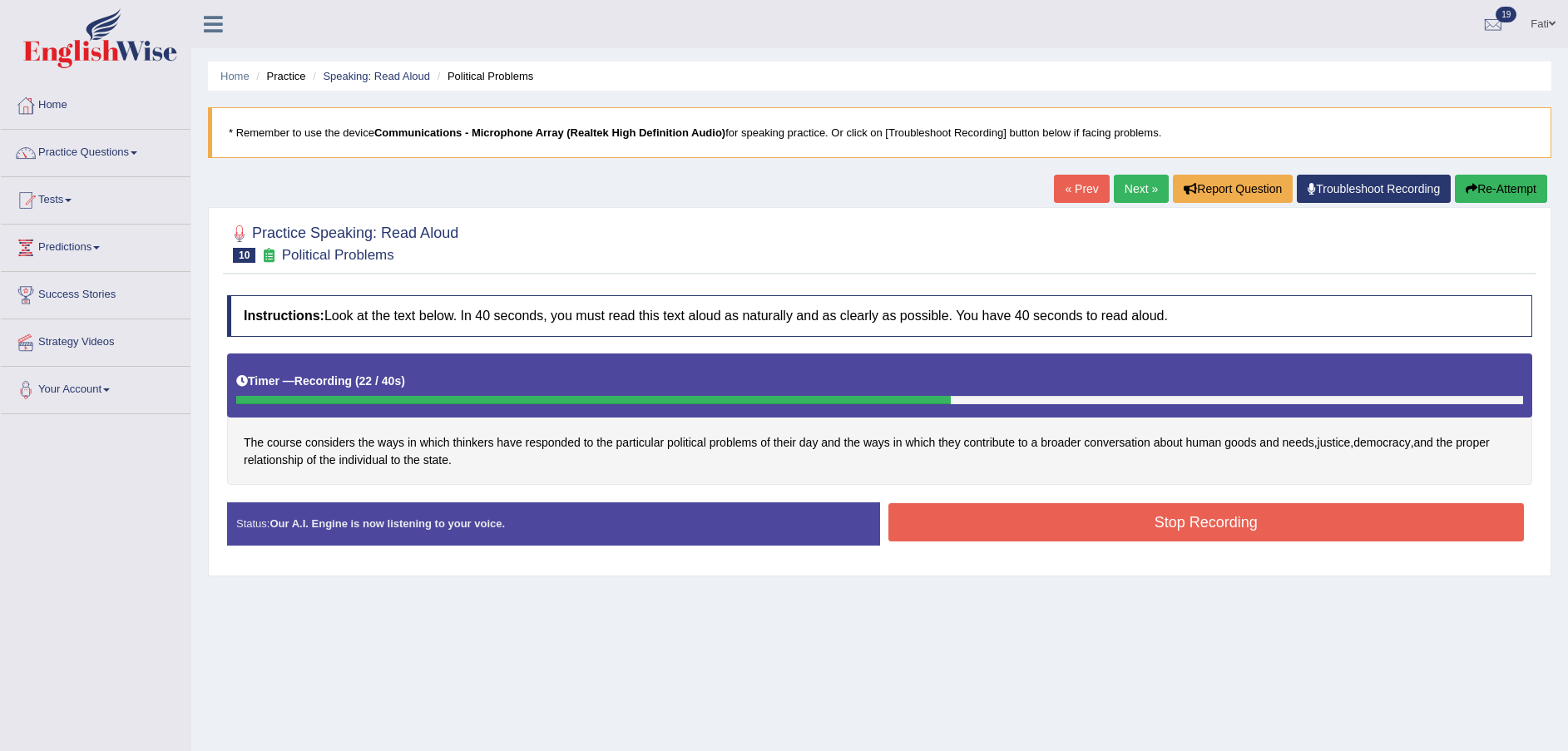
click at [1179, 517] on button "Stop Recording" at bounding box center [1207, 522] width 637 height 38
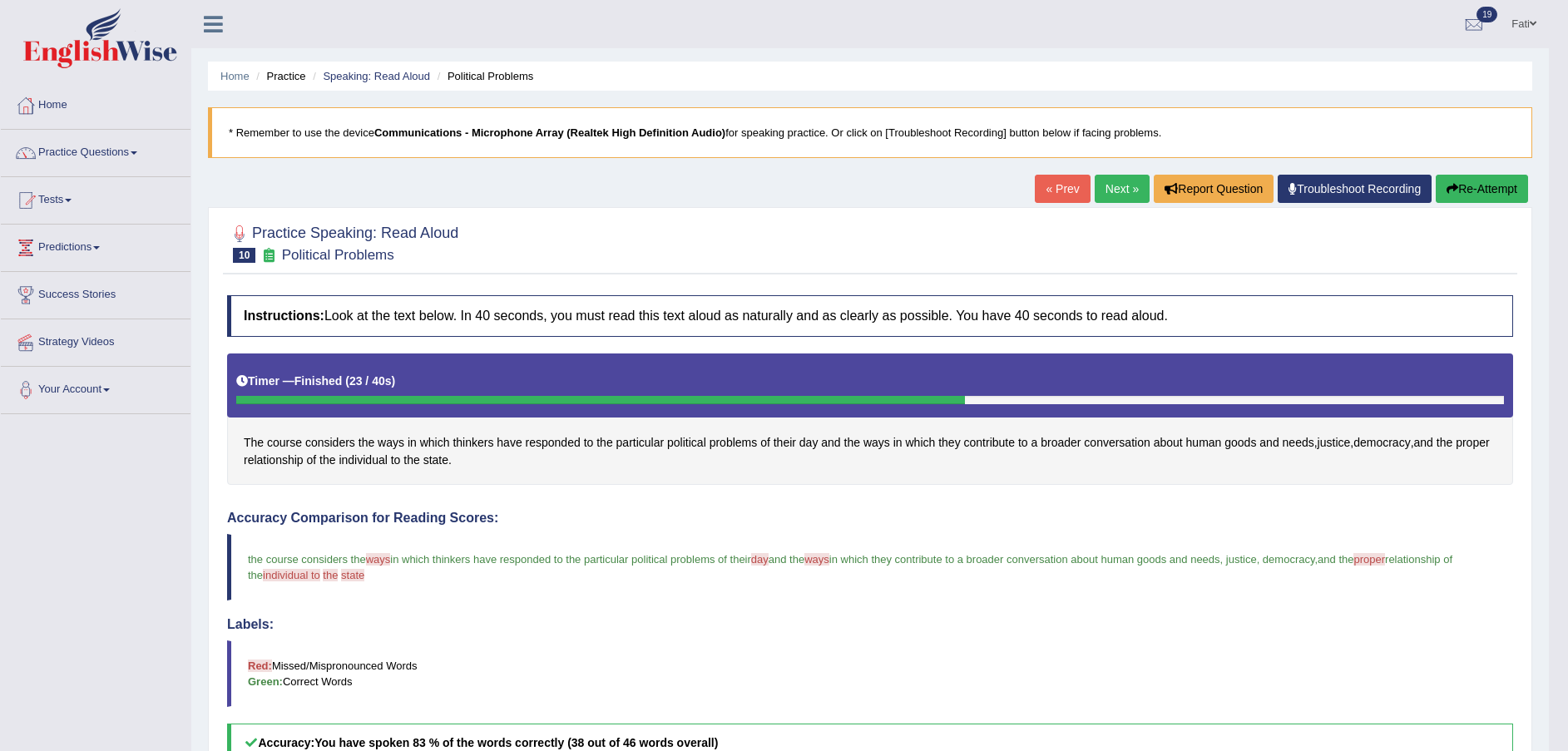
click at [1467, 187] on button "Re-Attempt" at bounding box center [1482, 188] width 93 height 28
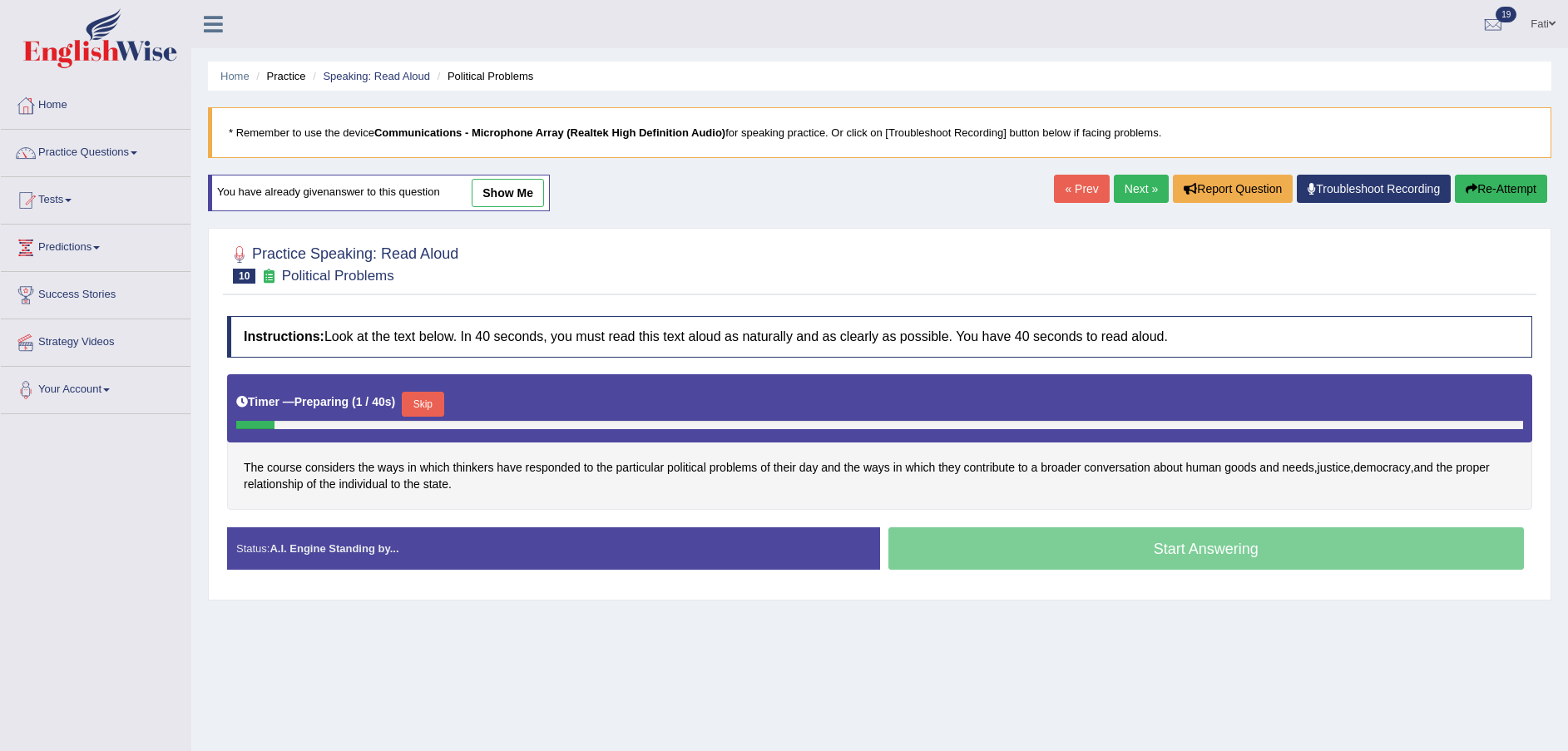
click at [425, 410] on button "Skip" at bounding box center [422, 404] width 41 height 25
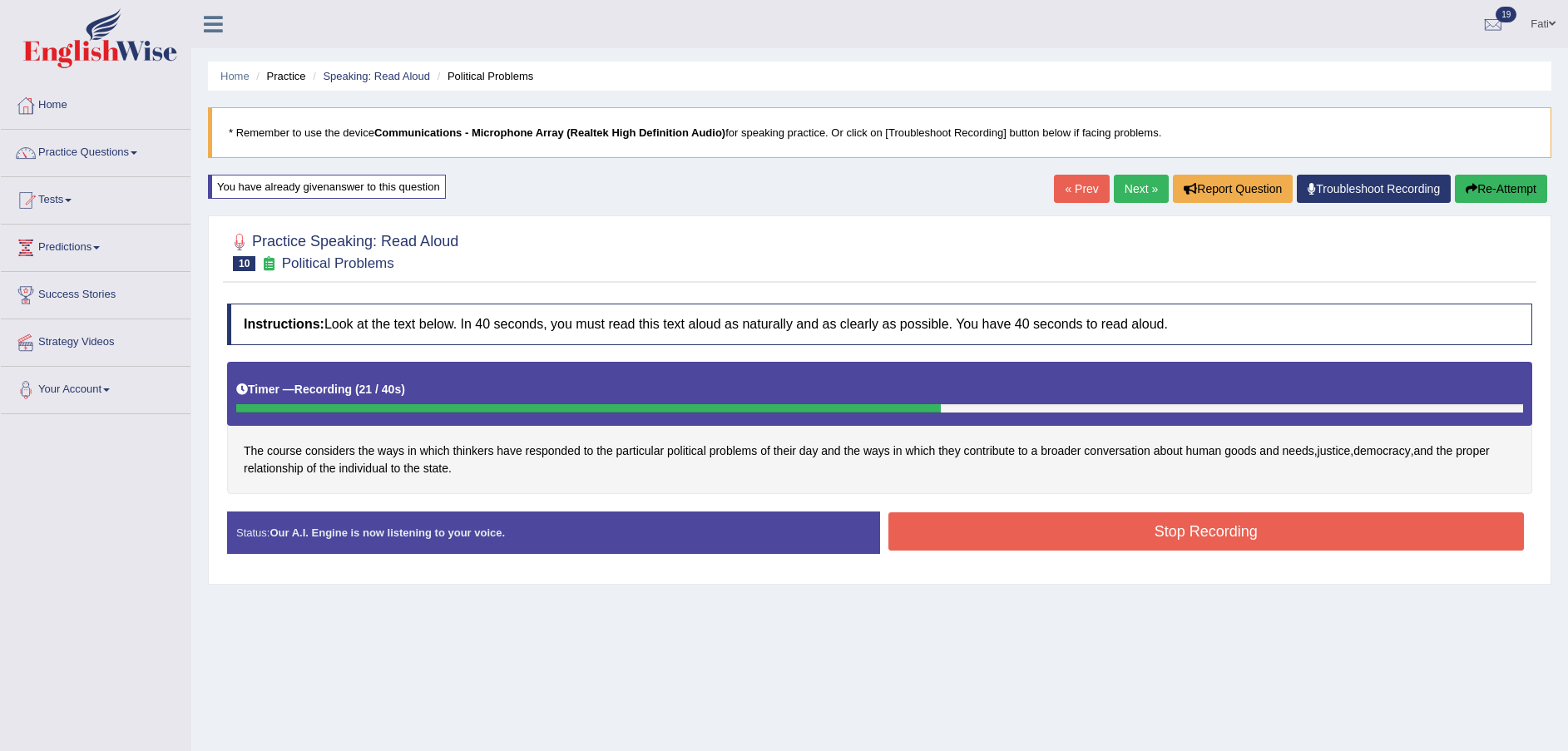
click at [1117, 526] on button "Stop Recording" at bounding box center [1207, 531] width 637 height 38
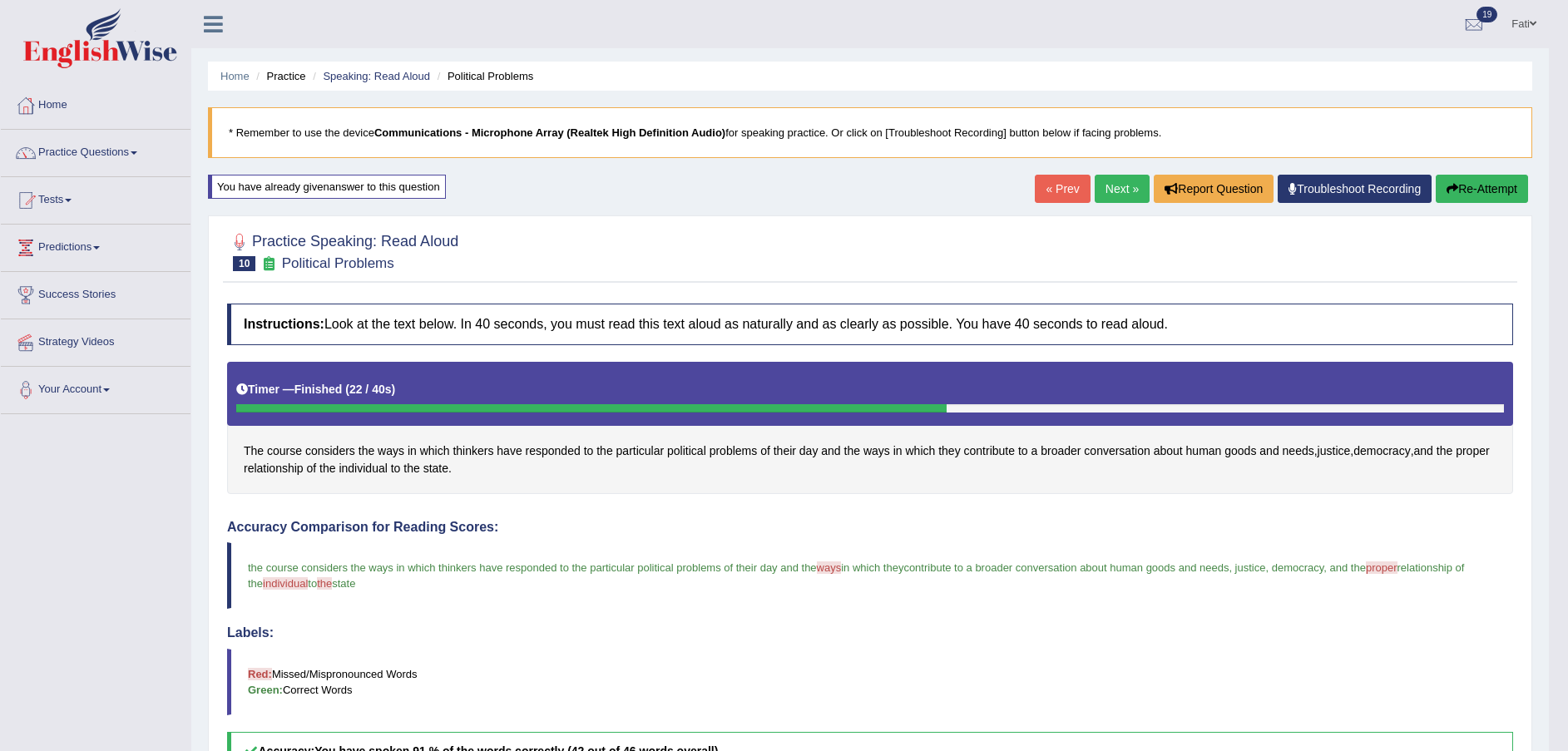
click at [1447, 184] on icon "button" at bounding box center [1452, 188] width 12 height 12
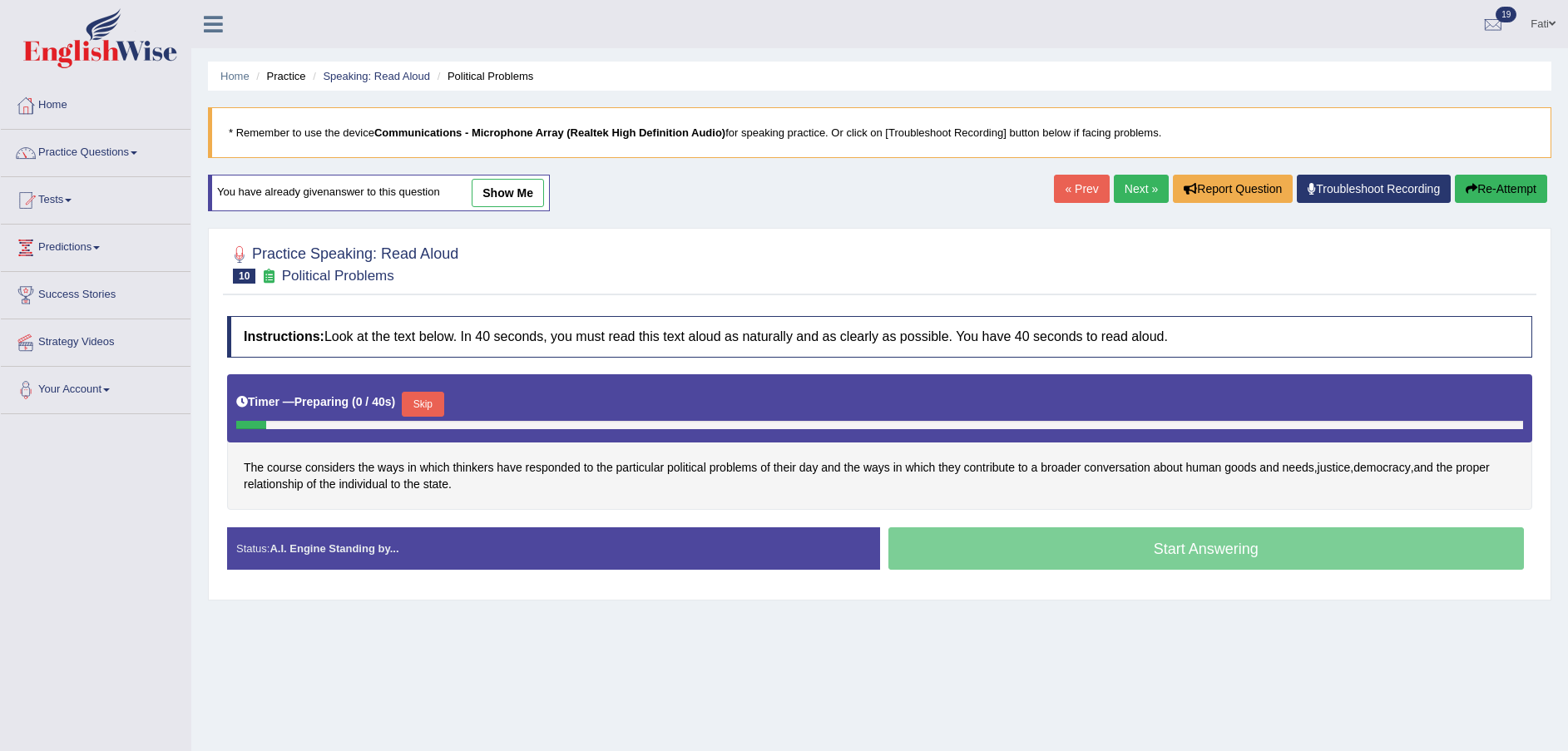
click at [412, 394] on button "Skip" at bounding box center [422, 404] width 41 height 25
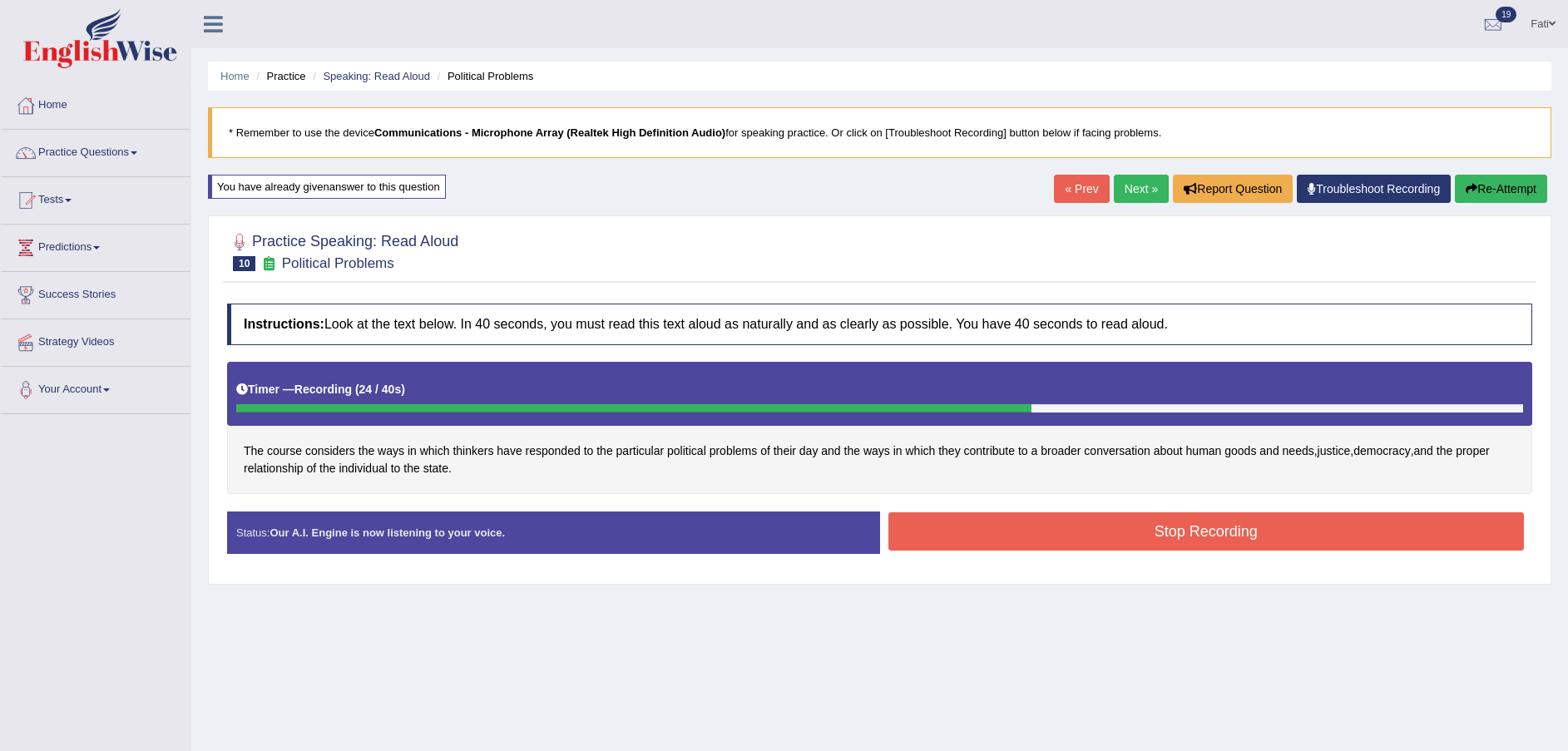
click at [1130, 530] on button "Stop Recording" at bounding box center [1207, 531] width 637 height 38
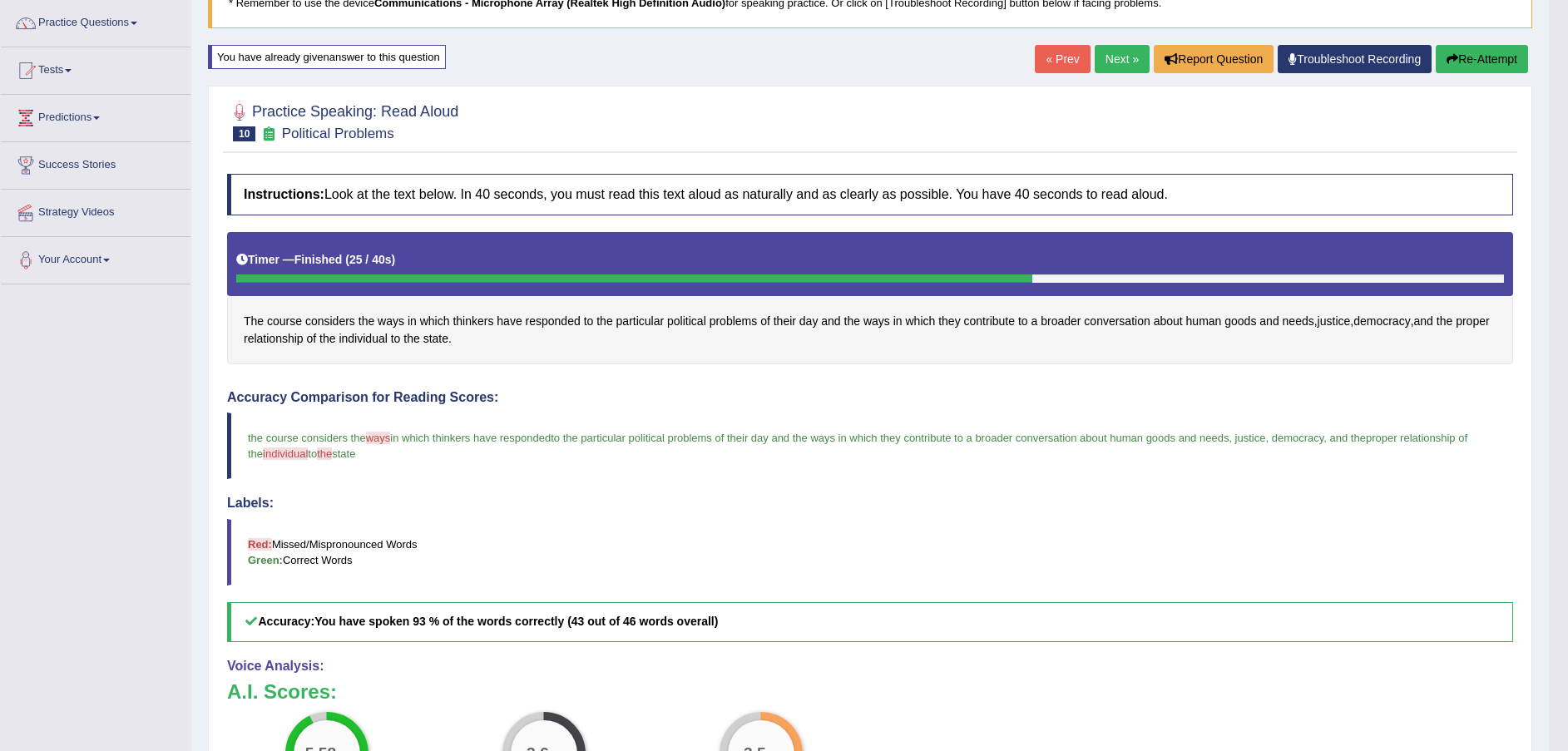
scroll to position [125, 0]
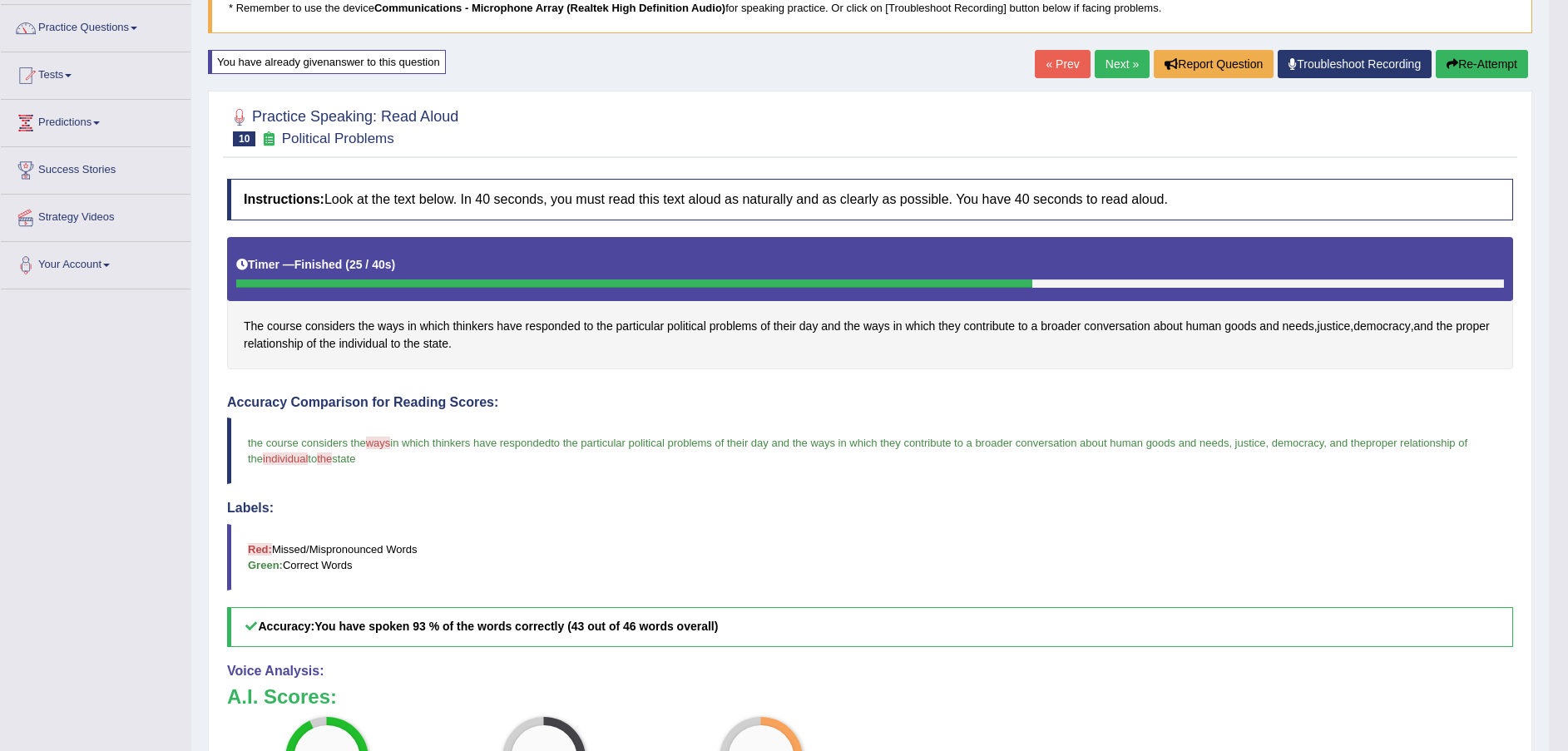
click at [1487, 60] on button "Re-Attempt" at bounding box center [1482, 63] width 93 height 28
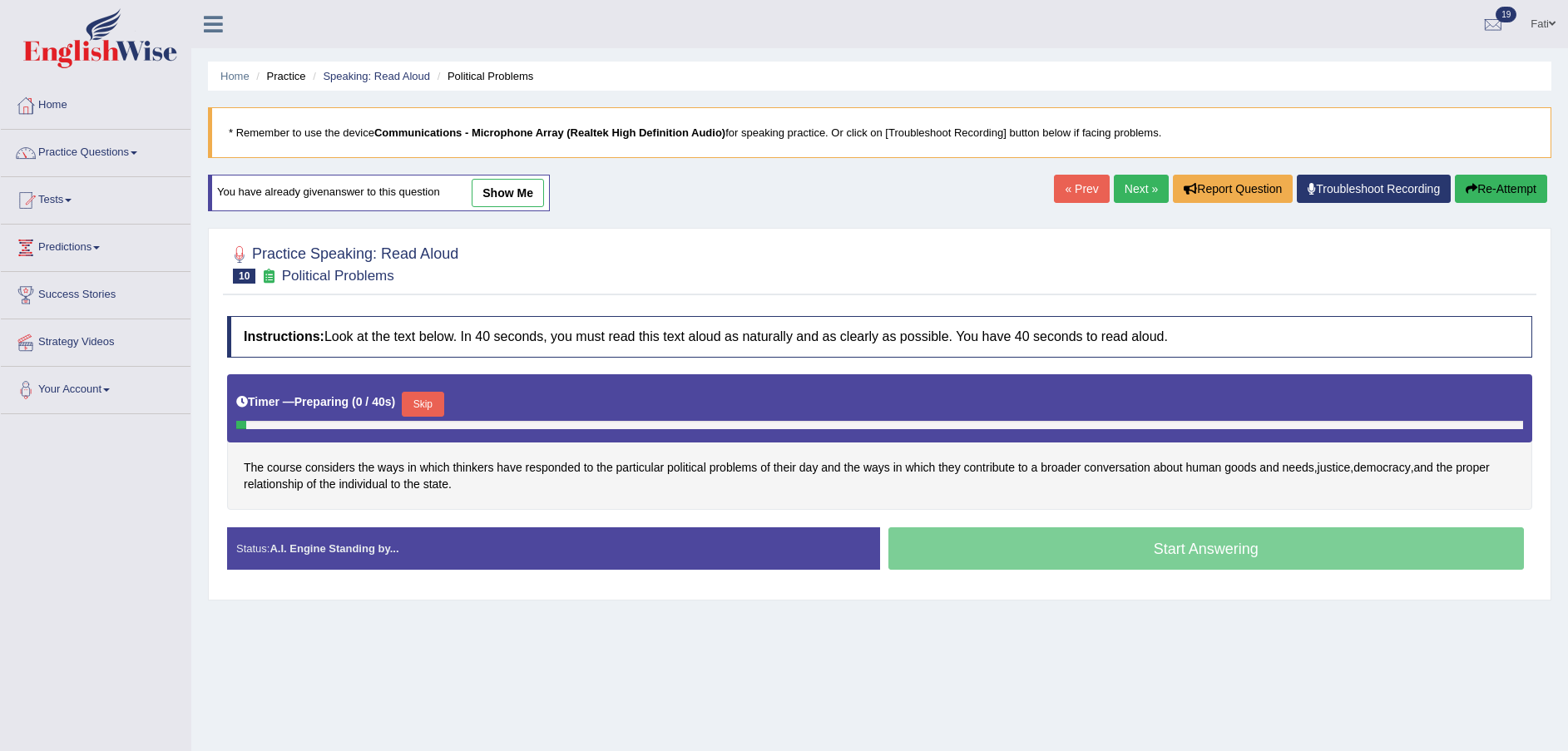
scroll to position [122, 0]
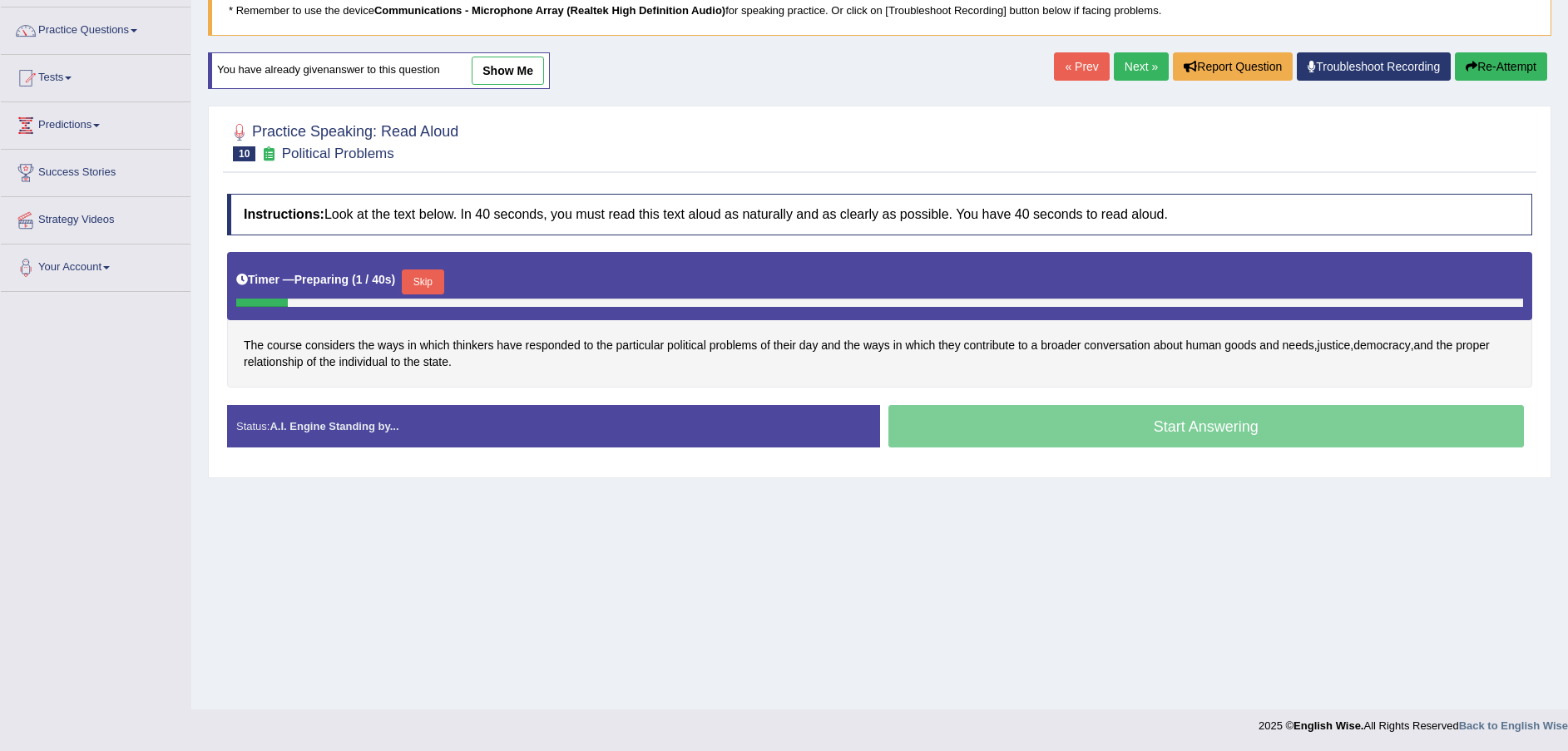
click at [415, 279] on button "Skip" at bounding box center [422, 282] width 41 height 25
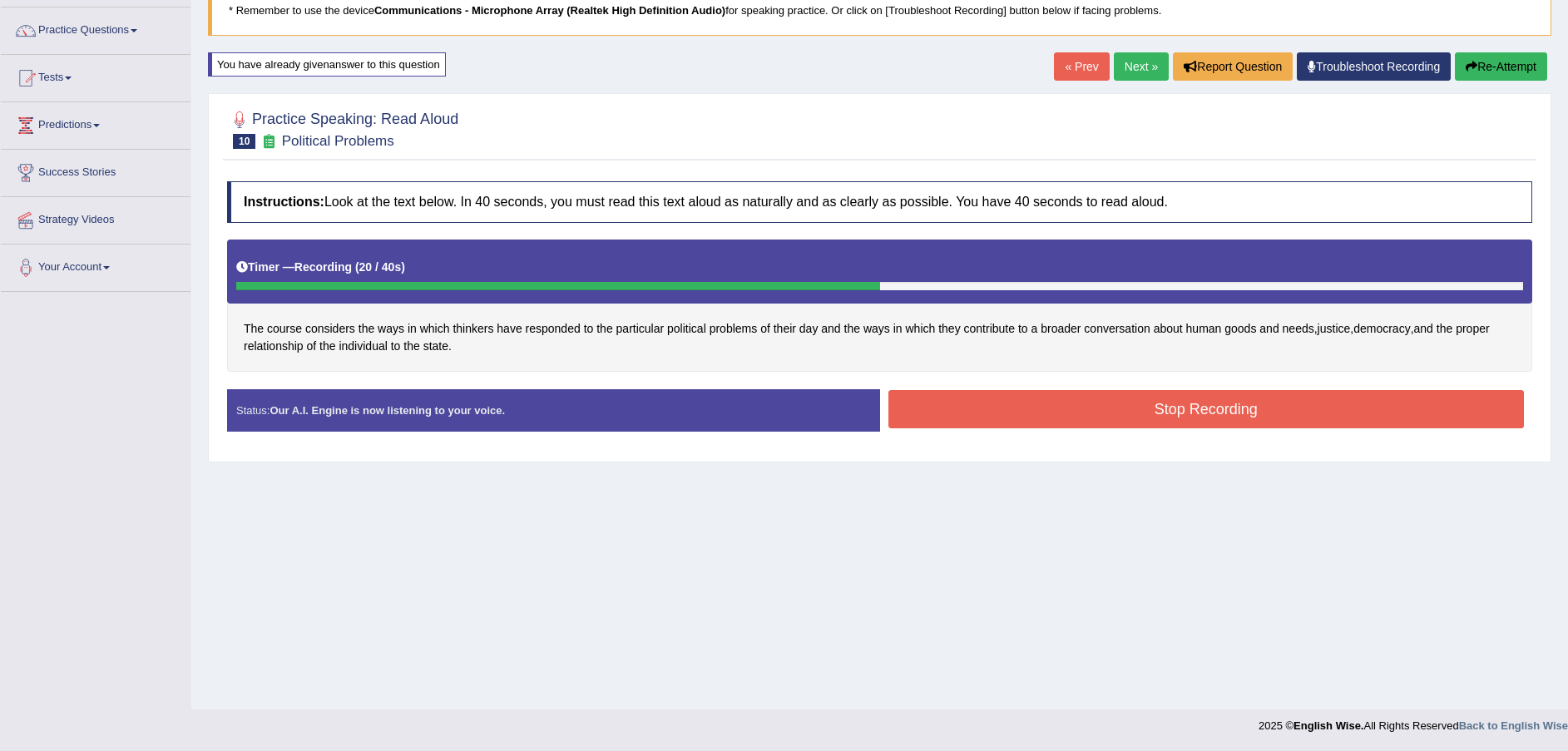
click at [955, 409] on button "Stop Recording" at bounding box center [1207, 409] width 637 height 38
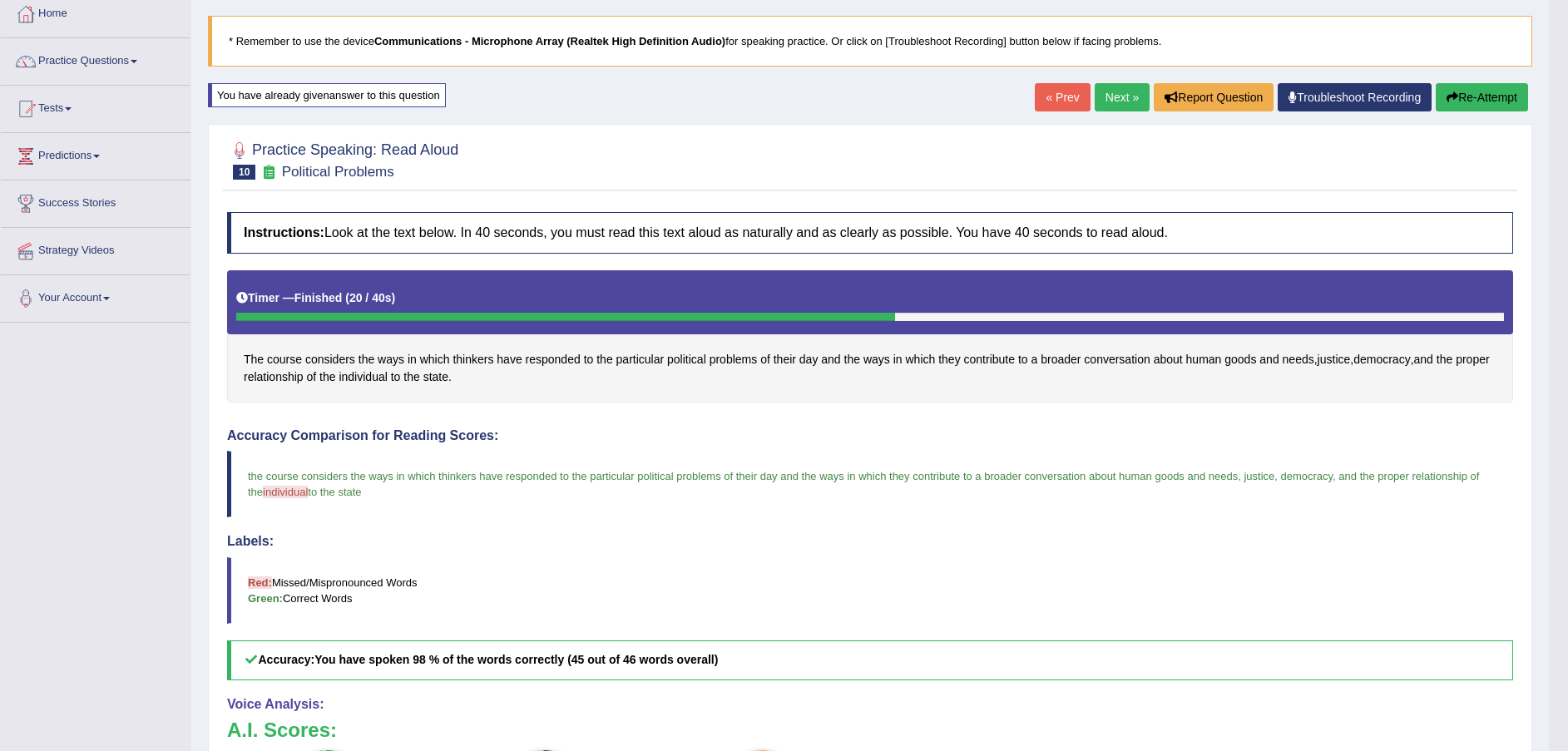
scroll to position [20, 0]
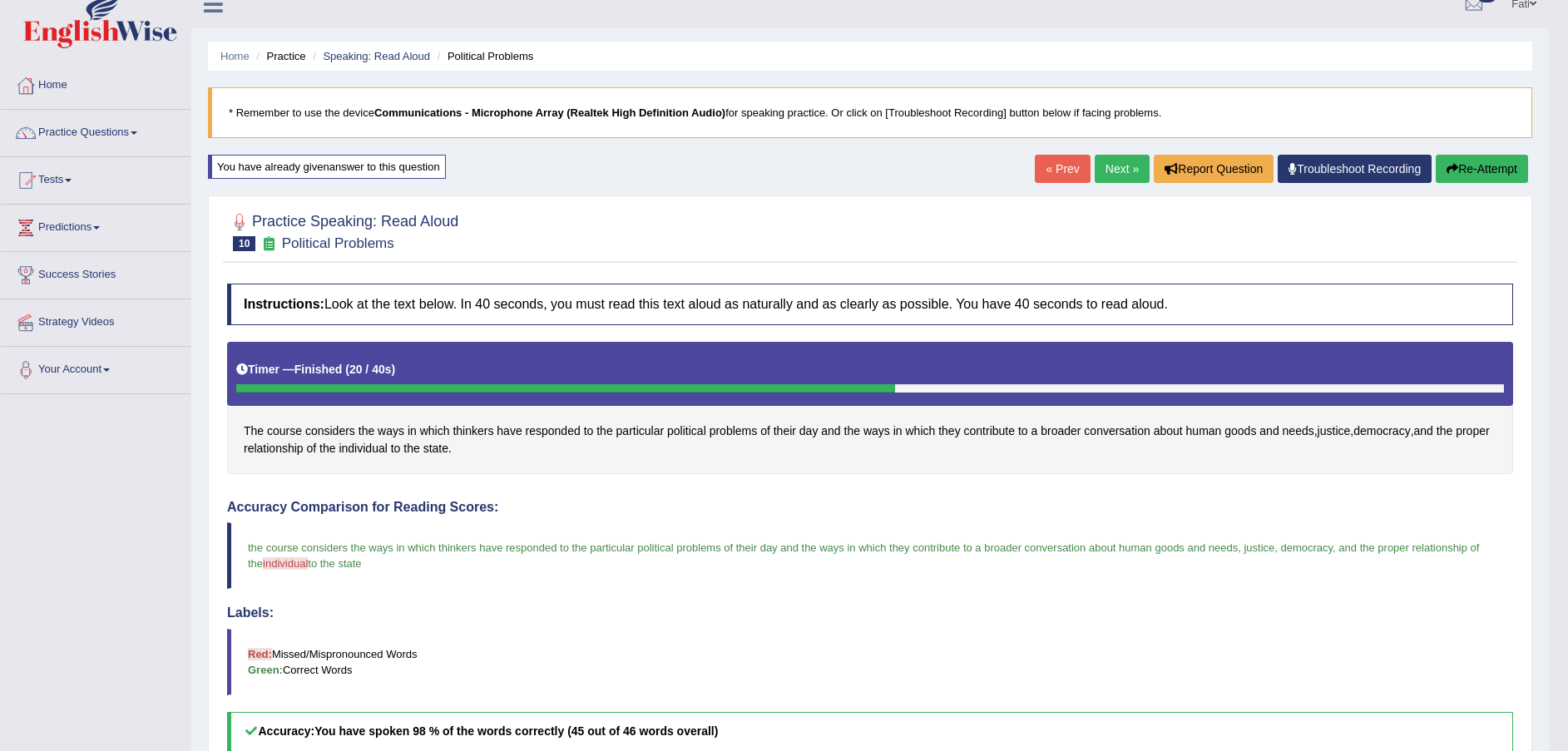
click at [1472, 171] on button "Re-Attempt" at bounding box center [1482, 168] width 93 height 28
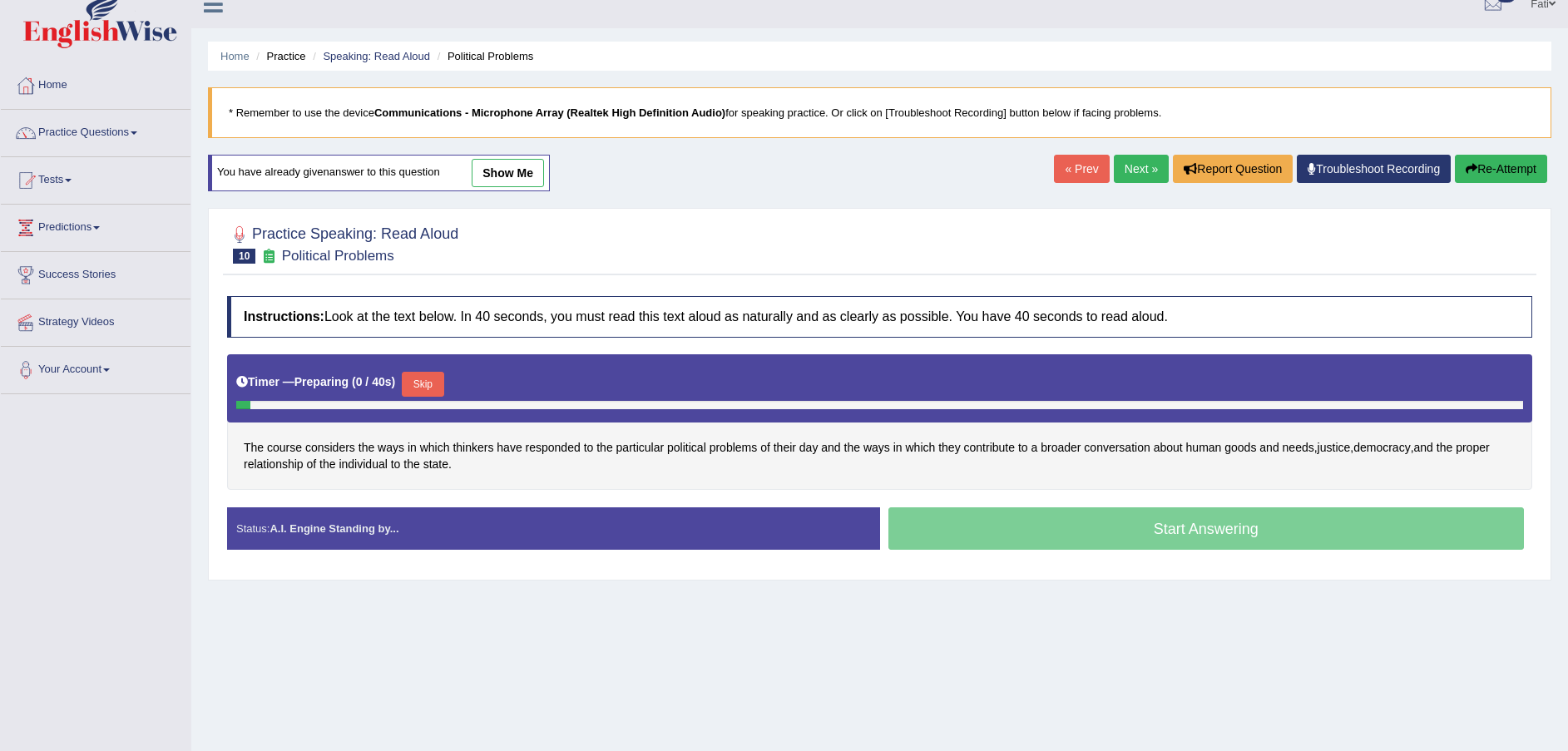
click at [1085, 162] on link "« Prev" at bounding box center [1081, 168] width 55 height 28
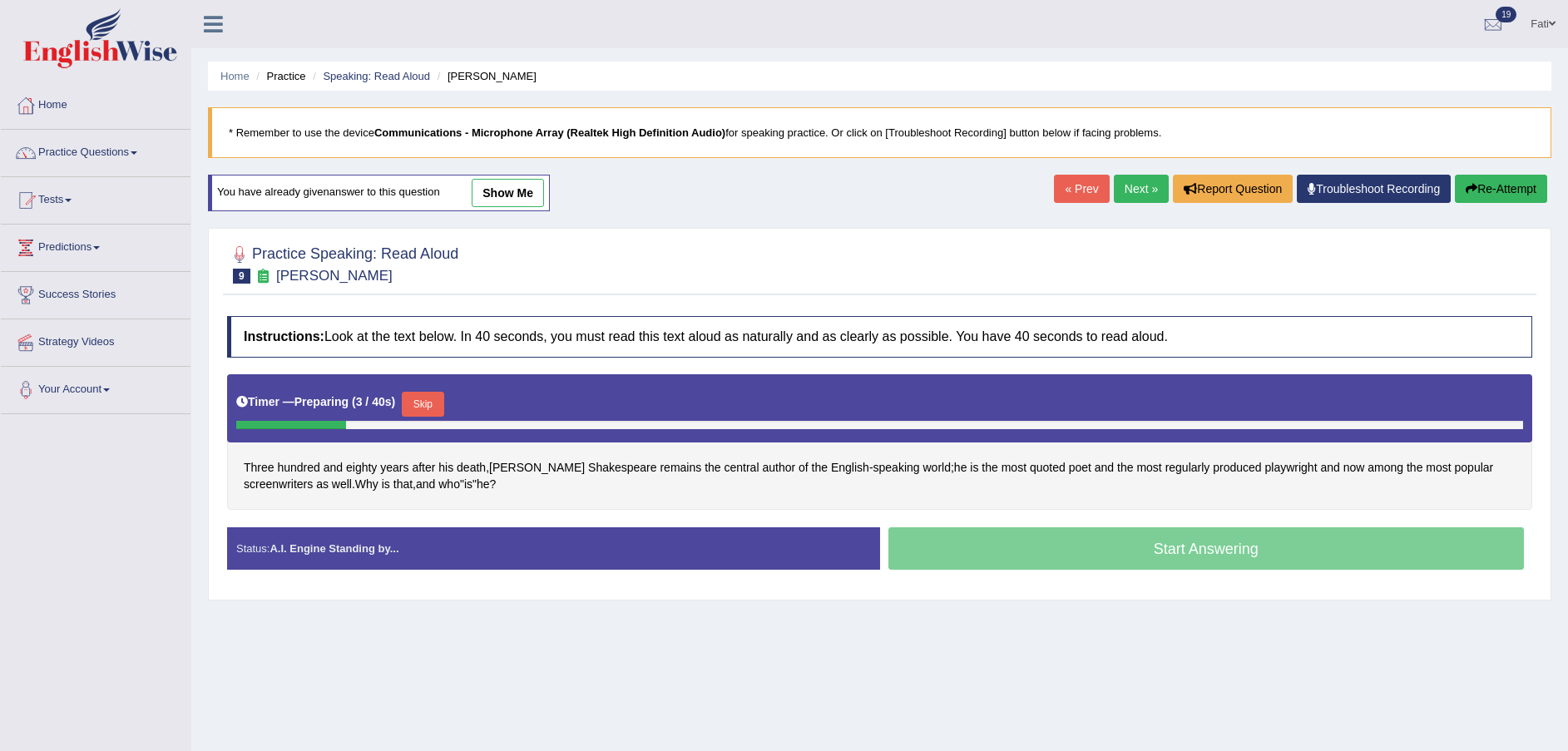
click at [1119, 185] on link "Next »" at bounding box center [1141, 188] width 55 height 28
click at [434, 401] on button "Skip" at bounding box center [422, 404] width 41 height 25
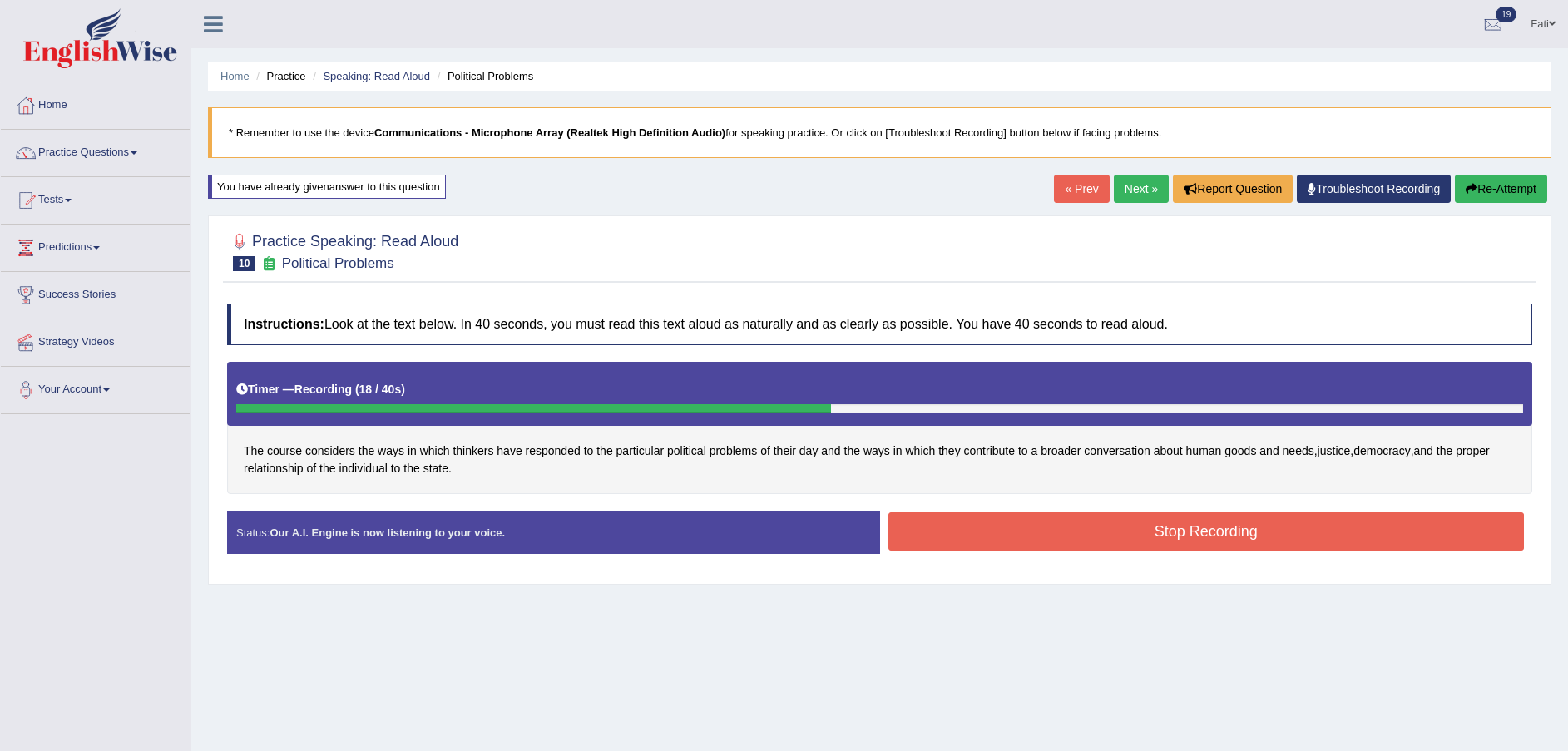
click at [929, 528] on button "Stop Recording" at bounding box center [1207, 531] width 637 height 38
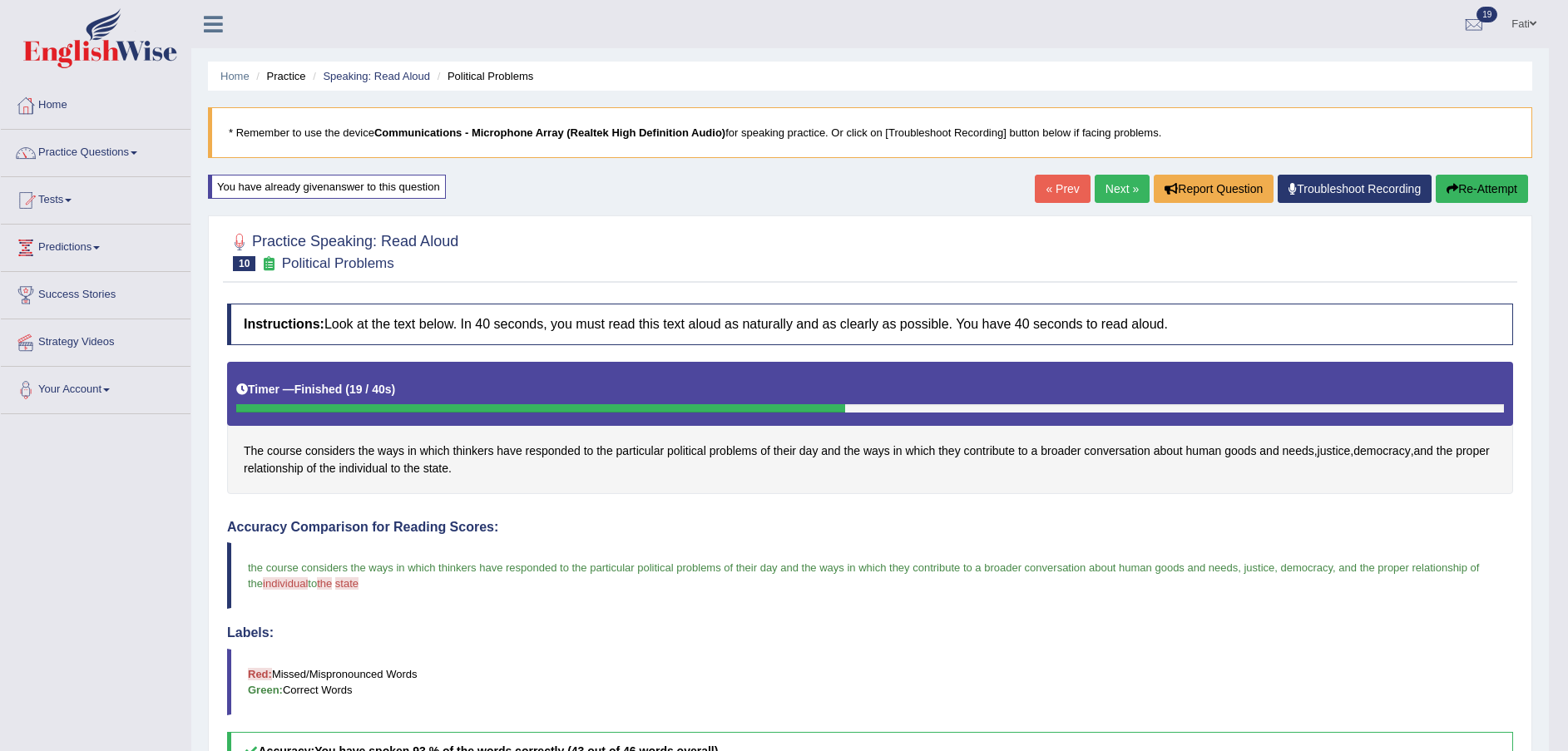
click at [1128, 195] on link "Next »" at bounding box center [1122, 188] width 55 height 28
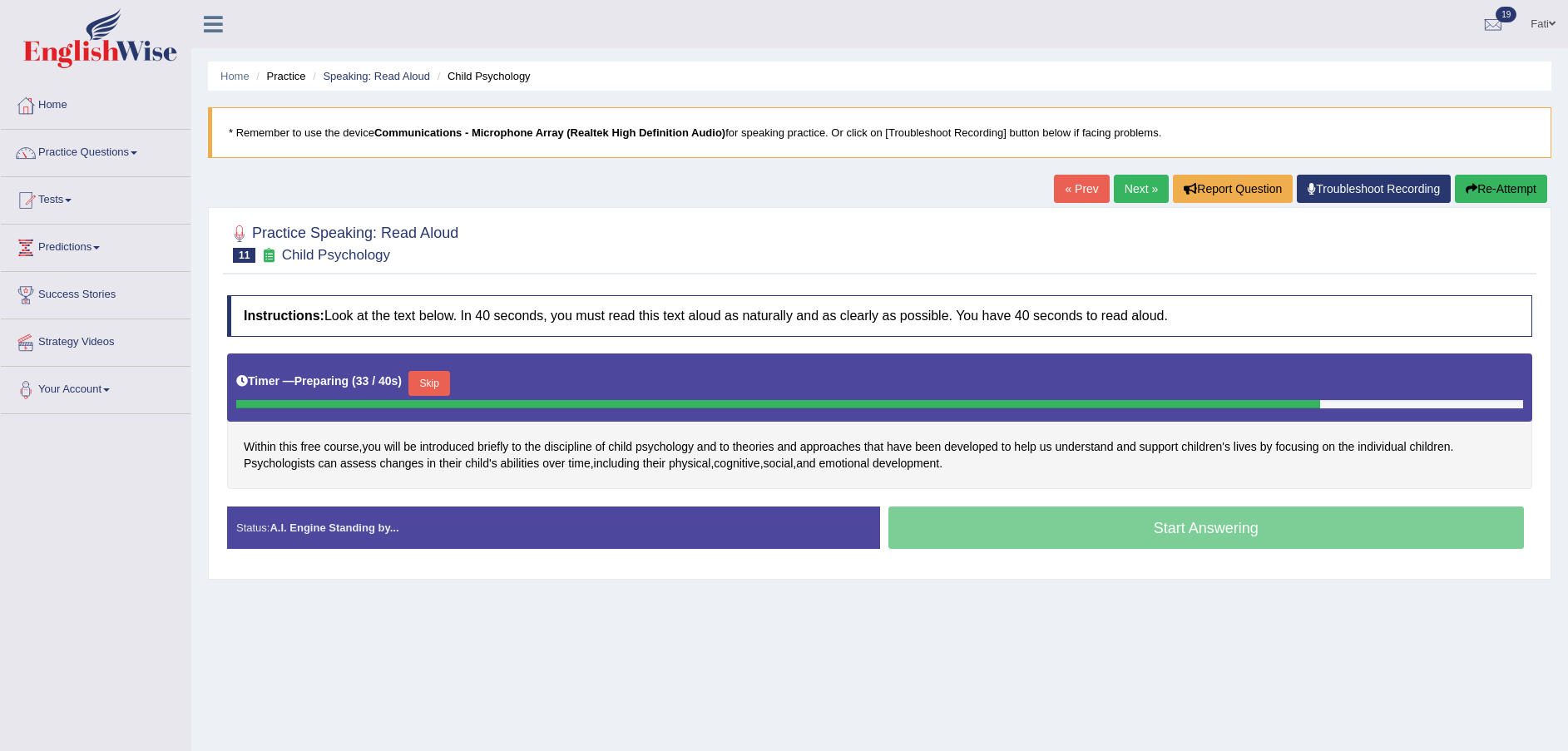
click at [431, 382] on button "Skip" at bounding box center [430, 384] width 41 height 25
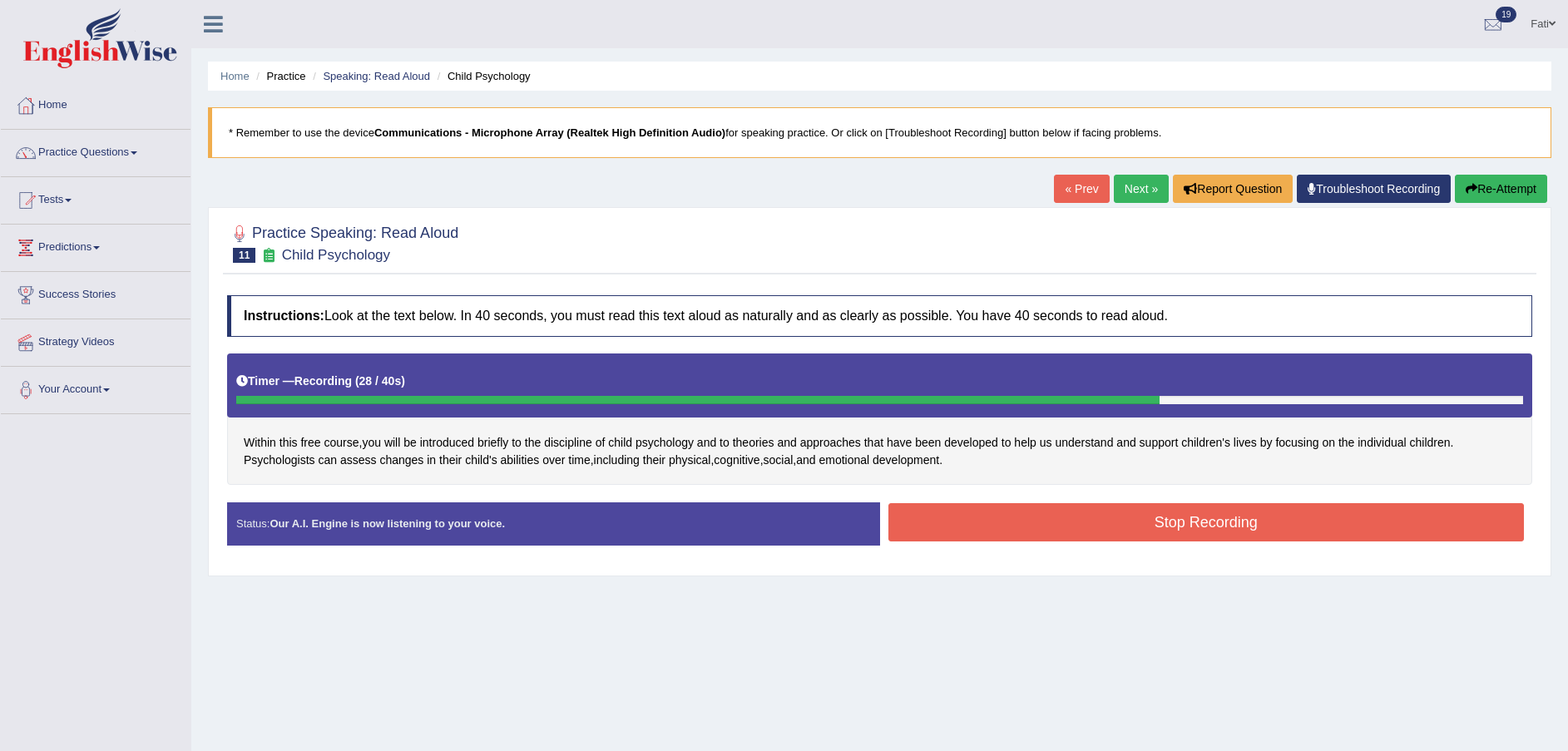
click at [973, 512] on button "Stop Recording" at bounding box center [1207, 522] width 637 height 38
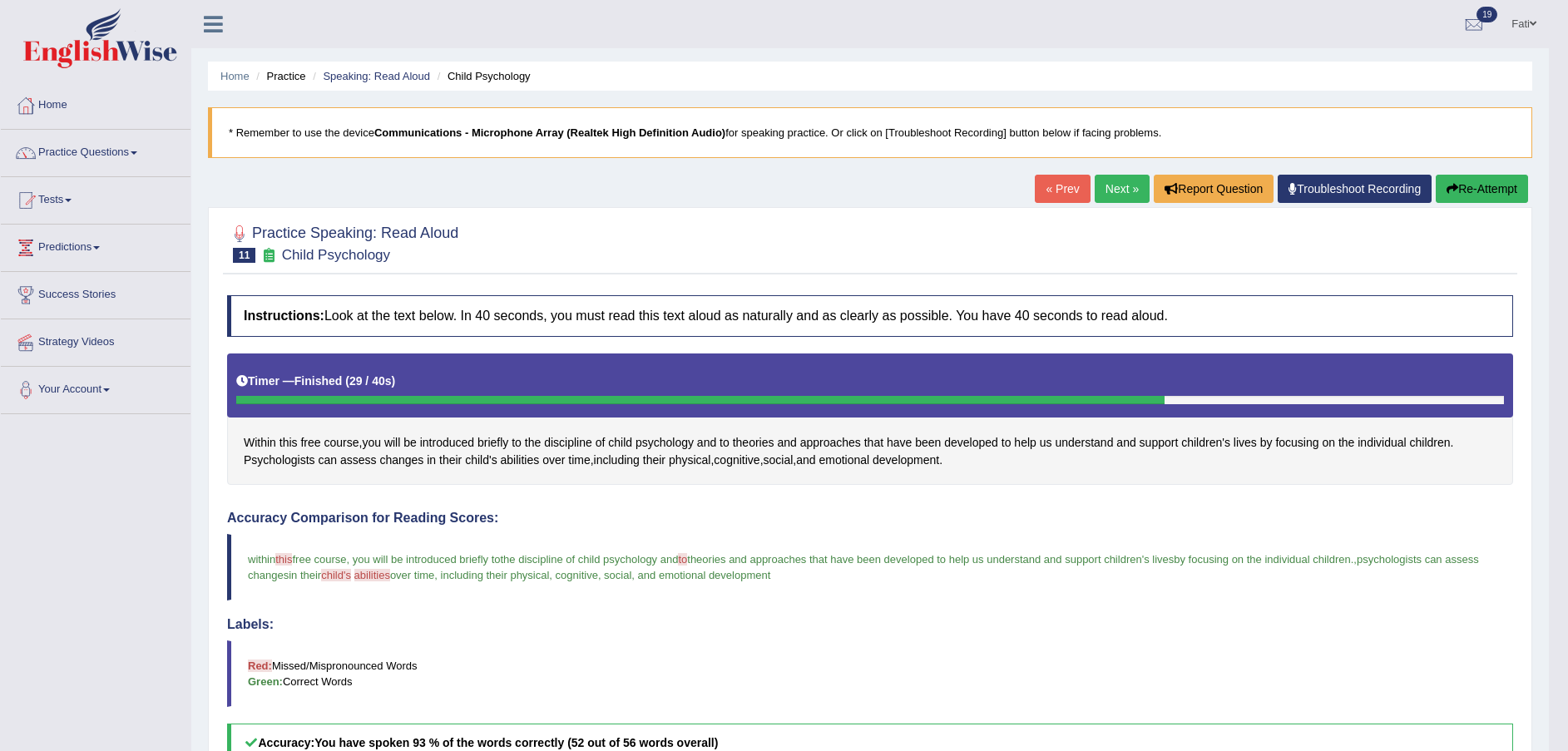
click at [1468, 186] on button "Re-Attempt" at bounding box center [1482, 188] width 93 height 28
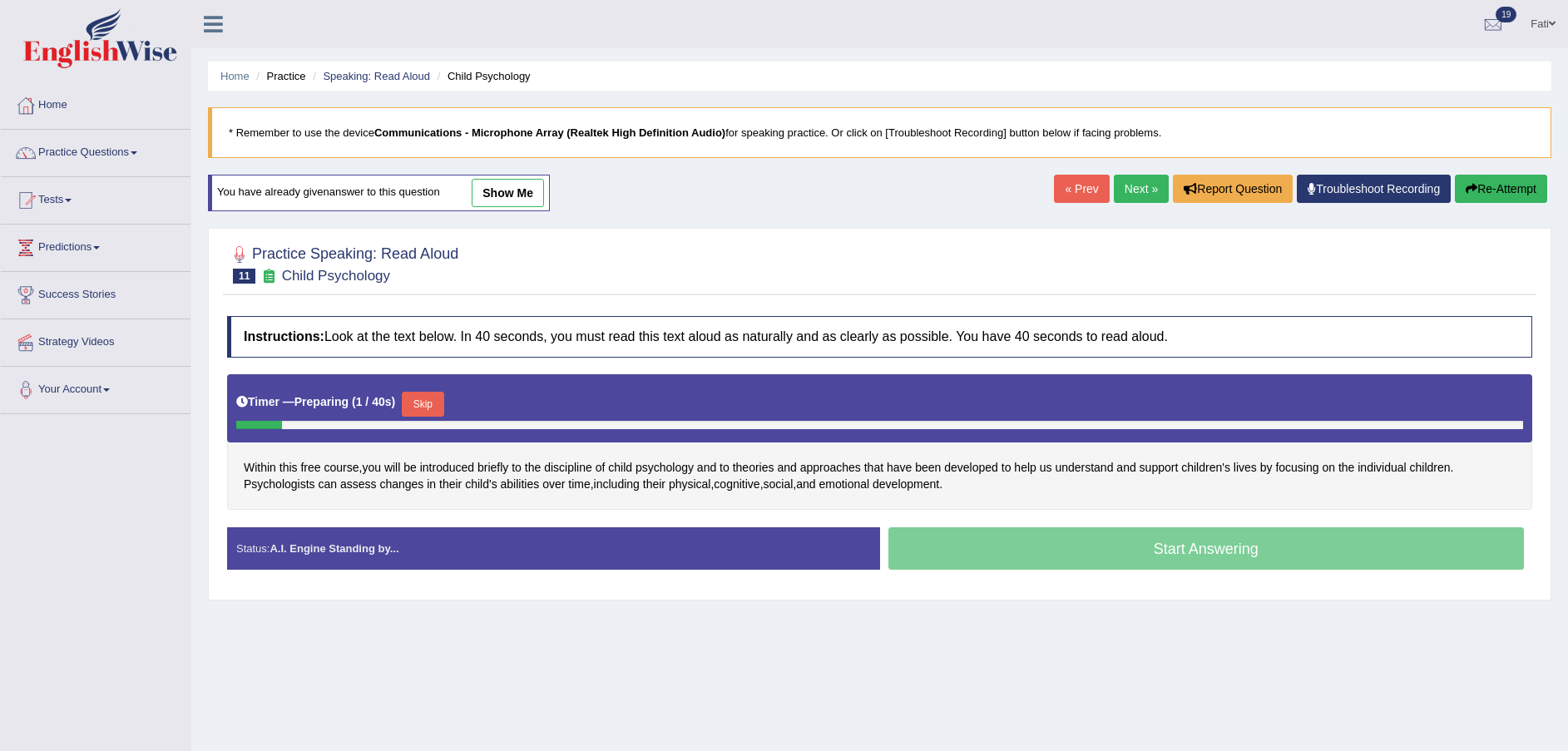
click at [411, 409] on button "Skip" at bounding box center [422, 404] width 41 height 25
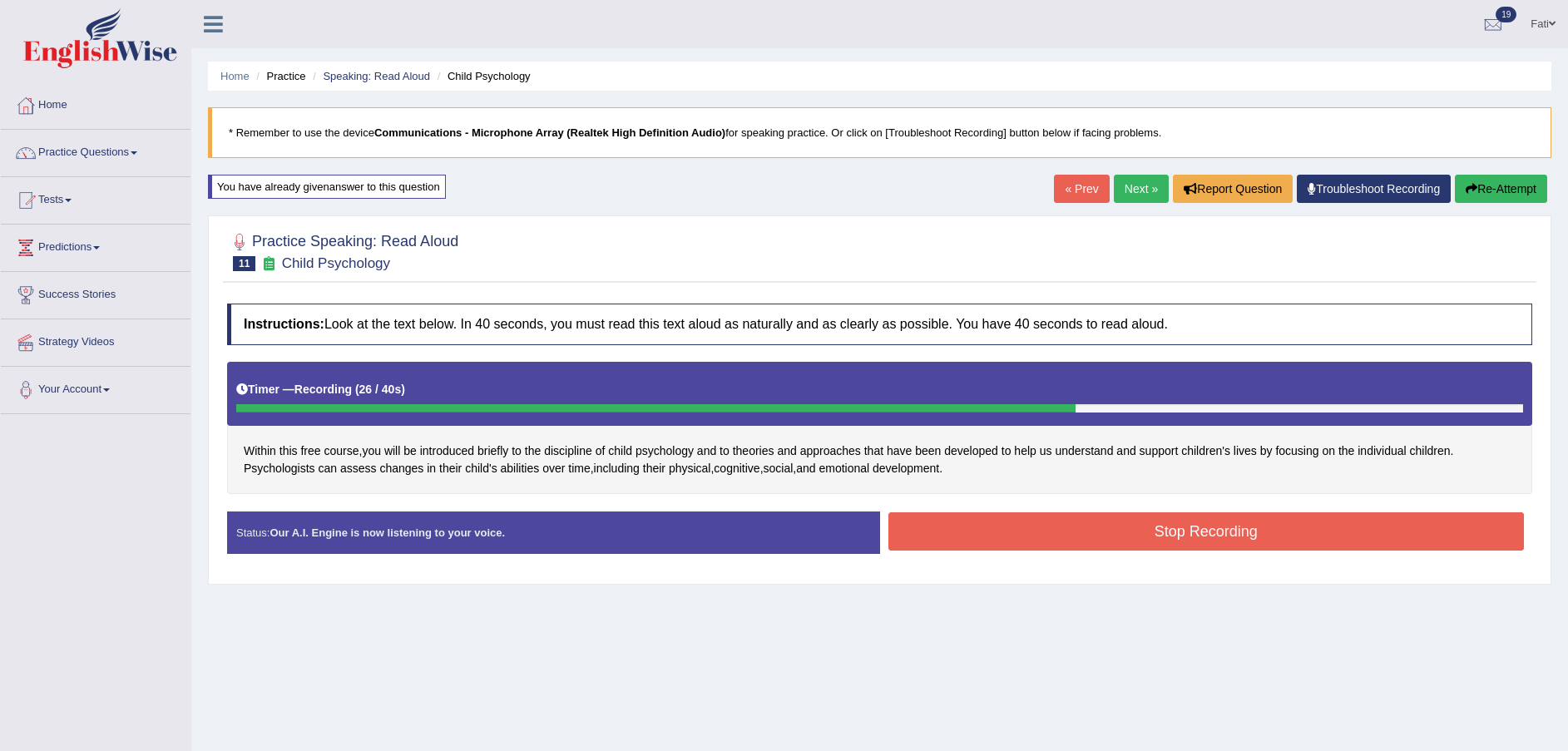
click at [988, 534] on button "Stop Recording" at bounding box center [1207, 531] width 637 height 38
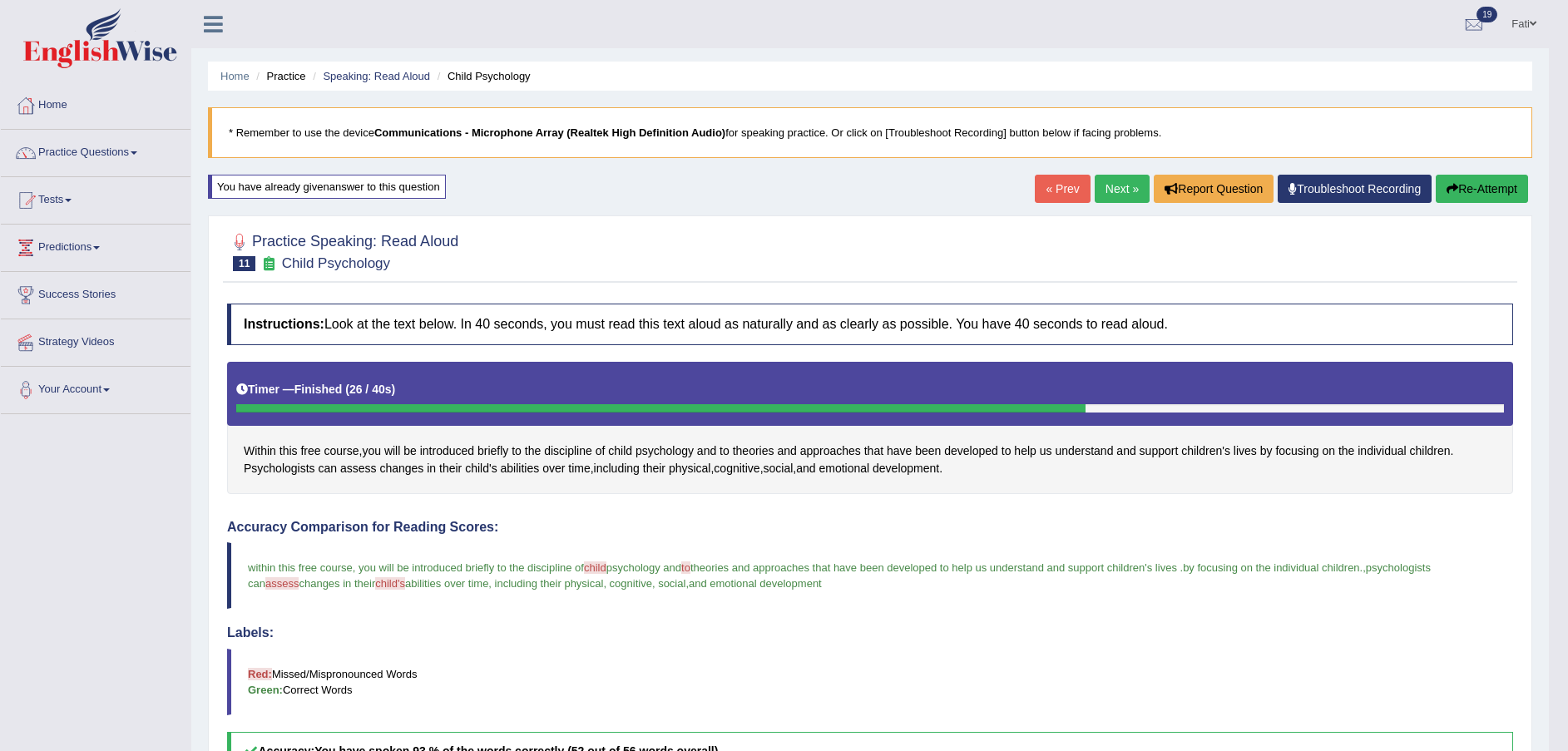
click at [1122, 200] on link "Next »" at bounding box center [1122, 188] width 55 height 28
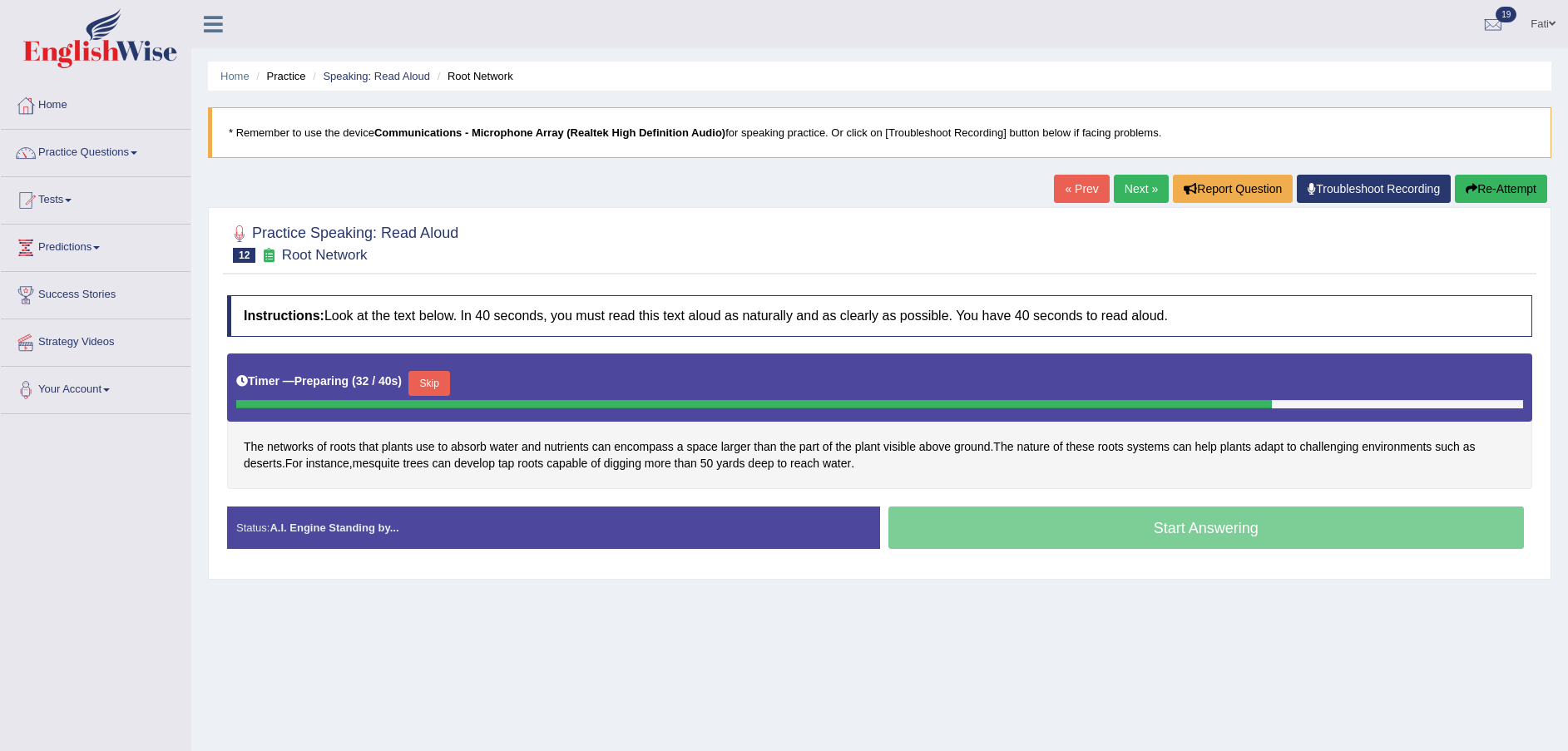
click at [382, 461] on span "mesquite" at bounding box center [376, 463] width 48 height 17
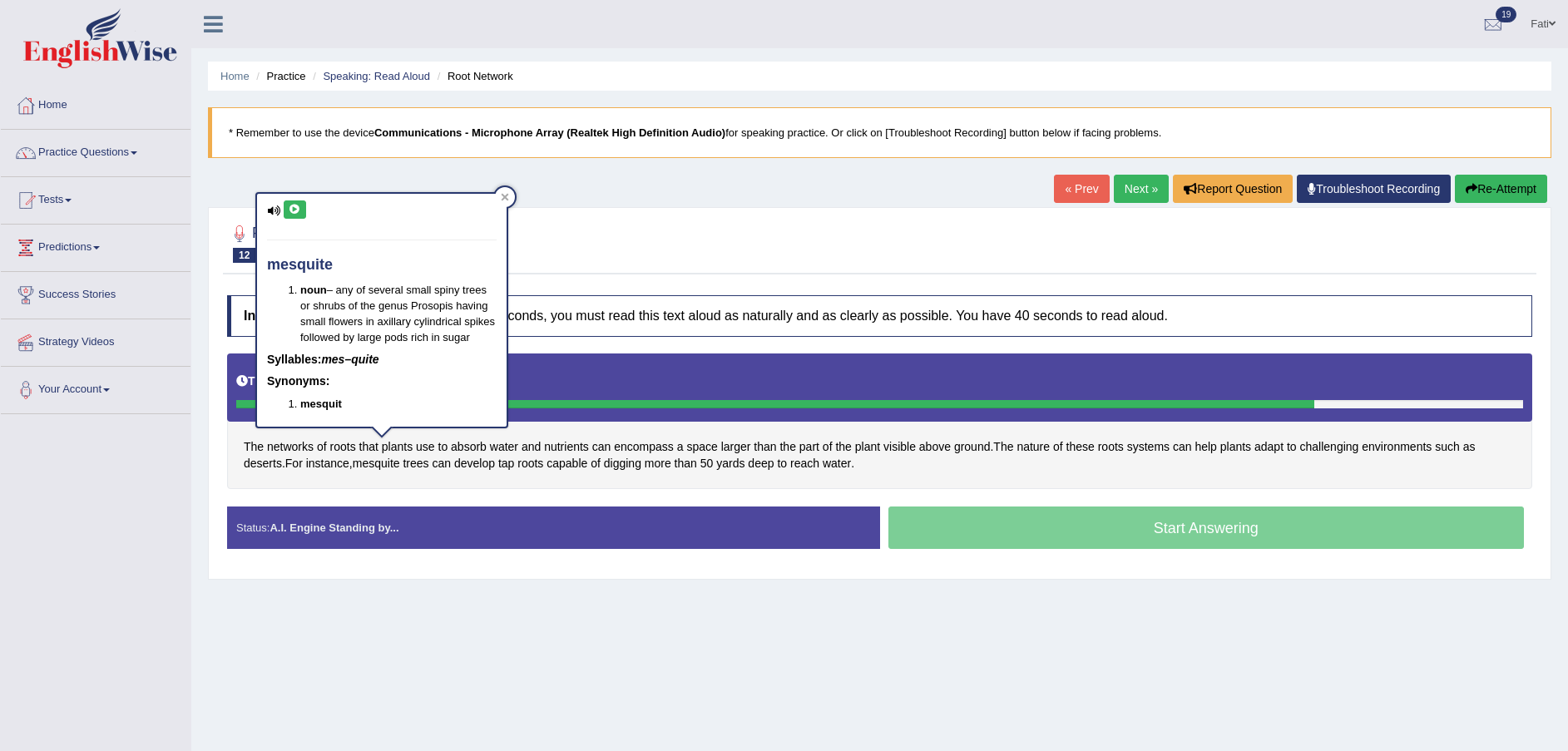
click at [291, 206] on icon at bounding box center [295, 209] width 13 height 10
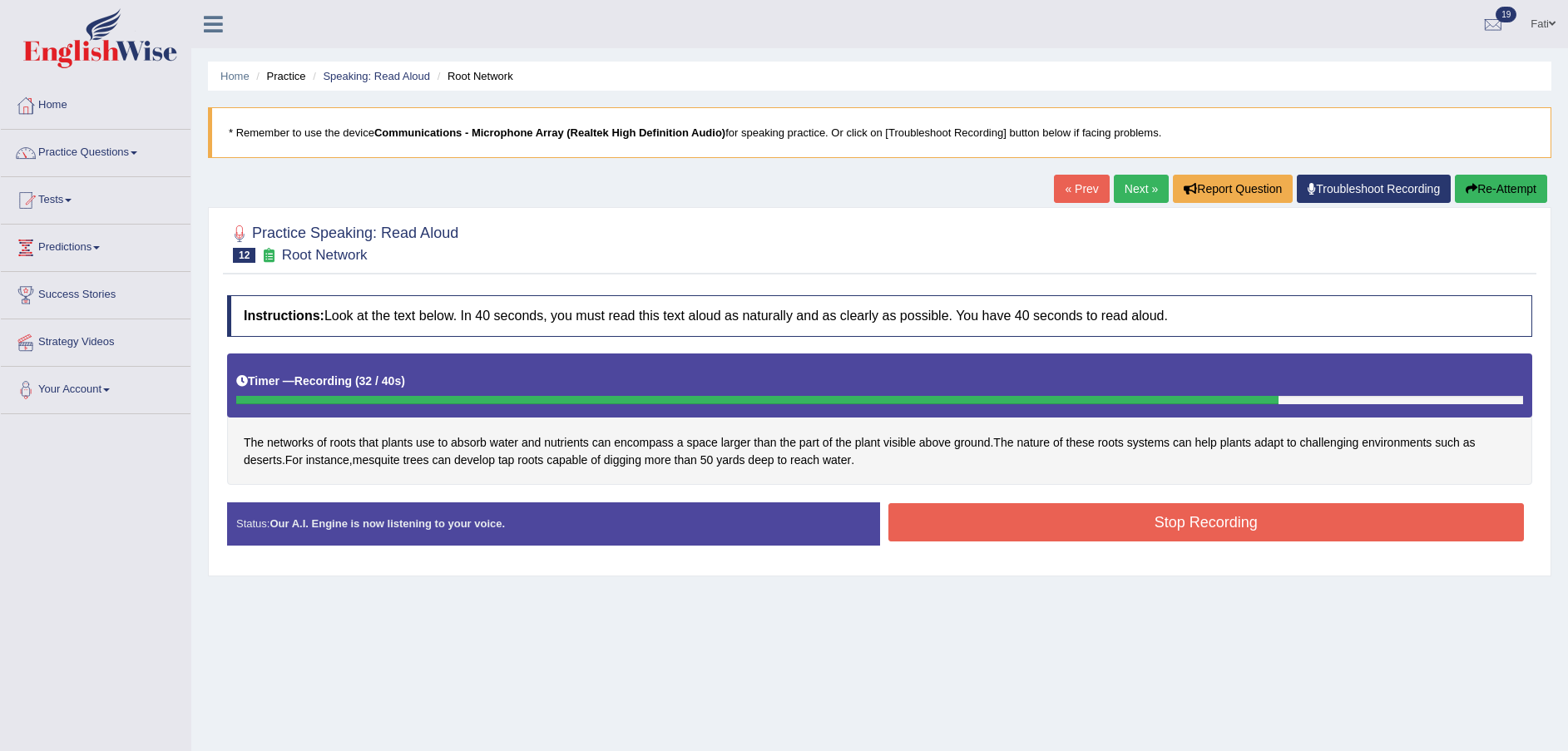
click at [998, 521] on button "Stop Recording" at bounding box center [1207, 522] width 637 height 38
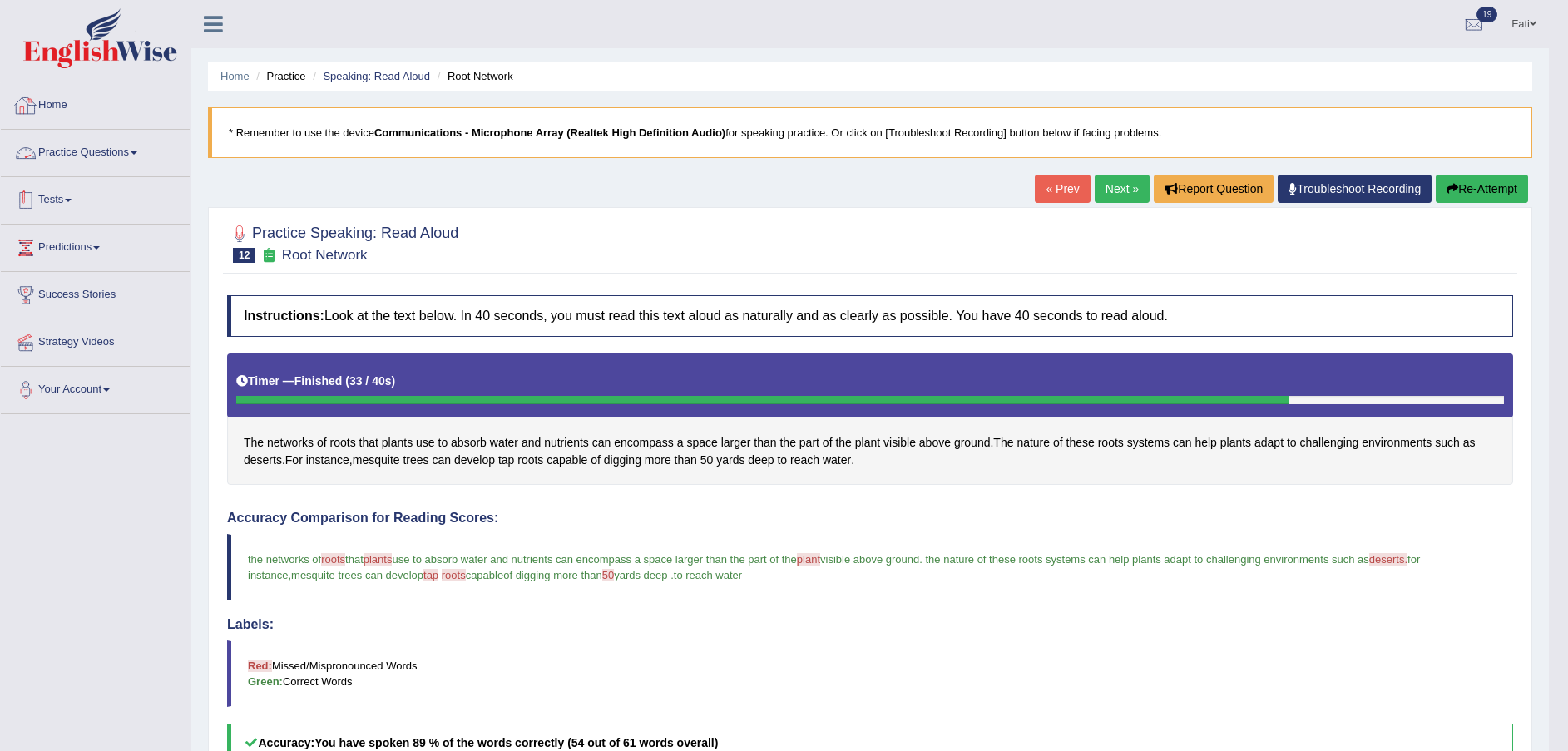
click at [71, 195] on link "Tests" at bounding box center [95, 198] width 190 height 41
click at [70, 302] on link "History" at bounding box center [108, 297] width 156 height 30
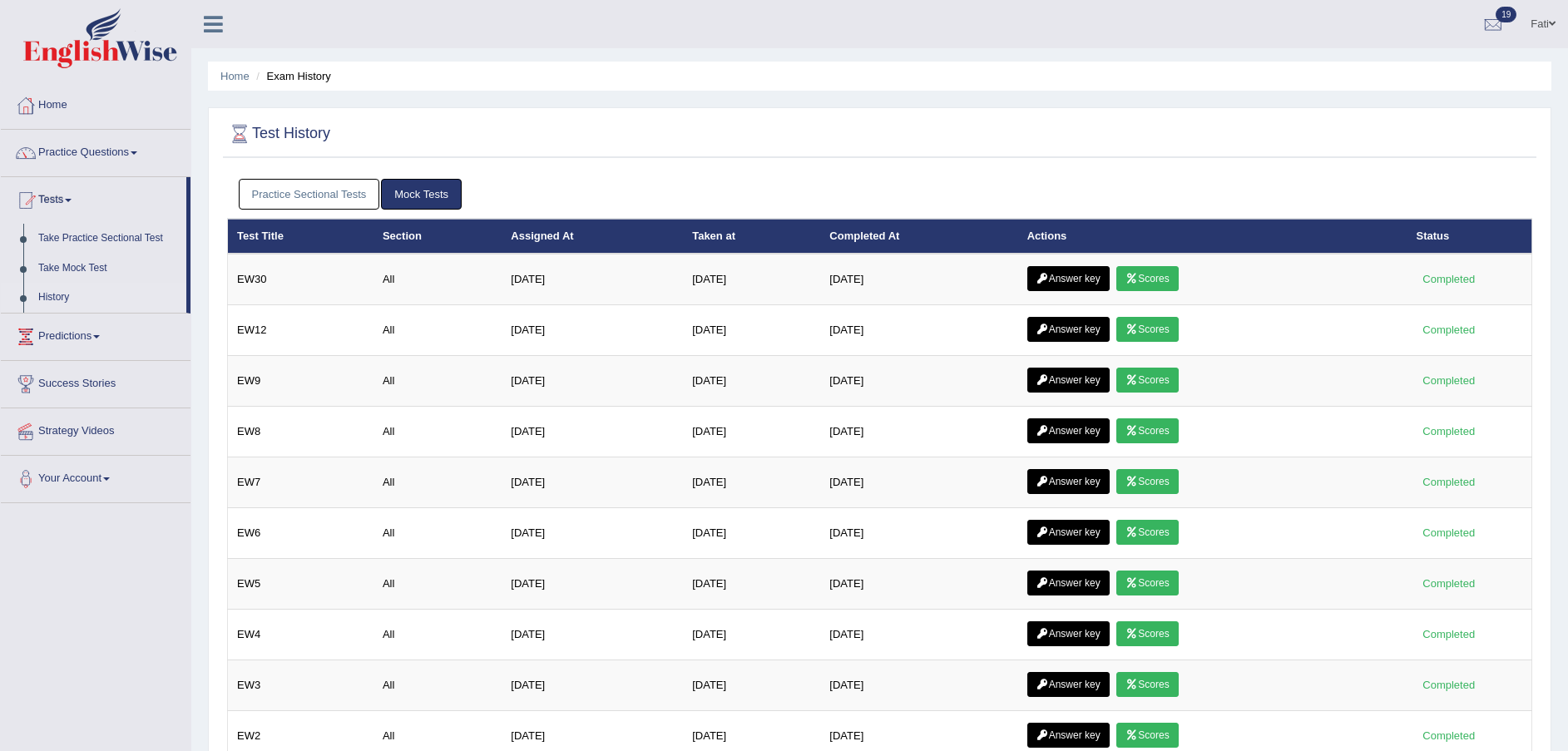
click at [1091, 278] on link "Answer key" at bounding box center [1068, 279] width 82 height 25
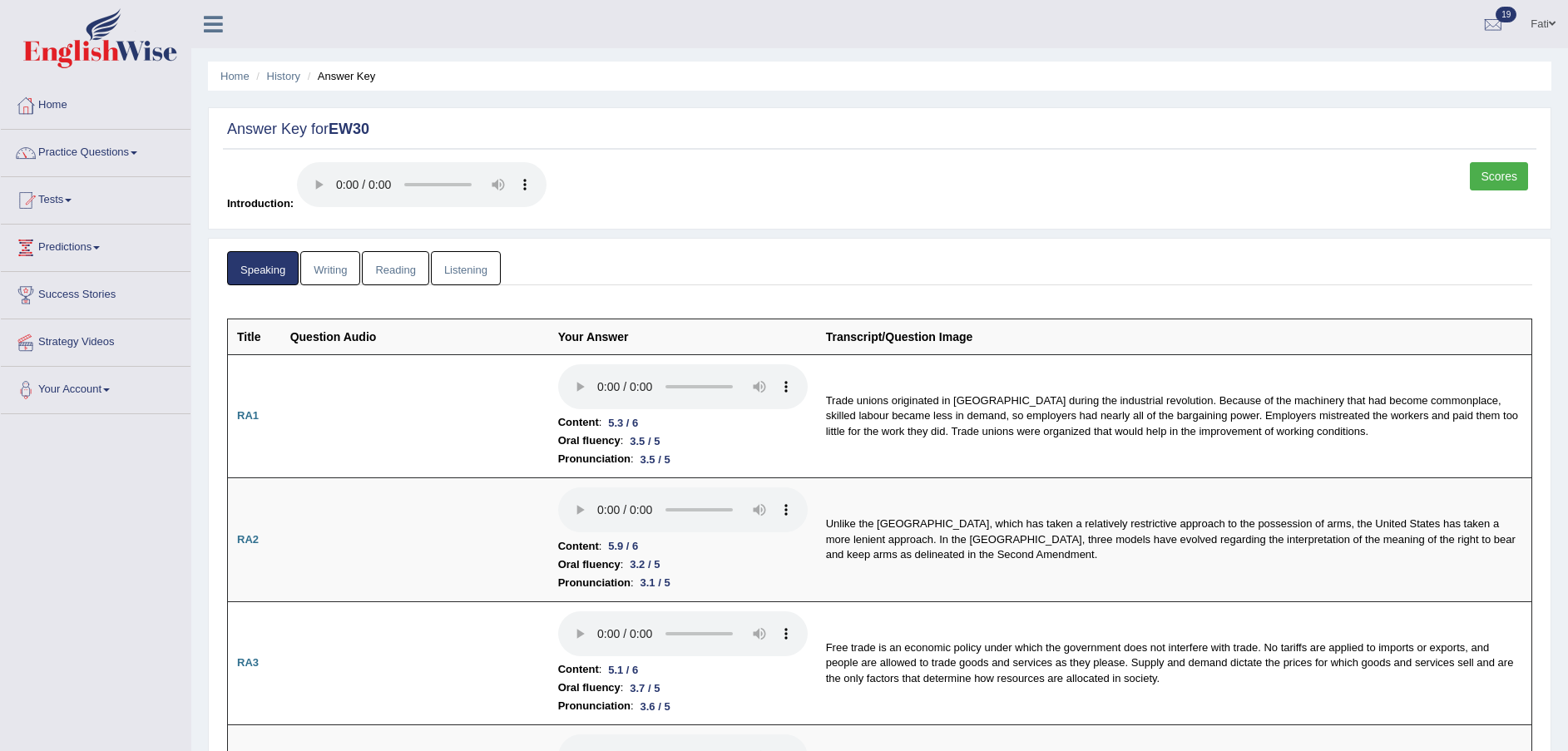
click at [283, 76] on link "History" at bounding box center [284, 77] width 33 height 13
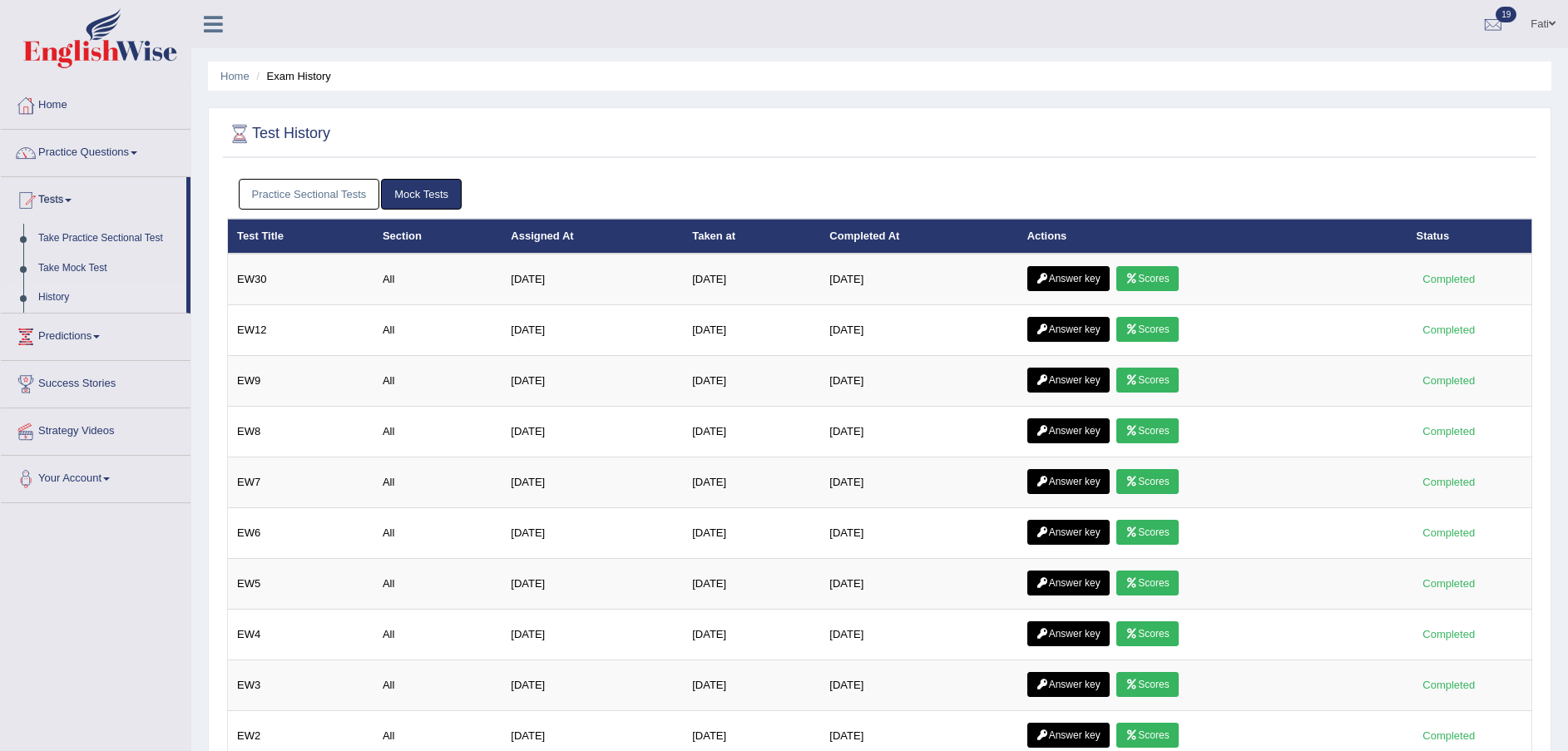
click at [1137, 281] on icon at bounding box center [1132, 278] width 13 height 10
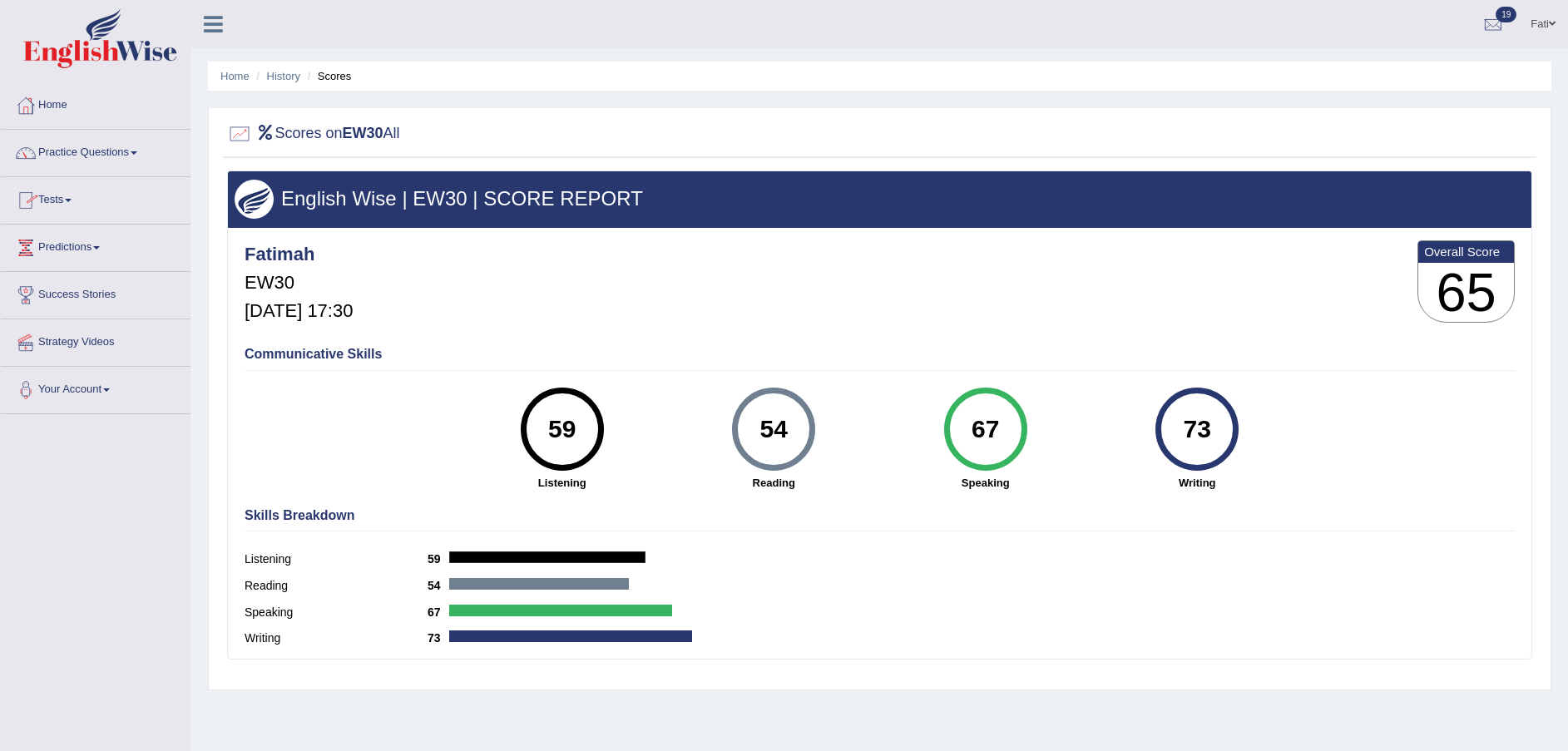
click at [72, 195] on link "Tests" at bounding box center [95, 198] width 190 height 41
click at [82, 155] on link "Practice Questions" at bounding box center [95, 150] width 190 height 41
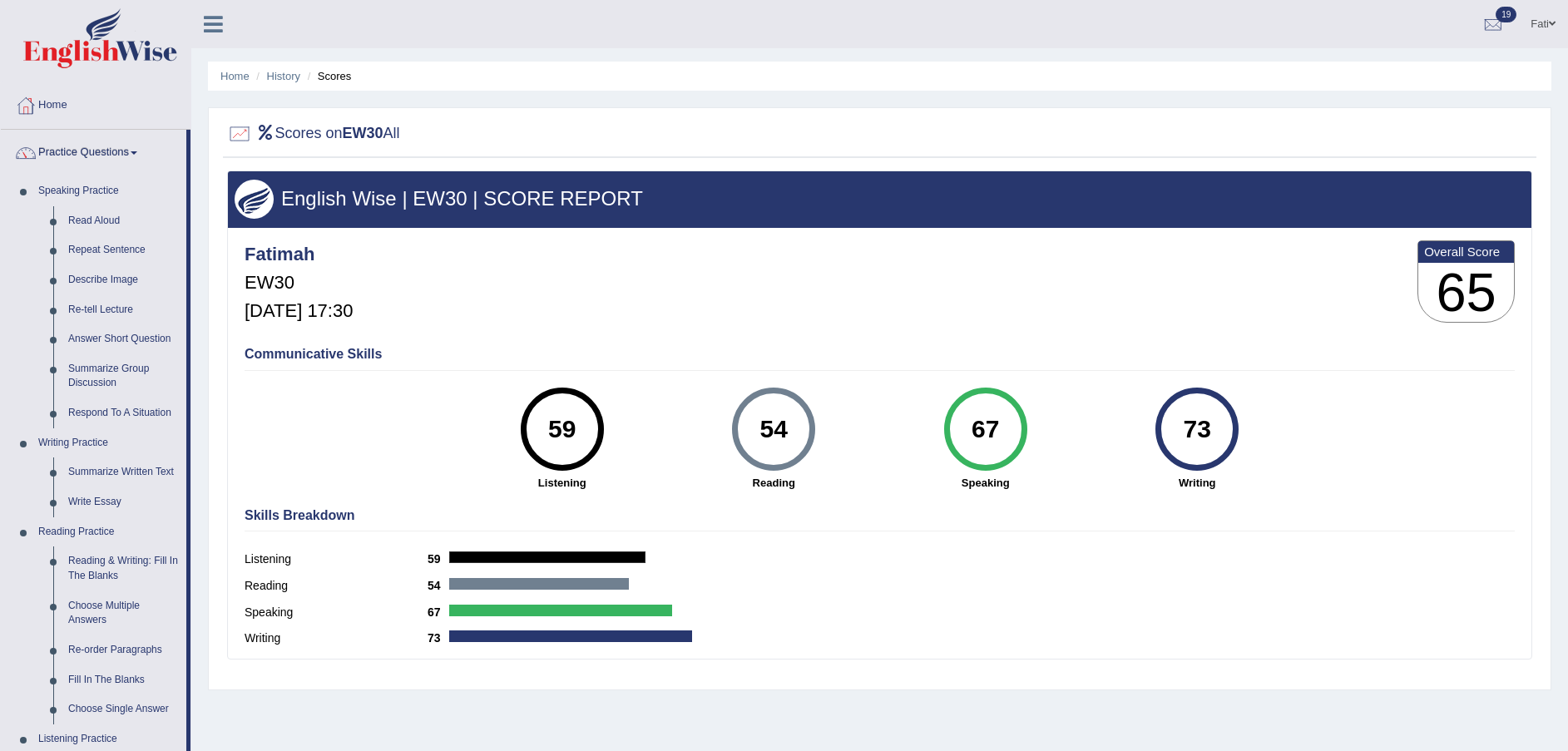
click at [94, 216] on link "Read Aloud" at bounding box center [122, 221] width 125 height 30
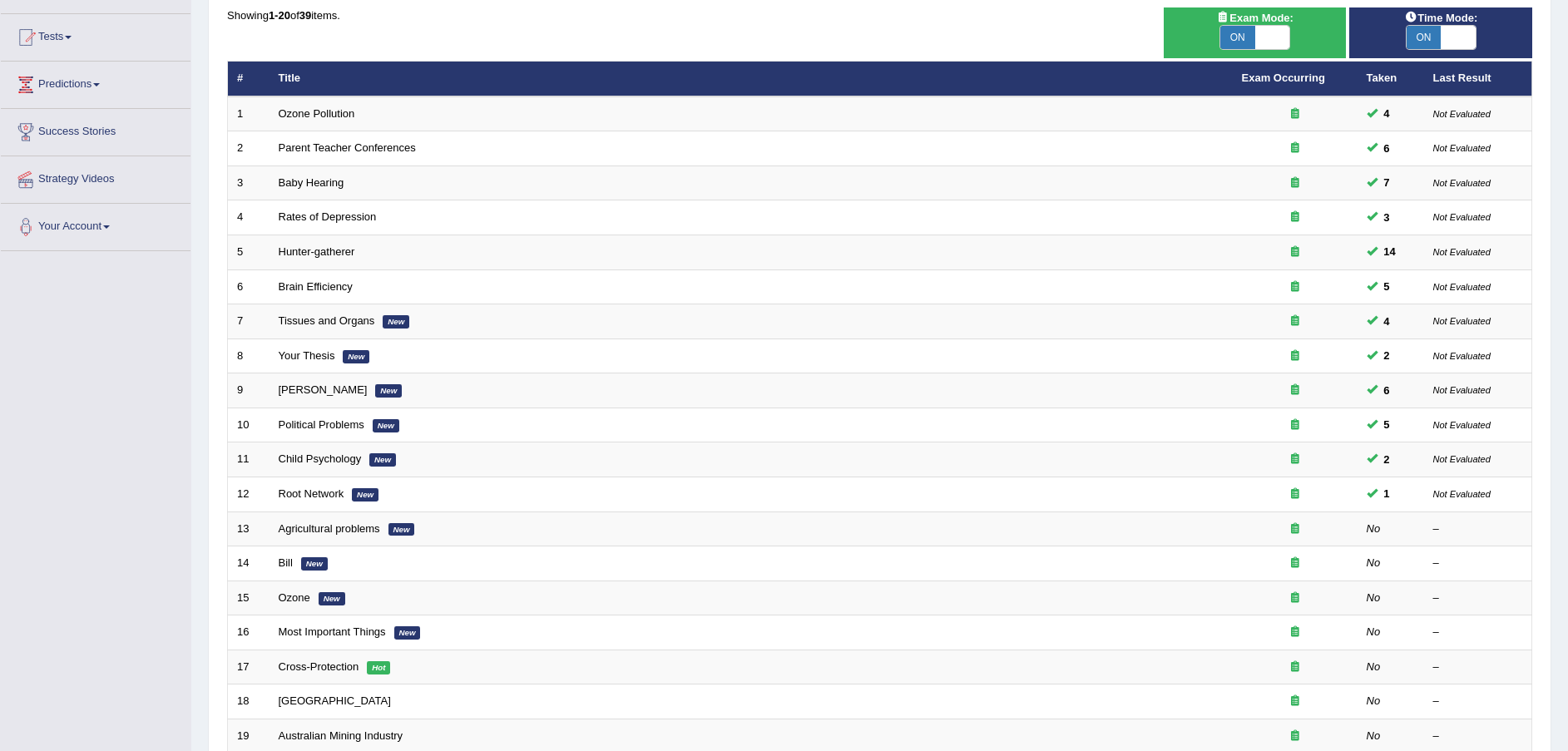
scroll to position [125, 0]
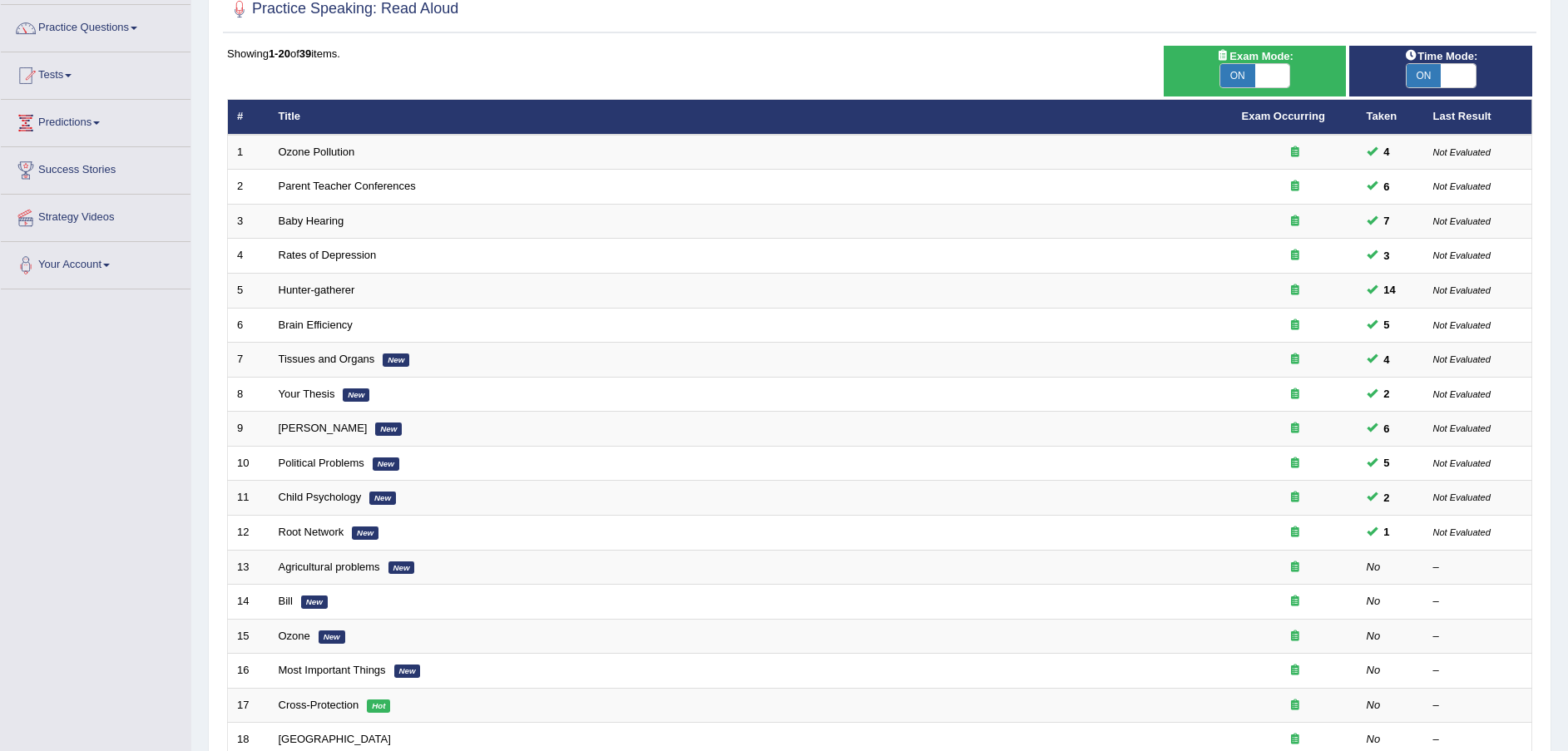
click at [324, 528] on link "Root Network" at bounding box center [311, 532] width 66 height 13
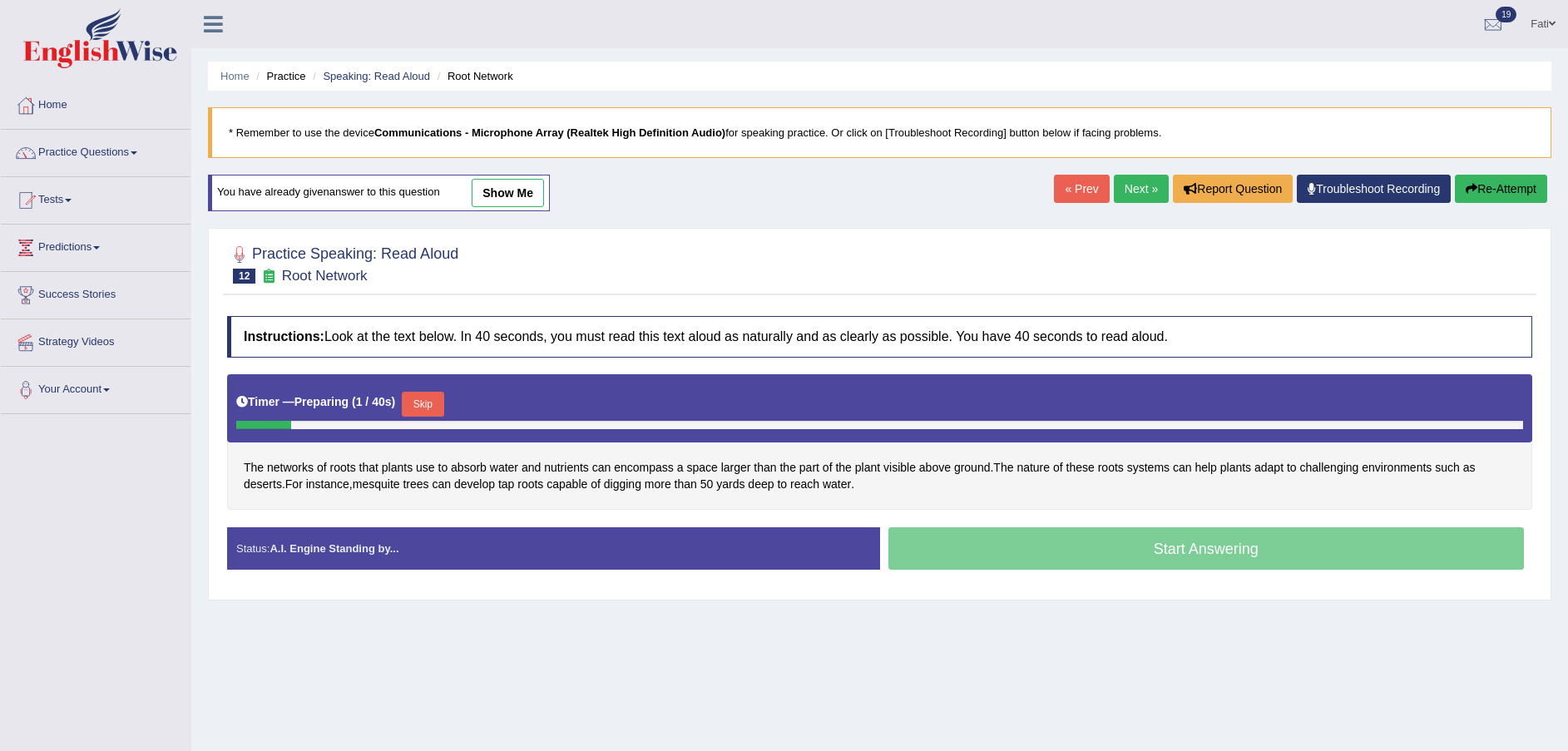
click at [415, 403] on button "Skip" at bounding box center [422, 404] width 41 height 25
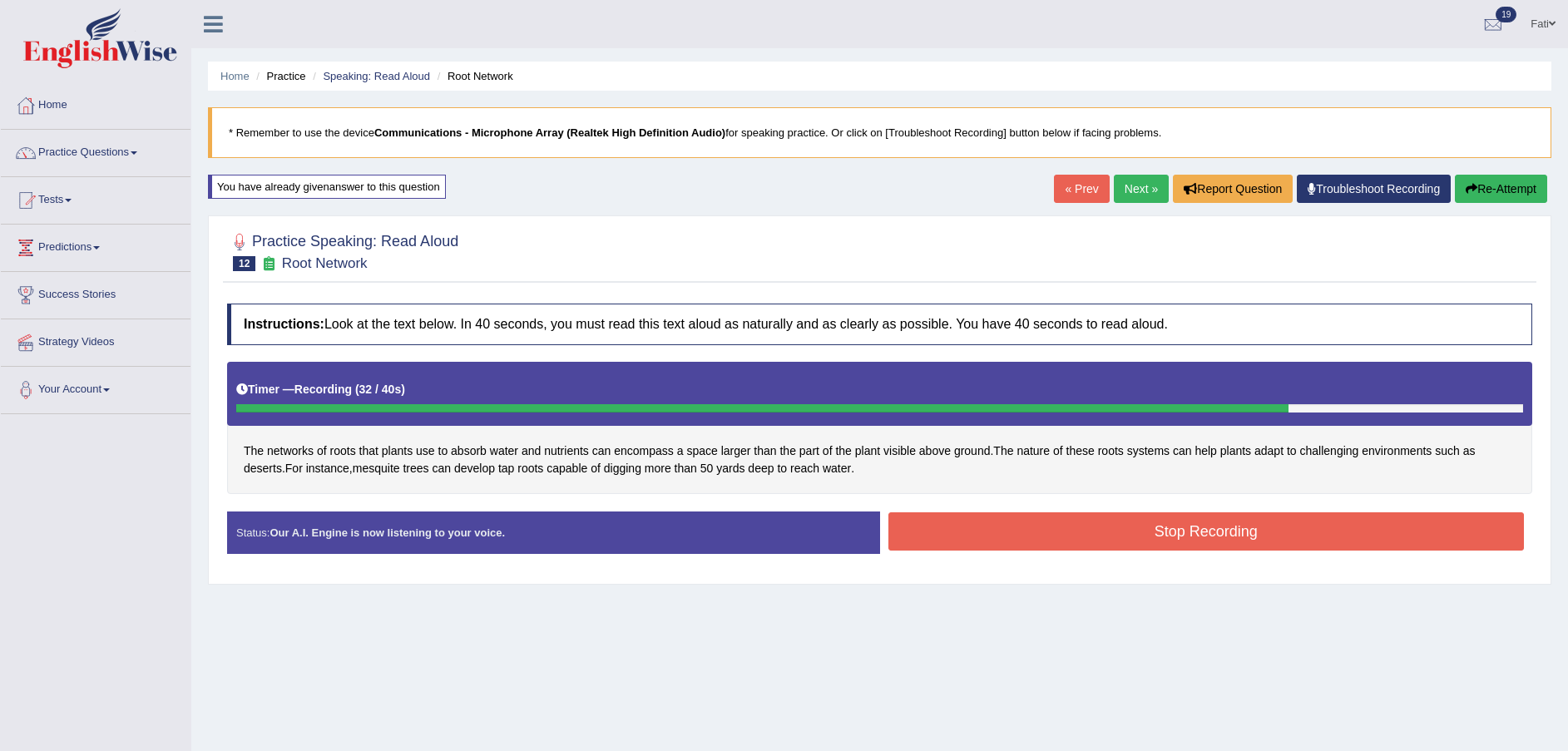
click at [1052, 530] on button "Stop Recording" at bounding box center [1207, 531] width 637 height 38
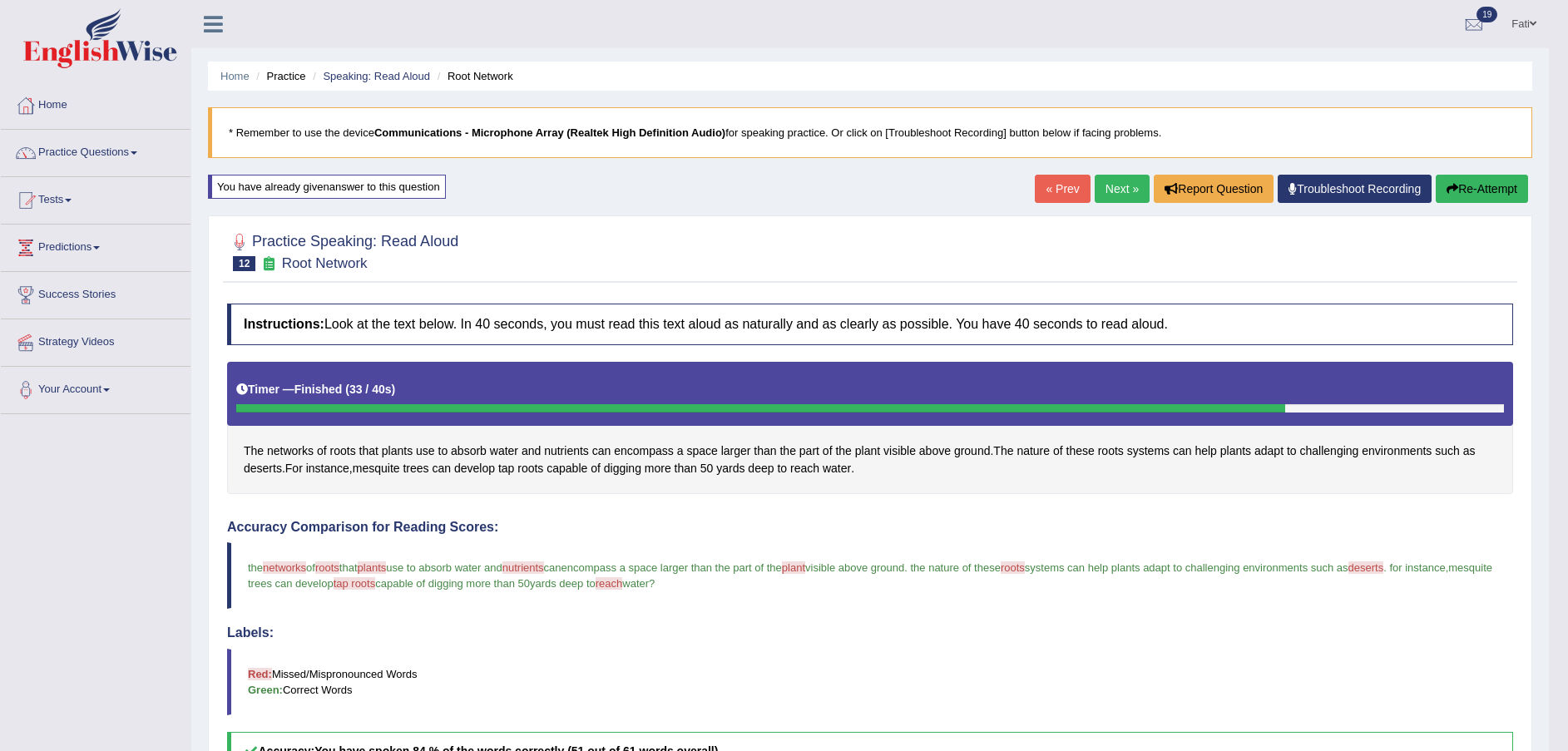
click at [1500, 187] on button "Re-Attempt" at bounding box center [1482, 188] width 93 height 28
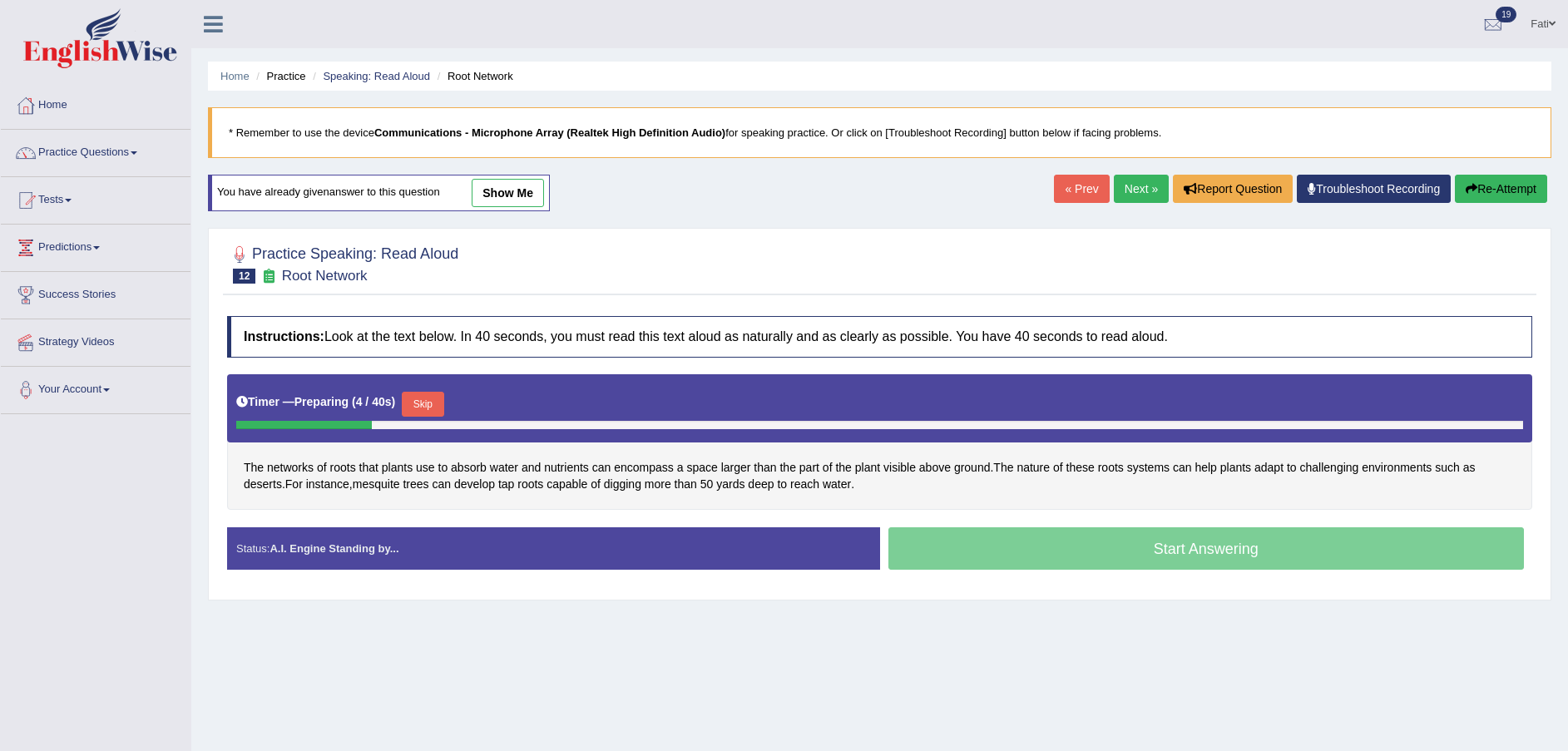
click at [429, 403] on button "Skip" at bounding box center [422, 404] width 41 height 25
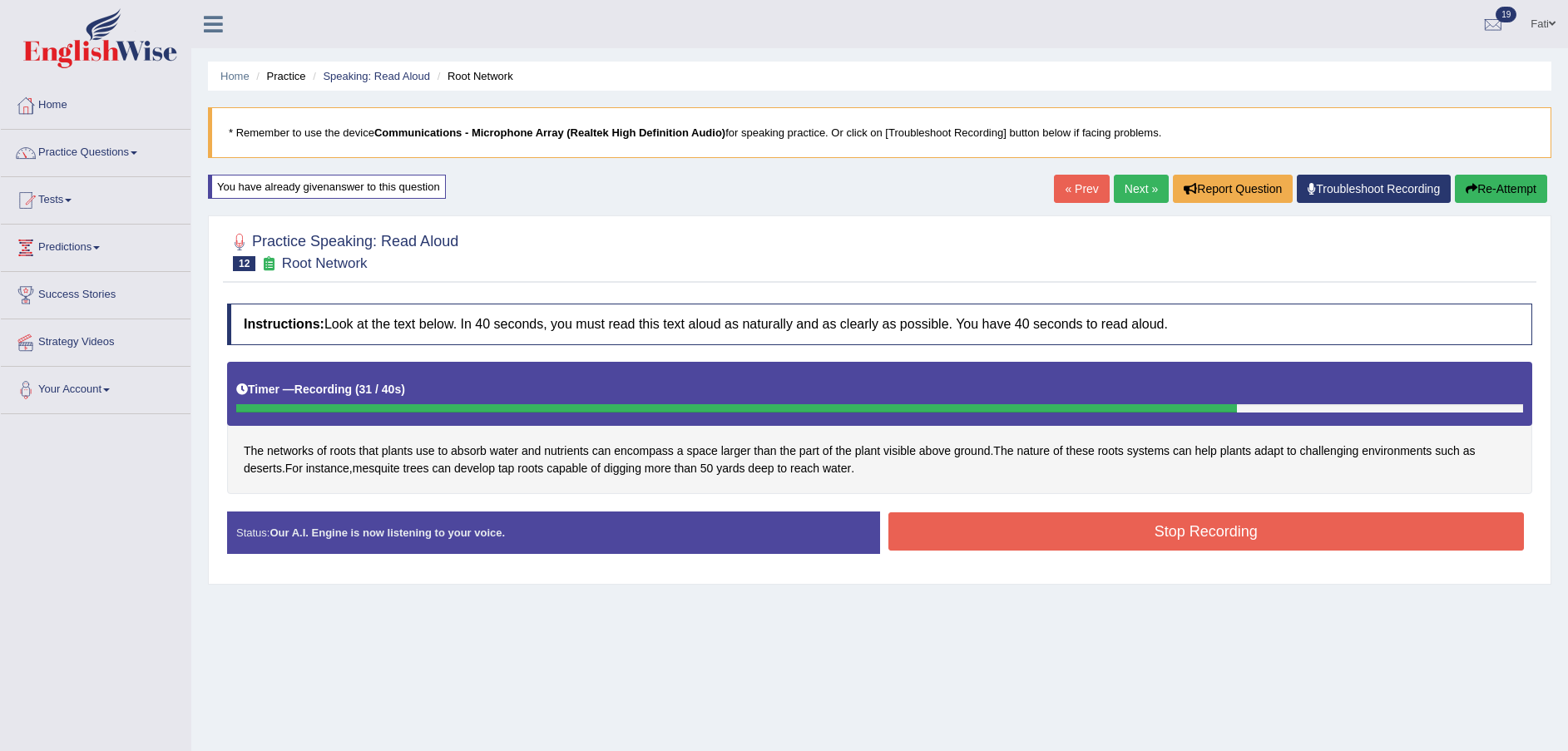
click at [1163, 533] on button "Stop Recording" at bounding box center [1207, 531] width 637 height 38
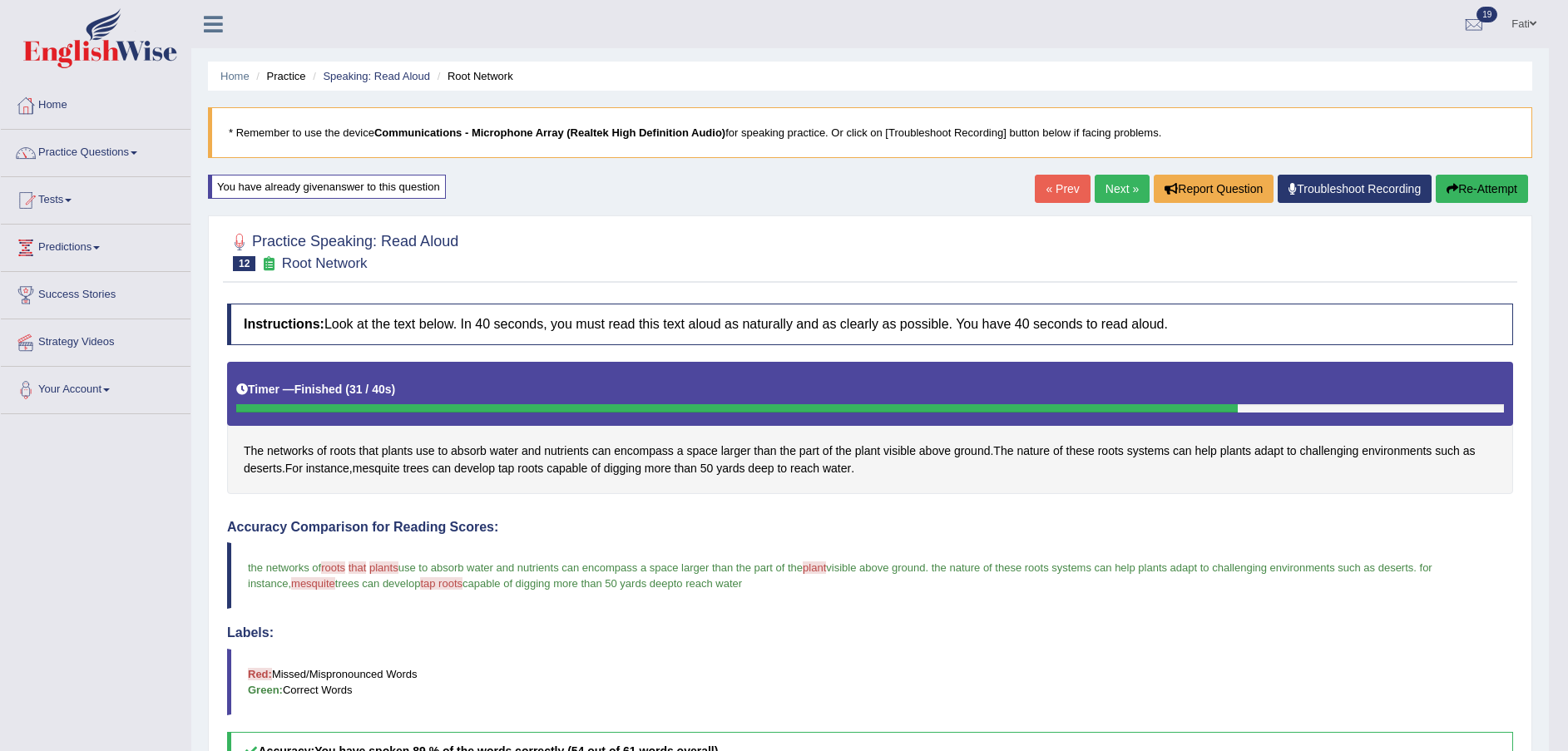
click at [1447, 191] on icon "button" at bounding box center [1452, 188] width 12 height 12
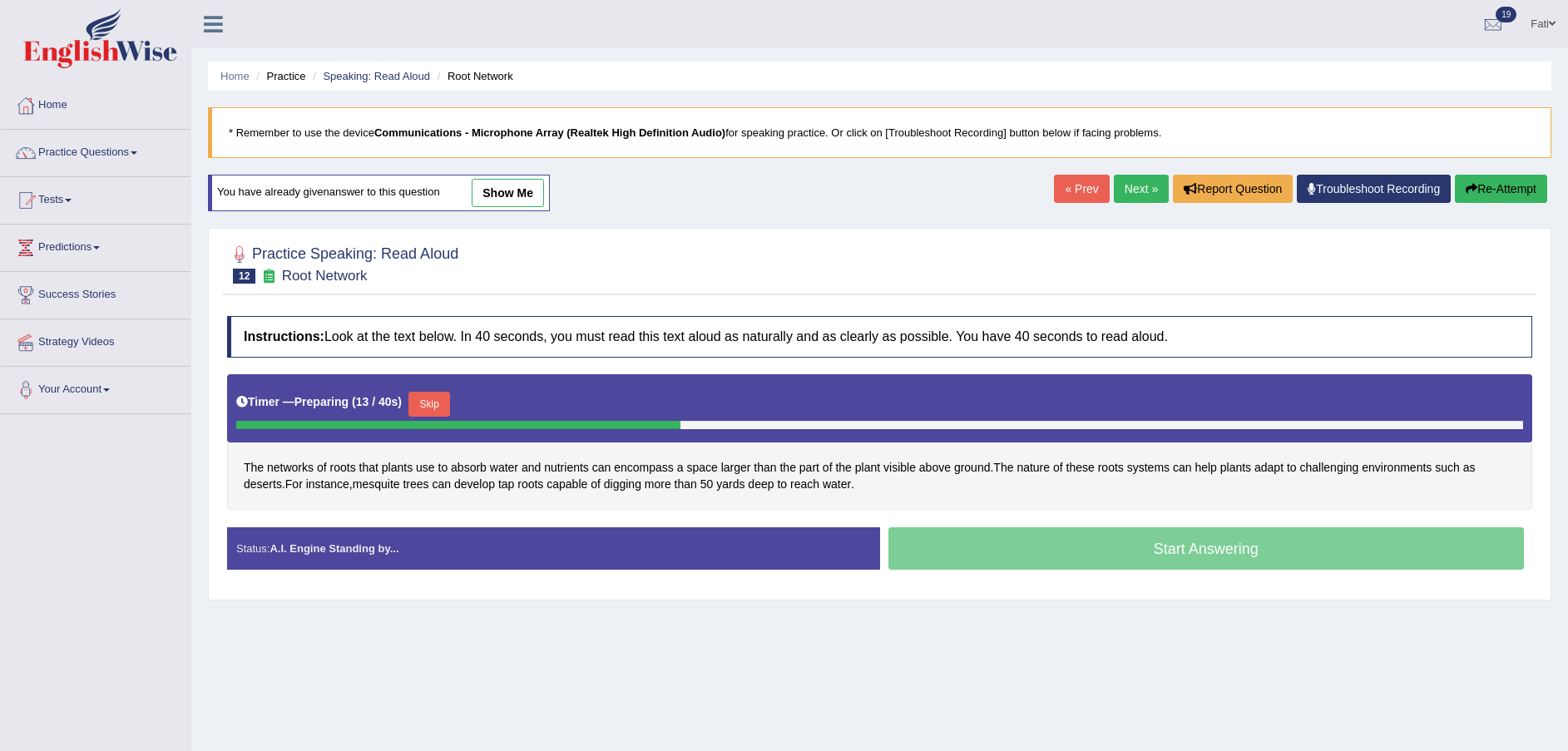
click at [431, 407] on button "Skip" at bounding box center [430, 404] width 41 height 25
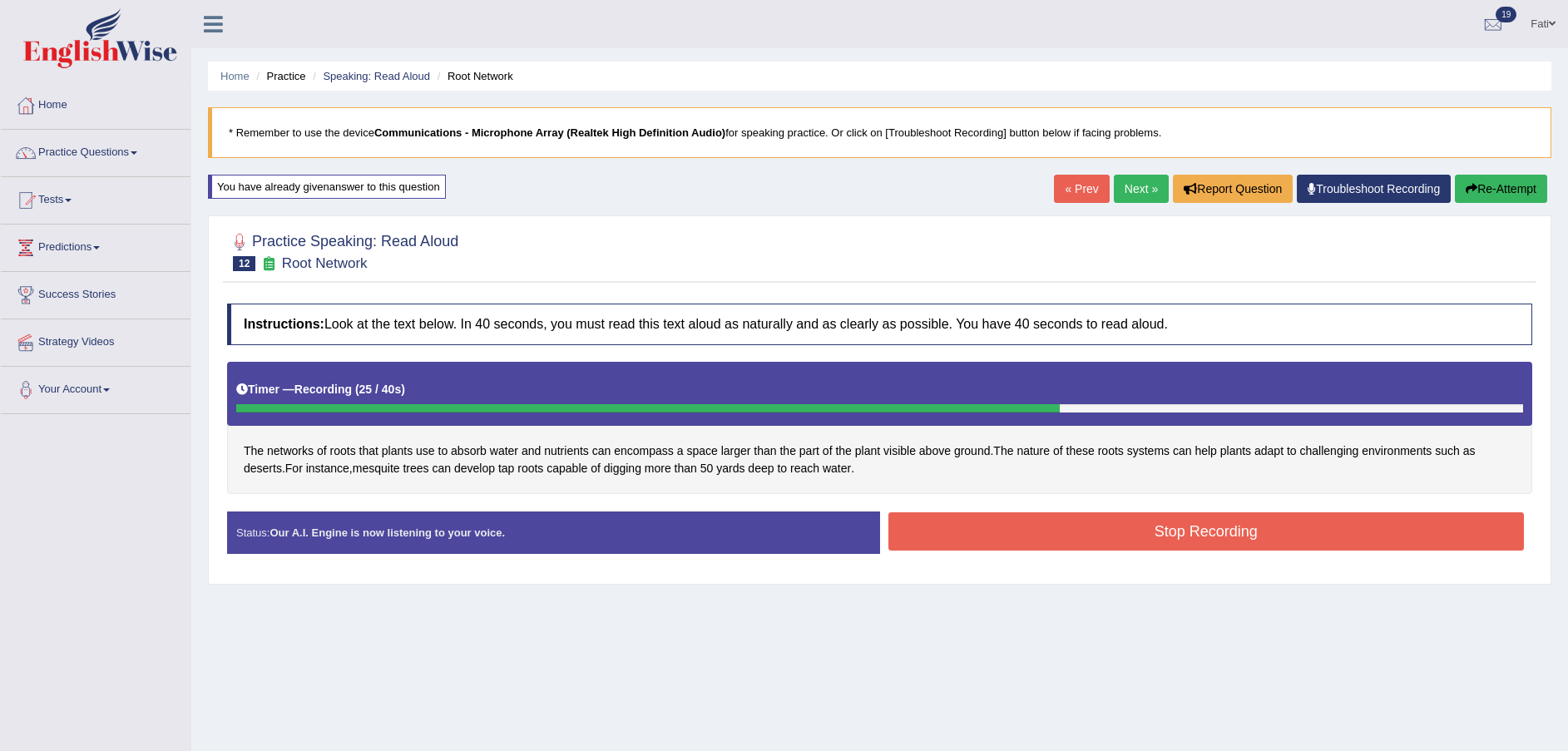
click at [1036, 520] on button "Stop Recording" at bounding box center [1207, 531] width 637 height 38
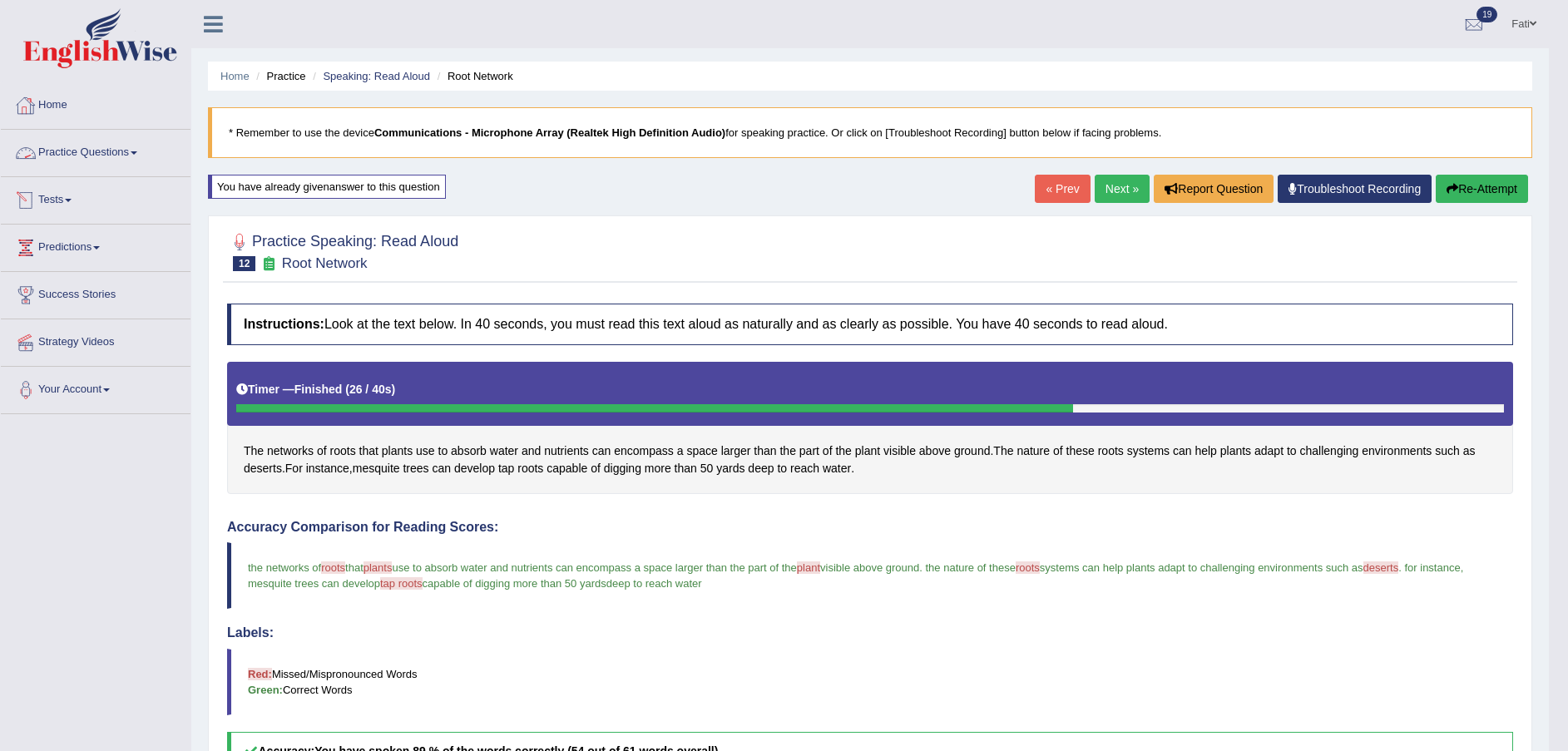
click at [86, 200] on link "Tests" at bounding box center [95, 198] width 190 height 41
click at [81, 235] on link "Take Practice Sectional Test" at bounding box center [108, 238] width 156 height 30
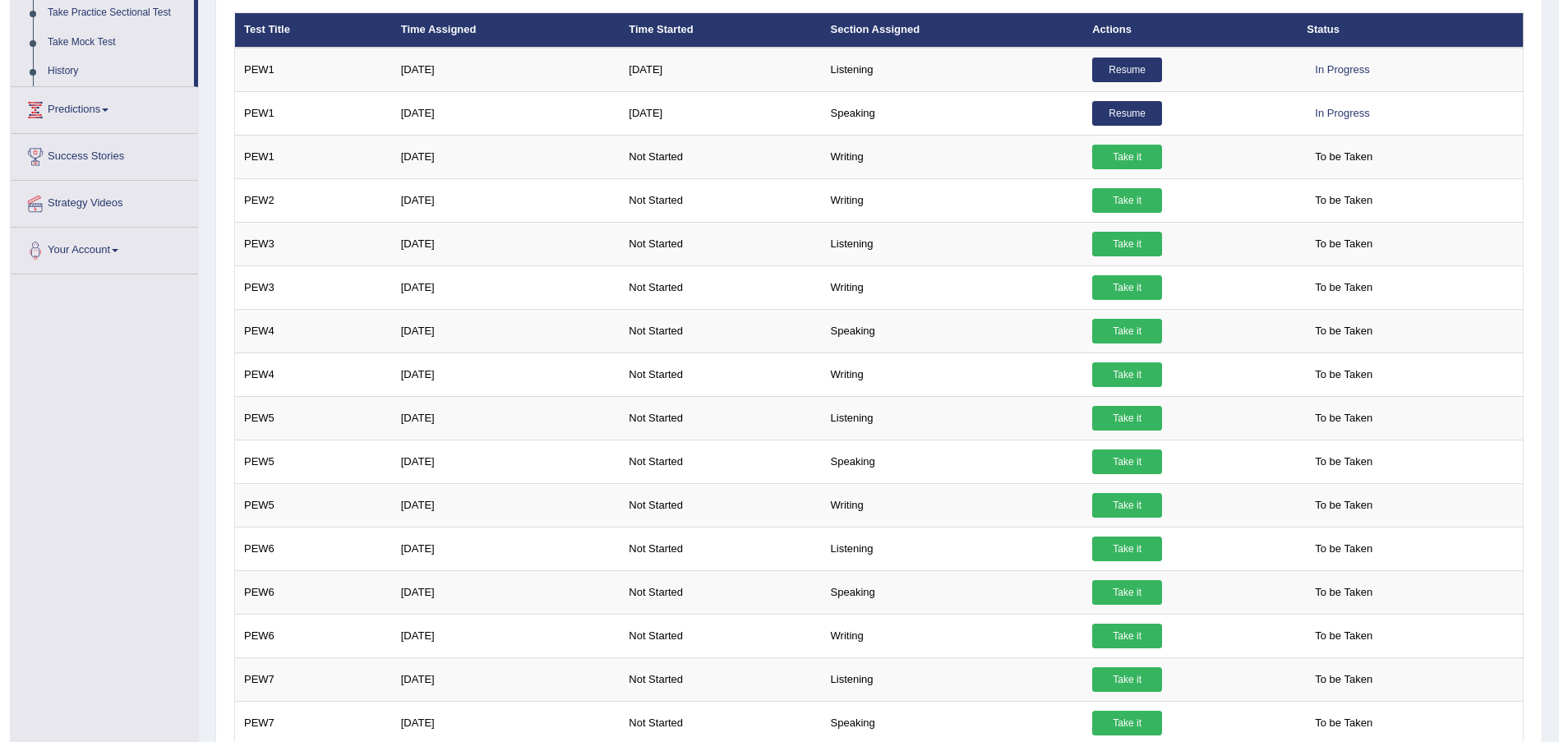
scroll to position [246, 0]
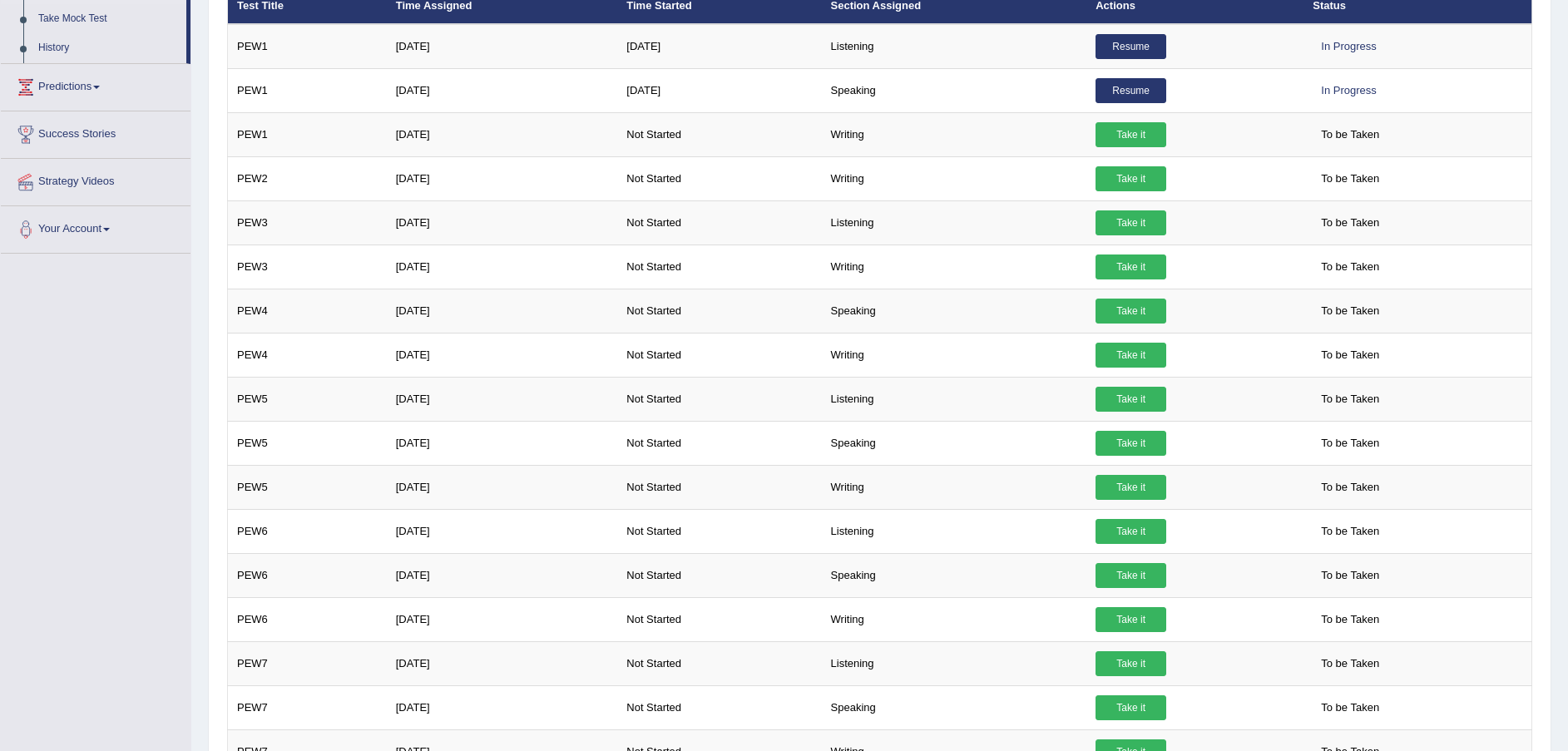
click at [1138, 580] on link "Take it" at bounding box center [1131, 575] width 71 height 25
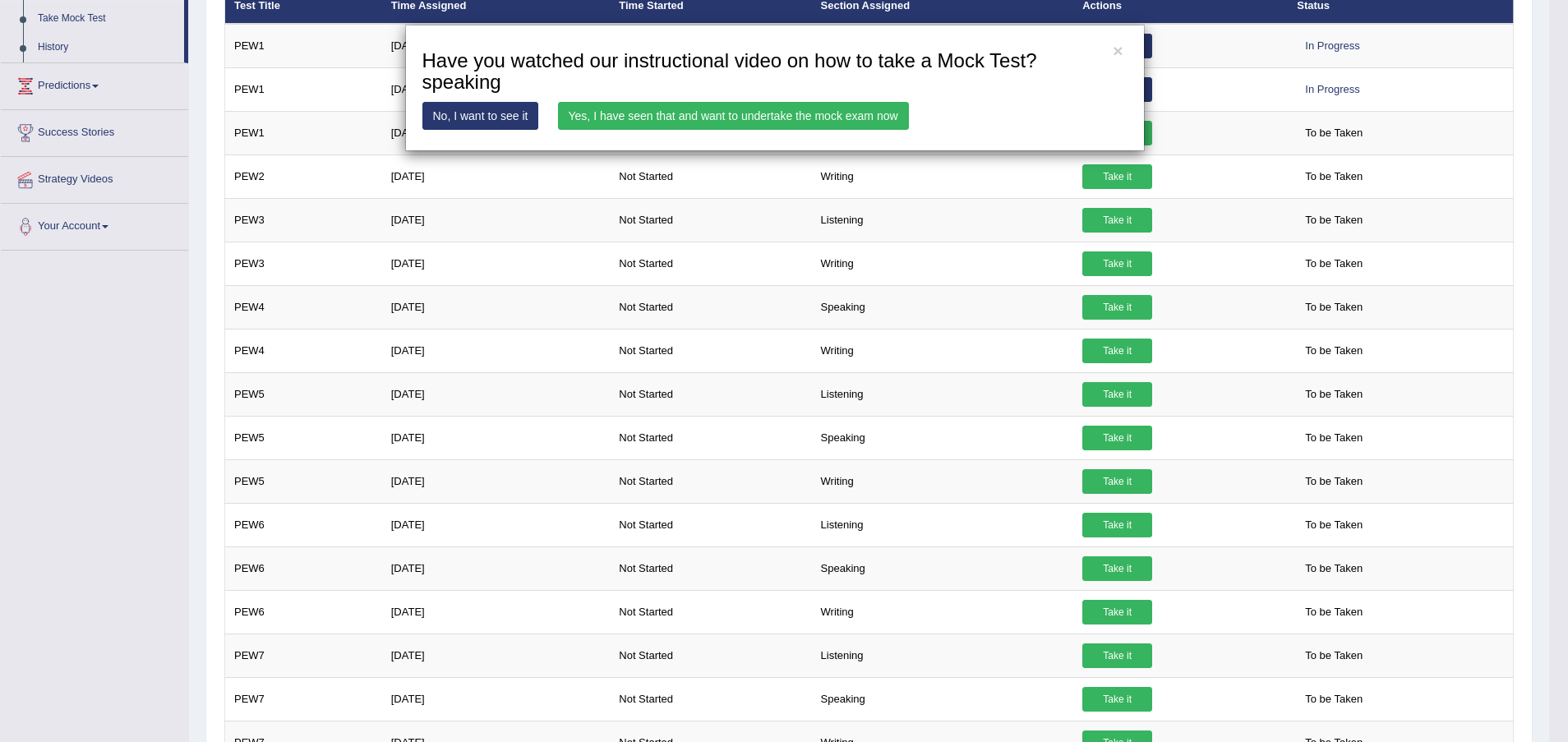
click at [615, 104] on link "Yes, I have seen that and want to undertake the mock exam now" at bounding box center [733, 116] width 350 height 28
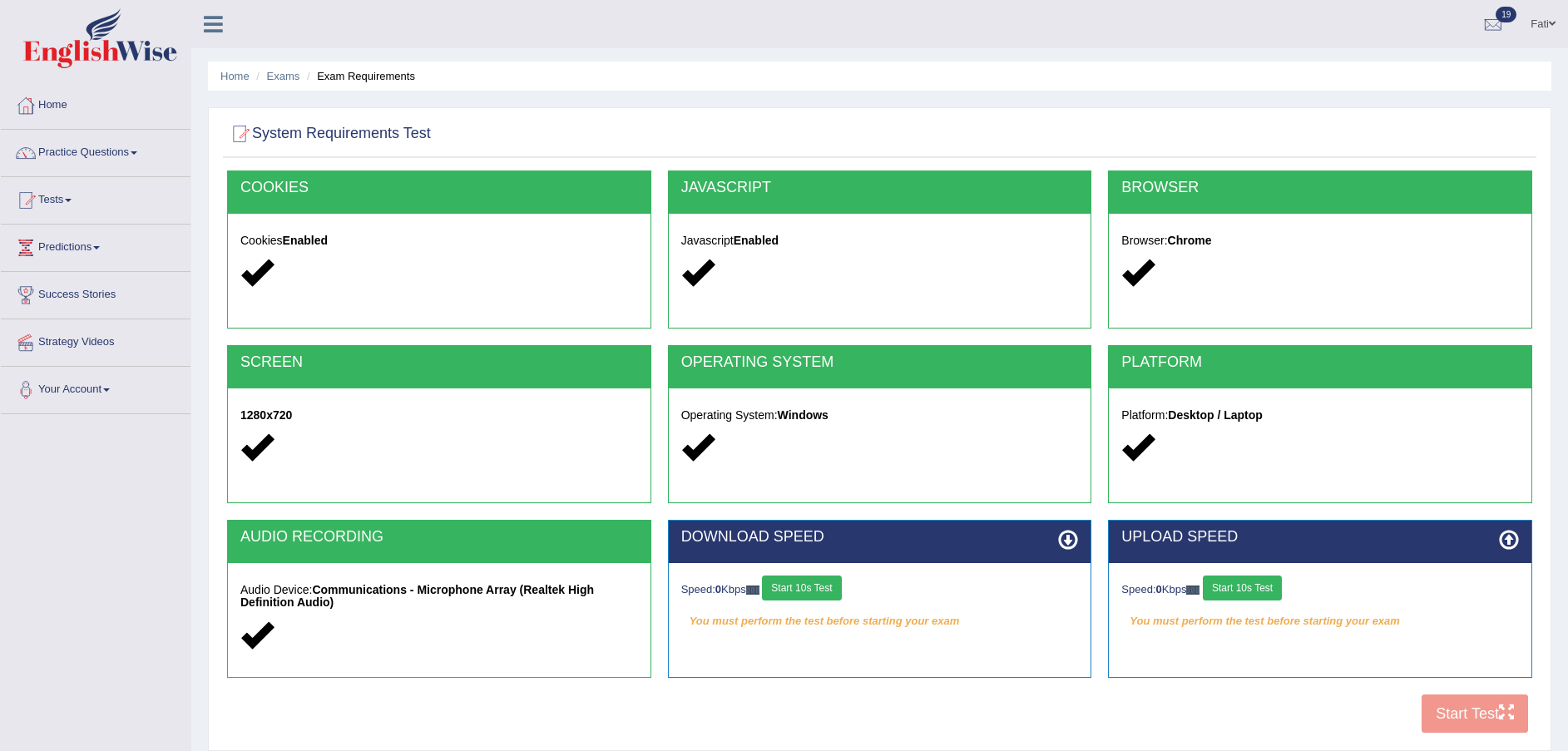
click at [811, 584] on button "Start 10s Test" at bounding box center [802, 588] width 79 height 25
click at [1260, 591] on button "Start 10s Test" at bounding box center [1243, 588] width 79 height 25
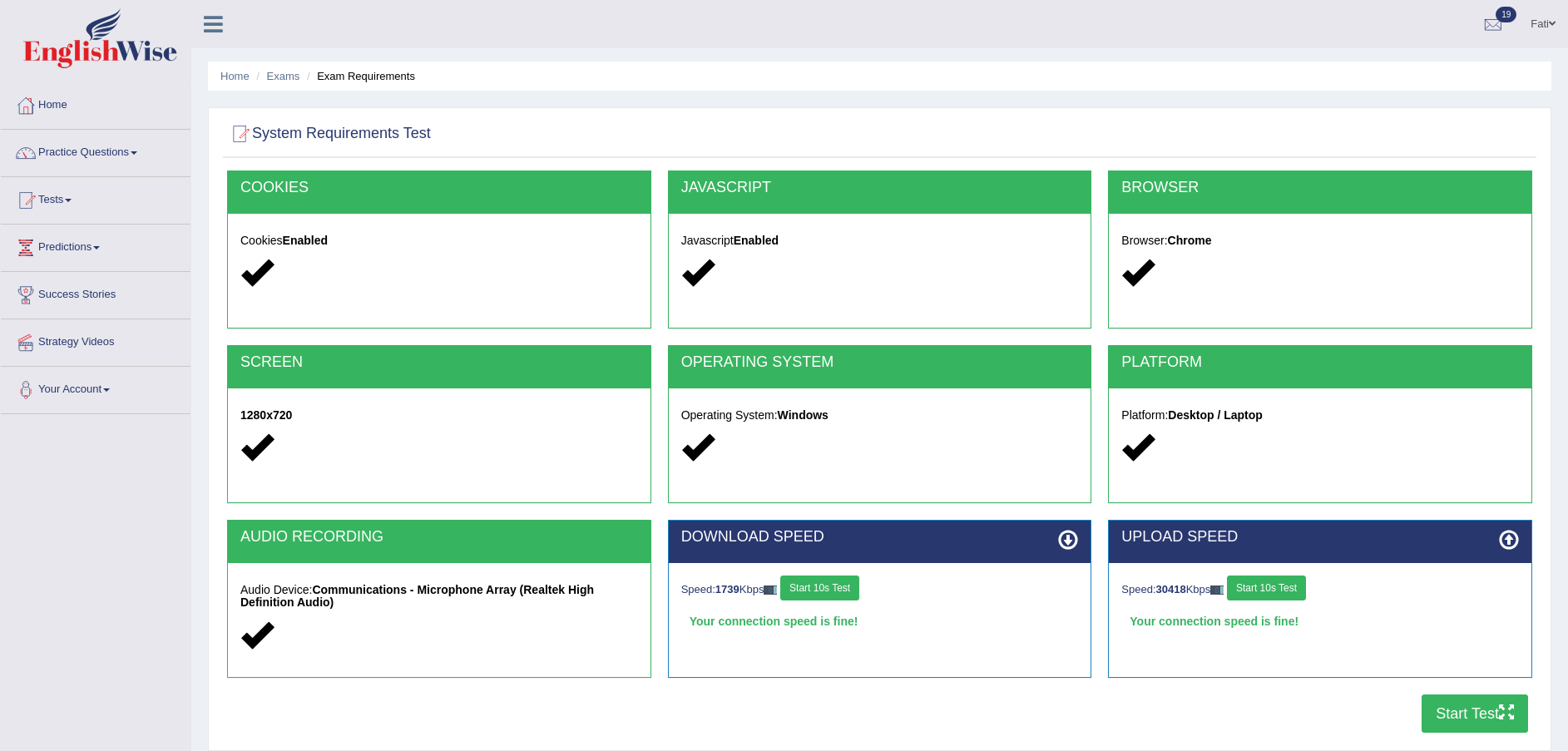
click at [1456, 726] on button "Start Test" at bounding box center [1475, 713] width 106 height 38
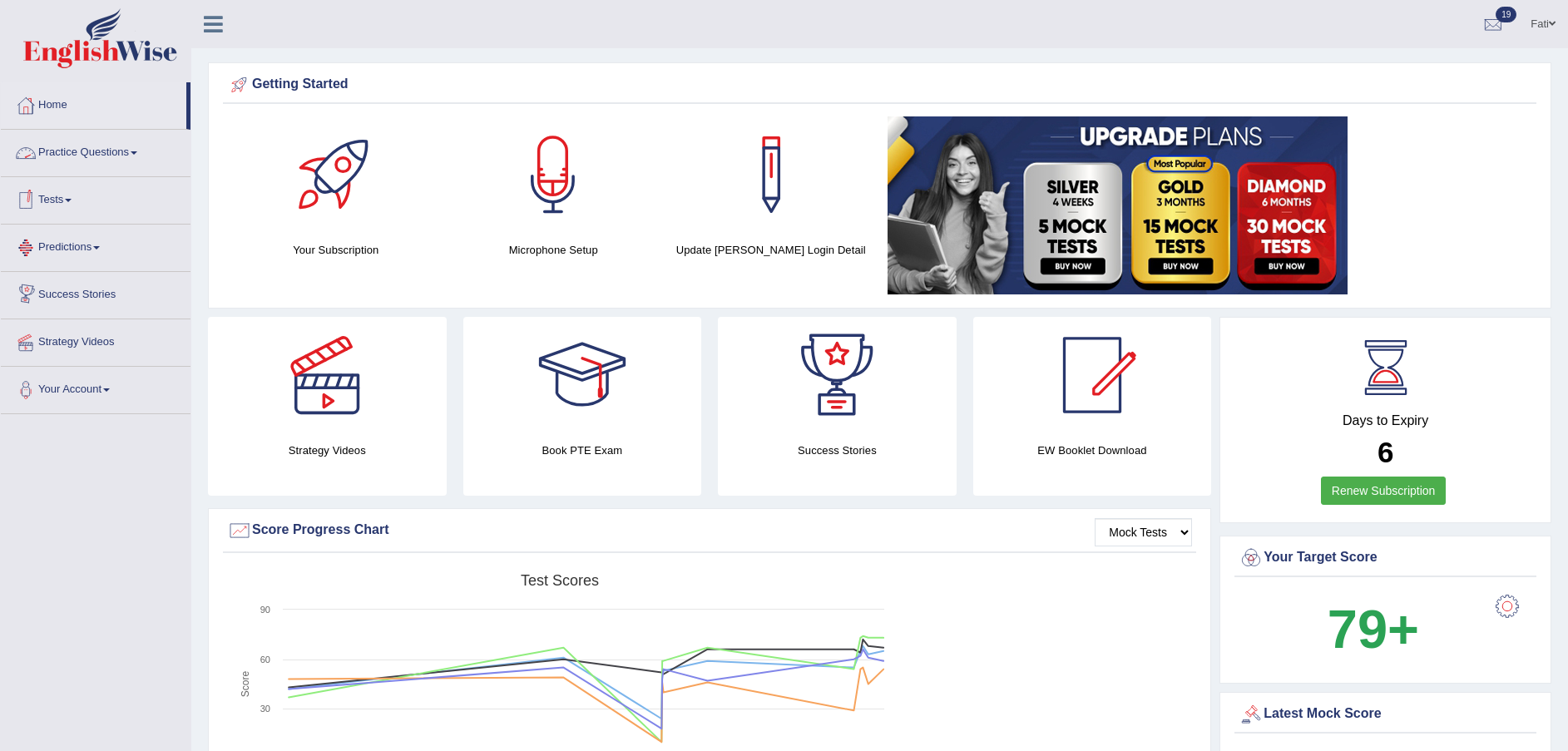
click at [82, 155] on link "Practice Questions" at bounding box center [95, 150] width 190 height 41
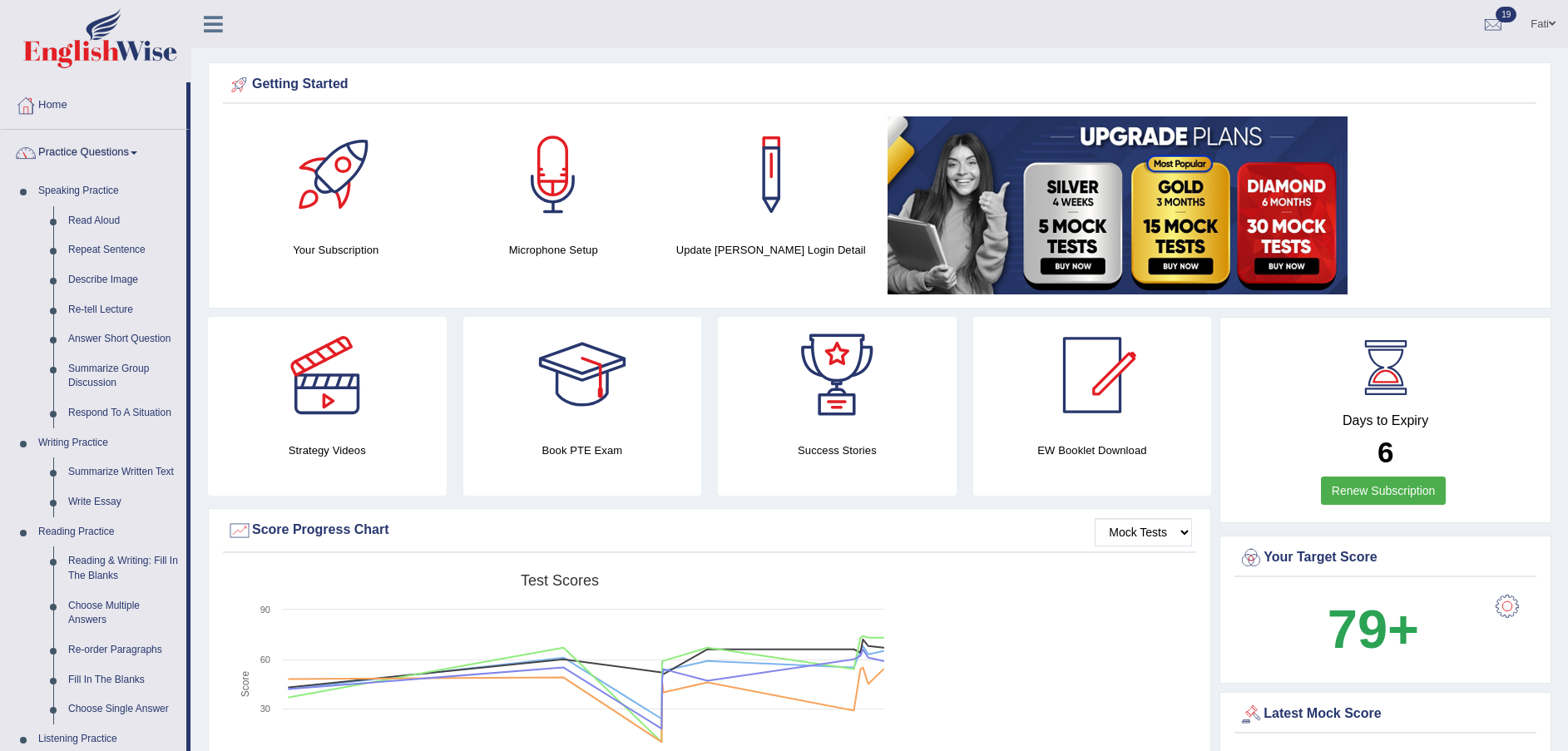
click at [79, 146] on link "Practice Questions" at bounding box center [94, 150] width 186 height 41
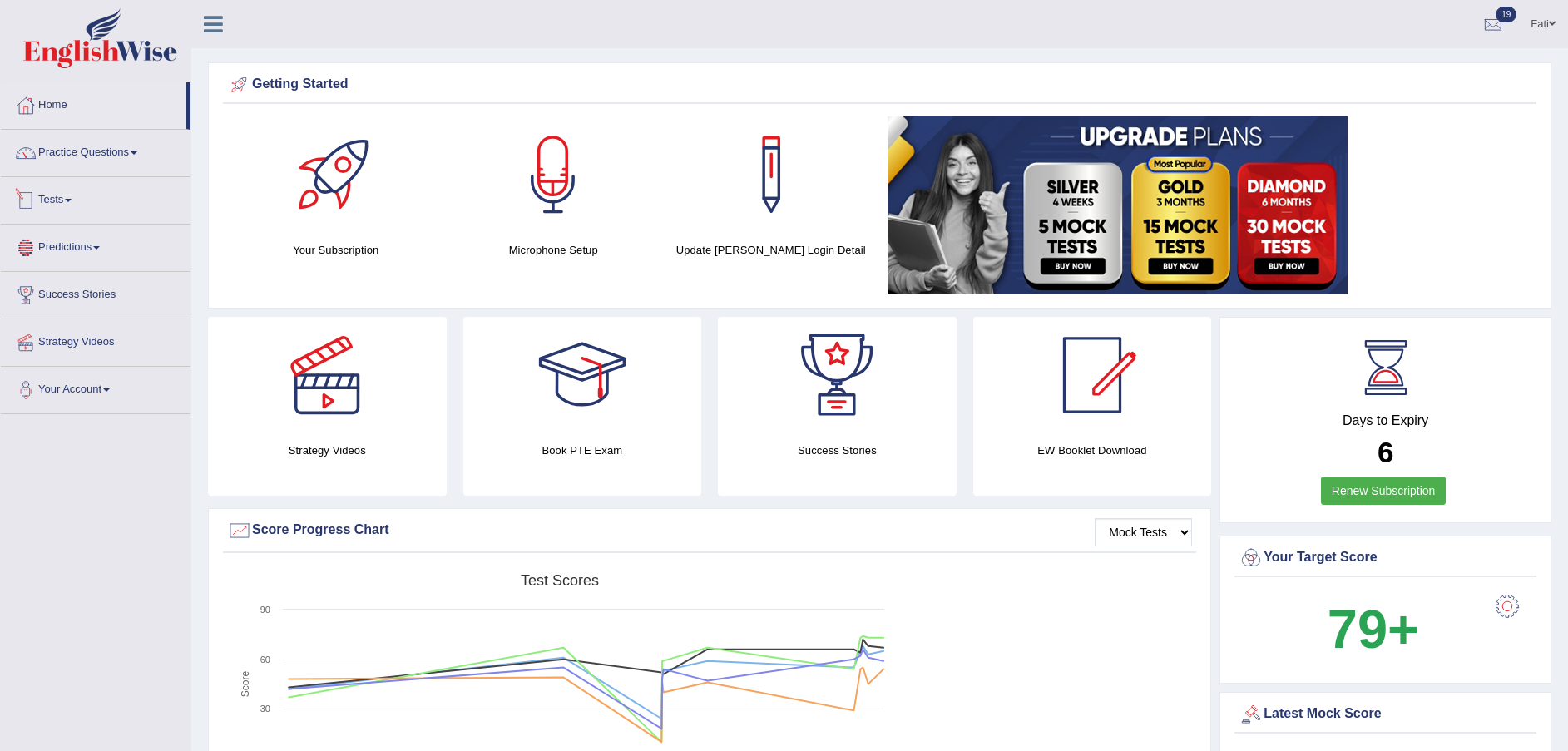
click at [71, 209] on link "Tests" at bounding box center [95, 198] width 190 height 41
click at [86, 240] on link "Take Practice Sectional Test" at bounding box center [108, 238] width 156 height 30
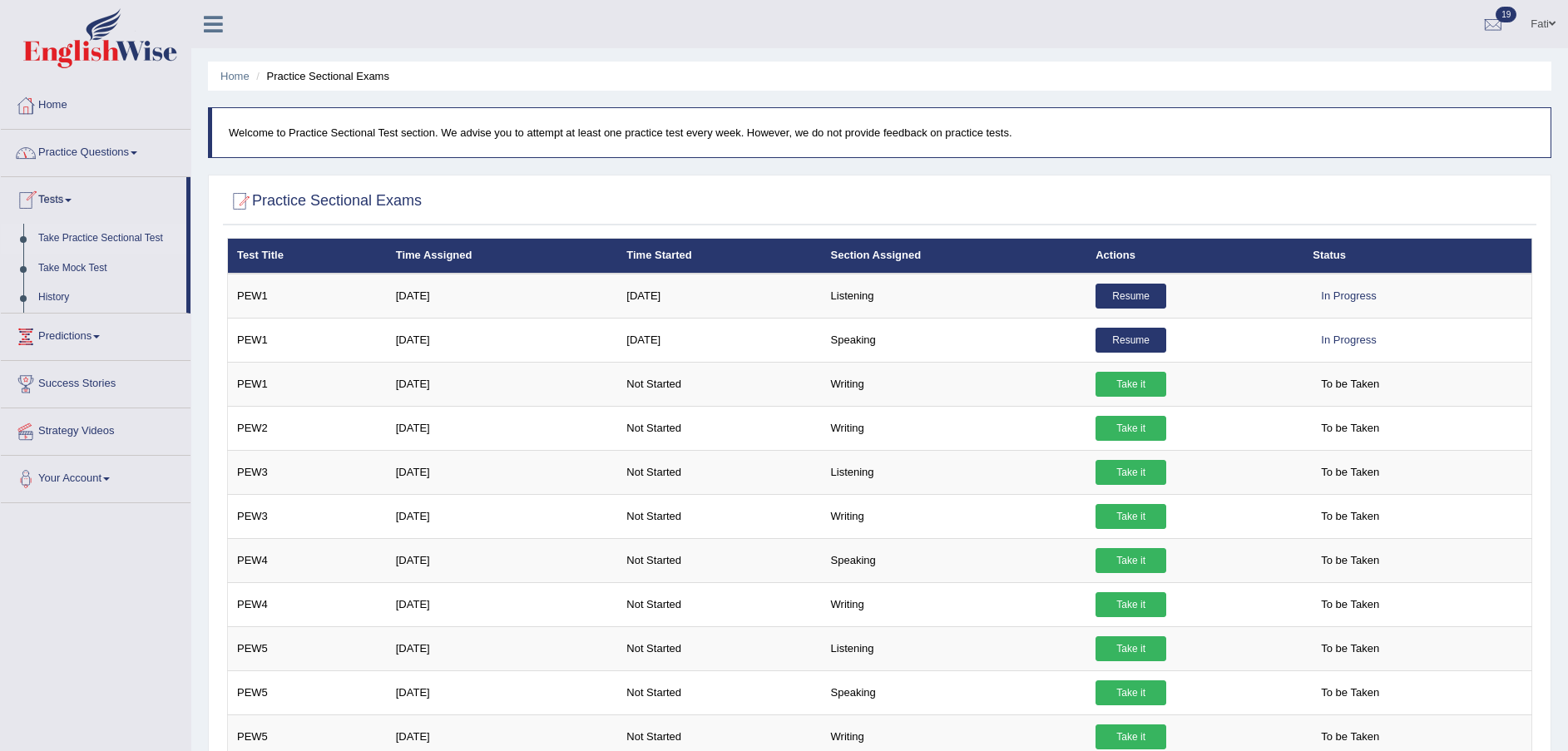
click at [70, 294] on link "History" at bounding box center [108, 297] width 156 height 30
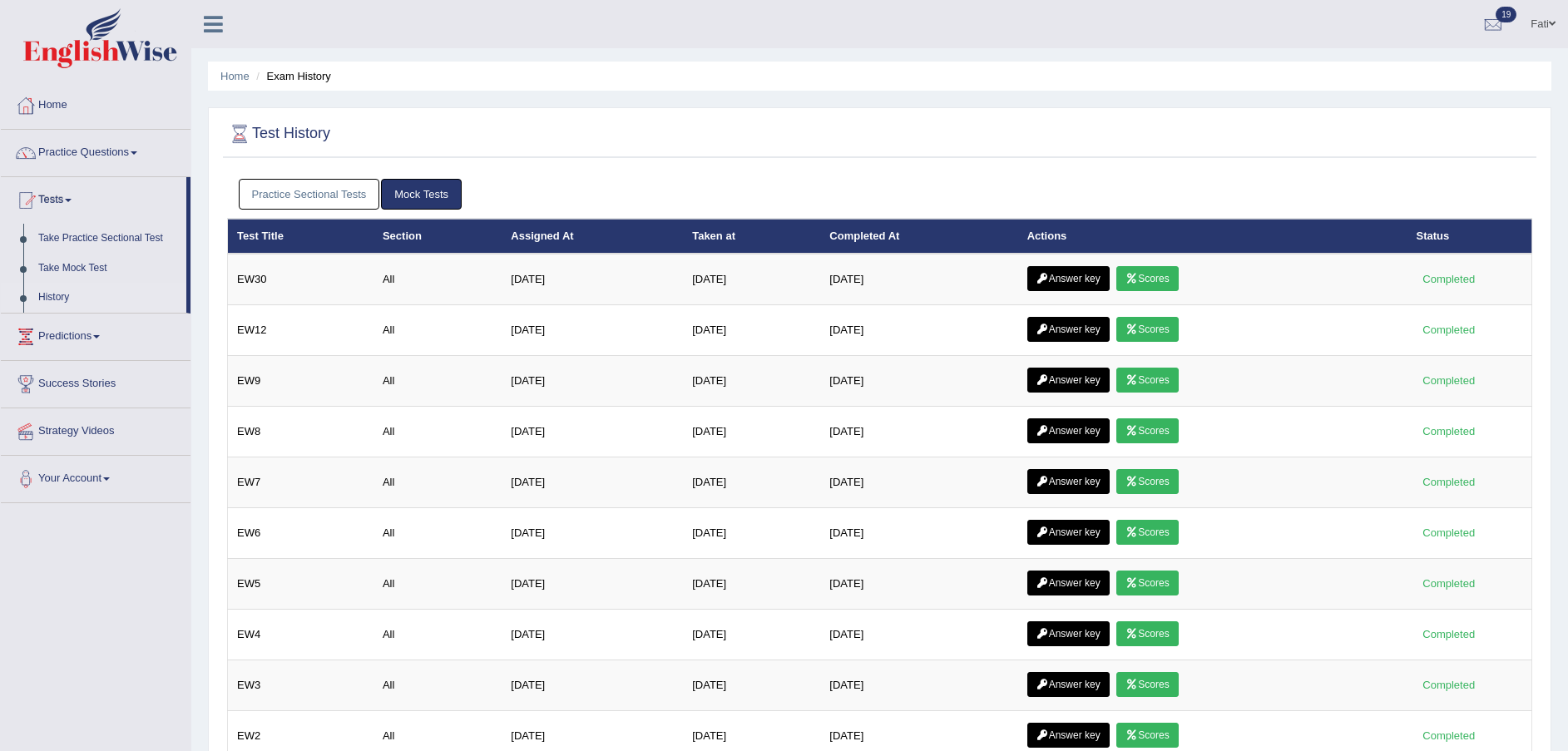
click at [65, 292] on link "History" at bounding box center [108, 297] width 156 height 30
click at [1152, 281] on link "Scores" at bounding box center [1147, 279] width 61 height 25
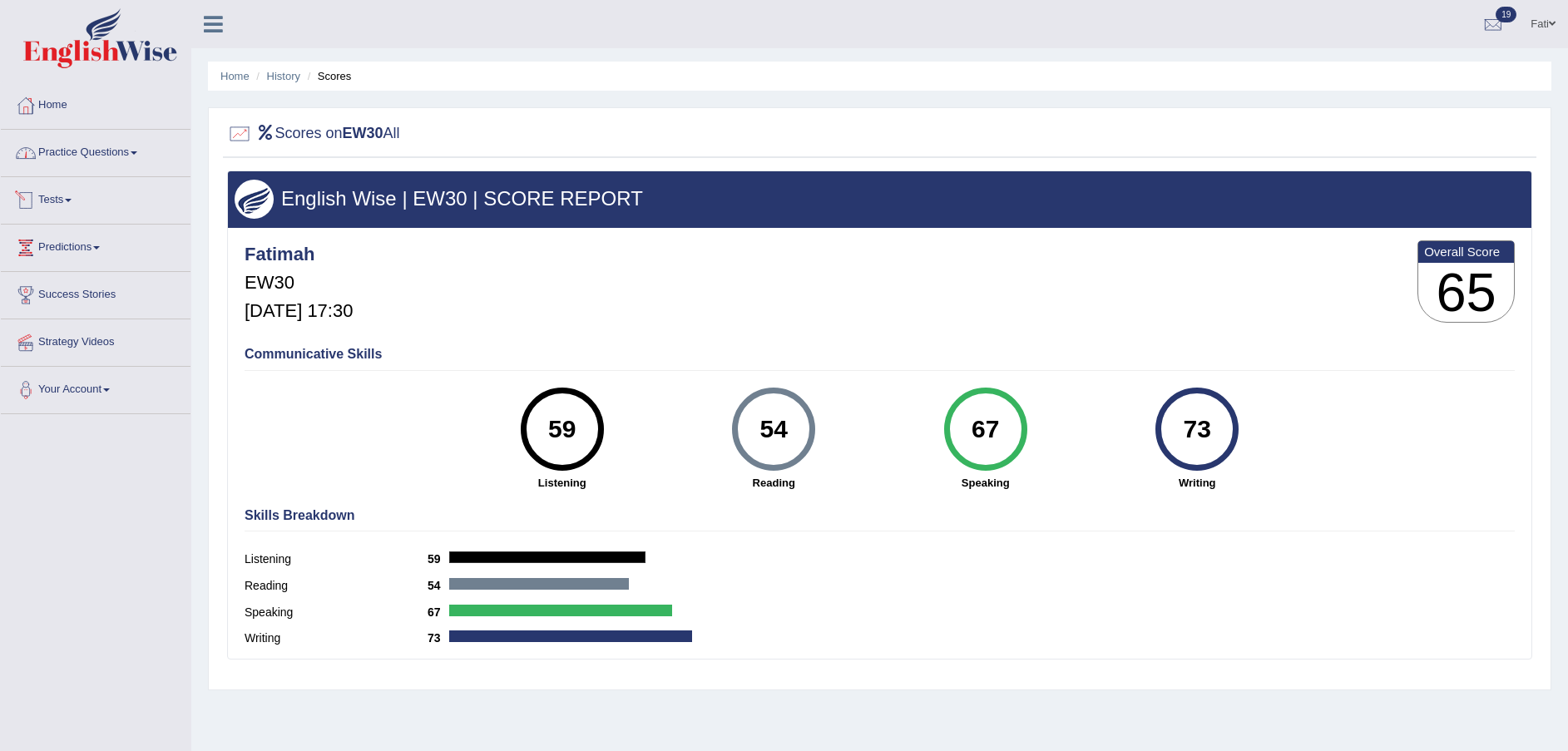
click at [84, 156] on link "Practice Questions" at bounding box center [95, 150] width 190 height 41
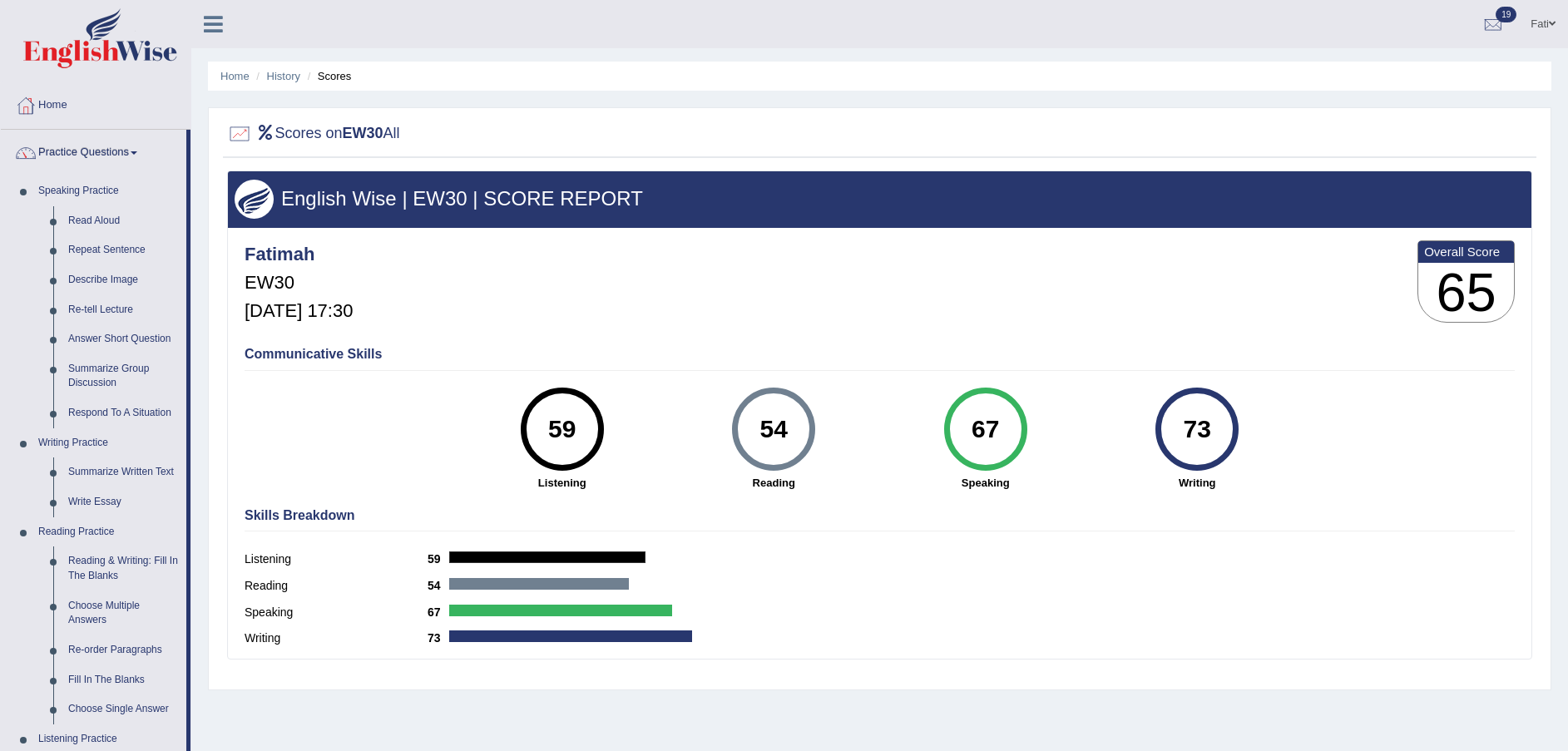
click at [84, 156] on link "Practice Questions" at bounding box center [94, 150] width 186 height 41
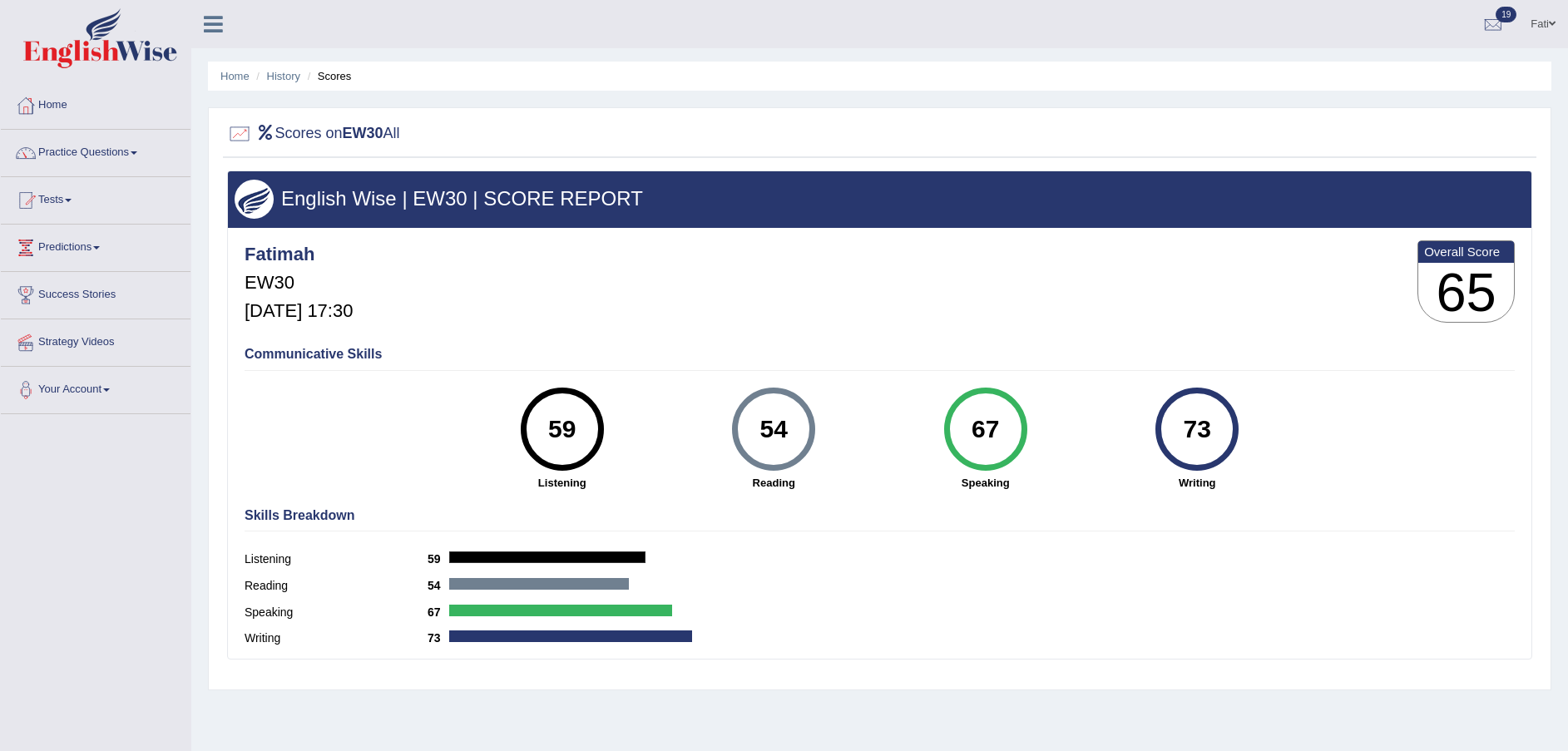
click at [81, 199] on link "Tests" at bounding box center [95, 198] width 190 height 41
click at [82, 236] on link "Take Practice Sectional Test" at bounding box center [108, 238] width 156 height 30
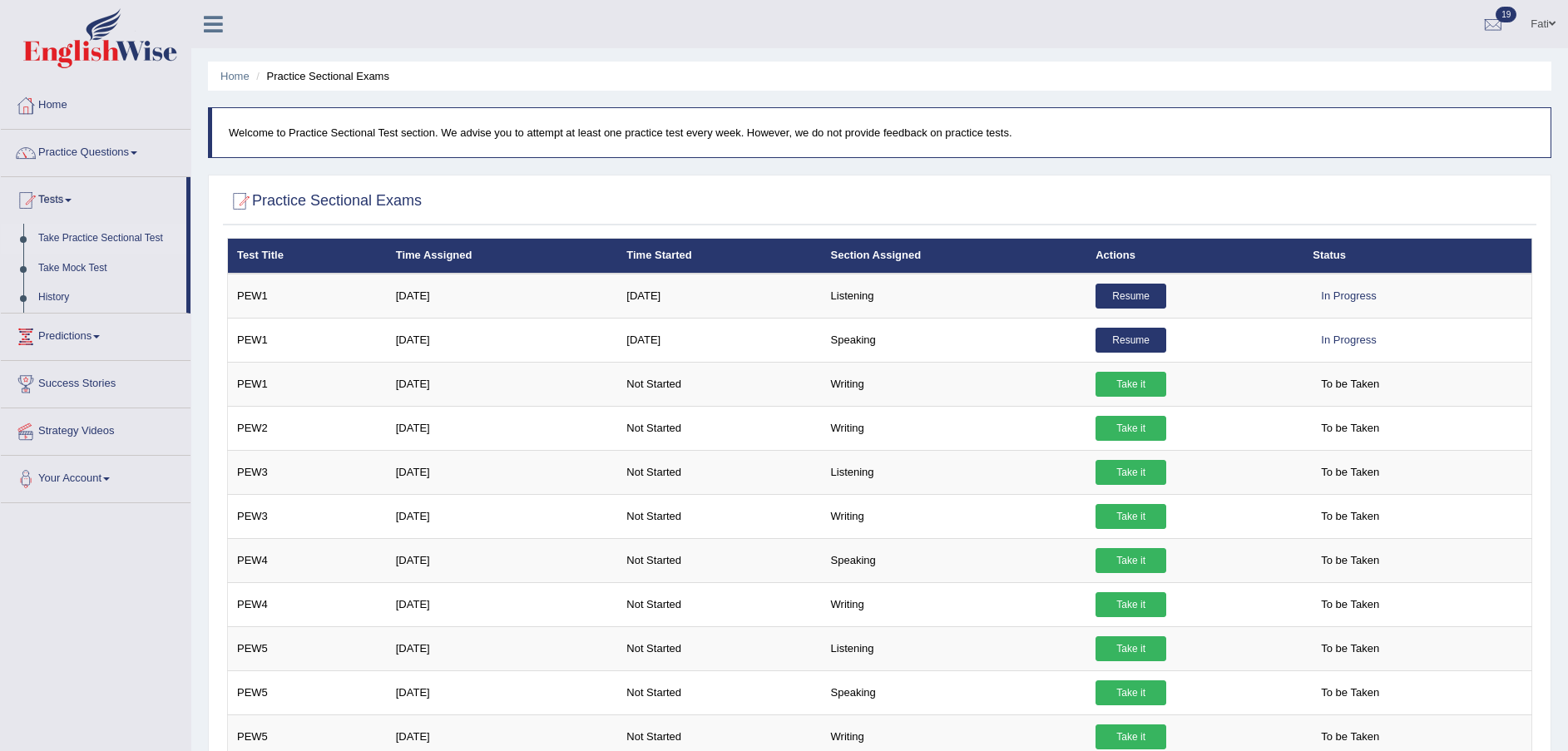
click at [1108, 472] on link "Take it" at bounding box center [1131, 473] width 71 height 25
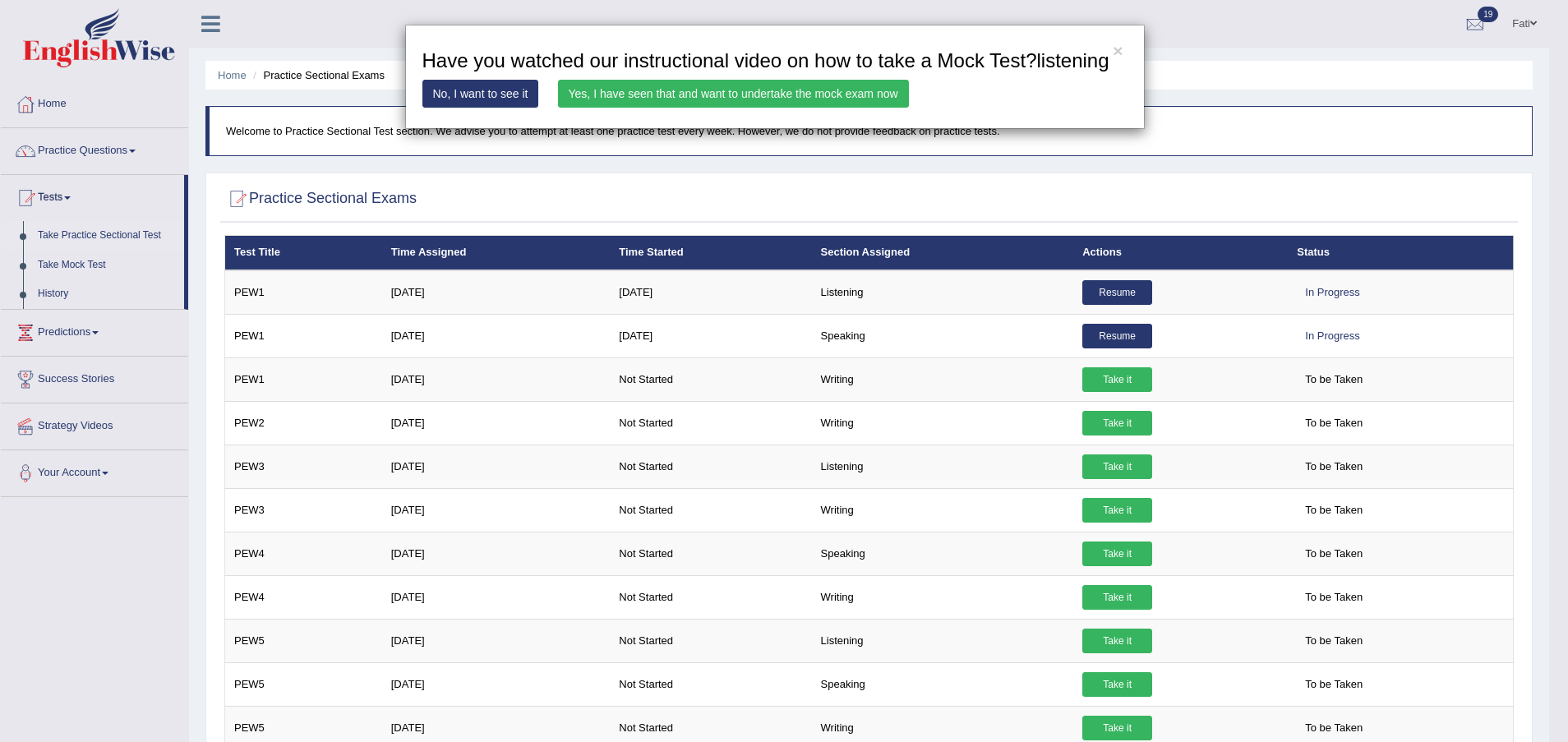
click at [792, 87] on link "Yes, I have seen that and want to undertake the mock exam now" at bounding box center [733, 93] width 350 height 28
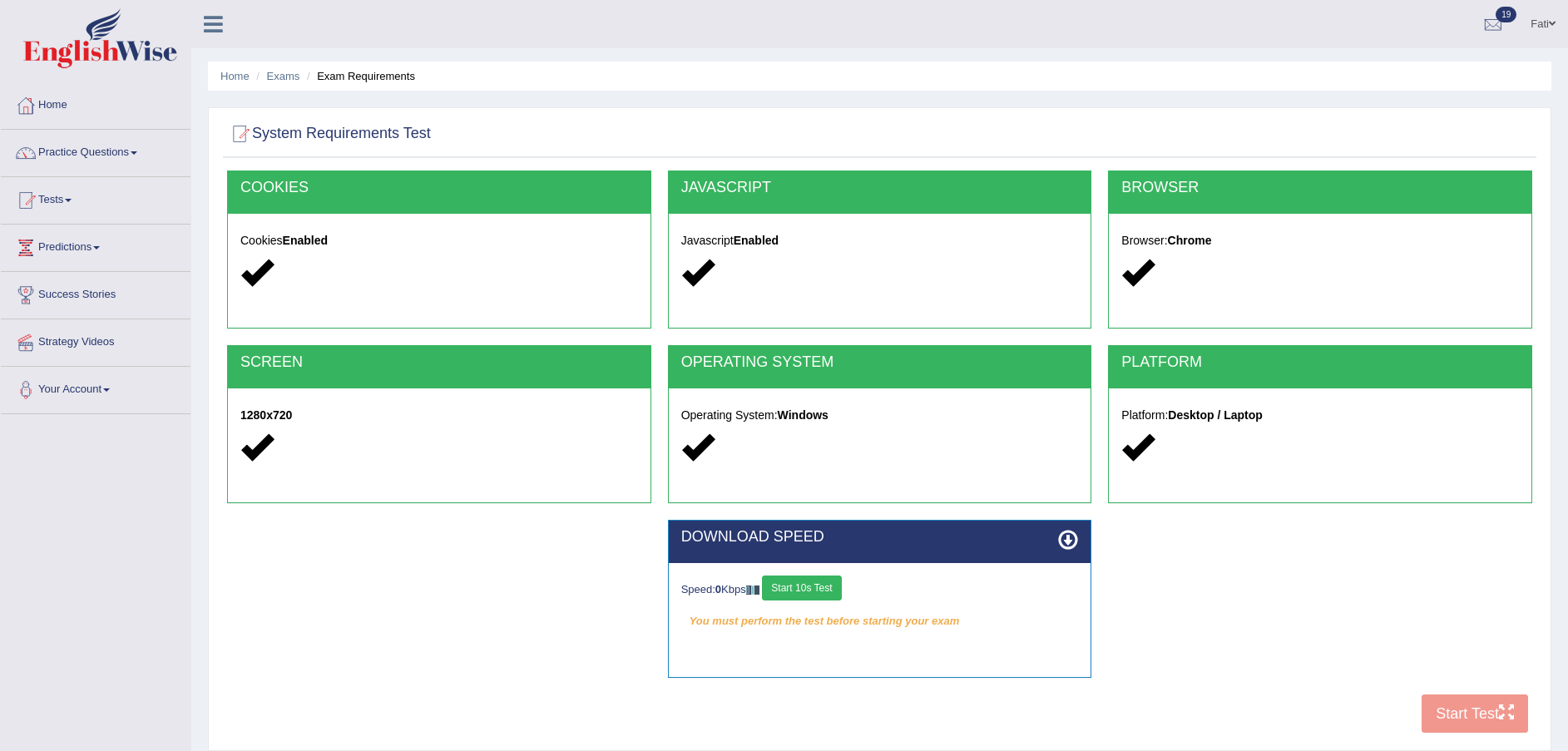
click at [807, 593] on button "Start 10s Test" at bounding box center [802, 588] width 79 height 25
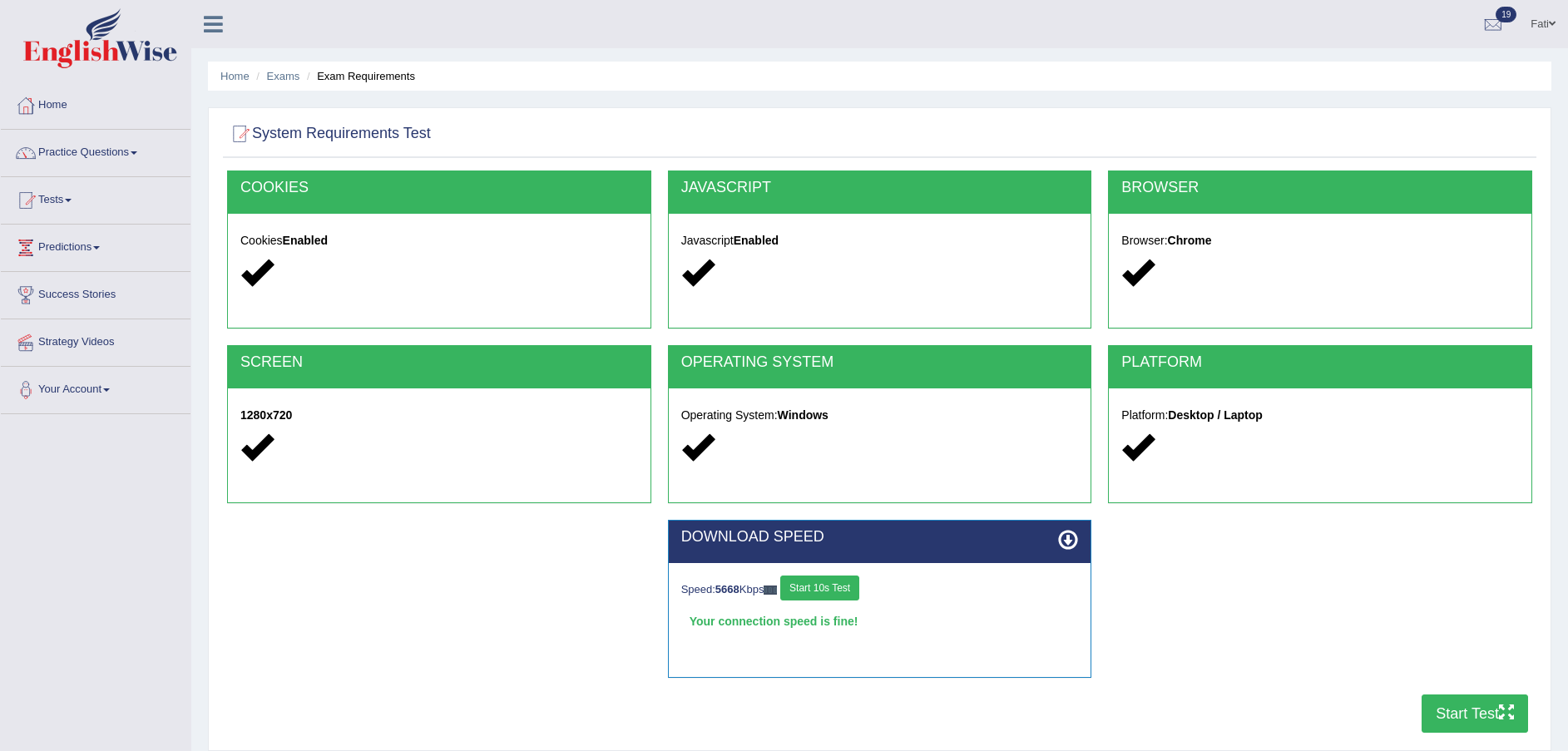
click at [1469, 727] on button "Start Test" at bounding box center [1475, 713] width 106 height 38
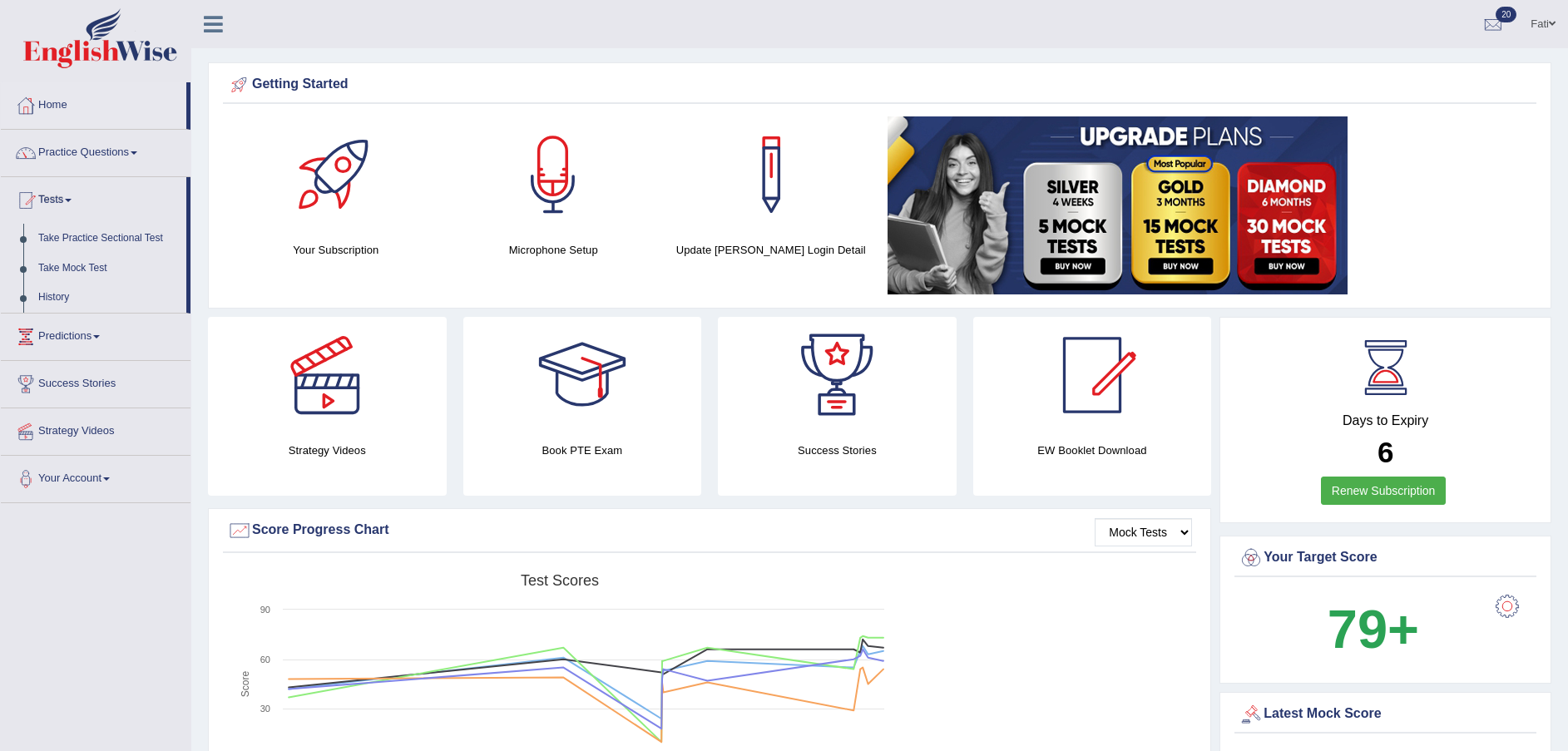
click at [63, 290] on link "History" at bounding box center [108, 297] width 156 height 30
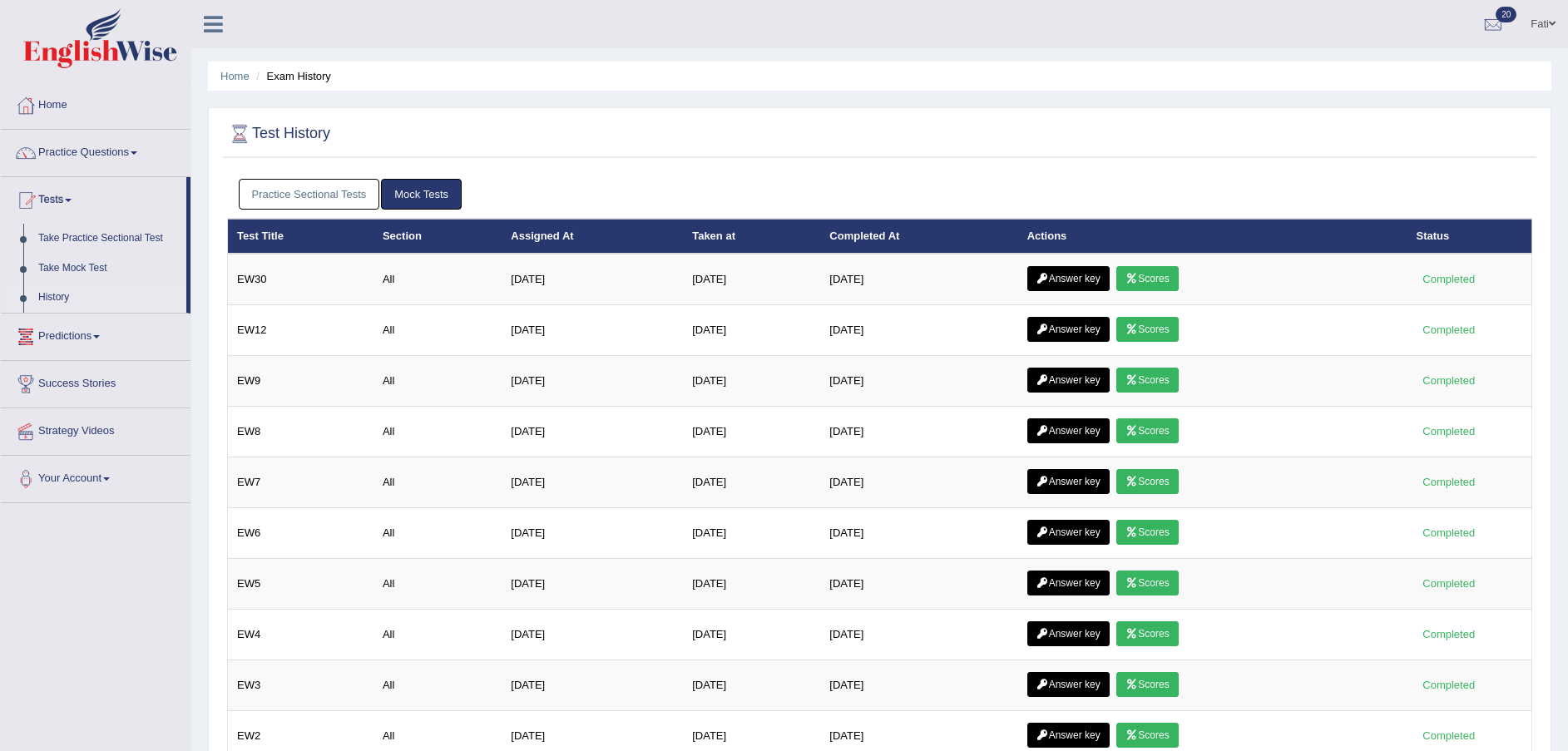
click at [319, 182] on link "Practice Sectional Tests" at bounding box center [309, 195] width 141 height 31
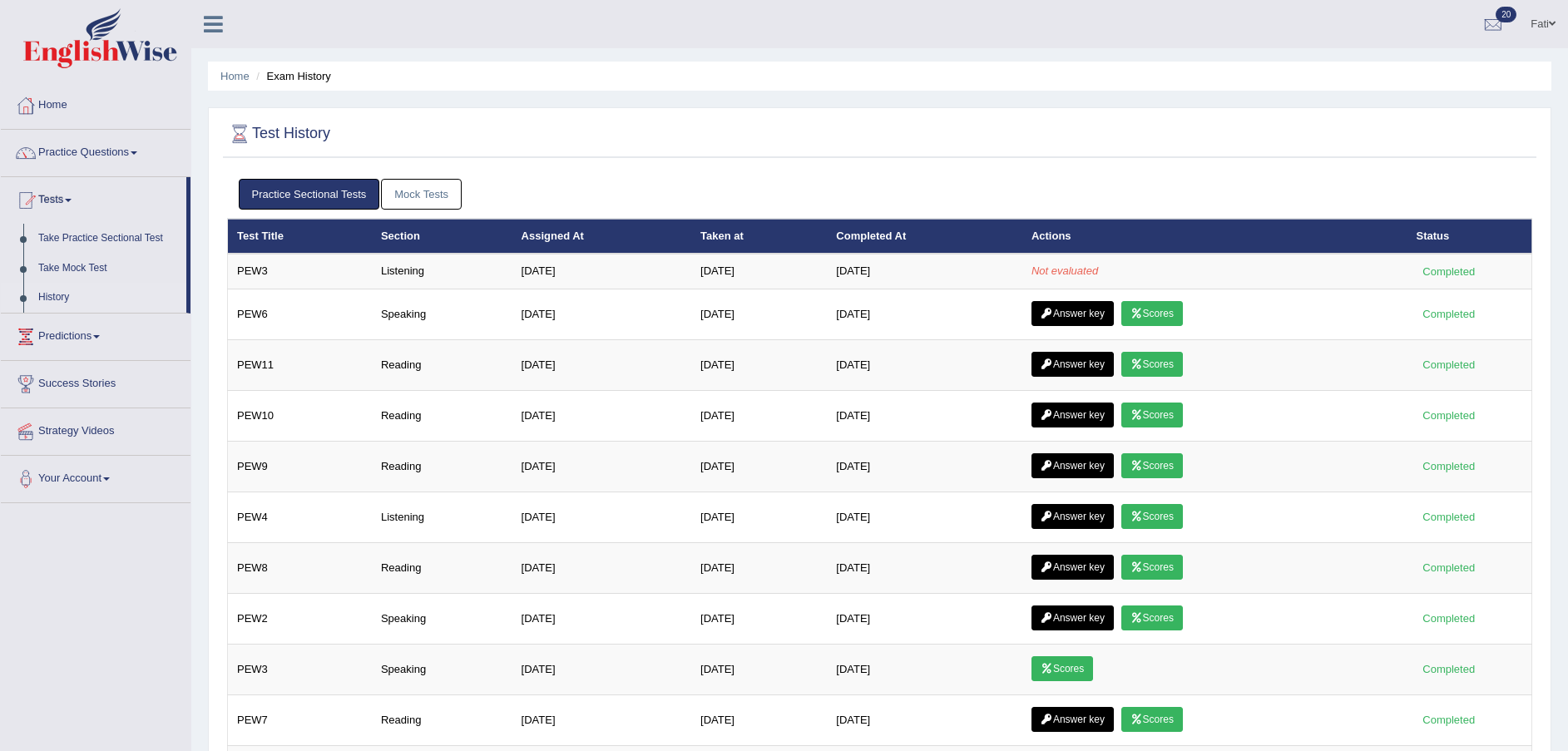
click at [1088, 311] on link "Answer key" at bounding box center [1072, 313] width 82 height 25
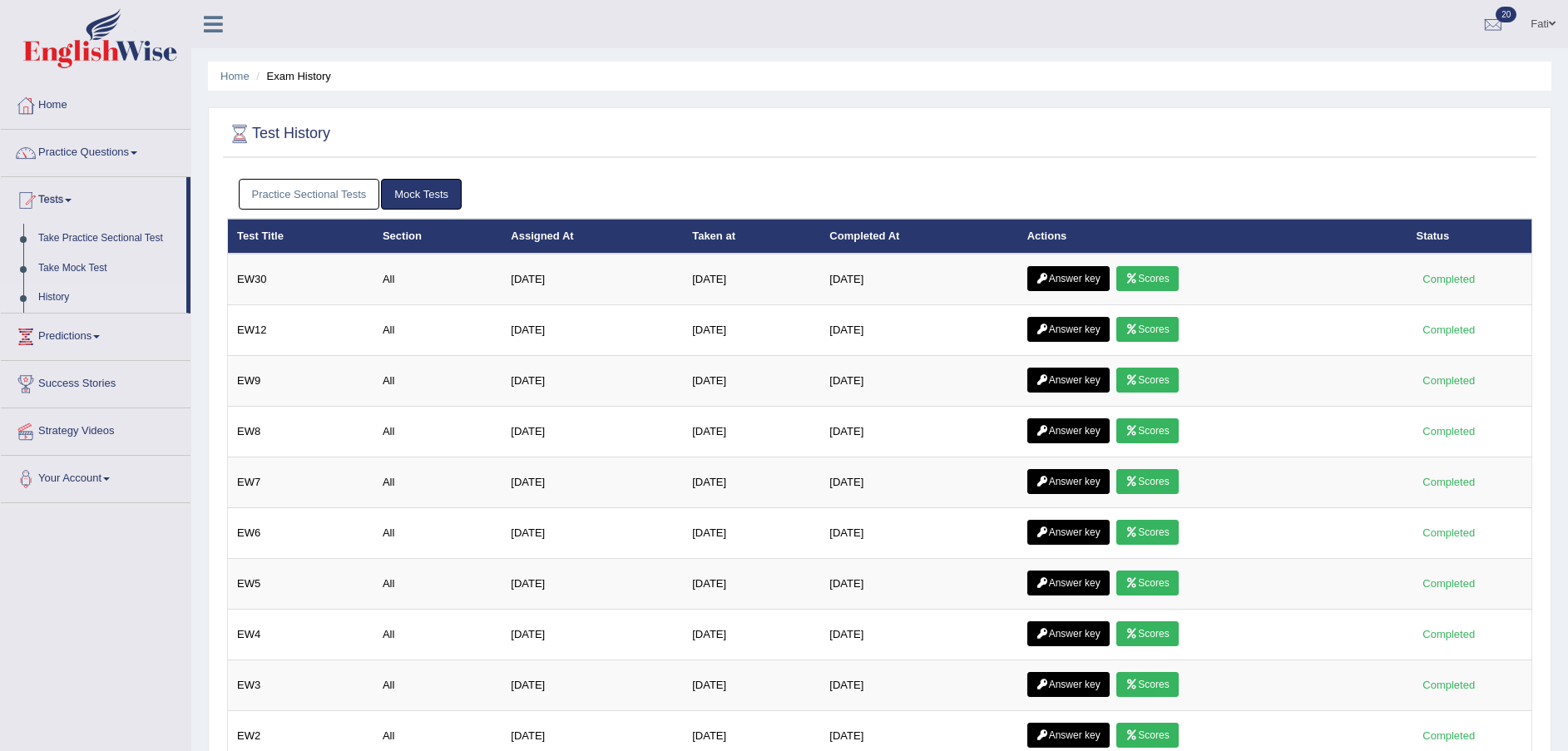
click at [1177, 279] on link "Scores" at bounding box center [1147, 279] width 61 height 25
click at [309, 188] on link "Practice Sectional Tests" at bounding box center [309, 195] width 141 height 31
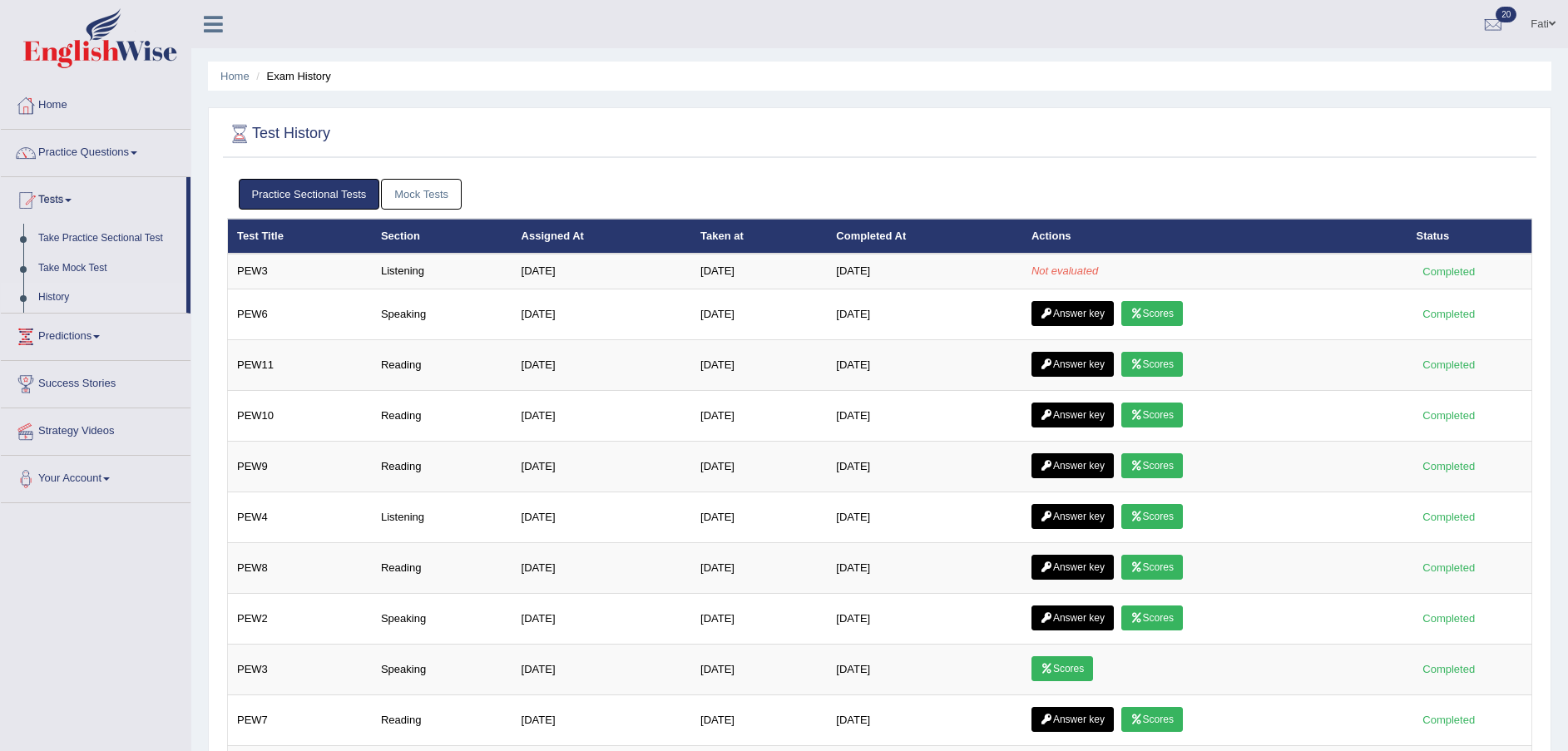
click at [1152, 310] on link "Scores" at bounding box center [1152, 313] width 61 height 25
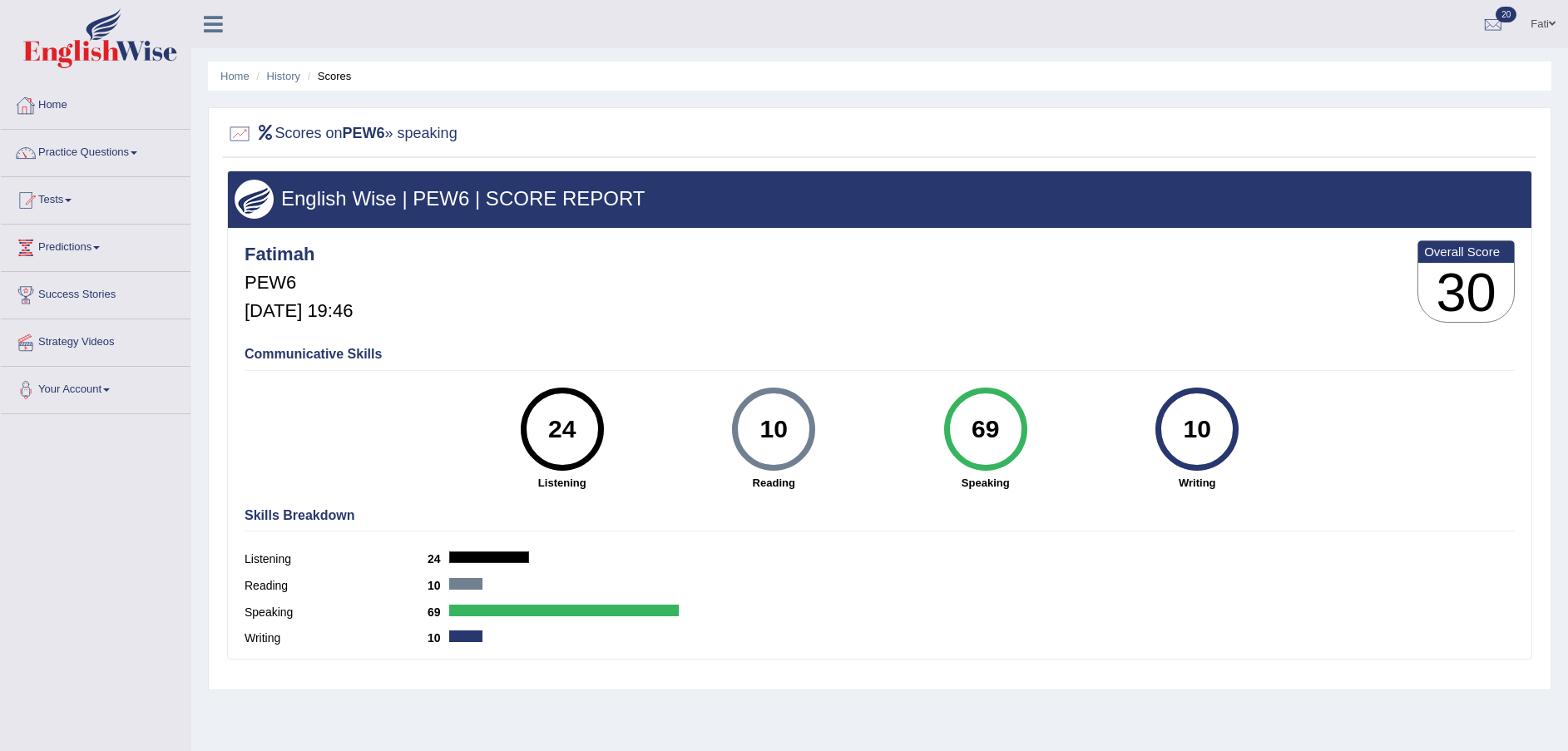
click at [68, 201] on link "Tests" at bounding box center [95, 198] width 190 height 41
click at [61, 288] on link "History" at bounding box center [108, 297] width 156 height 30
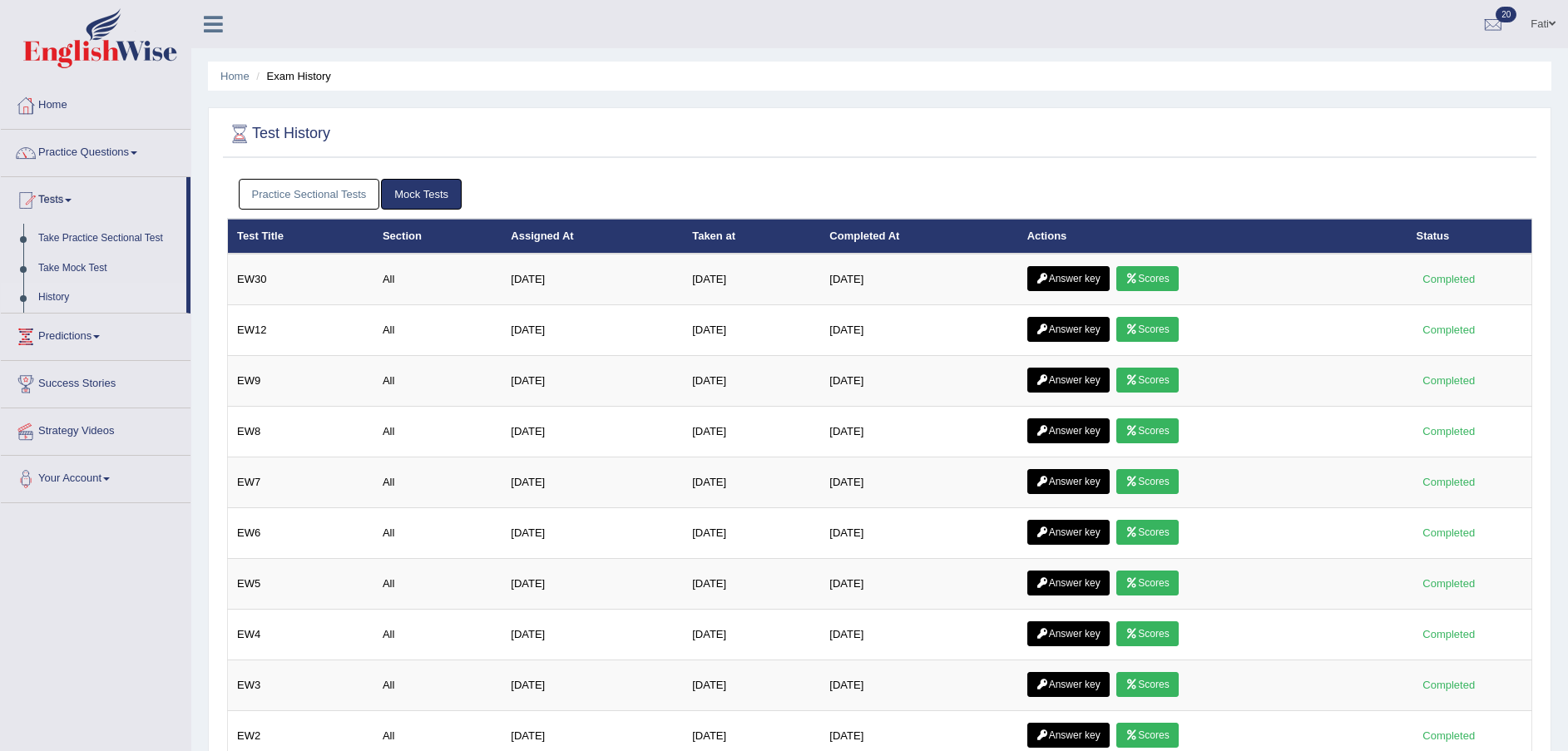
click at [343, 191] on link "Practice Sectional Tests" at bounding box center [309, 195] width 141 height 31
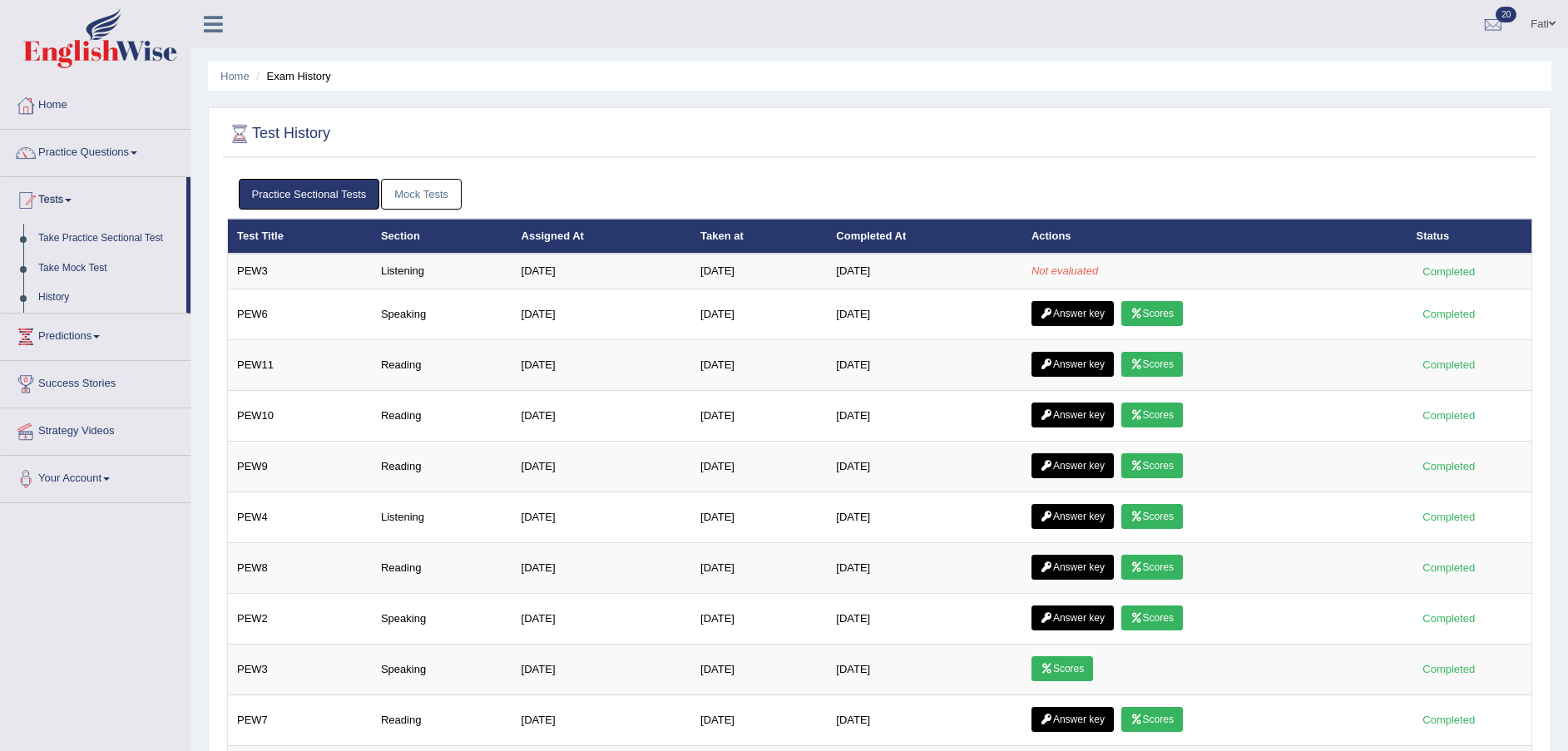
click at [1154, 366] on link "Scores" at bounding box center [1152, 365] width 61 height 25
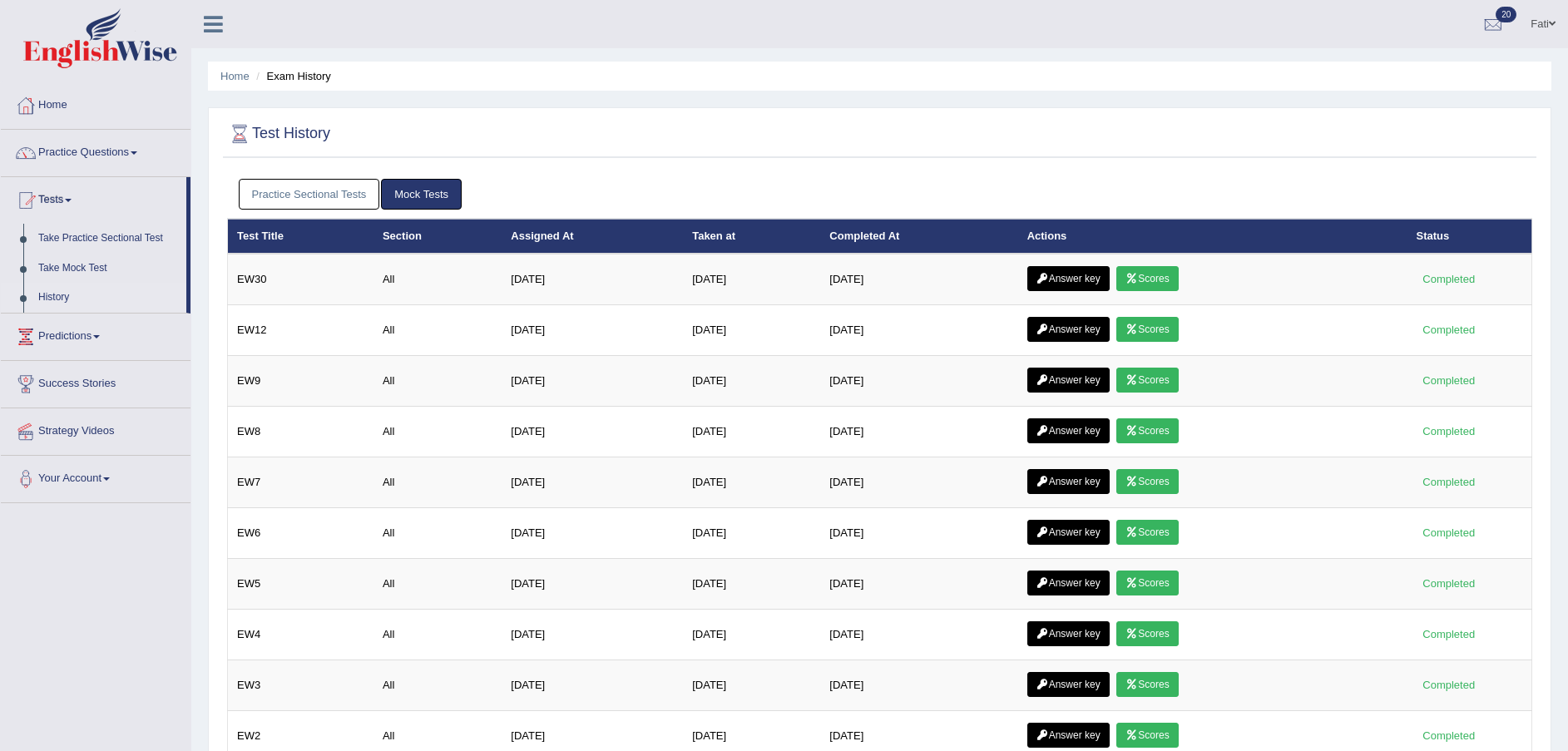
click at [1157, 285] on link "Scores" at bounding box center [1147, 279] width 61 height 25
click at [276, 185] on link "Practice Sectional Tests" at bounding box center [309, 195] width 141 height 31
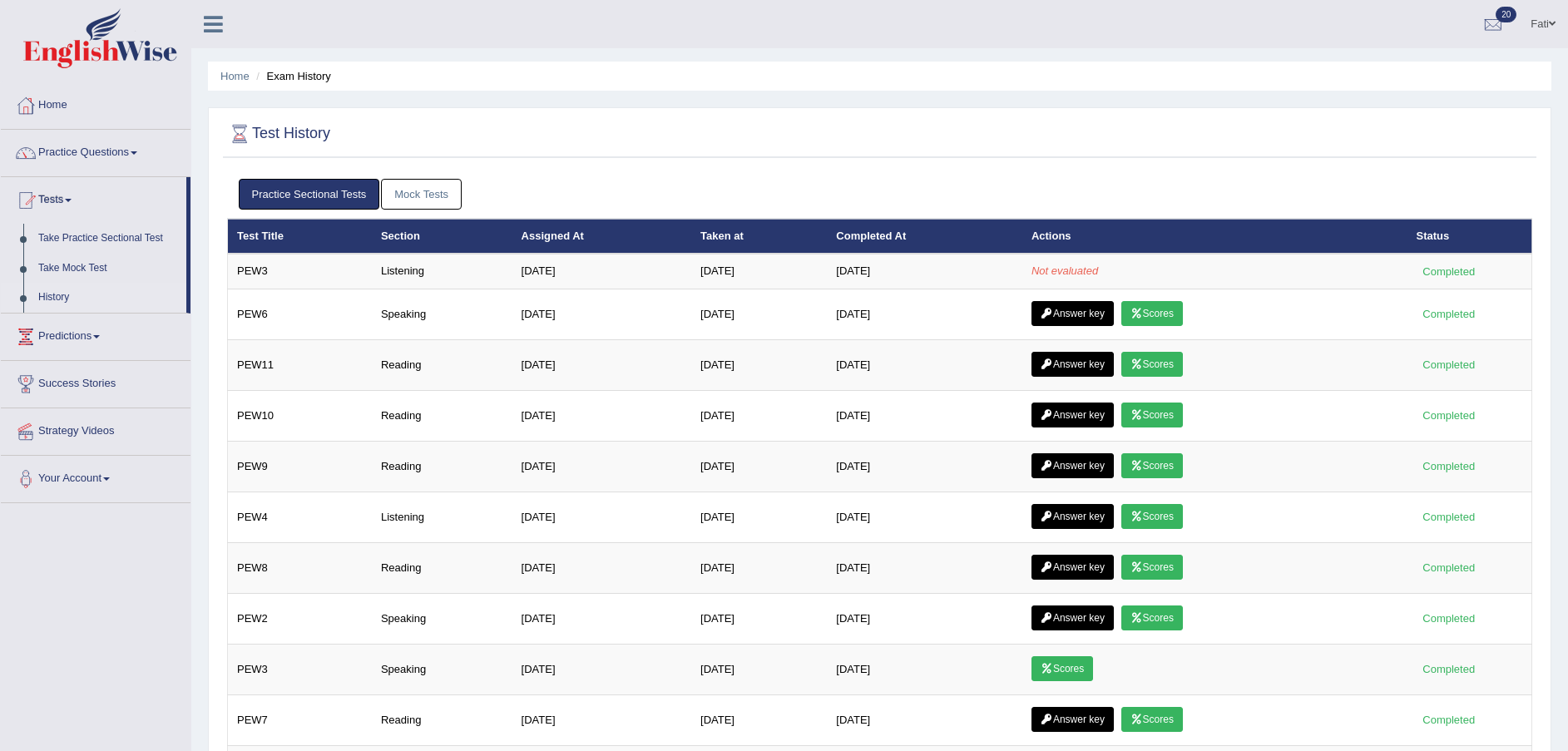
click at [1170, 417] on link "Scores" at bounding box center [1152, 415] width 61 height 25
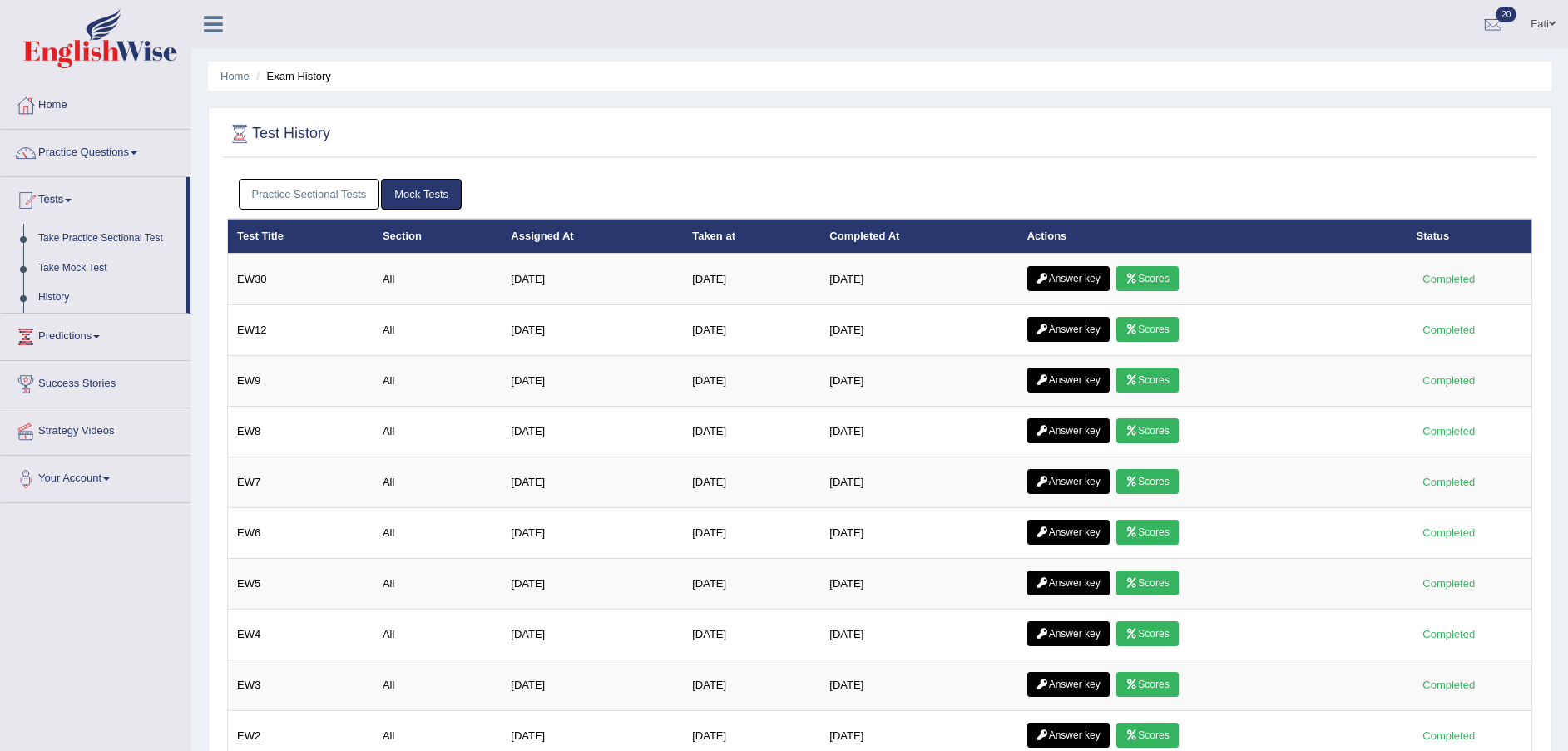
click at [286, 185] on link "Practice Sectional Tests" at bounding box center [309, 195] width 141 height 31
click at [349, 184] on link "Practice Sectional Tests" at bounding box center [309, 195] width 141 height 31
click at [327, 200] on link "Practice Sectional Tests" at bounding box center [309, 195] width 141 height 31
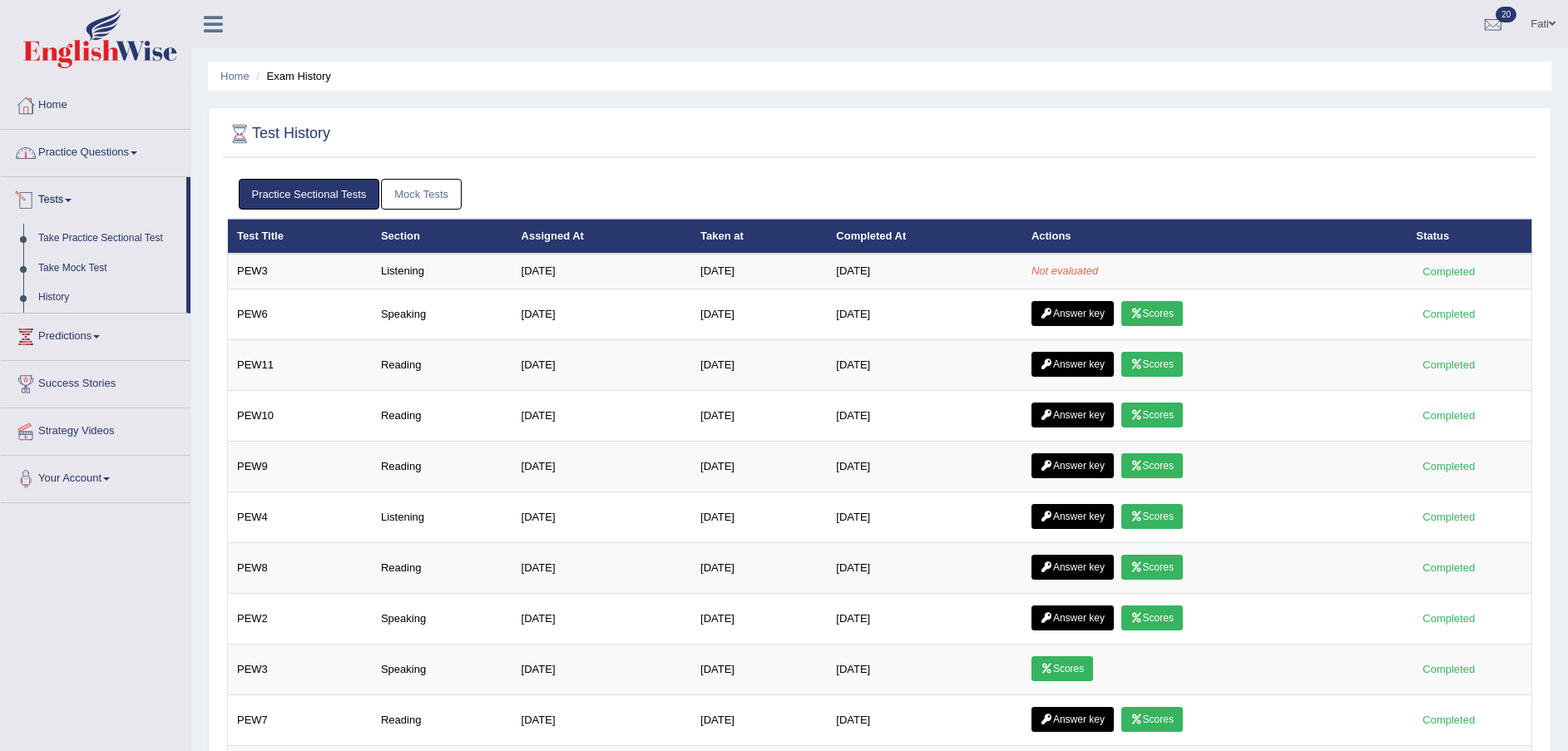
click at [77, 154] on link "Practice Questions" at bounding box center [95, 150] width 190 height 41
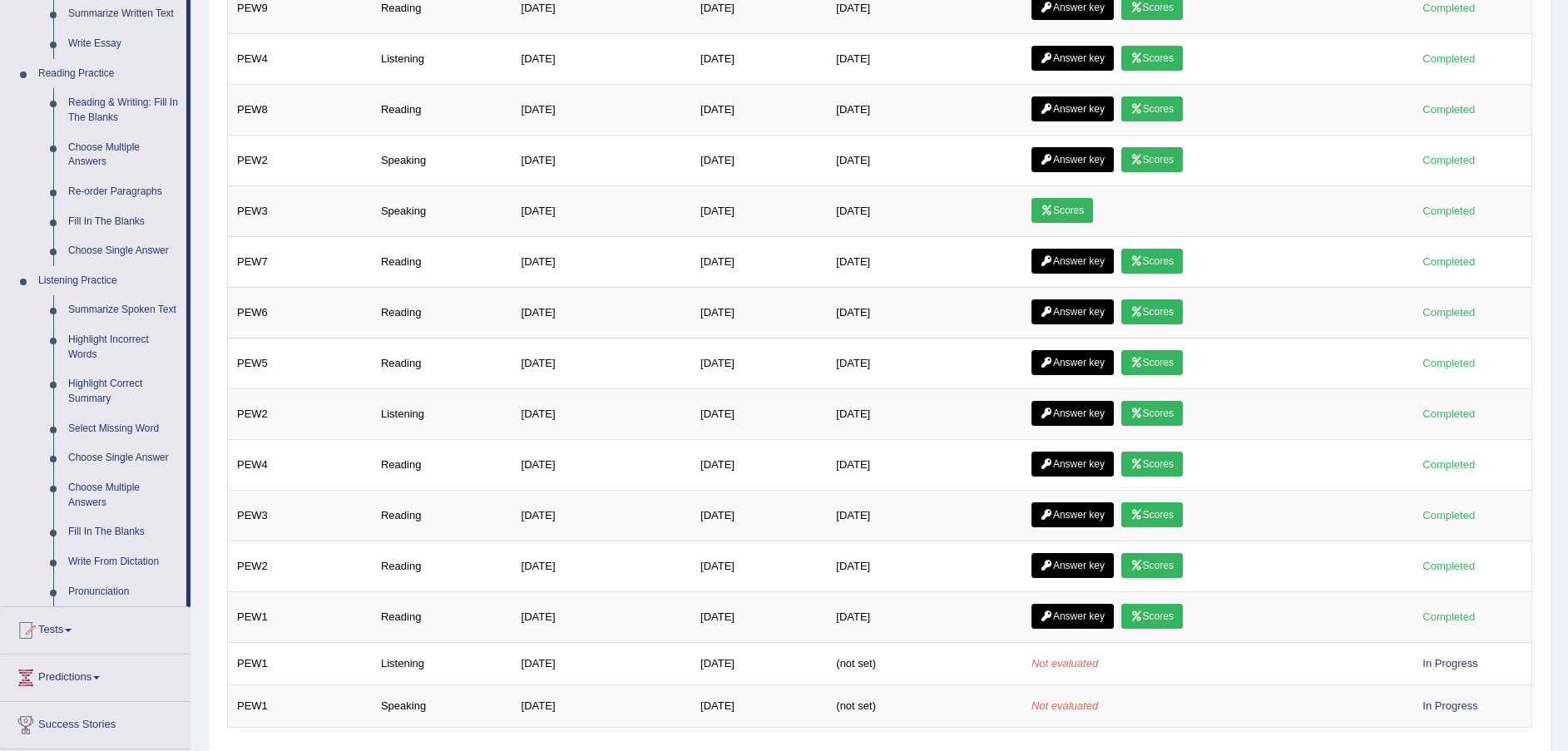
scroll to position [499, 0]
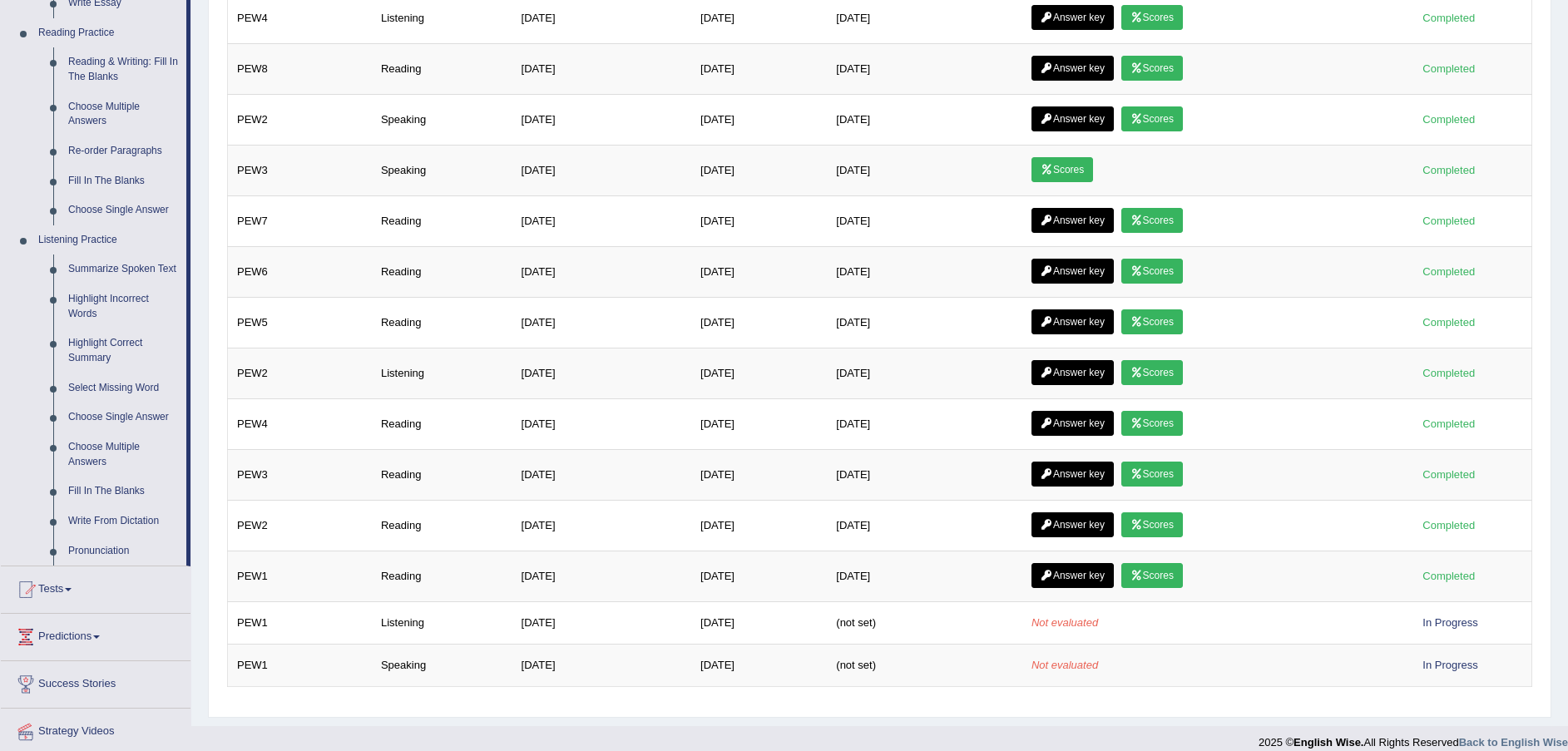
click at [125, 489] on link "Fill In The Blanks" at bounding box center [122, 491] width 125 height 30
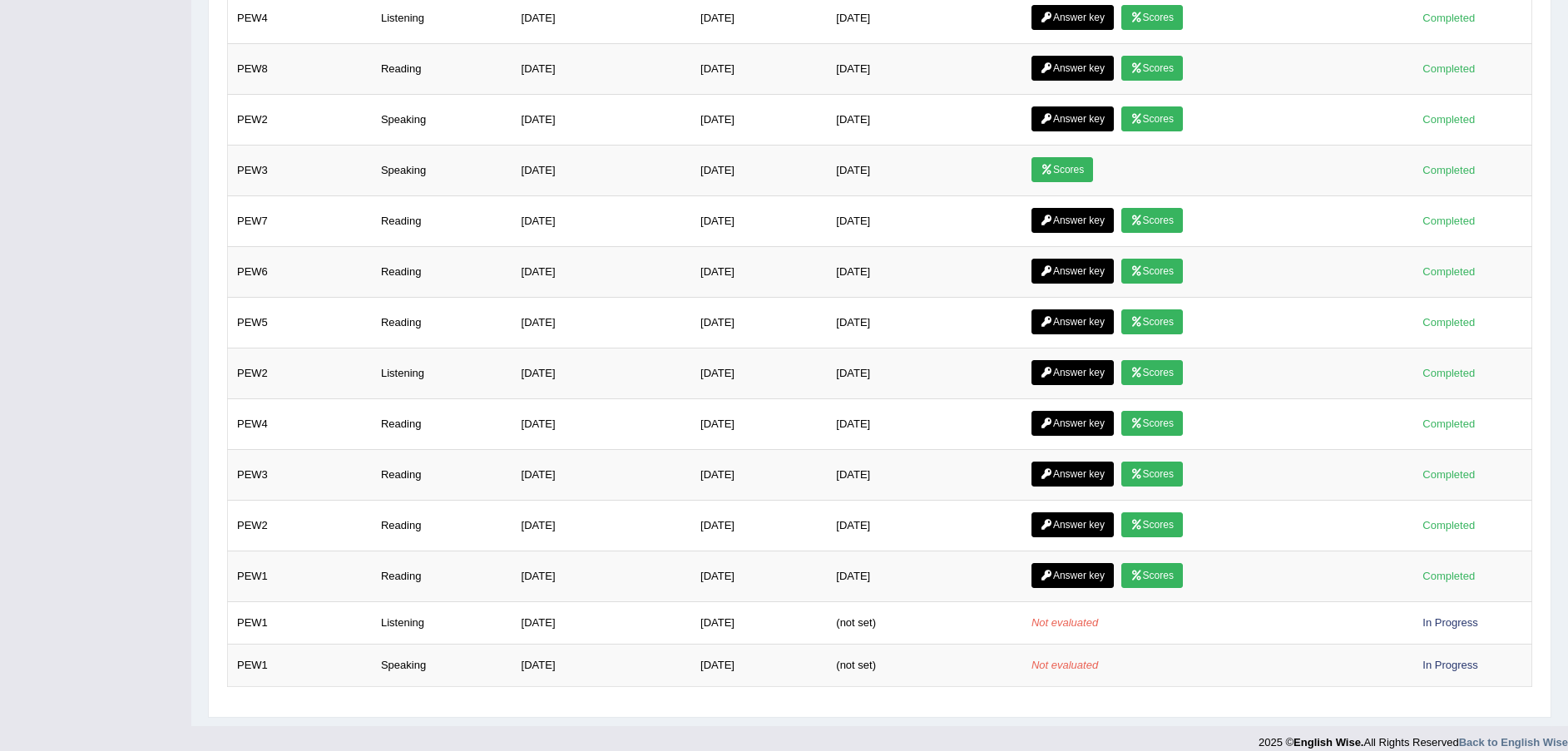
scroll to position [256, 0]
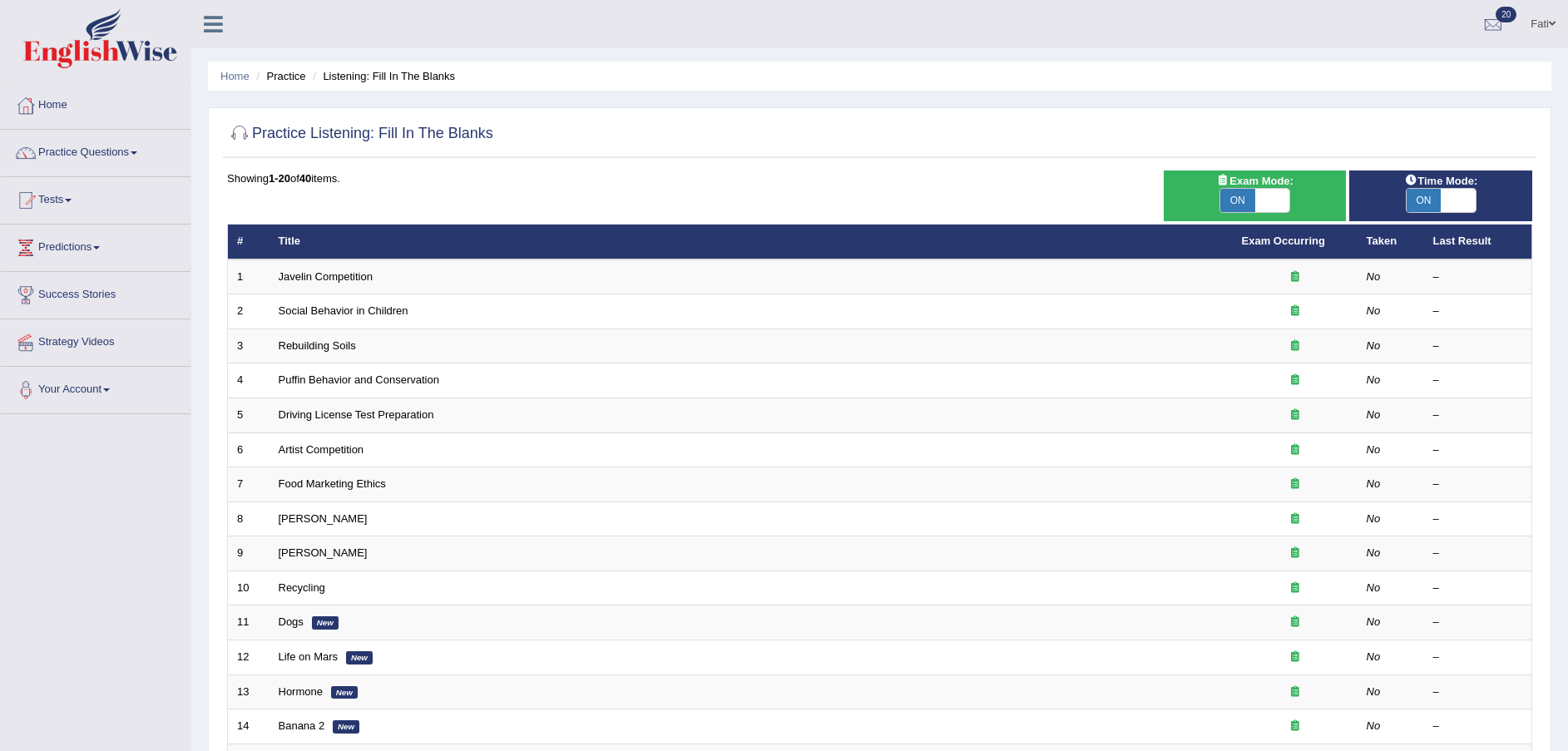
click at [314, 270] on link "Javelin Competition" at bounding box center [325, 276] width 94 height 13
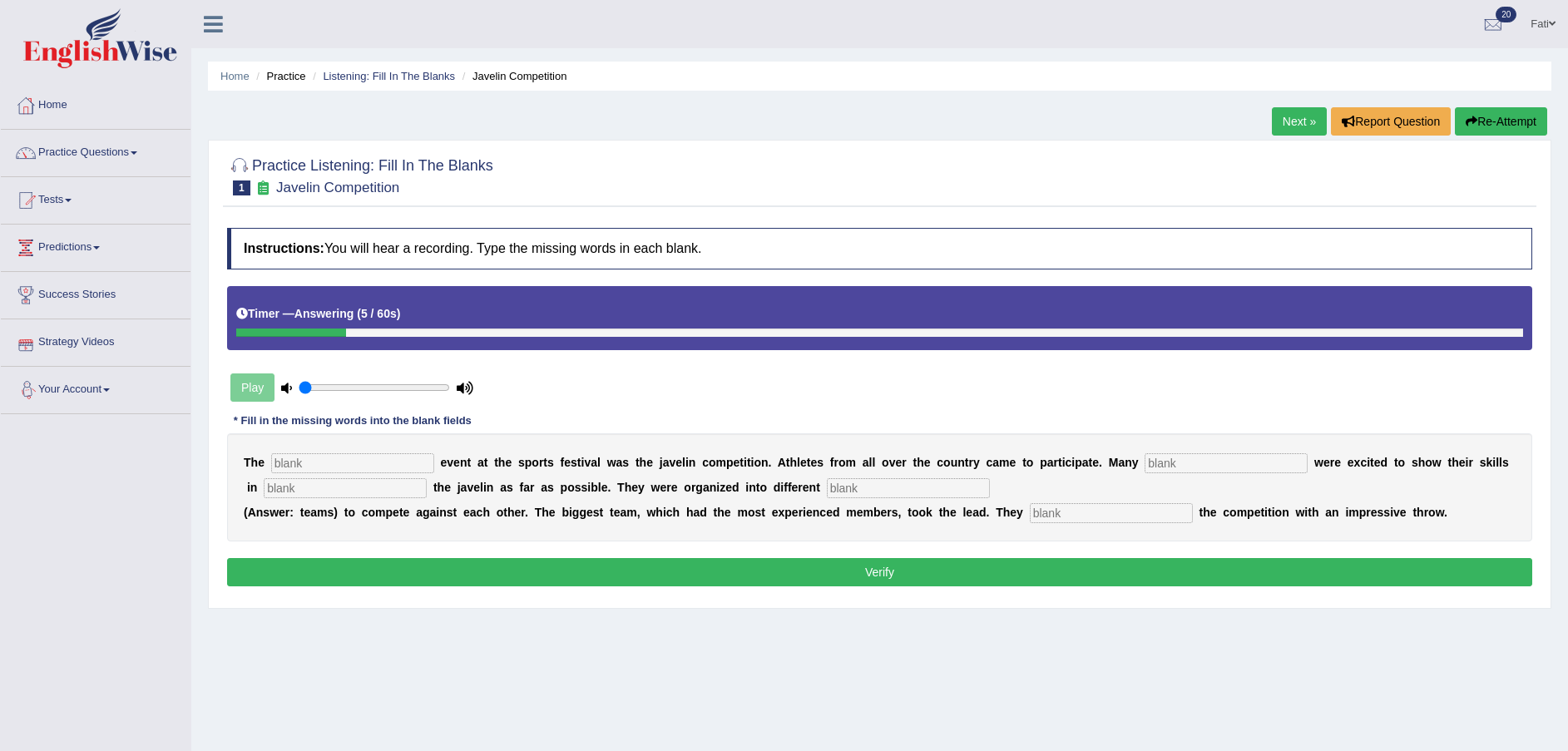
click at [319, 463] on input "text" at bounding box center [352, 463] width 163 height 20
type input "biggest"
click at [1149, 466] on input "text" at bounding box center [1226, 463] width 163 height 20
type input "people"
click at [870, 484] on input "text" at bounding box center [908, 488] width 163 height 20
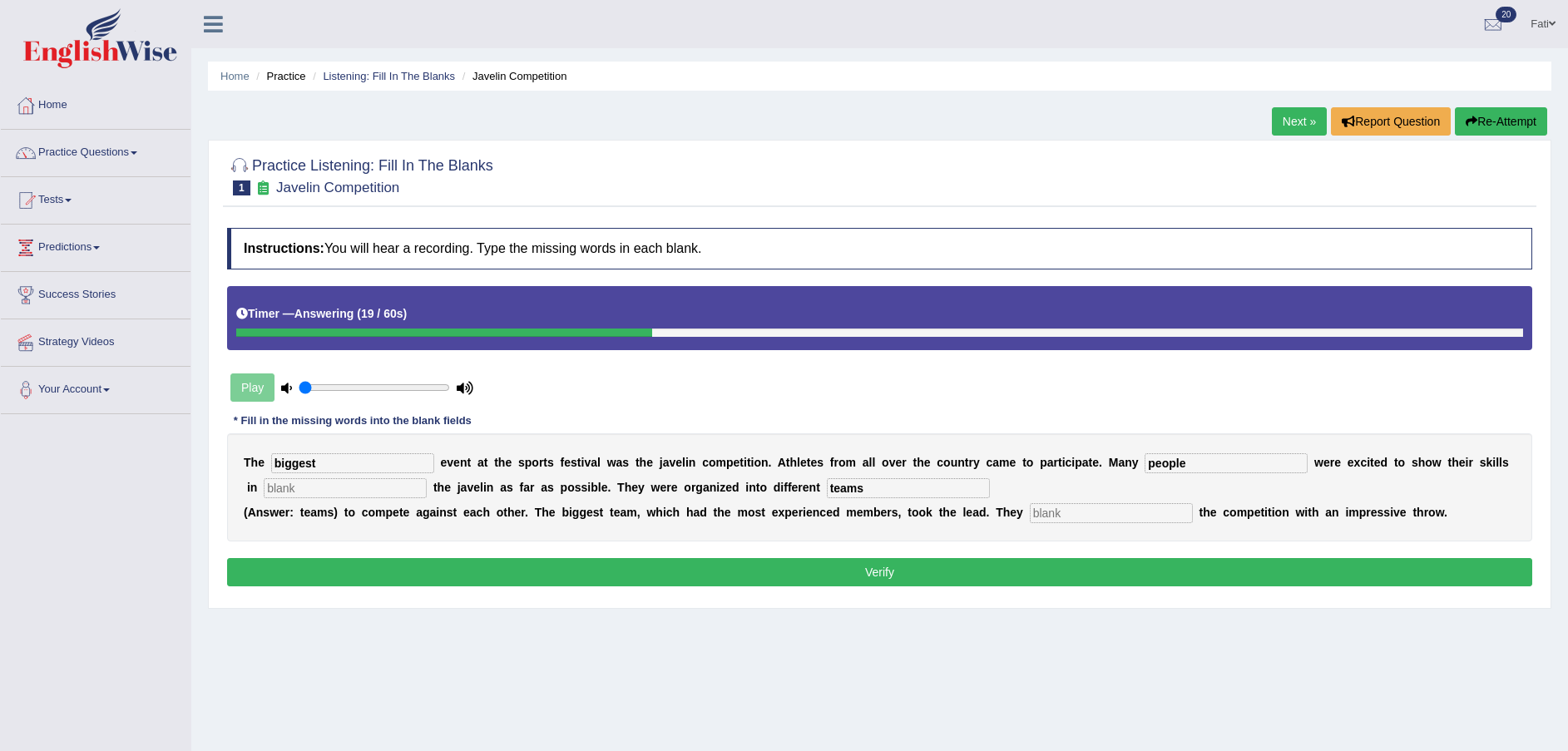
type input "teams"
click at [1030, 520] on input "text" at bounding box center [1111, 513] width 163 height 20
type input "started"
click at [925, 573] on button "Verify" at bounding box center [879, 572] width 1305 height 28
click at [332, 492] on input "text" at bounding box center [345, 488] width 163 height 20
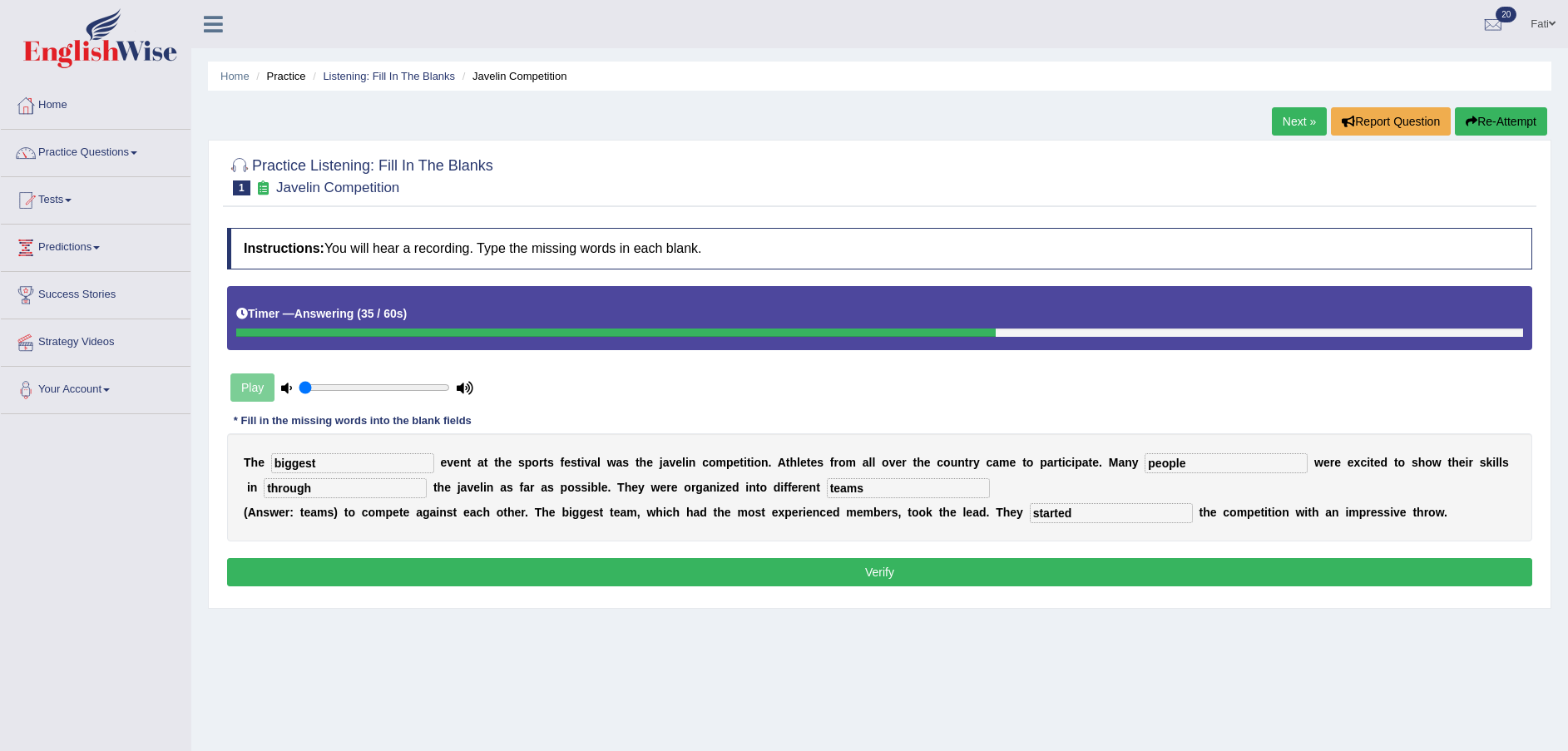
type input "through"
click at [873, 566] on button "Verify" at bounding box center [879, 572] width 1305 height 28
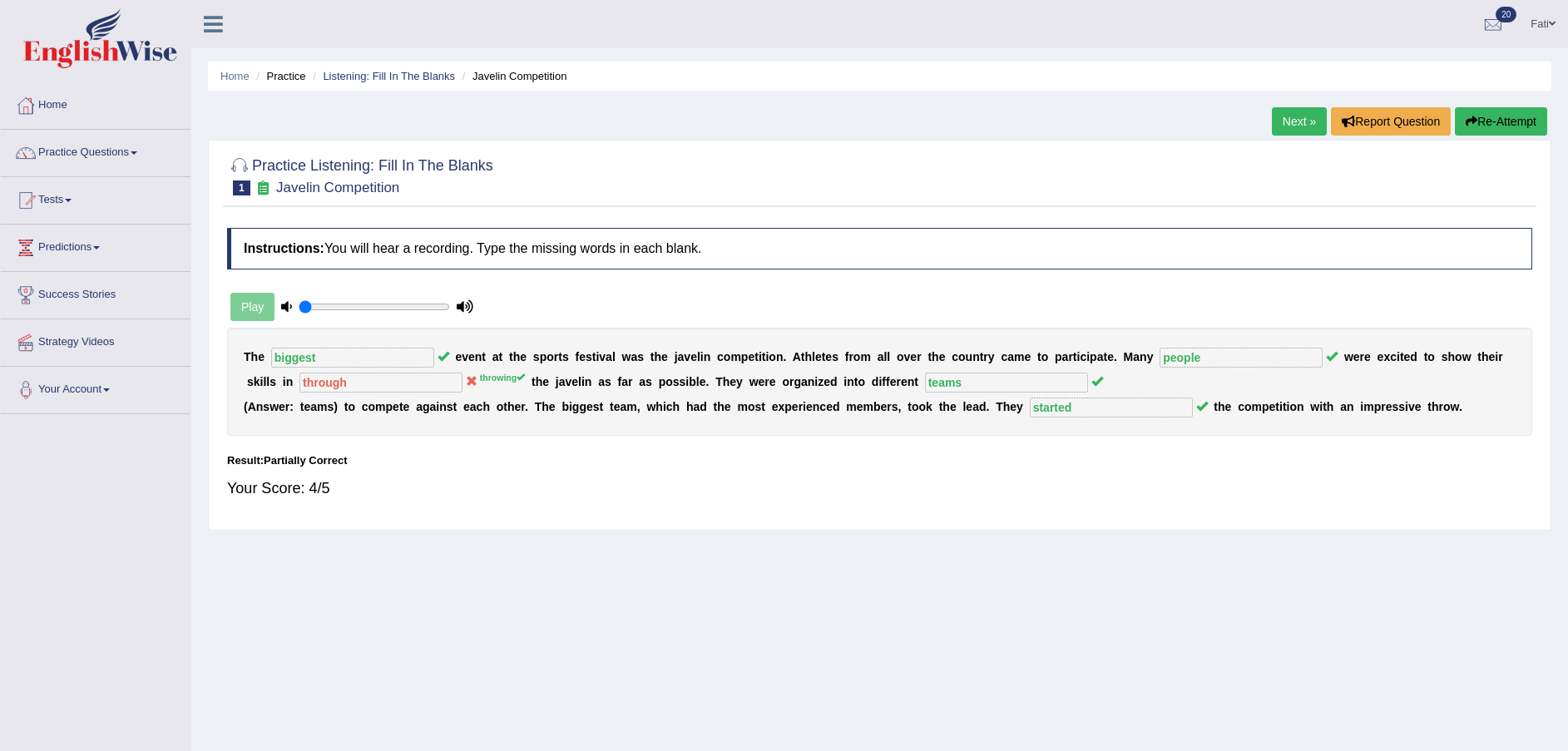
click at [1284, 118] on link "Next »" at bounding box center [1299, 121] width 55 height 28
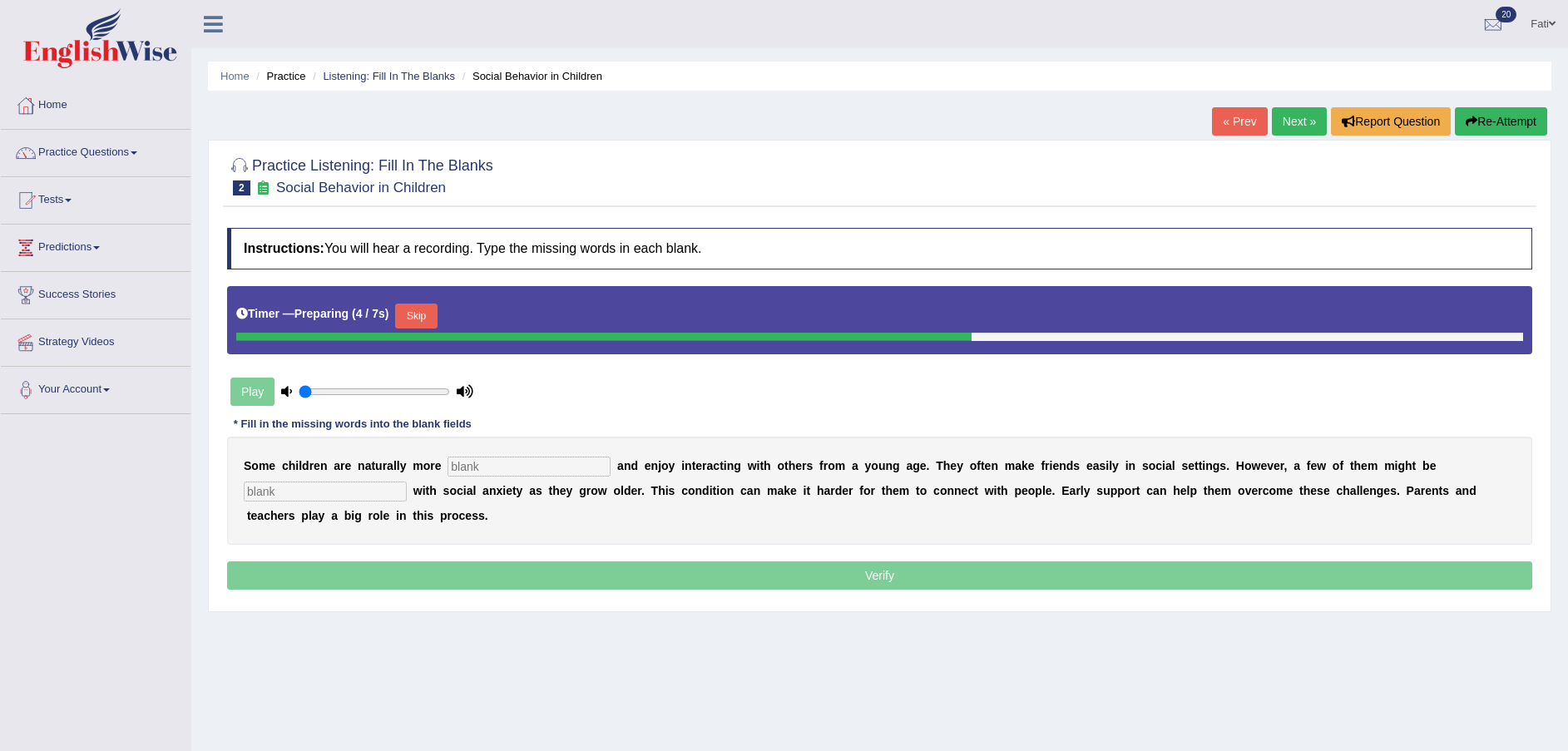
click at [412, 316] on button "Skip" at bounding box center [416, 316] width 41 height 25
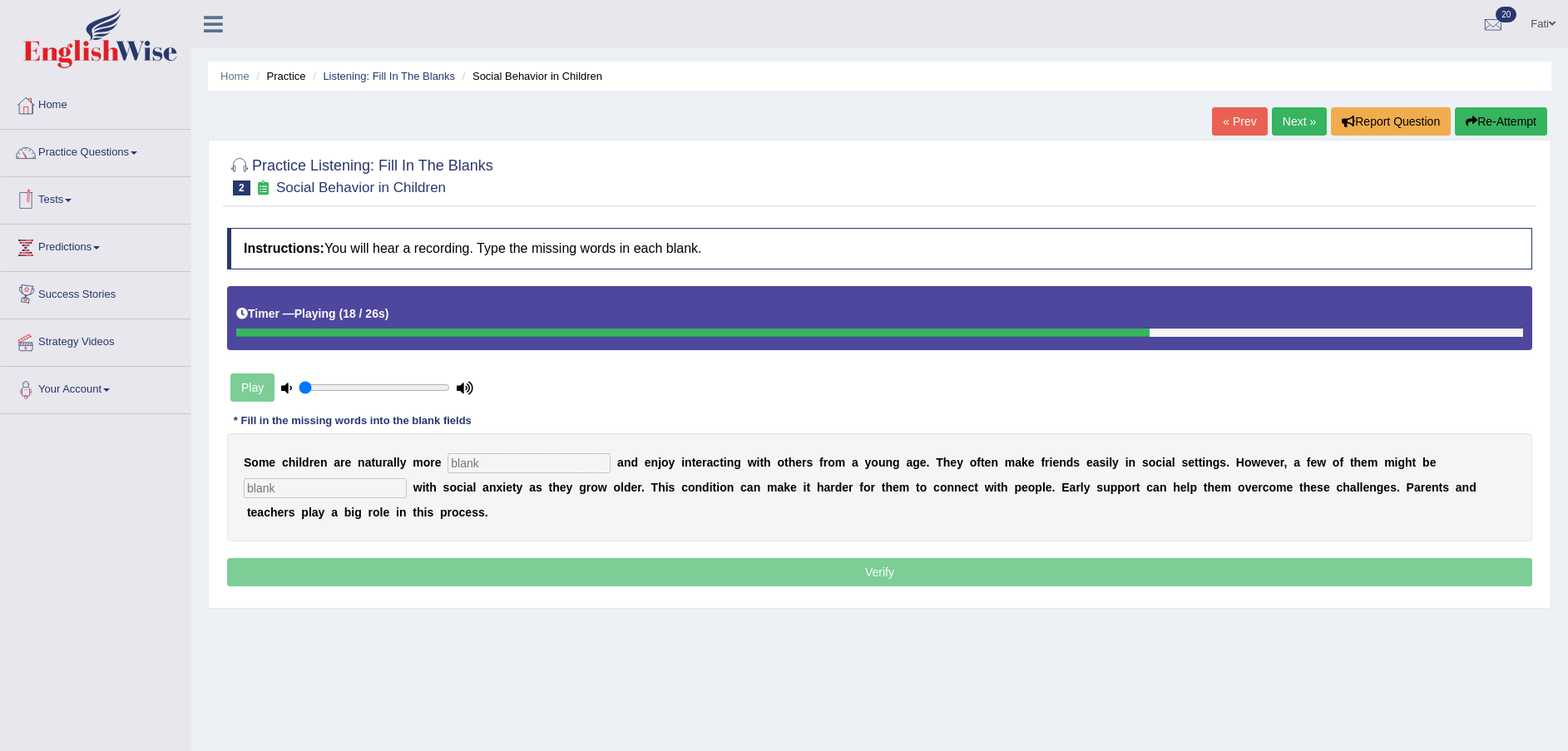
click at [528, 466] on input "text" at bounding box center [529, 463] width 163 height 20
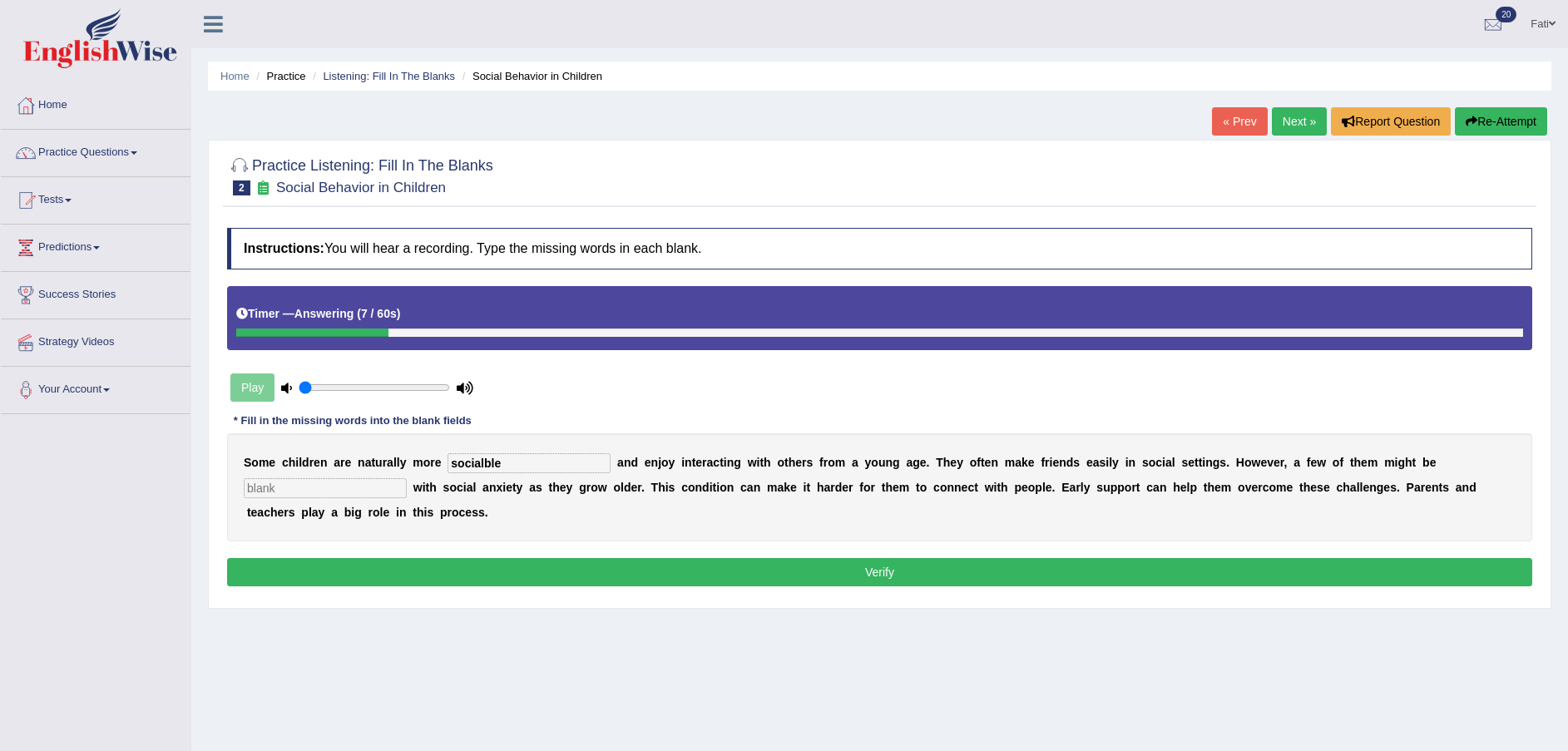
click at [472, 461] on input "socialble" at bounding box center [529, 463] width 163 height 20
type input "socialable"
click at [407, 478] on input "text" at bounding box center [325, 488] width 163 height 20
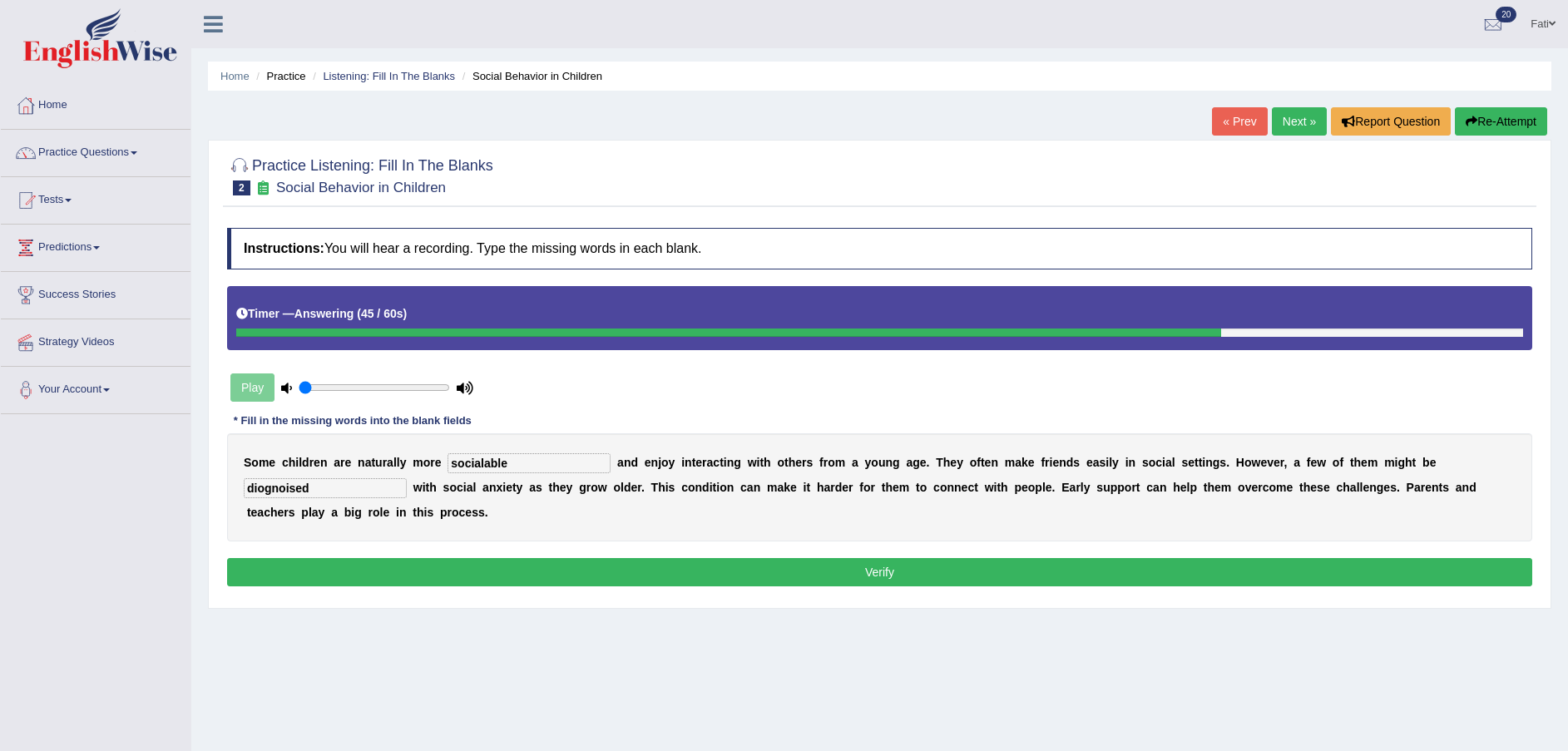
drag, startPoint x: 1429, startPoint y: 458, endPoint x: 1282, endPoint y: 463, distance: 147.1
click at [1283, 467] on div "S o m e c h i l d r e n a r e n a t u r a l l y m o r e socialable a n d e n j …" at bounding box center [879, 487] width 1305 height 108
type input "diagnosed"
click at [1243, 558] on button "Verify" at bounding box center [879, 572] width 1305 height 28
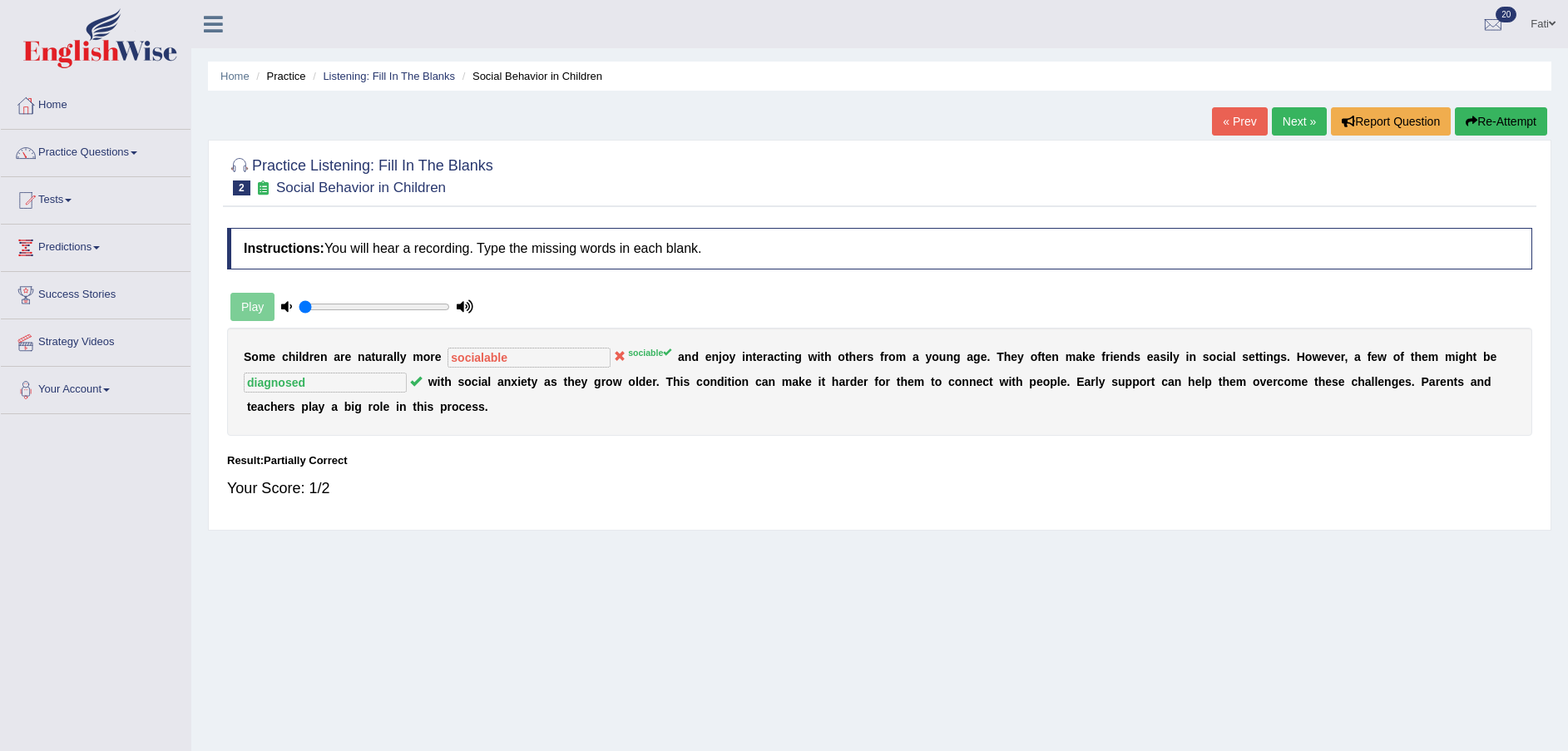
click at [1305, 113] on link "Next »" at bounding box center [1299, 121] width 55 height 28
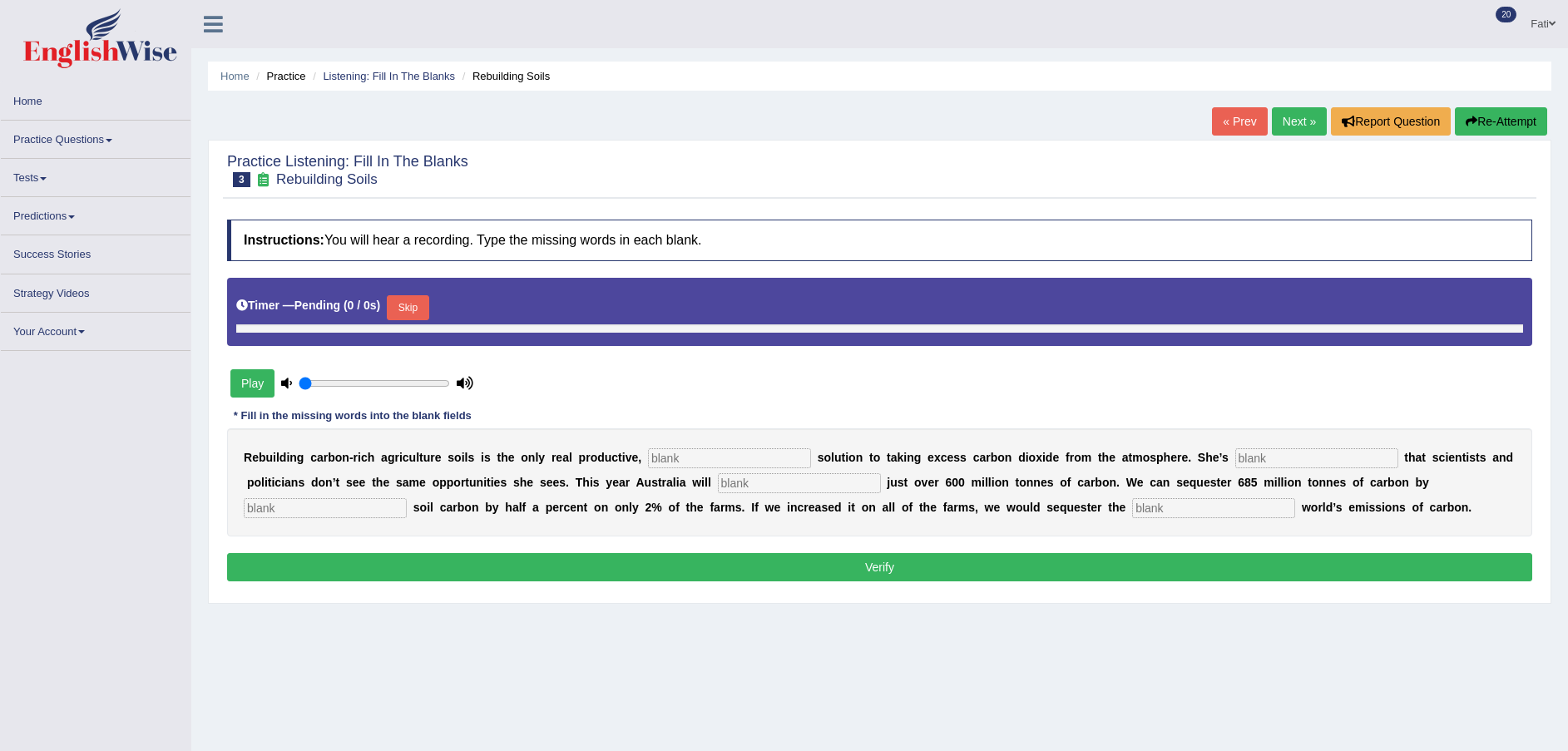
type input "0.05"
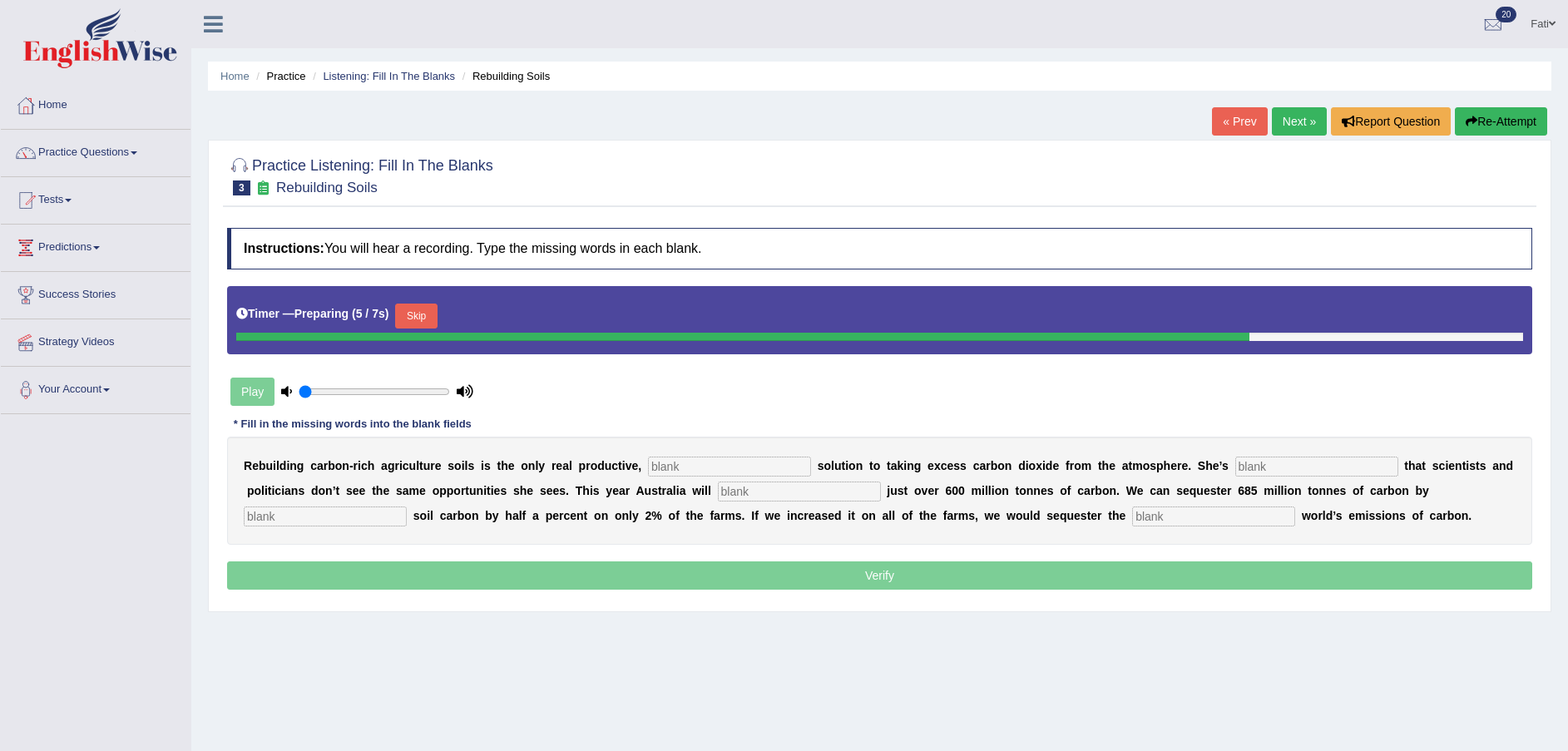
click at [394, 312] on div "Timer — Preparing ( 5 / 7s ) Skip" at bounding box center [879, 316] width 1287 height 33
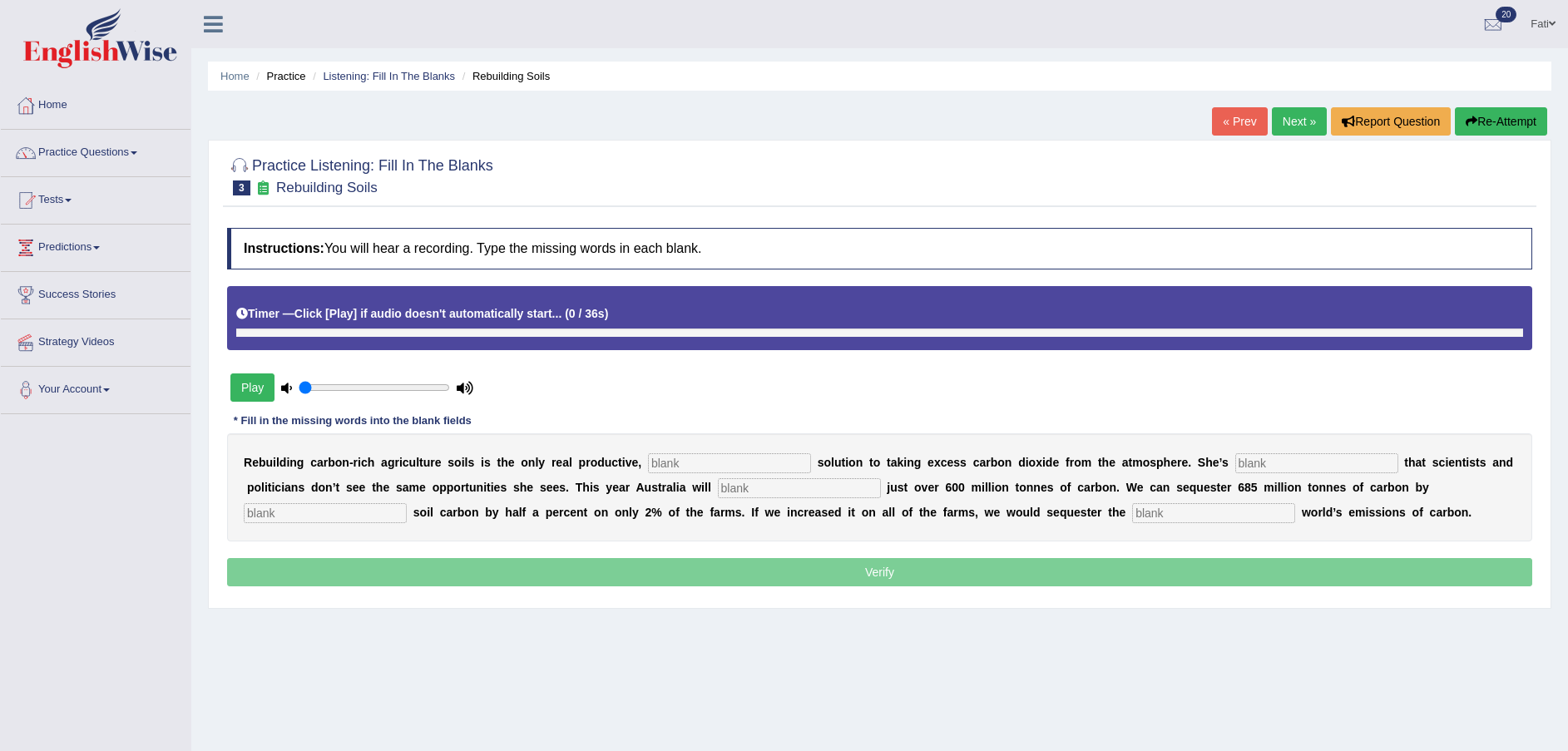
click at [411, 318] on b "Click [Play] if audio doesn't automatically start..." at bounding box center [428, 313] width 267 height 14
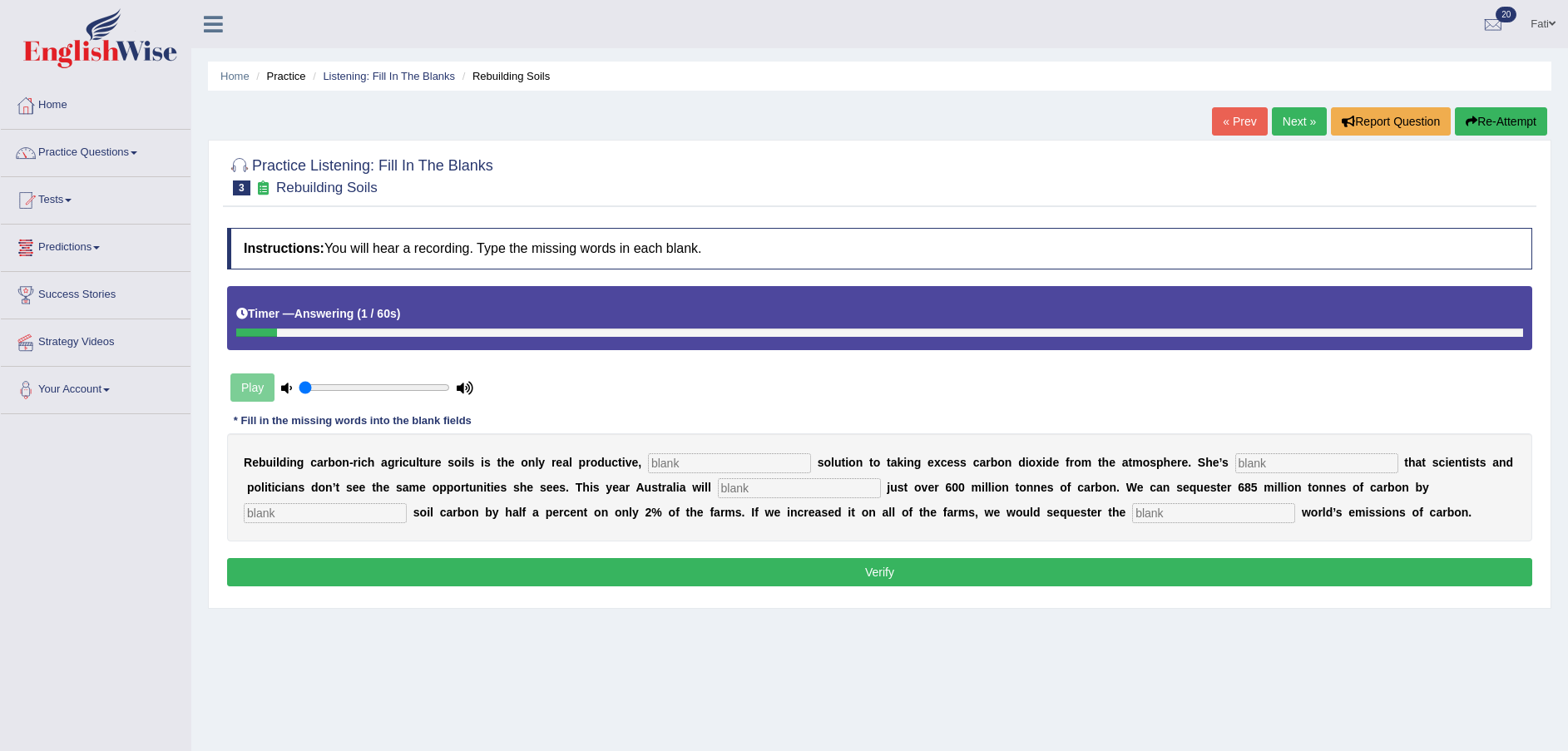
click at [696, 461] on input "text" at bounding box center [730, 463] width 163 height 20
type input "permanent"
click at [1236, 455] on input "text" at bounding box center [1317, 463] width 163 height 20
click at [1236, 462] on input "frestrating" at bounding box center [1317, 463] width 163 height 20
click at [718, 484] on input "text" at bounding box center [799, 488] width 163 height 20
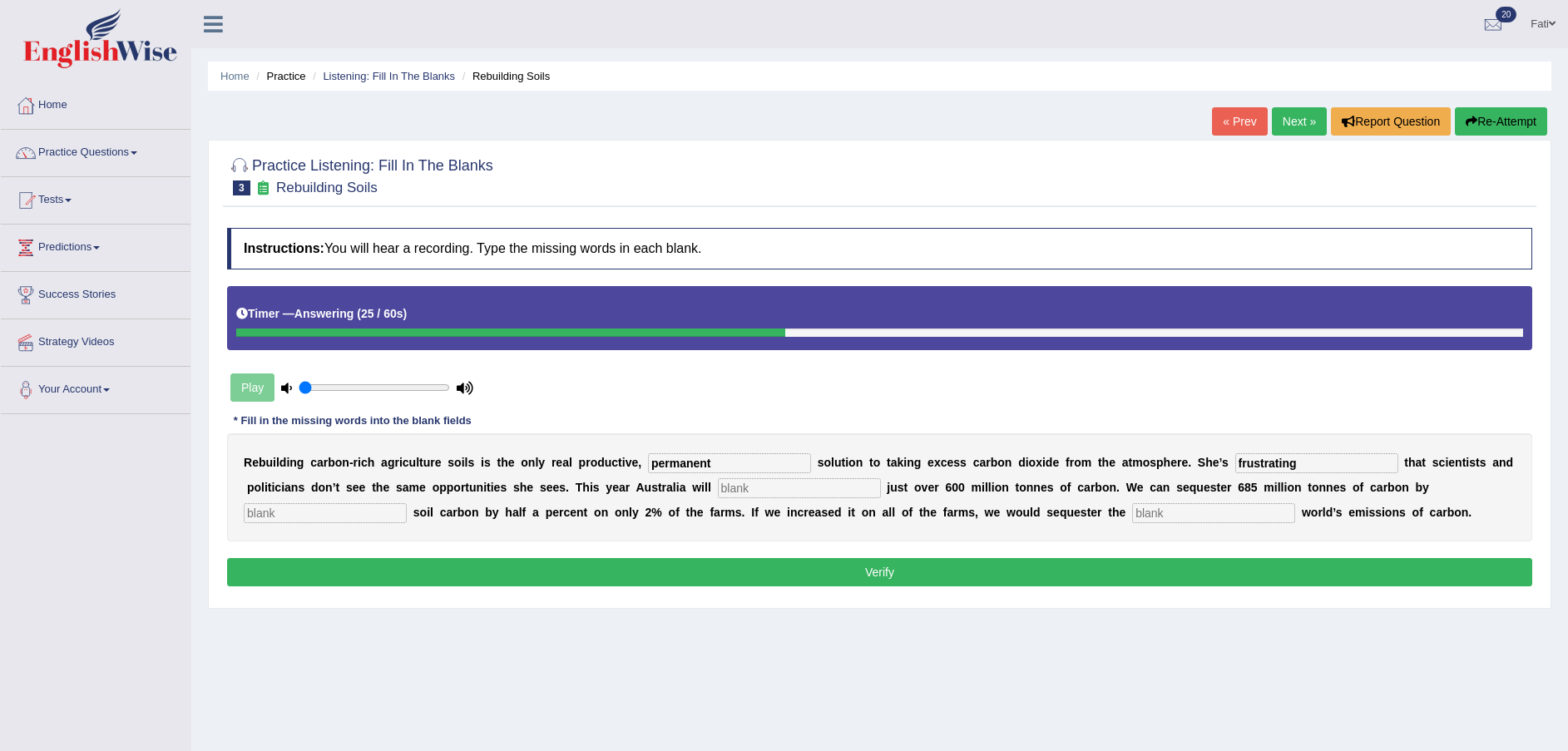
click at [1236, 463] on input "frustrating" at bounding box center [1317, 463] width 163 height 20
type input "frustrated"
click at [718, 480] on input "text" at bounding box center [799, 488] width 163 height 20
type input "admit"
click at [407, 503] on input "text" at bounding box center [325, 513] width 163 height 20
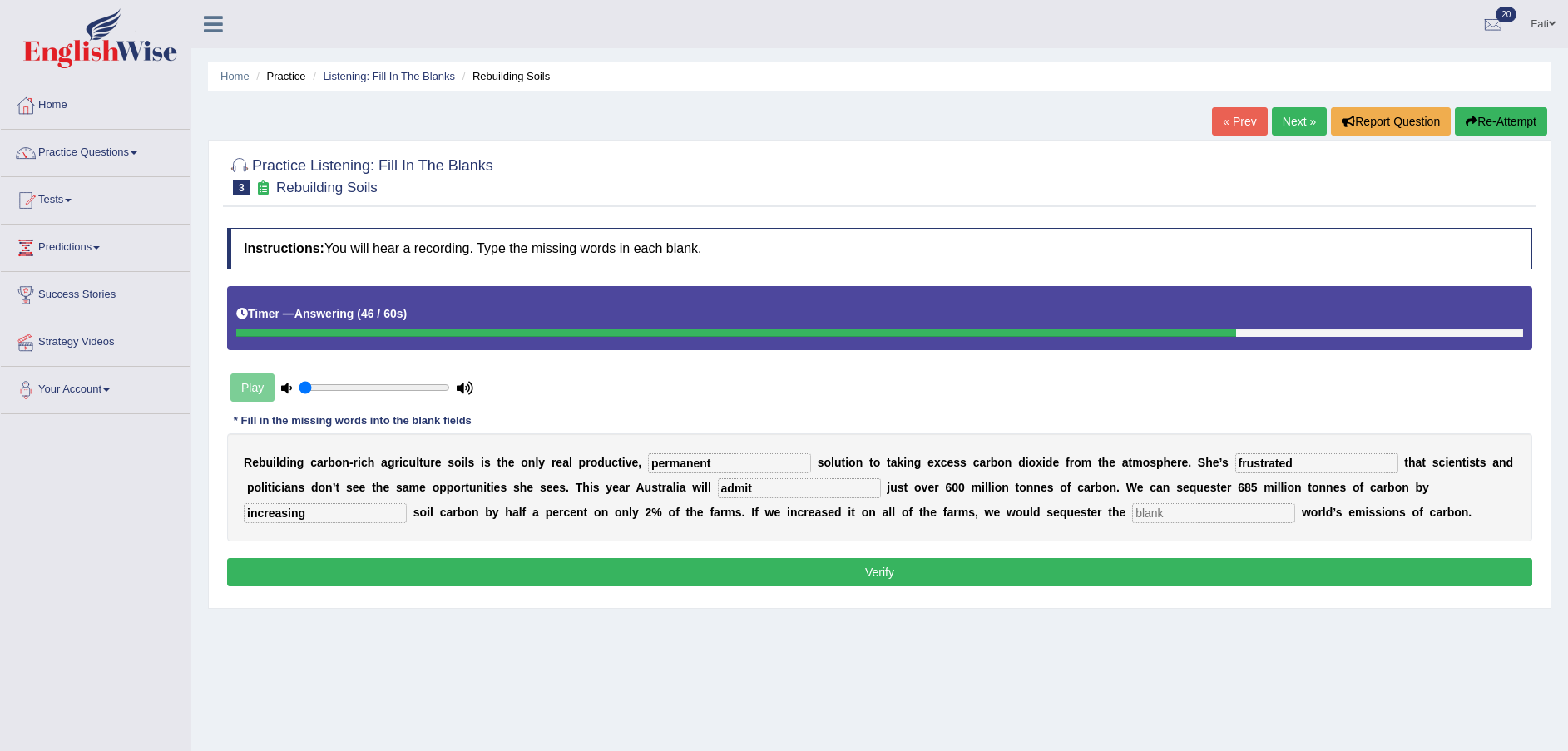
type input "increasing"
click at [1132, 511] on input "text" at bounding box center [1213, 513] width 163 height 20
type input "whole"
click at [896, 567] on button "Verify" at bounding box center [879, 572] width 1305 height 28
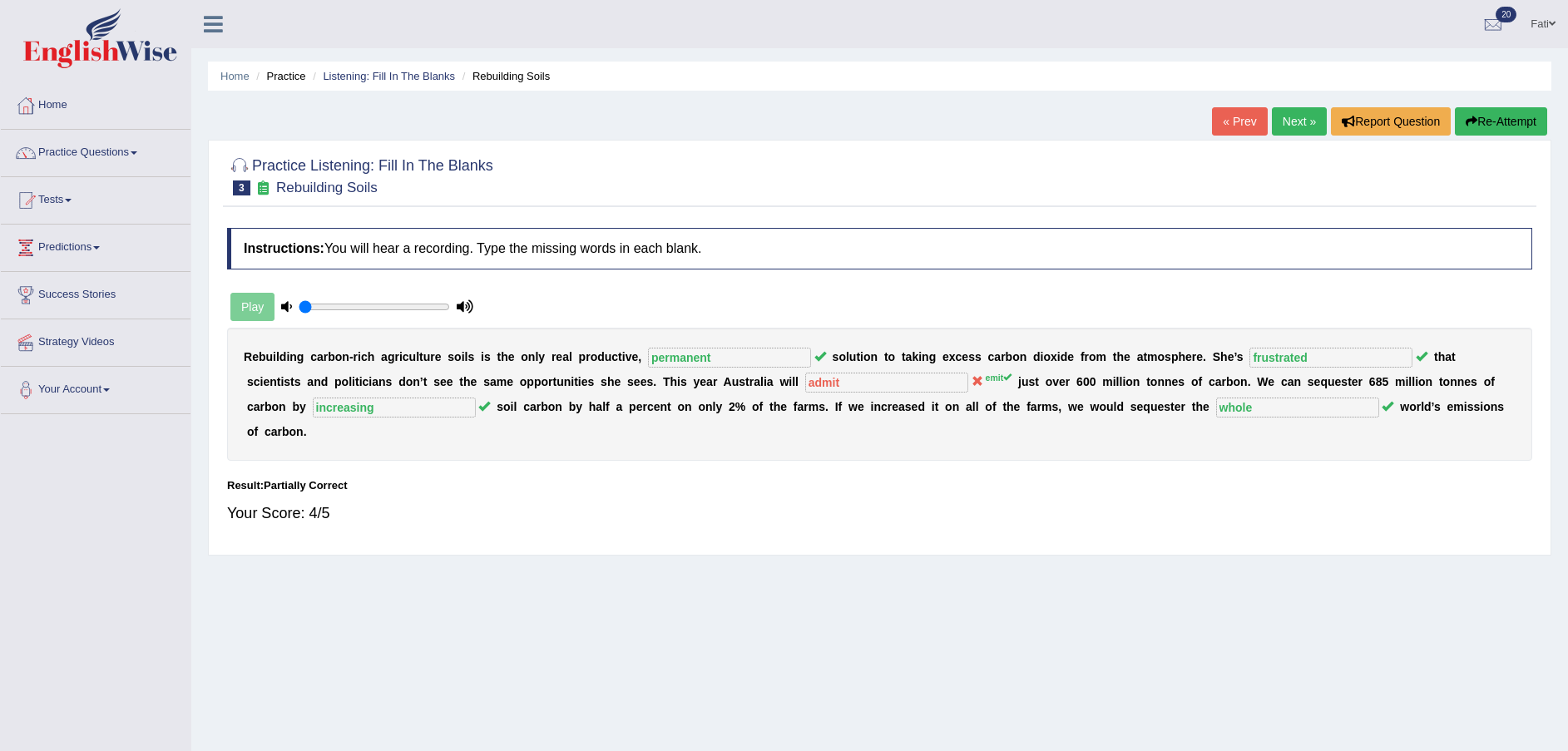
click at [1292, 120] on link "Next »" at bounding box center [1299, 121] width 55 height 28
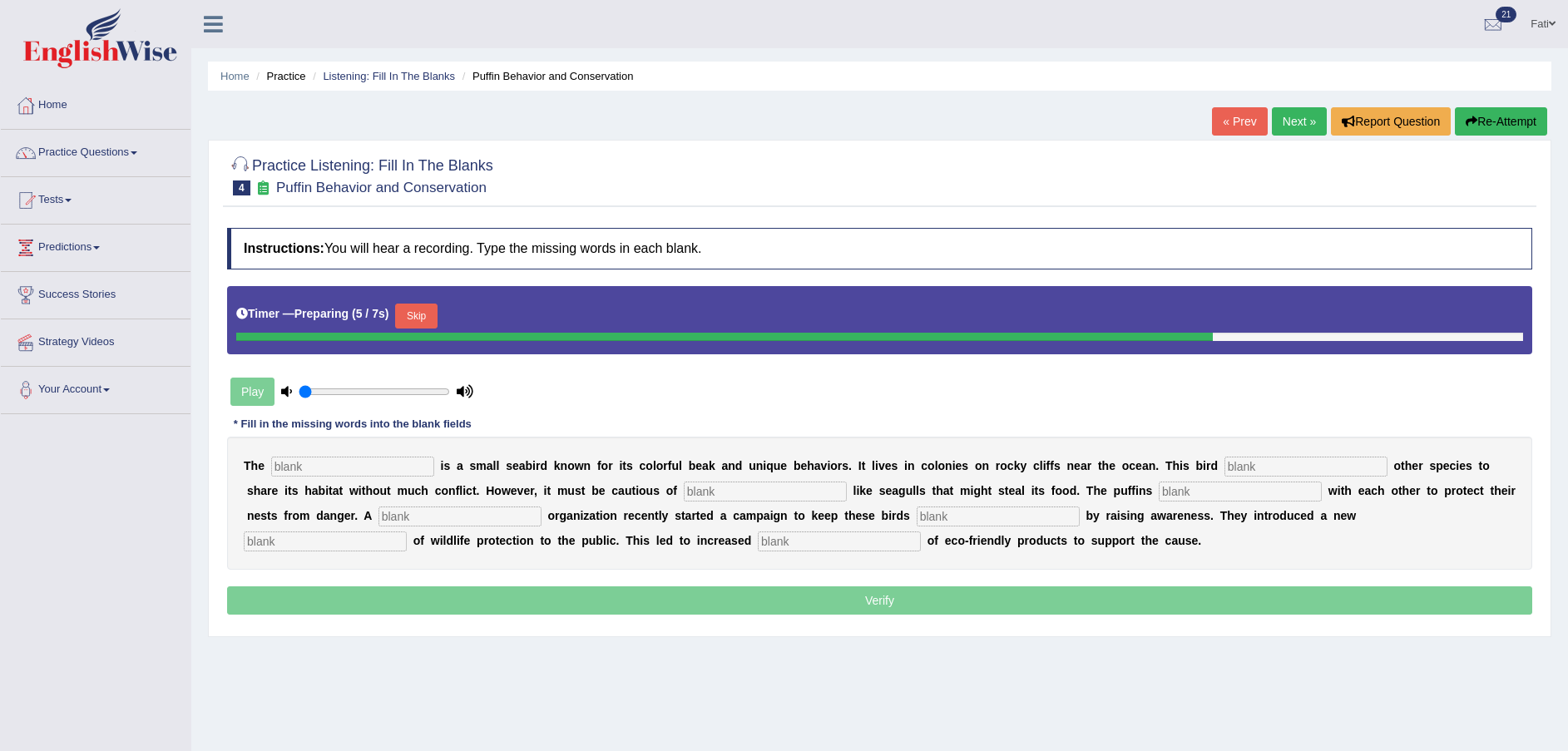
click at [410, 306] on button "Skip" at bounding box center [416, 316] width 41 height 25
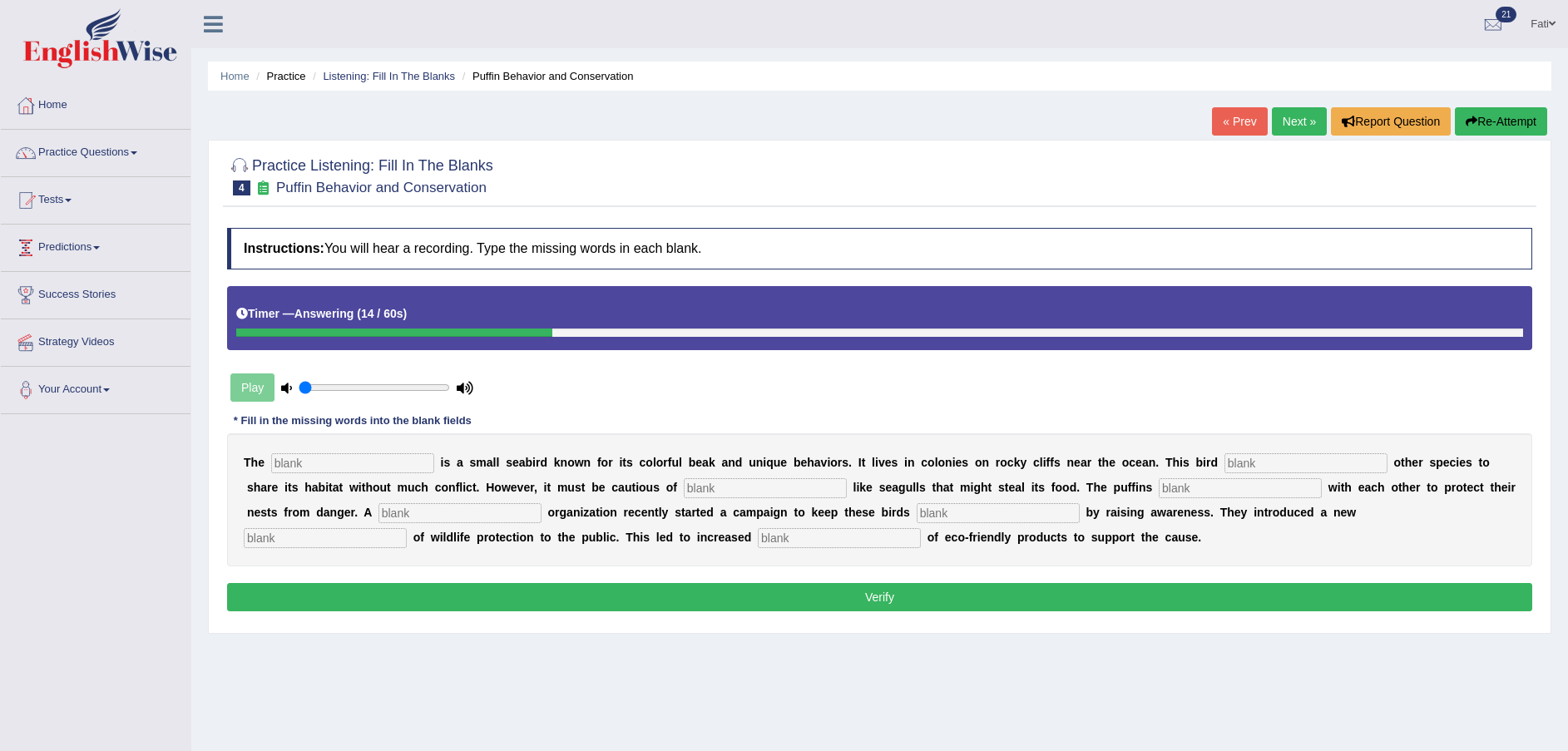
click at [376, 466] on input "text" at bounding box center [352, 463] width 163 height 20
type input "puffin"
click at [1225, 466] on input "text" at bounding box center [1306, 463] width 163 height 20
type input "allows"
click at [684, 485] on input "text" at bounding box center [765, 488] width 163 height 20
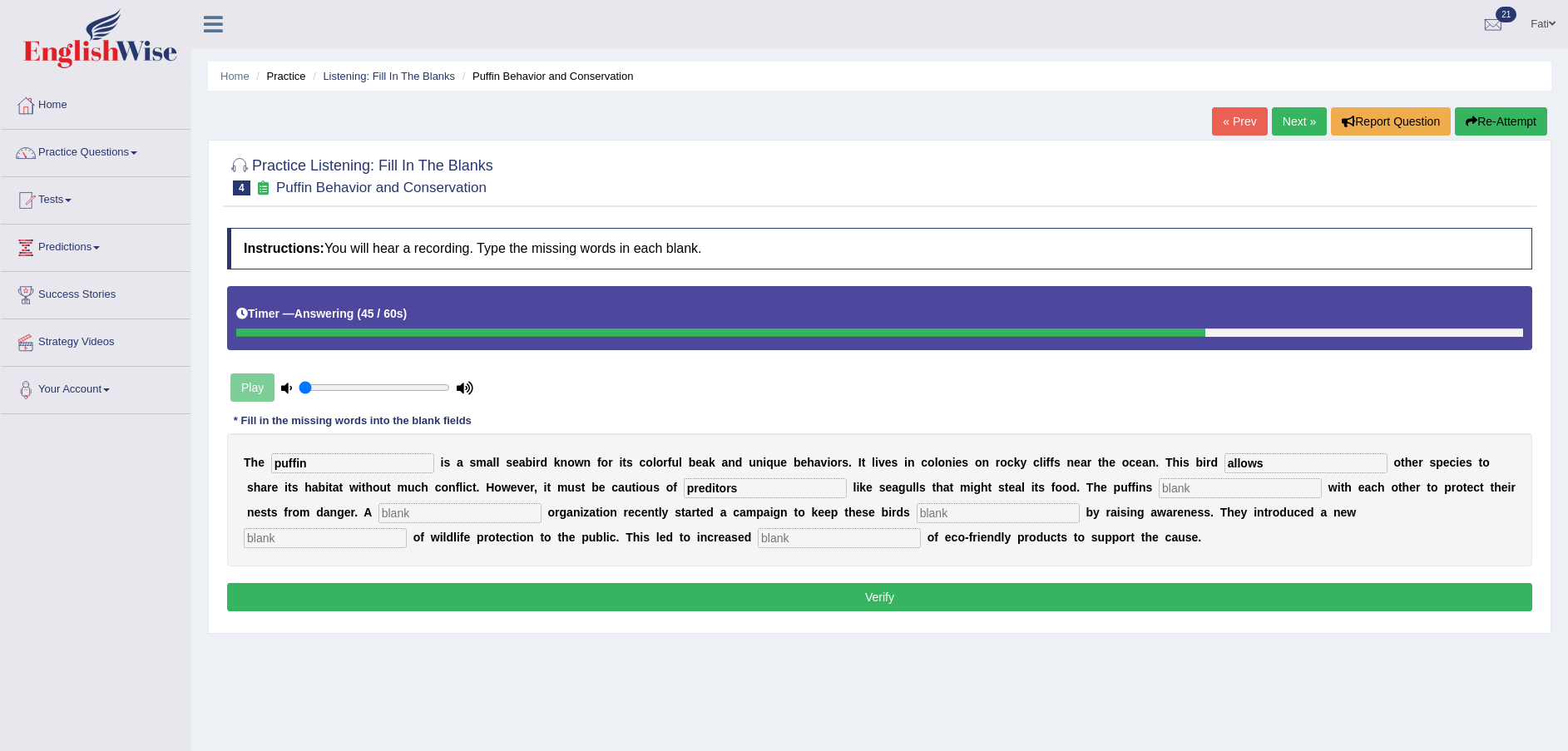
type input "preditors"
click at [1159, 481] on input "text" at bounding box center [1240, 488] width 163 height 20
type input "colaborate"
click at [321, 512] on div "T h e puffin i s a s m a l l s e a b i r d k n o w n f o r i t s c o l o r f u …" at bounding box center [879, 500] width 1305 height 133
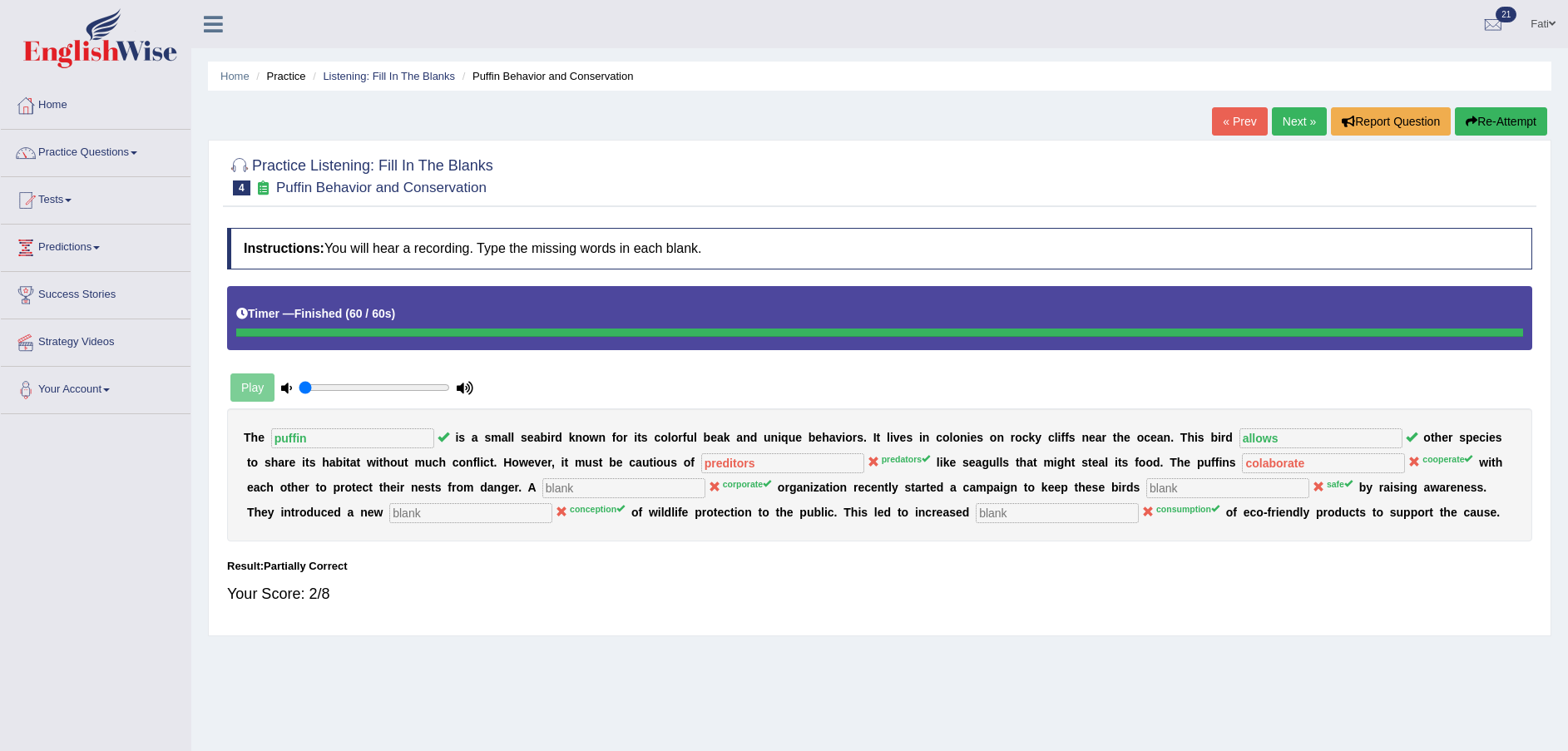
click at [1301, 116] on link "Next »" at bounding box center [1299, 121] width 55 height 28
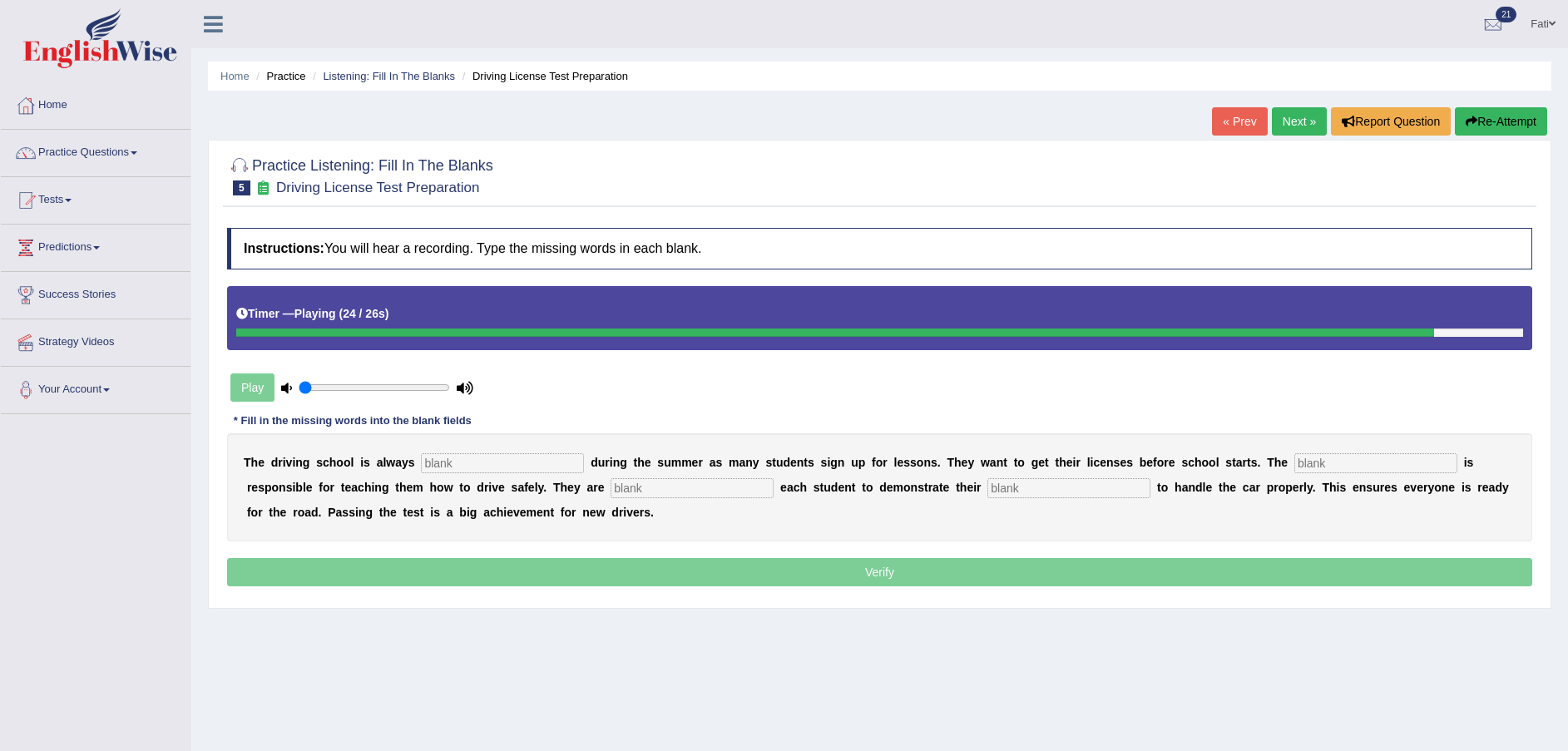
click at [491, 465] on input "text" at bounding box center [502, 463] width 163 height 20
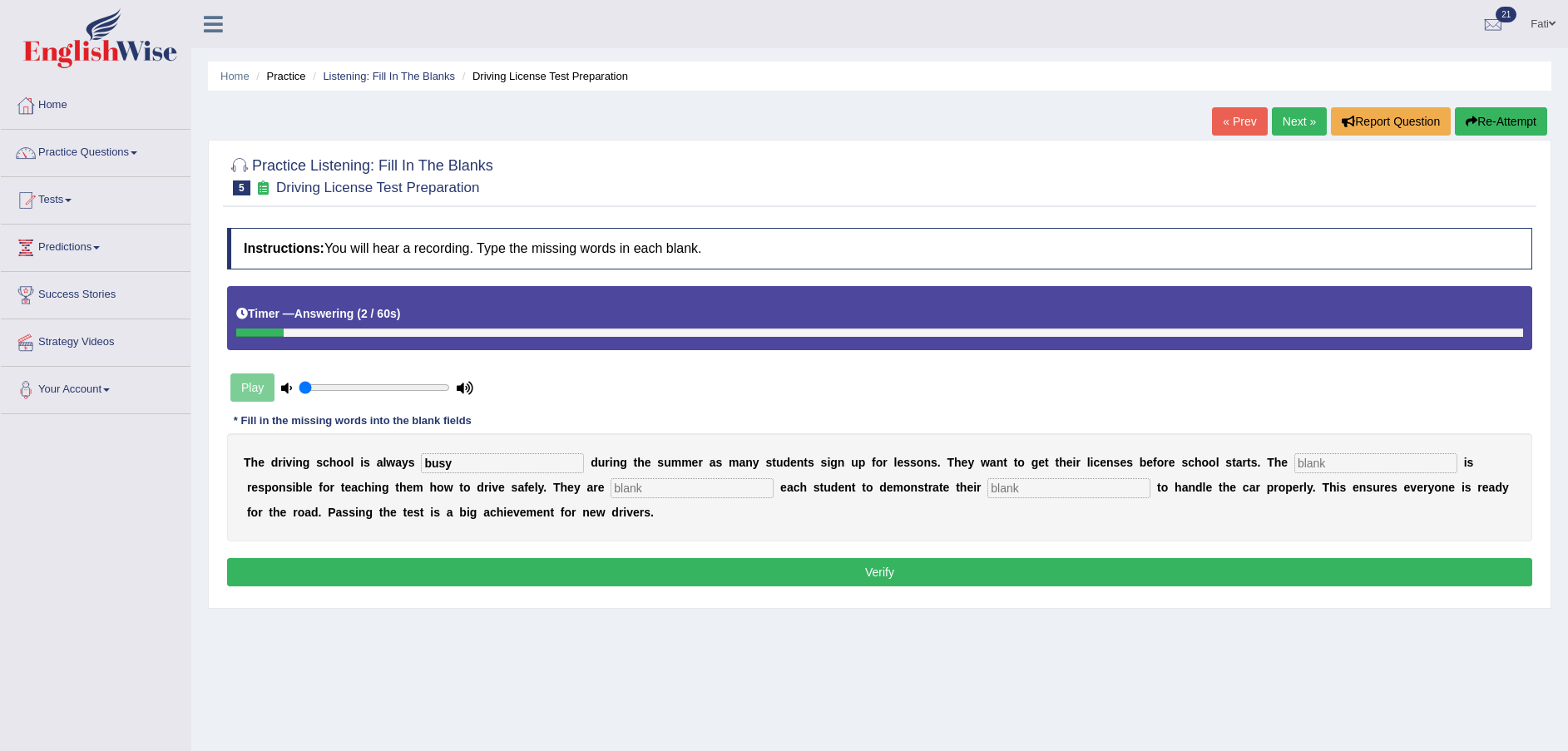
type input "busy"
click at [1294, 462] on input "text" at bounding box center [1375, 463] width 163 height 20
type input "instructer"
click at [987, 485] on input "text" at bounding box center [1068, 488] width 163 height 20
click at [611, 487] on input "text" at bounding box center [692, 488] width 163 height 20
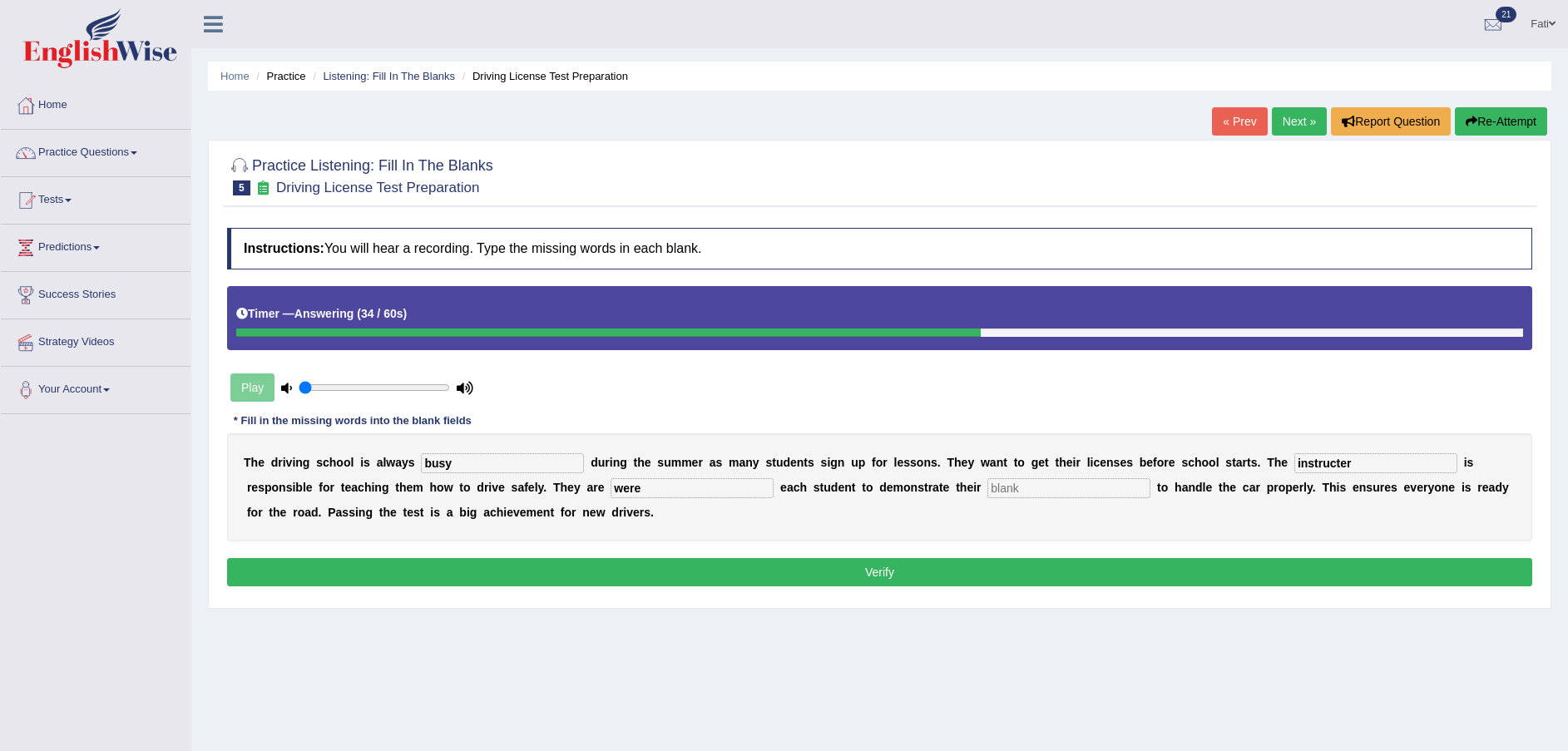
type input "were"
click at [872, 563] on button "Verify" at bounding box center [879, 572] width 1305 height 28
click at [987, 489] on input "text" at bounding box center [1068, 488] width 163 height 20
type input "skills"
click at [914, 570] on button "Verify" at bounding box center [879, 572] width 1305 height 28
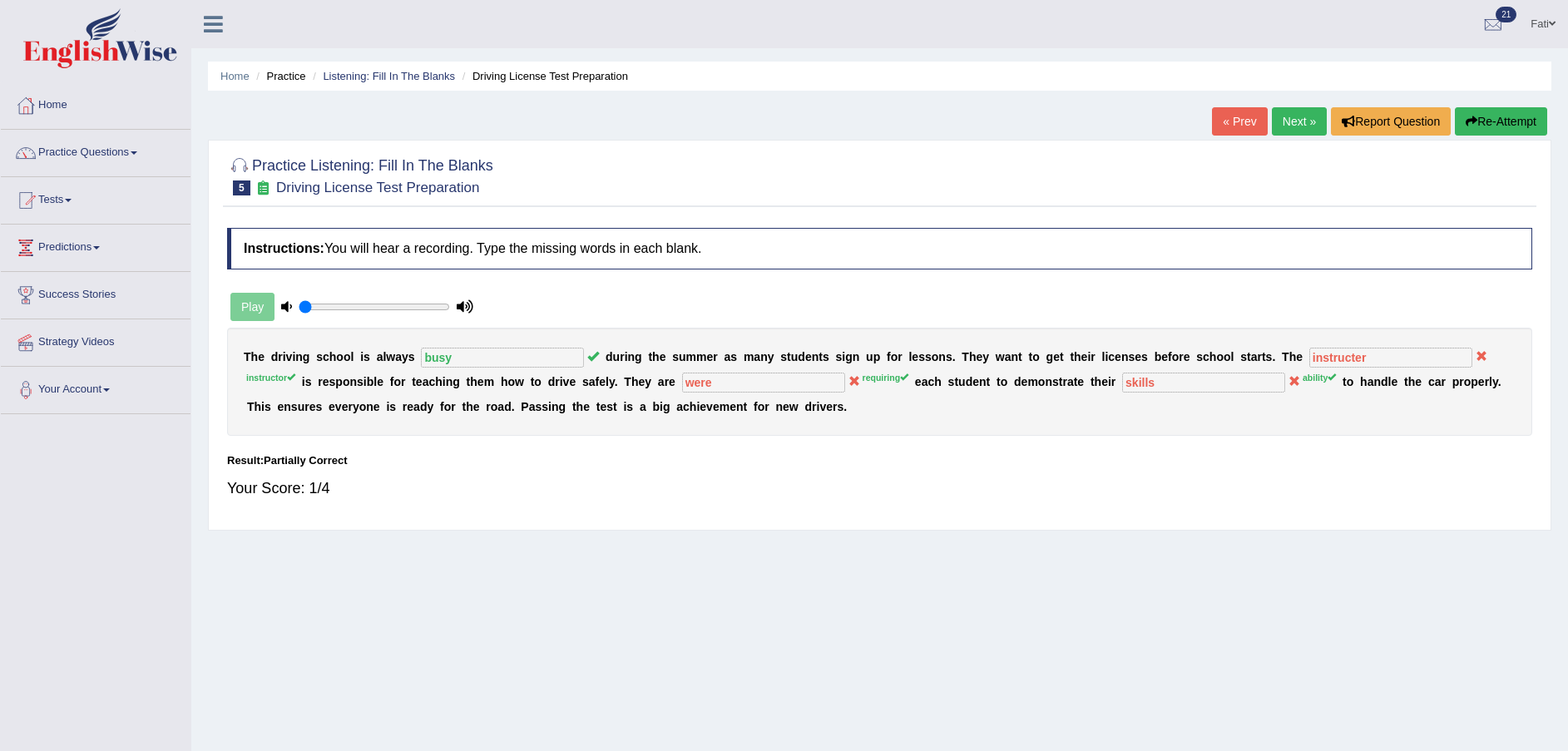
click at [1302, 121] on link "Next »" at bounding box center [1299, 121] width 55 height 28
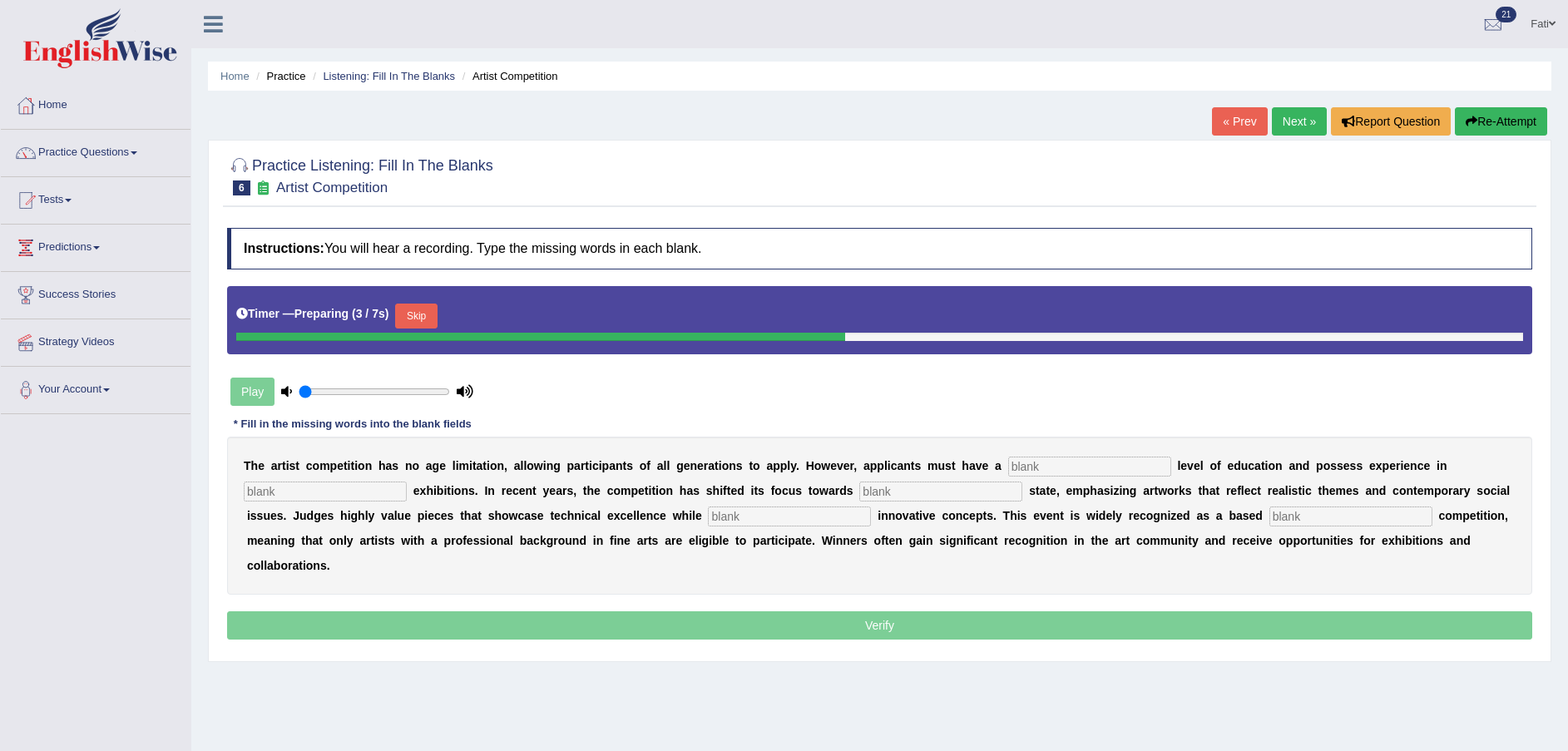
click at [412, 315] on button "Skip" at bounding box center [416, 316] width 41 height 25
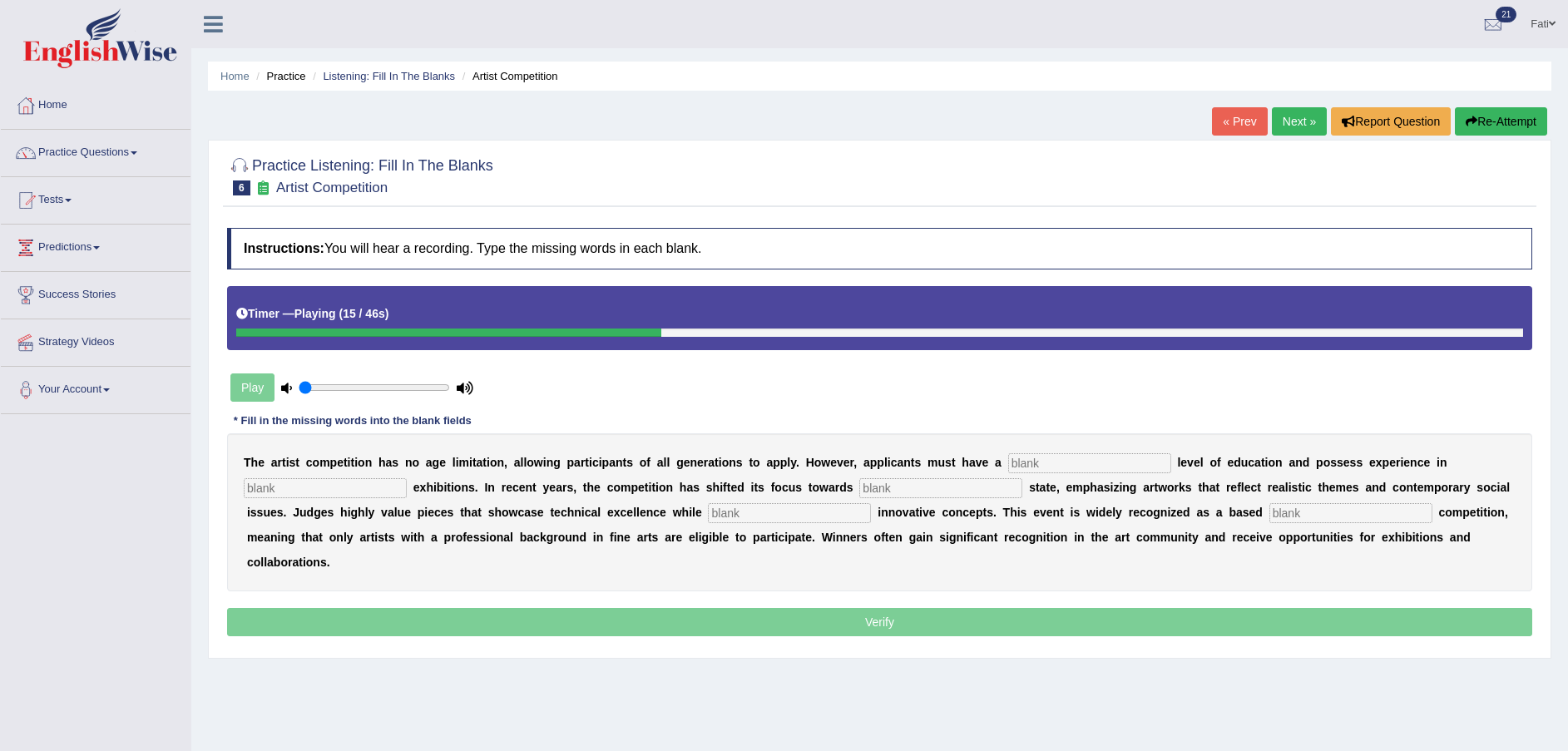
click at [1475, 129] on button "Re-Attempt" at bounding box center [1501, 121] width 93 height 28
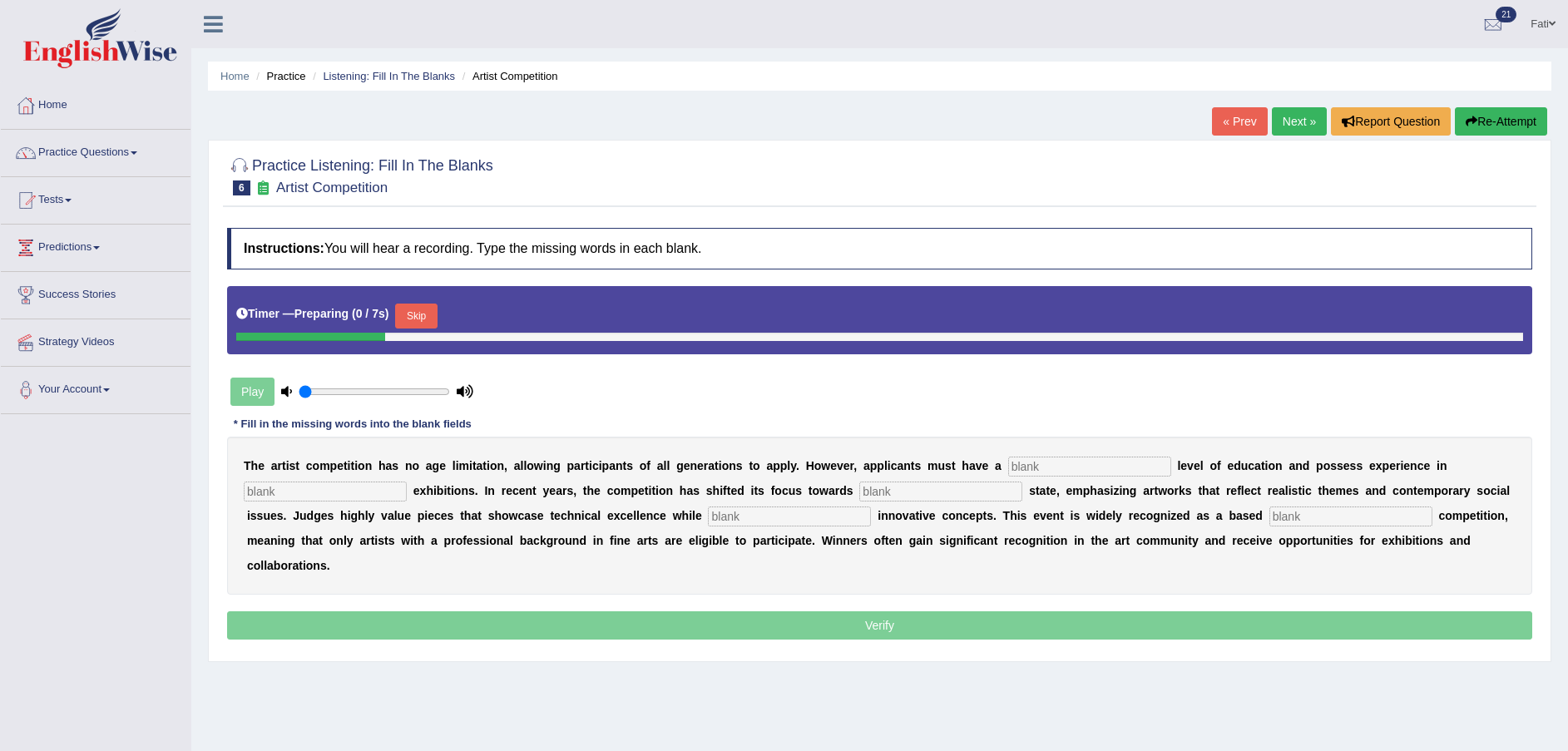
click at [401, 314] on button "Skip" at bounding box center [416, 316] width 41 height 25
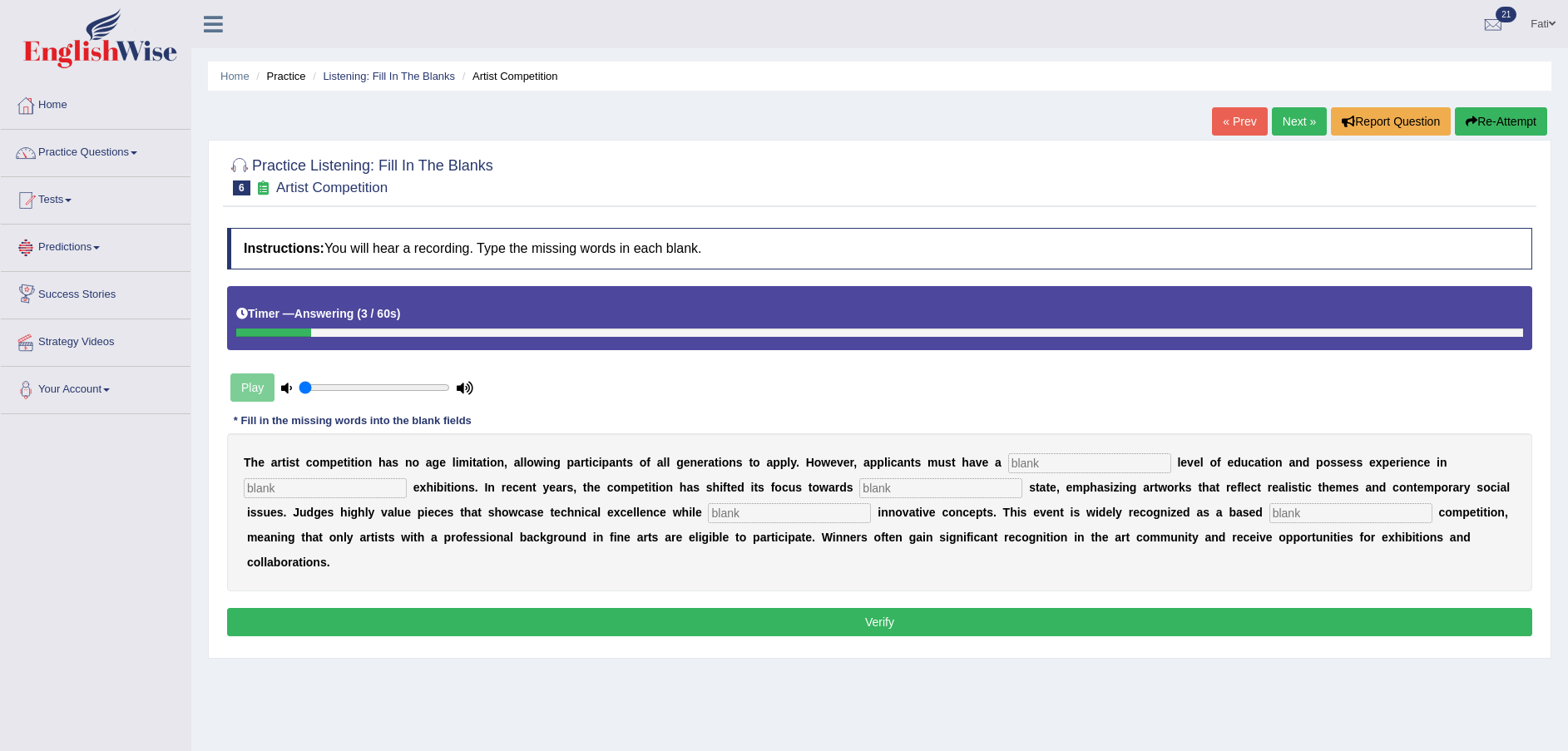
click at [1009, 464] on input "text" at bounding box center [1090, 463] width 163 height 20
type input "graduate"
click at [407, 478] on input "text" at bounding box center [325, 488] width 163 height 20
type input "scolpture"
click at [859, 485] on input "text" at bounding box center [940, 488] width 163 height 20
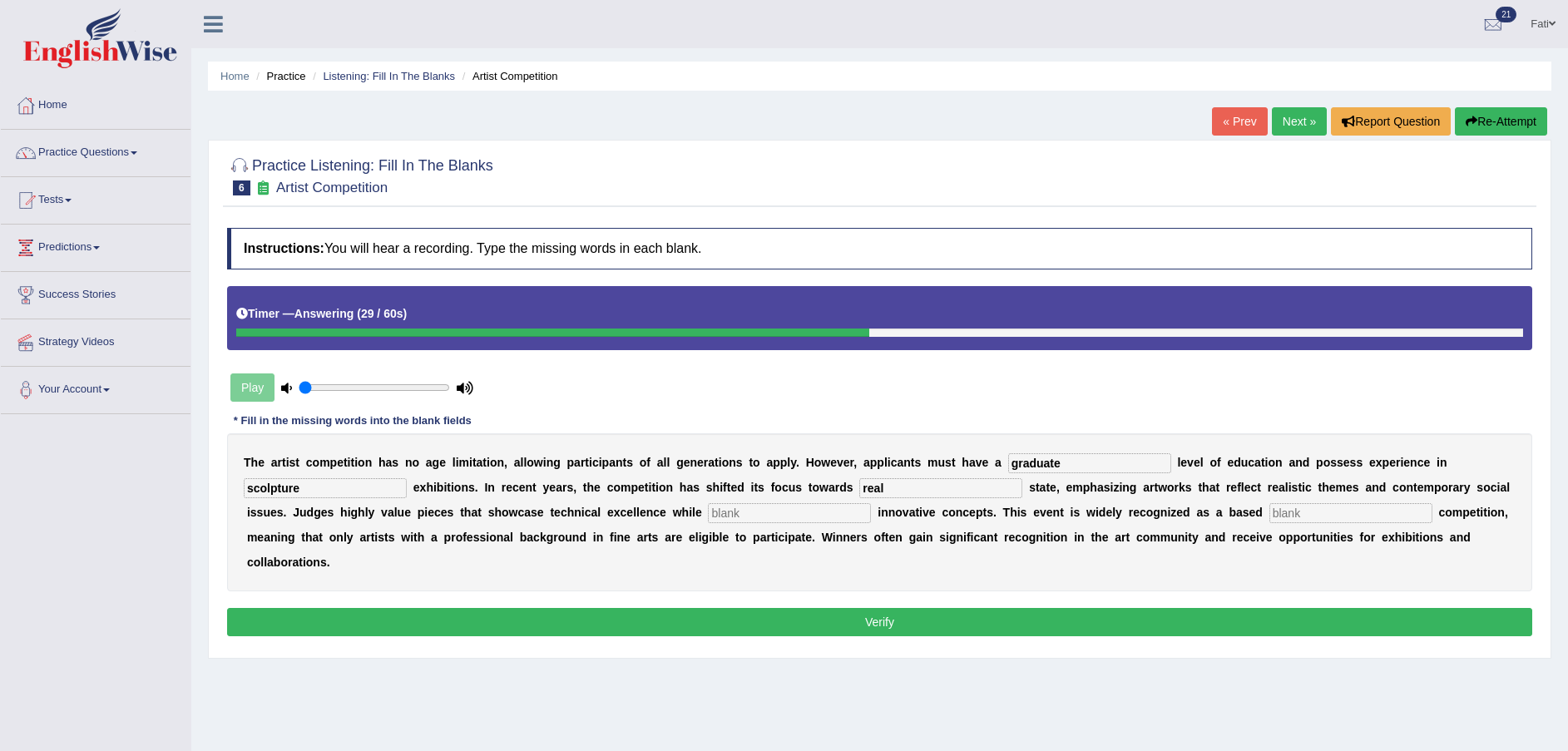
type input "real"
click at [708, 513] on input "text" at bounding box center [789, 513] width 163 height 20
type input "incorporation"
click at [1270, 513] on input "text" at bounding box center [1351, 513] width 163 height 20
type input "profession"
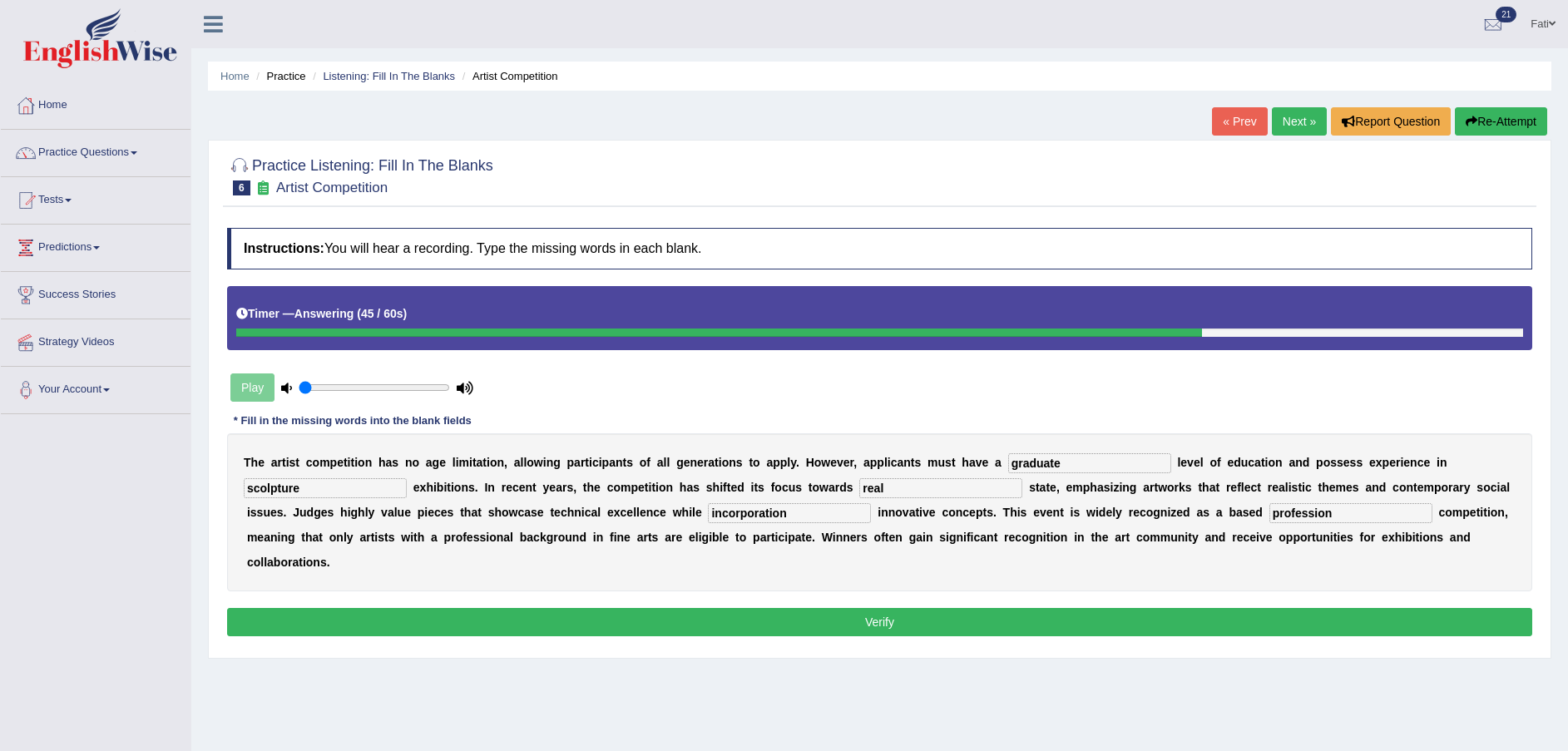
click at [1056, 608] on button "Verify" at bounding box center [879, 621] width 1305 height 28
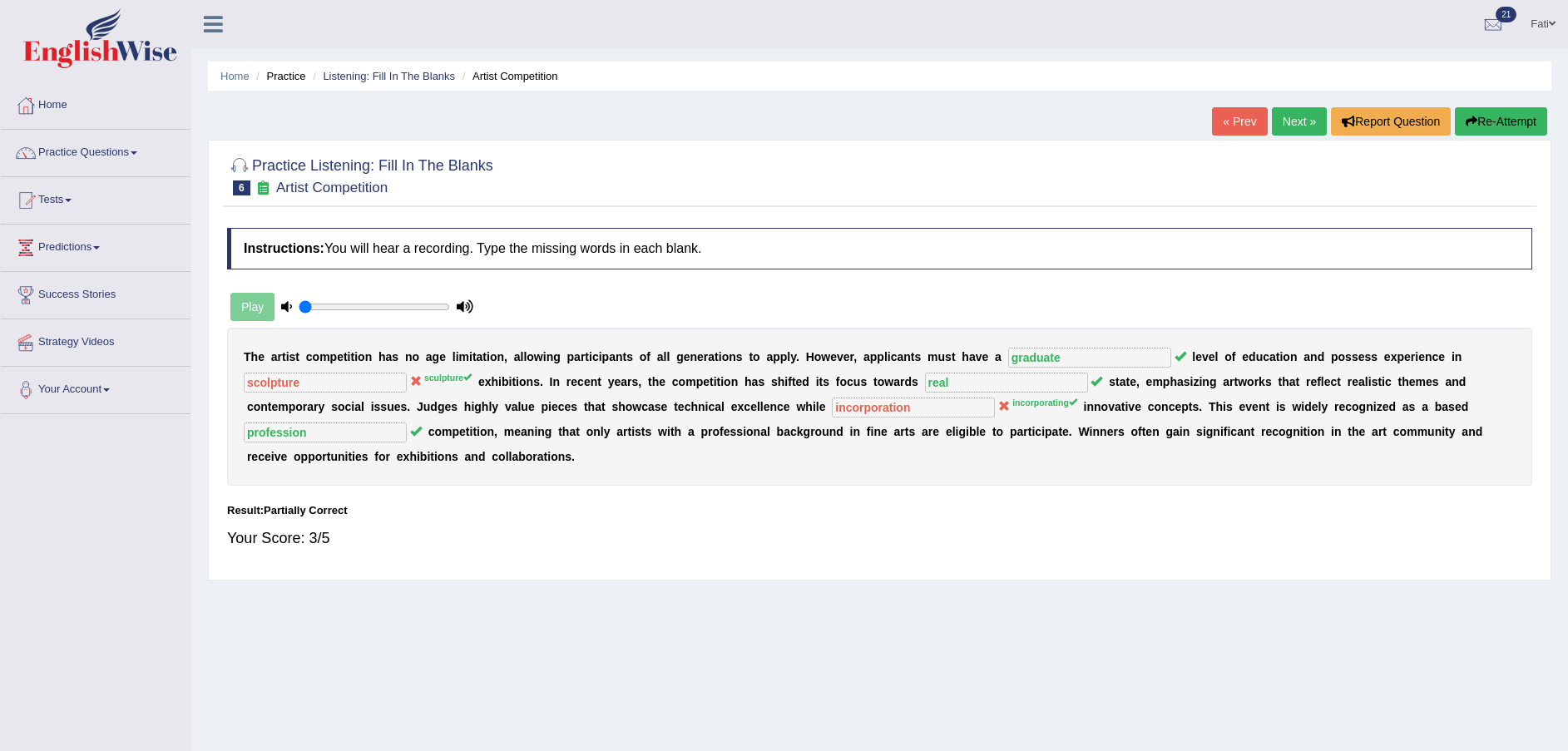
click at [386, 83] on li "Listening: Fill In The Blanks" at bounding box center [382, 77] width 147 height 16
click at [388, 71] on link "Listening: Fill In The Blanks" at bounding box center [388, 77] width 132 height 13
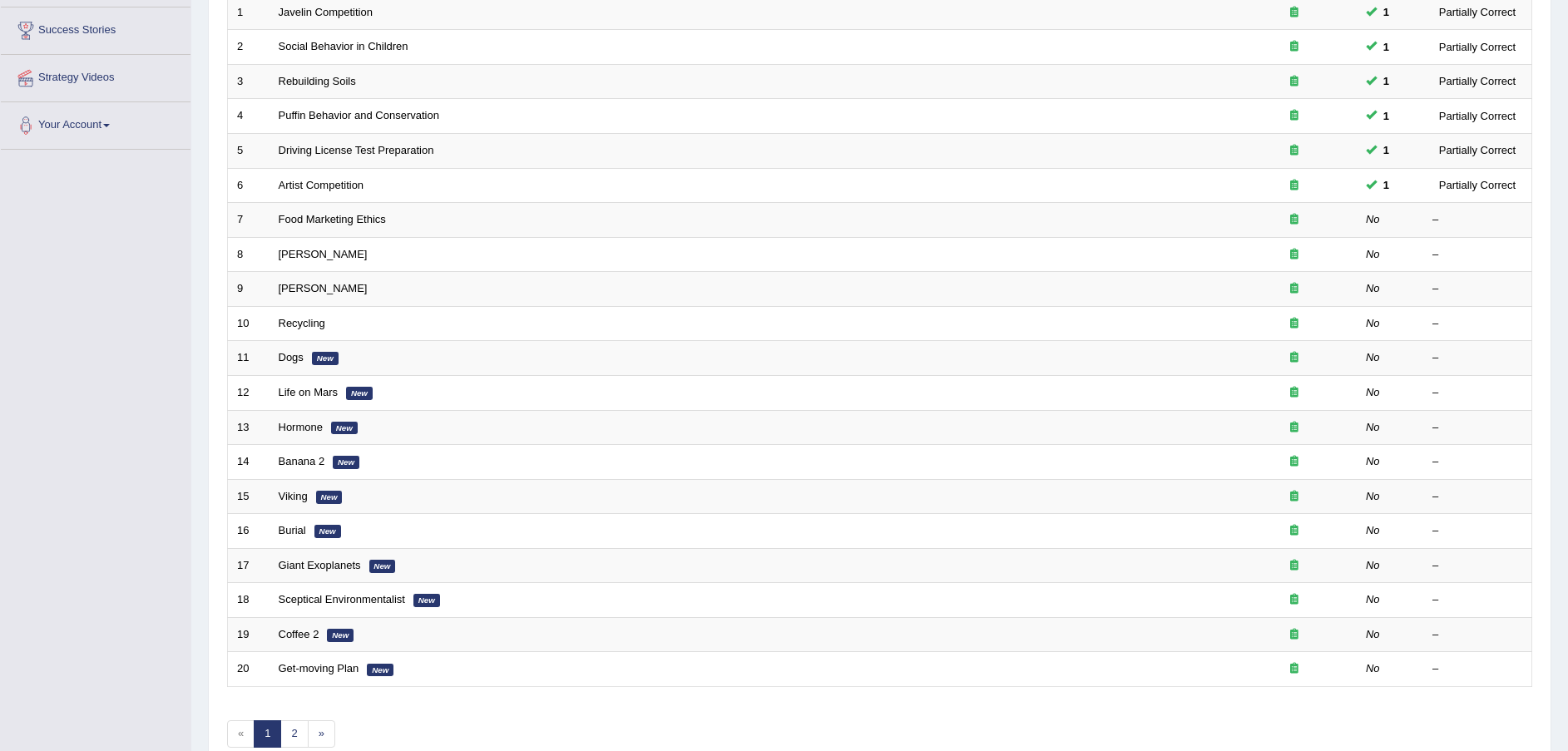
scroll to position [225, 0]
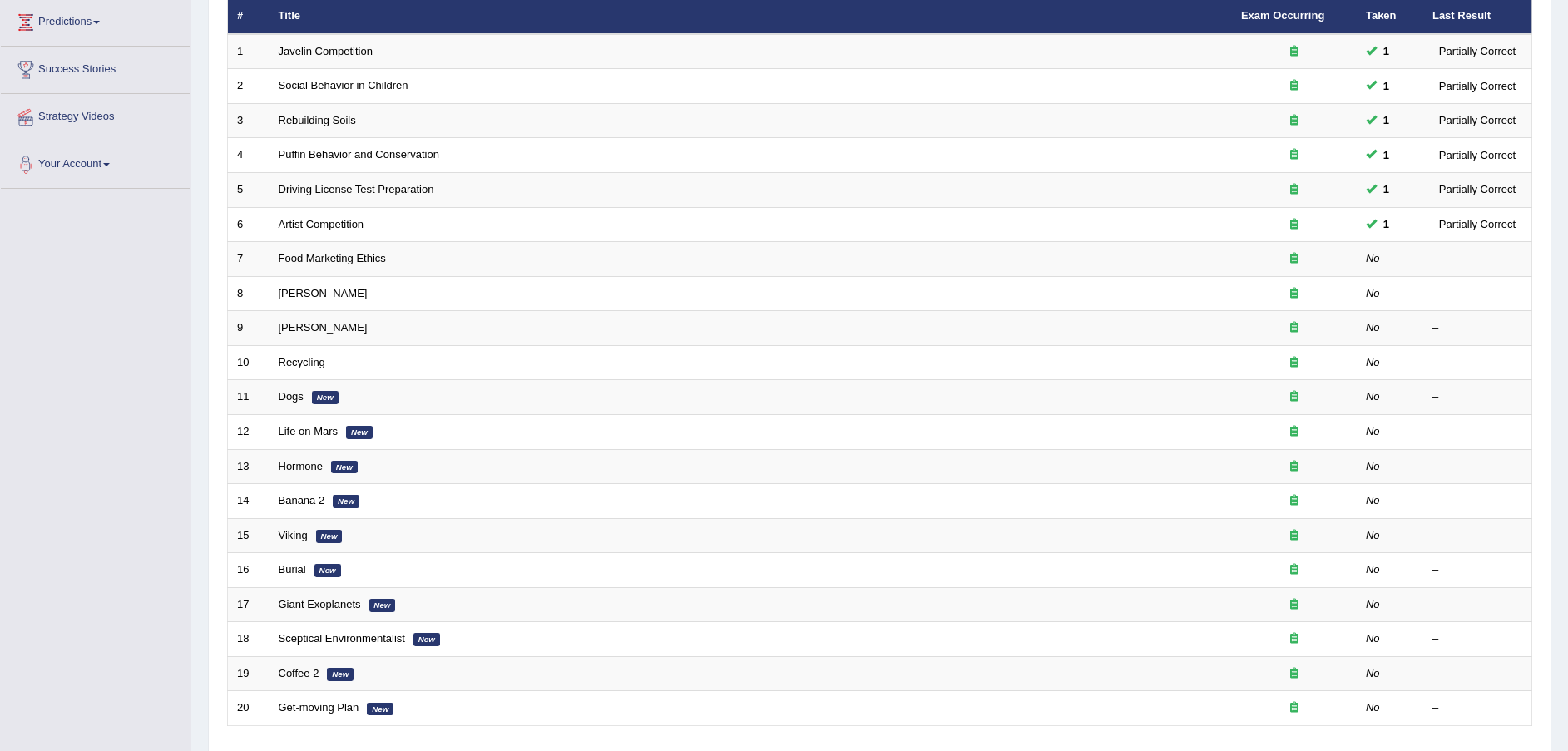
click at [295, 258] on link "Food Marketing Ethics" at bounding box center [331, 258] width 107 height 13
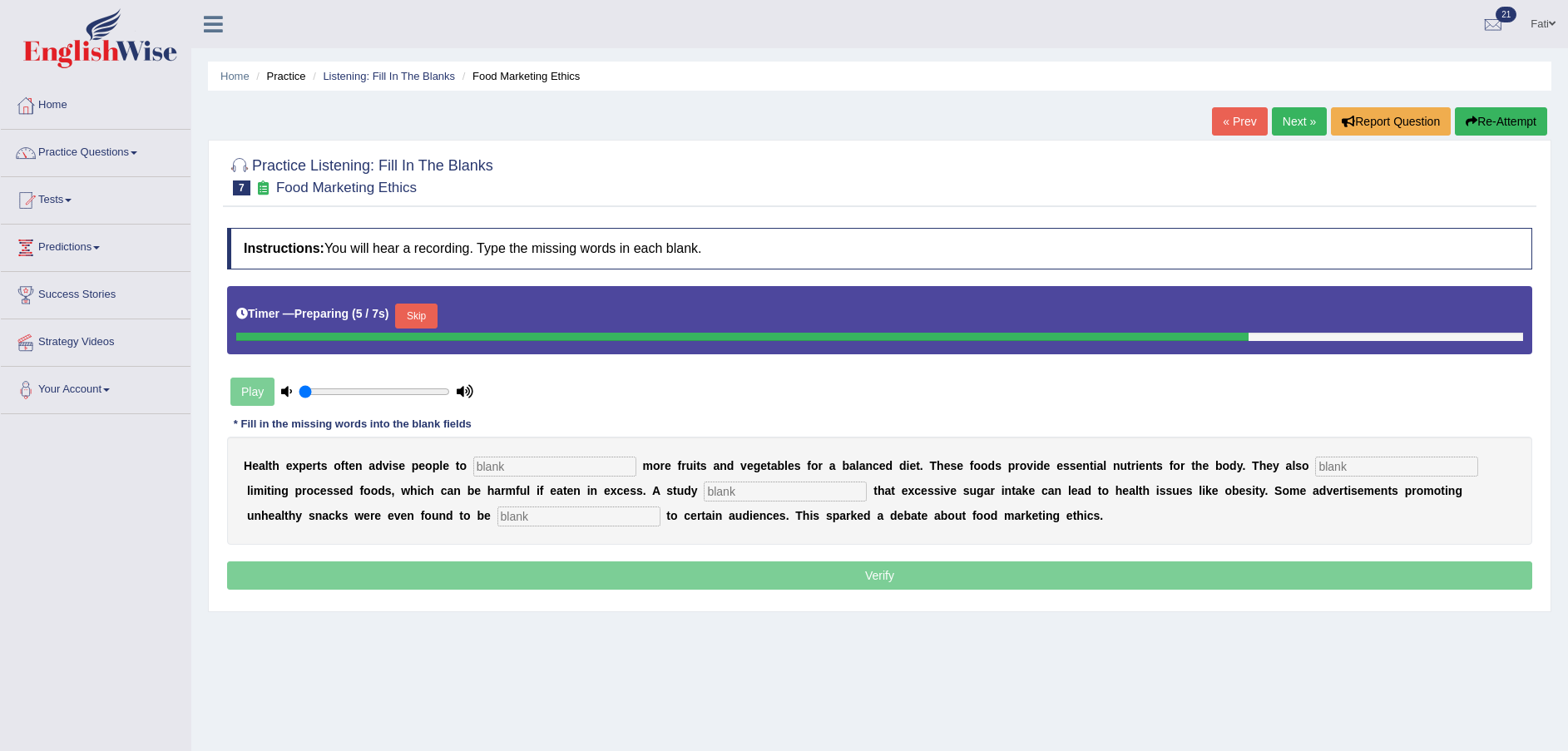
click at [410, 311] on button "Skip" at bounding box center [416, 316] width 41 height 25
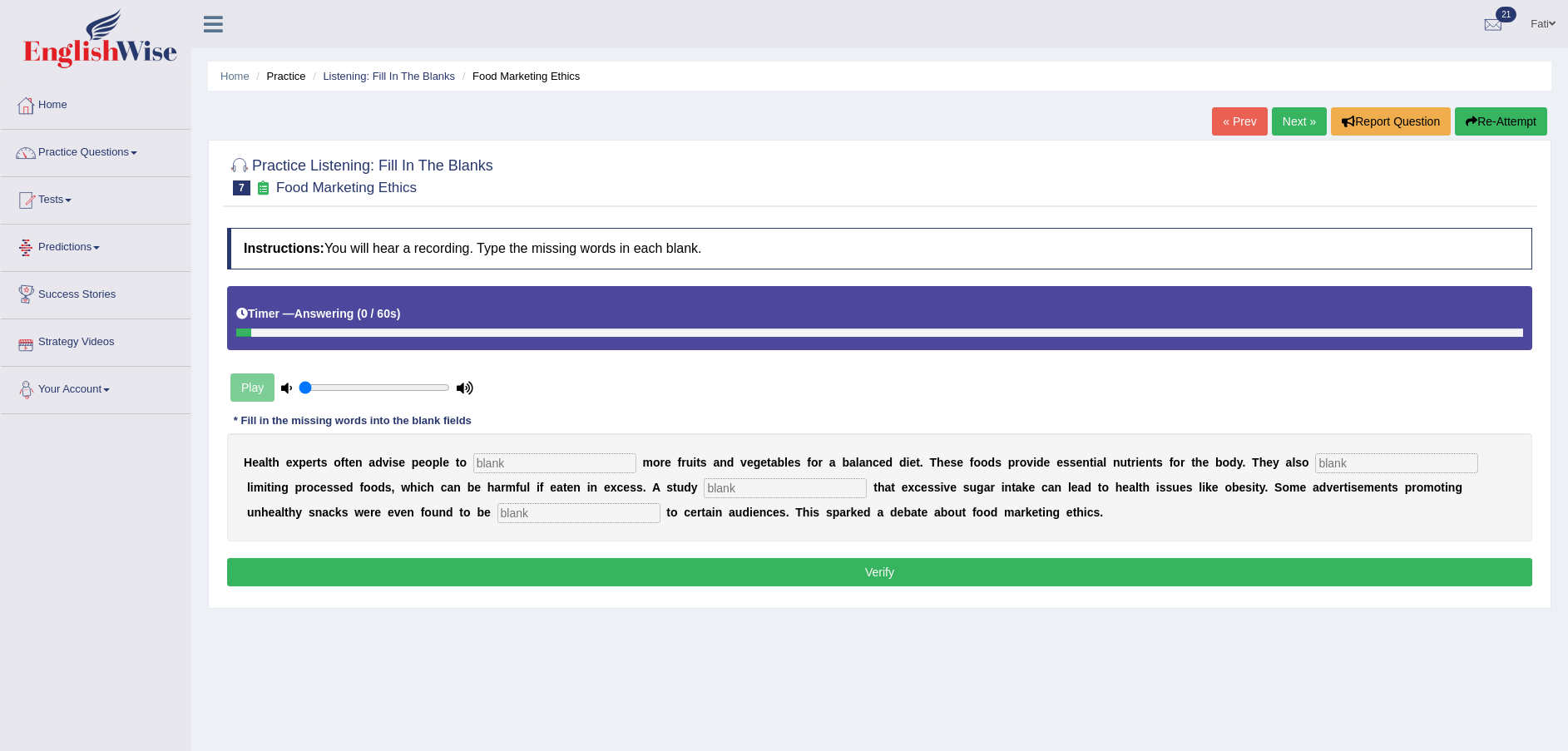
click at [531, 467] on input "text" at bounding box center [555, 463] width 163 height 20
type input "consum"
click at [1315, 462] on input "text" at bounding box center [1396, 463] width 163 height 20
click at [1315, 462] on input "recommended" at bounding box center [1396, 463] width 163 height 20
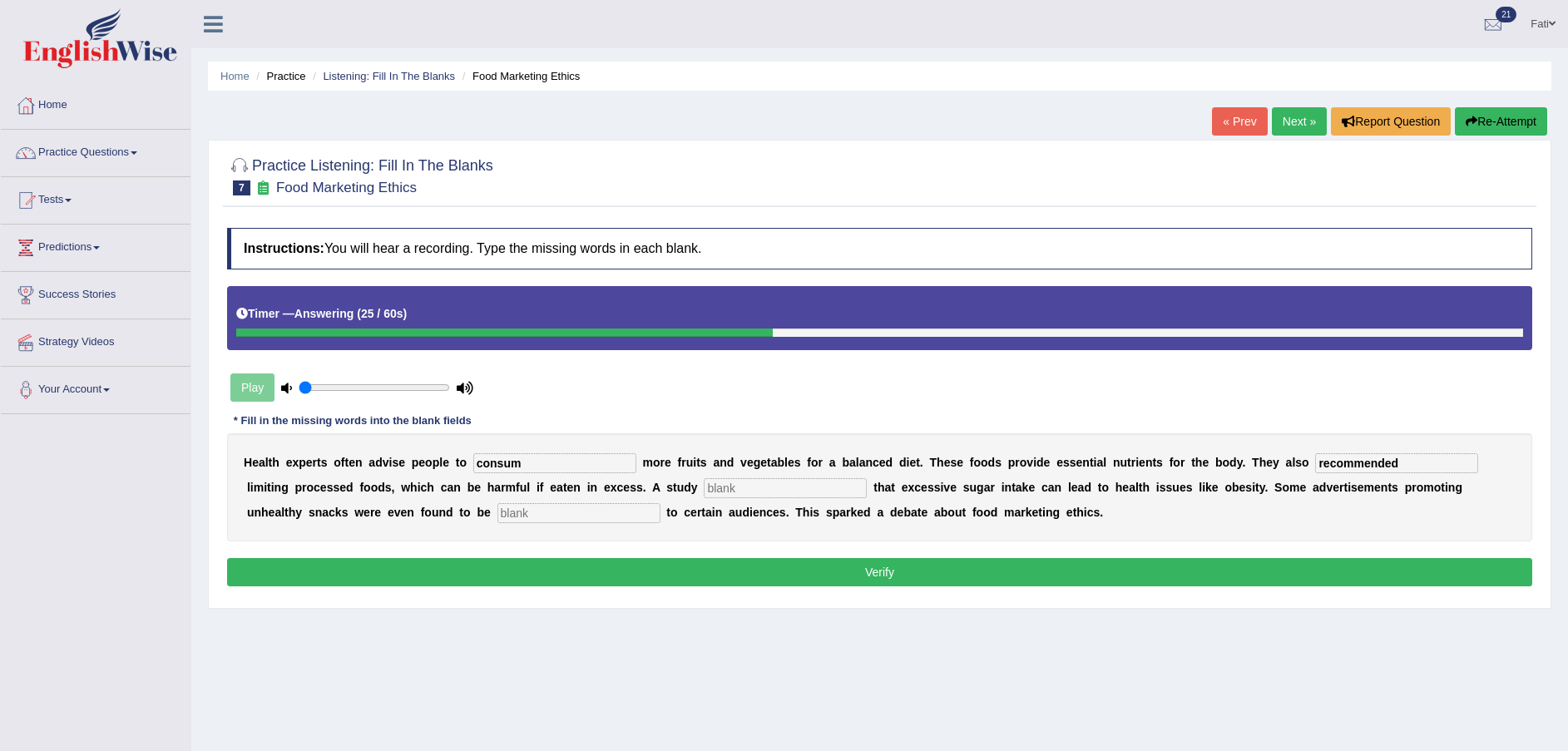
type input "recommended"
click at [703, 488] on input "text" at bounding box center [784, 488] width 163 height 20
type input "diagnosed"
click at [497, 518] on input "text" at bounding box center [578, 513] width 163 height 20
type input "effensive"
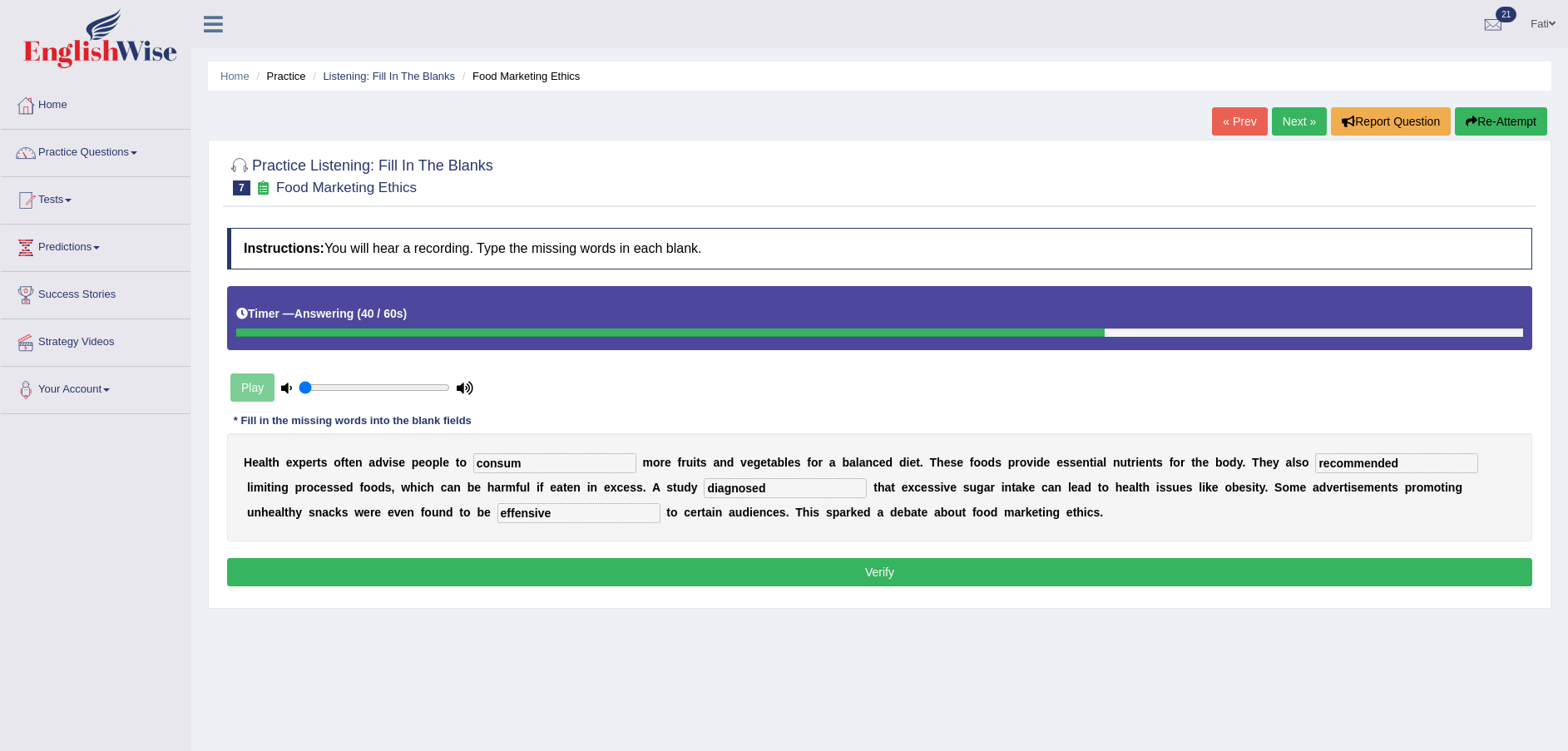
click at [948, 576] on button "Verify" at bounding box center [879, 572] width 1305 height 28
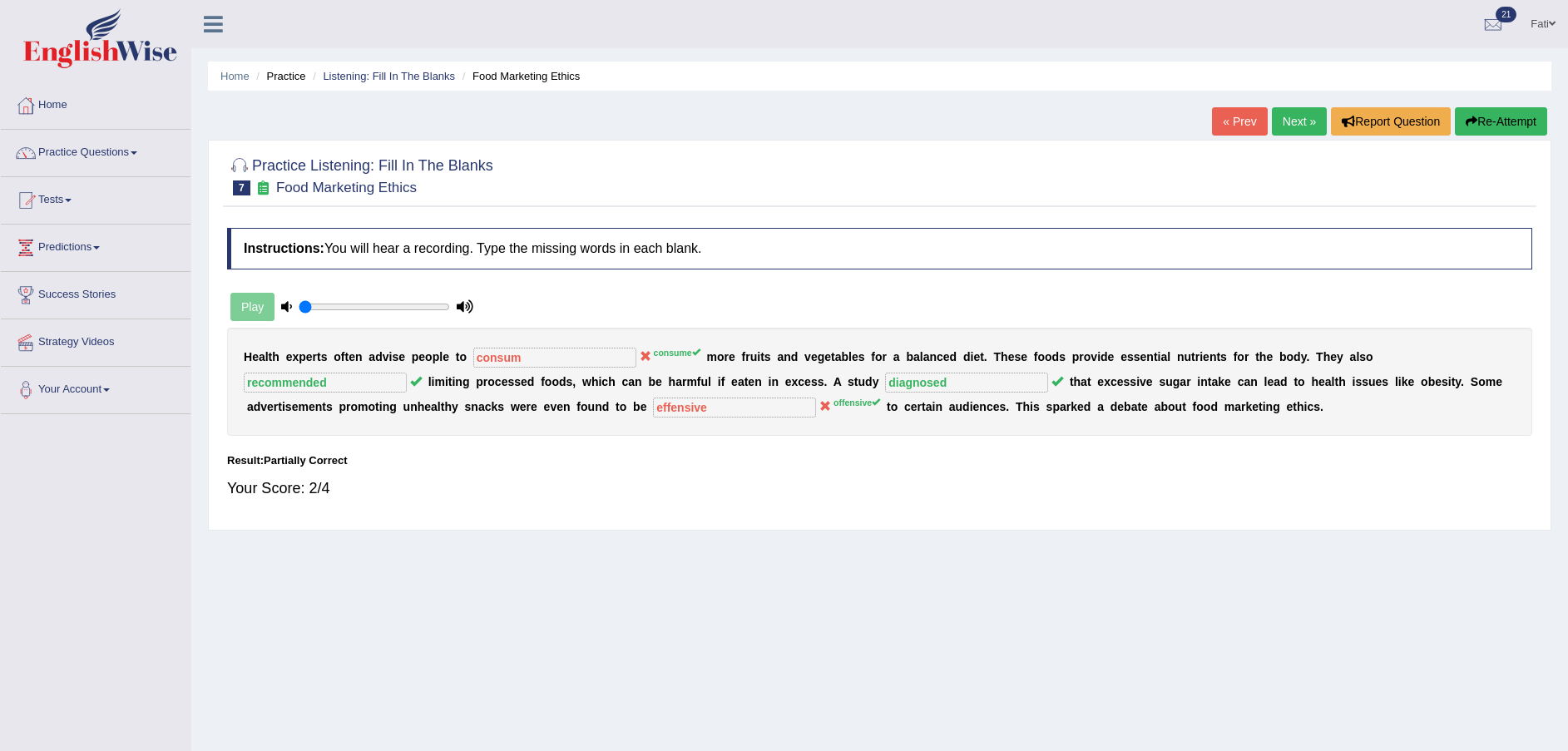
click at [1298, 124] on link "Next »" at bounding box center [1299, 121] width 55 height 28
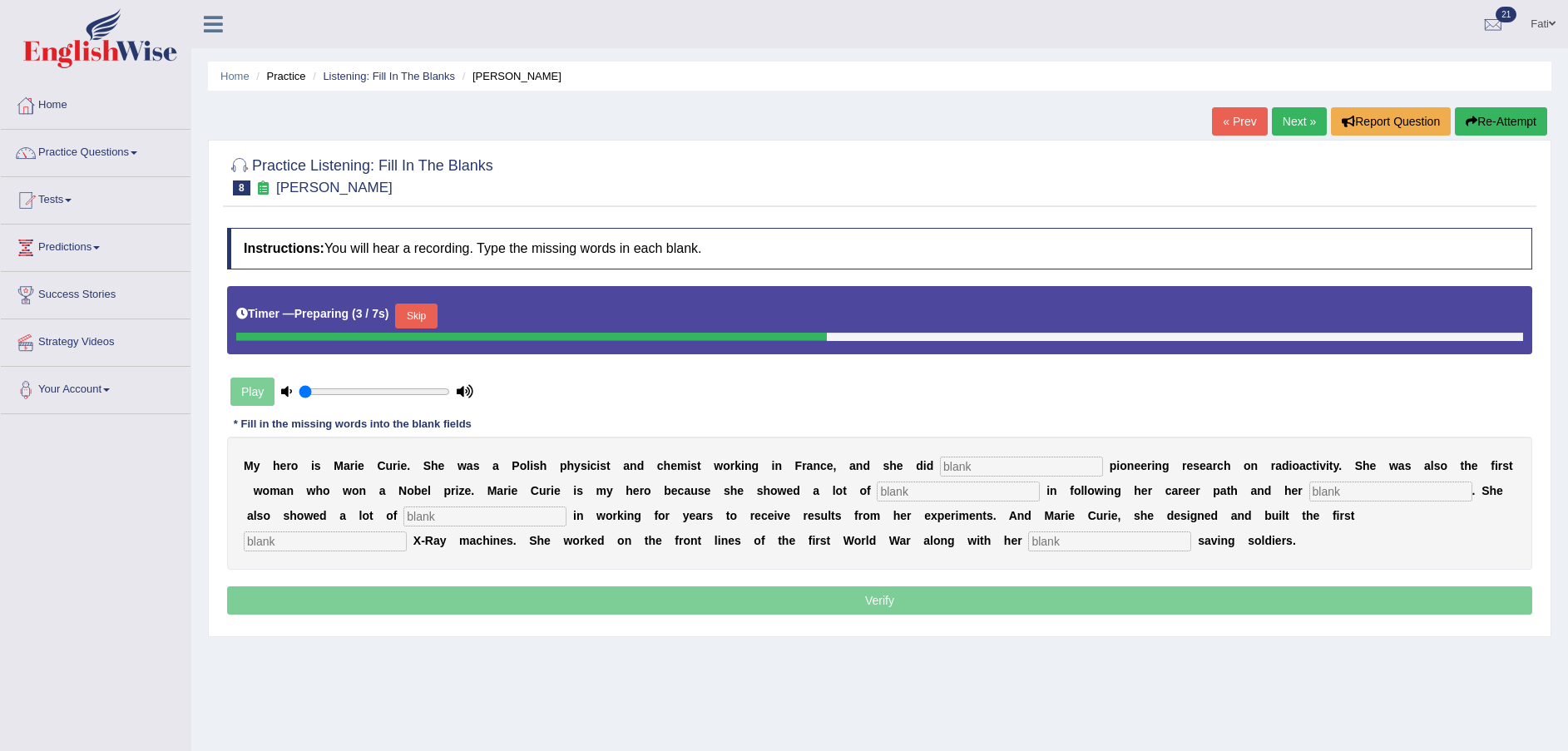
click at [408, 312] on button "Skip" at bounding box center [416, 316] width 41 height 25
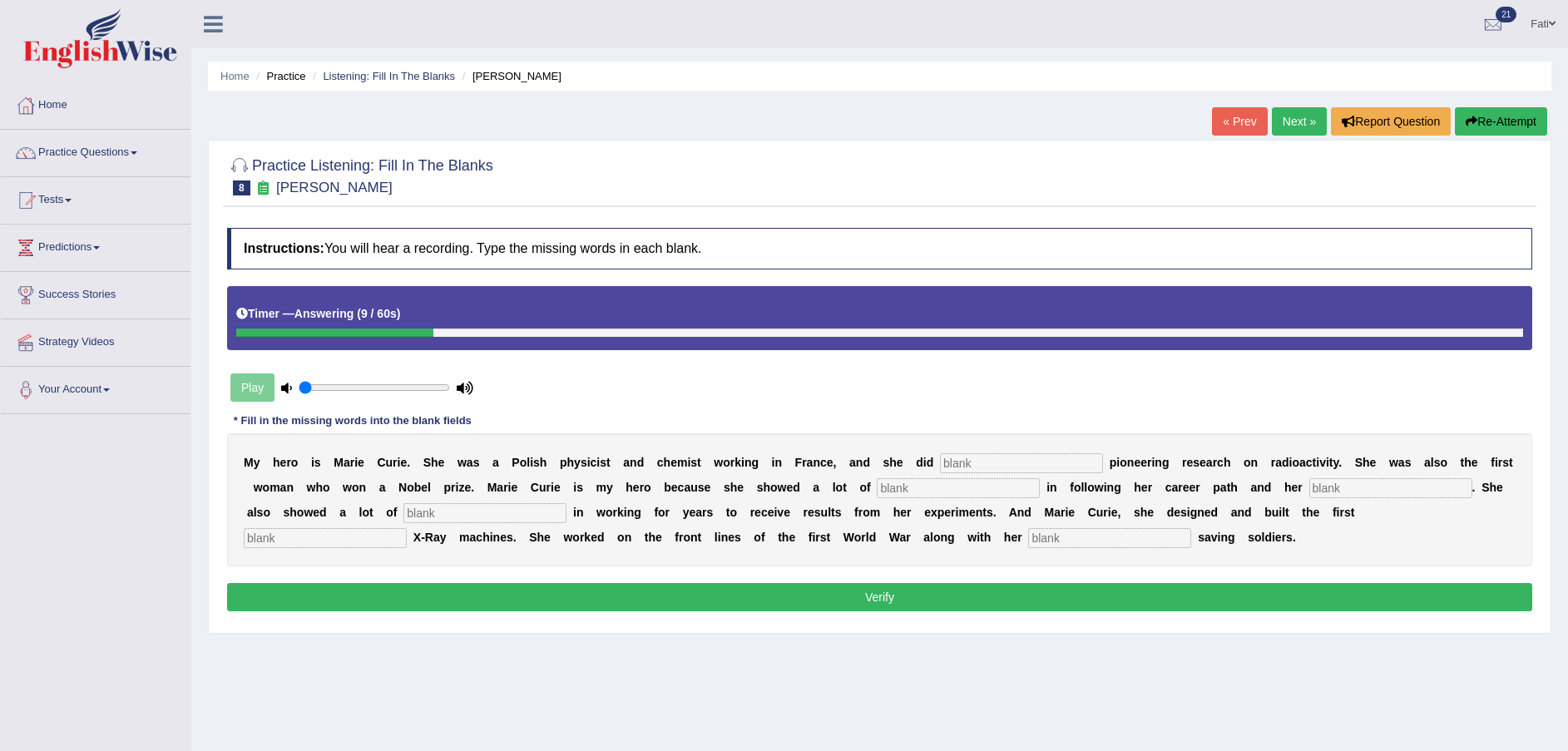
click at [940, 457] on input "text" at bounding box center [1021, 463] width 163 height 20
type input "conducted"
click at [877, 481] on input "text" at bounding box center [958, 488] width 163 height 20
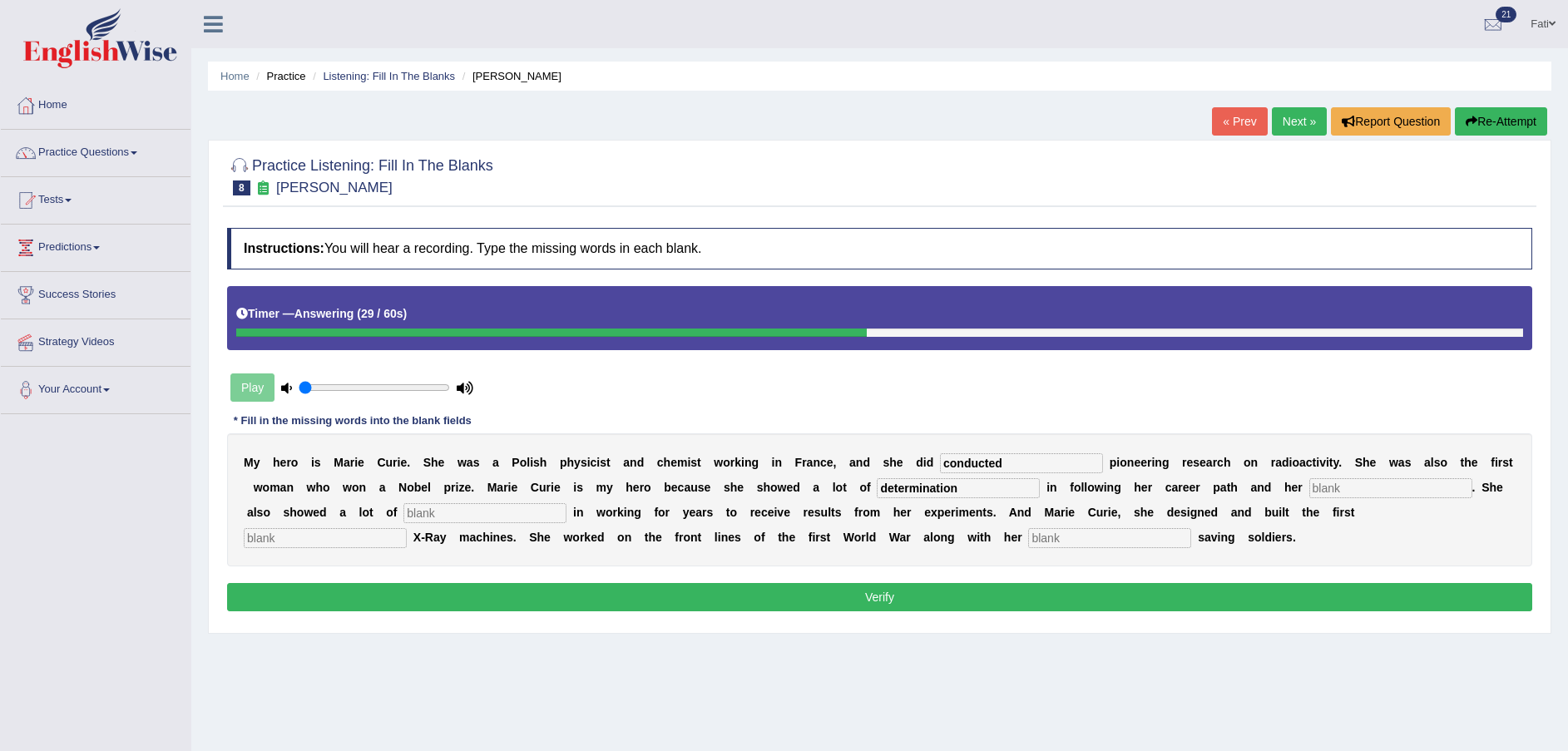
type input "determination"
click at [1310, 486] on input "text" at bounding box center [1391, 488] width 163 height 20
type input "passion"
click at [407, 529] on input "text" at bounding box center [325, 538] width 163 height 20
type input "mobile"
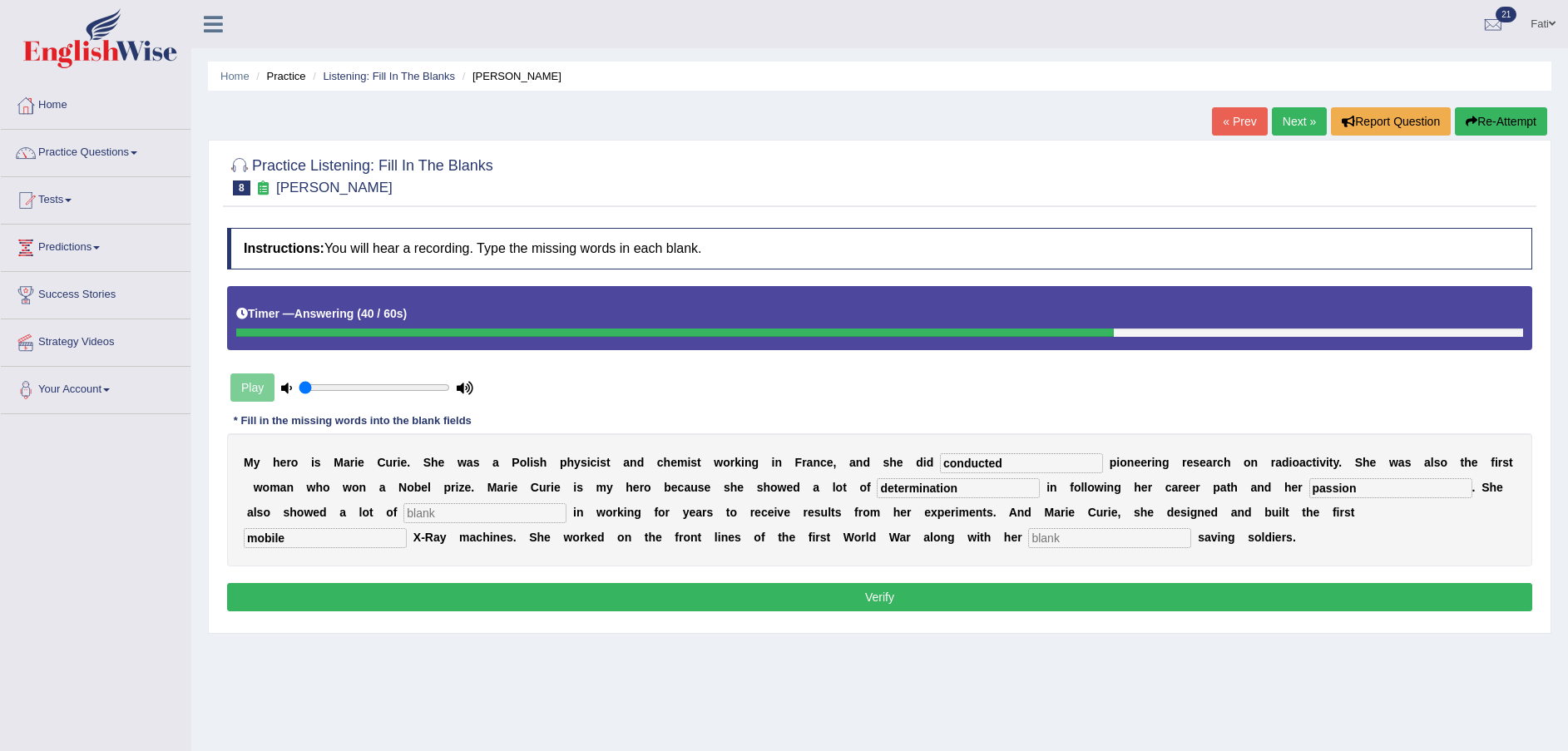
click at [1029, 533] on input "text" at bounding box center [1110, 538] width 163 height 20
type input "docters"
click at [1020, 593] on button "Verify" at bounding box center [879, 597] width 1305 height 28
click at [403, 513] on input "text" at bounding box center [485, 513] width 163 height 20
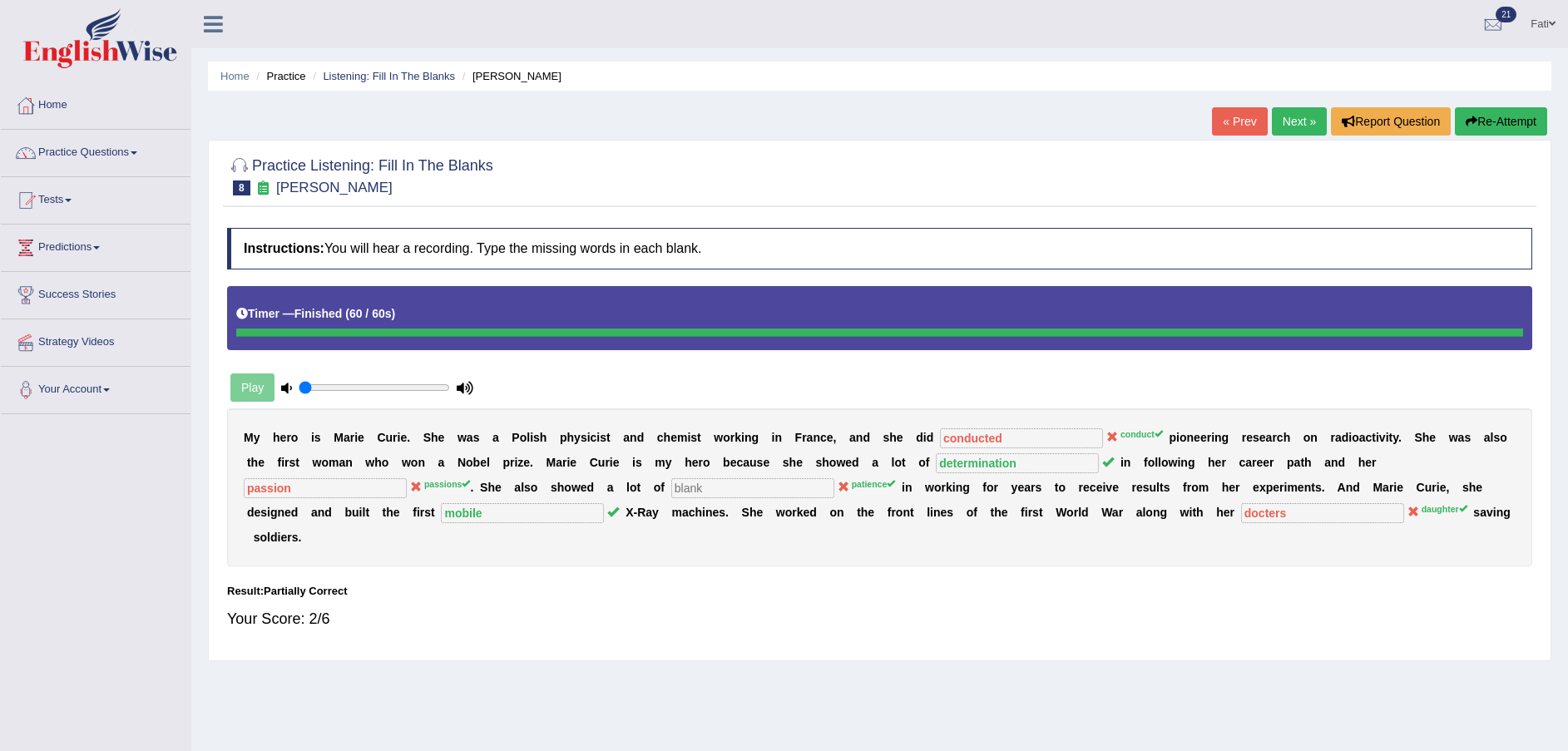
click at [1301, 124] on link "Next »" at bounding box center [1299, 121] width 55 height 28
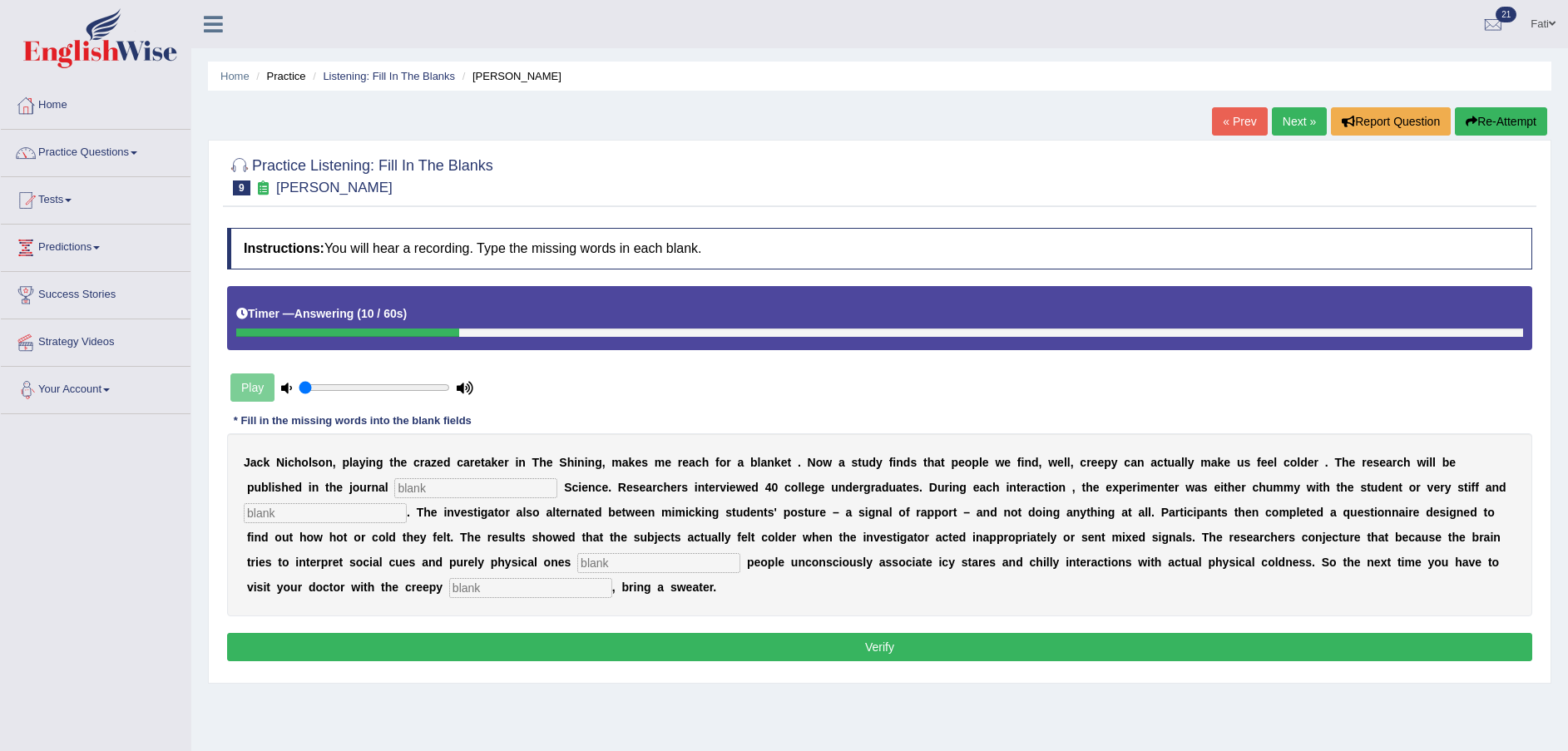
click at [394, 487] on input "text" at bounding box center [476, 488] width 163 height 20
type input "psychological"
click input "text"
type input "profession"
click input "text"
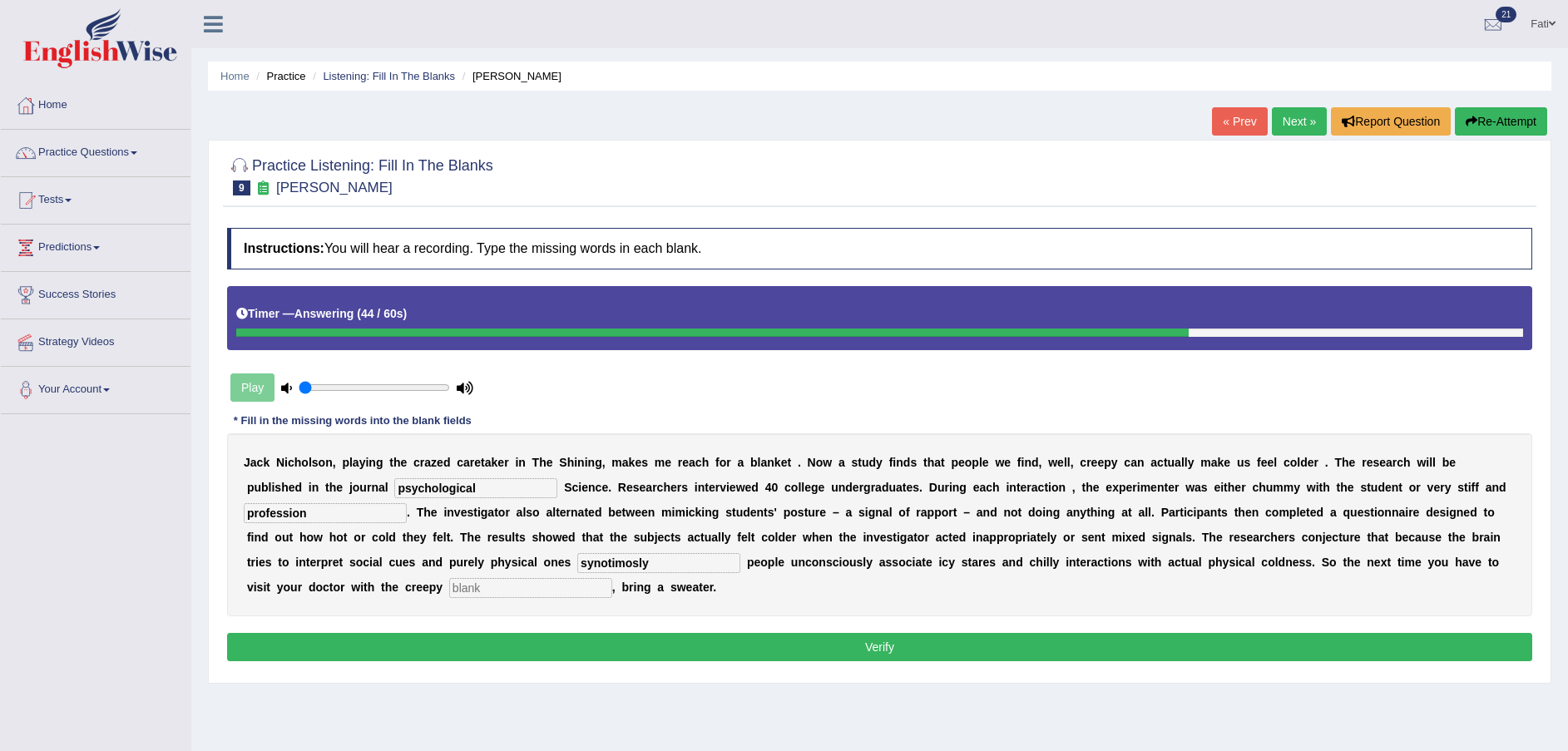
type input "synotimosly"
click input "text"
type input "reseptionest"
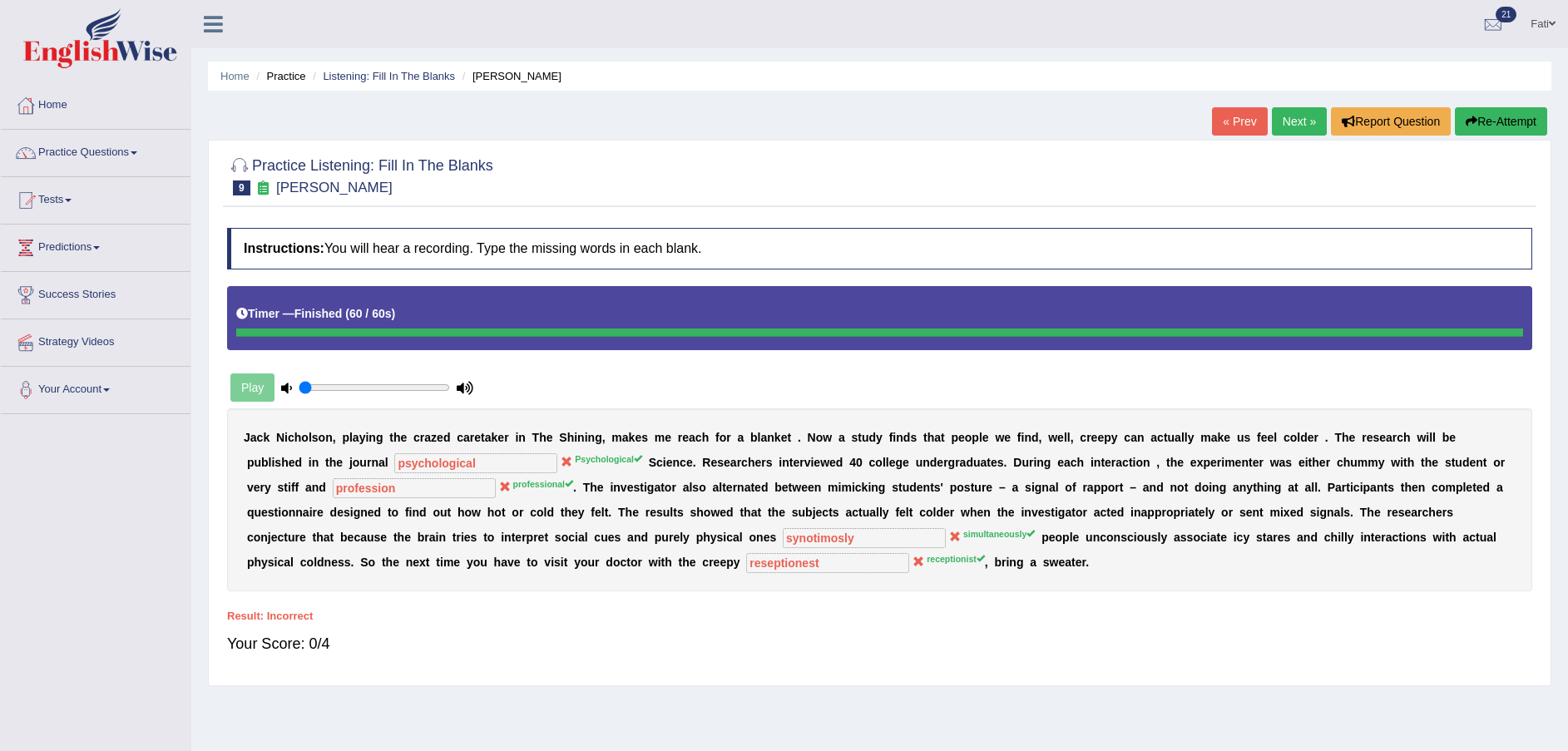
click link "Next »"
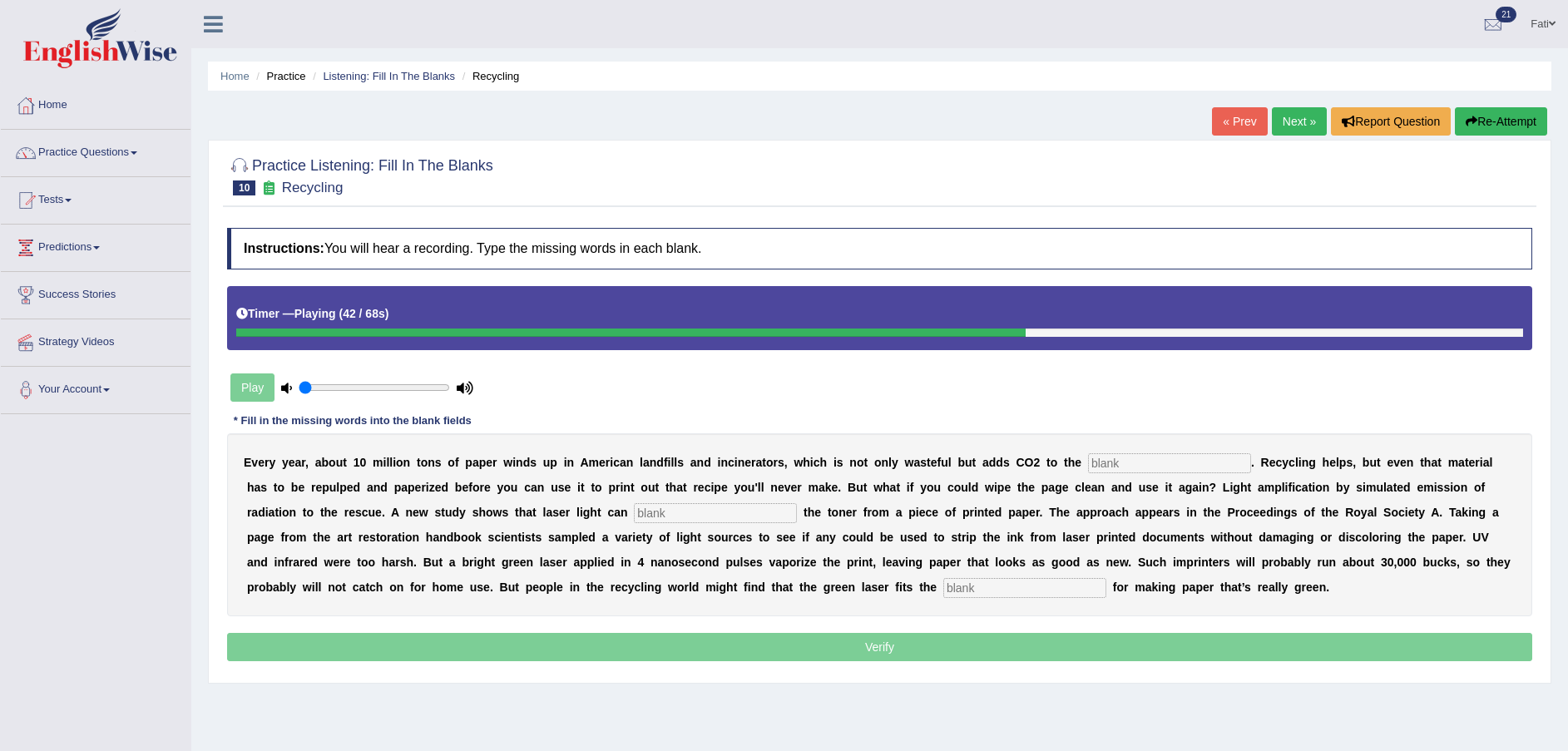
click at [1118, 456] on input "text" at bounding box center [1169, 463] width 163 height 20
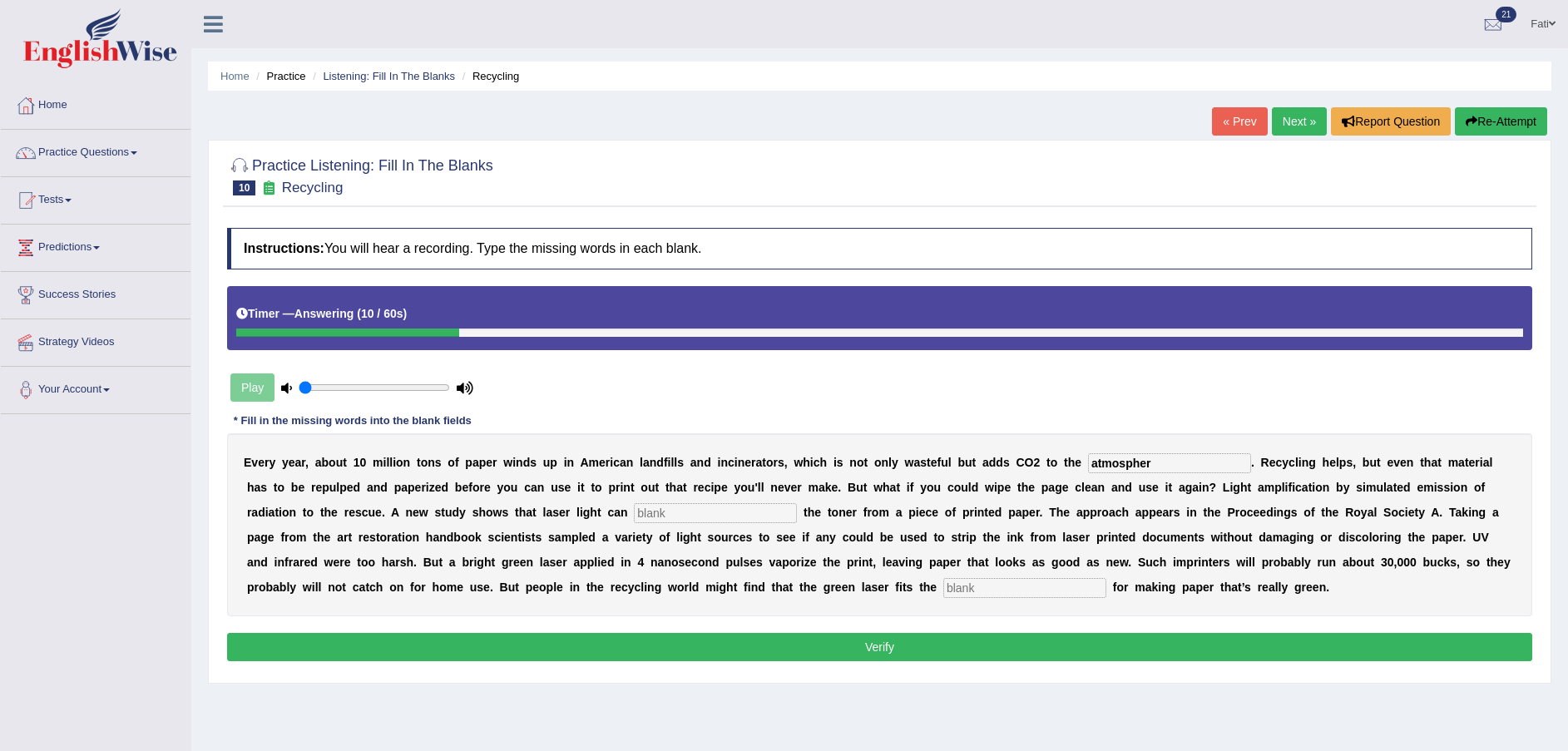
type input "atmospher"
click at [634, 511] on input "text" at bounding box center [715, 513] width 163 height 20
type input "araise"
click at [944, 587] on input "text" at bounding box center [1025, 588] width 163 height 20
type input "bill"
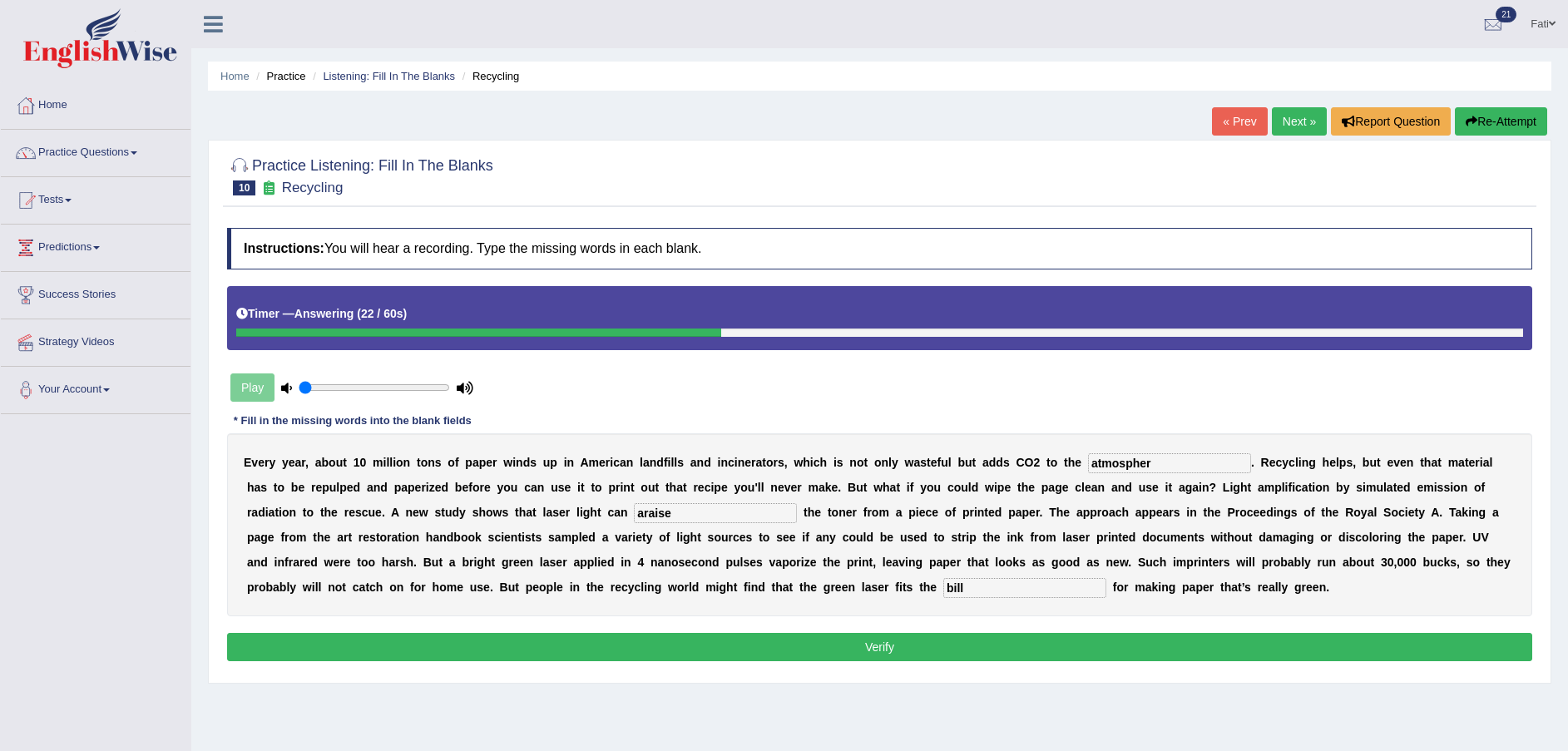
click at [655, 648] on button "Verify" at bounding box center [879, 647] width 1305 height 28
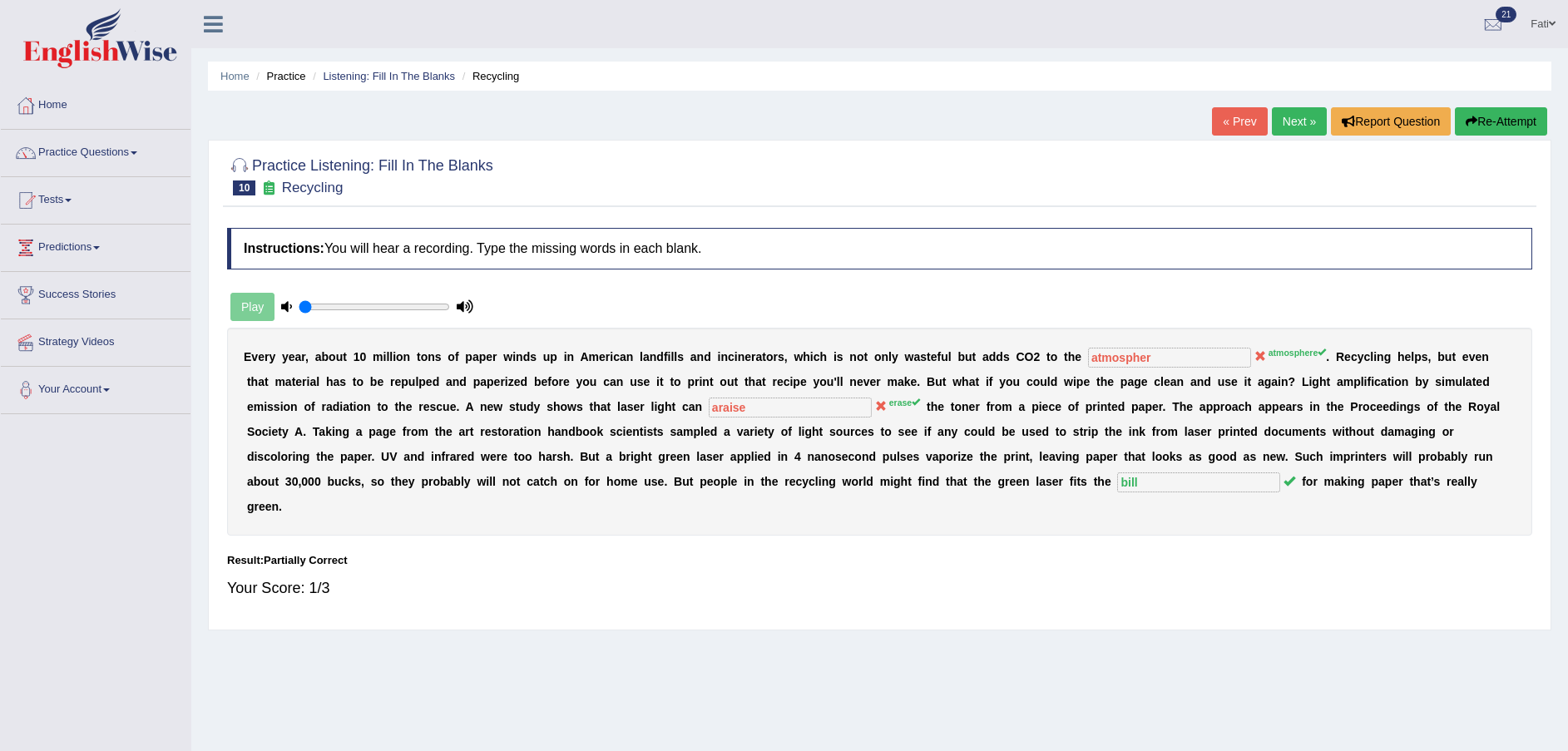
click at [1281, 122] on link "Next »" at bounding box center [1299, 121] width 55 height 28
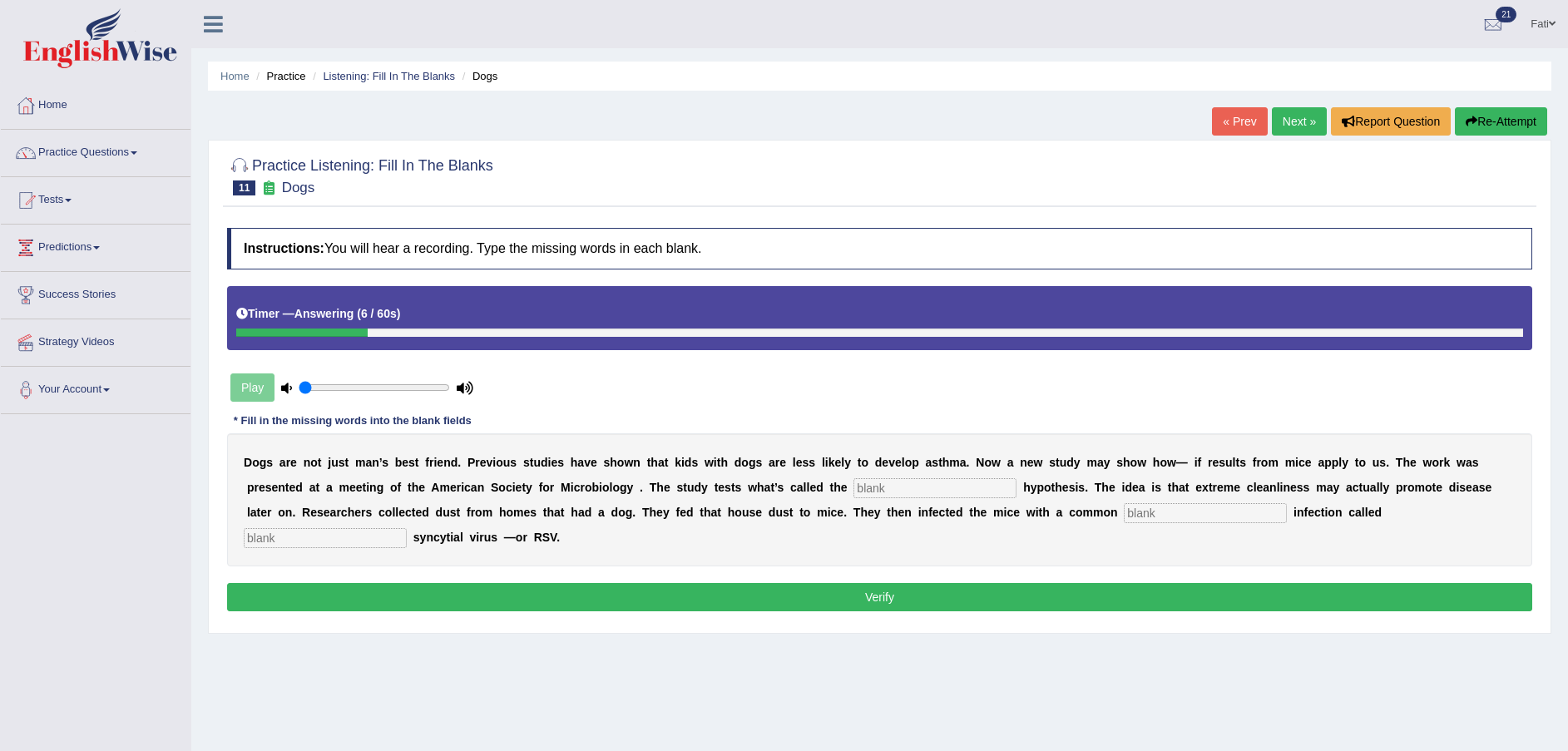
click at [407, 529] on input "text" at bounding box center [325, 538] width 163 height 20
type input "respiratory"
click at [1124, 507] on input "text" at bounding box center [1205, 513] width 163 height 20
type input "childhood"
click at [854, 493] on input "text" at bounding box center [935, 488] width 163 height 20
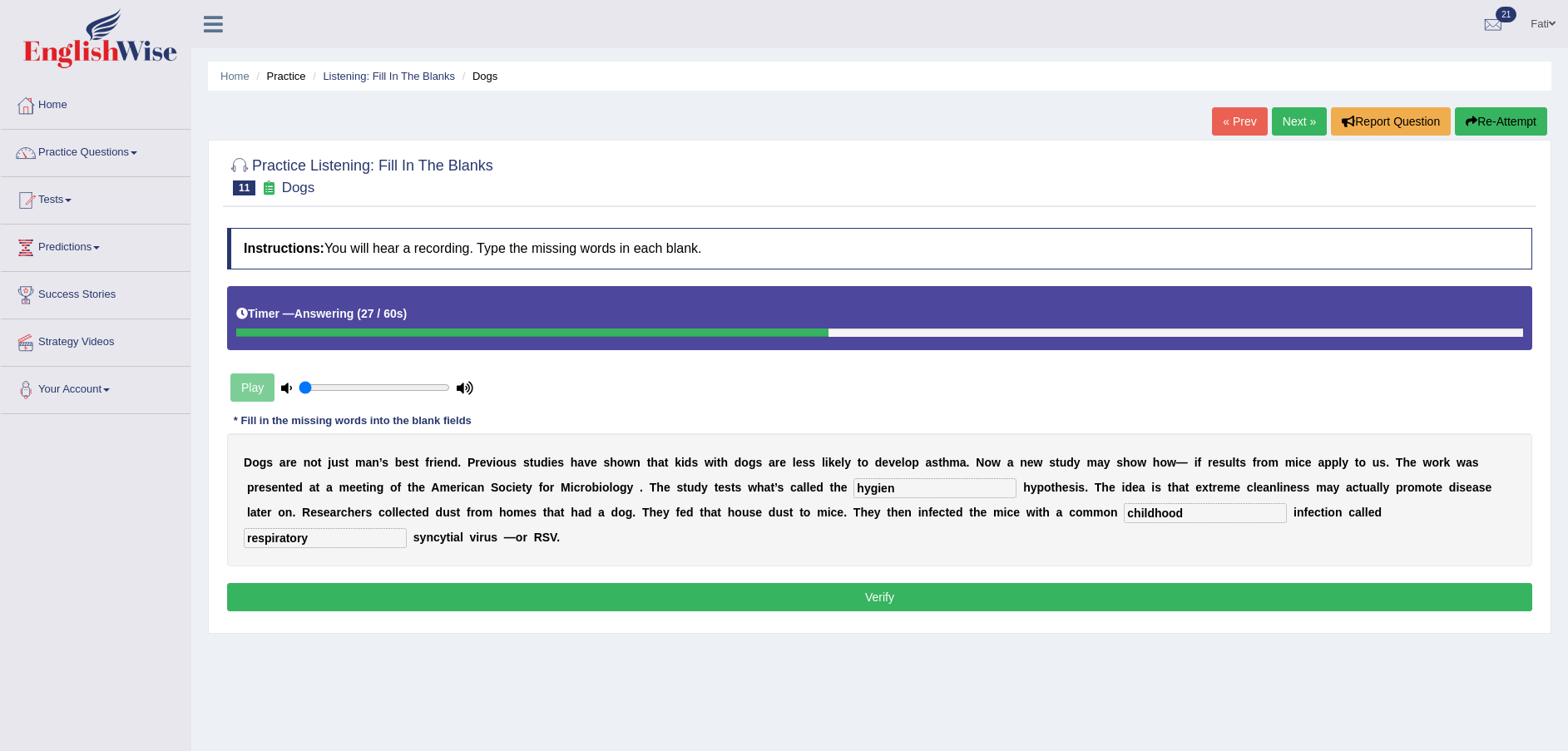
type input "hygien"
click at [838, 584] on button "Verify" at bounding box center [879, 597] width 1305 height 28
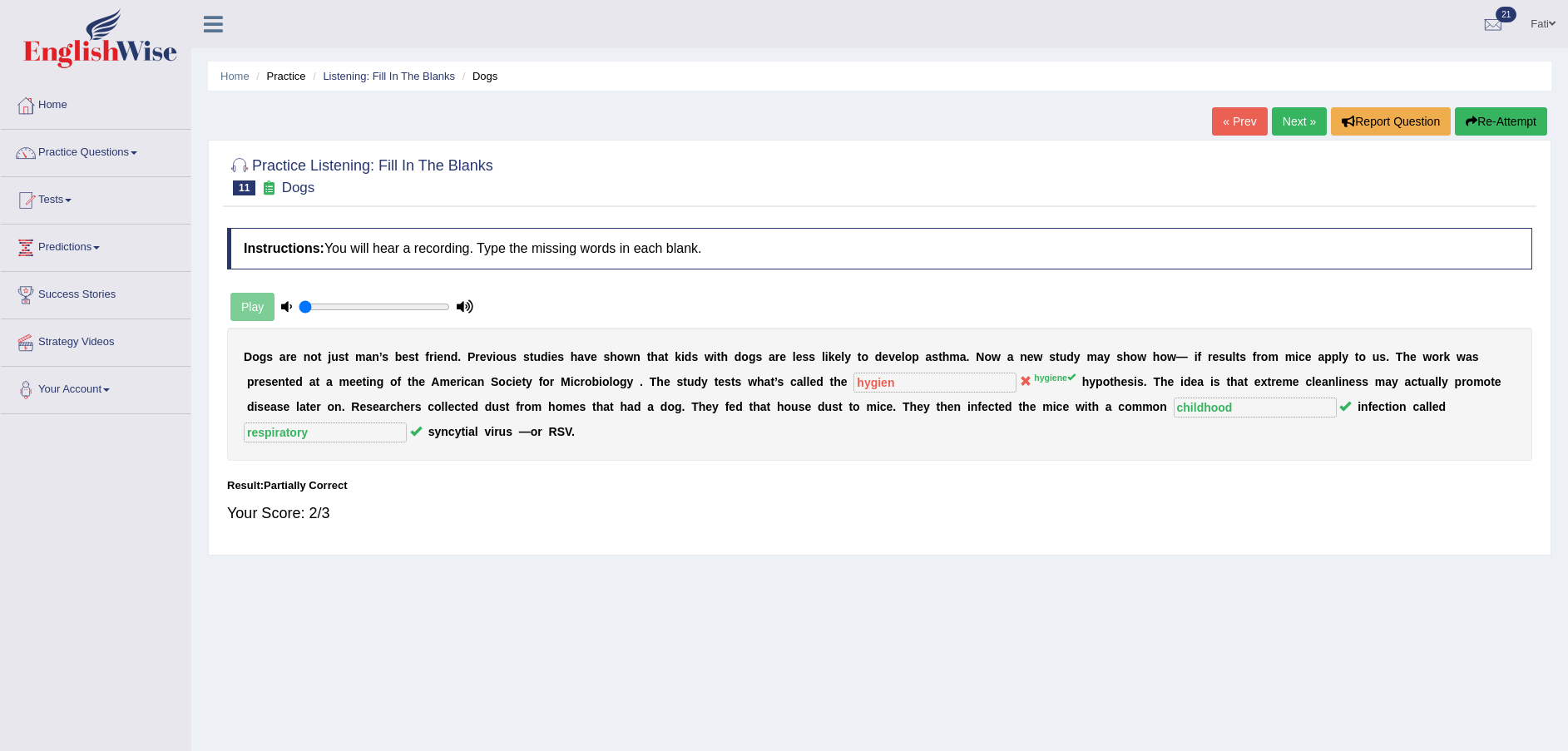
click at [1297, 117] on link "Next »" at bounding box center [1299, 121] width 55 height 28
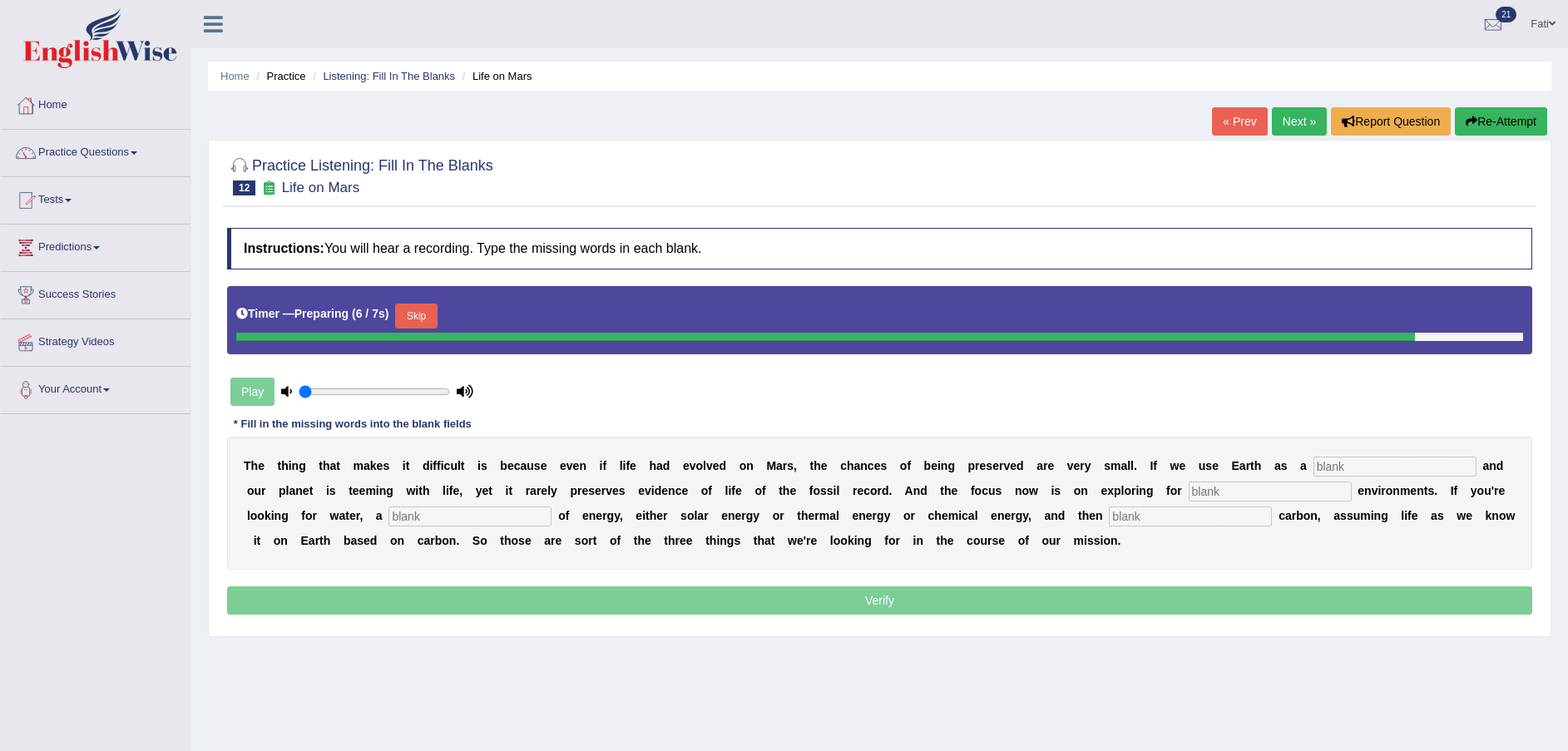
click at [420, 321] on button "Skip" at bounding box center [416, 316] width 41 height 25
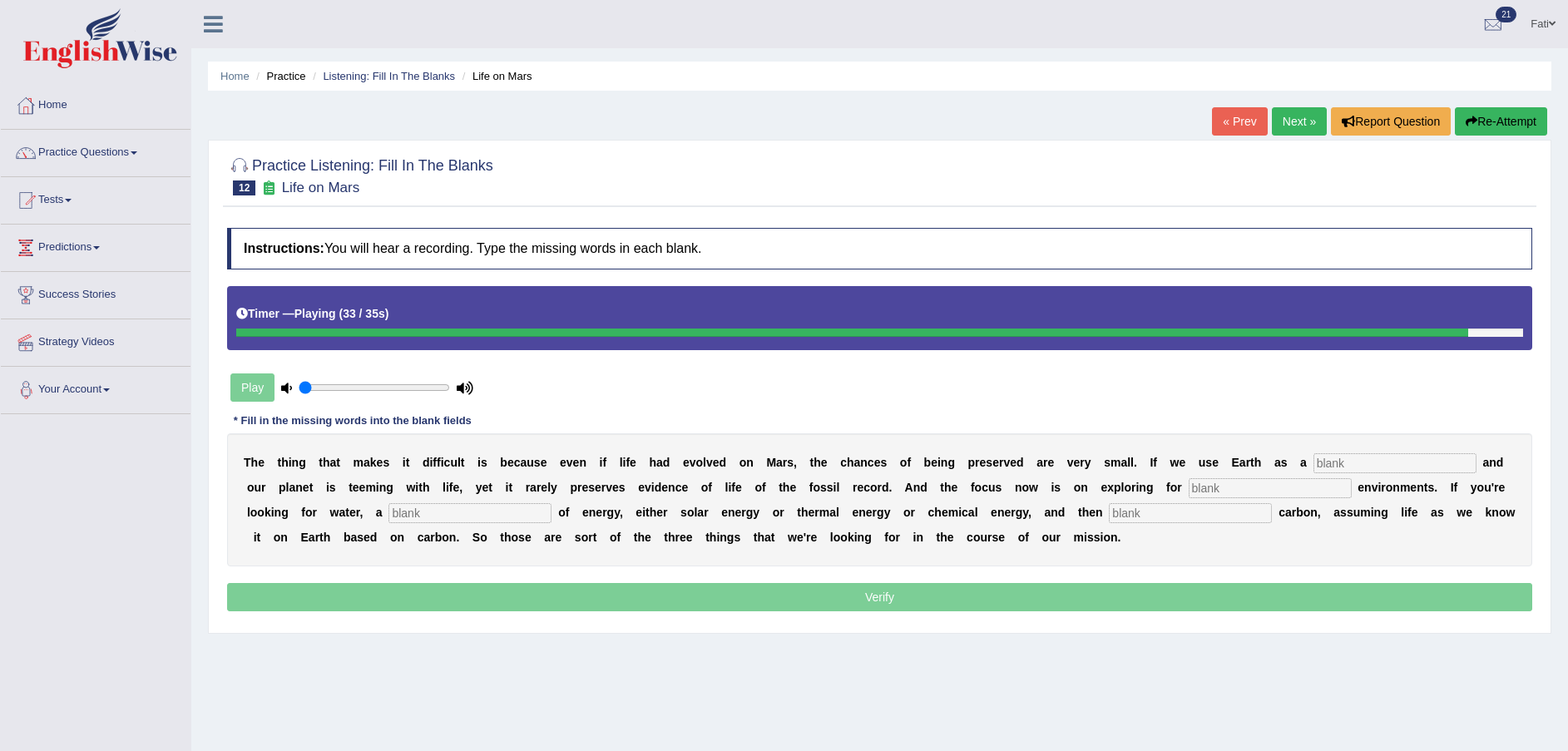
drag, startPoint x: 1301, startPoint y: 461, endPoint x: 1305, endPoint y: 452, distance: 9.8
click at [1314, 461] on input "text" at bounding box center [1395, 463] width 163 height 20
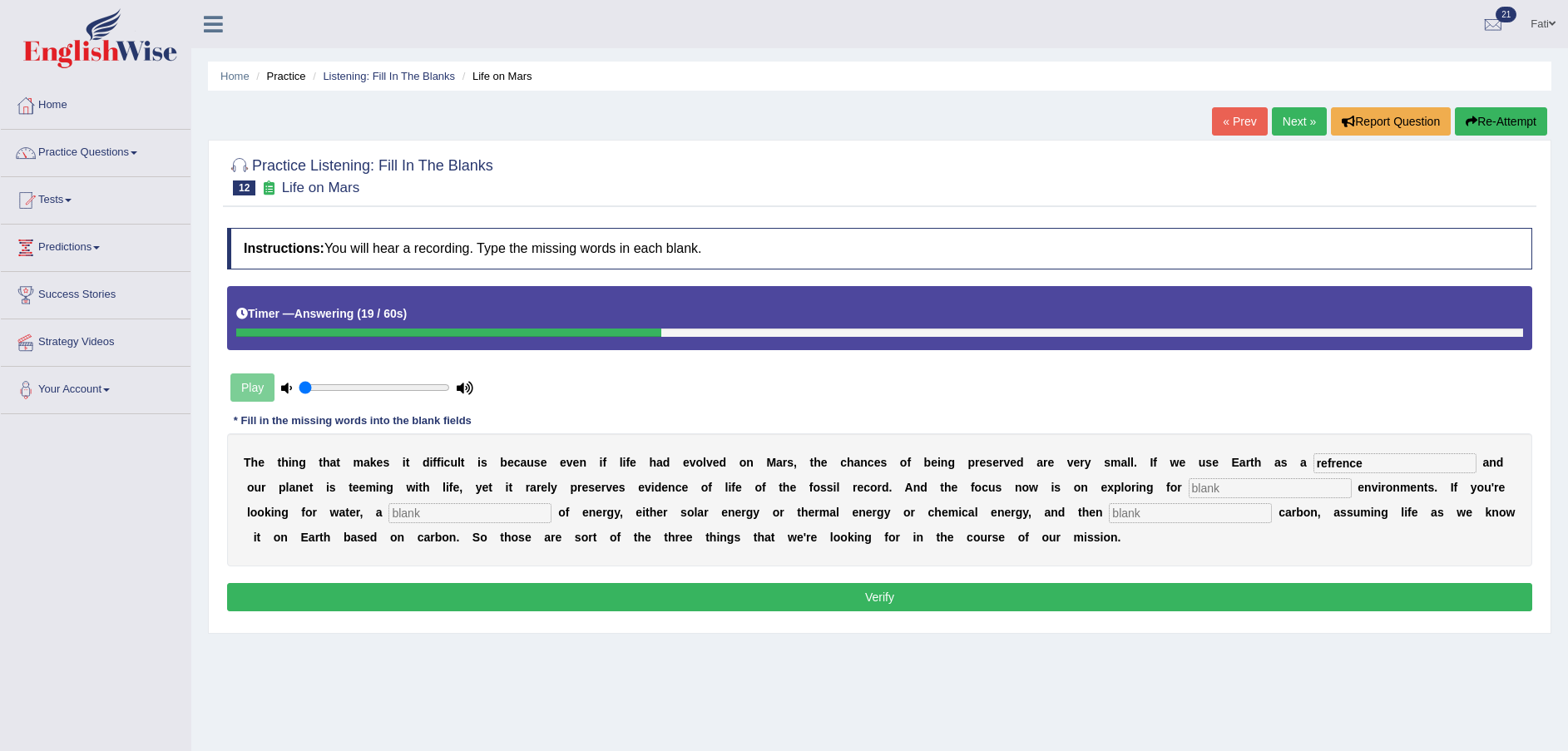
click at [1314, 459] on input "refrence" at bounding box center [1395, 463] width 163 height 20
type input "reference"
click at [1189, 489] on input "text" at bounding box center [1270, 488] width 163 height 20
type input "habitable"
click at [388, 513] on input "text" at bounding box center [469, 513] width 163 height 20
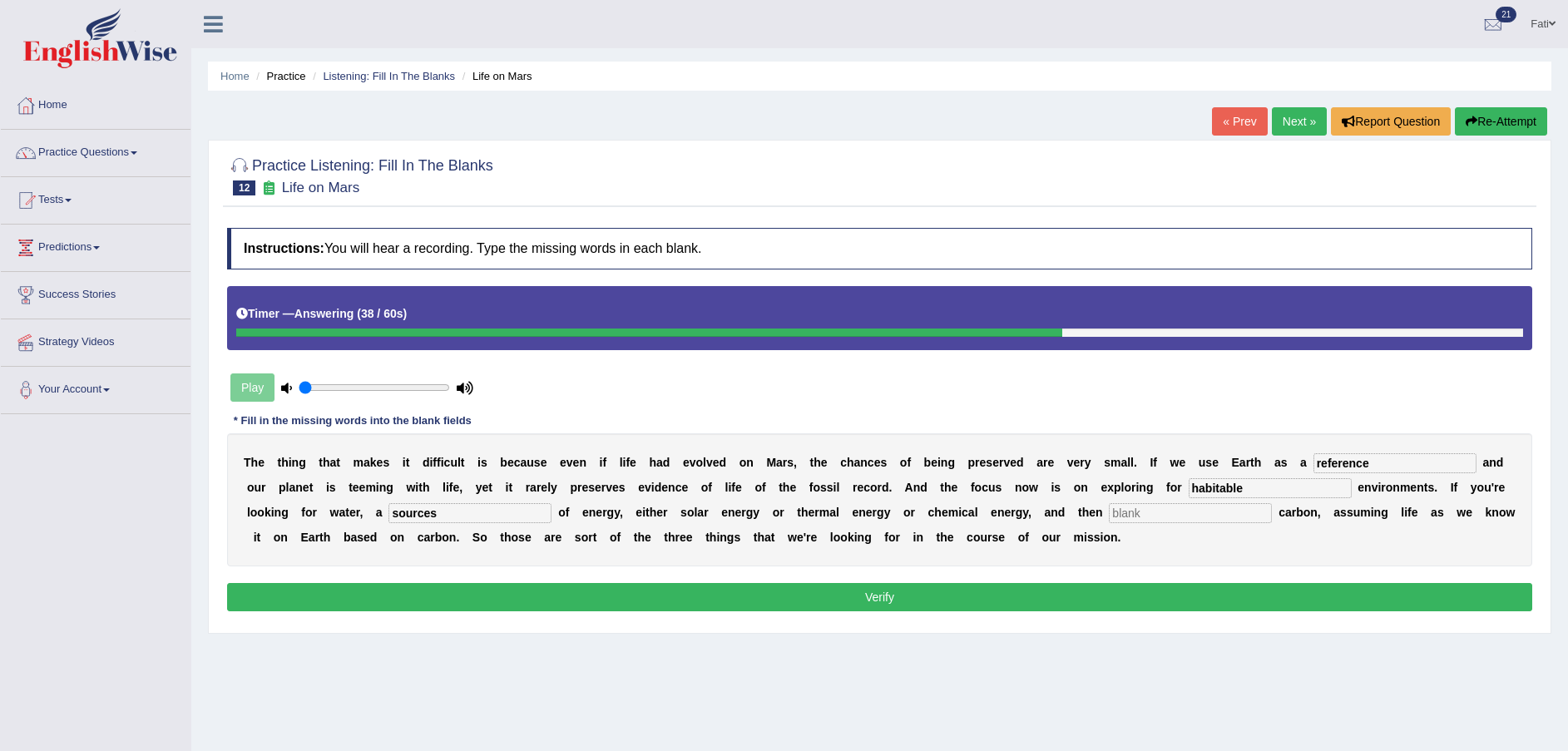
type input "sources"
click at [1109, 514] on input "text" at bounding box center [1190, 513] width 163 height 20
type input "organic"
click at [1097, 599] on button "Verify" at bounding box center [879, 597] width 1305 height 28
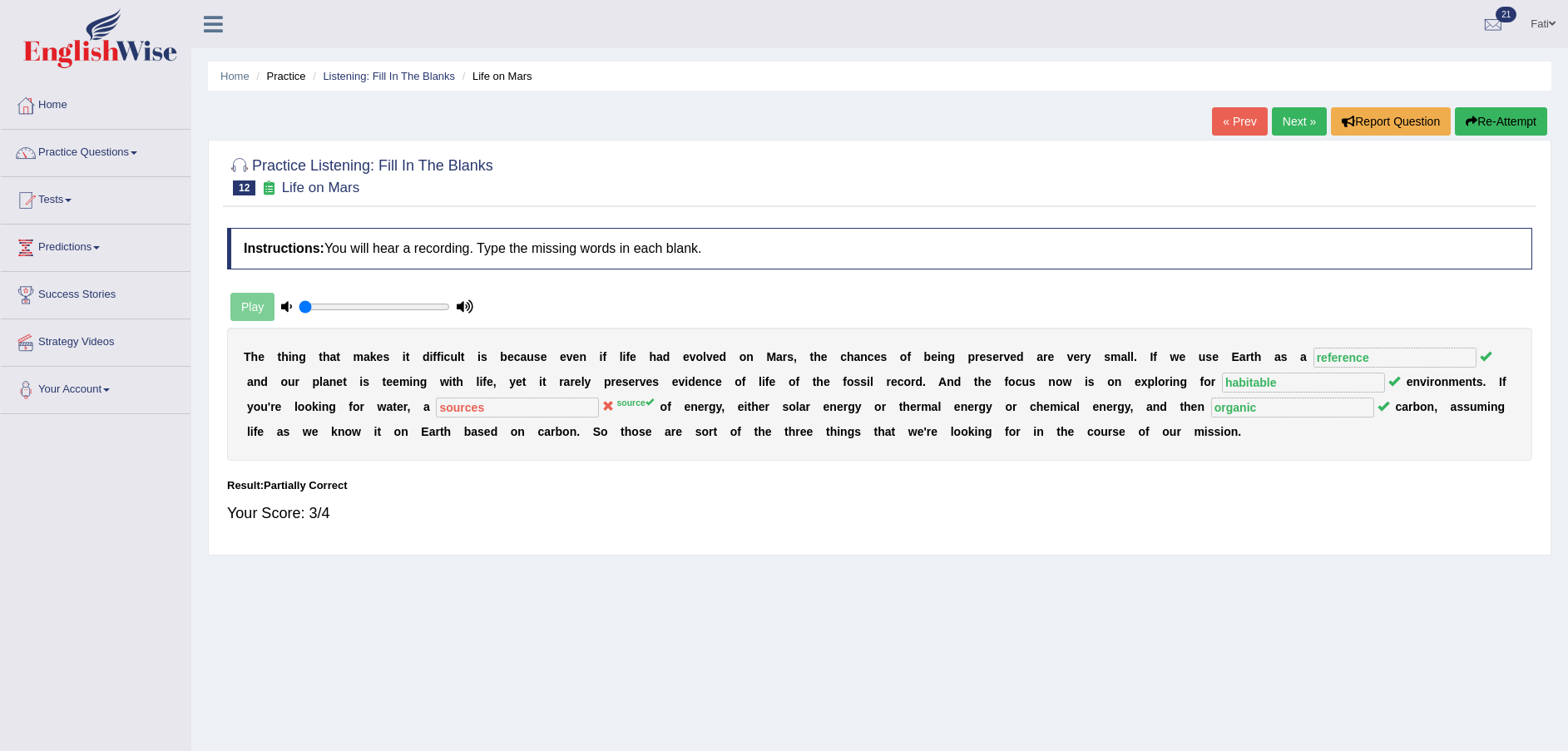
click at [1297, 114] on link "Next »" at bounding box center [1299, 121] width 55 height 28
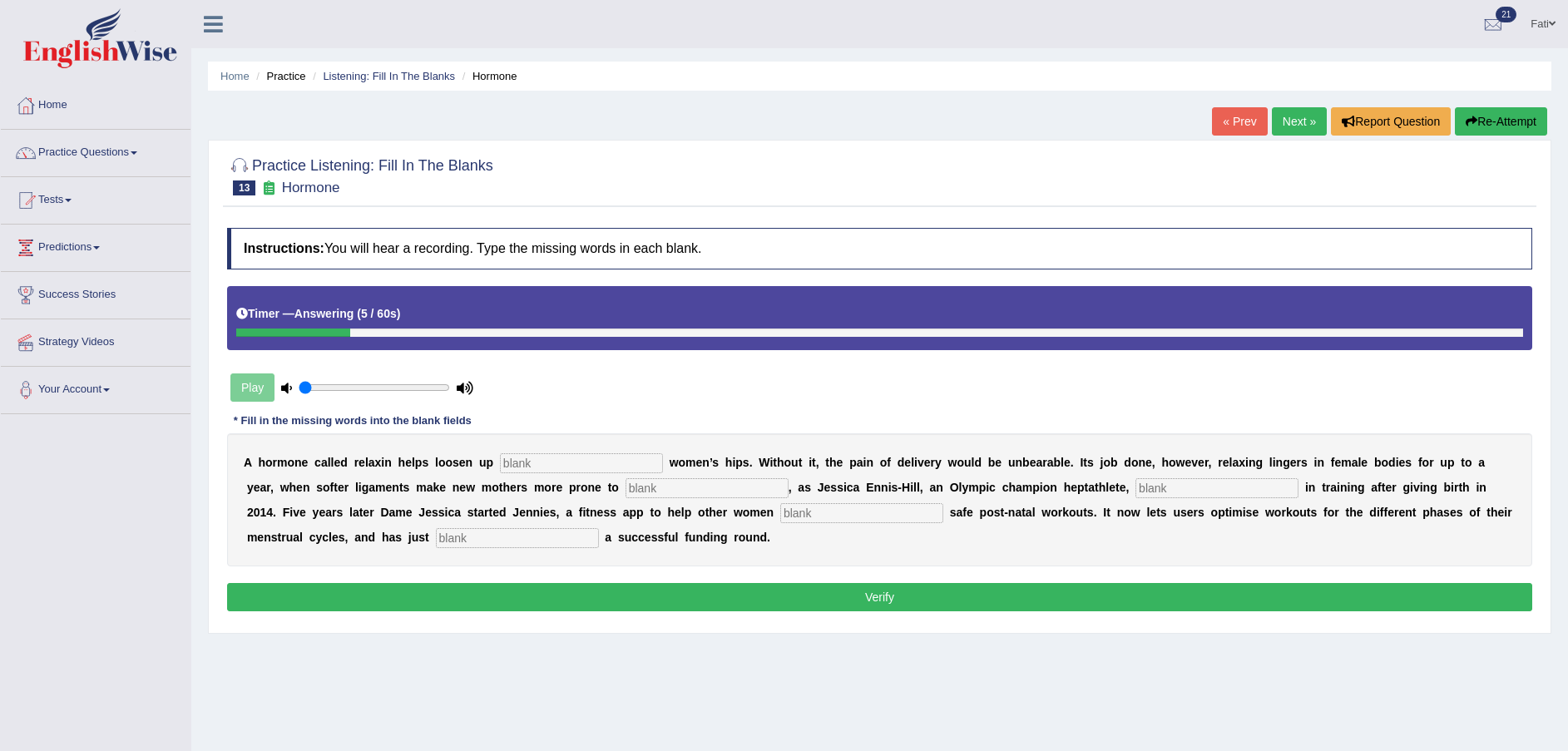
click at [539, 458] on input "text" at bounding box center [581, 463] width 163 height 20
type input "pregnant"
click at [626, 485] on input "text" at bounding box center [707, 488] width 163 height 20
type input "injury"
click at [1136, 480] on input "text" at bounding box center [1217, 488] width 163 height 20
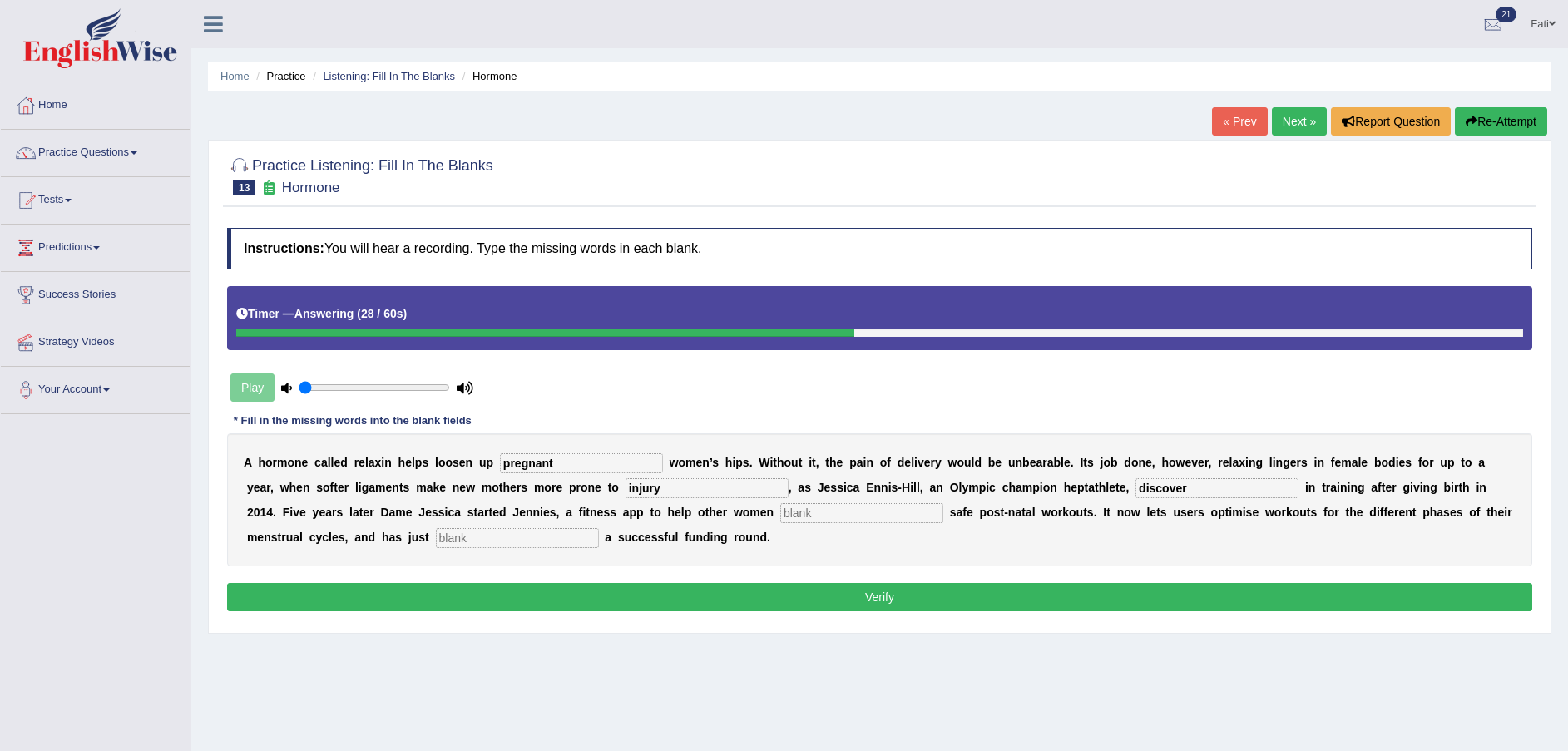
type input "discover"
drag, startPoint x: 606, startPoint y: 502, endPoint x: 604, endPoint y: 513, distance: 11.2
click at [780, 513] on input "text" at bounding box center [861, 513] width 163 height 20
type input "perform"
click at [436, 539] on input "text" at bounding box center [517, 538] width 163 height 20
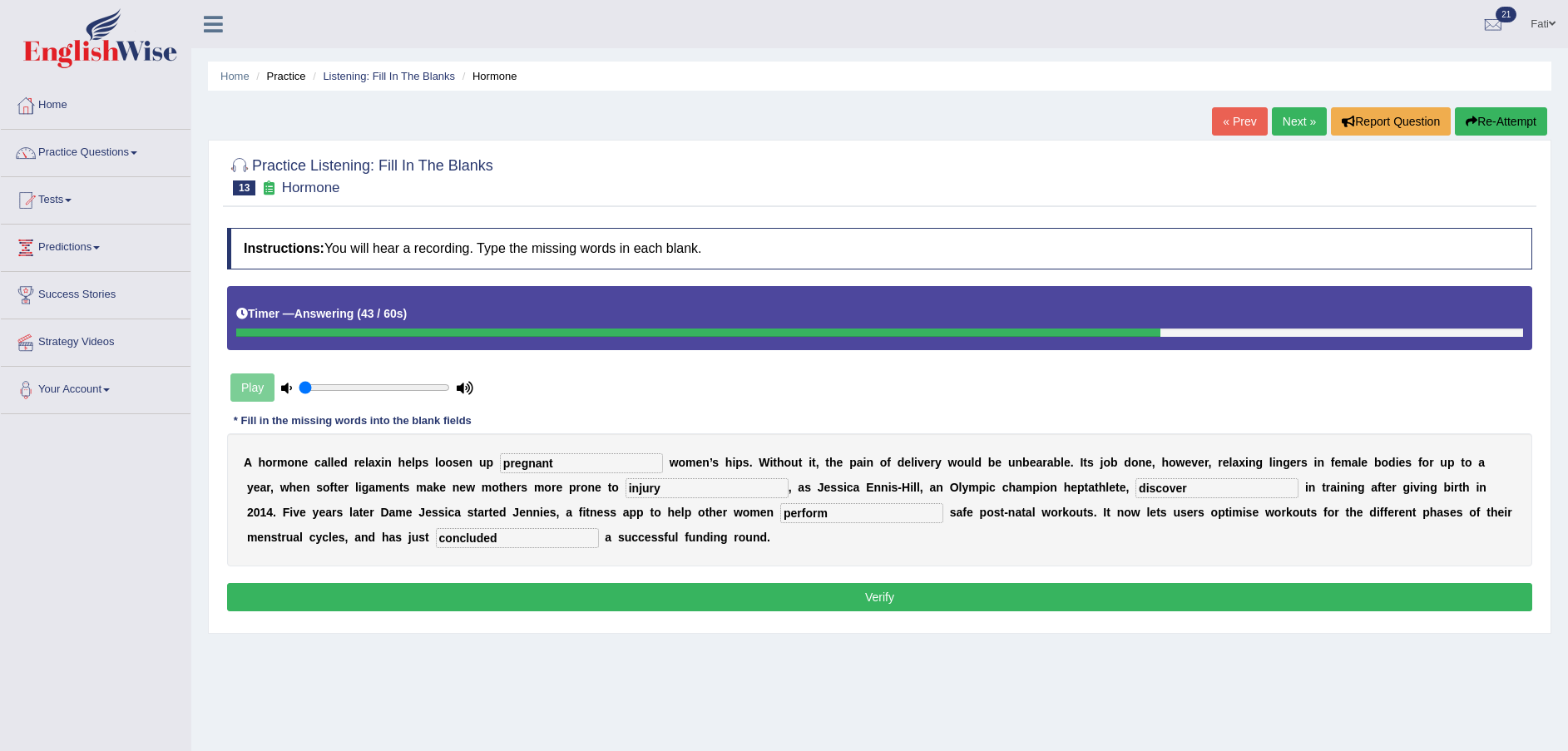
type input "concluded"
click at [334, 593] on button "Verify" at bounding box center [879, 597] width 1305 height 28
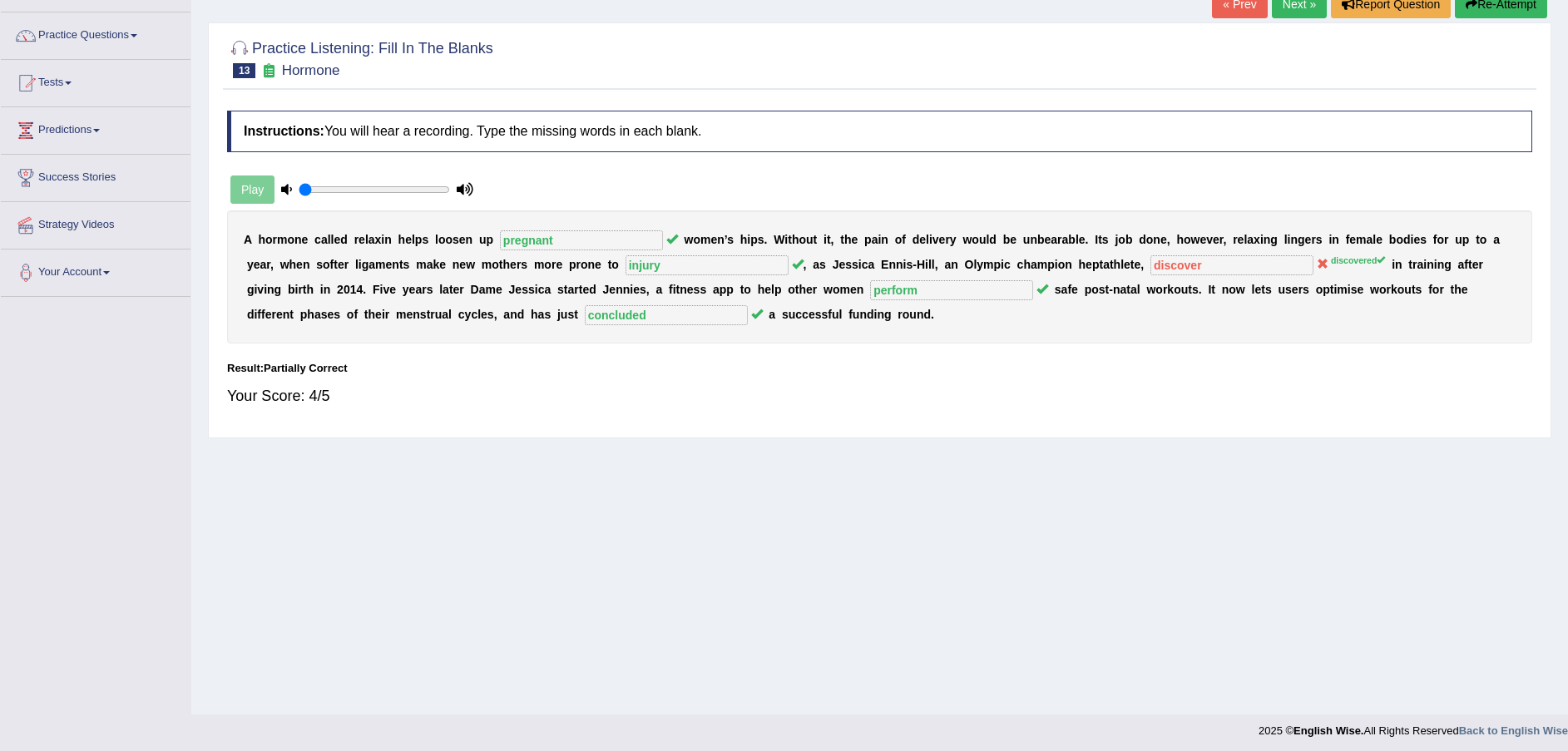
scroll to position [122, 0]
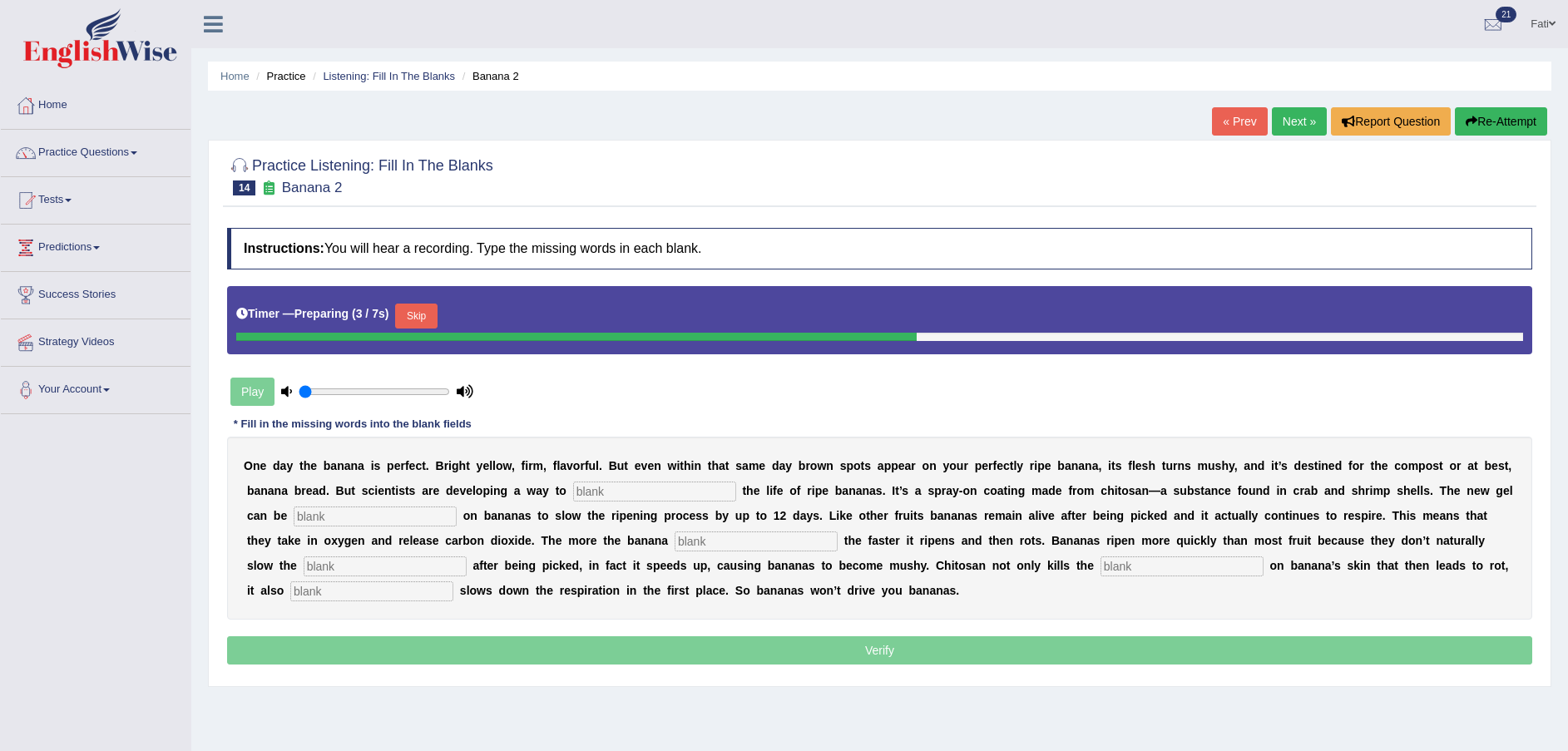
click at [395, 313] on button "Skip" at bounding box center [416, 316] width 41 height 25
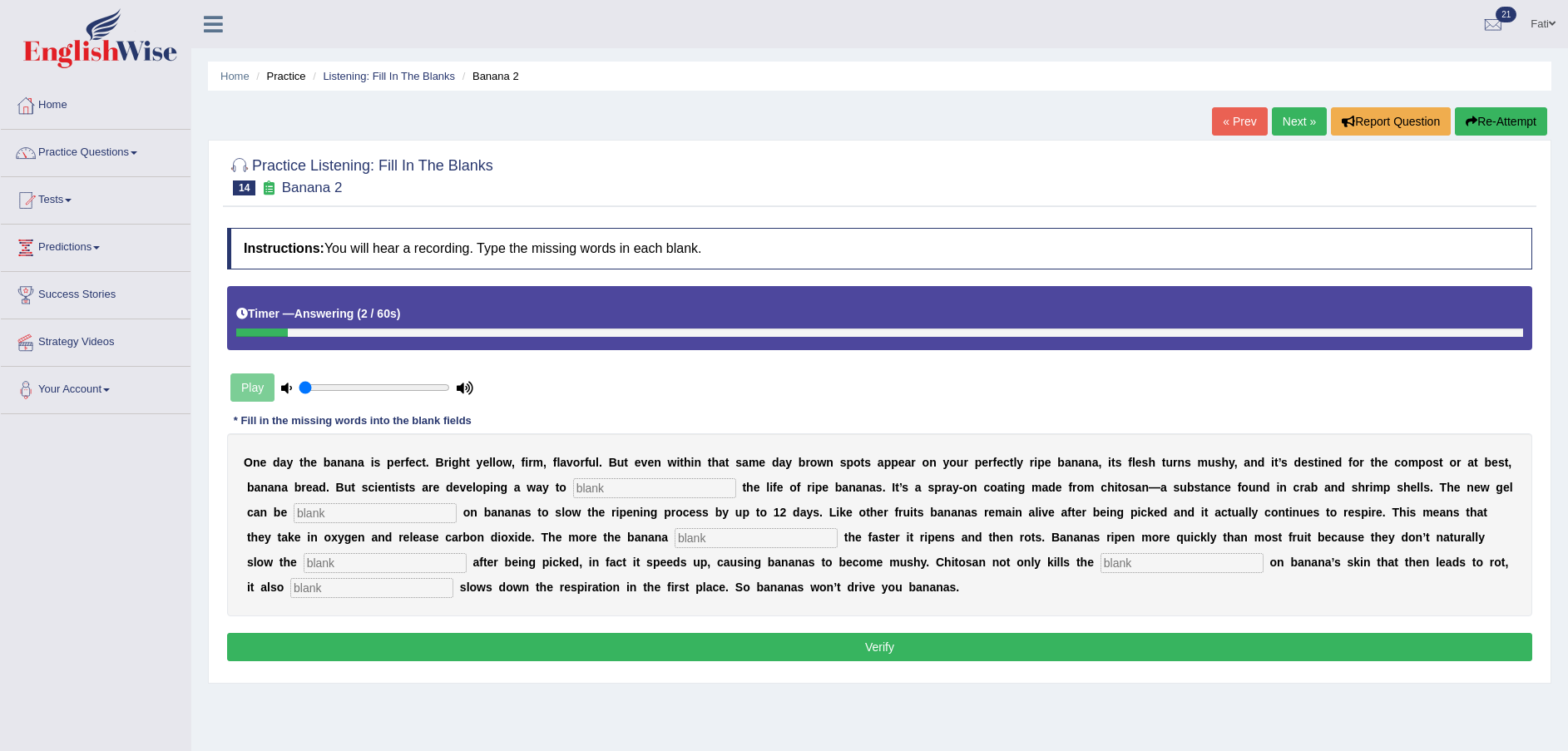
click at [573, 484] on input "text" at bounding box center [654, 488] width 163 height 20
type input "extend"
click at [358, 510] on input "text" at bounding box center [375, 513] width 163 height 20
type input "spread"
click at [675, 534] on input "text" at bounding box center [756, 538] width 163 height 20
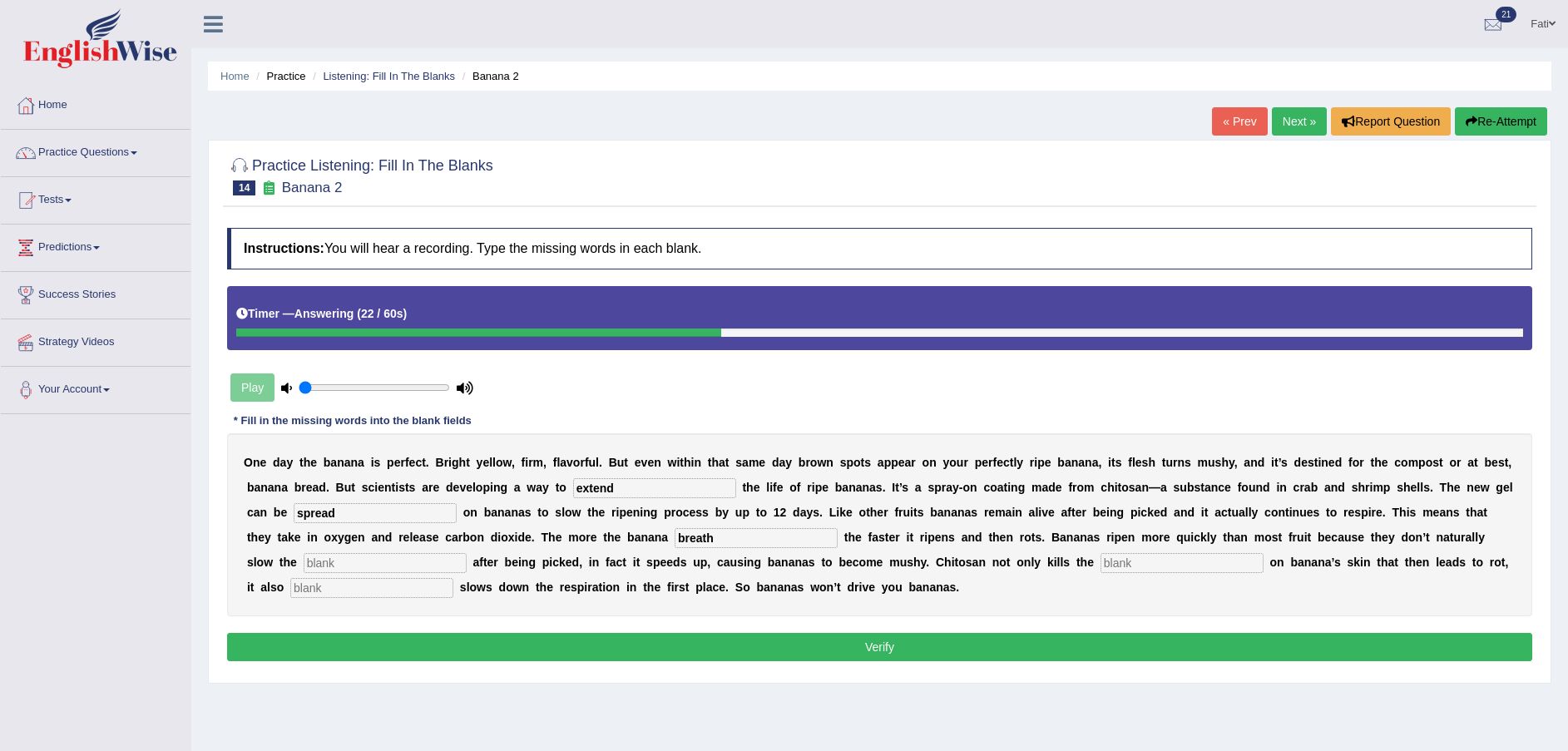
type input "breath"
click at [467, 553] on input "text" at bounding box center [385, 563] width 163 height 20
type input "respiration"
click at [1101, 565] on input "text" at bounding box center [1182, 563] width 163 height 20
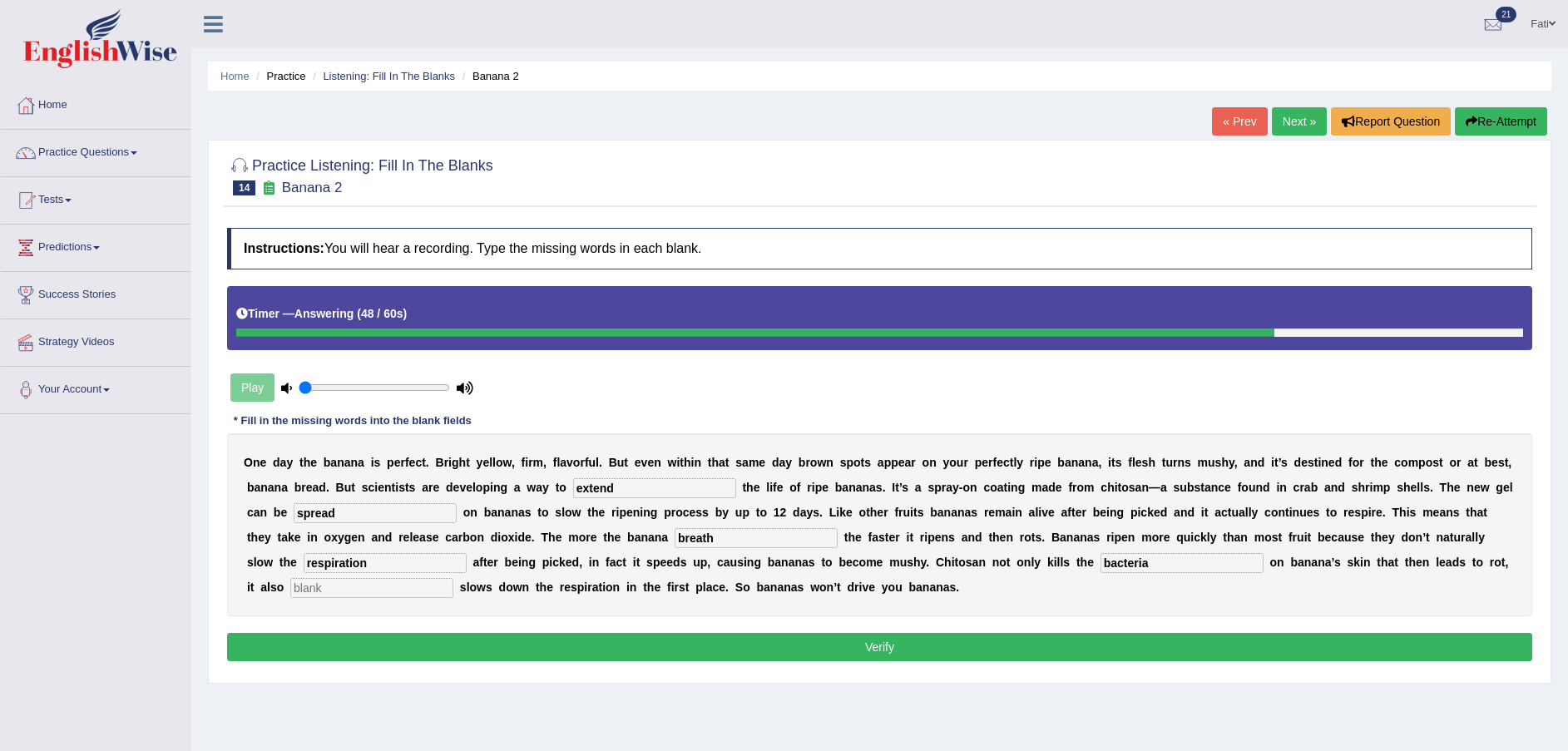
type input "bacteria"
click at [453, 578] on input "text" at bounding box center [371, 588] width 163 height 20
type input "significantly"
click at [1217, 644] on button "Verify" at bounding box center [879, 647] width 1305 height 28
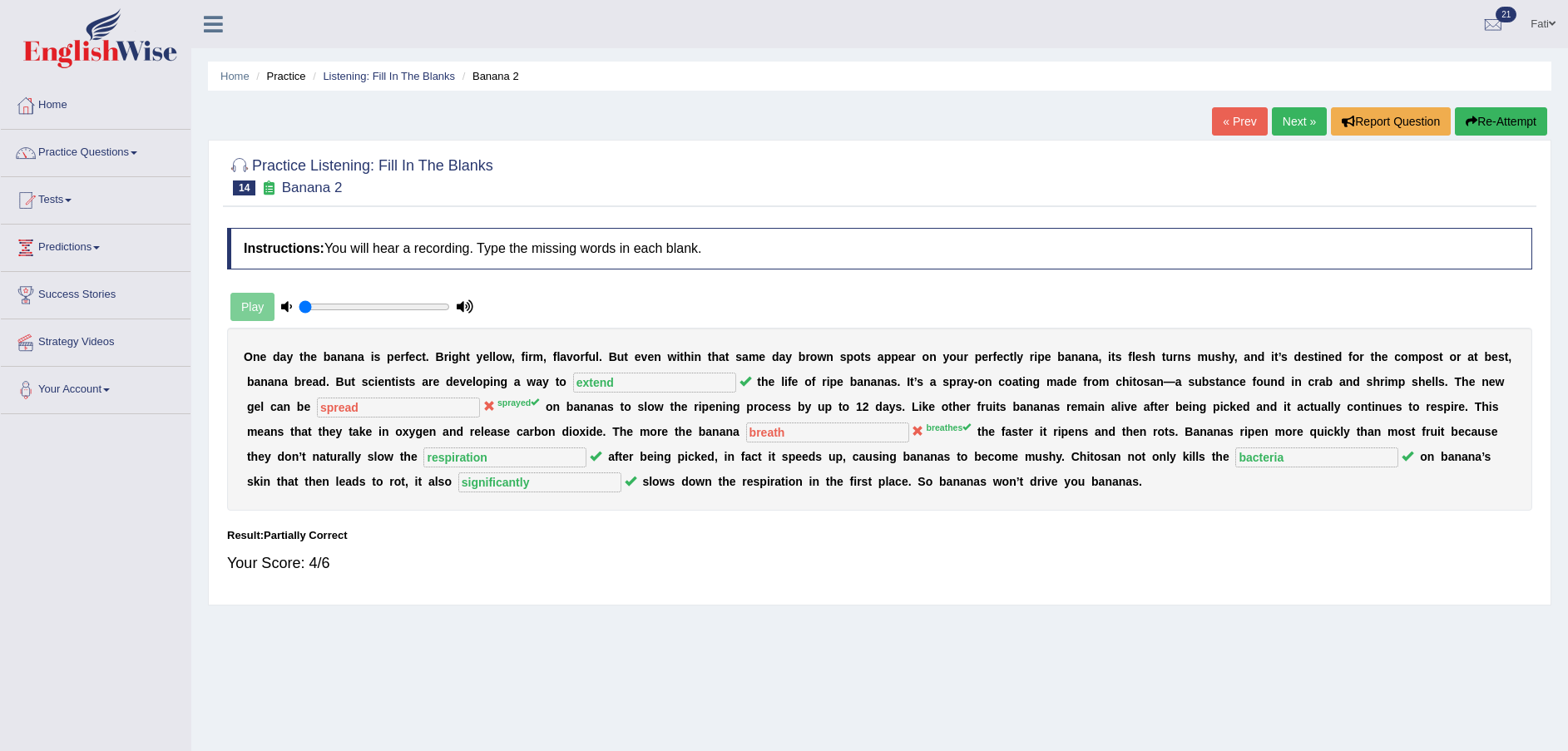
click at [1295, 125] on link "Next »" at bounding box center [1299, 121] width 55 height 28
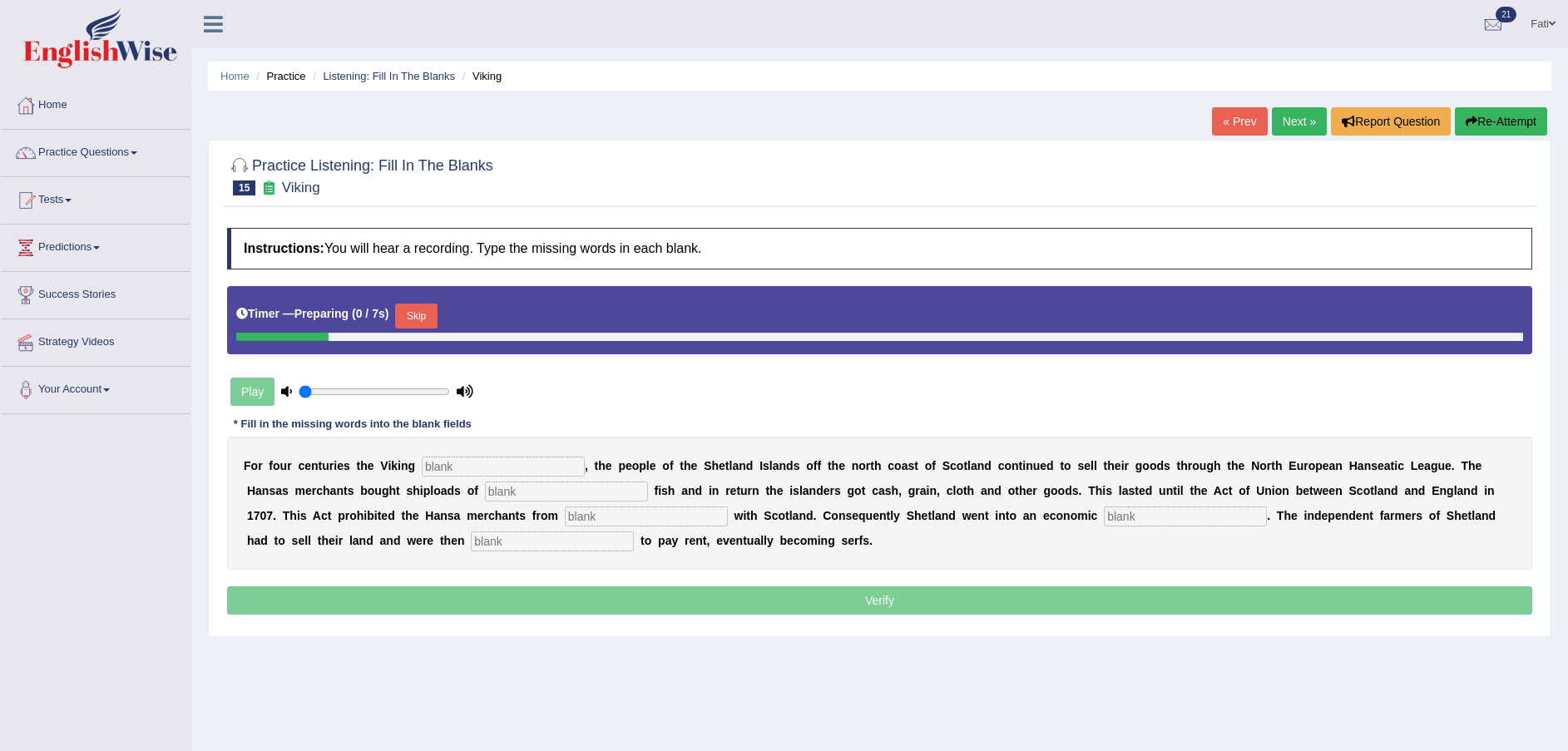
click at [385, 81] on link "Listening: Fill In The Blanks" at bounding box center [388, 77] width 132 height 13
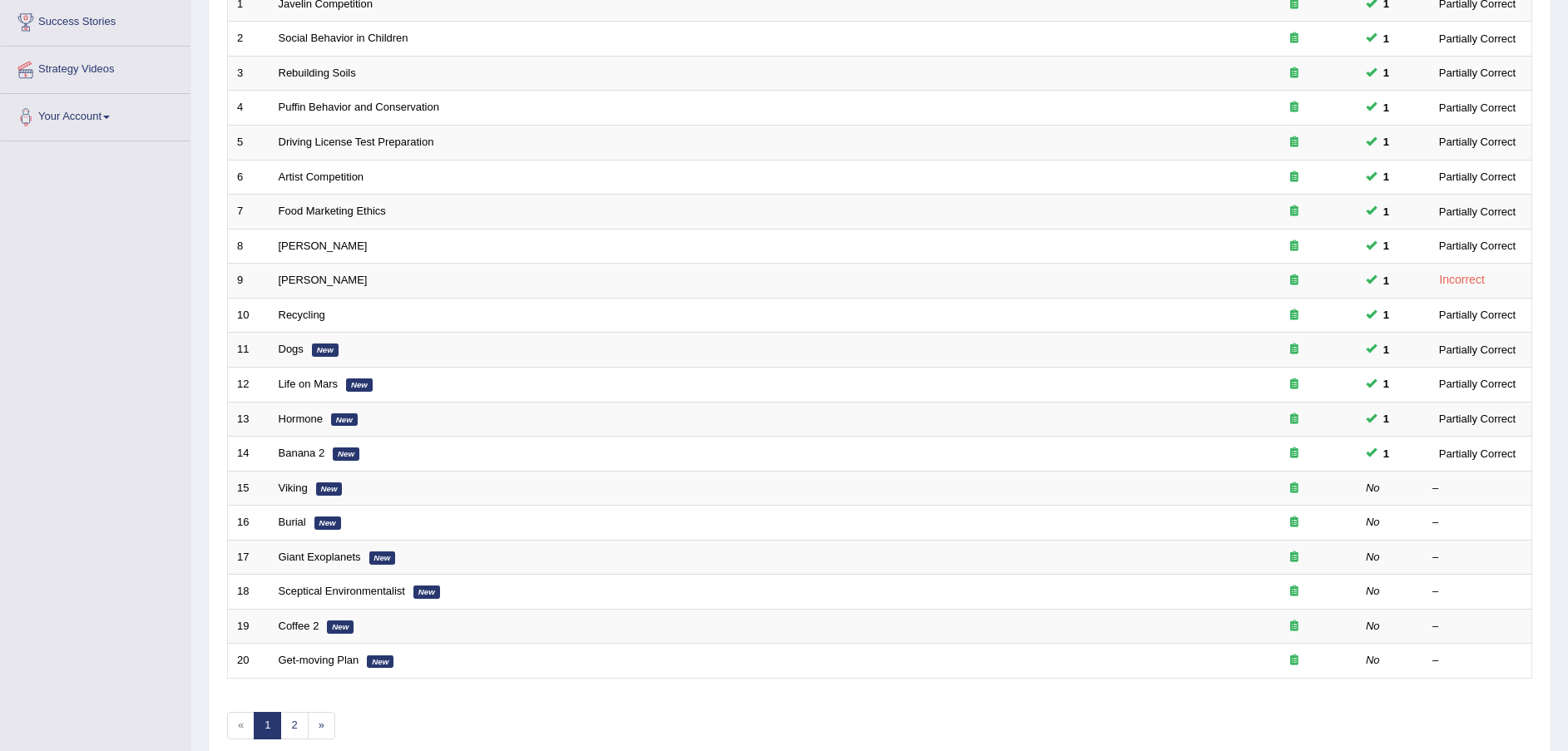
scroll to position [350, 0]
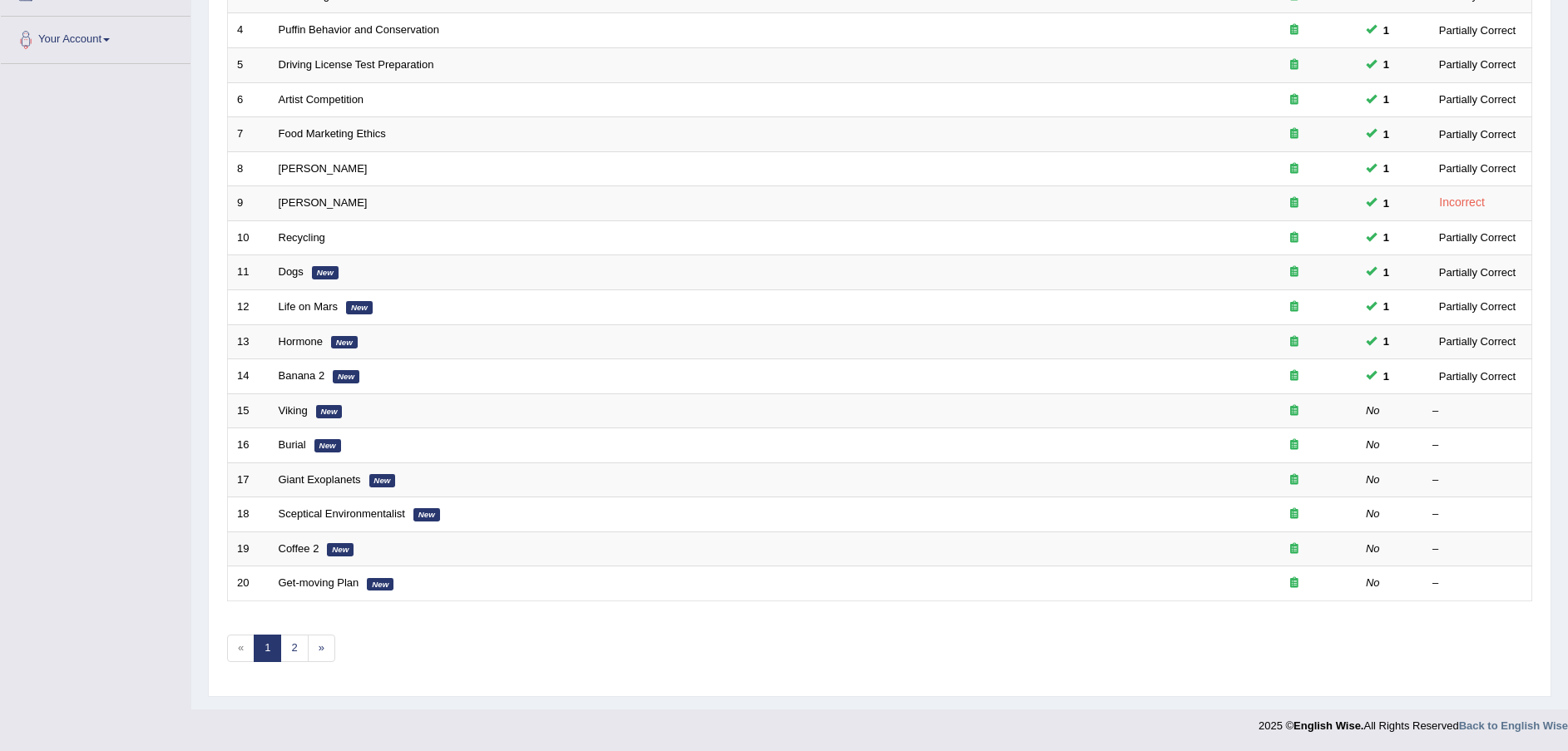
click at [296, 411] on link "Viking" at bounding box center [293, 411] width 29 height 13
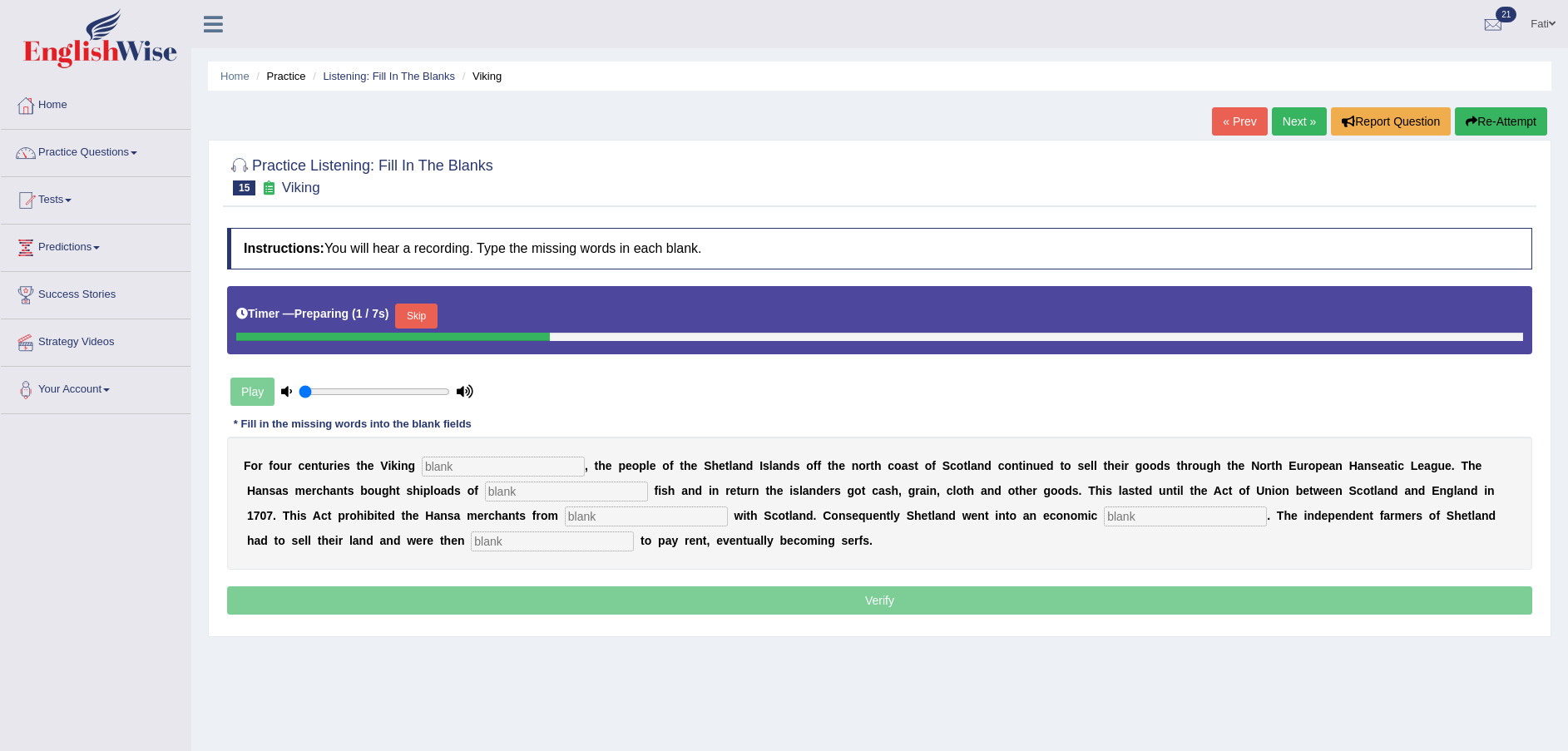
click at [431, 318] on button "Skip" at bounding box center [416, 316] width 41 height 25
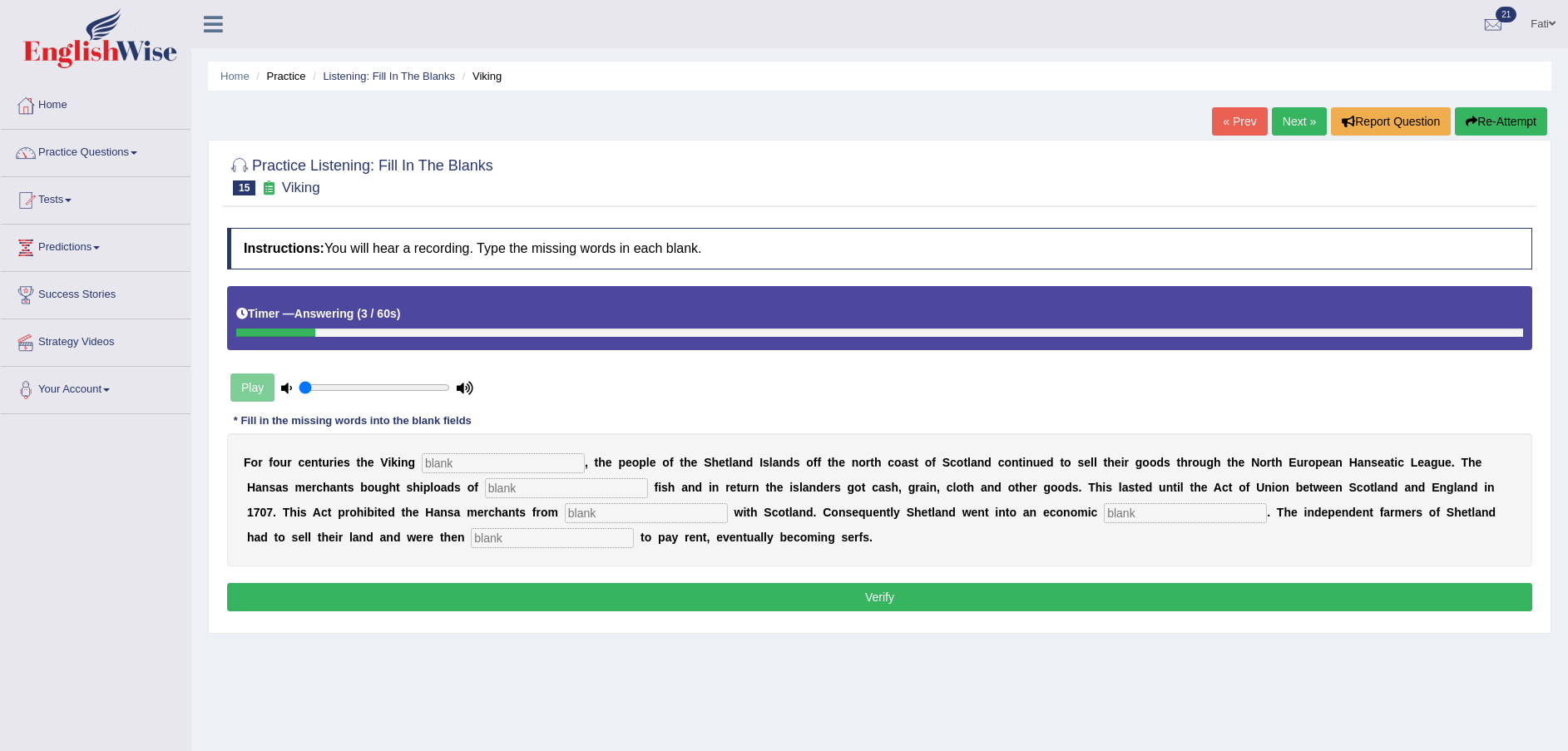
click at [507, 461] on input "text" at bounding box center [503, 463] width 163 height 20
type input "declined"
click at [485, 490] on input "text" at bounding box center [566, 488] width 163 height 20
type input "solted"
click at [565, 511] on input "text" at bounding box center [646, 513] width 163 height 20
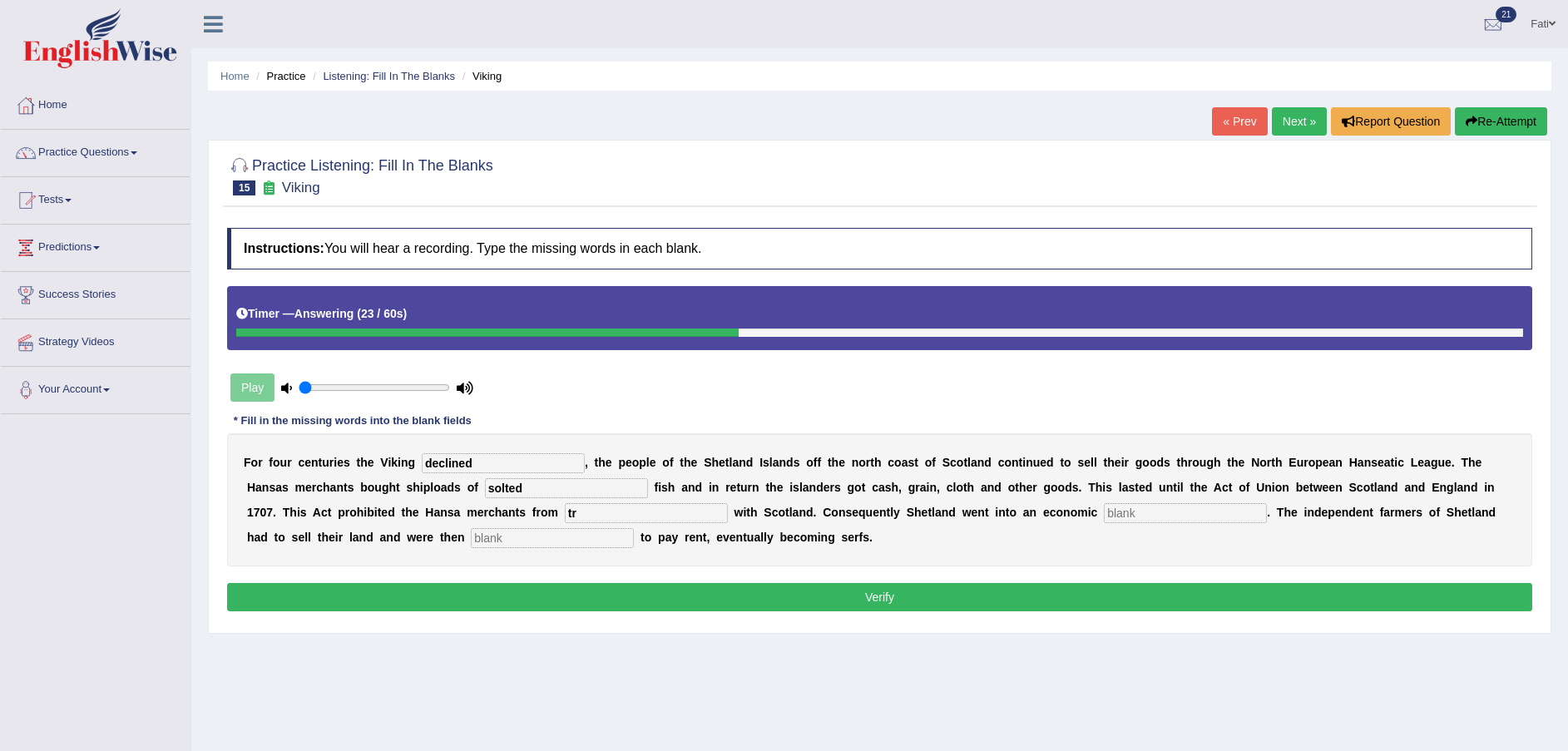
type input "t"
type input "treathing"
click at [1104, 508] on input "text" at bounding box center [1185, 513] width 163 height 20
type input "e"
click at [1104, 510] on input "deprassion" at bounding box center [1185, 513] width 163 height 20
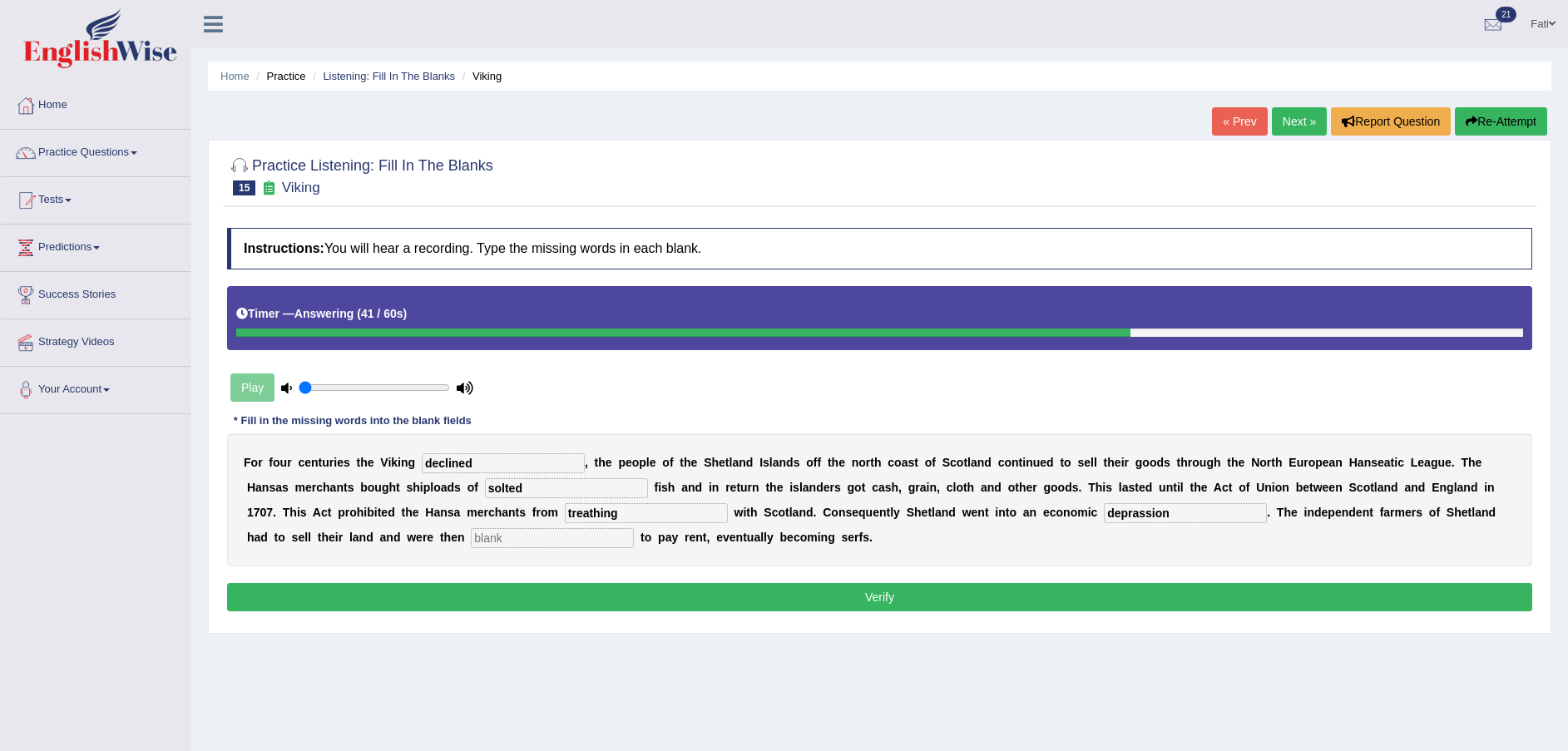
type input "deprassion"
click at [471, 536] on input "text" at bounding box center [552, 538] width 163 height 20
type input "obligated"
click at [978, 584] on button "Verify" at bounding box center [879, 597] width 1305 height 28
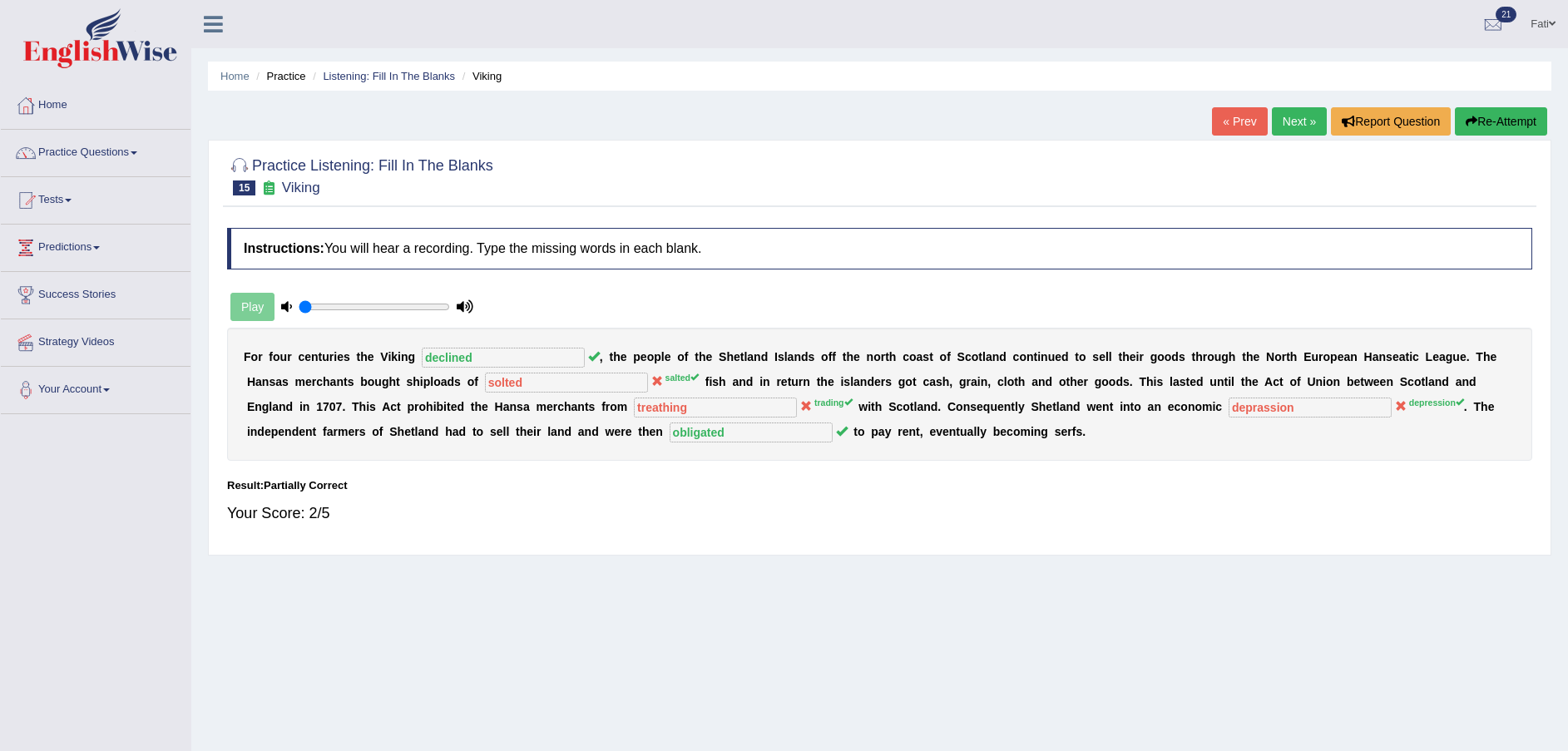
click at [1282, 119] on link "Next »" at bounding box center [1299, 121] width 55 height 28
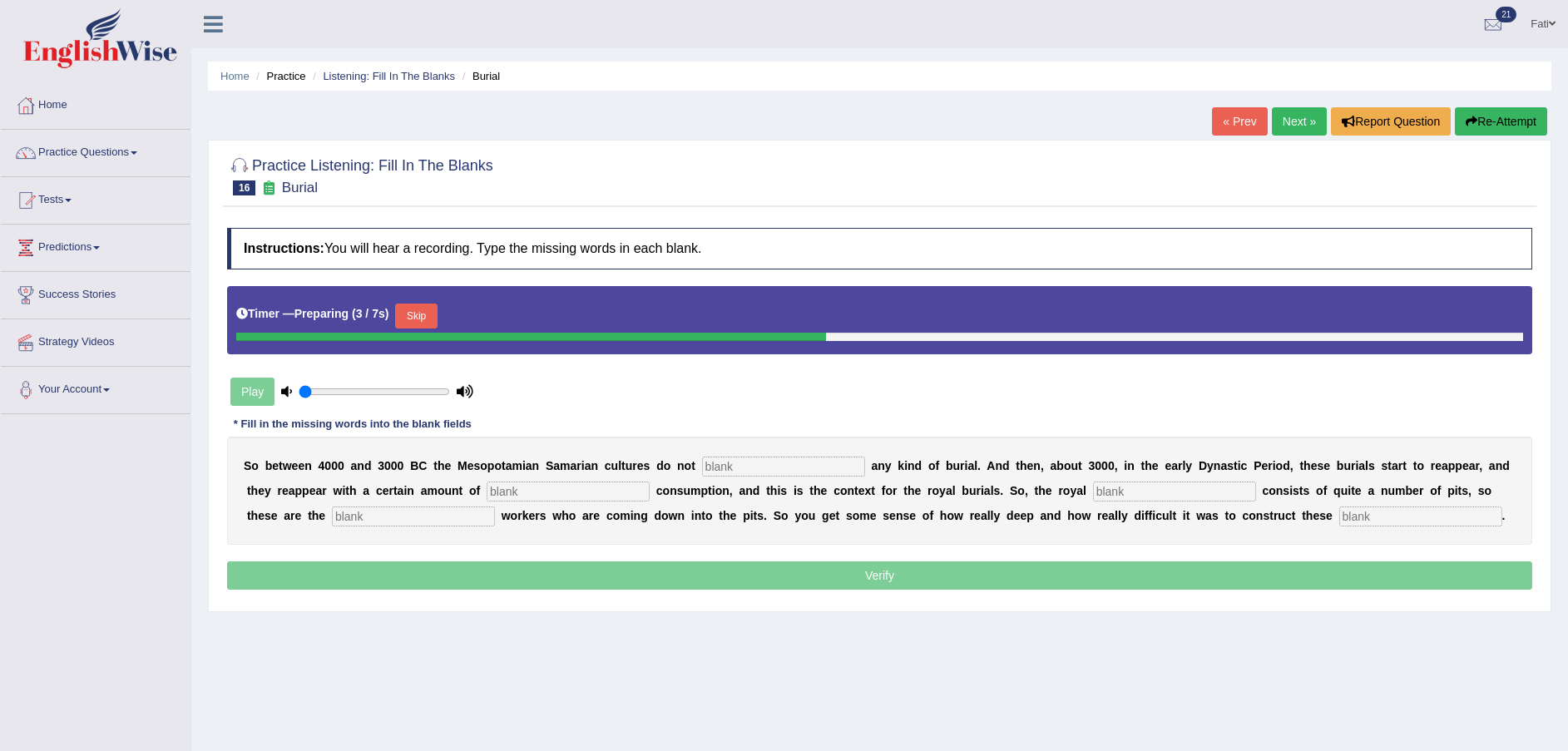
click at [420, 314] on button "Skip" at bounding box center [416, 316] width 41 height 25
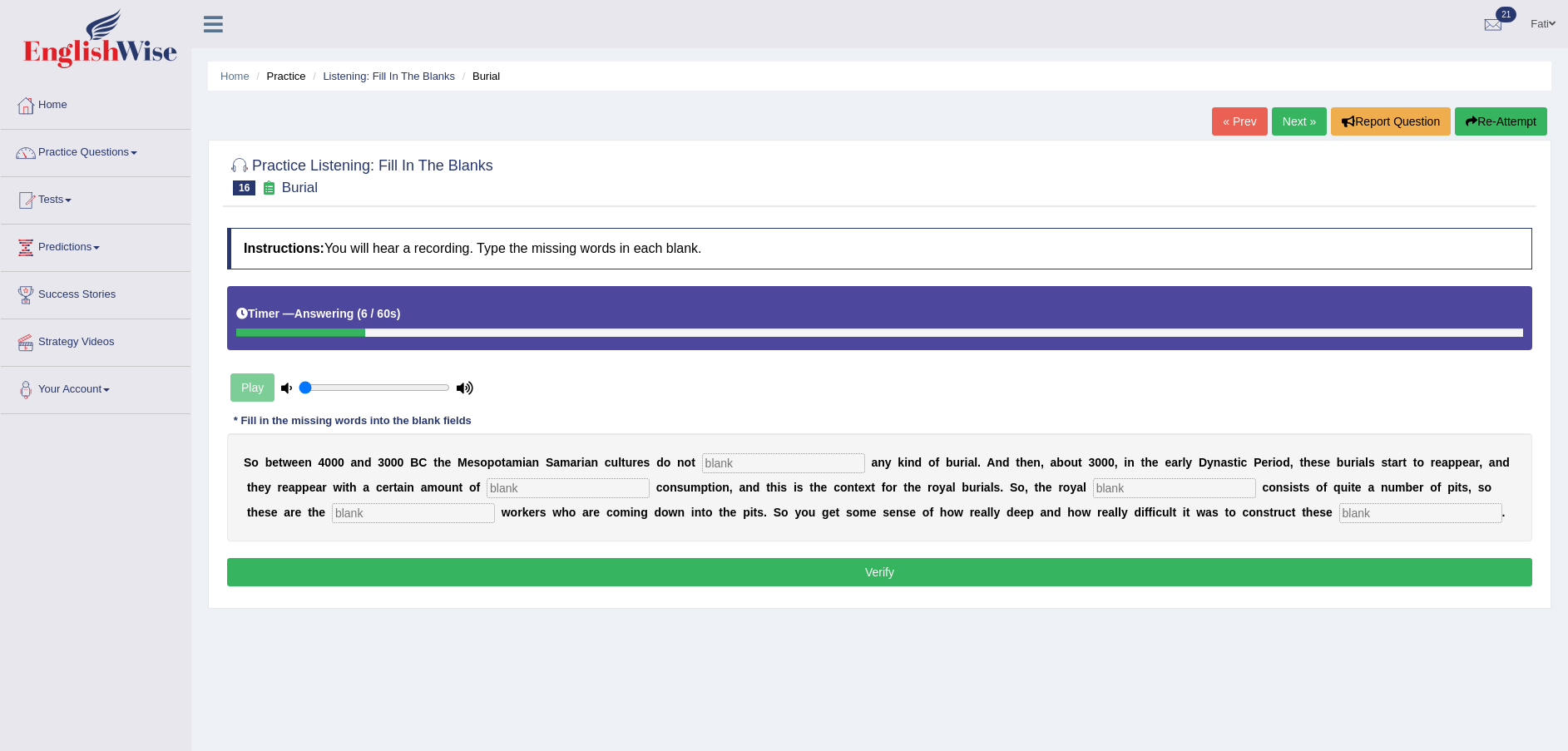
click at [747, 462] on input "text" at bounding box center [784, 463] width 163 height 20
type input "practice"
click at [492, 490] on input "text" at bounding box center [567, 488] width 163 height 20
type input "conspiquen"
click at [1093, 490] on input "text" at bounding box center [1174, 488] width 163 height 20
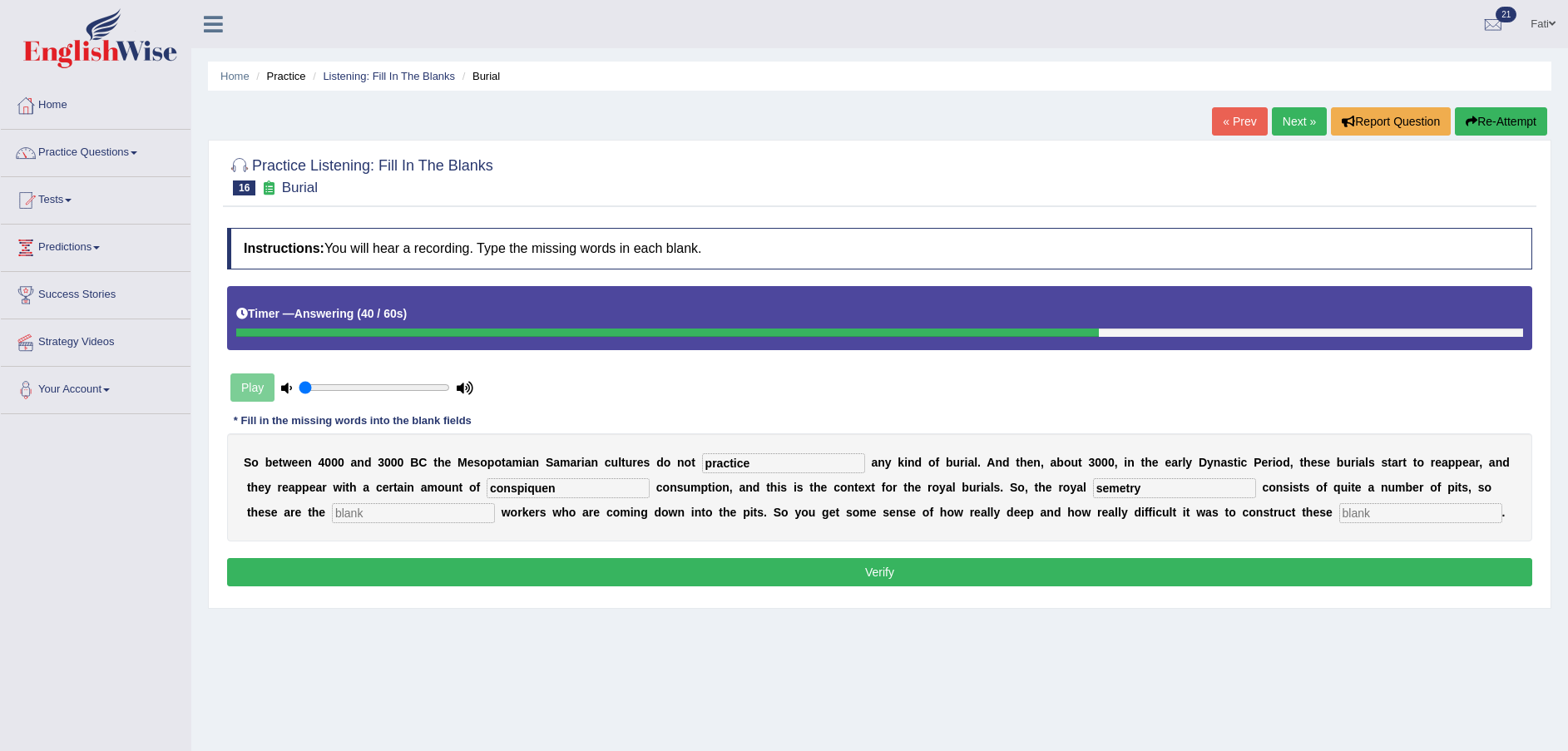
type input "semetry"
click at [346, 509] on input "text" at bounding box center [413, 513] width 163 height 20
type input "exovation"
click at [1339, 512] on input "text" at bounding box center [1420, 513] width 163 height 20
type input "chembers"
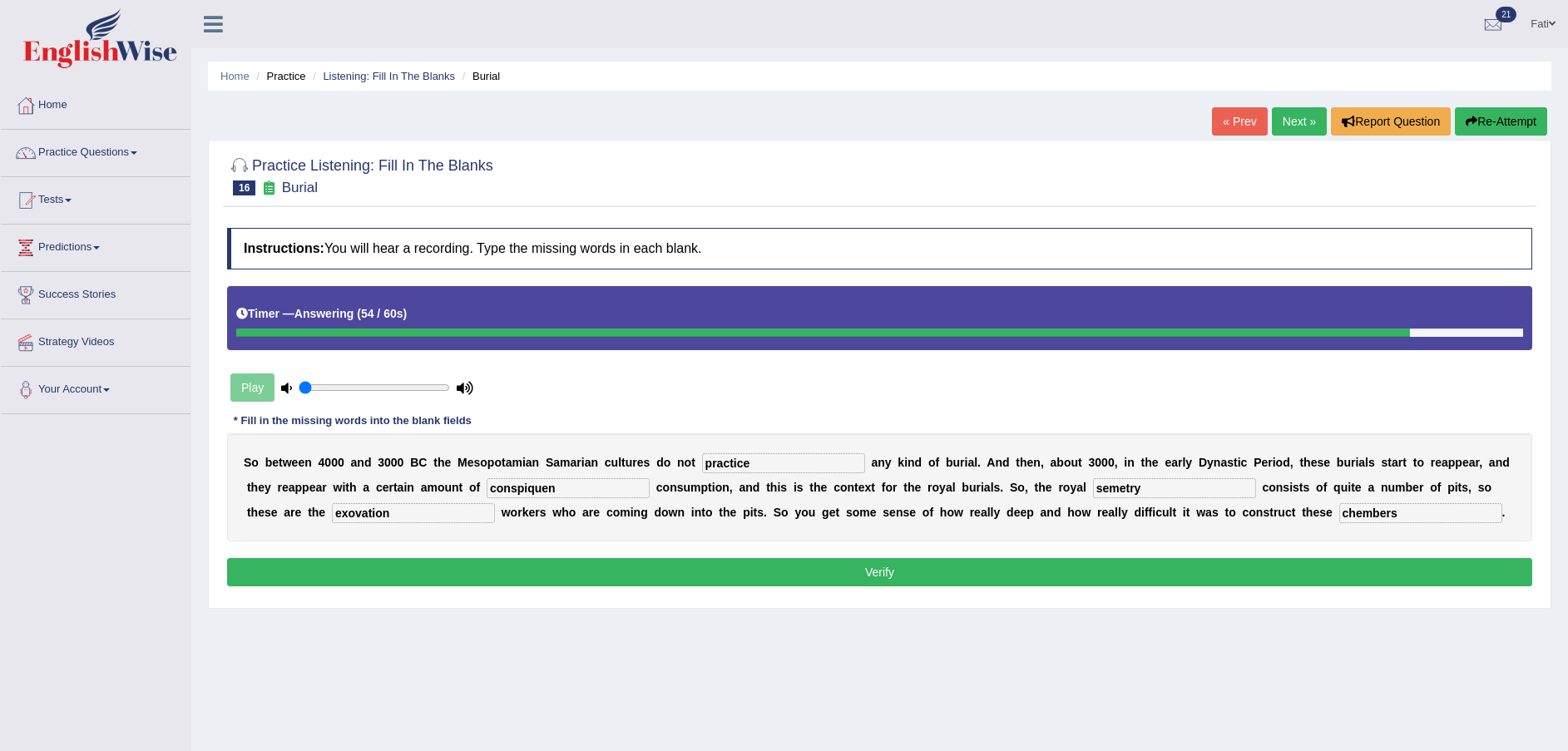
click at [1210, 572] on button "Verify" at bounding box center [879, 572] width 1305 height 28
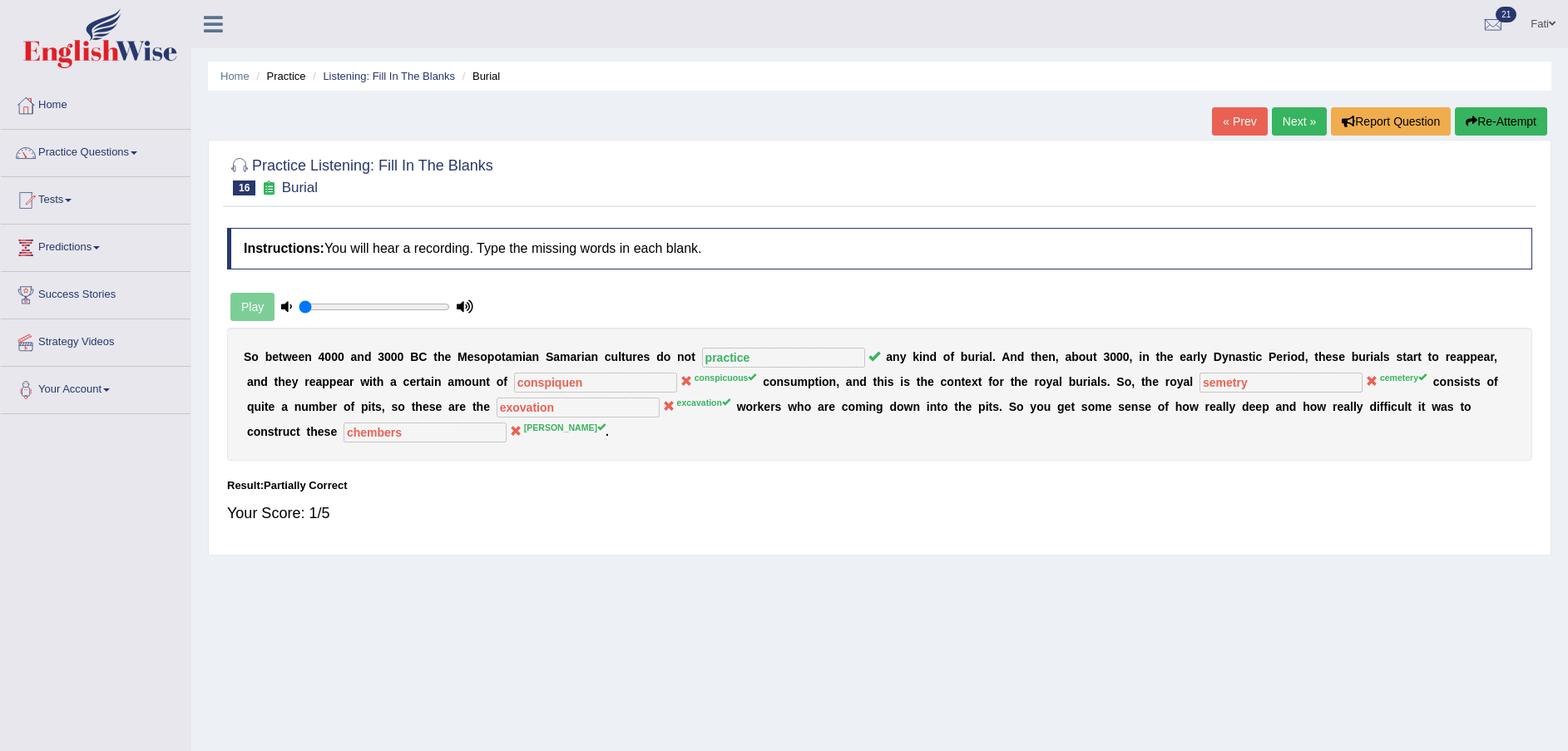
click at [1296, 127] on link "Next »" at bounding box center [1299, 121] width 55 height 28
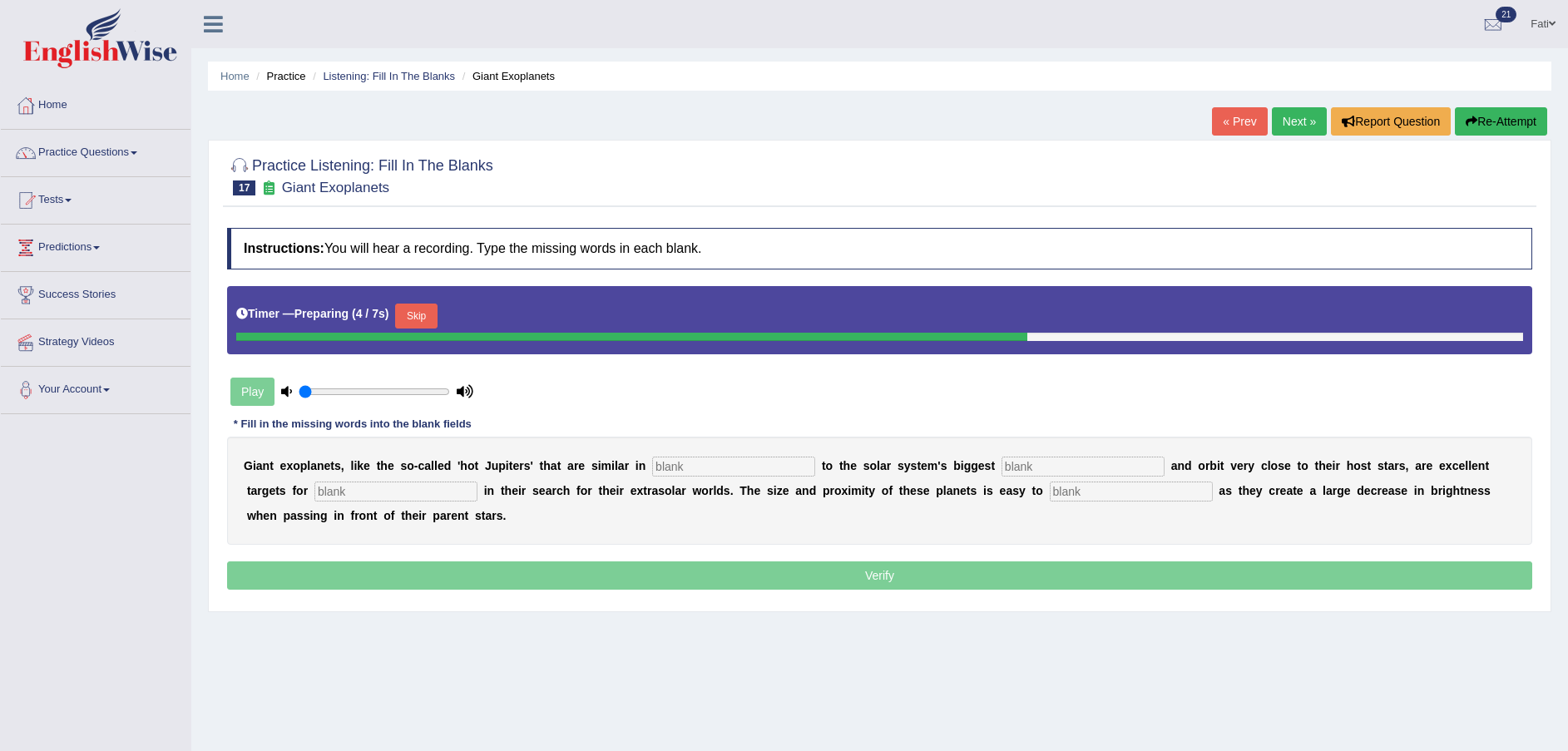
click at [411, 319] on button "Skip" at bounding box center [416, 316] width 41 height 25
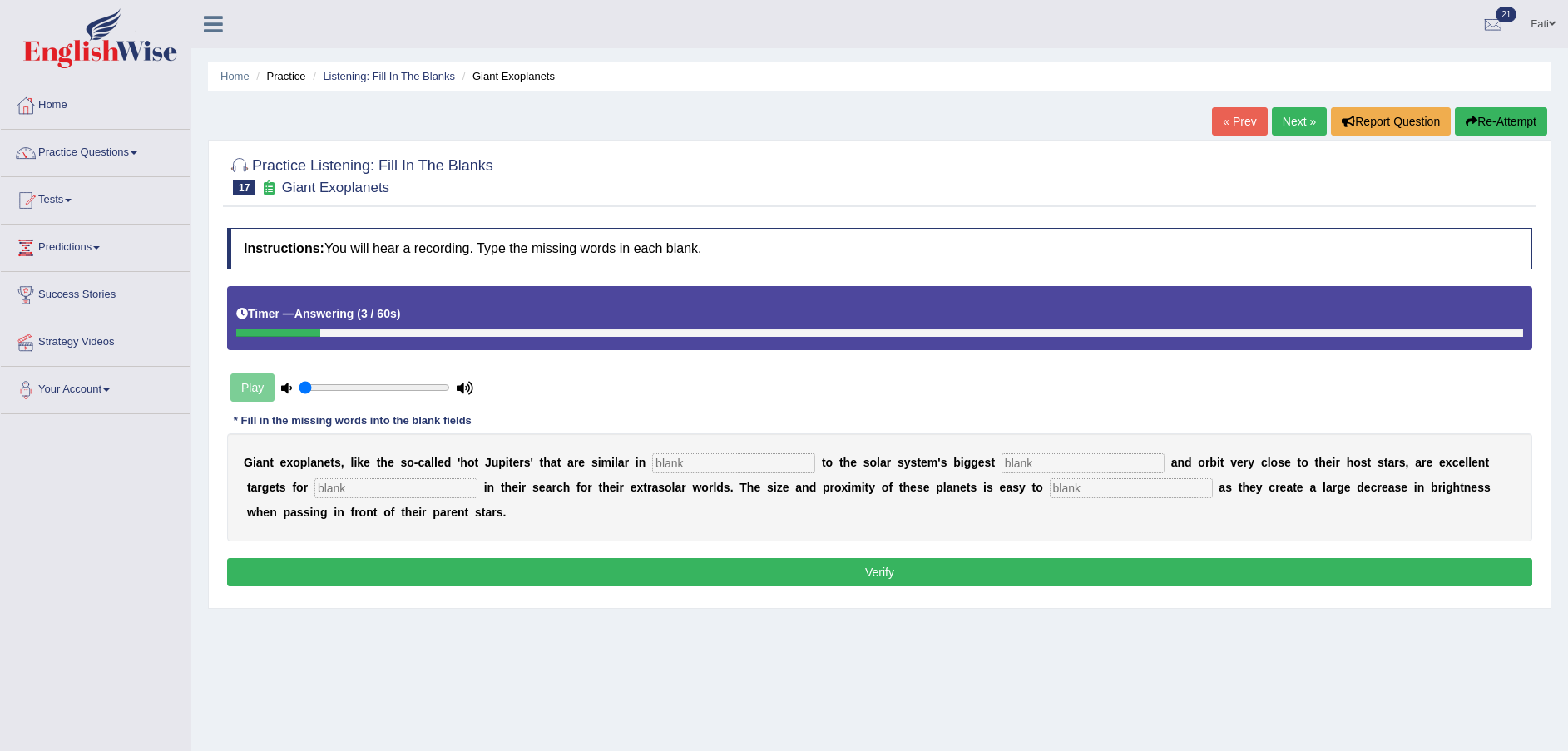
click at [717, 451] on div "G i a n t e x o p l a n e t s , l i k e t h e s o - c a l l e d ' h o t J u p i…" at bounding box center [879, 487] width 1305 height 108
click at [720, 466] on input "text" at bounding box center [733, 463] width 163 height 20
type input "charesterictic"
click at [1002, 466] on input "text" at bounding box center [1083, 463] width 163 height 20
type input "planet"
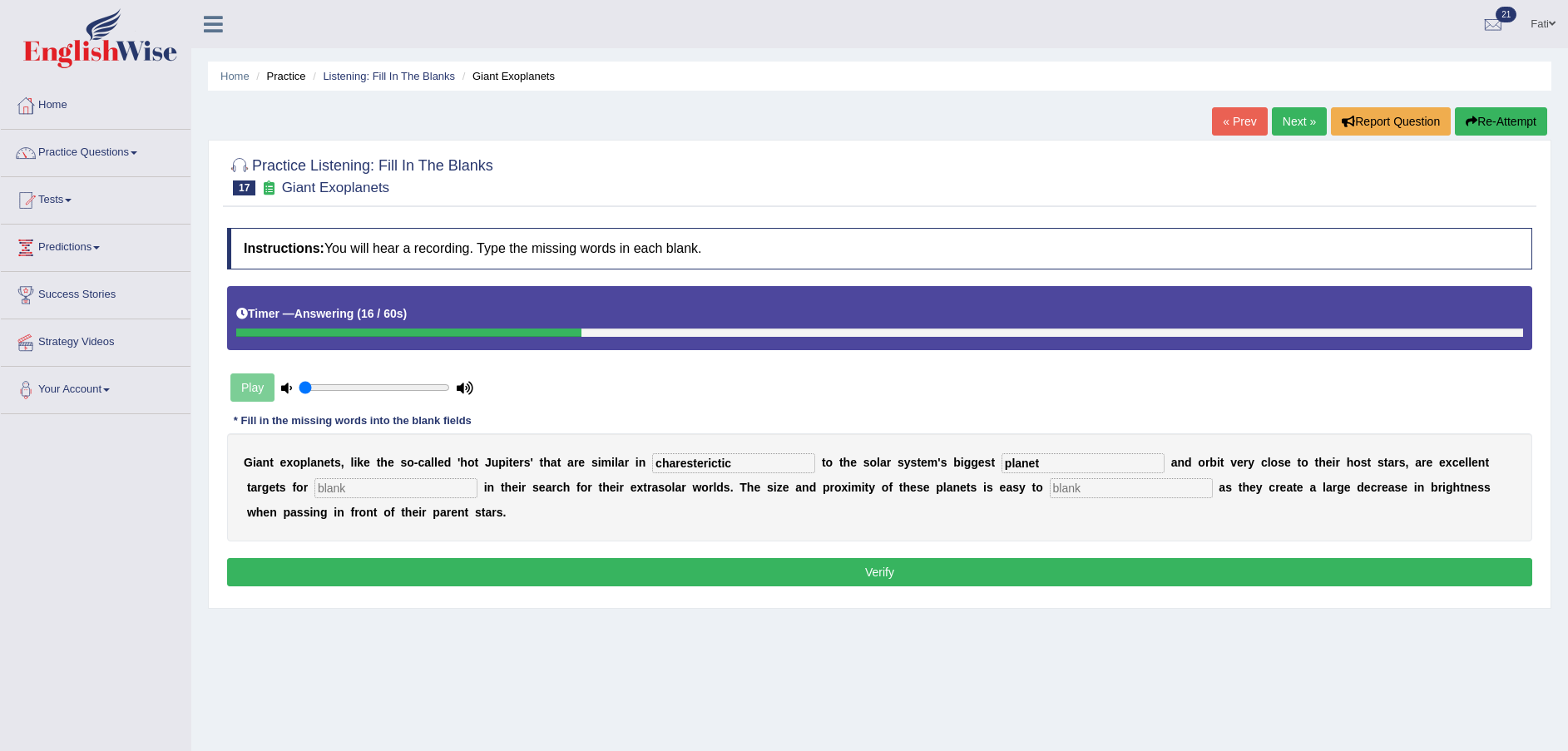
click at [1050, 488] on input "text" at bounding box center [1131, 488] width 163 height 20
type input "detect"
click at [314, 488] on input "text" at bounding box center [395, 488] width 163 height 20
type input "an"
click at [387, 580] on button "Verify" at bounding box center [879, 572] width 1305 height 28
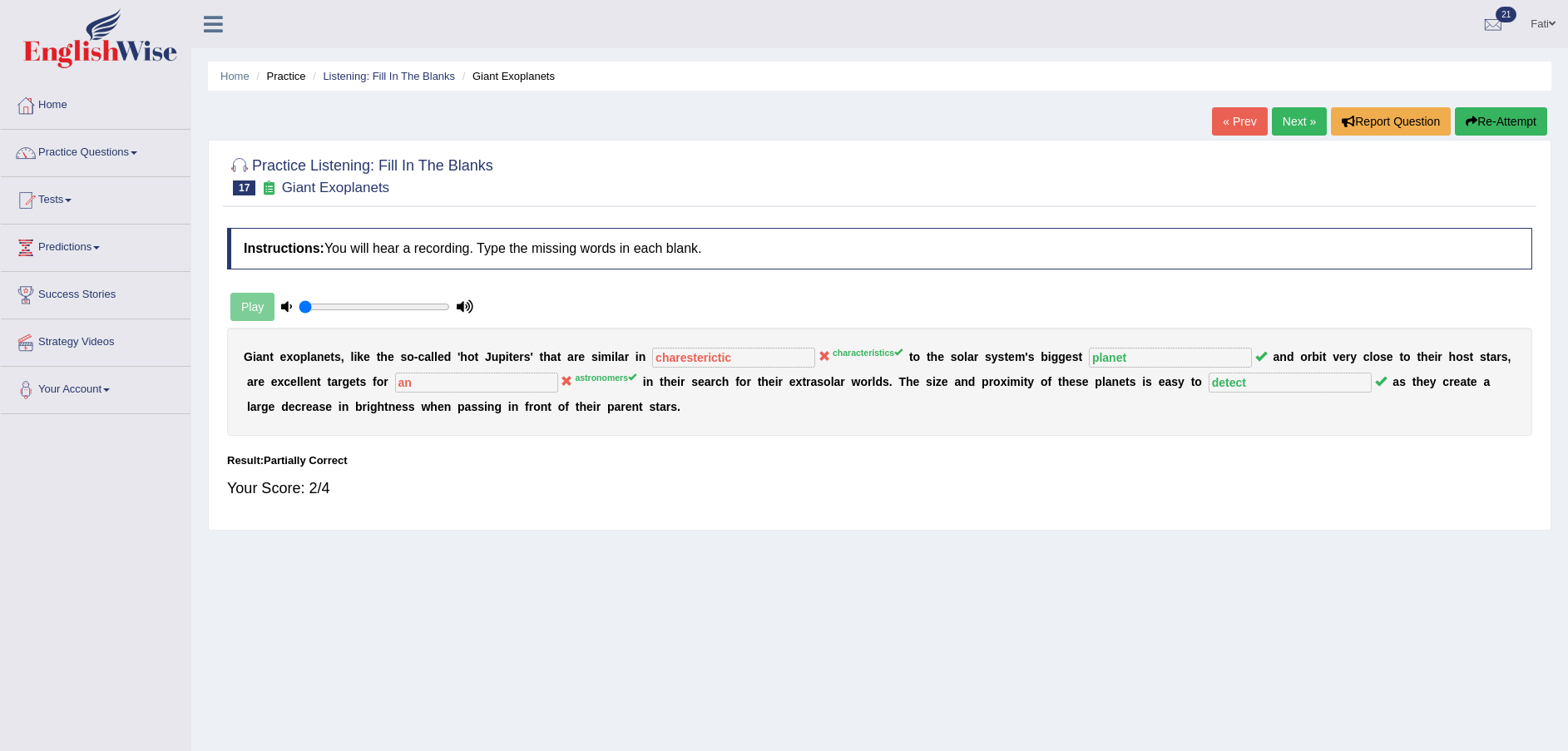
click at [1291, 113] on link "Next »" at bounding box center [1299, 121] width 55 height 28
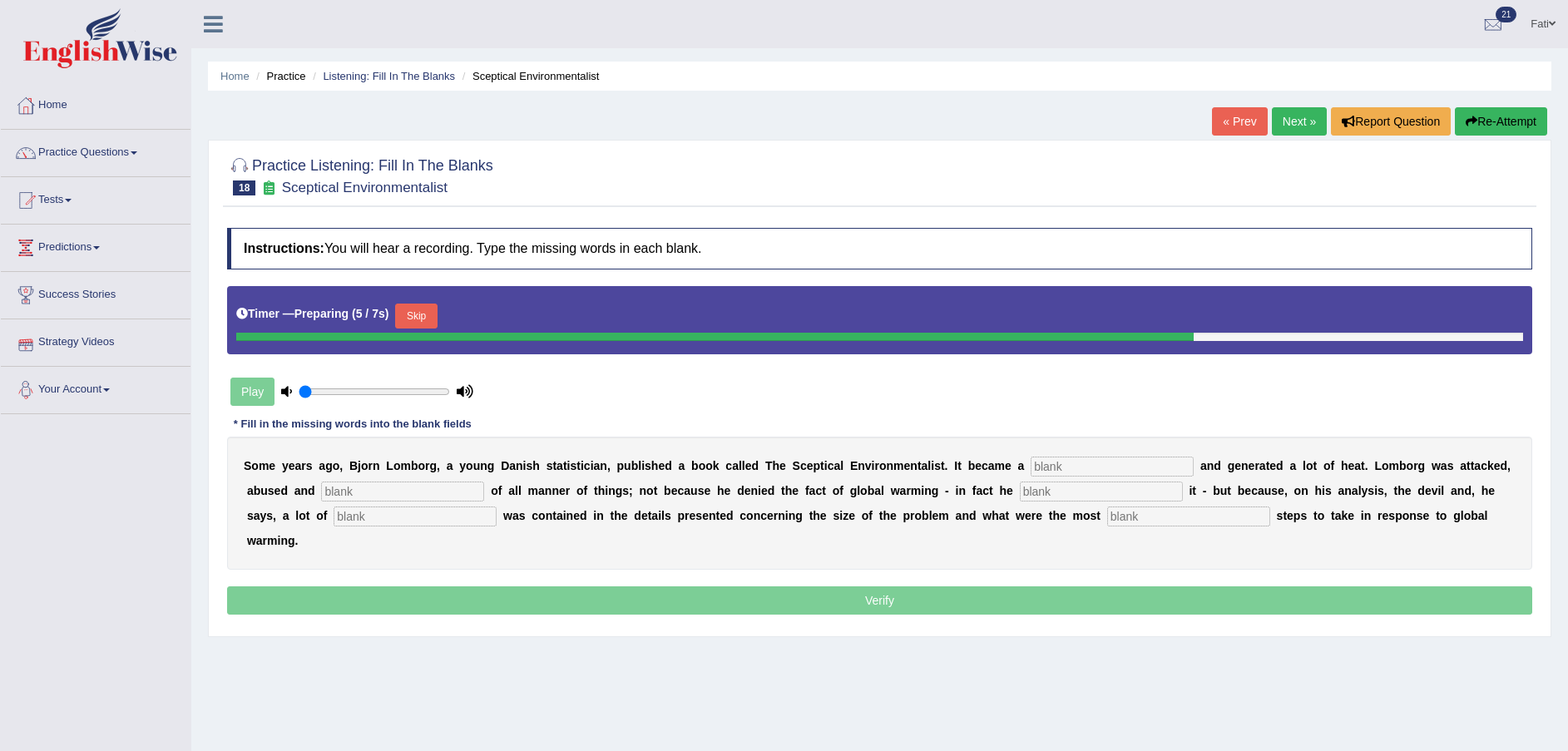
click at [409, 315] on button "Skip" at bounding box center [416, 316] width 41 height 25
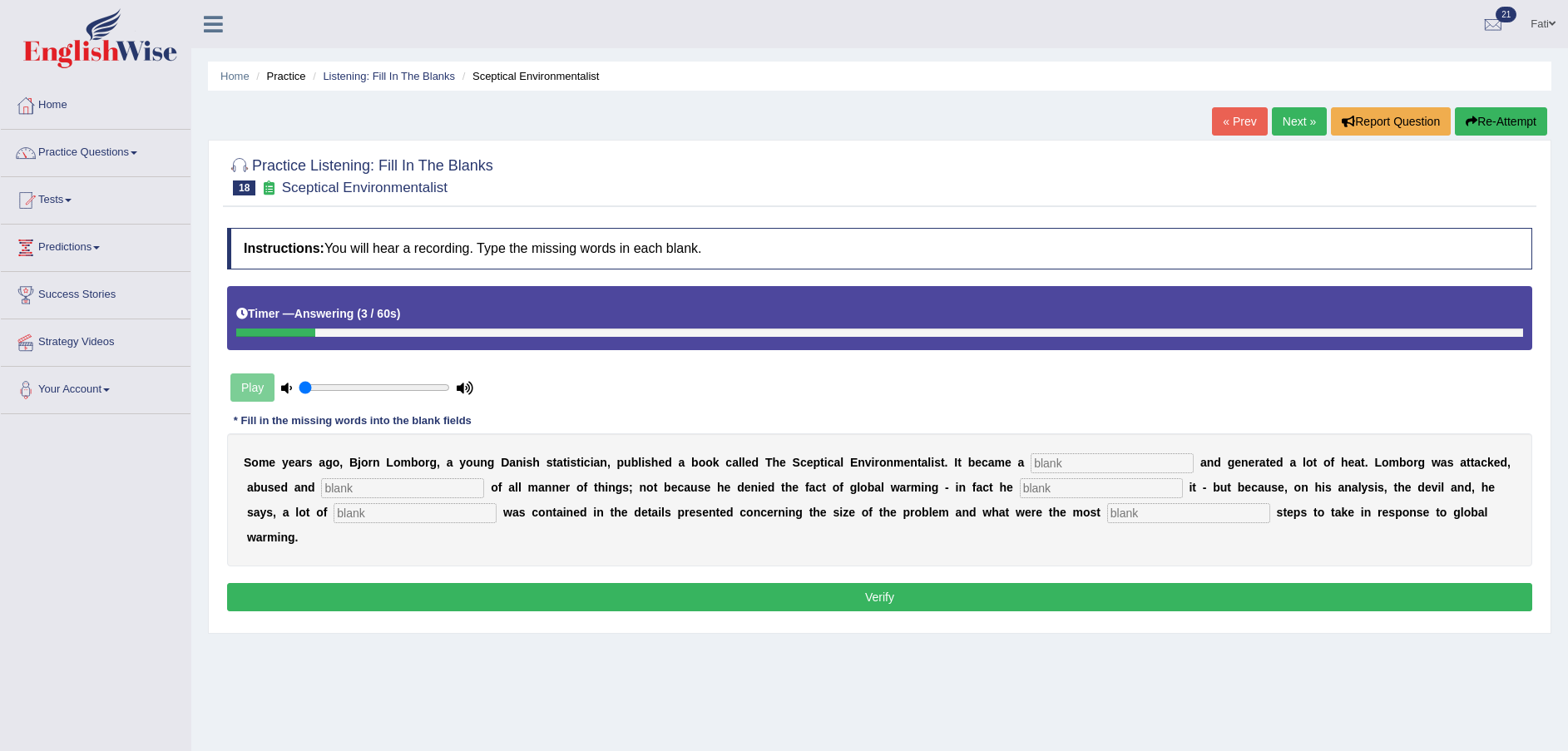
click at [1031, 461] on input "text" at bounding box center [1112, 463] width 163 height 20
type input "best"
click at [369, 489] on input "text" at bounding box center [403, 488] width 163 height 20
type input "acused"
click at [1020, 490] on input "text" at bounding box center [1101, 488] width 163 height 20
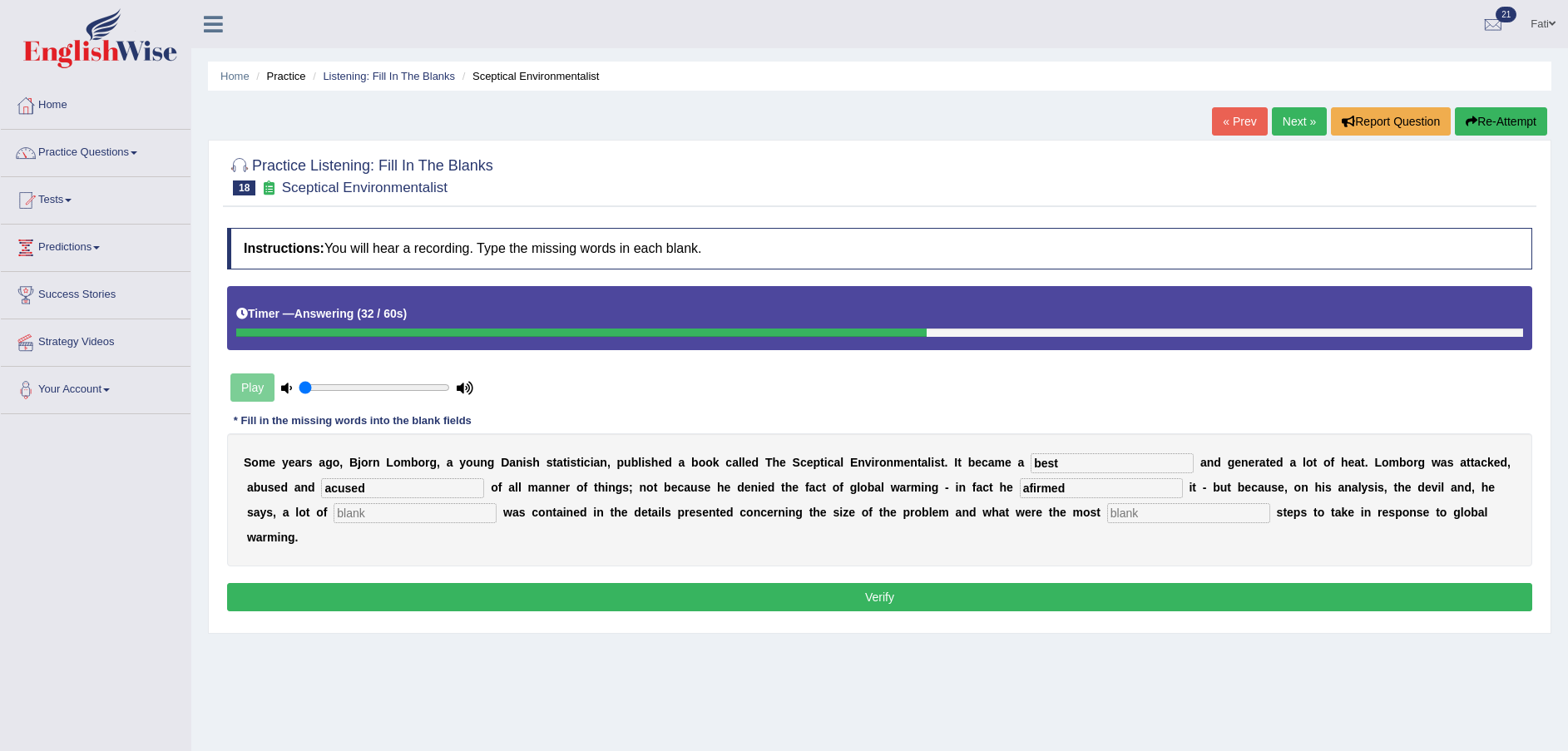
click at [1020, 489] on input "afirmed" at bounding box center [1101, 488] width 163 height 20
type input "affirmed"
click at [340, 516] on input "text" at bounding box center [414, 513] width 163 height 20
type input "diviniasmes"
click at [1108, 512] on input "text" at bounding box center [1189, 513] width 163 height 20
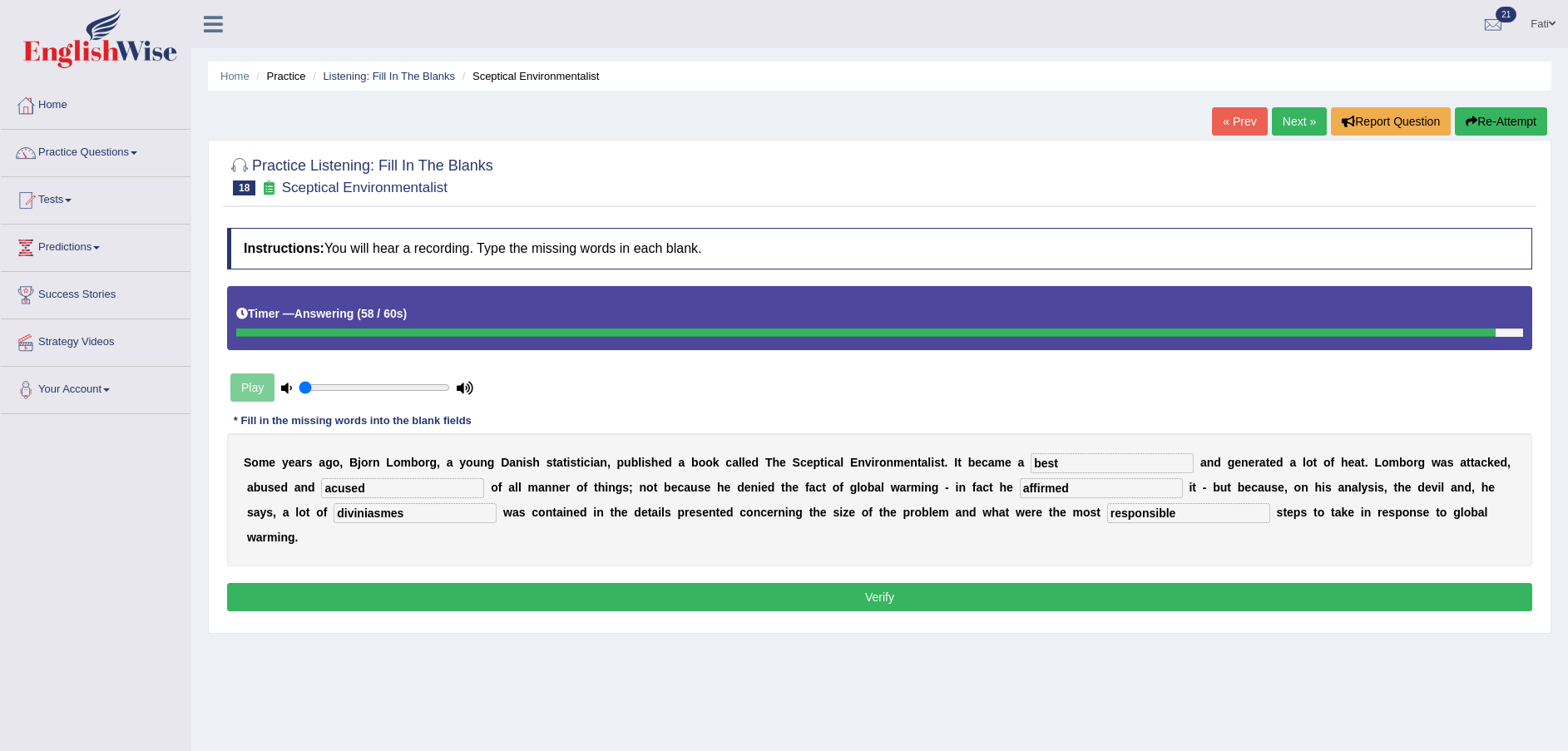
type input "responsible"
click at [1019, 584] on button "Verify" at bounding box center [879, 597] width 1305 height 28
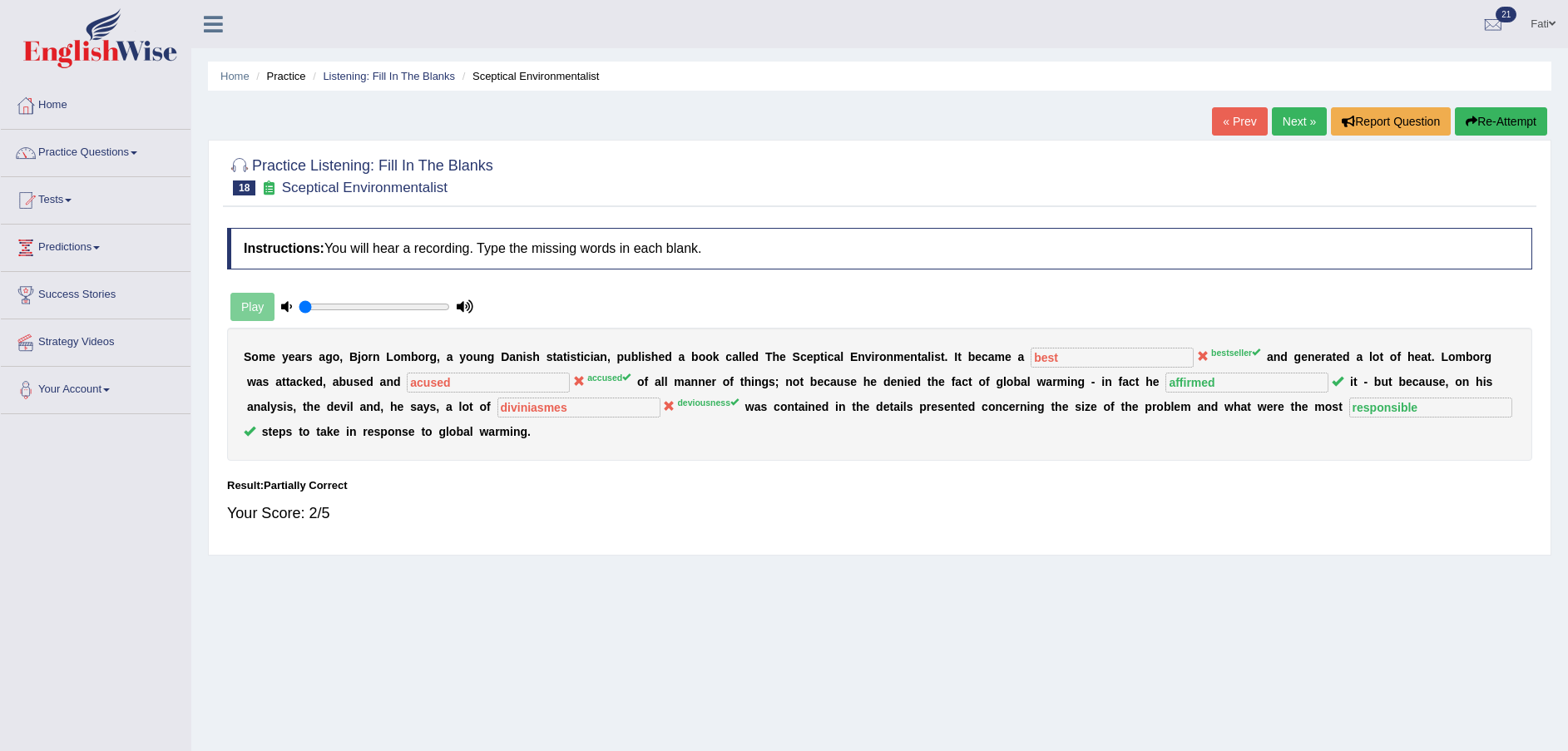
click at [1310, 119] on link "Next »" at bounding box center [1299, 121] width 55 height 28
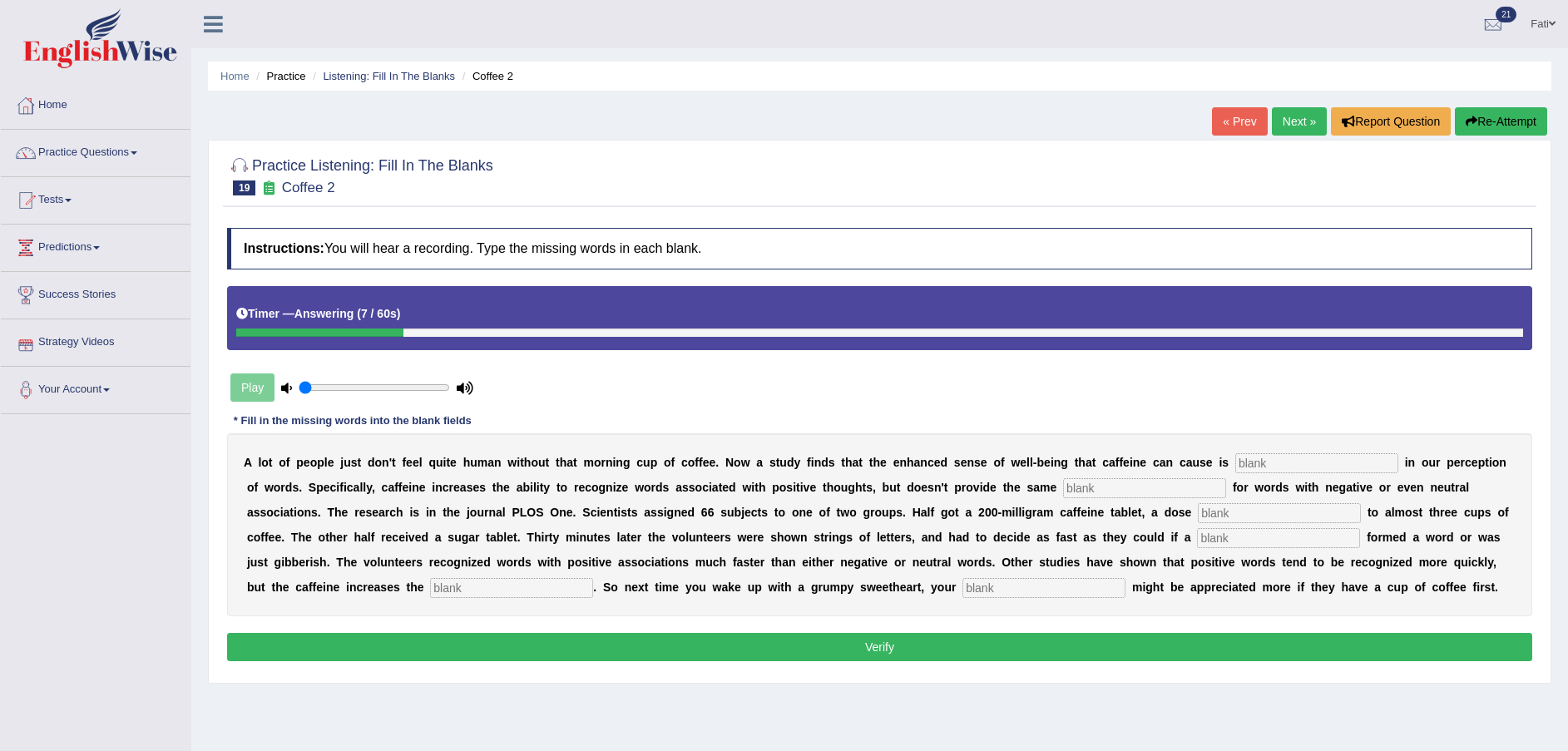
click at [1276, 468] on input "text" at bounding box center [1317, 463] width 163 height 20
type input "reflected"
click at [1064, 488] on input "text" at bounding box center [1145, 488] width 163 height 20
type input "boost"
click at [1198, 511] on input "text" at bounding box center [1279, 513] width 163 height 20
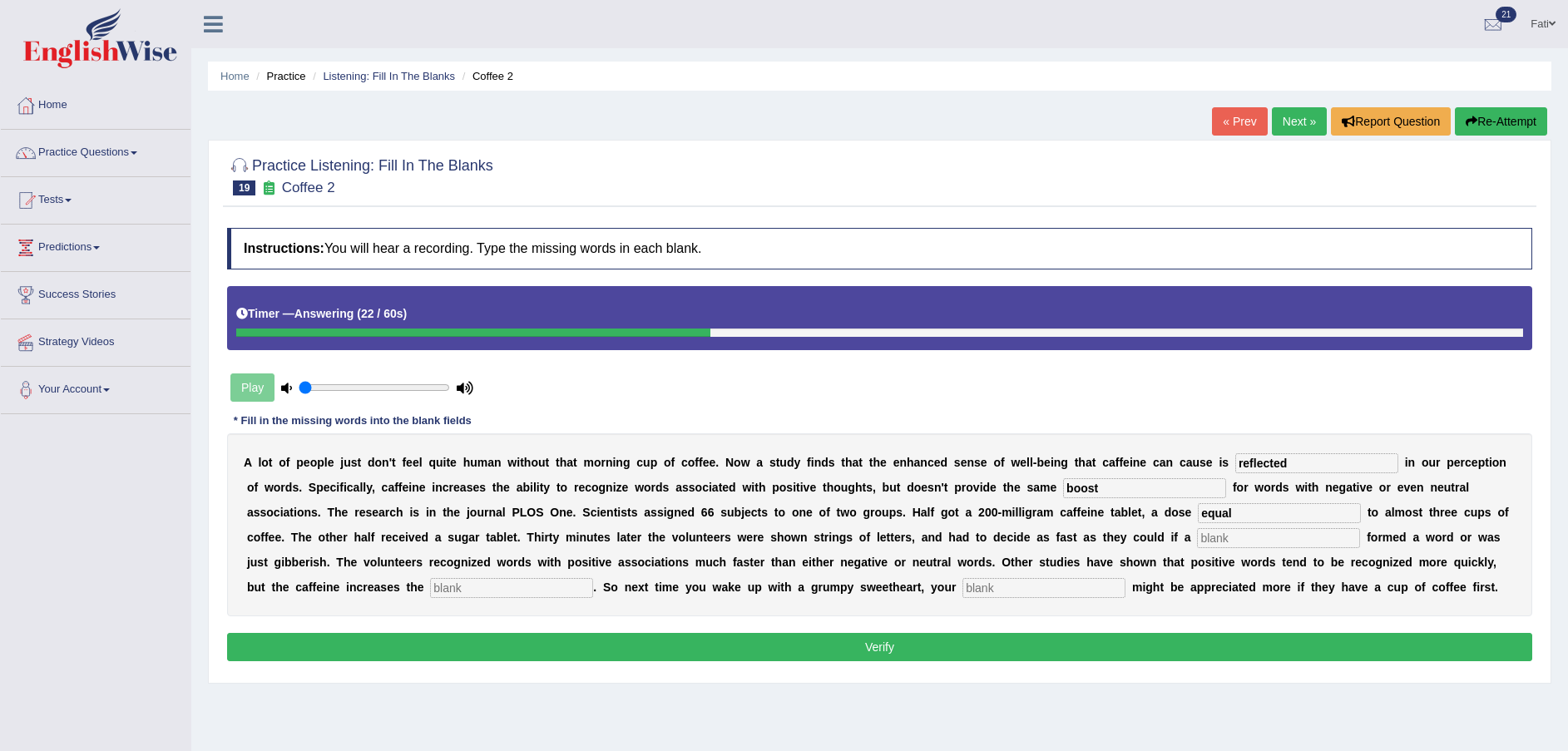
type input "equal"
click at [1197, 544] on input "text" at bounding box center [1278, 538] width 163 height 20
type input "stream"
click at [594, 578] on input "text" at bounding box center [512, 588] width 163 height 20
type input "gut"
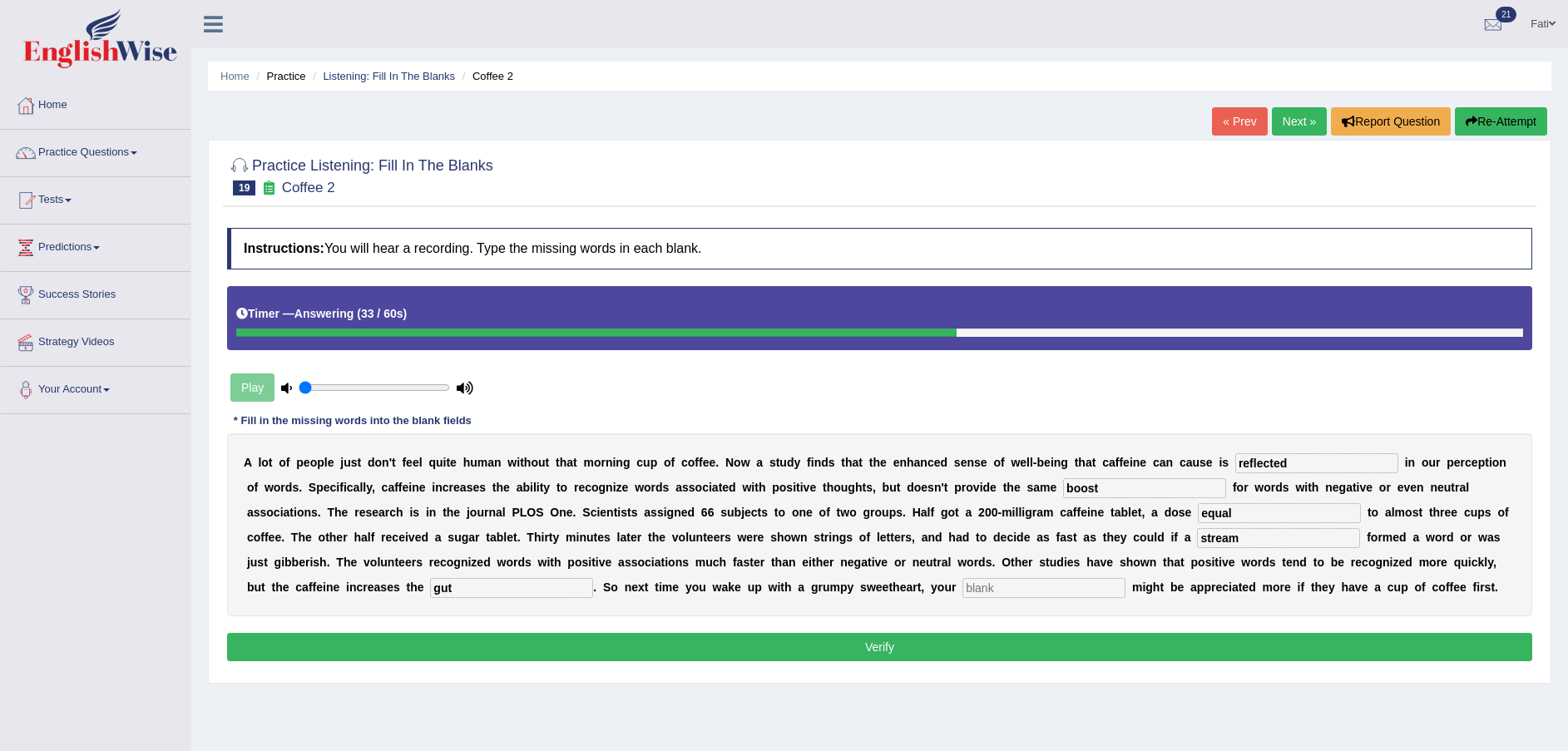
click at [963, 584] on input "text" at bounding box center [1044, 588] width 163 height 20
type input "sweatheart"
click at [695, 657] on button "Verify" at bounding box center [879, 647] width 1305 height 28
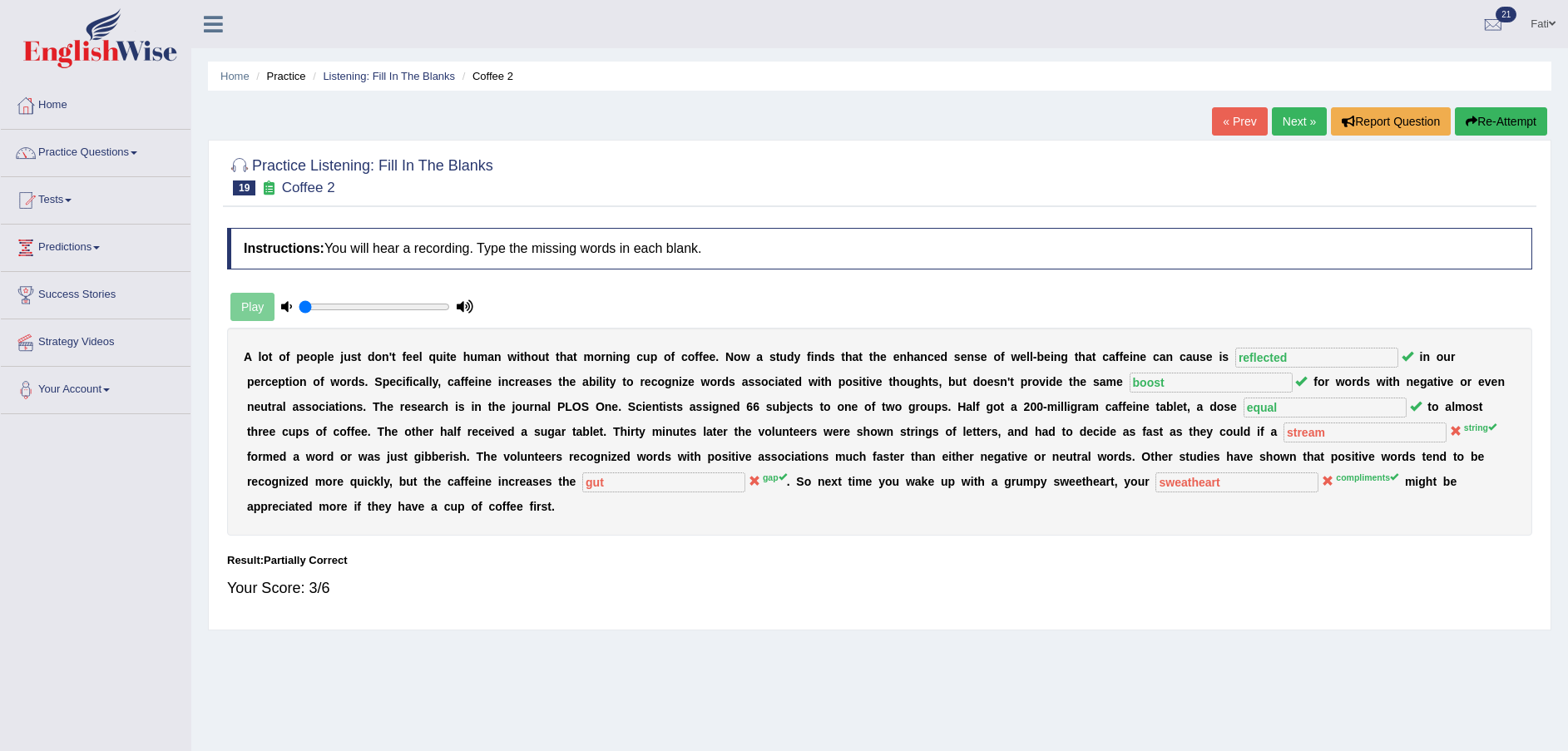
click at [354, 71] on link "Listening: Fill In The Blanks" at bounding box center [388, 77] width 132 height 13
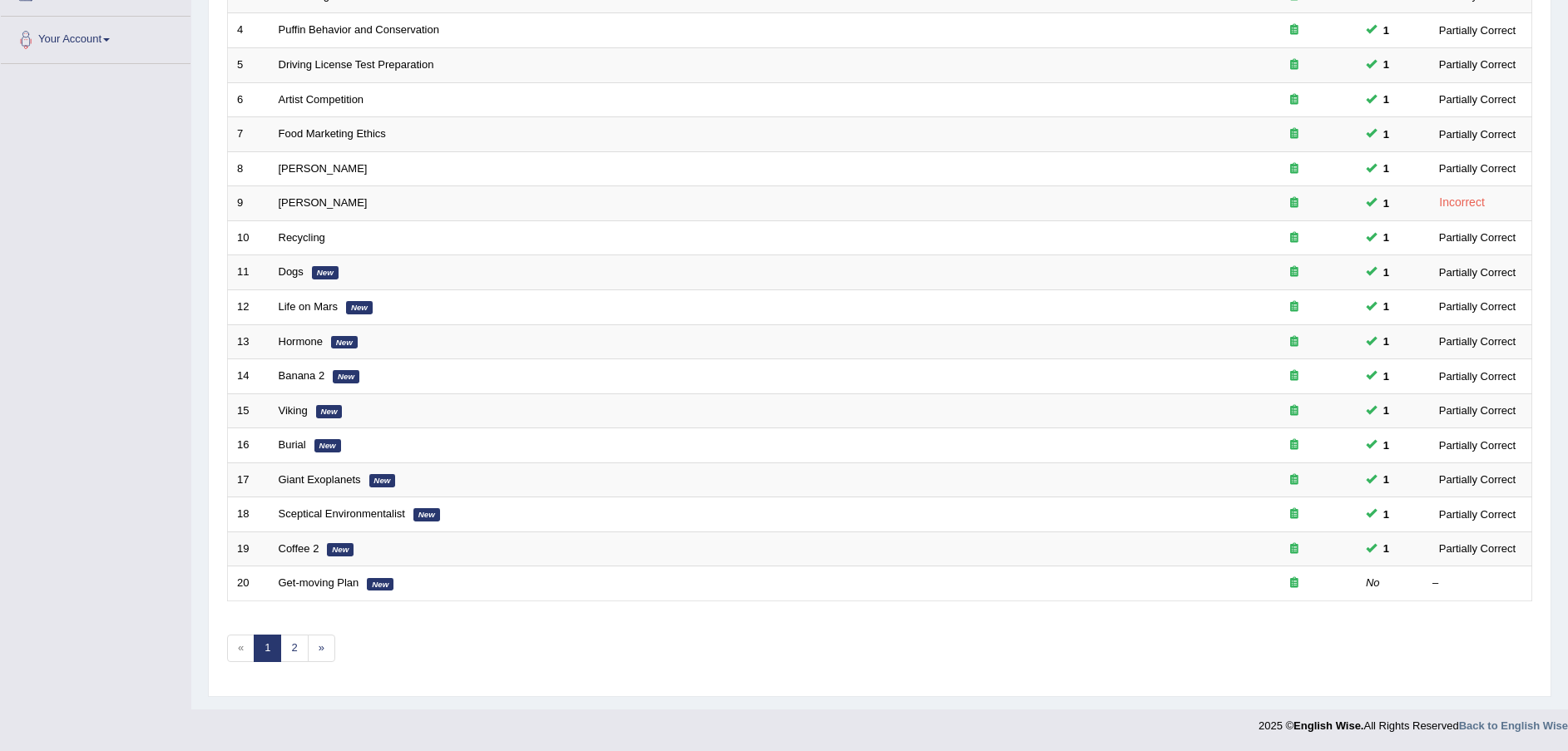
click at [286, 581] on link "Get-moving Plan" at bounding box center [319, 583] width 81 height 13
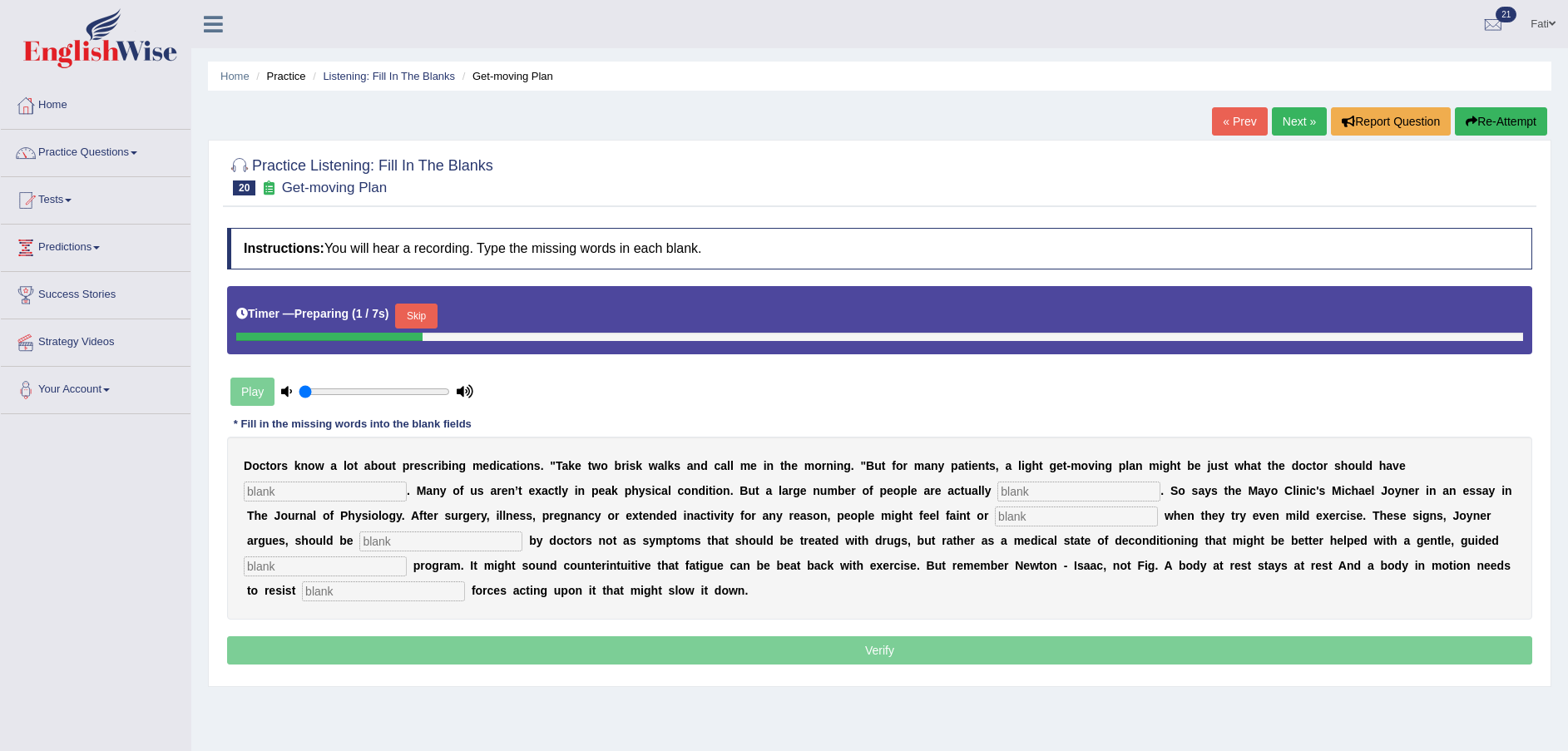
click at [415, 308] on button "Skip" at bounding box center [416, 316] width 41 height 25
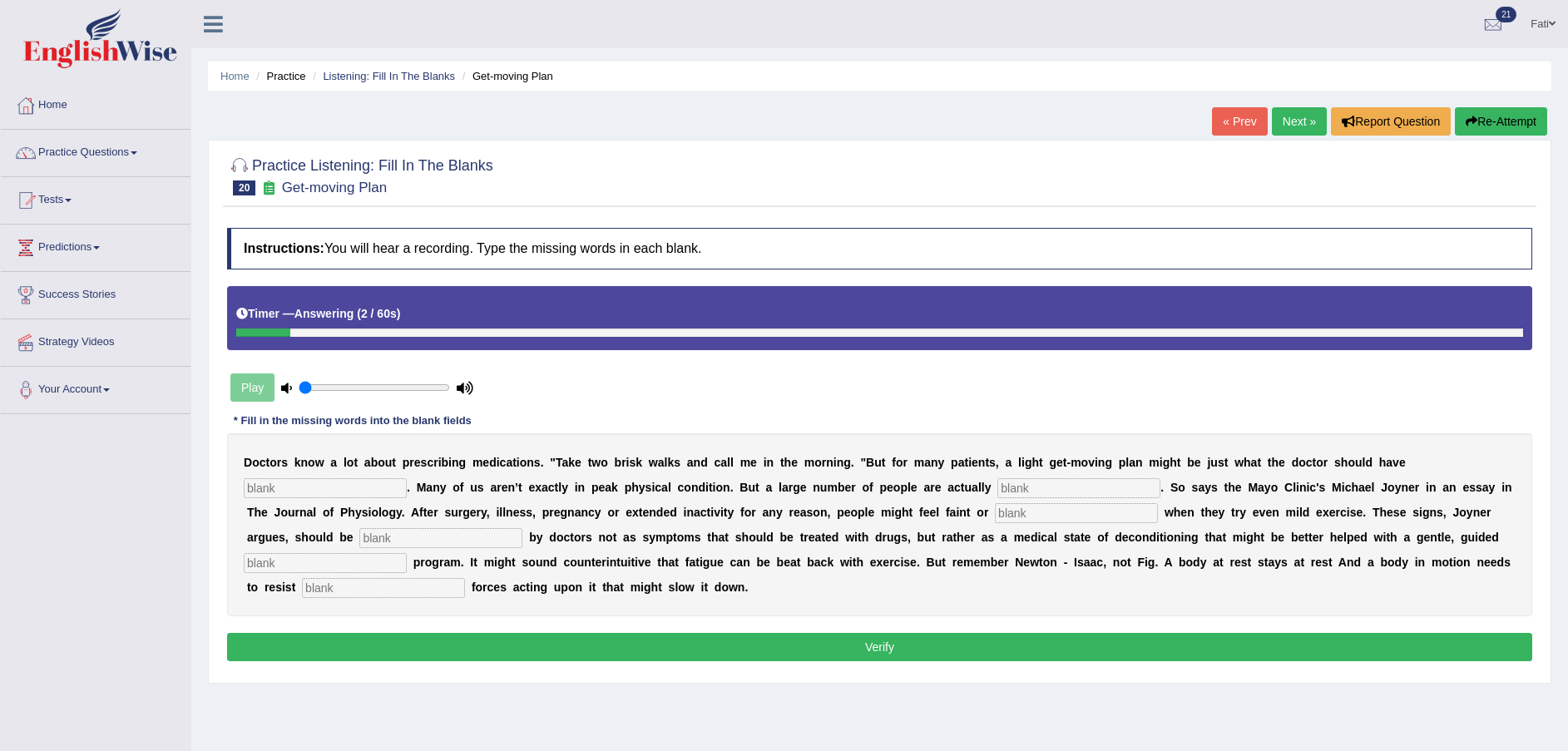
click at [407, 478] on input "text" at bounding box center [325, 488] width 163 height 20
type input "ordered"
click at [998, 485] on input "text" at bounding box center [1079, 488] width 163 height 20
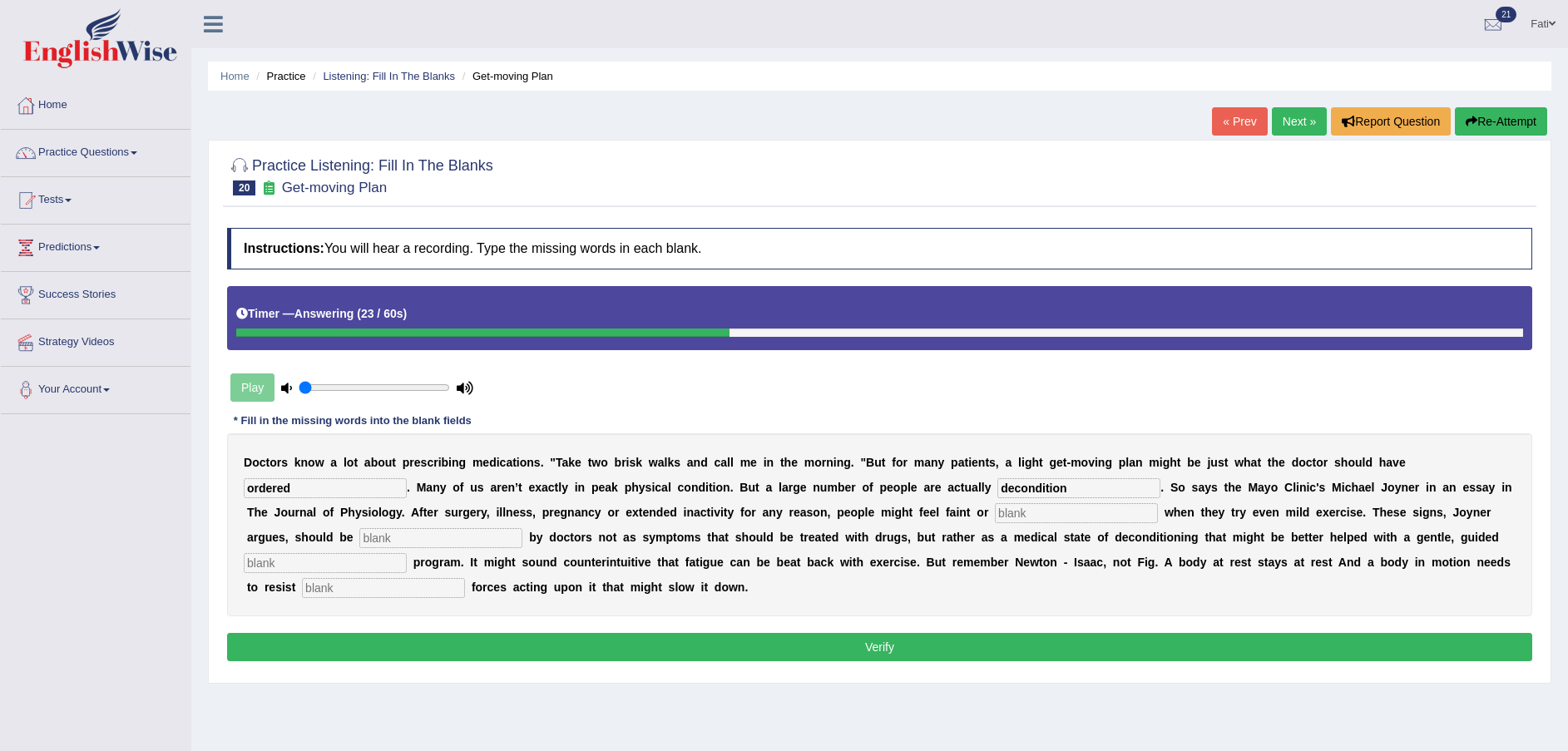
type input "decondition"
click at [995, 510] on input "text" at bounding box center [1076, 513] width 163 height 20
type input "fatigue"
click at [522, 529] on input "text" at bounding box center [440, 538] width 163 height 20
type input "recognized"
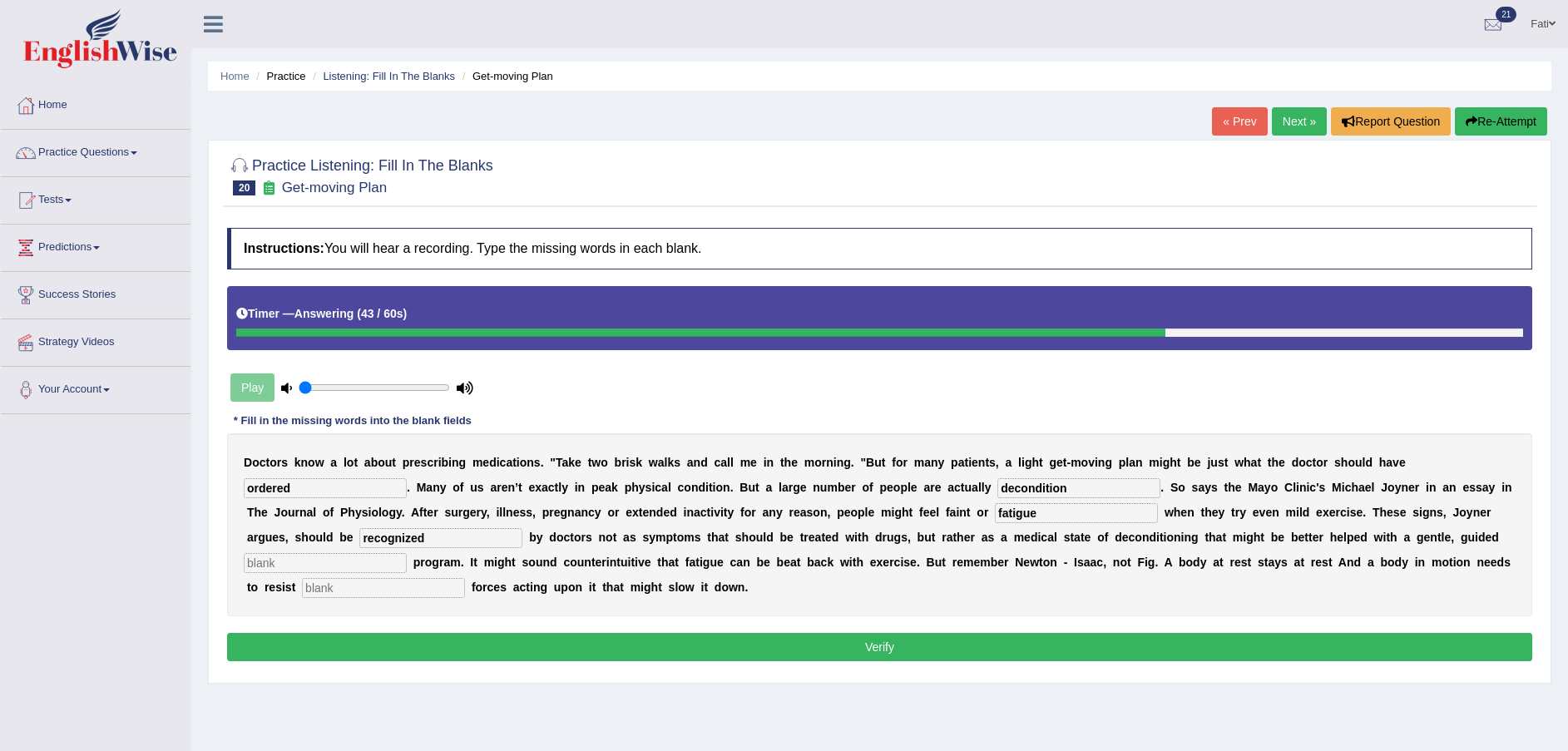
click at [407, 553] on input "text" at bounding box center [325, 563] width 163 height 20
type input "exercises"
click at [465, 578] on input "text" at bounding box center [383, 588] width 163 height 20
type input "external"
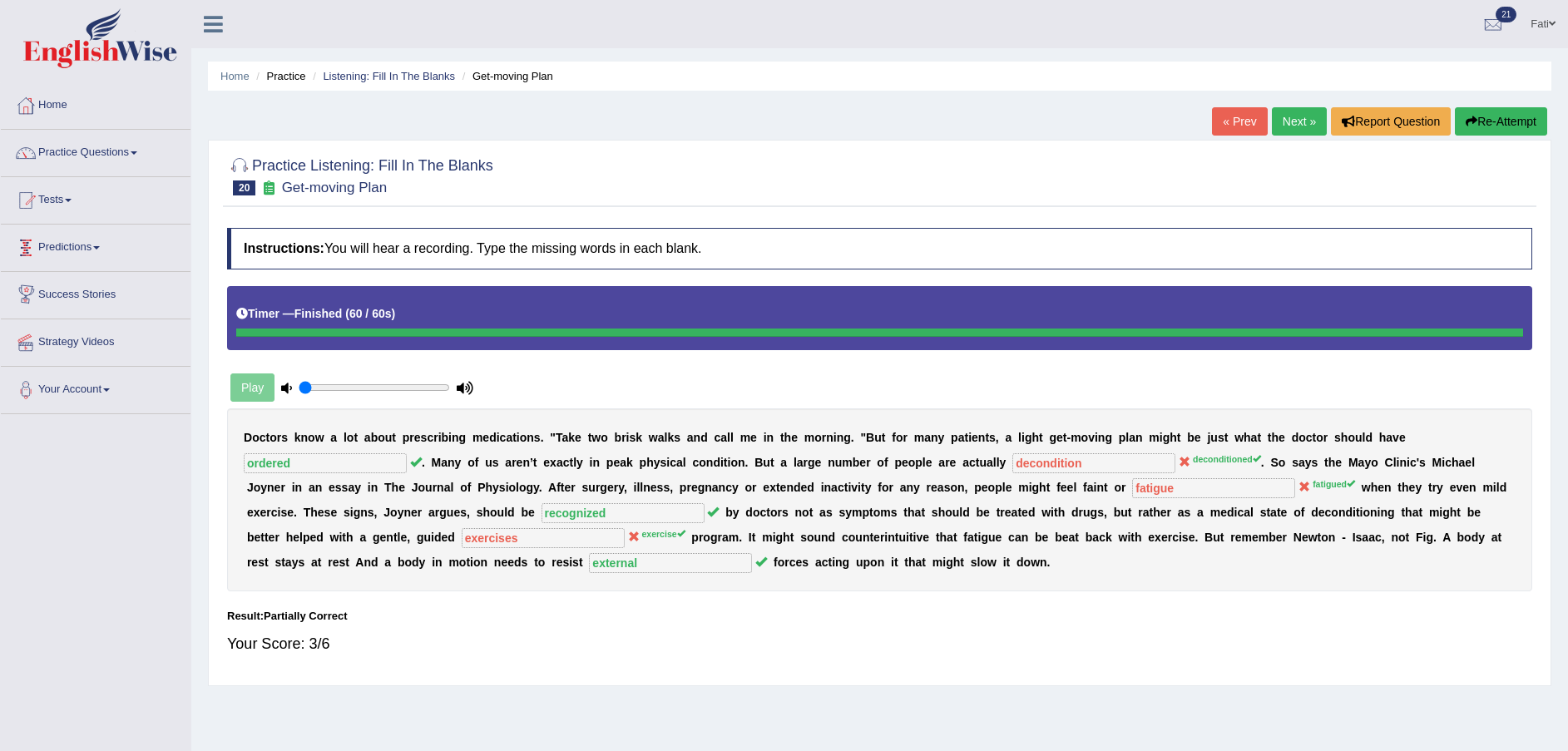
click at [421, 76] on link "Listening: Fill In The Blanks" at bounding box center [388, 77] width 132 height 13
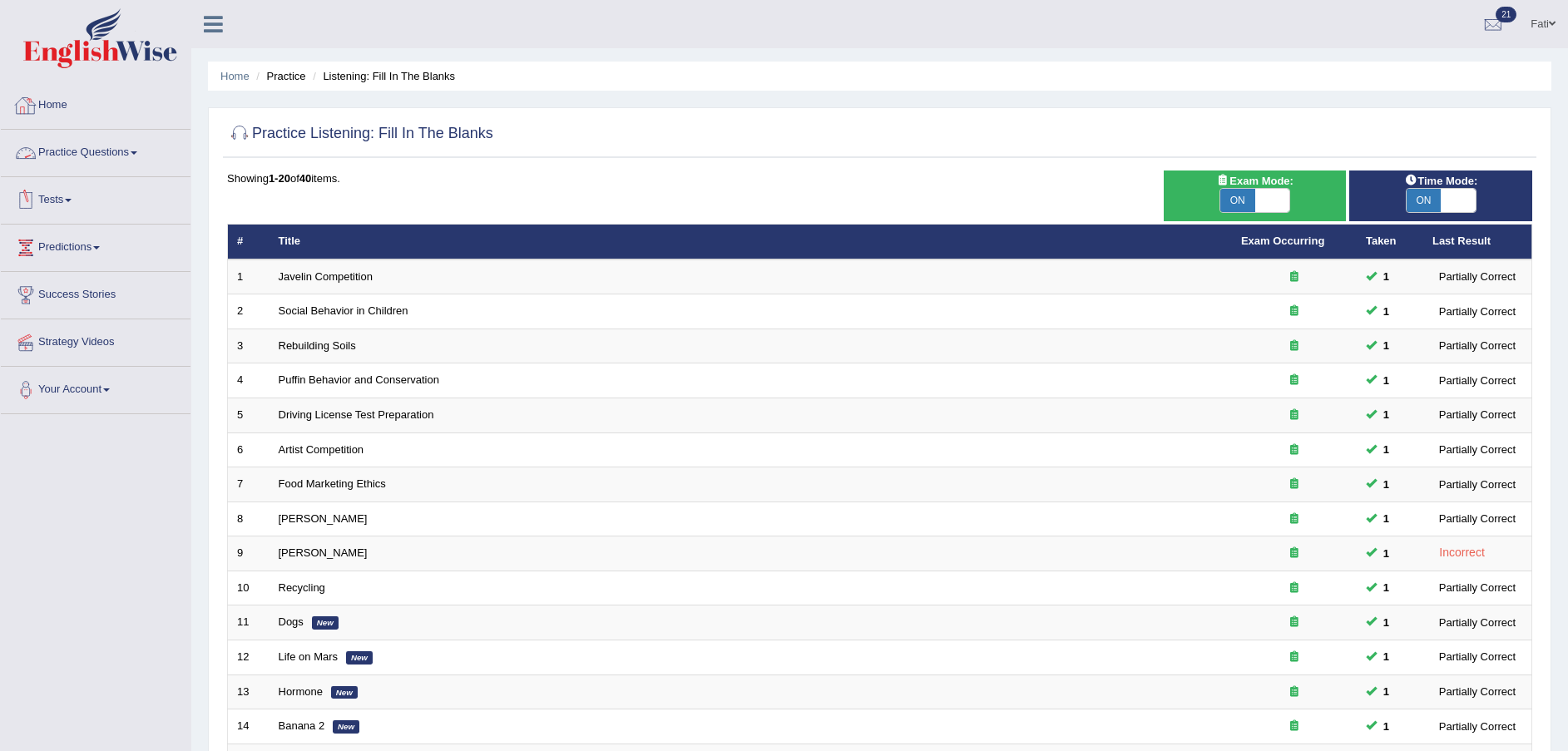
click at [59, 199] on link "Tests" at bounding box center [95, 198] width 190 height 41
click at [52, 291] on link "History" at bounding box center [108, 297] width 156 height 30
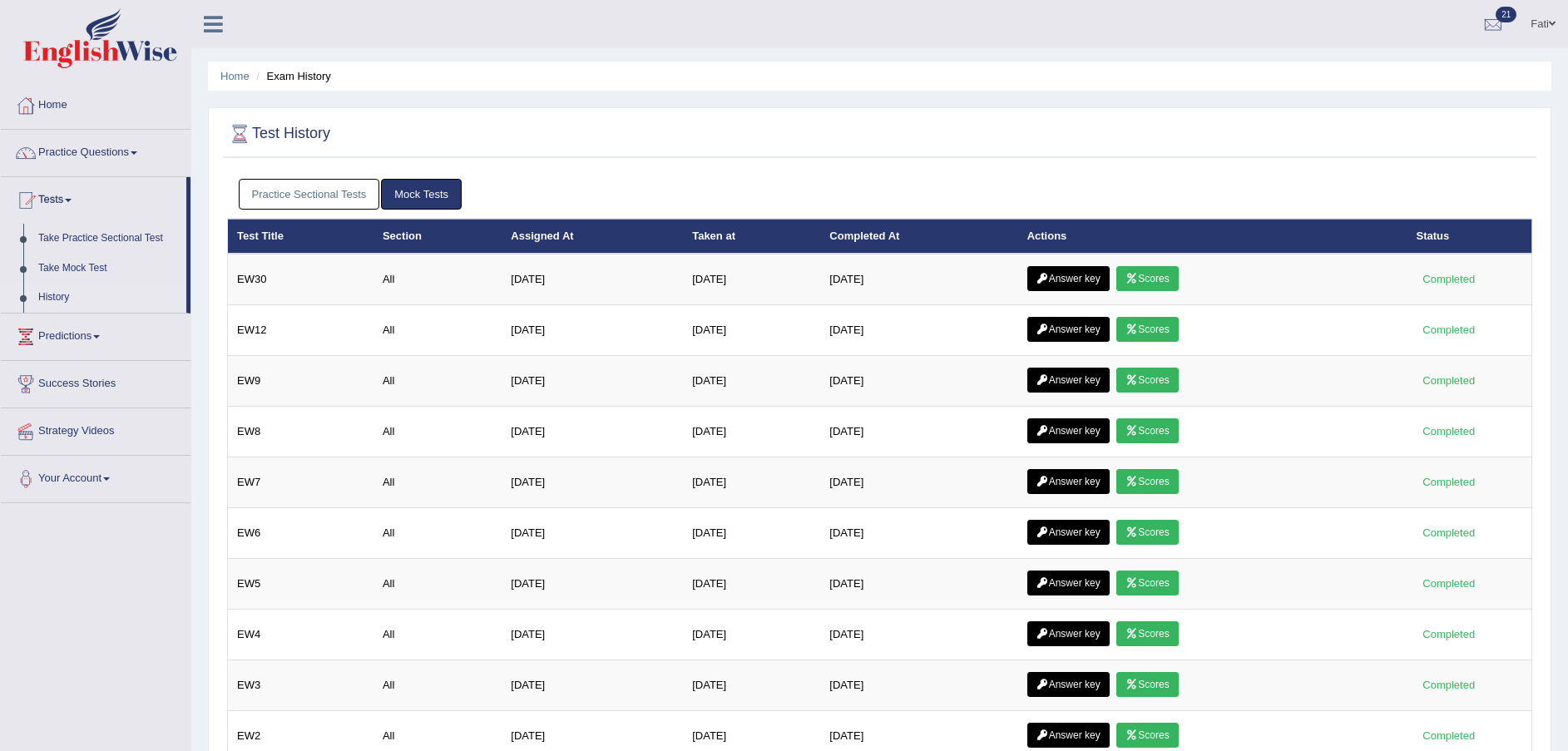
click at [330, 200] on link "Practice Sectional Tests" at bounding box center [309, 195] width 141 height 31
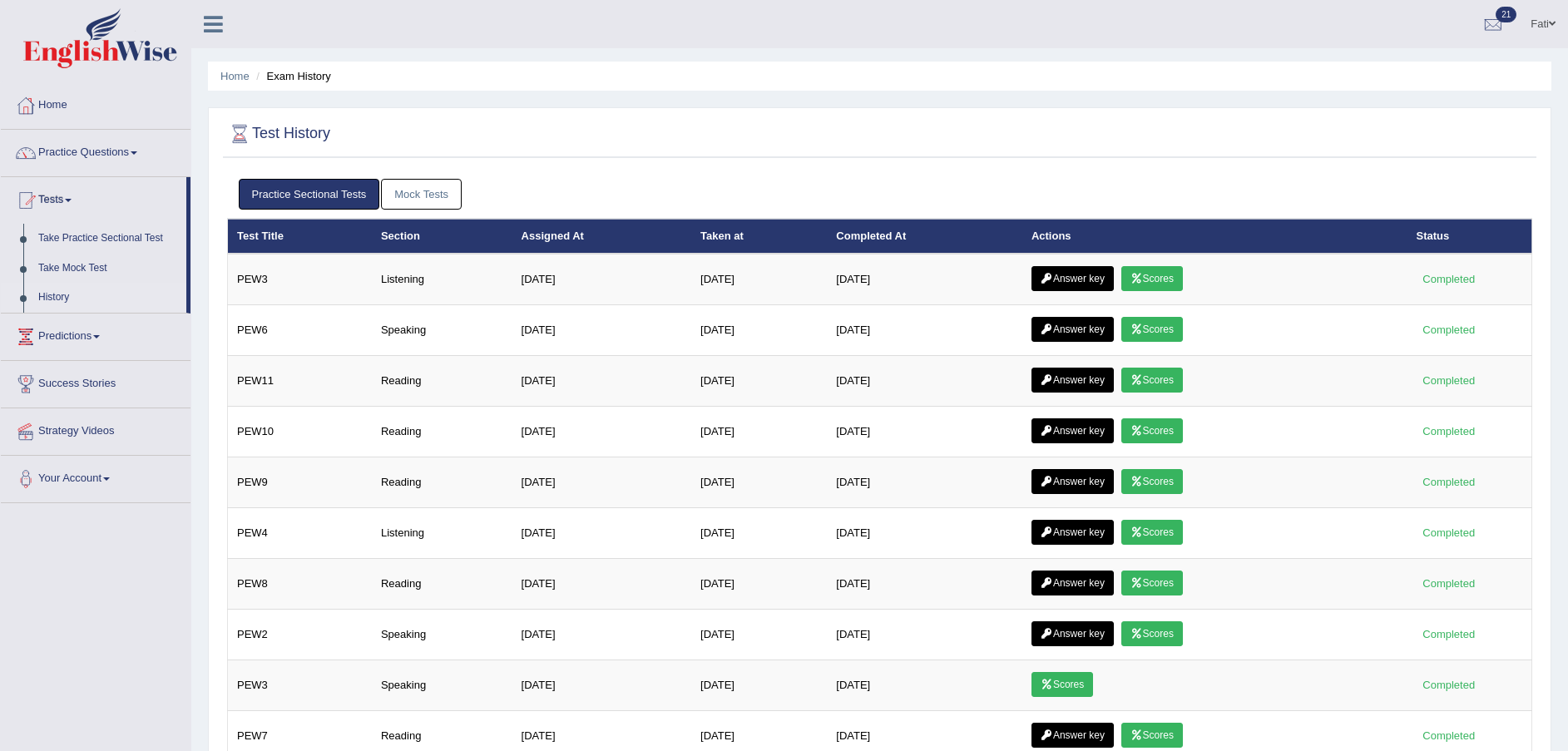
click at [1183, 281] on link "Scores" at bounding box center [1152, 279] width 61 height 25
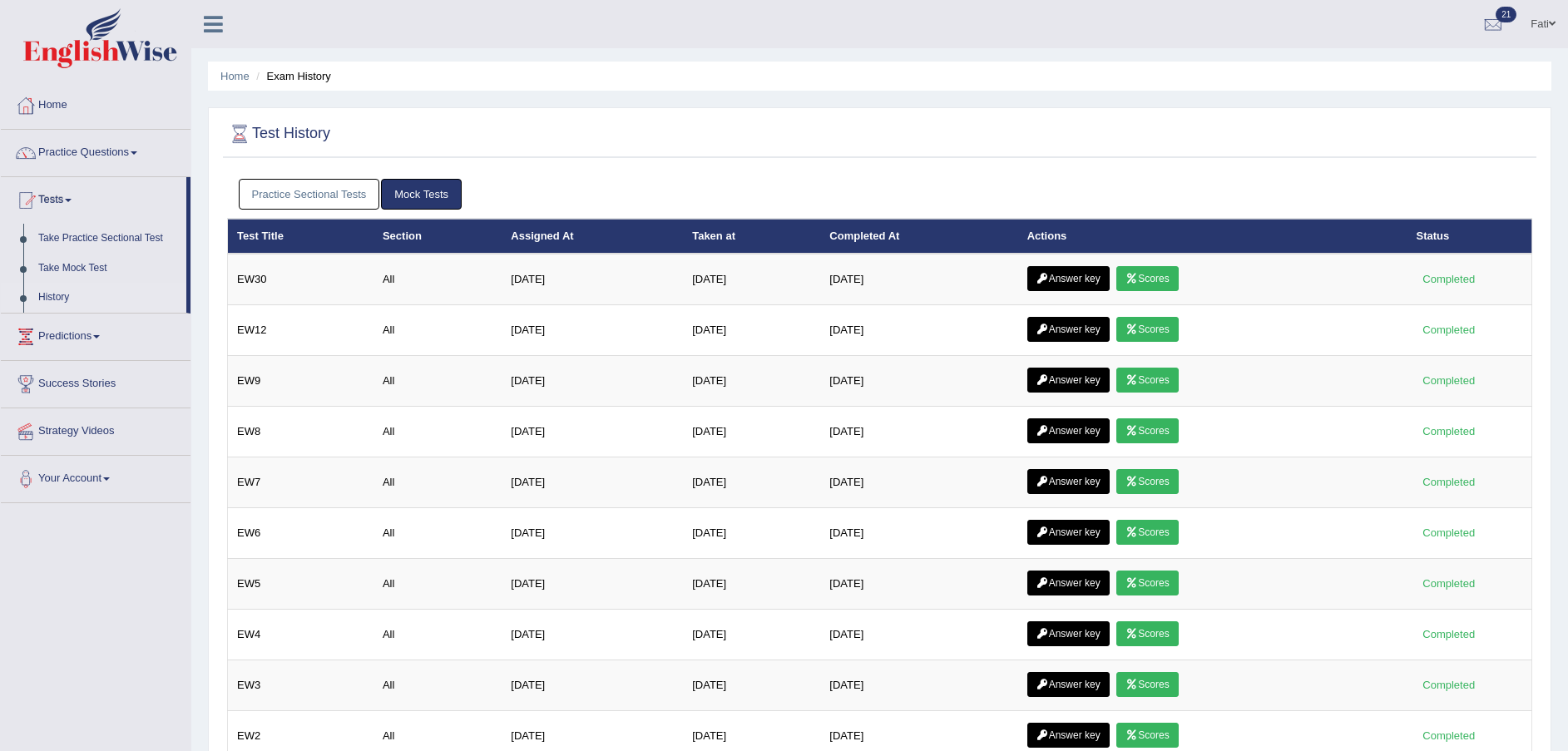
click at [1080, 268] on link "Answer key" at bounding box center [1068, 279] width 82 height 25
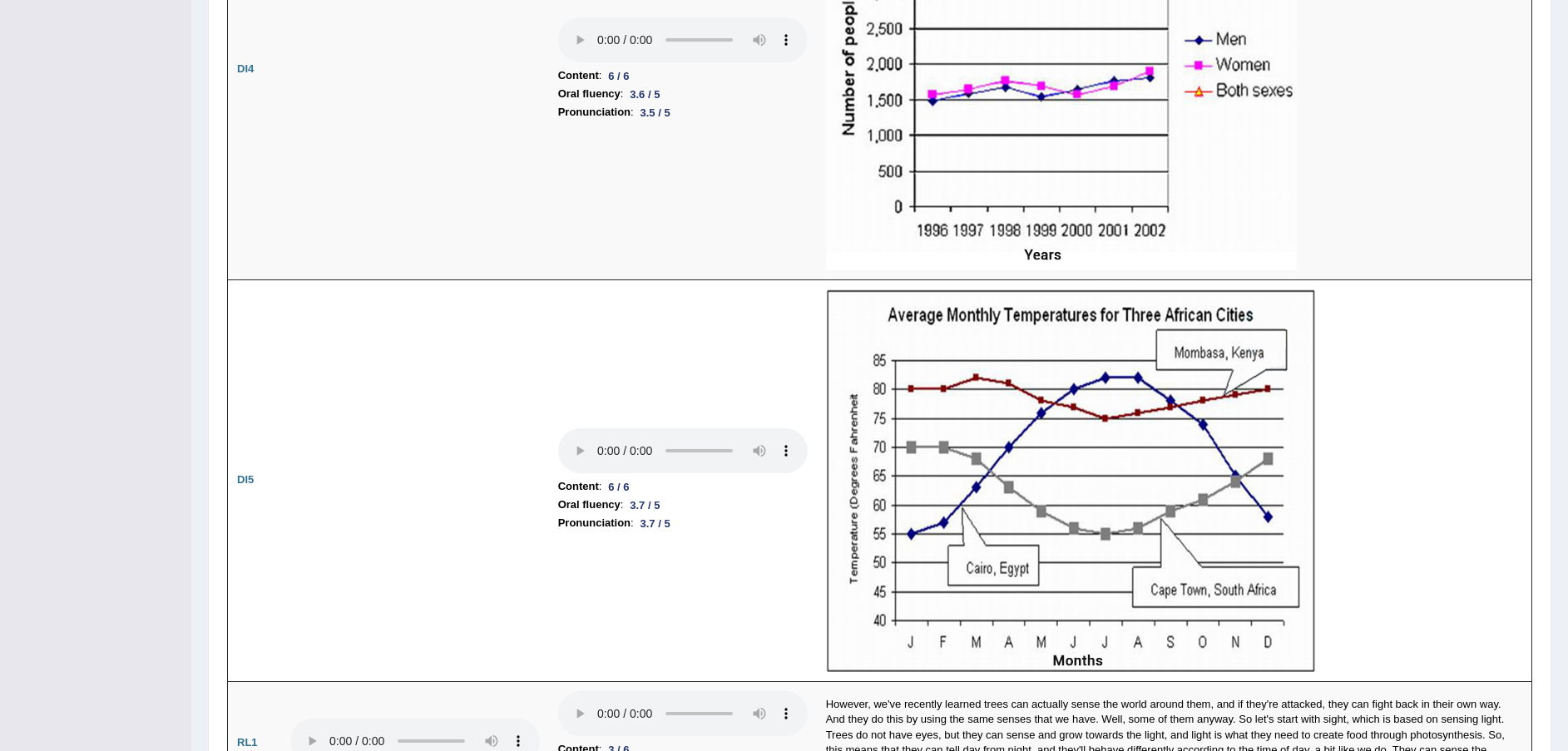
scroll to position [4242, 0]
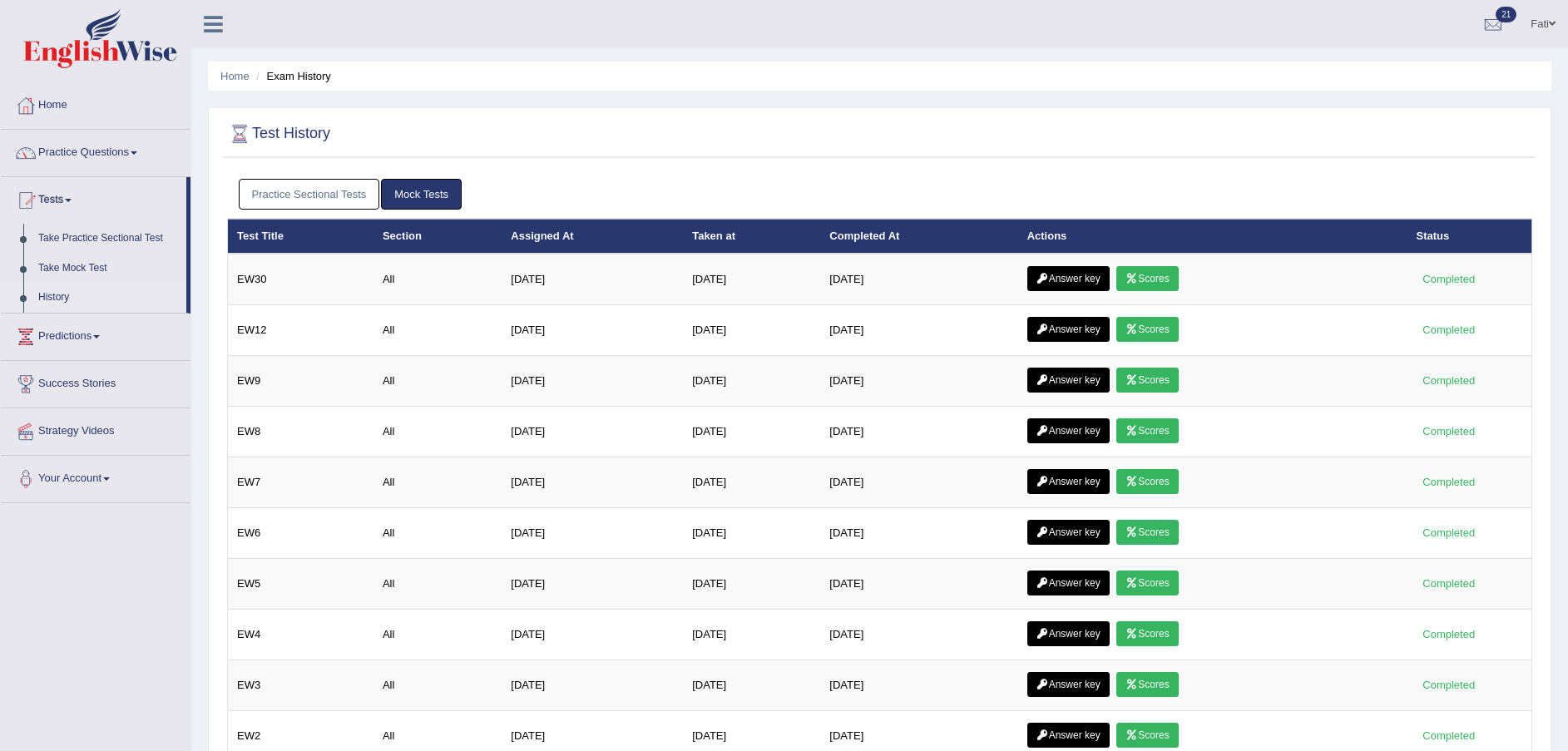
click at [1157, 278] on link "Scores" at bounding box center [1147, 279] width 61 height 25
click at [340, 203] on link "Practice Sectional Tests" at bounding box center [309, 195] width 141 height 31
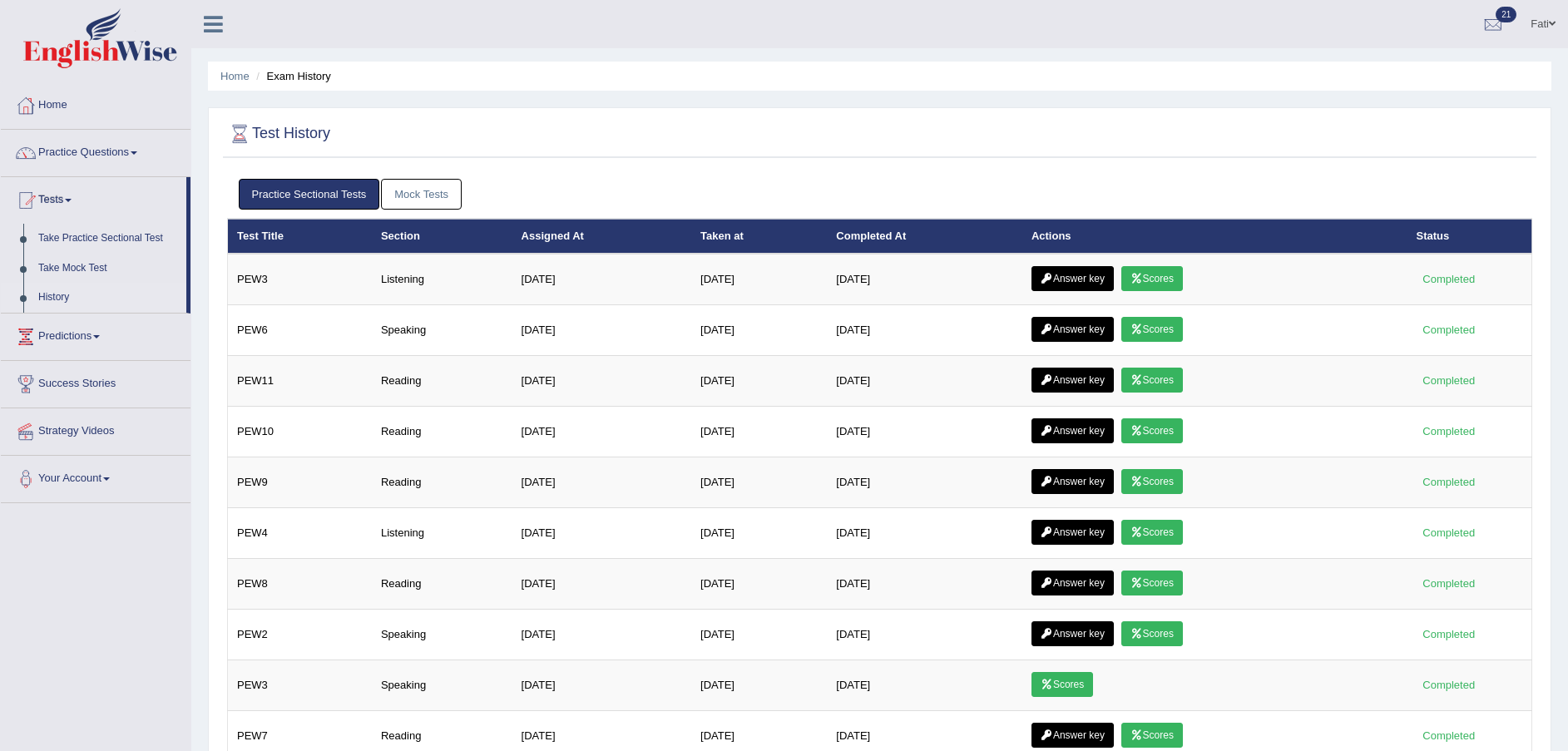
click at [1147, 277] on link "Scores" at bounding box center [1152, 279] width 61 height 25
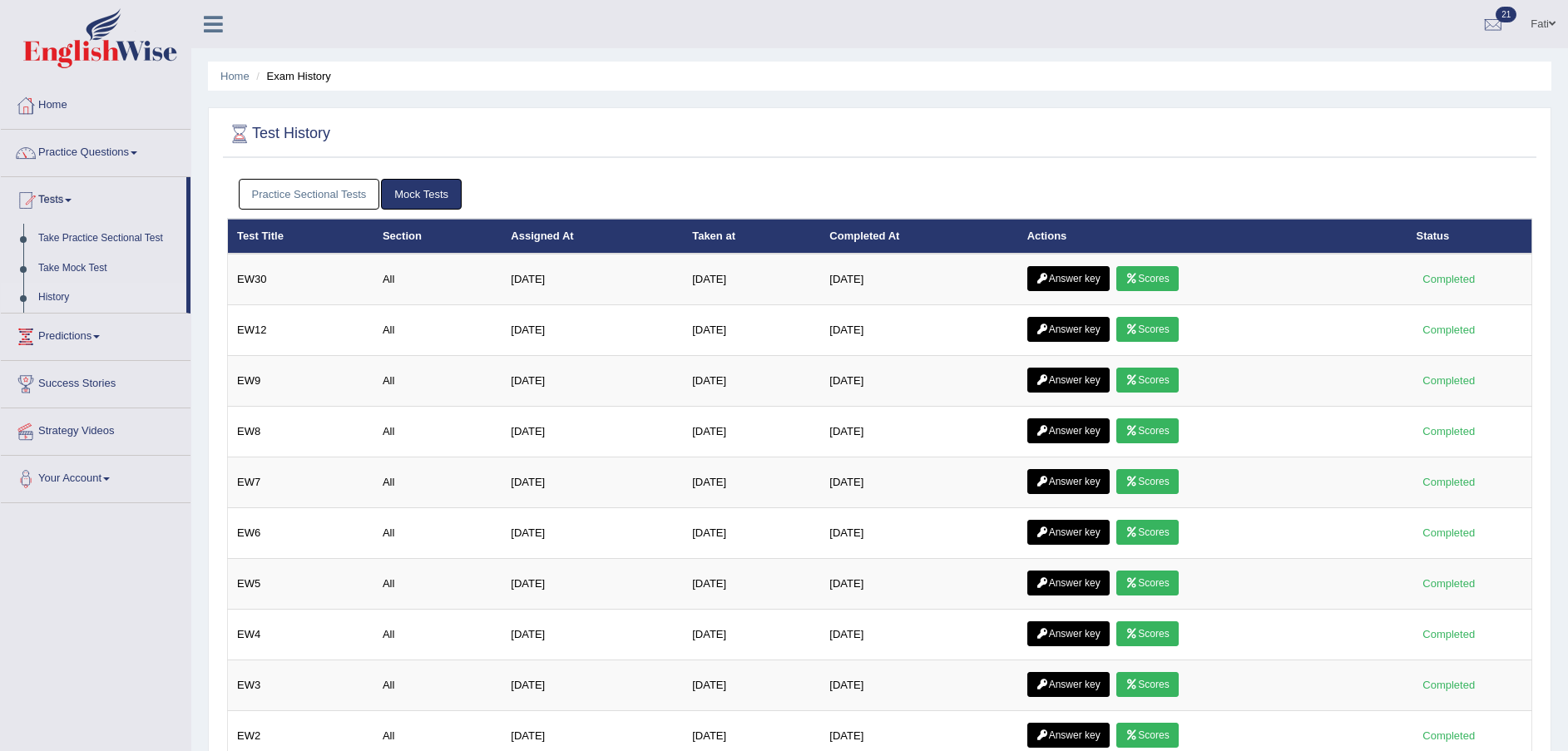
click at [333, 182] on link "Practice Sectional Tests" at bounding box center [309, 195] width 141 height 31
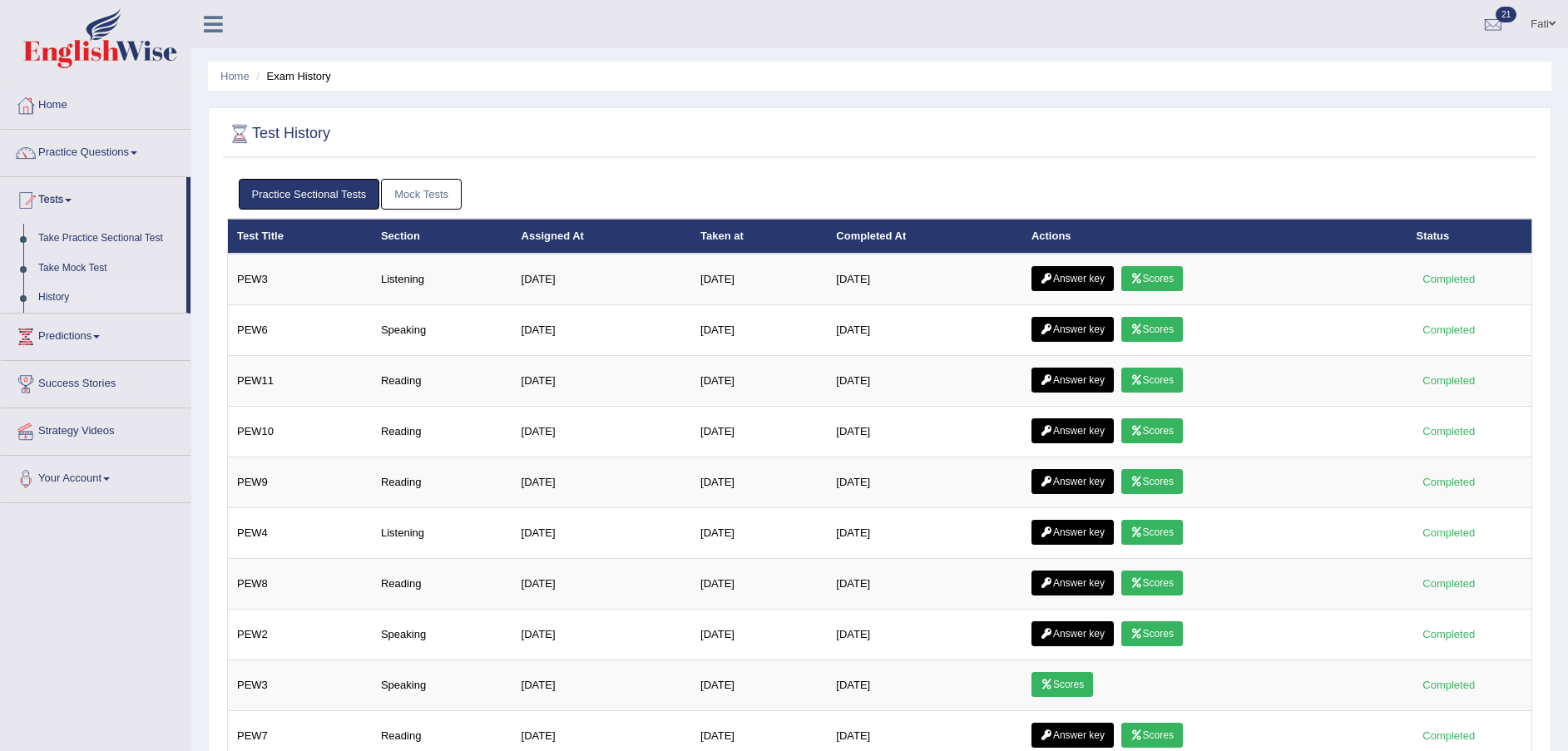
click at [1077, 276] on link "Answer key" at bounding box center [1072, 279] width 82 height 25
